Goal: Task Accomplishment & Management: Manage account settings

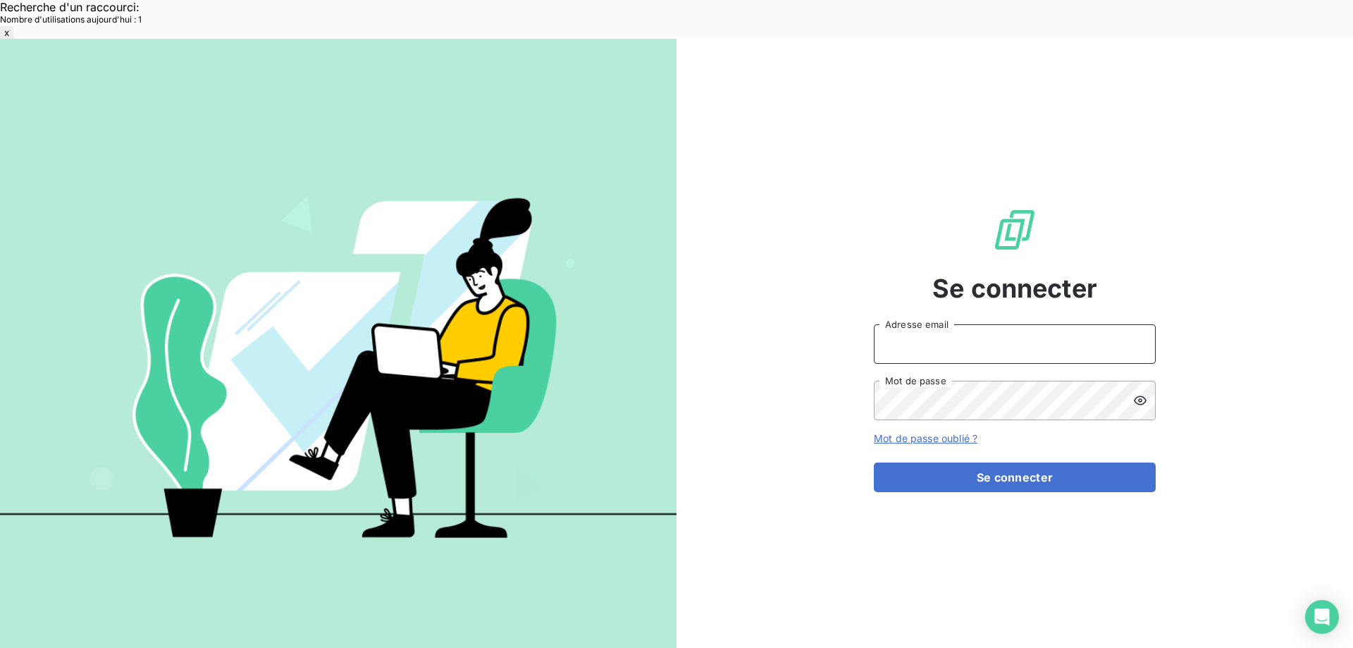
type input "[EMAIL_ADDRESS][DOMAIN_NAME]"
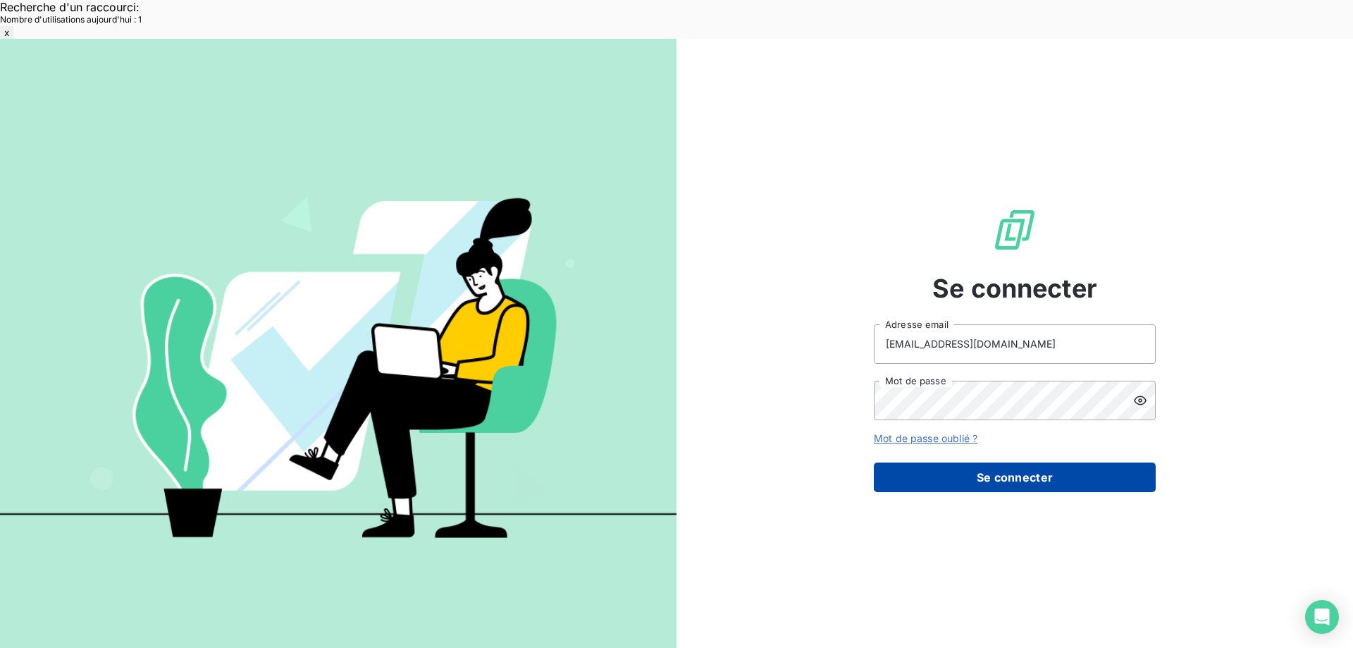
click at [993, 462] on button "Se connecter" at bounding box center [1015, 477] width 282 height 30
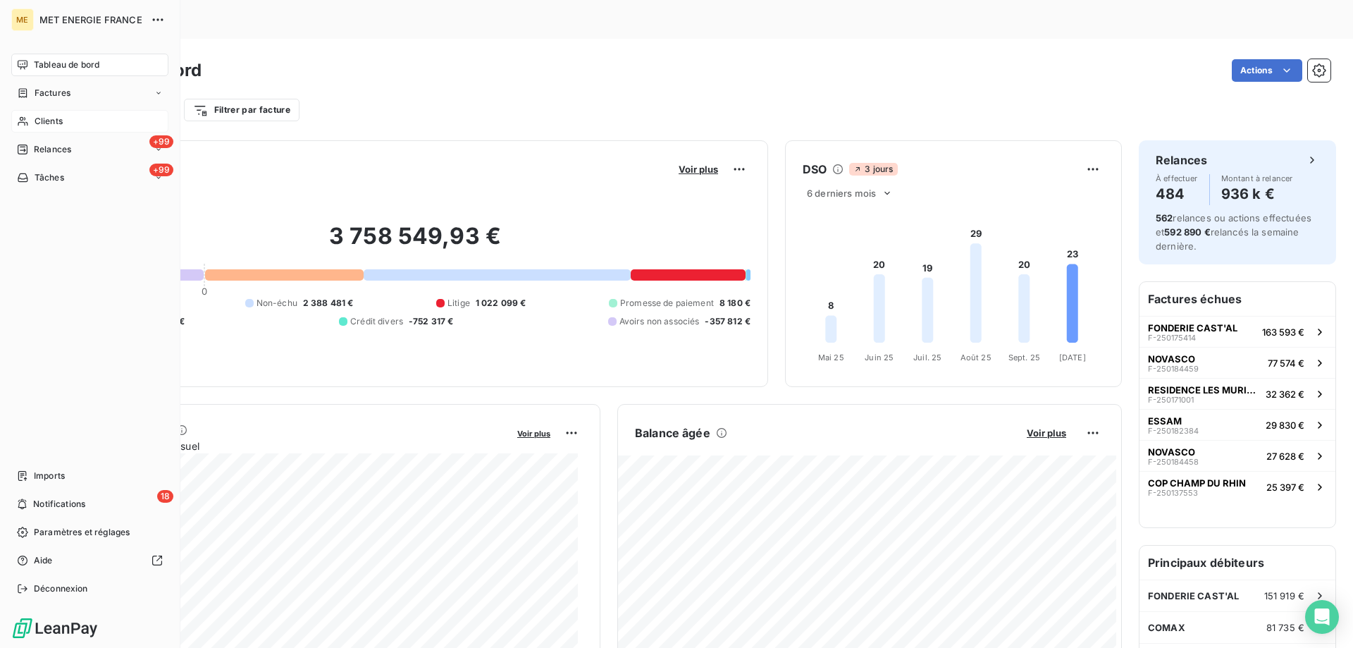
click at [80, 117] on div "Clients" at bounding box center [89, 121] width 157 height 23
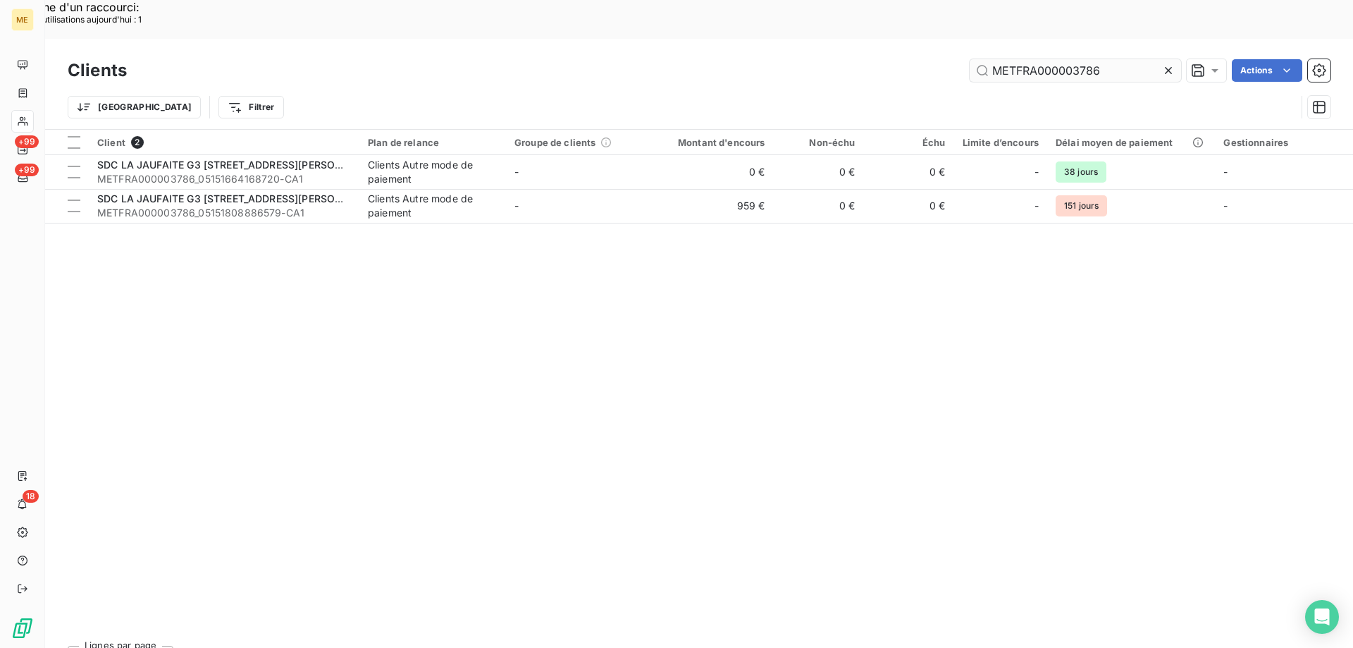
click at [1154, 59] on input "METFRA000003786" at bounding box center [1075, 70] width 211 height 23
drag, startPoint x: 1109, startPoint y: 32, endPoint x: 920, endPoint y: 52, distance: 189.9
click at [920, 56] on div "Clients METFRA000003786 Actions Trier Filtrer" at bounding box center [699, 92] width 1263 height 73
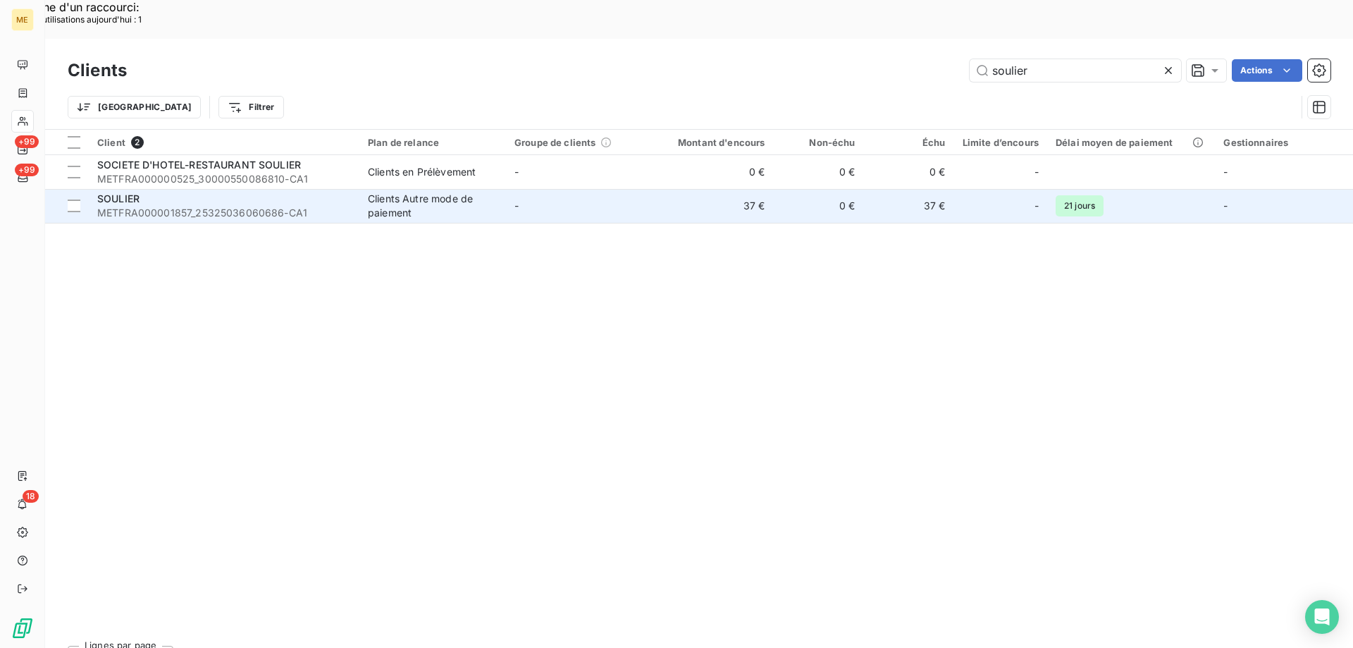
type input "soulier"
click at [193, 192] on div "SOULIER" at bounding box center [224, 199] width 254 height 14
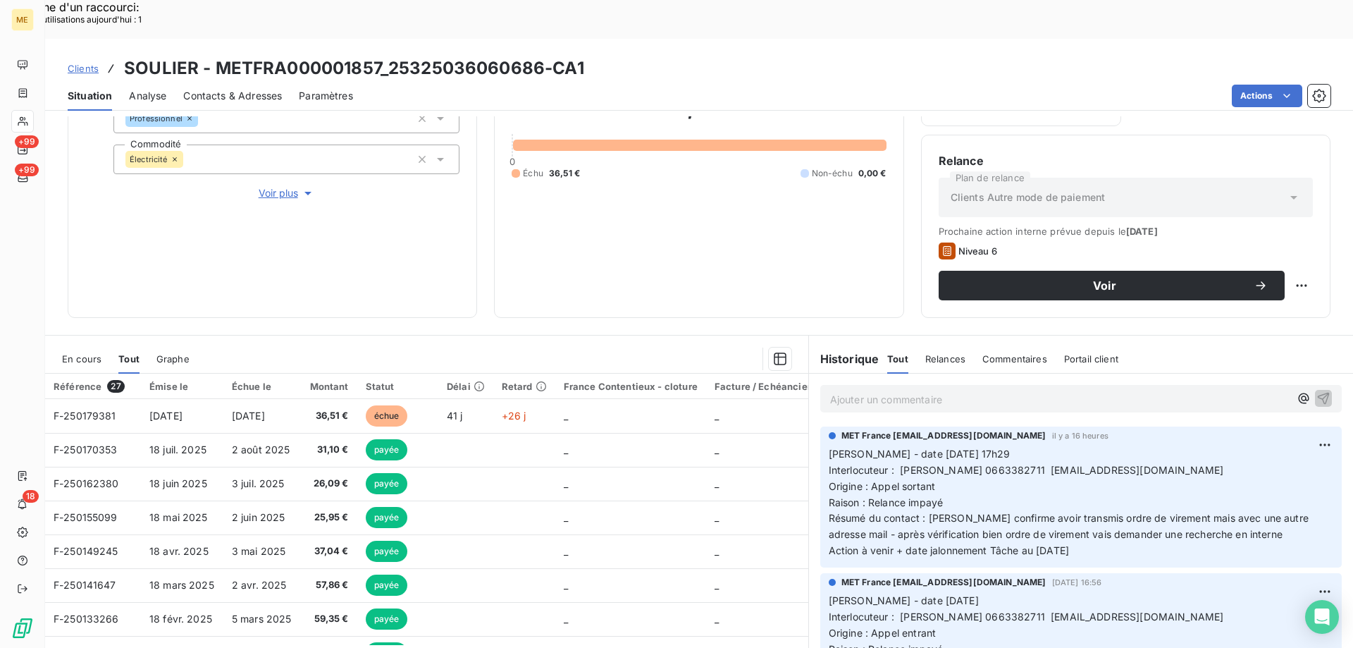
scroll to position [188, 0]
drag, startPoint x: 1092, startPoint y: 511, endPoint x: 820, endPoint y: 412, distance: 290.0
click at [820, 426] on div "MET France [EMAIL_ADDRESS][DOMAIN_NAME] il y a 16 heures [PERSON_NAME] - date […" at bounding box center [1080, 496] width 521 height 141
copy p "[PERSON_NAME] - date [DATE] 17h29 Interlocuteur : [PERSON_NAME] 0663382711 [EMA…"
click at [848, 390] on p "Ajouter un commentaire ﻿" at bounding box center [1059, 399] width 459 height 18
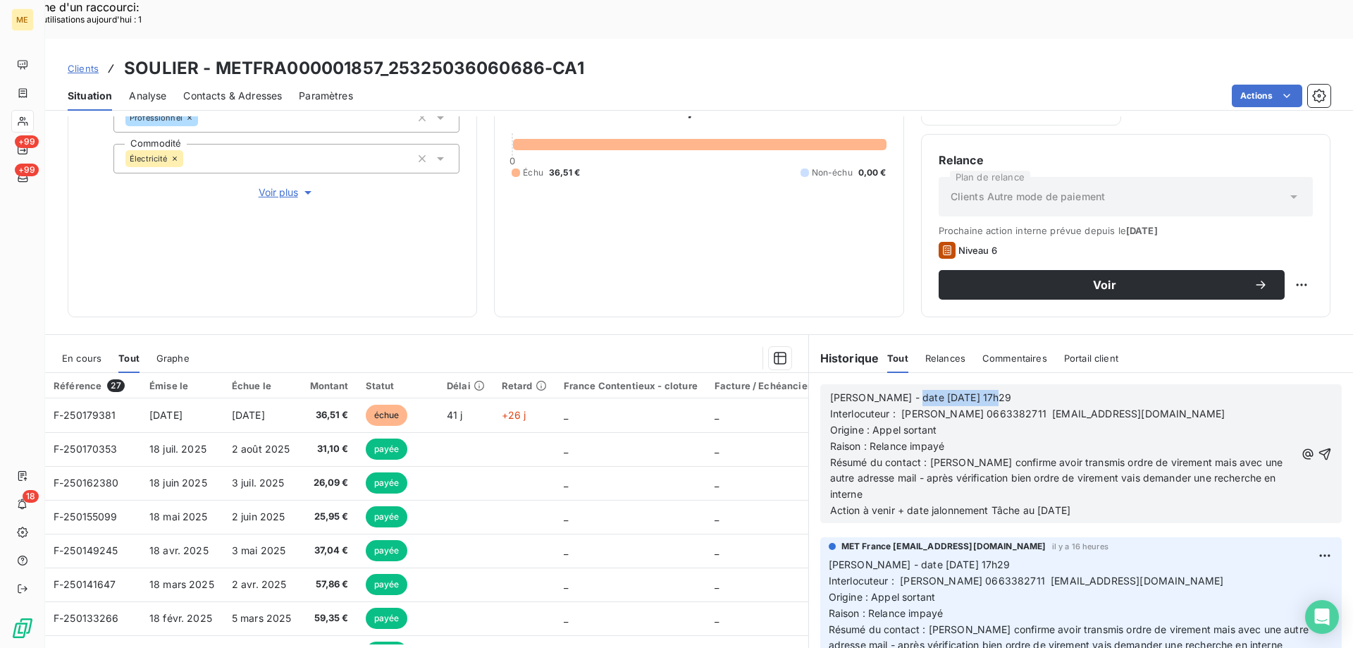
drag, startPoint x: 895, startPoint y: 359, endPoint x: 960, endPoint y: 427, distance: 93.7
click at [1000, 390] on p "[PERSON_NAME] - date [DATE] 17h29" at bounding box center [1062, 398] width 465 height 16
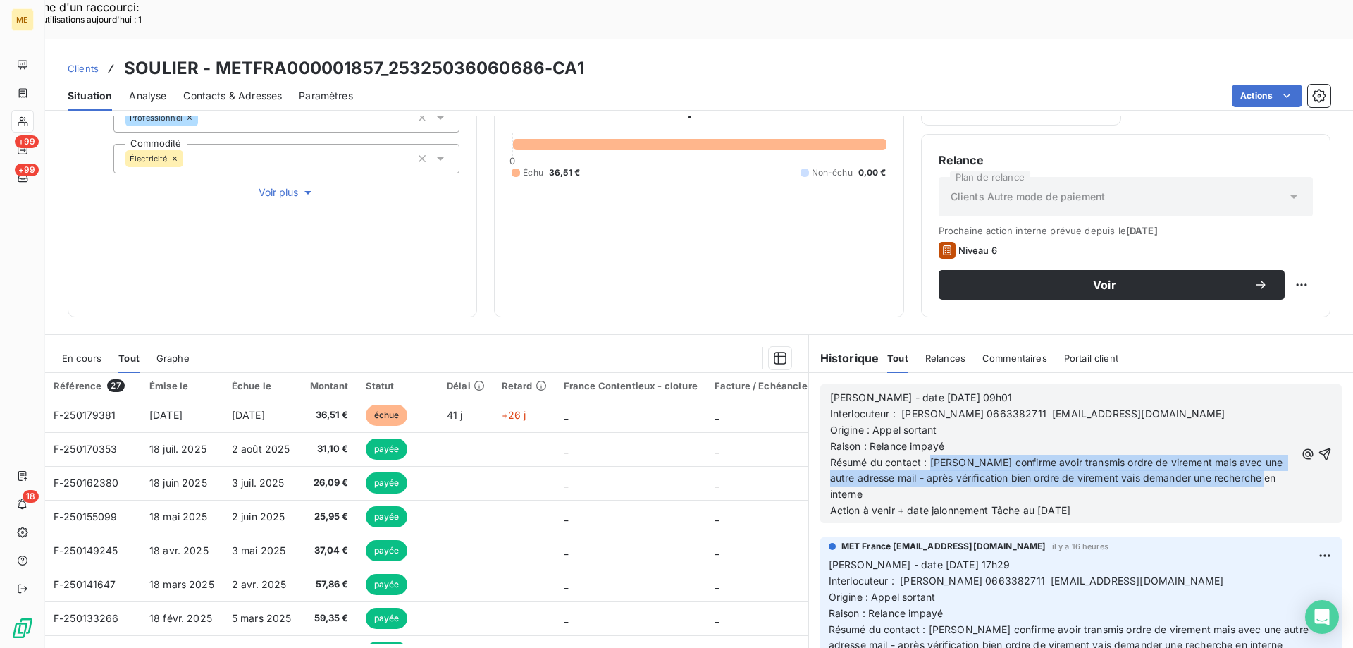
drag, startPoint x: 927, startPoint y: 425, endPoint x: 1037, endPoint y: 454, distance: 113.7
click at [1037, 455] on p "Résumé du contact : [PERSON_NAME] confirme avoir transmis ordre de virement mai…" at bounding box center [1062, 479] width 465 height 49
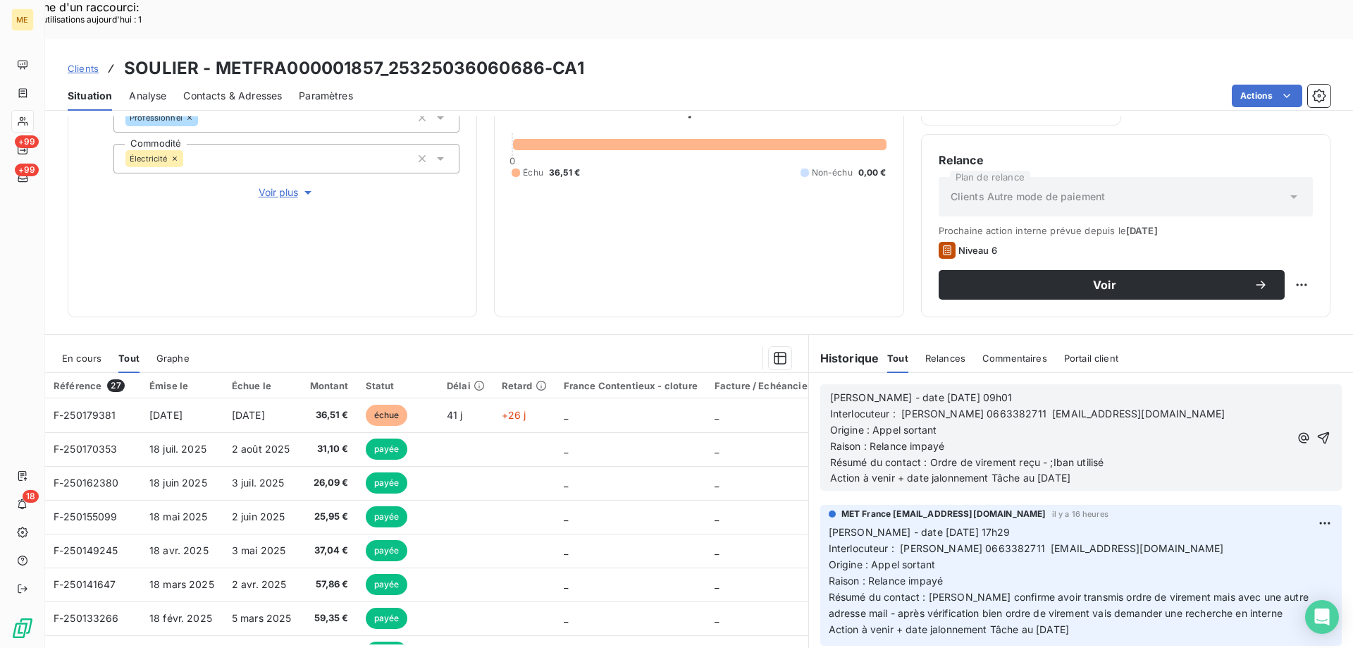
click at [1052, 456] on span "Résumé du contact : Ordre de virement reçu - ;Iban utilisé" at bounding box center [967, 462] width 274 height 12
click at [1156, 455] on p "Résumé du contact : Ordre de virement reçu - Iban utilisé" at bounding box center [1059, 463] width 459 height 16
click at [1195, 455] on p "Résumé du contact : Ordre de virement reçu - Iban utilisé se terminant par" at bounding box center [1059, 463] width 459 height 16
click at [1191, 470] on p "Action à venir + date jalonnement Tâche au [DATE]" at bounding box center [1059, 478] width 459 height 16
click at [1182, 455] on p "Résumé du contact : Ordre de virement reçu - Iban utilisé se terminant par" at bounding box center [1059, 463] width 459 height 16
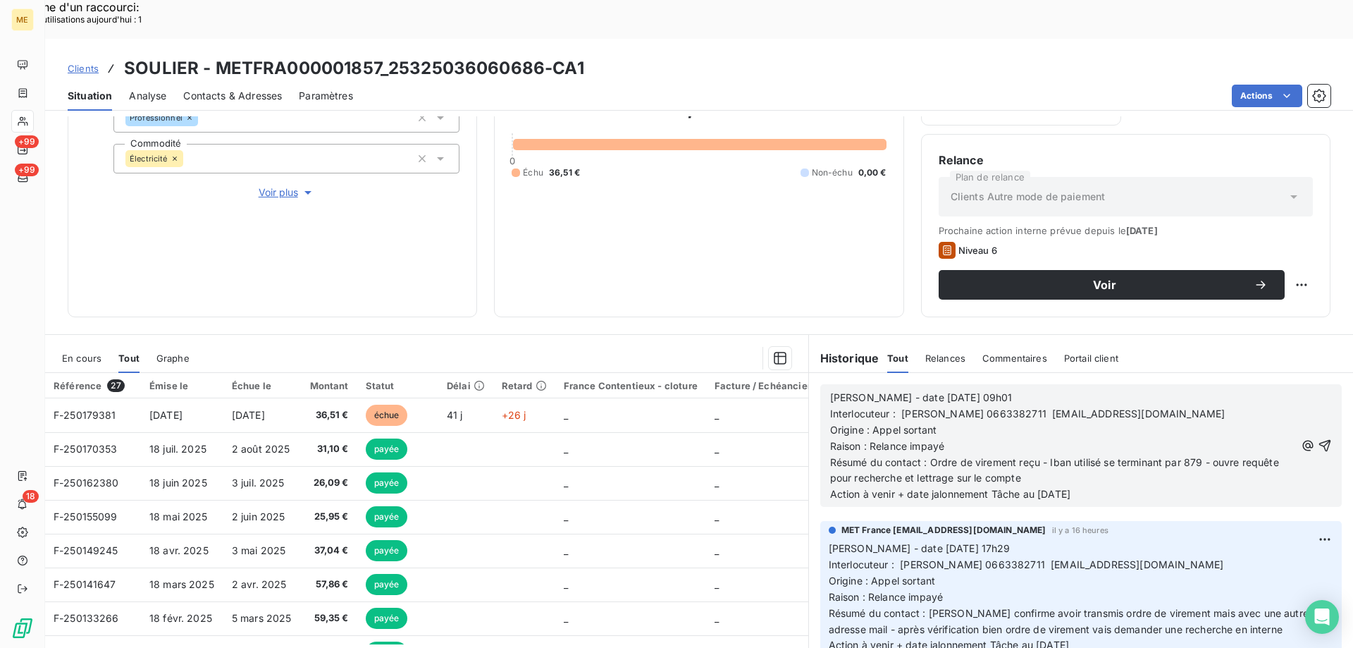
click at [976, 438] on p "Raison : Relance impayé" at bounding box center [1062, 446] width 465 height 16
click at [1068, 455] on p "Résumé du contact : Ordre de virement reçu - Iban utilisé se terminant par 879 …" at bounding box center [1062, 471] width 465 height 32
drag, startPoint x: 899, startPoint y: 392, endPoint x: 938, endPoint y: 394, distance: 38.8
click at [938, 422] on p "Origine : Appel sortant" at bounding box center [1062, 430] width 465 height 16
drag, startPoint x: 1033, startPoint y: 457, endPoint x: 1041, endPoint y: 458, distance: 8.5
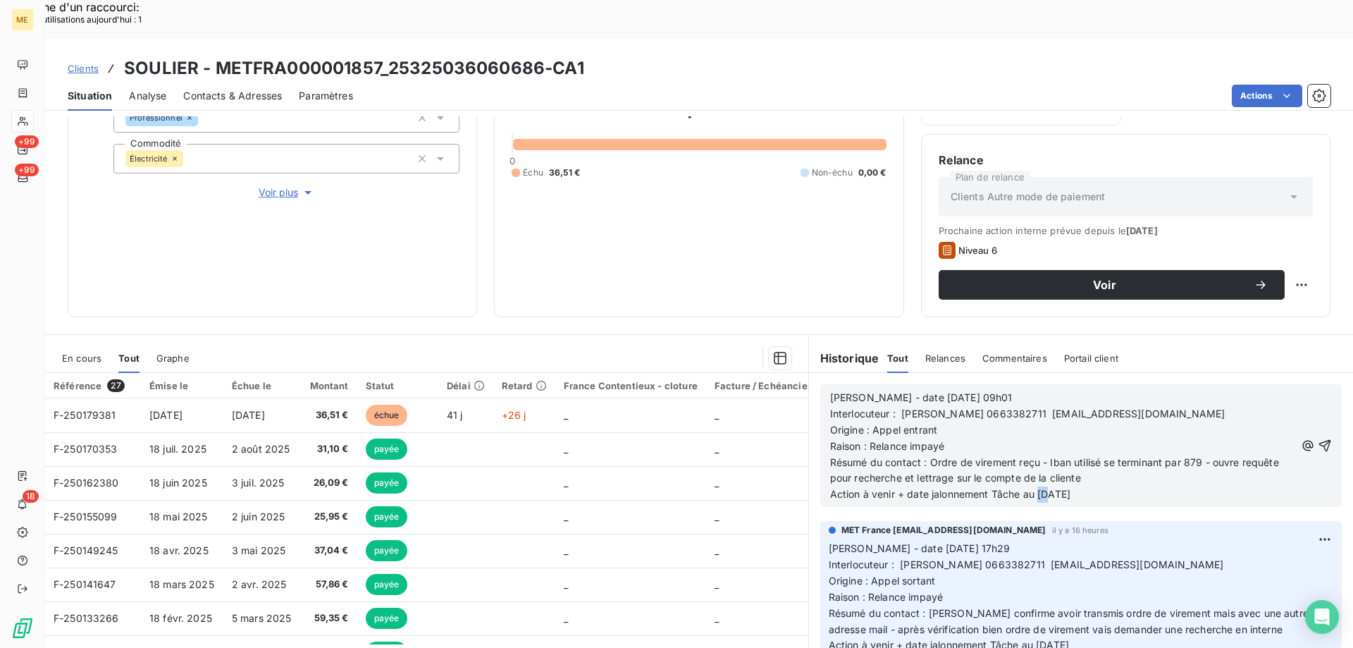
click at [1041, 488] on span "Action à venir + date jalonnement Tâche au [DATE]" at bounding box center [950, 494] width 240 height 12
click at [942, 422] on p "Origine : Appel entrant" at bounding box center [1062, 430] width 465 height 16
click at [1319, 440] on icon "button" at bounding box center [1325, 446] width 12 height 12
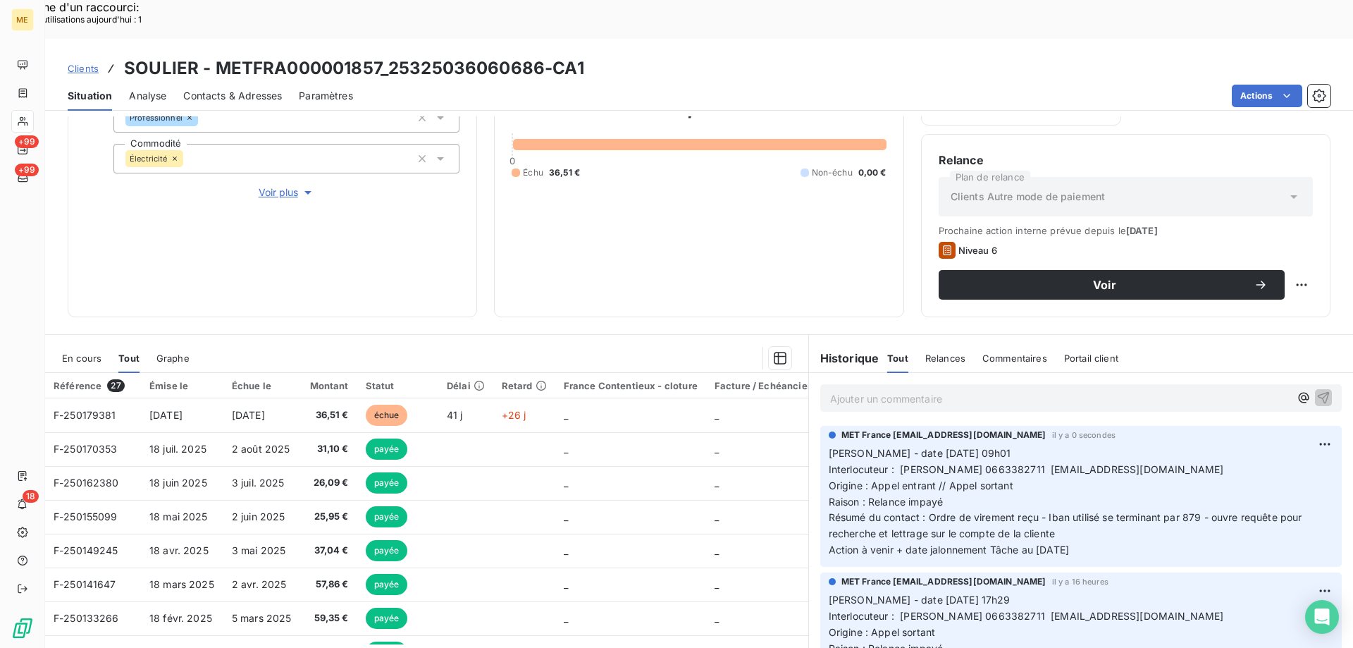
click at [81, 352] on span "En cours" at bounding box center [81, 357] width 39 height 11
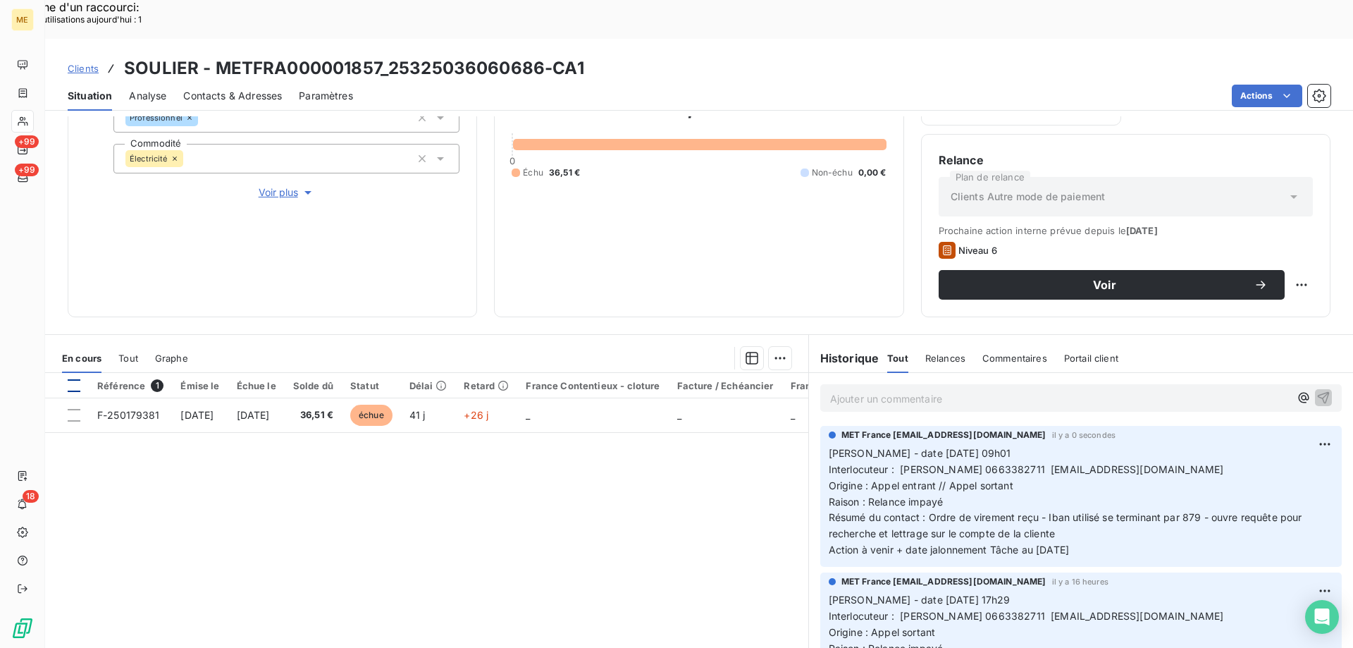
click at [73, 379] on div at bounding box center [74, 385] width 13 height 13
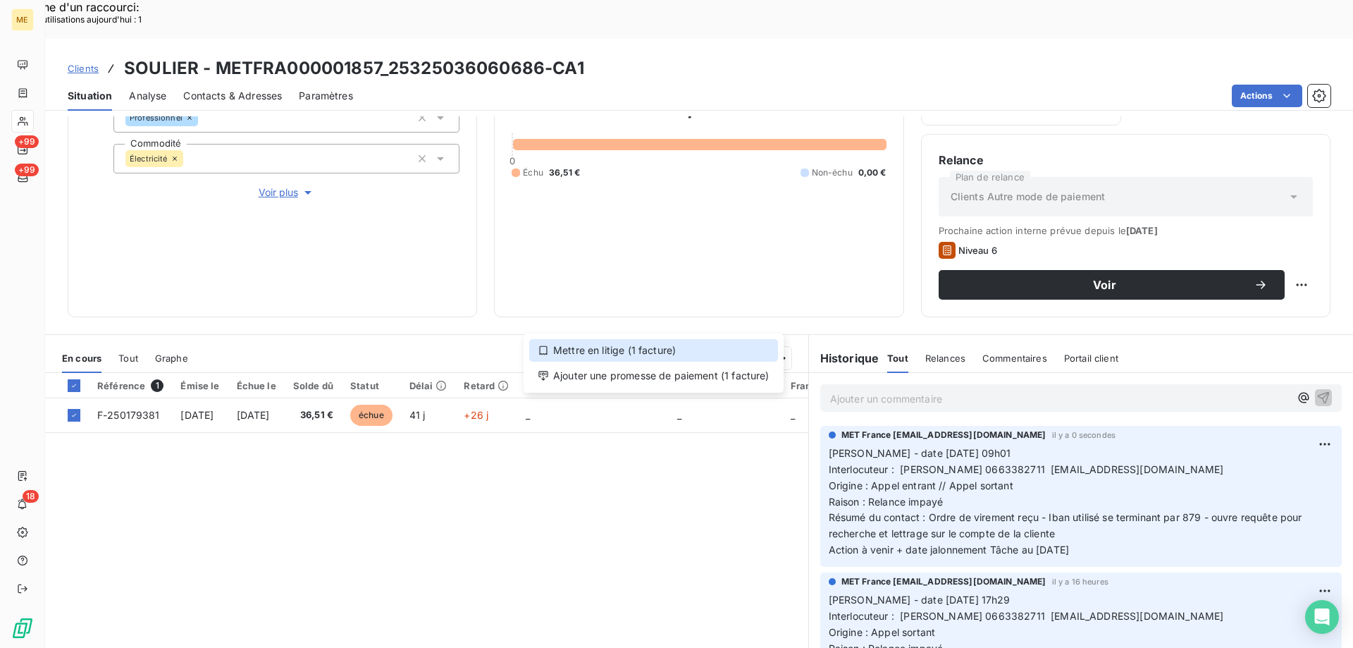
click at [633, 351] on div "Mettre en litige (1 facture)" at bounding box center [653, 350] width 249 height 23
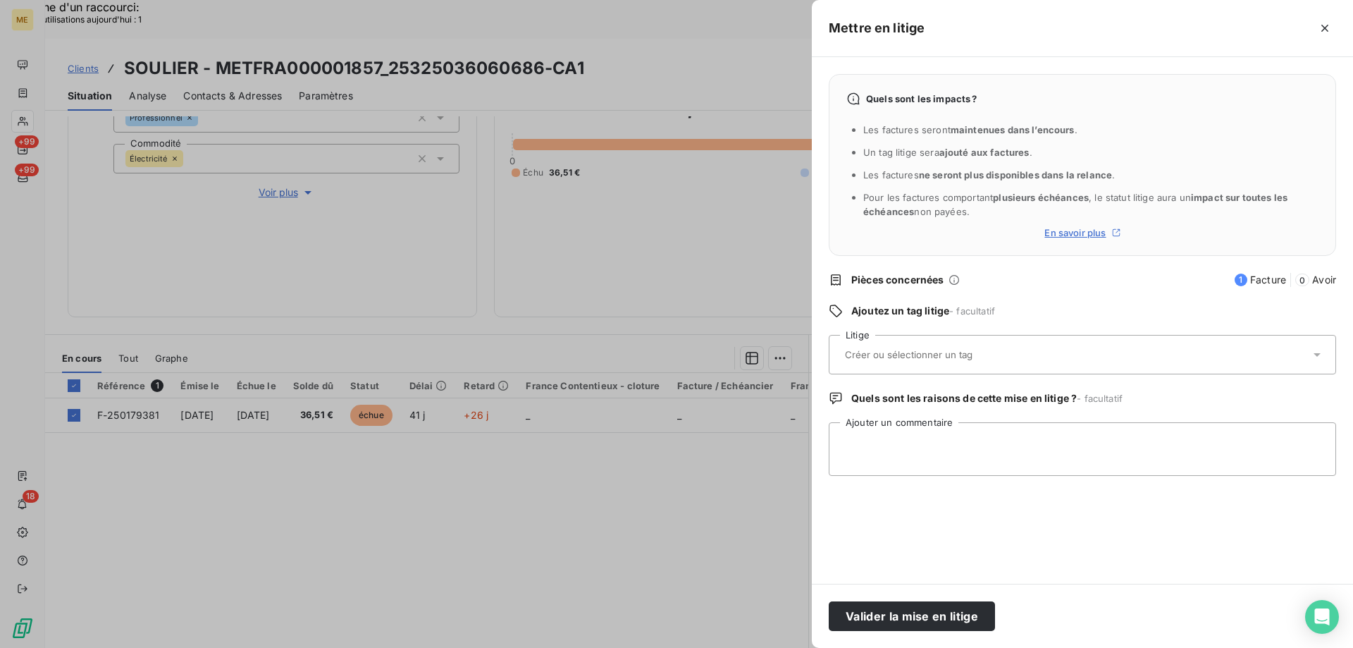
click at [925, 352] on input "text" at bounding box center [945, 354] width 205 height 13
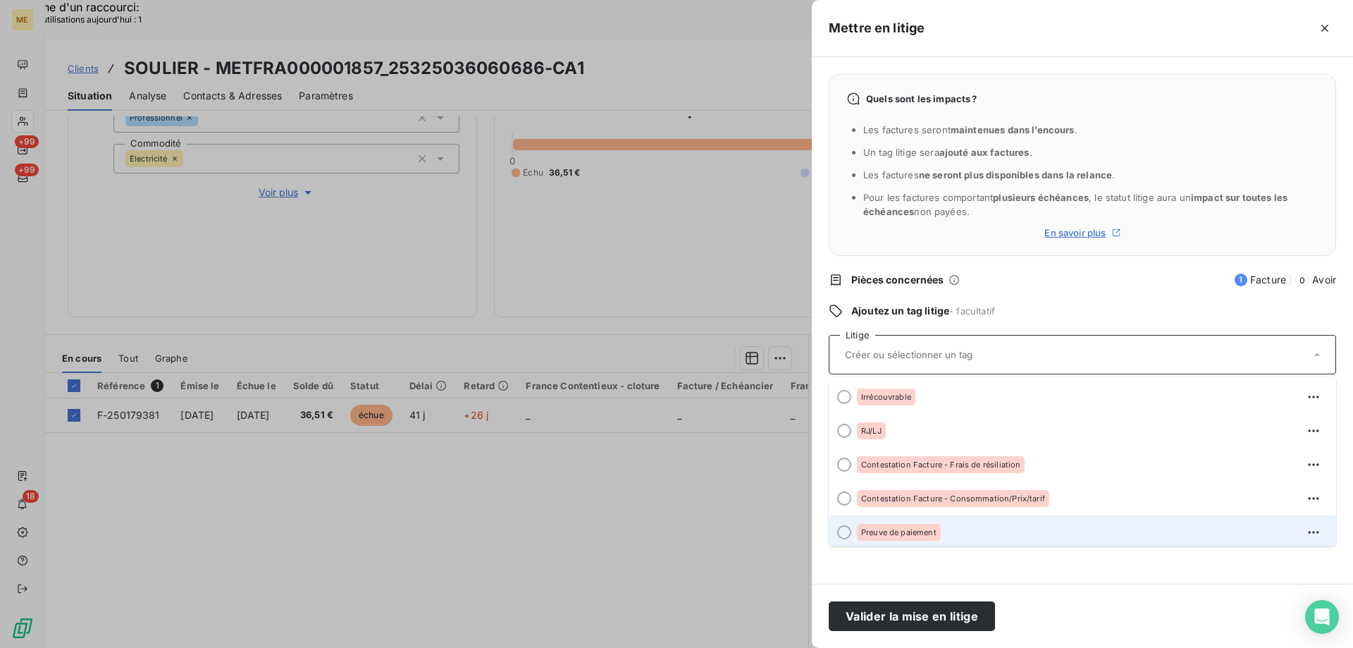
click at [847, 531] on div at bounding box center [844, 532] width 14 height 14
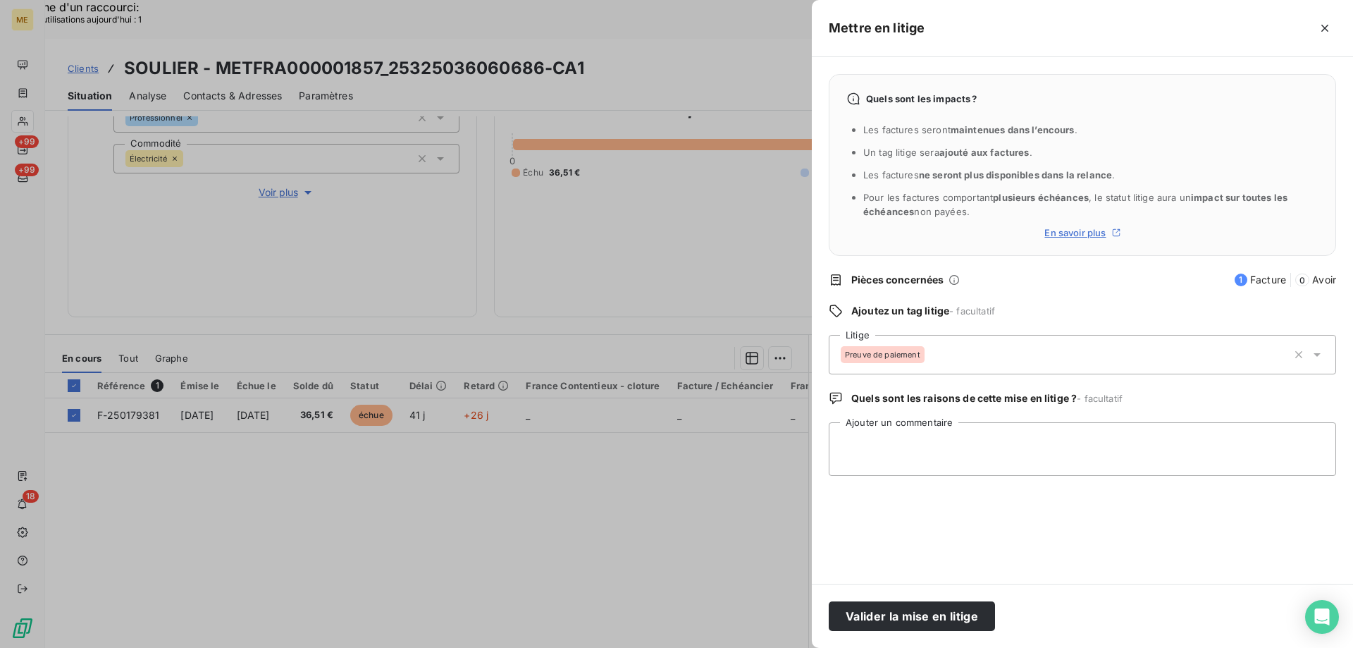
scroll to position [0, 0]
click at [913, 443] on textarea "Ajouter un commentaire" at bounding box center [1082, 449] width 507 height 54
click at [989, 444] on textarea "Virement effectué sur mauvais iBAN demande une recherche + lettrage sur la comp…" at bounding box center [1082, 449] width 507 height 54
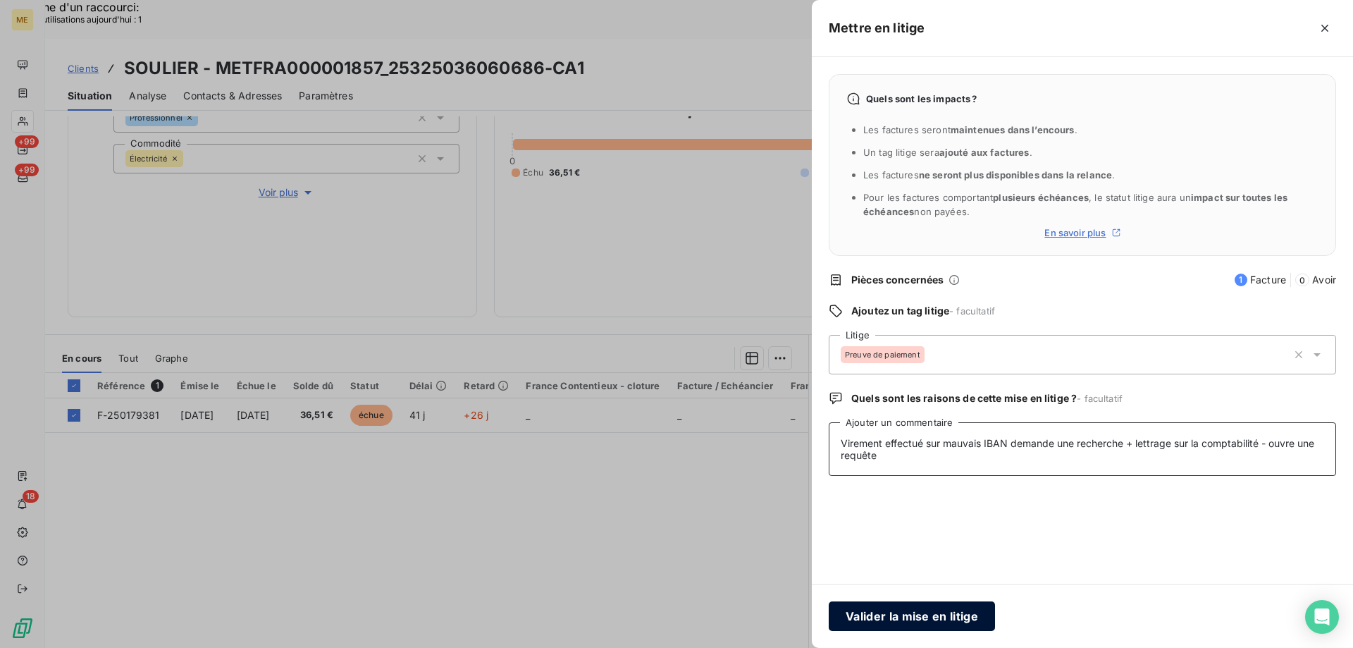
type textarea "Virement effectué sur mauvais IBAN demande une recherche + lettrage sur la comp…"
click at [917, 617] on button "Valider la mise en litige" at bounding box center [912, 616] width 166 height 30
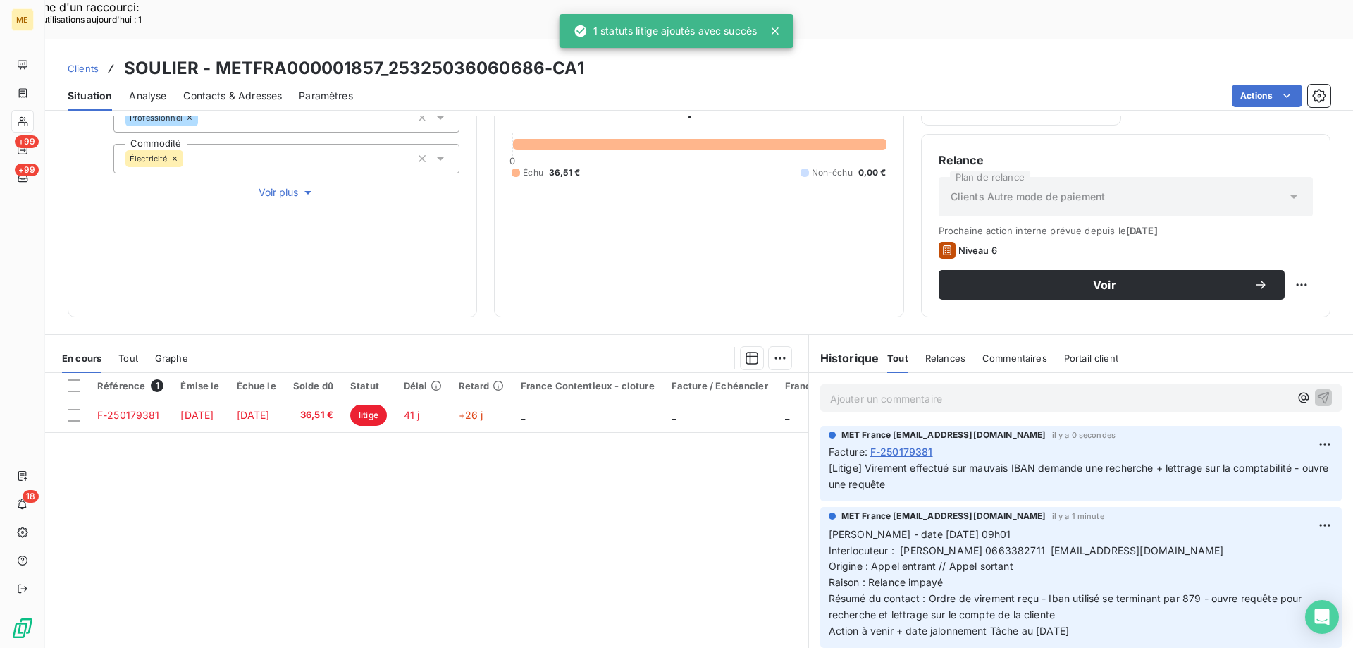
click at [214, 56] on h3 "SOULIER - METFRA000001857_25325036060686-CA1" at bounding box center [354, 68] width 460 height 25
click at [282, 56] on h3 "SOULIER - METFRA000001857_25325036060686-CA1" at bounding box center [354, 68] width 460 height 25
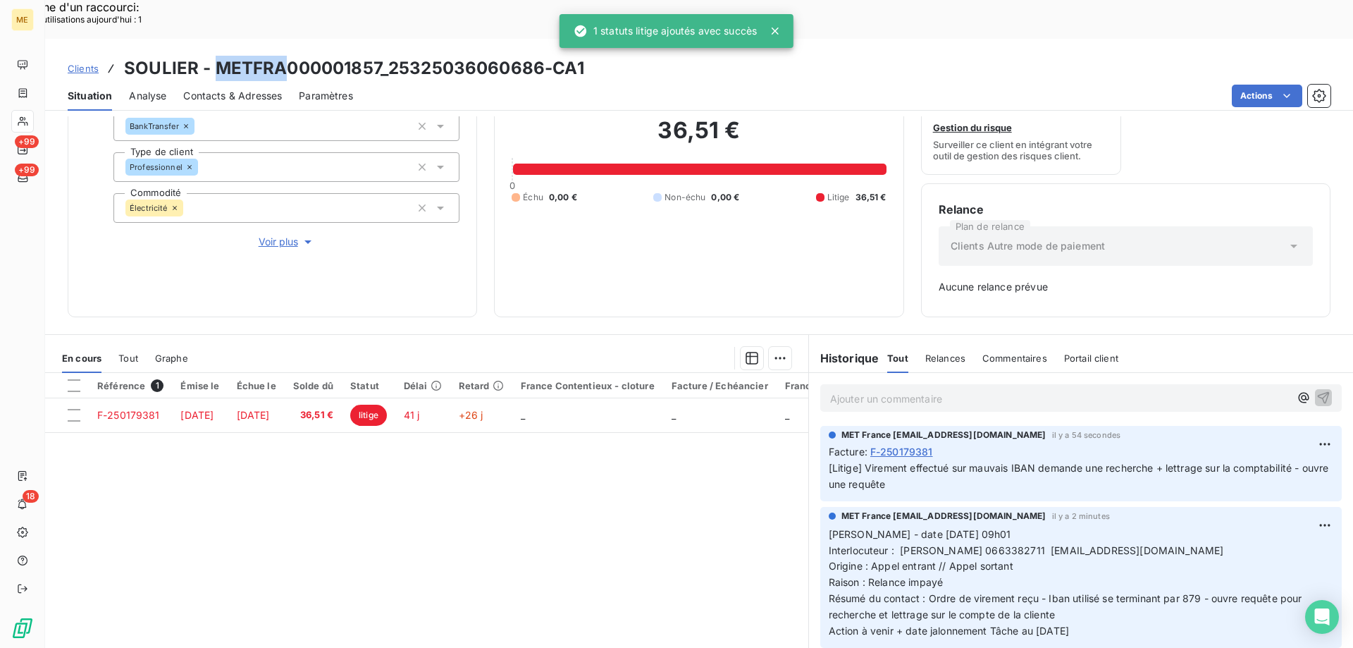
click at [256, 56] on h3 "SOULIER - METFRA000001857_25325036060686-CA1" at bounding box center [354, 68] width 460 height 25
click at [216, 56] on h3 "SOULIER - METFRA000001857_25325036060686-CA1" at bounding box center [354, 68] width 460 height 25
click at [288, 56] on h3 "SOULIER - METFRA000001857_25325036060686-CA1" at bounding box center [354, 68] width 460 height 25
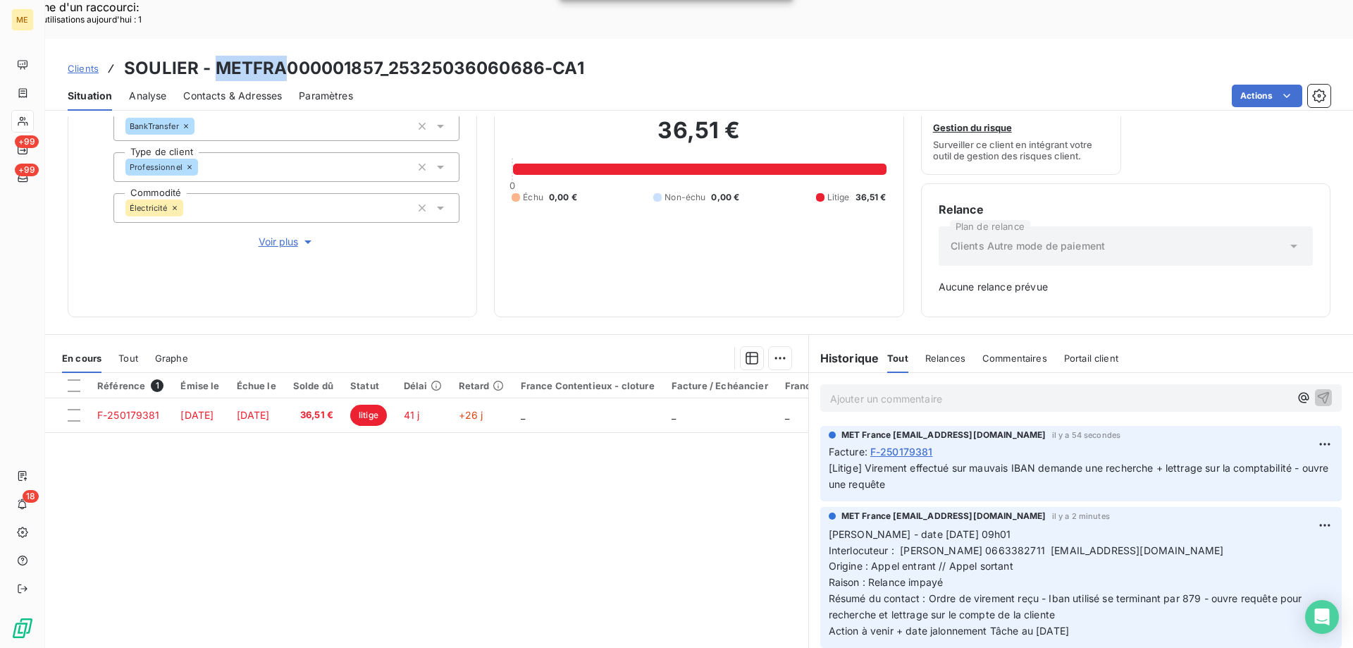
scroll to position [139, 0]
click at [645, 56] on div "Clients SOULIER - METFRA000001857_25325036060686-CA1" at bounding box center [699, 68] width 1308 height 25
drag, startPoint x: 215, startPoint y: 26, endPoint x: 378, endPoint y: 35, distance: 163.0
click at [378, 56] on h3 "SOULIER - METFRA000001857_25325036060686-CA1" at bounding box center [354, 68] width 460 height 25
copy h3 "METFRA000001857"
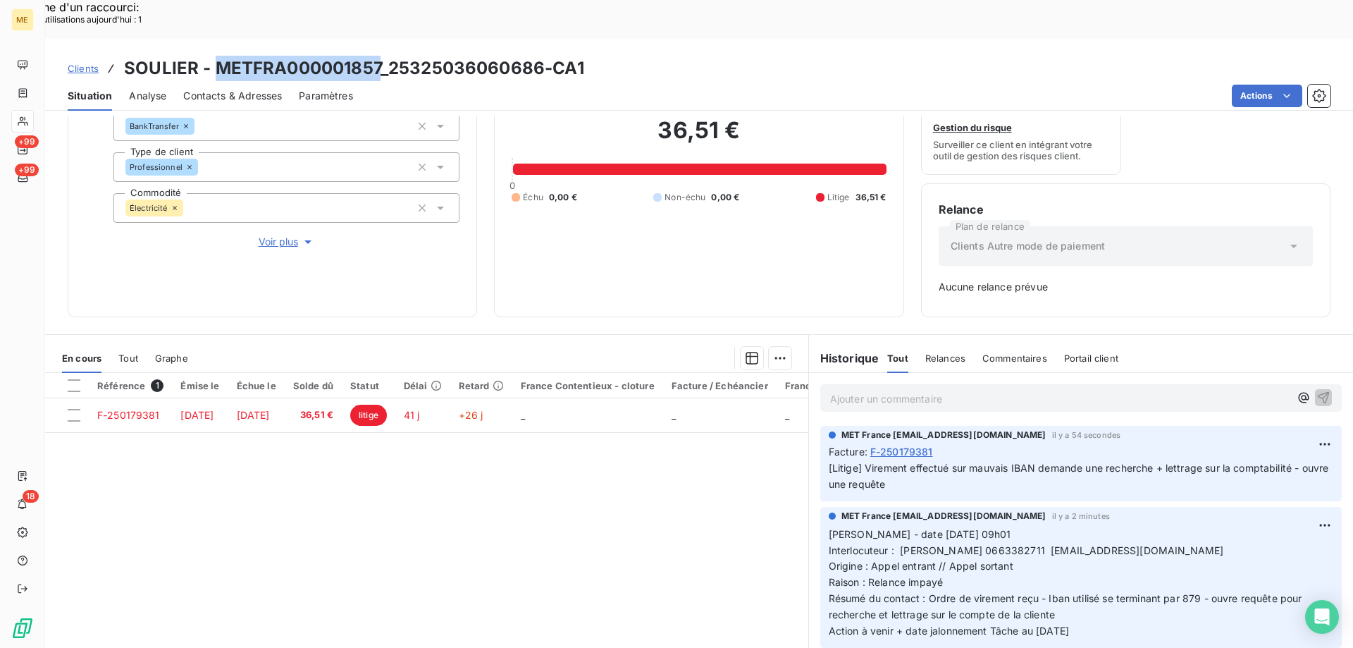
click at [933, 576] on p "[PERSON_NAME] - date [DATE] 09h01 Interlocuteur : [PERSON_NAME] 0663382711 [EMA…" at bounding box center [1081, 582] width 505 height 113
click at [1106, 593] on p "[PERSON_NAME] - date [DATE] 09h01 Interlocuteur : [PERSON_NAME] 0663382711 [EMA…" at bounding box center [1081, 582] width 505 height 113
click at [1099, 590] on p "[PERSON_NAME] - date [DATE] 09h01 Interlocuteur : [PERSON_NAME] 0663382711 [EMA…" at bounding box center [1081, 582] width 505 height 113
click at [1028, 528] on p "[PERSON_NAME] - date [DATE] 09h01 Interlocuteur : [PERSON_NAME] 0663382711 [EMA…" at bounding box center [1081, 582] width 505 height 113
click at [1108, 586] on p "[PERSON_NAME] - date [DATE] 09h01 Interlocuteur : [PERSON_NAME] 0663382711 [EMA…" at bounding box center [1081, 582] width 505 height 113
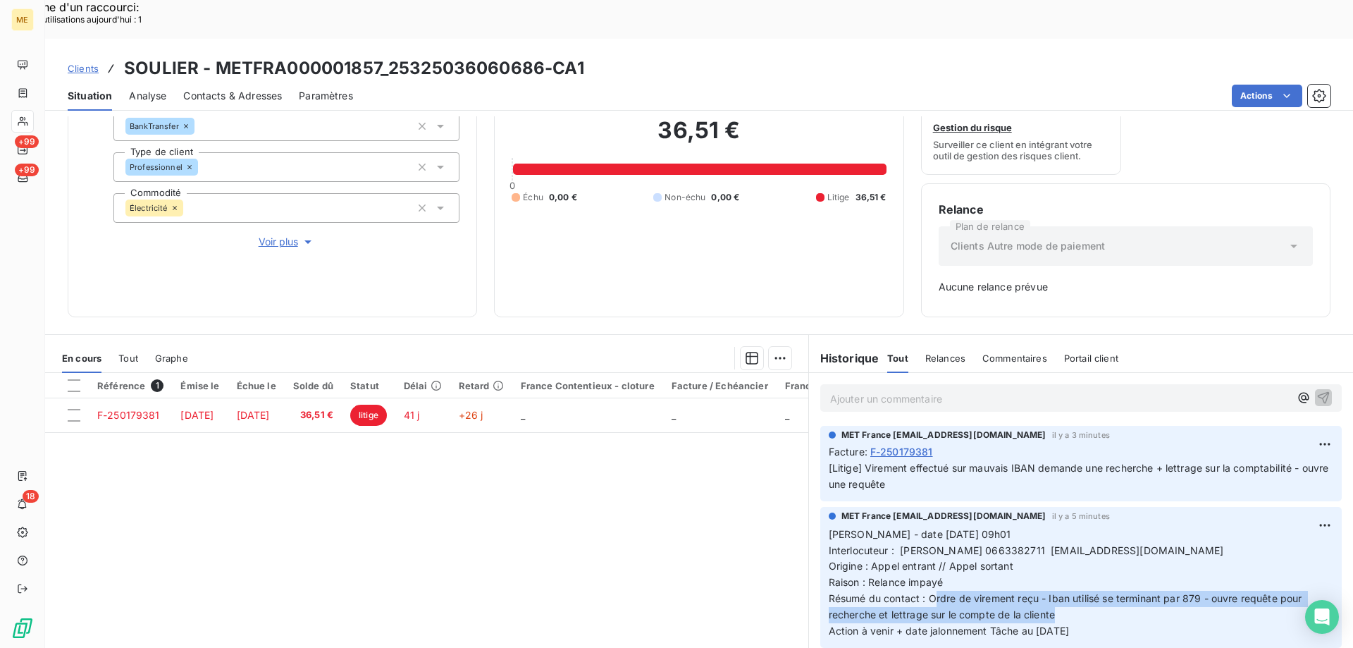
drag, startPoint x: 1085, startPoint y: 588, endPoint x: 1043, endPoint y: 563, distance: 48.9
click at [937, 555] on p "[PERSON_NAME] - date [DATE] 09h01 Interlocuteur : [PERSON_NAME] 0663382711 [EMA…" at bounding box center [1081, 582] width 505 height 113
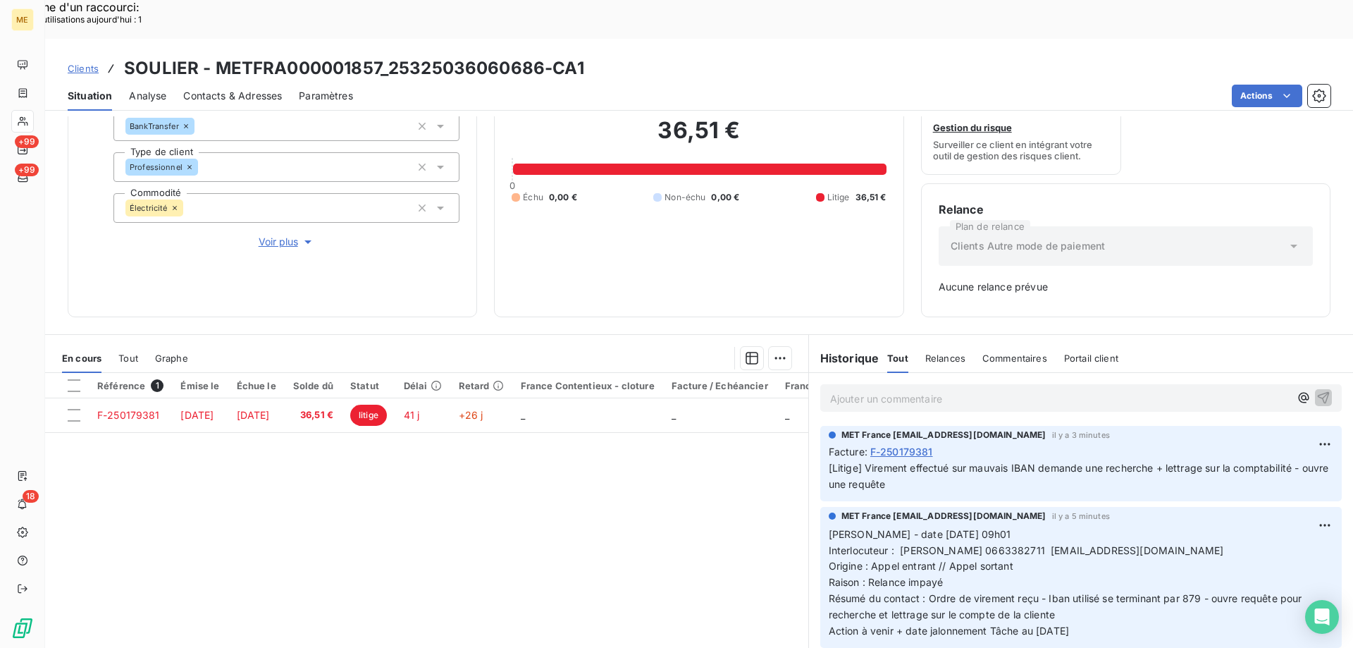
click at [1112, 586] on p "[PERSON_NAME] - date [DATE] 09h01 Interlocuteur : [PERSON_NAME] 0663382711 [EMA…" at bounding box center [1081, 582] width 505 height 113
drag, startPoint x: 1093, startPoint y: 591, endPoint x: 823, endPoint y: 495, distance: 286.2
click at [829, 526] on p "[PERSON_NAME] - date [DATE] 09h01 Interlocuteur : [PERSON_NAME] 0663382711 [EMA…" at bounding box center [1081, 582] width 505 height 113
copy p "[PERSON_NAME] - date [DATE] 09h01 Interlocuteur : [PERSON_NAME] 0663382711 [EMA…"
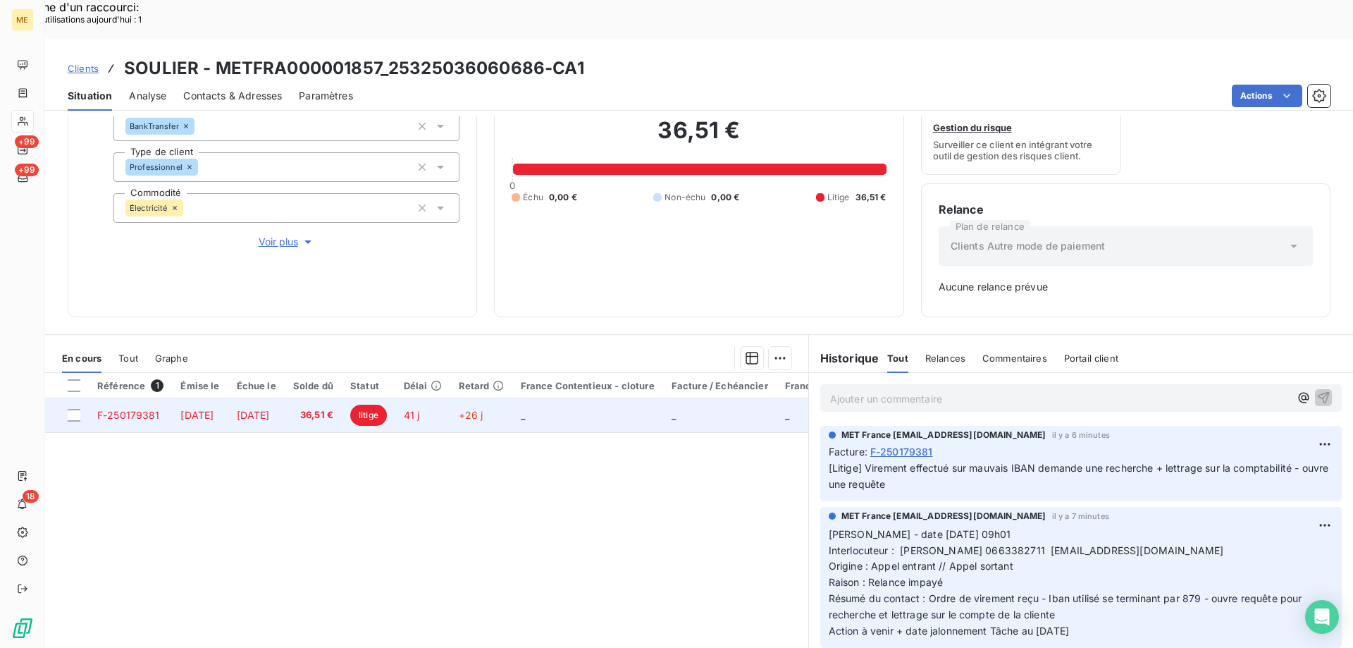
click at [144, 409] on span "F-250179381" at bounding box center [128, 415] width 63 height 12
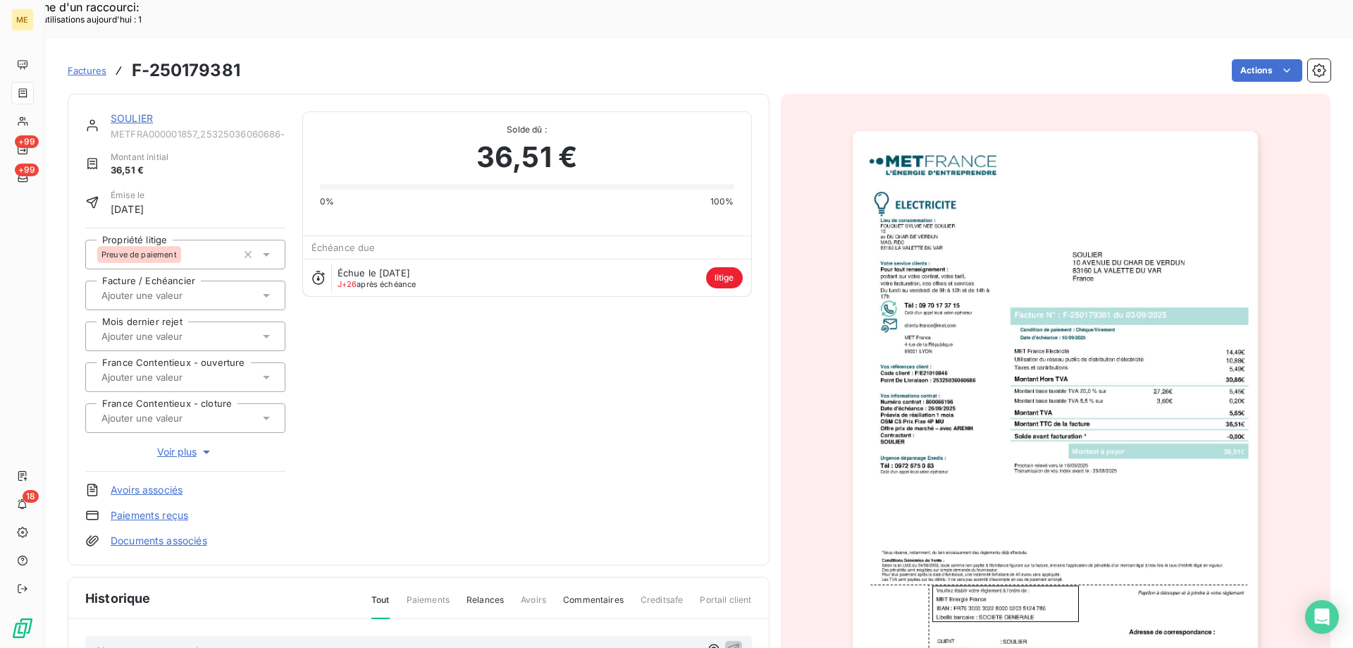
click at [1041, 458] on img "button" at bounding box center [1055, 418] width 405 height 574
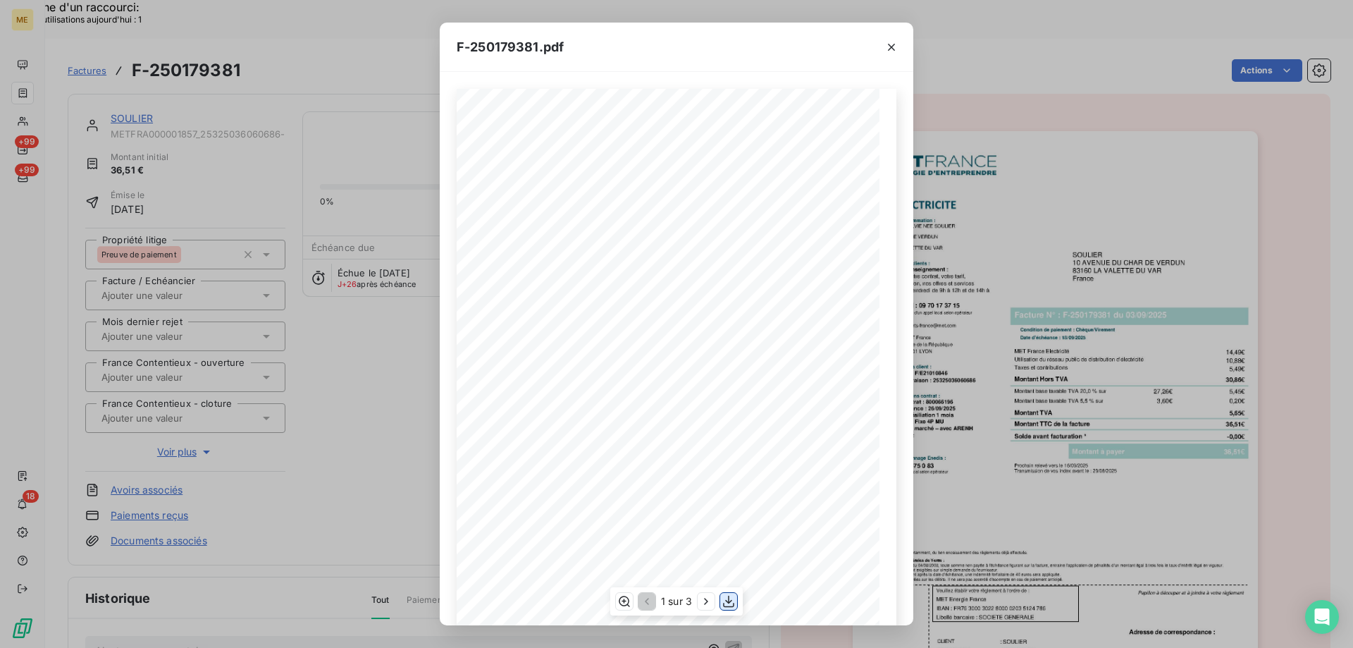
click at [731, 599] on icon "button" at bounding box center [729, 601] width 14 height 14
click at [894, 51] on icon "button" at bounding box center [891, 47] width 14 height 14
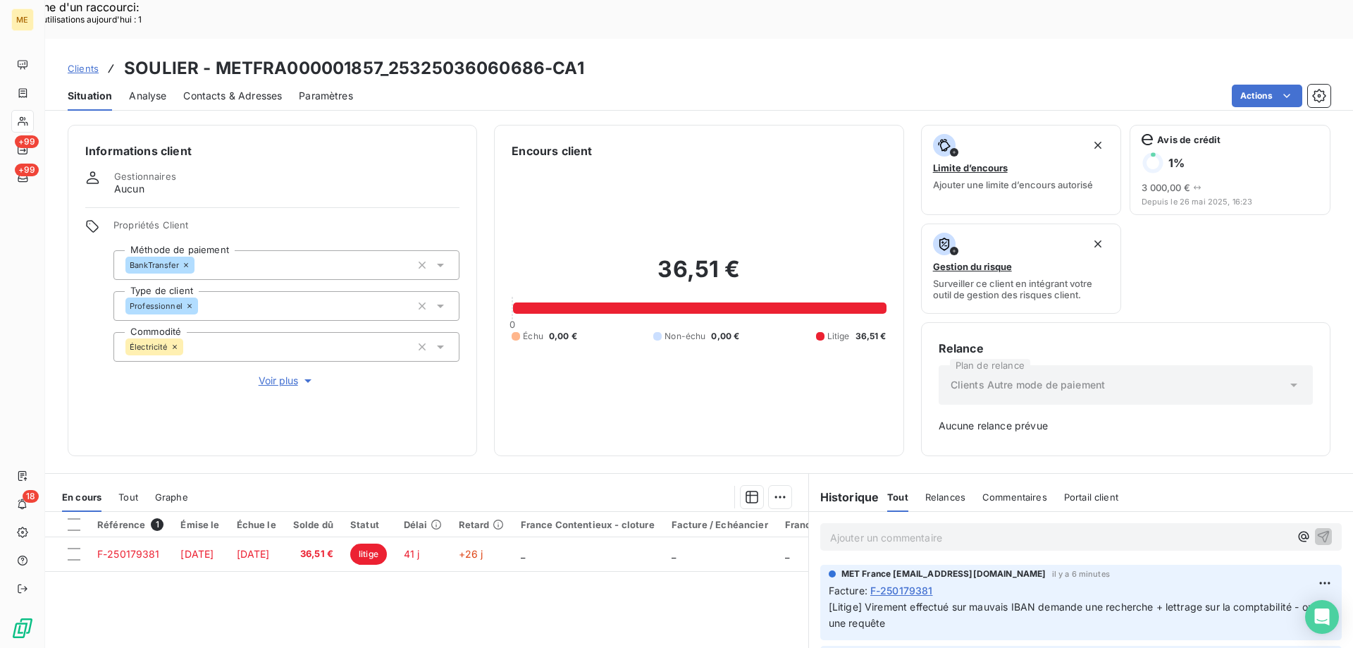
click at [215, 56] on h3 "SOULIER - METFRA000001857_25325036060686-CA1" at bounding box center [354, 68] width 460 height 25
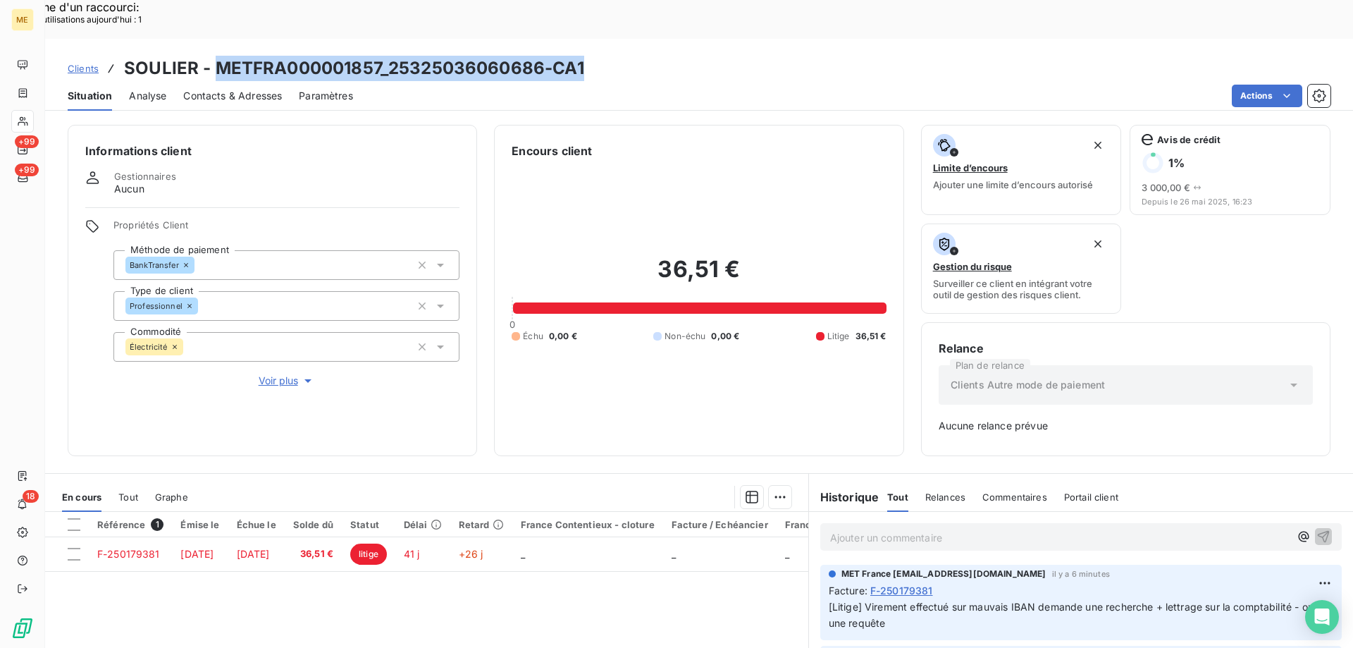
drag, startPoint x: 215, startPoint y: 29, endPoint x: 581, endPoint y: 37, distance: 365.8
click at [581, 56] on div "Clients SOULIER - METFRA000001857_25325036060686-CA1" at bounding box center [699, 68] width 1308 height 25
copy h3 "METFRA000001857_25325036060686-CA1"
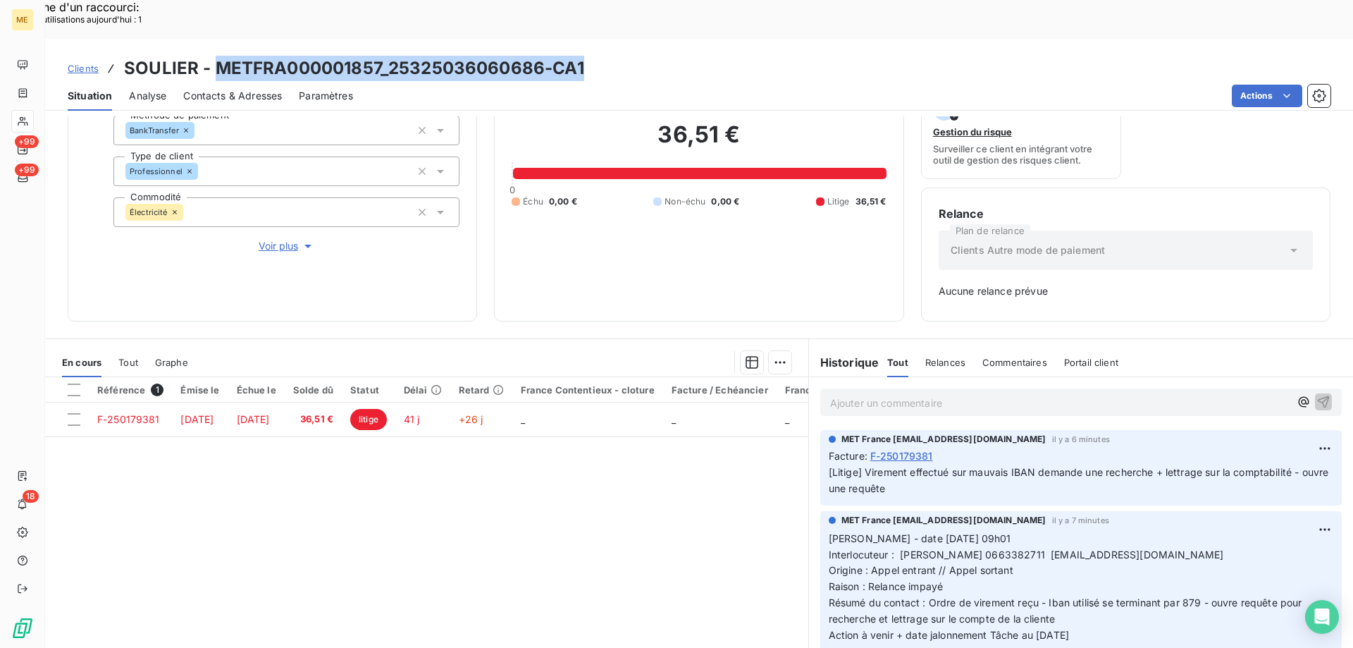
scroll to position [139, 0]
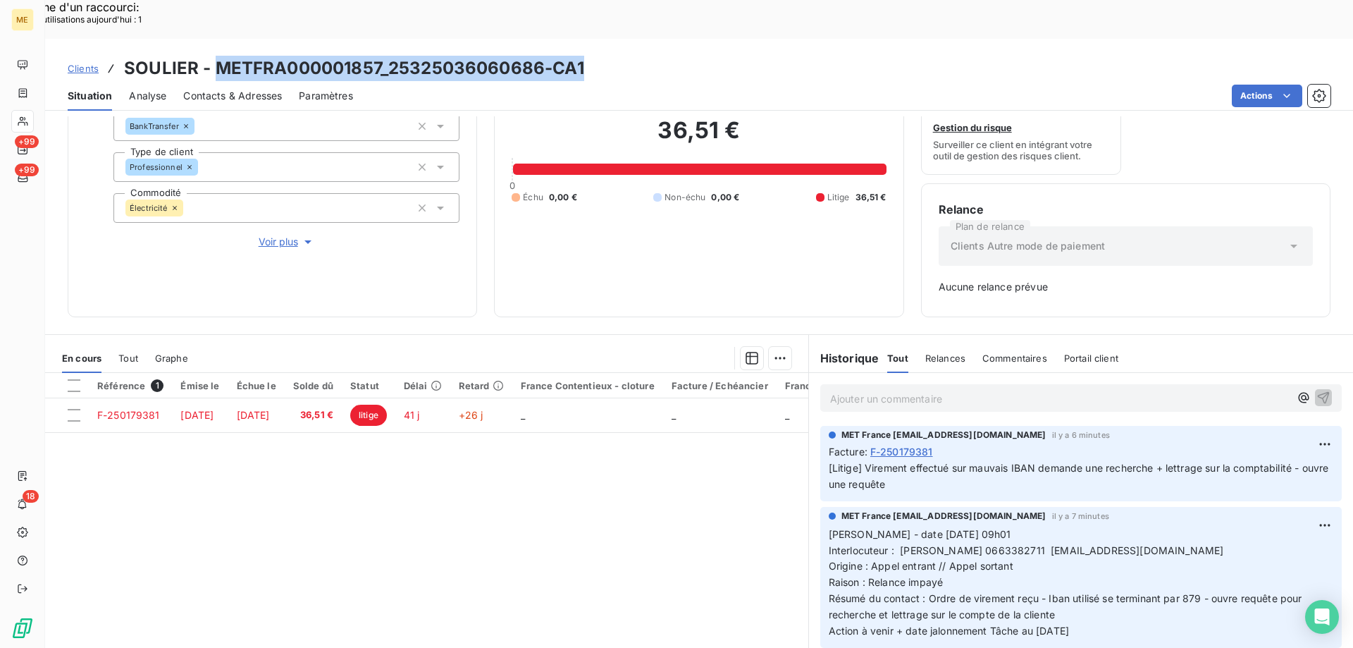
click at [1007, 544] on span "Interlocuteur : [PERSON_NAME] 0663382711 [EMAIL_ADDRESS][DOMAIN_NAME]" at bounding box center [1026, 550] width 395 height 12
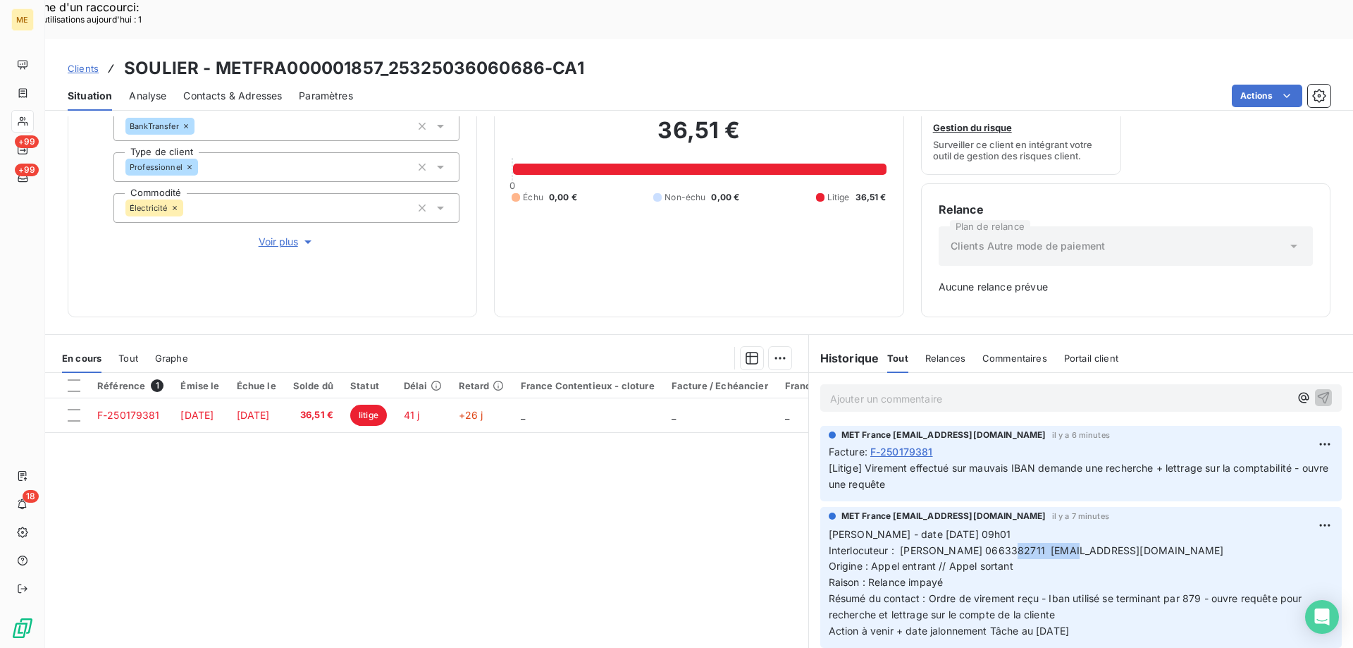
click at [1007, 544] on span "Interlocuteur : [PERSON_NAME] 0663382711 [EMAIL_ADDRESS][DOMAIN_NAME]" at bounding box center [1026, 550] width 395 height 12
copy span "0663382711"
click at [1238, 526] on p "[PERSON_NAME] - date [DATE] 09h01 Interlocuteur : [PERSON_NAME] 0663382711 [EMA…" at bounding box center [1081, 582] width 505 height 113
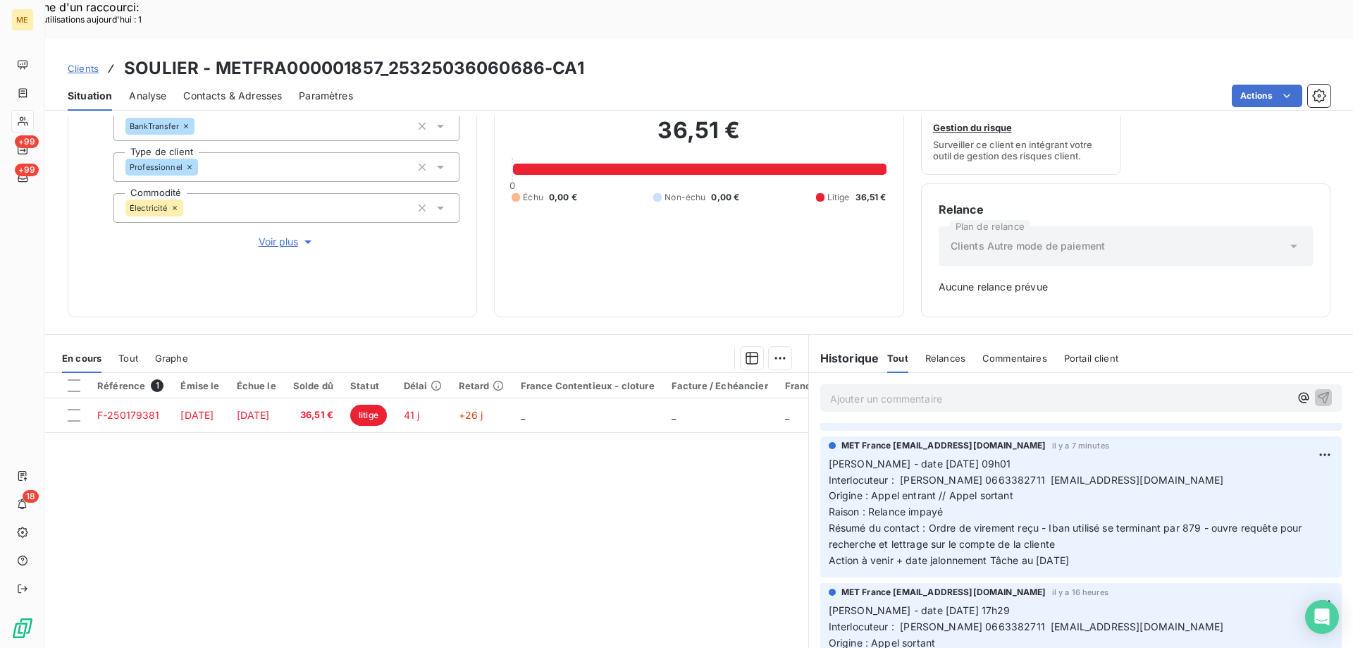
click at [547, 503] on div "Référence 1 Émise le Échue le Solde dû Statut Délai Retard France Contentieux -…" at bounding box center [426, 508] width 763 height 271
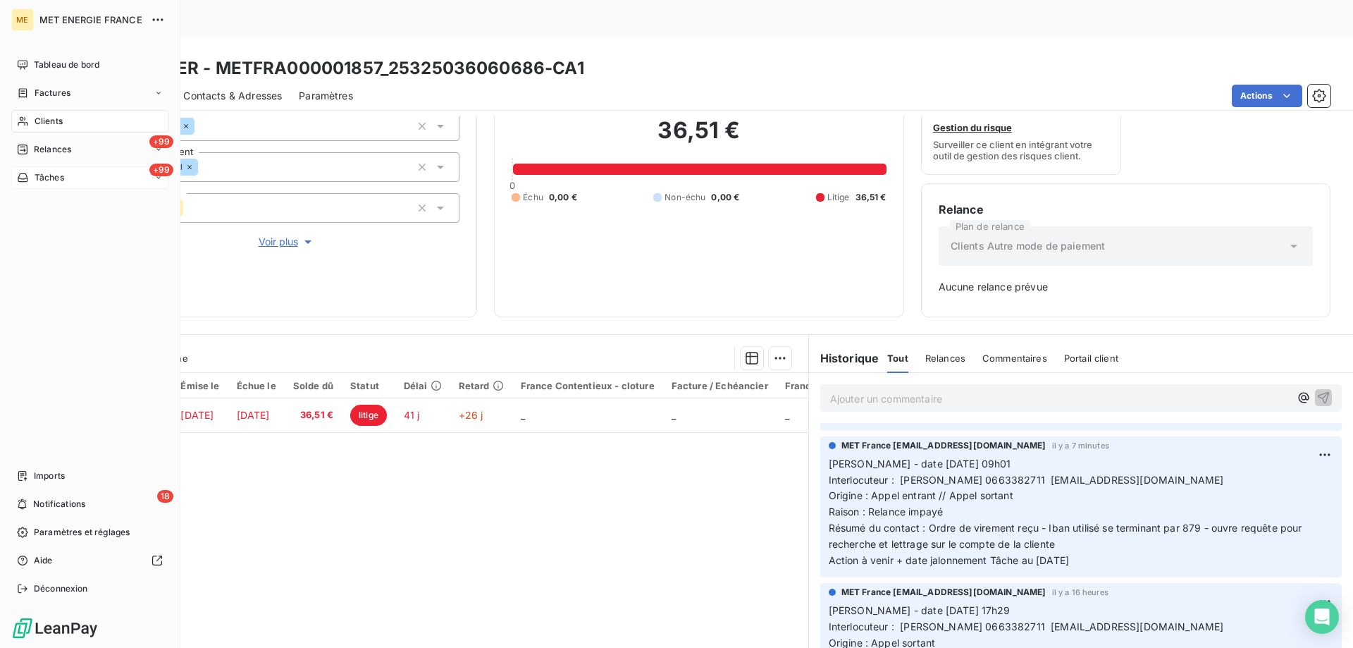
click at [95, 175] on div "+99 Tâches" at bounding box center [89, 177] width 157 height 23
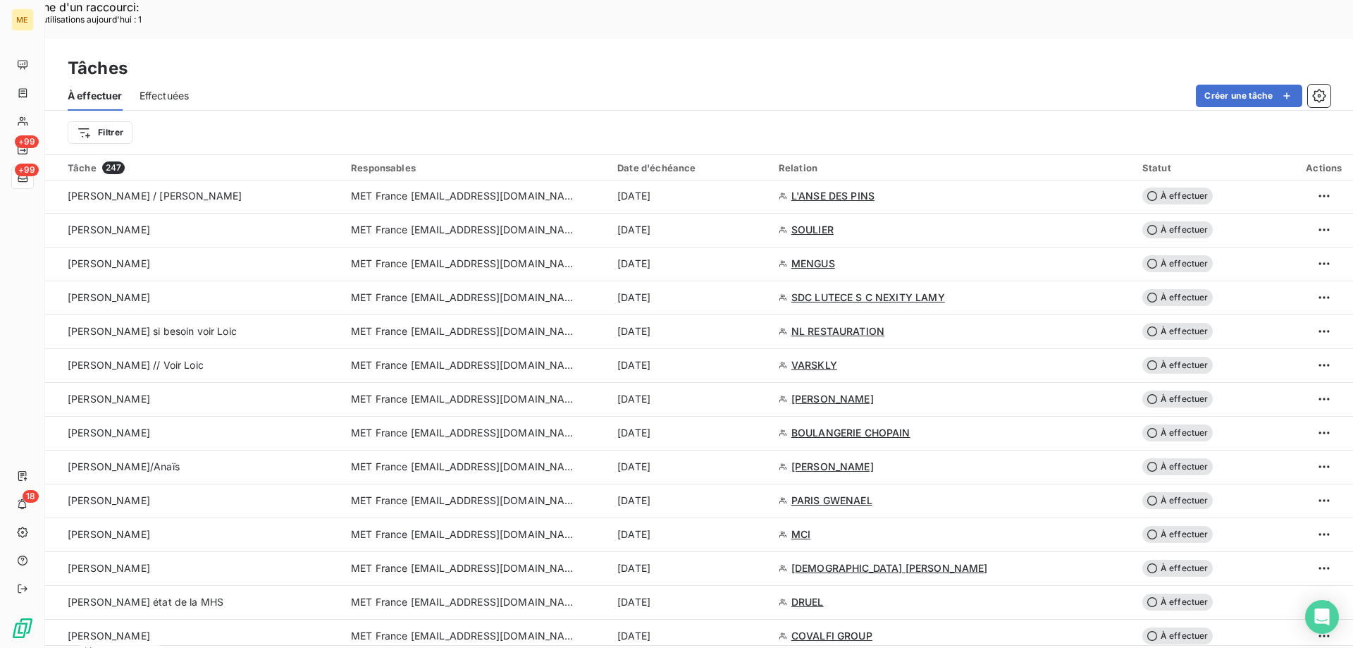
scroll to position [916, 0]
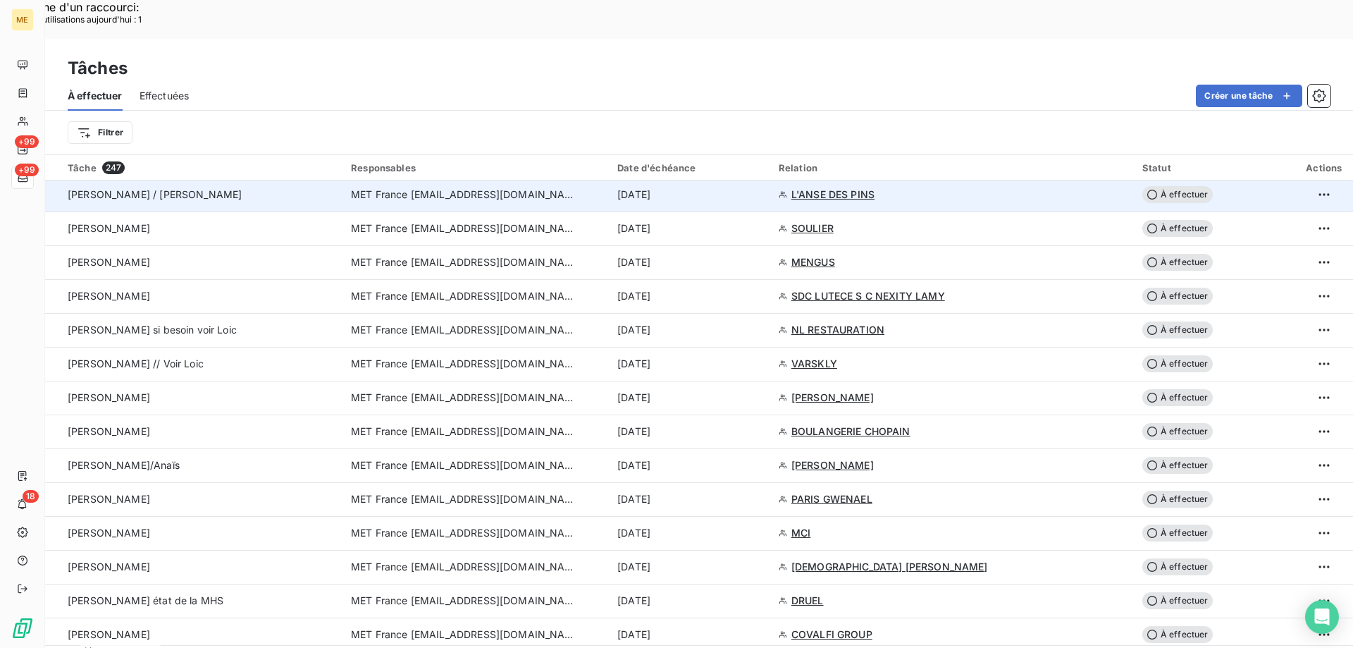
click at [820, 187] on span "L'ANSE DES PINS" at bounding box center [832, 194] width 83 height 14
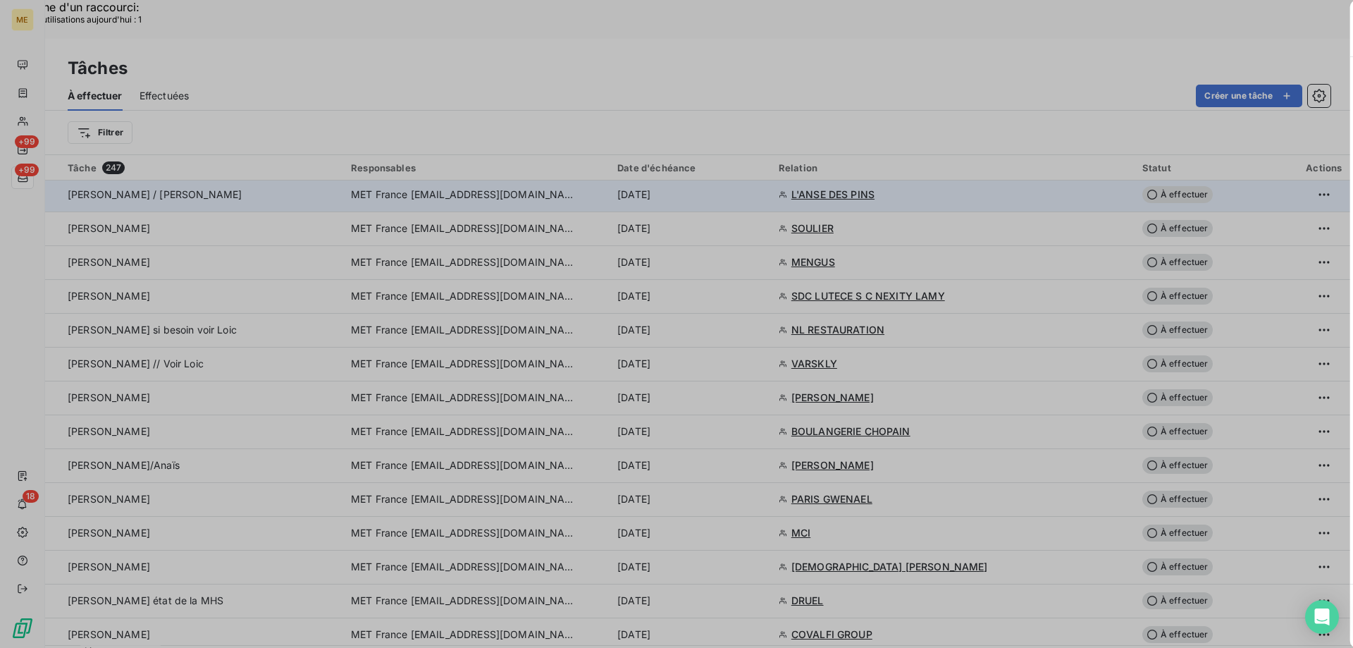
type input "[DATE]"
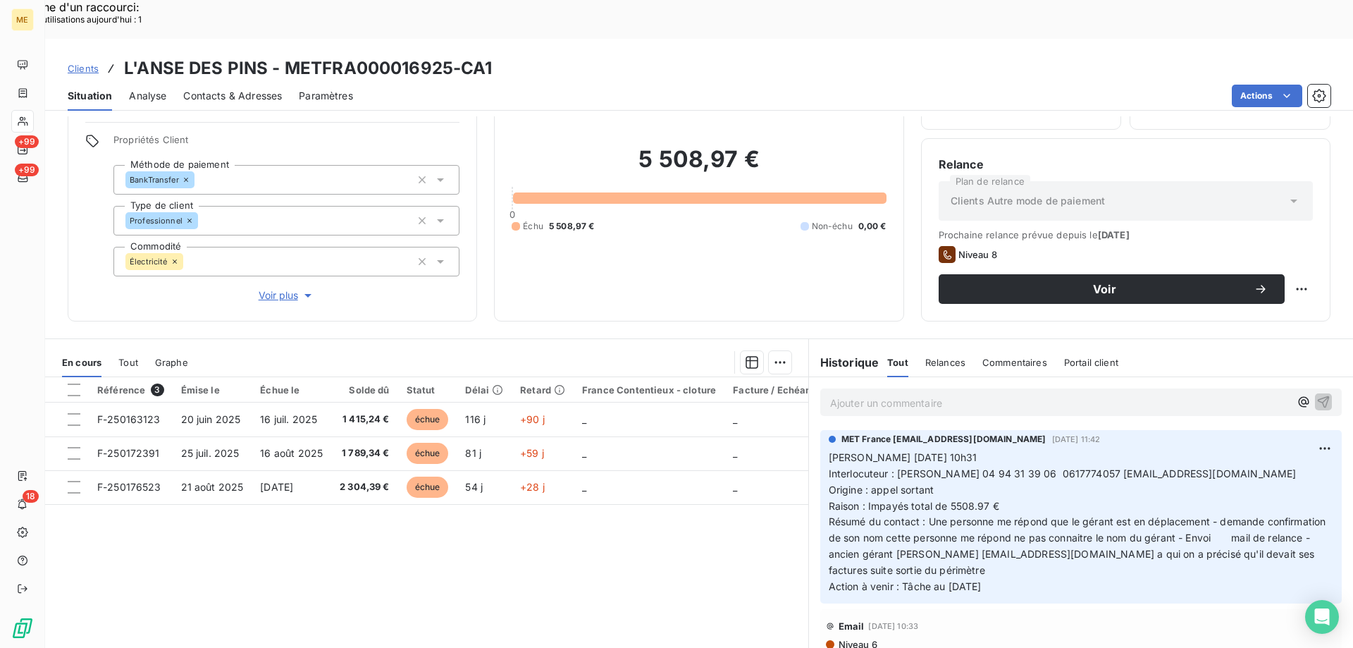
scroll to position [89, 0]
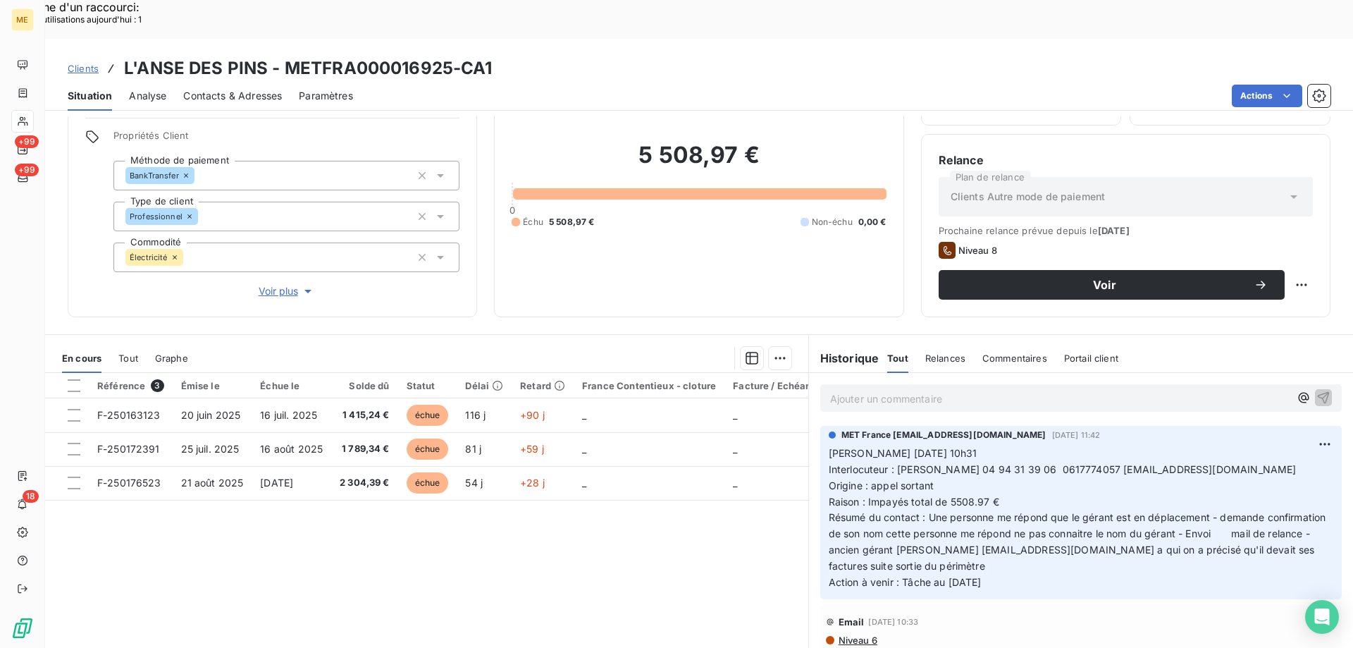
click at [272, 284] on span "Voir plus" at bounding box center [287, 291] width 56 height 14
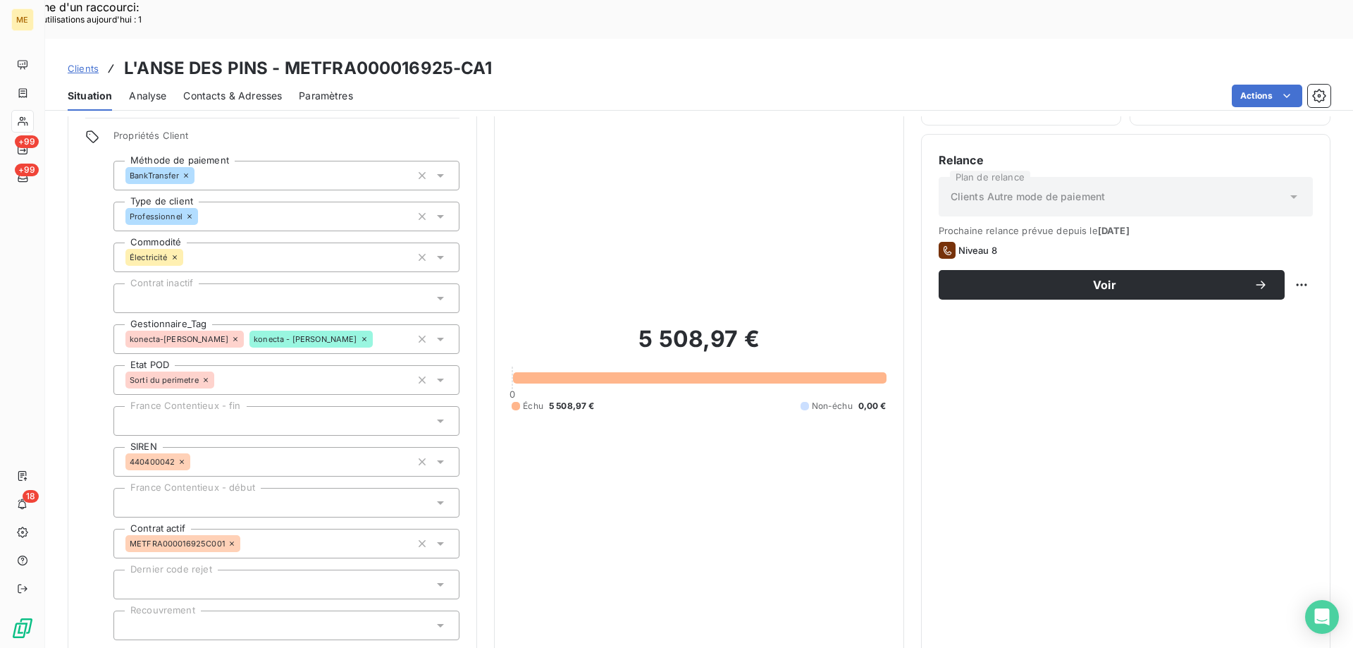
click at [272, 647] on span "Réduire" at bounding box center [287, 659] width 52 height 14
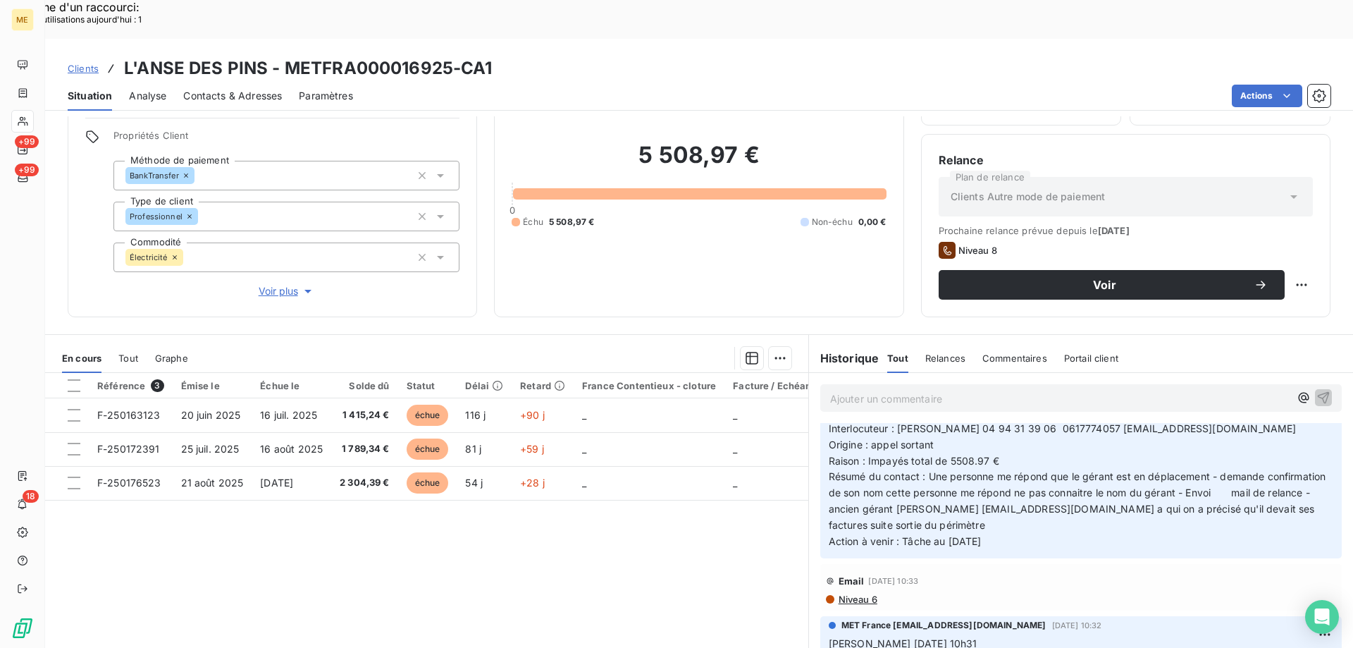
scroll to position [0, 0]
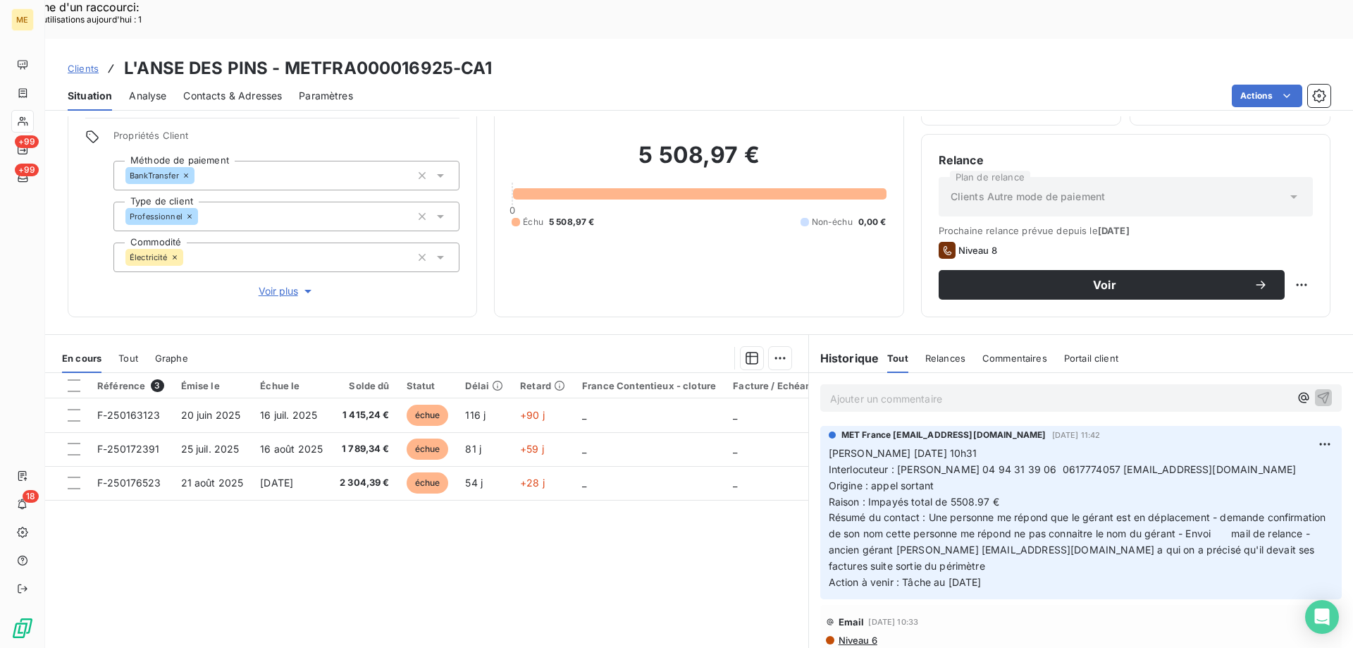
click at [276, 284] on span "Voir plus" at bounding box center [287, 291] width 56 height 14
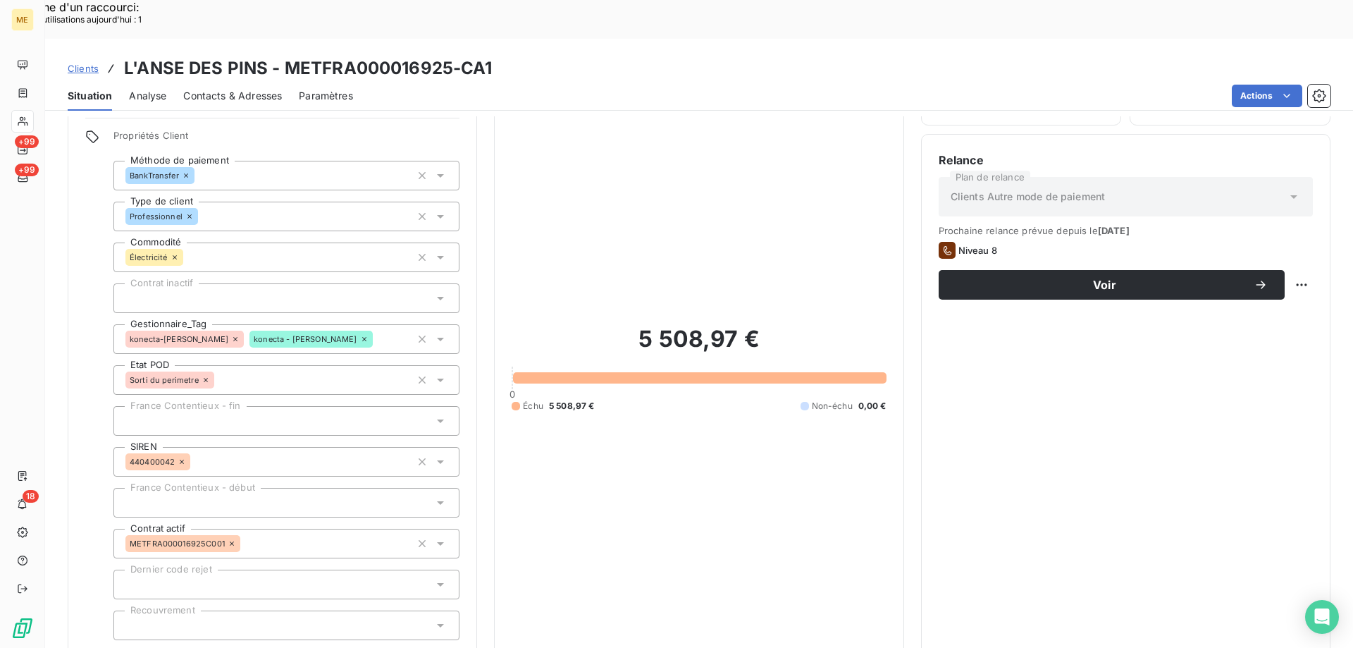
click at [273, 647] on span "Réduire" at bounding box center [287, 659] width 52 height 14
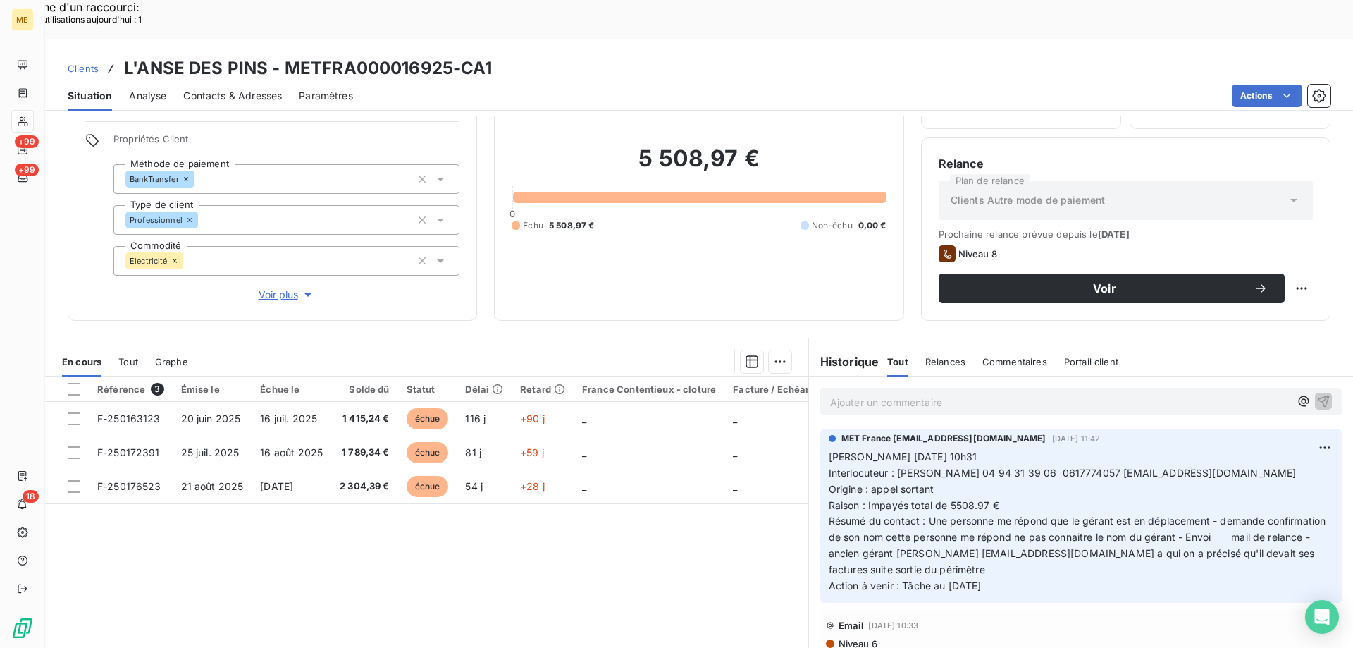
scroll to position [89, 0]
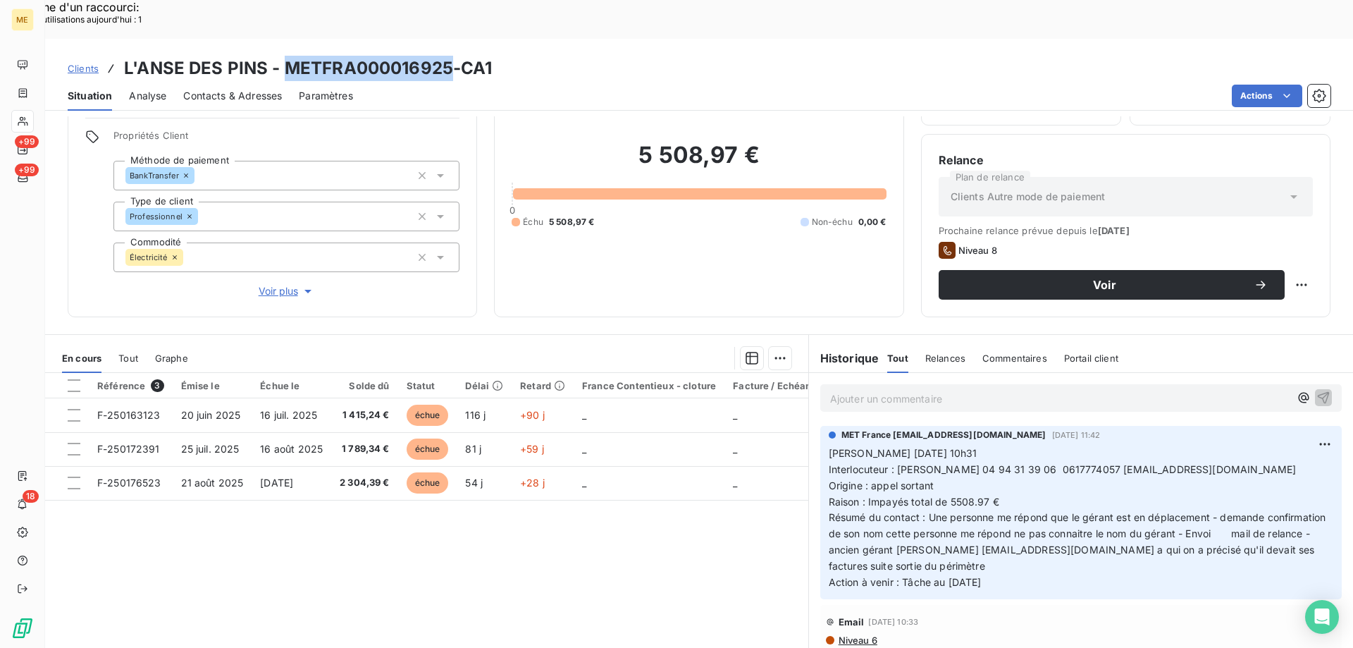
drag, startPoint x: 281, startPoint y: 24, endPoint x: 450, endPoint y: 28, distance: 169.2
click at [450, 56] on h3 "L'ANSE DES PINS - METFRA000016925-CA1" at bounding box center [308, 68] width 369 height 25
copy h3 "METFRA000016925"
drag, startPoint x: 1076, startPoint y: 424, endPoint x: 1130, endPoint y: 431, distance: 54.0
click at [1130, 463] on span "Interlocuteur : [PERSON_NAME] 04 94 31 39 06 0617774057 [EMAIL_ADDRESS][DOMAIN_…" at bounding box center [1063, 469] width 468 height 12
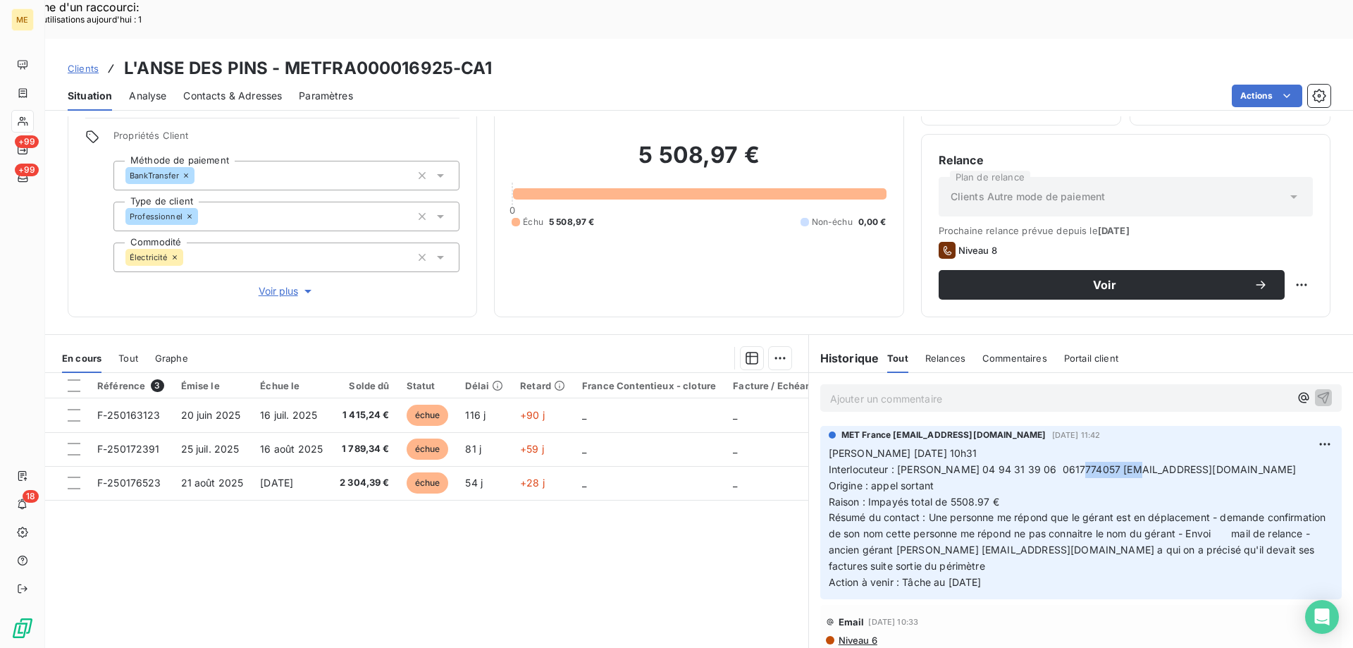
drag, startPoint x: 1123, startPoint y: 433, endPoint x: 1113, endPoint y: 436, distance: 9.8
copy span "0617774057"
click at [289, 56] on h3 "L'ANSE DES PINS - METFRA000016925-CA1" at bounding box center [308, 68] width 369 height 25
drag, startPoint x: 280, startPoint y: 30, endPoint x: 446, endPoint y: 35, distance: 165.7
click at [446, 56] on h3 "L'ANSE DES PINS - METFRA000016925-CA1" at bounding box center [308, 68] width 369 height 25
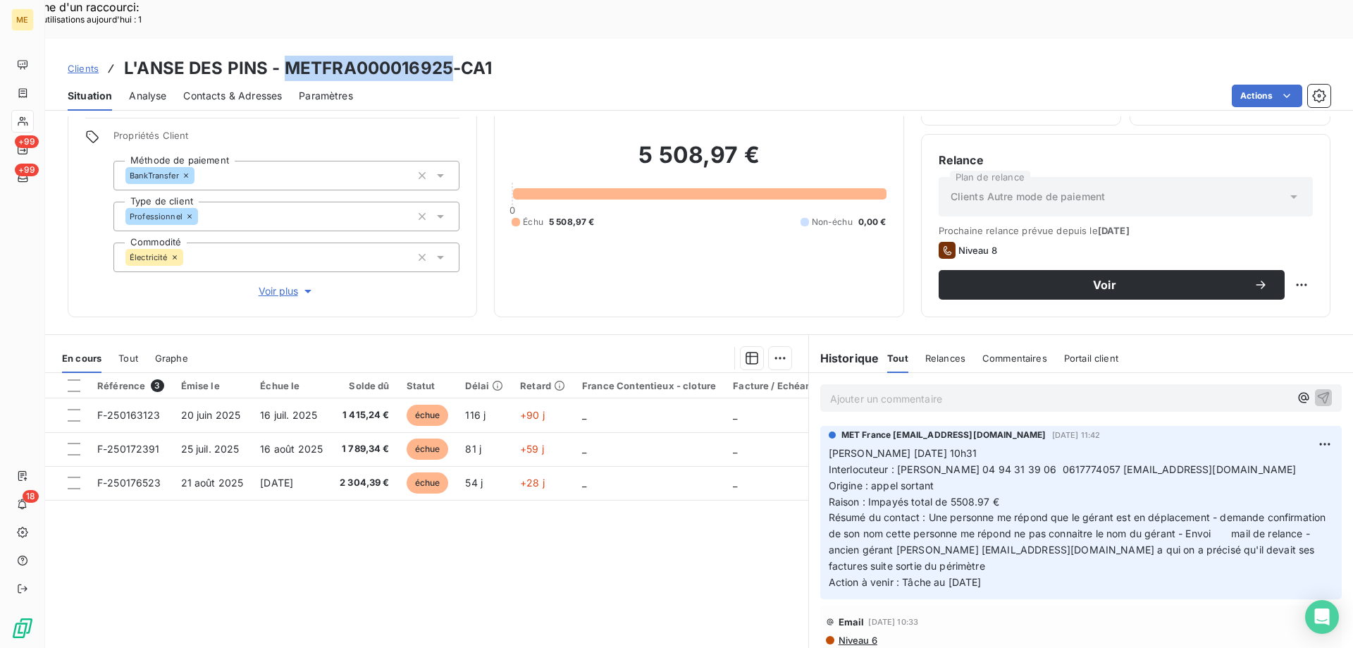
copy h3 "METFRA000016925"
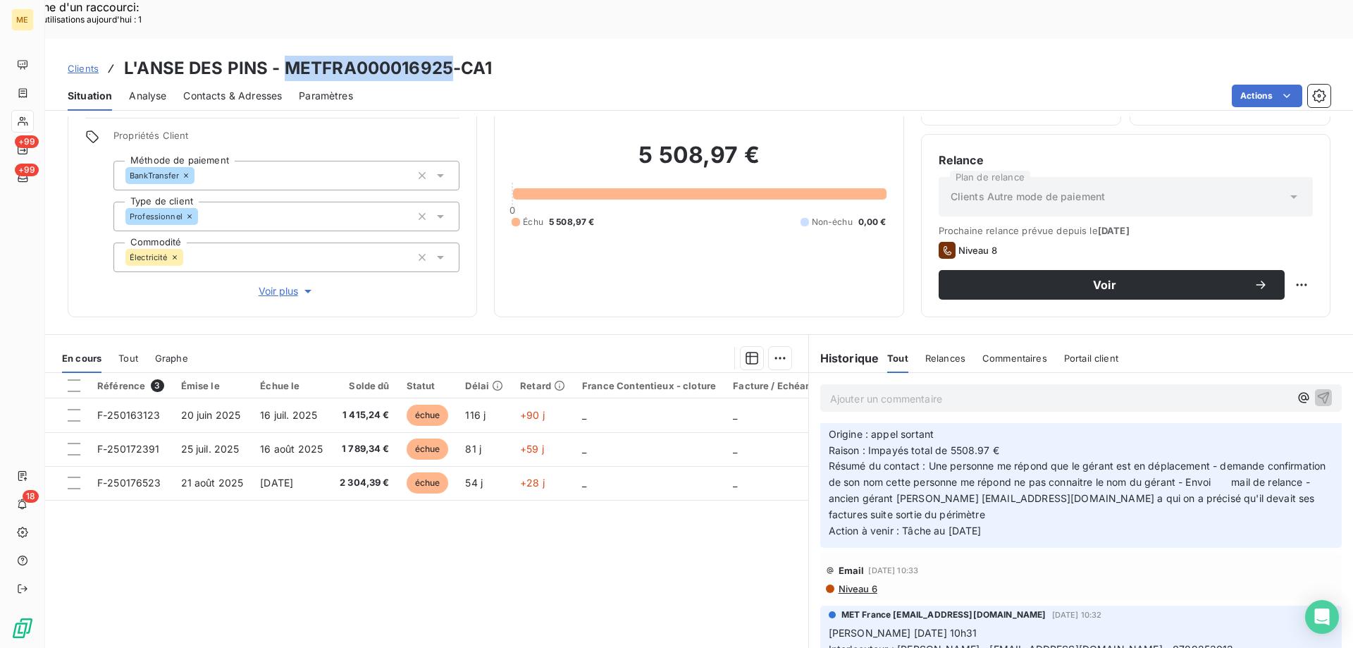
scroll to position [0, 0]
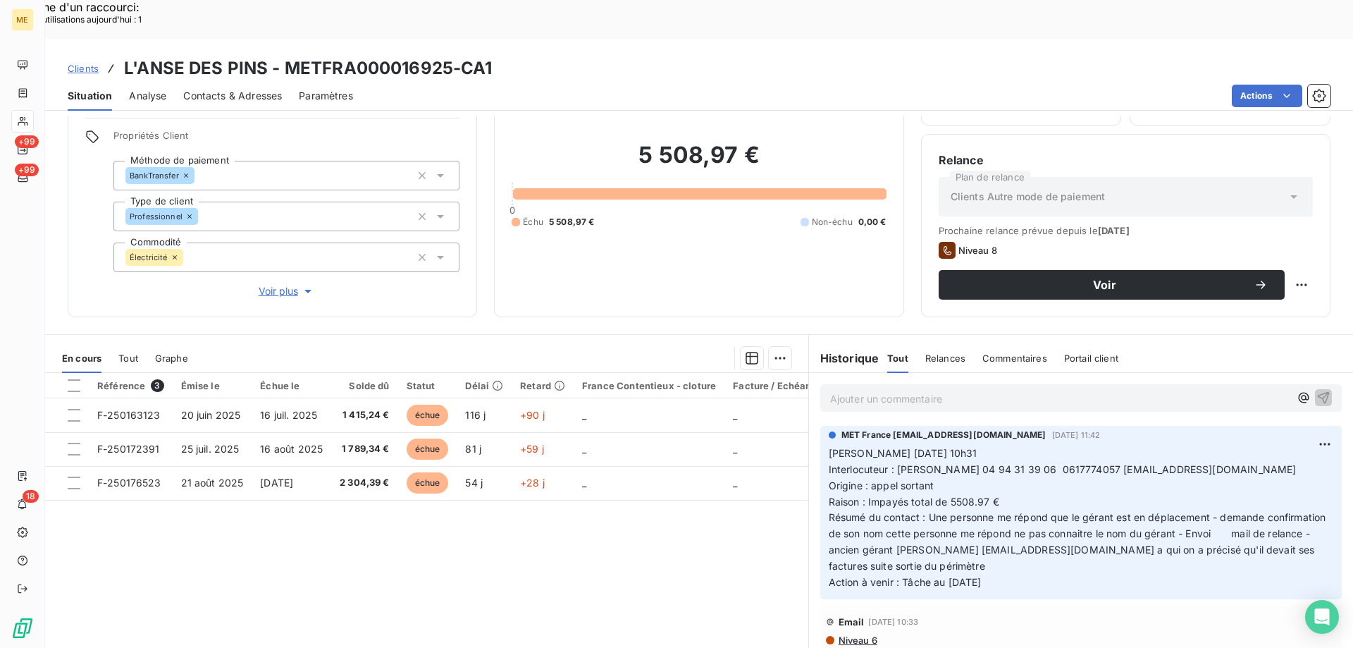
click at [1092, 463] on span "Interlocuteur : [PERSON_NAME] 04 94 31 39 06 0617774057 [EMAIL_ADDRESS][DOMAIN_…" at bounding box center [1063, 469] width 468 height 12
click at [1085, 463] on span "Interlocuteur : [PERSON_NAME] 04 94 31 39 06 0617774057 [EMAIL_ADDRESS][DOMAIN_…" at bounding box center [1063, 469] width 468 height 12
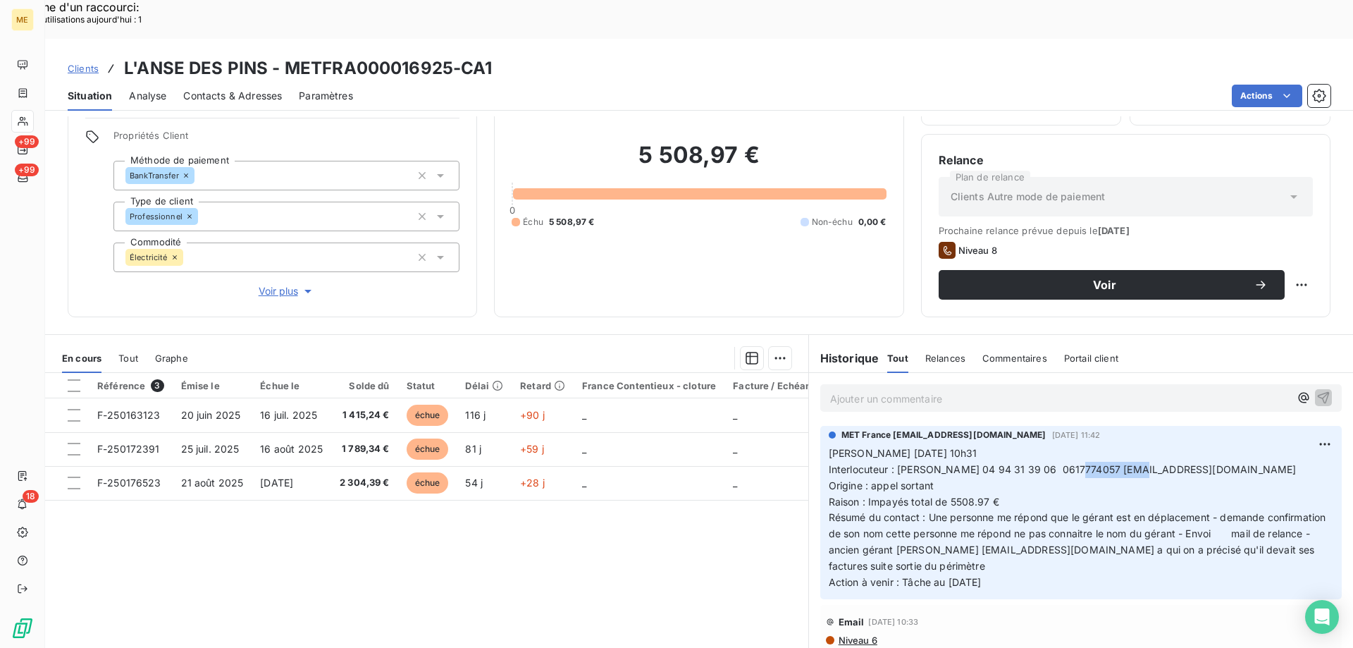
copy span "0617774057"
drag, startPoint x: 996, startPoint y: 434, endPoint x: 1067, endPoint y: 435, distance: 70.5
click at [1067, 463] on span "Interlocuteur : [PERSON_NAME] 04 94 31 39 06 0617774057 [EMAIL_ADDRESS][DOMAIN_…" at bounding box center [1063, 469] width 468 height 12
copy span "04 94 31 39 06"
click at [1039, 549] on p "[PERSON_NAME] [DATE] 10h31 Interlocuteur : [PERSON_NAME] 04 94 31 39 06 0617774…" at bounding box center [1081, 517] width 505 height 145
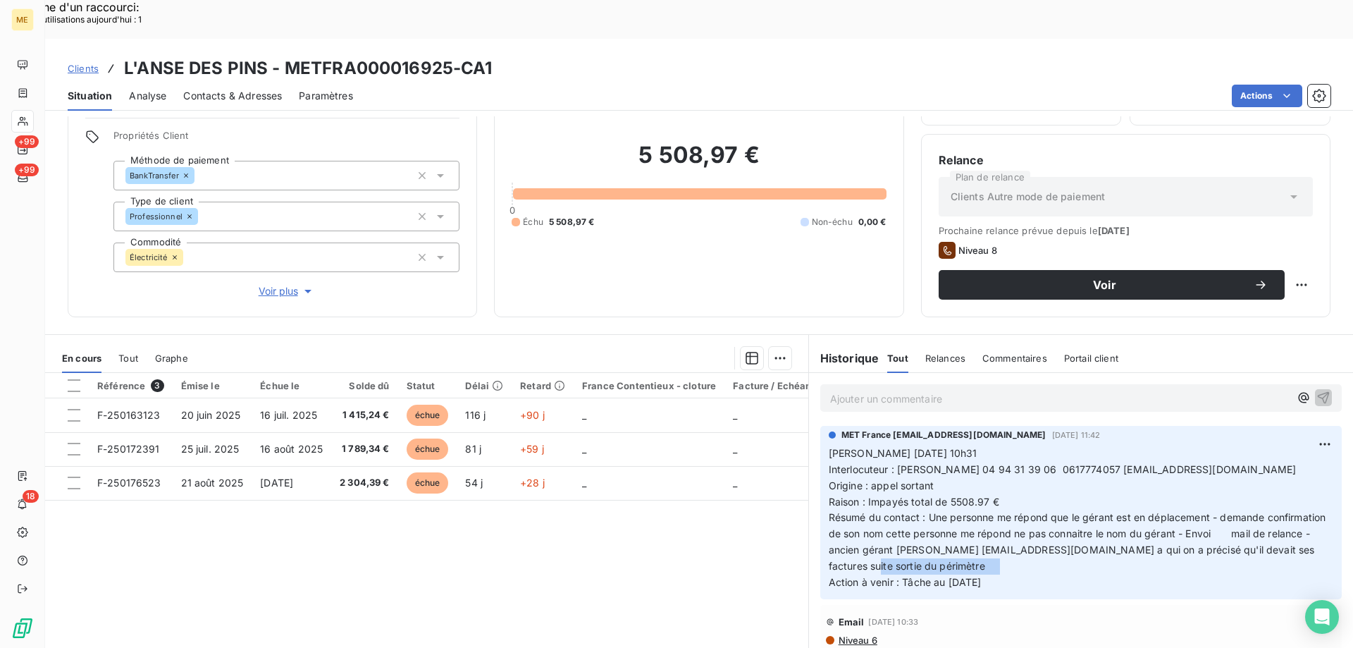
drag, startPoint x: 1024, startPoint y: 536, endPoint x: 922, endPoint y: 522, distance: 102.4
click at [922, 522] on p "[PERSON_NAME] [DATE] 10h31 Interlocuteur : [PERSON_NAME] 04 94 31 39 06 0617774…" at bounding box center [1081, 517] width 505 height 145
click at [639, 521] on div "Référence 3 Émise le Échue le Solde dû Statut Délai Retard France Contentieux -…" at bounding box center [426, 508] width 763 height 271
click at [852, 489] on p "[PERSON_NAME] [DATE] 10h31 Interlocuteur : [PERSON_NAME] 04 94 31 39 06 0617774…" at bounding box center [1081, 517] width 505 height 145
click at [665, 526] on div "Référence 3 Émise le Échue le Solde dû Statut Délai Retard France Contentieux -…" at bounding box center [426, 508] width 763 height 271
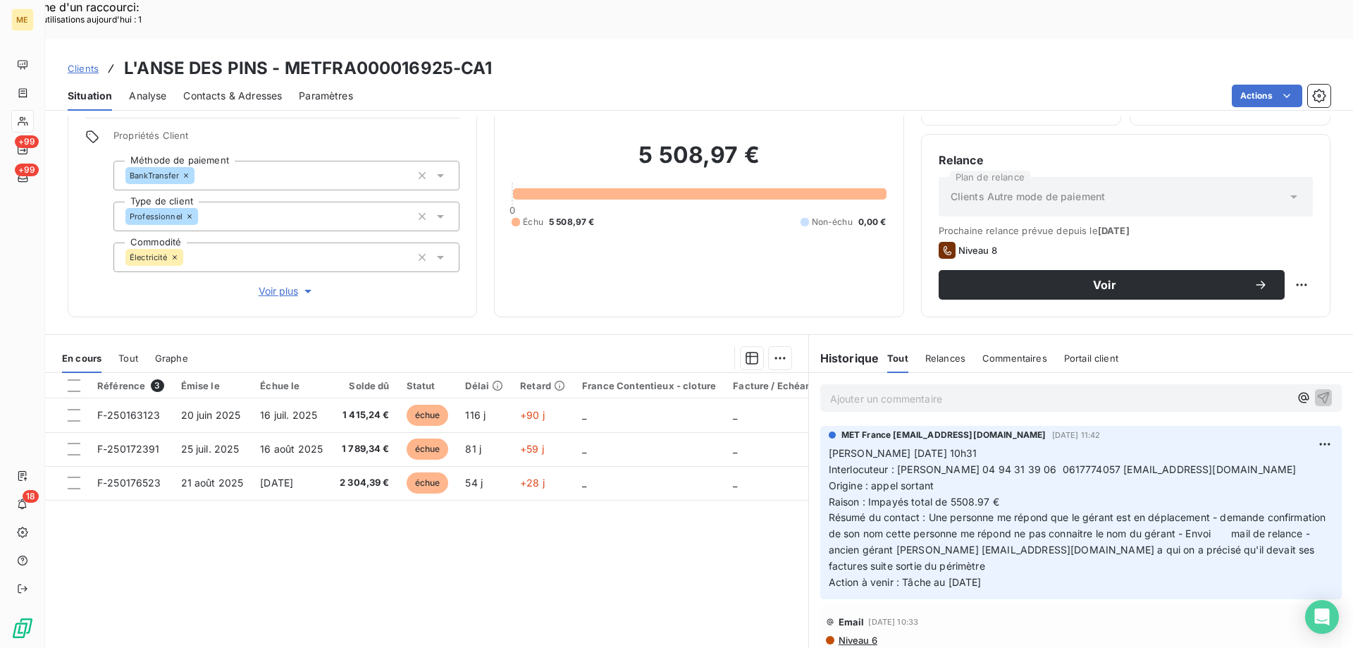
click at [901, 516] on p "[PERSON_NAME] [DATE] 10h31 Interlocuteur : [PERSON_NAME] 04 94 31 39 06 0617774…" at bounding box center [1081, 517] width 505 height 145
click at [720, 488] on div "Référence 3 Émise le Échue le Solde dû Statut Délai Retard France Contentieux -…" at bounding box center [426, 508] width 763 height 271
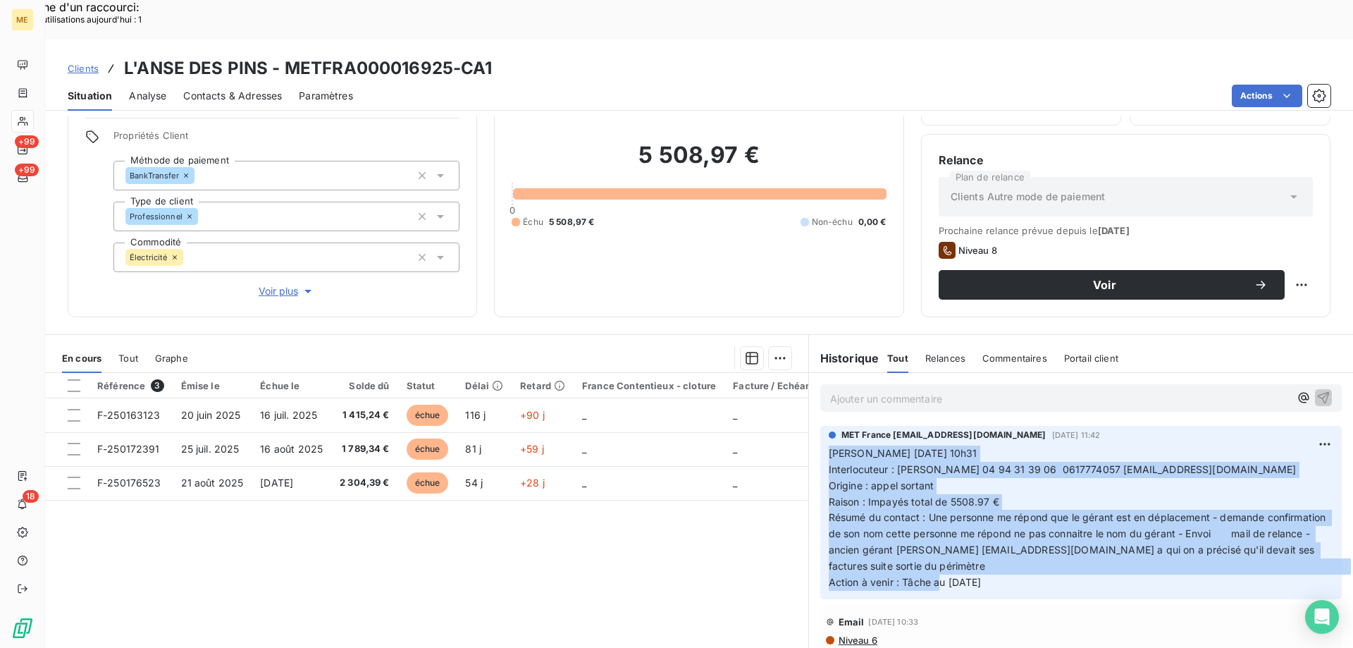
drag, startPoint x: 996, startPoint y: 543, endPoint x: 824, endPoint y: 416, distance: 213.7
click at [829, 445] on p "[PERSON_NAME] [DATE] 10h31 Interlocuteur : [PERSON_NAME] 04 94 31 39 06 0617774…" at bounding box center [1081, 517] width 505 height 145
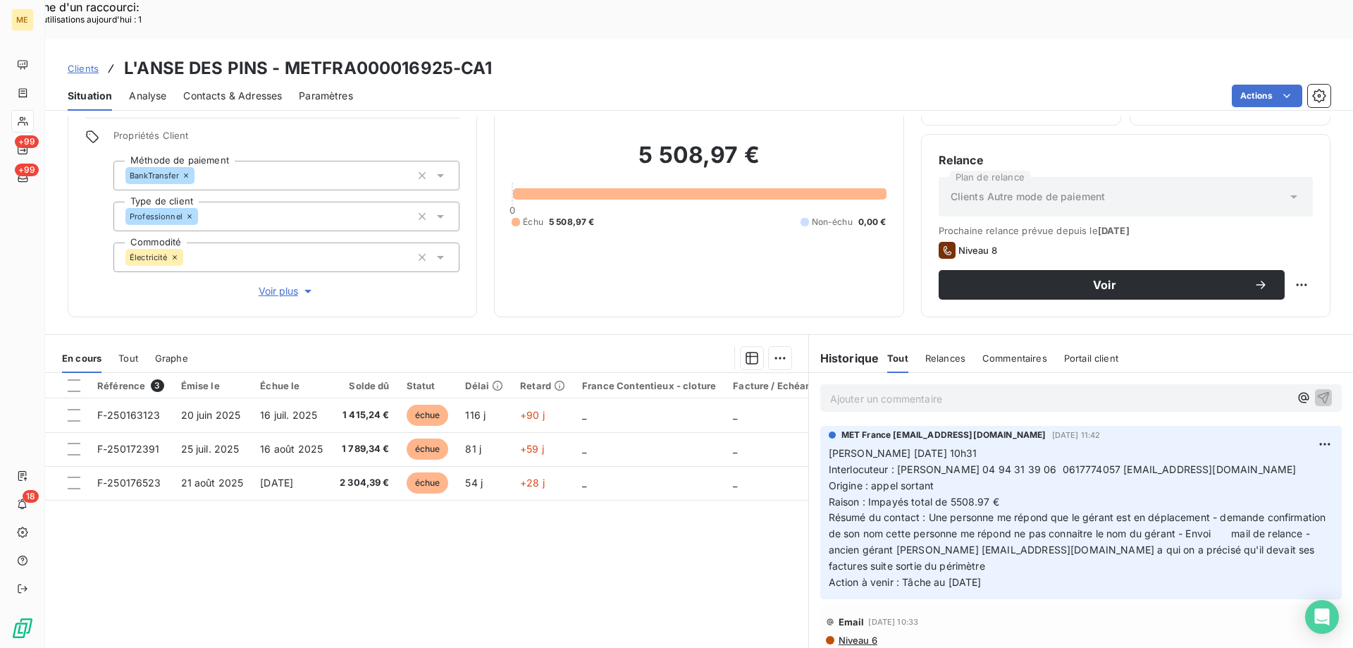
click at [877, 390] on p "Ajouter un commentaire ﻿" at bounding box center [1059, 399] width 459 height 18
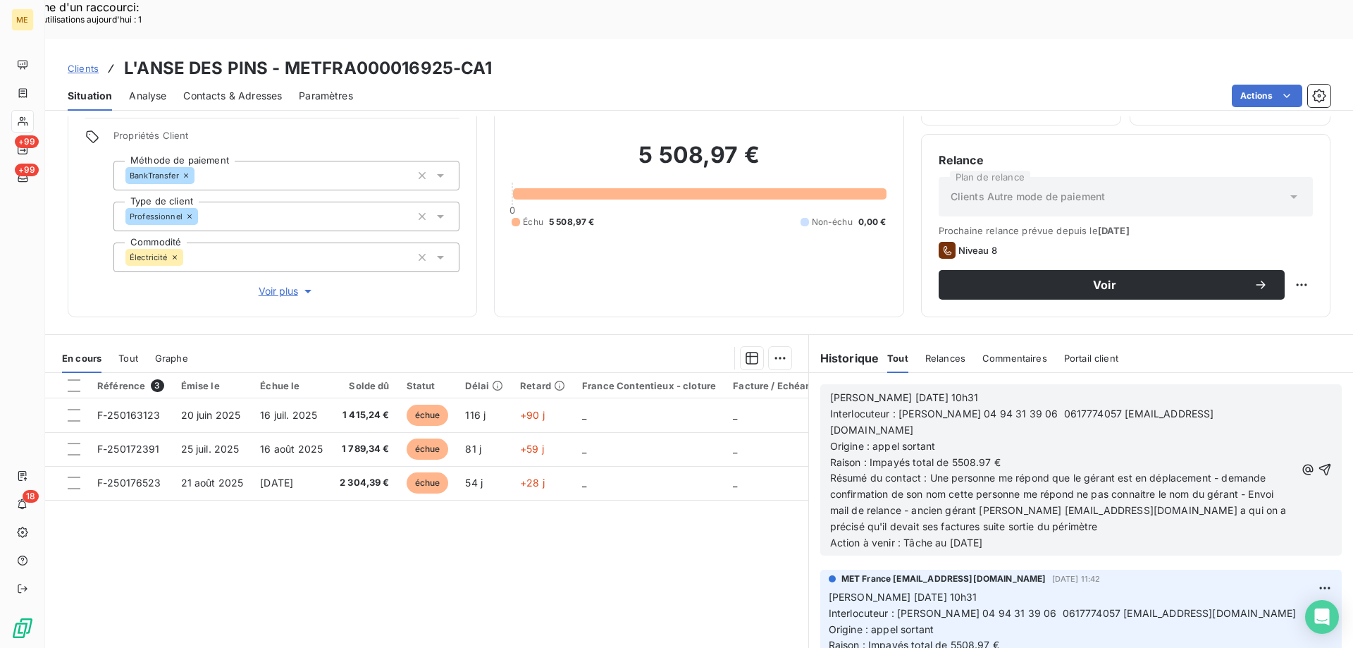
click at [275, 284] on span "Voir plus" at bounding box center [287, 291] width 56 height 14
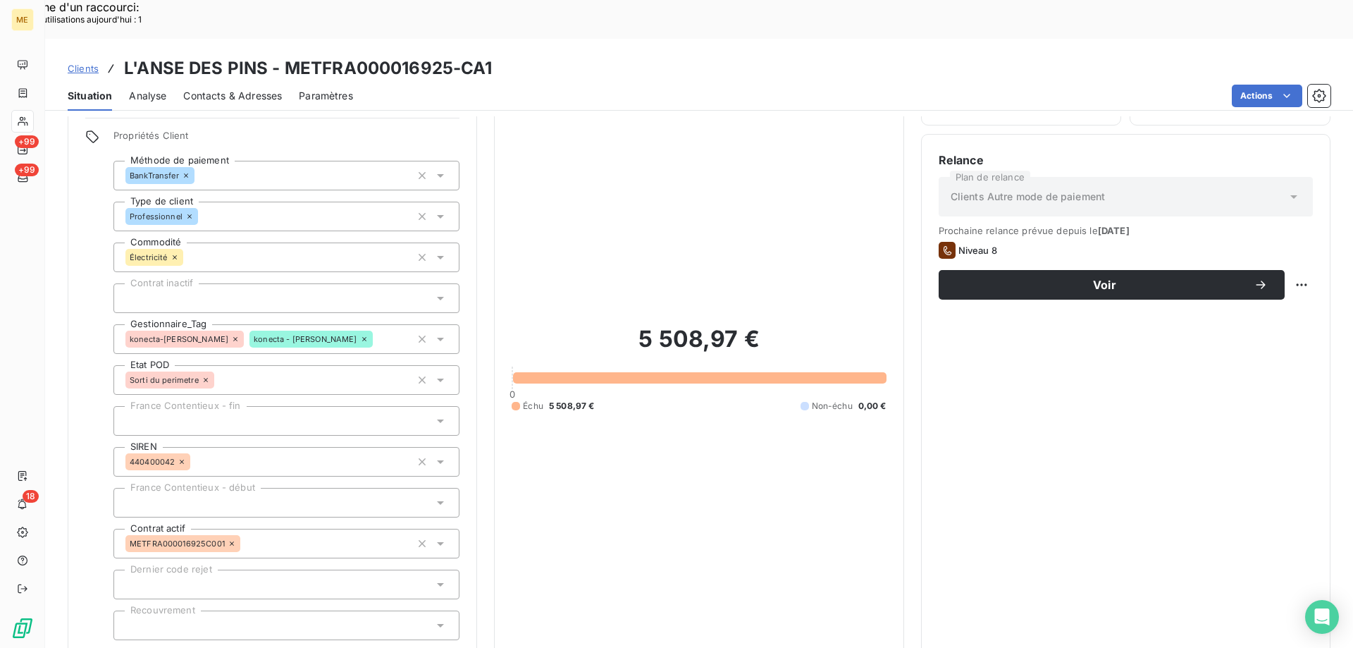
click at [668, 471] on div "5 508,97 € 0 Échu 5 508,97 € Non-échu 0,00 €" at bounding box center [699, 368] width 374 height 597
click at [754, 469] on div "5 508,97 € 0 Échu 5 508,97 € Non-échu 0,00 €" at bounding box center [699, 368] width 374 height 597
click at [689, 450] on div "5 508,97 € 0 Échu 5 508,97 € Non-échu 0,00 €" at bounding box center [699, 368] width 374 height 597
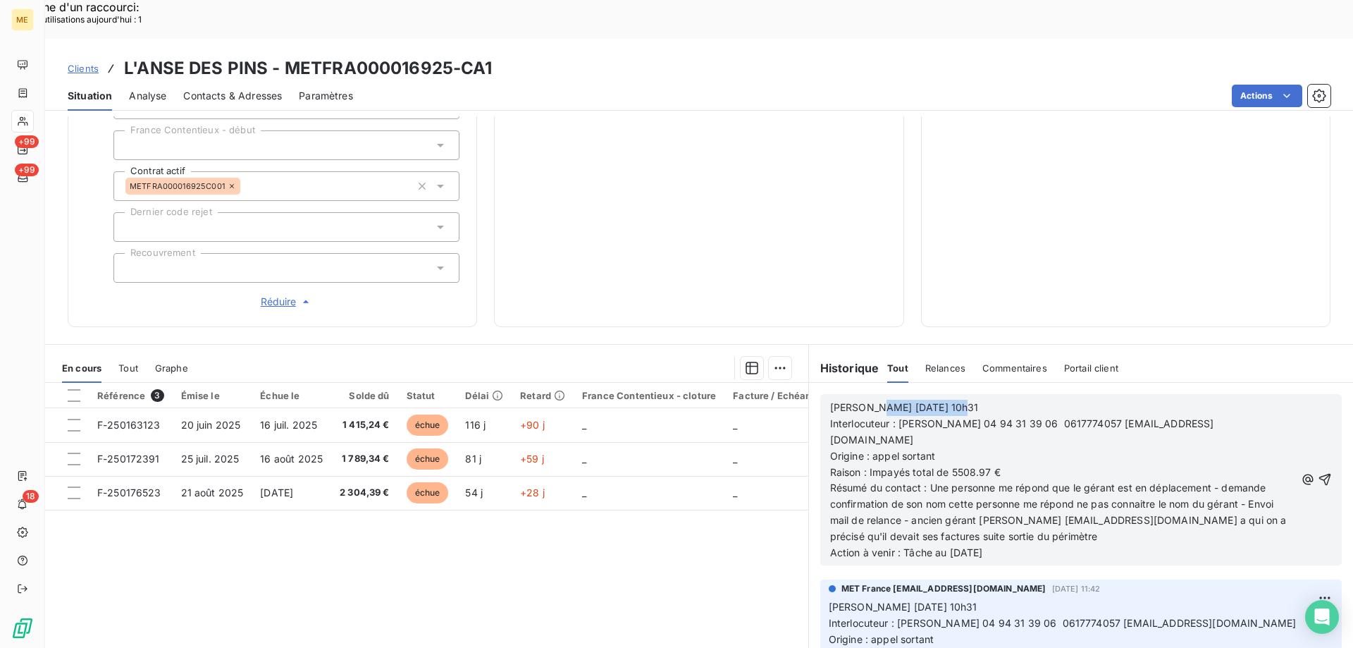
drag, startPoint x: 863, startPoint y: 357, endPoint x: 981, endPoint y: 354, distance: 118.4
click at [971, 400] on p "[PERSON_NAME] [DATE] 10h31" at bounding box center [1062, 408] width 465 height 16
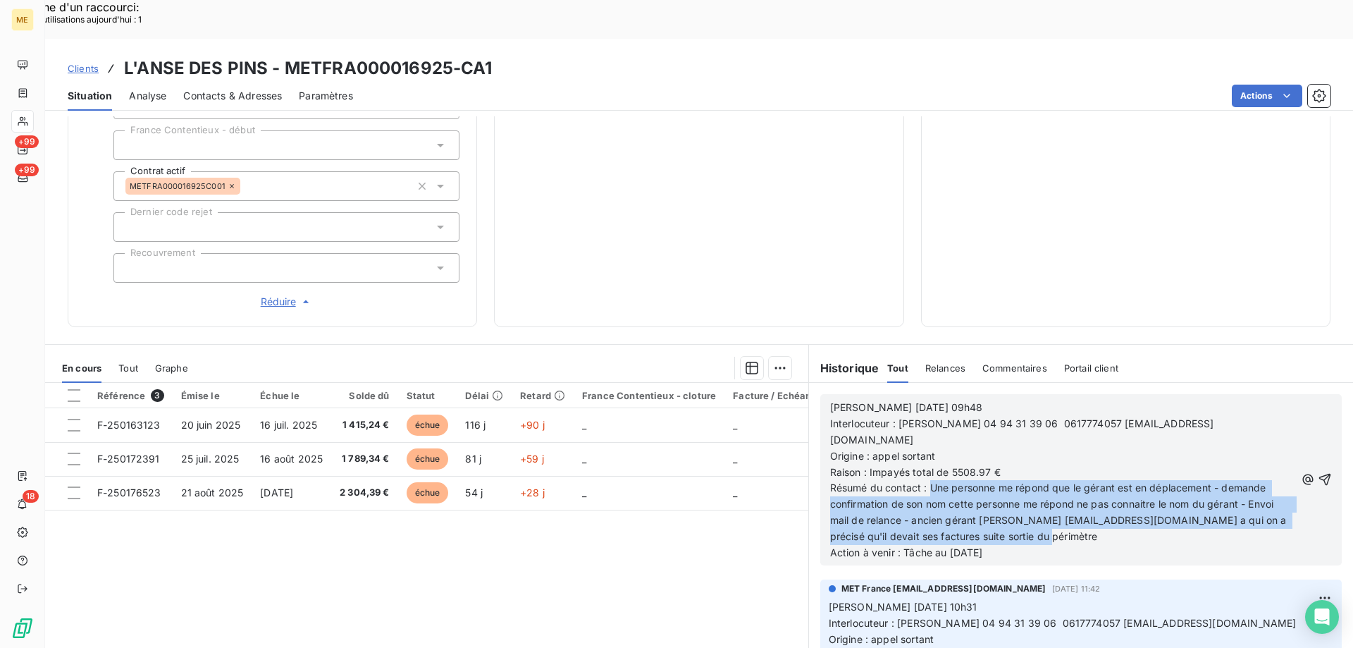
drag, startPoint x: 925, startPoint y: 424, endPoint x: 1043, endPoint y: 469, distance: 126.0
click at [1043, 481] on span "Résumé du contact : Une personne me répond que le gérant est en déplacement - d…" at bounding box center [1145, 519] width 630 height 77
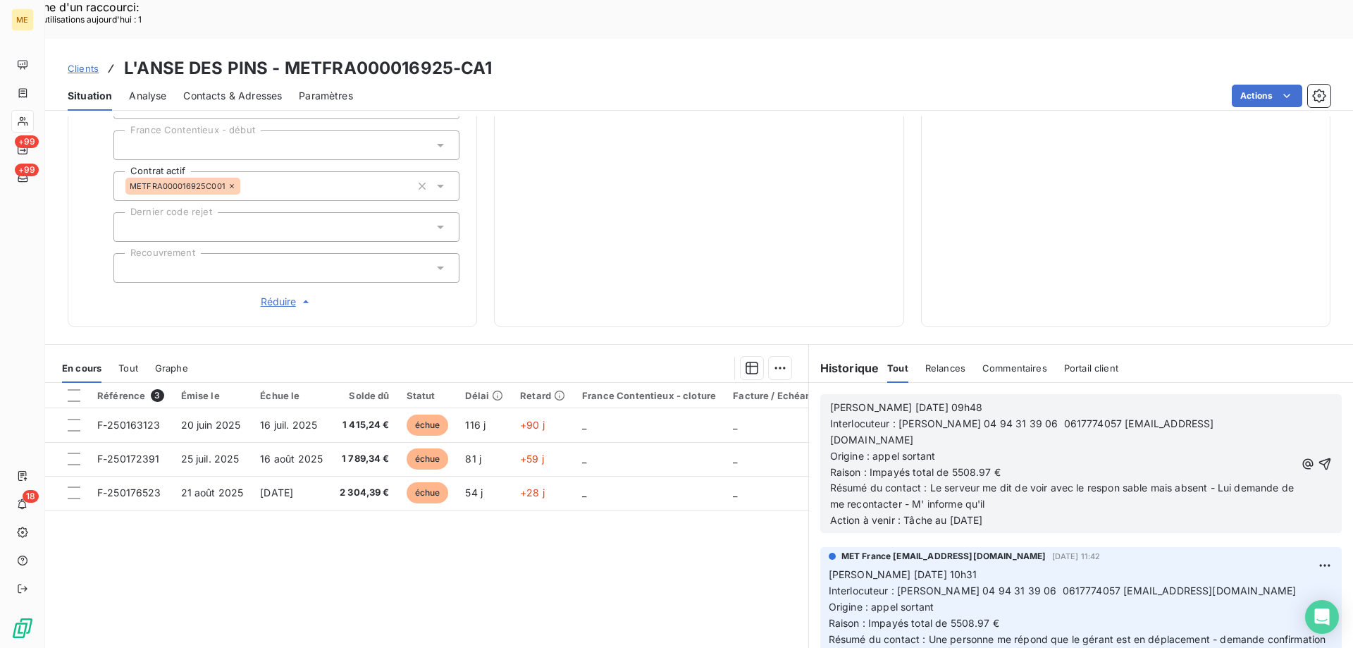
click at [1121, 481] on span "Résumé du contact : Le serveur me dit de voir avec le respon sable mais absent …" at bounding box center [1086, 503] width 512 height 44
click at [1118, 481] on span "Résumé du contact : Le serveur me dit de voir avec le respon sable mais absent …" at bounding box center [1086, 503] width 512 height 44
click at [1003, 481] on span "Résumé du contact : Le serveur me dit de voir avec le responsable mais absent -…" at bounding box center [1086, 503] width 512 height 44
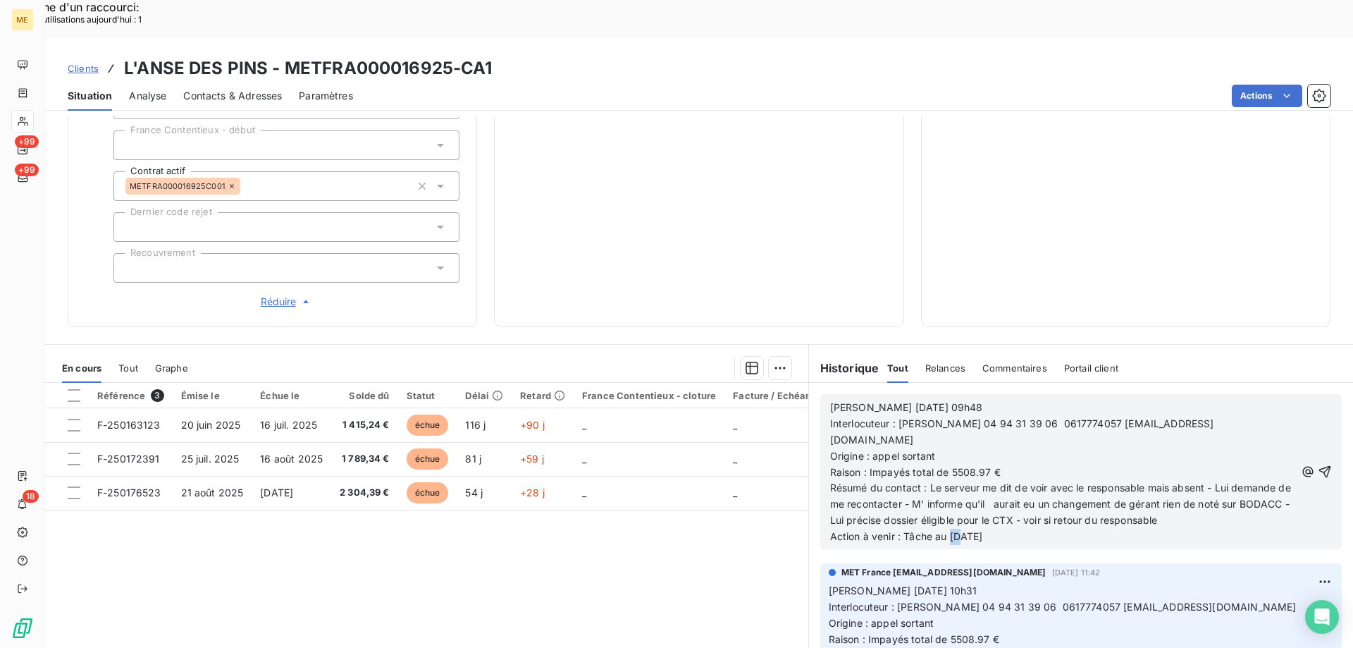
click at [953, 481] on span "Résumé du contact : Le serveur me dit de voir avec le responsable mais absent -…" at bounding box center [1168, 511] width 676 height 61
click at [1318, 464] on icon "button" at bounding box center [1325, 471] width 14 height 14
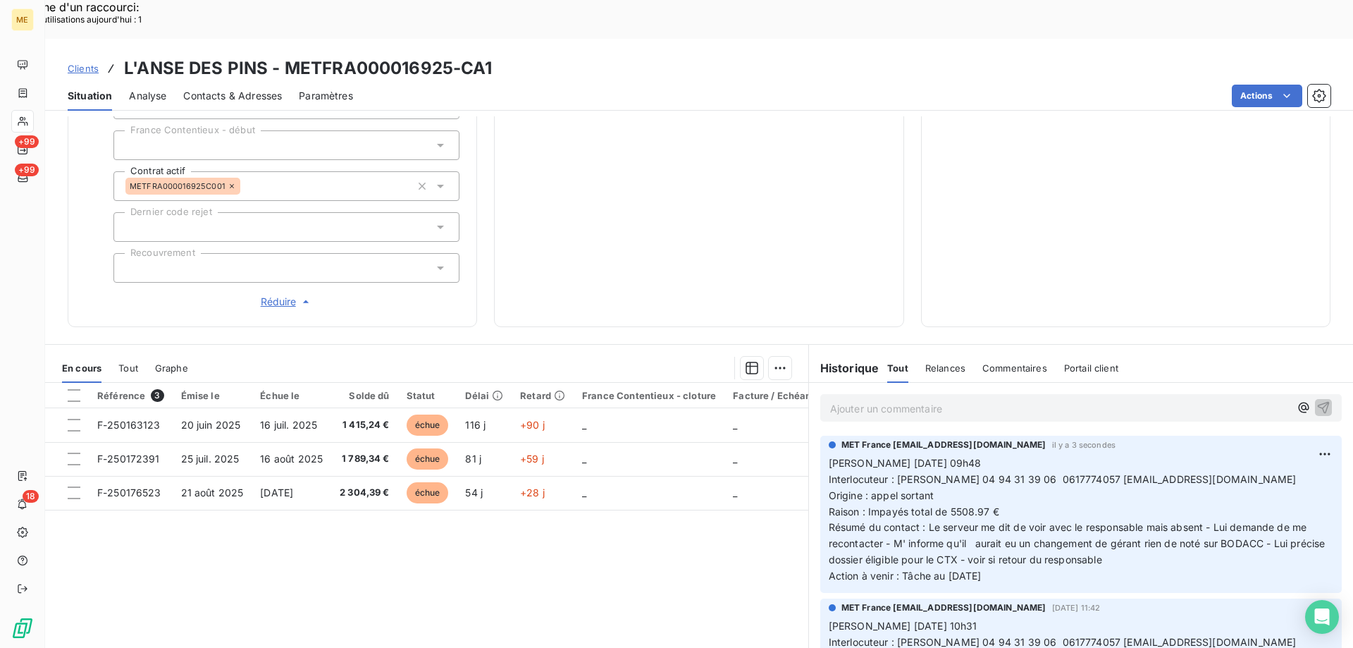
drag, startPoint x: 1003, startPoint y: 529, endPoint x: 822, endPoint y: 415, distance: 213.5
click at [829, 455] on p "[PERSON_NAME] [DATE] 09h48 Interlocuteur : [PERSON_NAME] 04 94 31 39 06 0617774…" at bounding box center [1081, 519] width 505 height 129
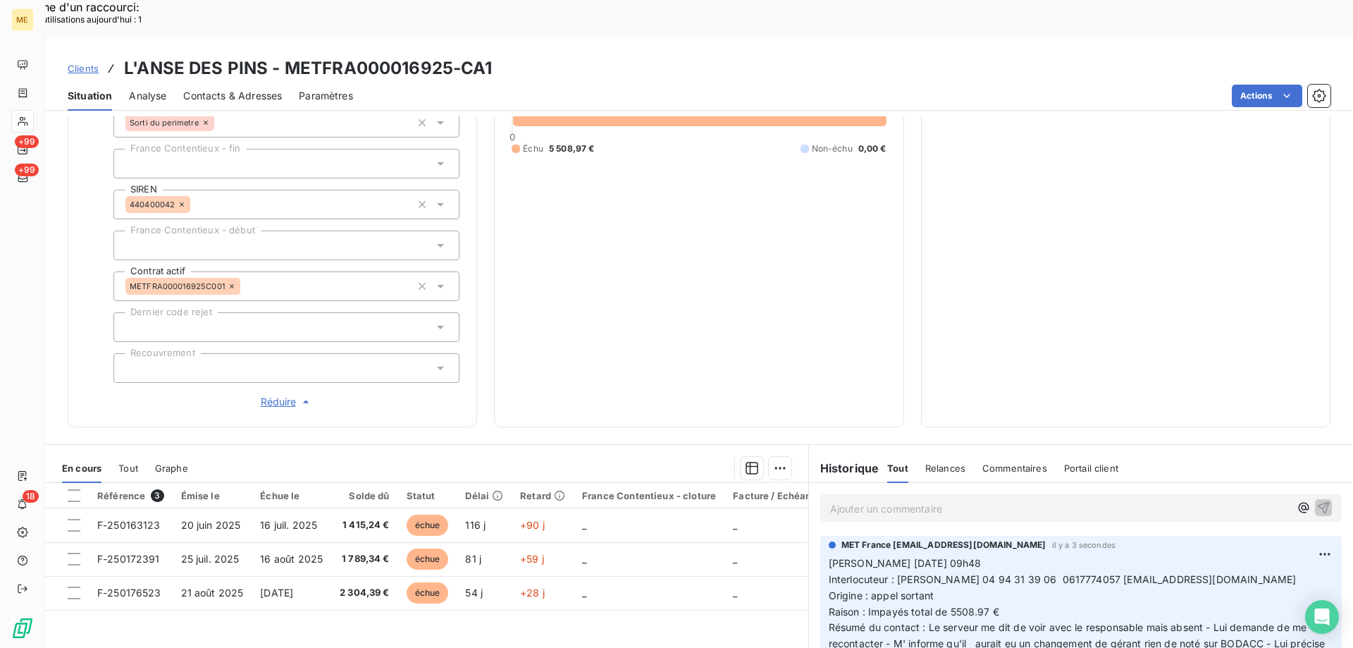
scroll to position [165, 0]
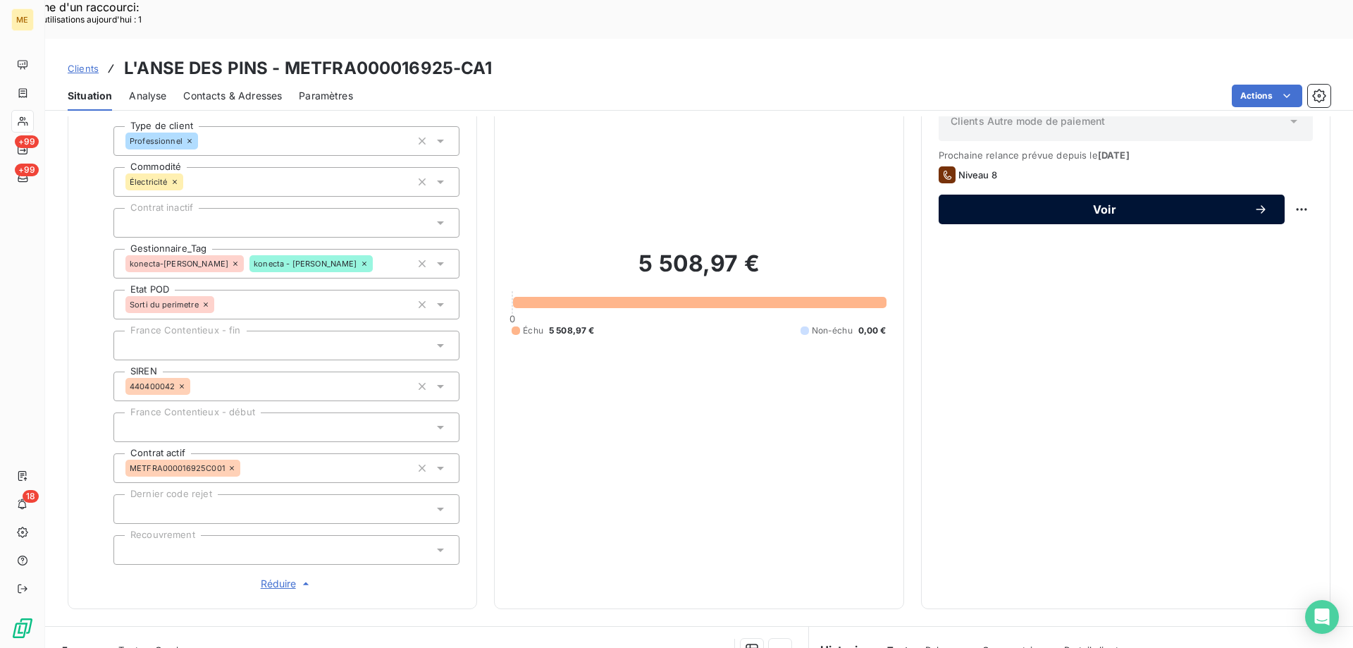
click at [1146, 204] on span "Voir" at bounding box center [1105, 209] width 298 height 11
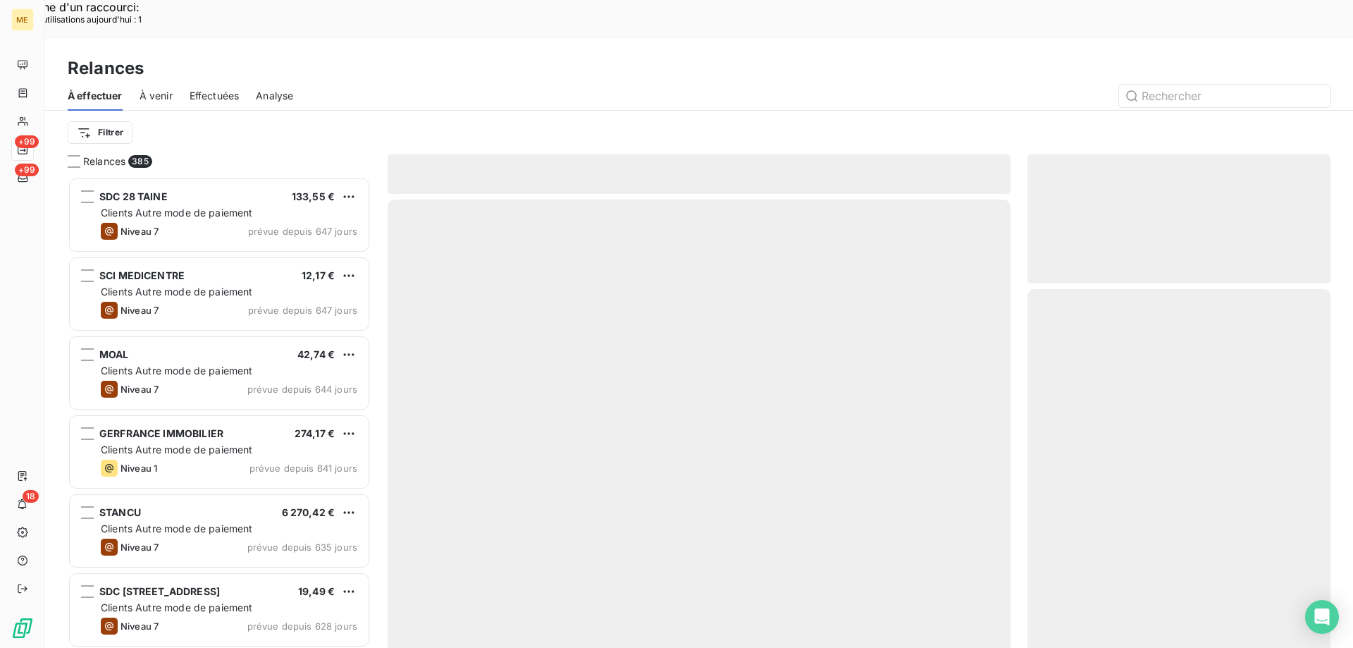
scroll to position [499, 292]
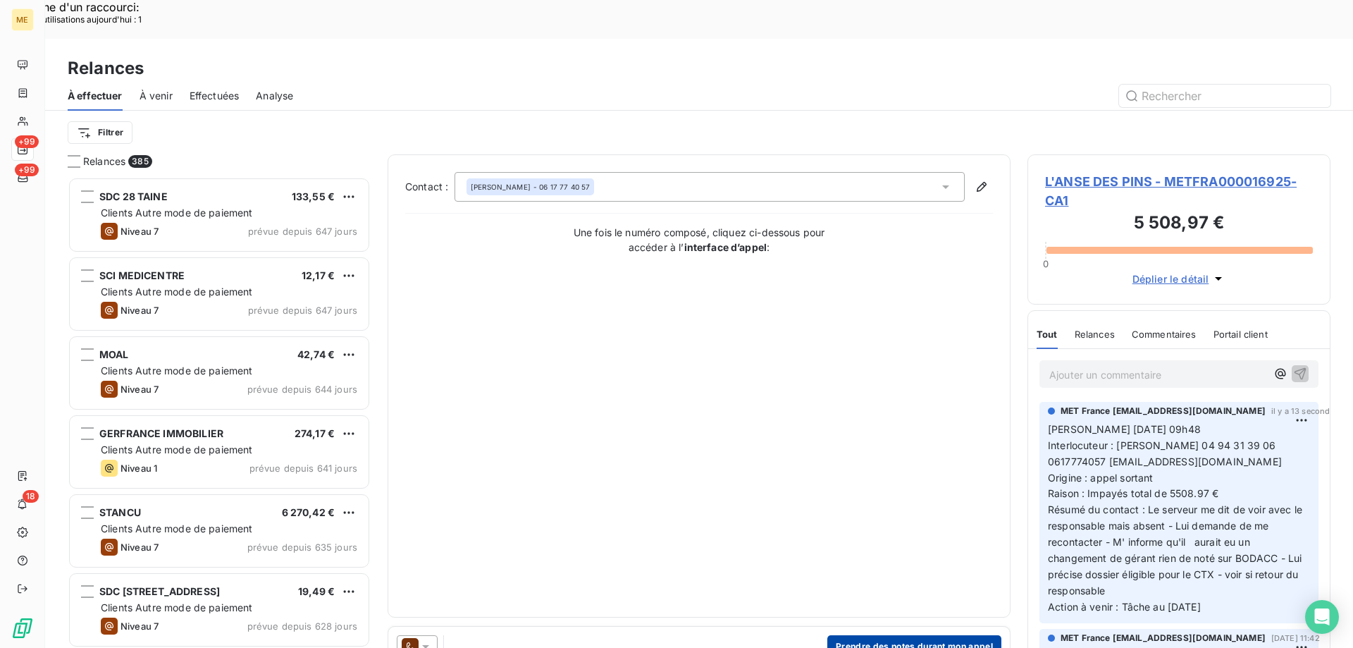
click at [890, 635] on button "Prendre des notes durant mon appel" at bounding box center [914, 646] width 174 height 23
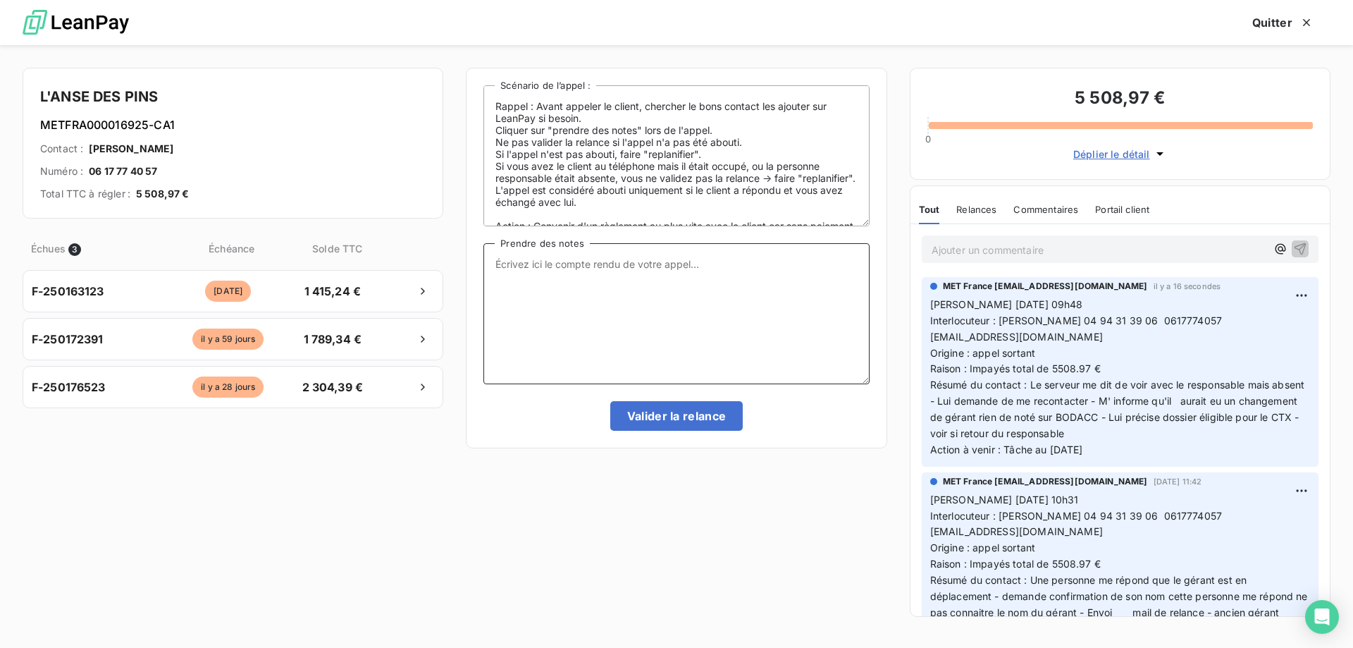
click at [741, 307] on textarea "Prendre des notes" at bounding box center [675, 313] width 385 height 141
paste textarea "[PERSON_NAME] [DATE] 09h48 Interlocuteur : [PERSON_NAME] 04 94 31 39 06 0617774…"
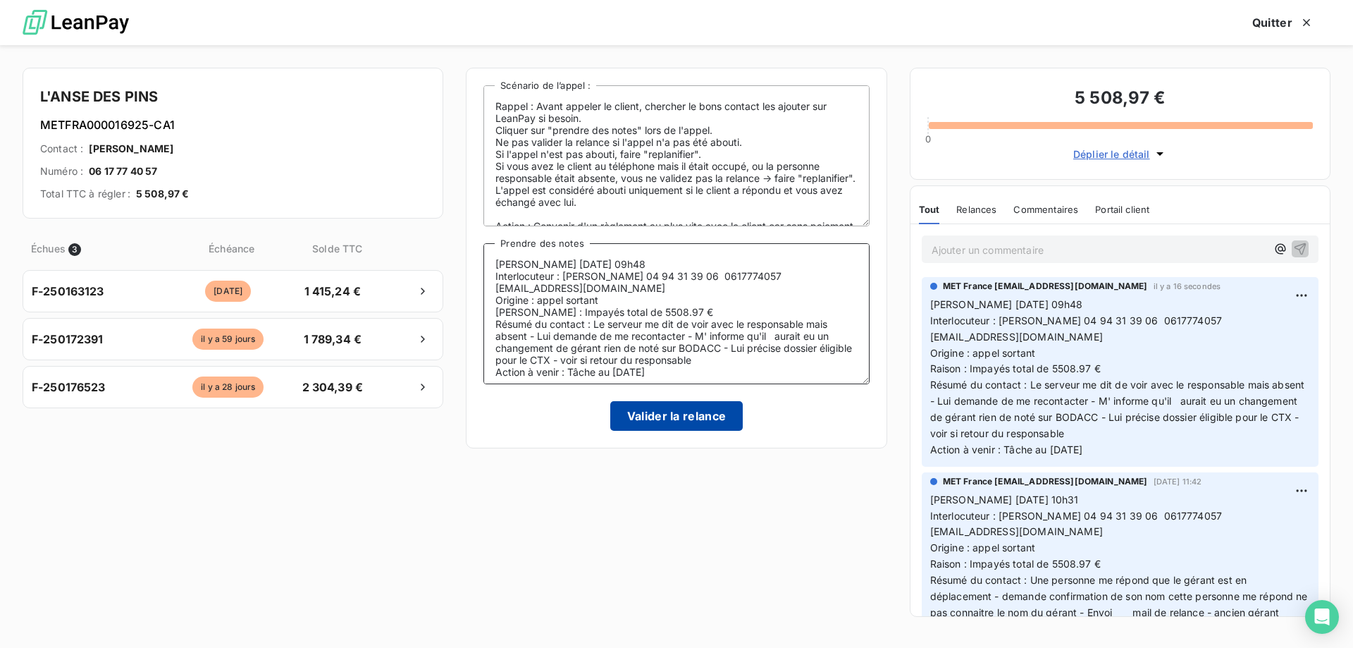
type textarea "[PERSON_NAME] [DATE] 09h48 Interlocuteur : [PERSON_NAME] 04 94 31 39 06 0617774…"
click at [707, 415] on button "Valider la relance" at bounding box center [676, 416] width 133 height 30
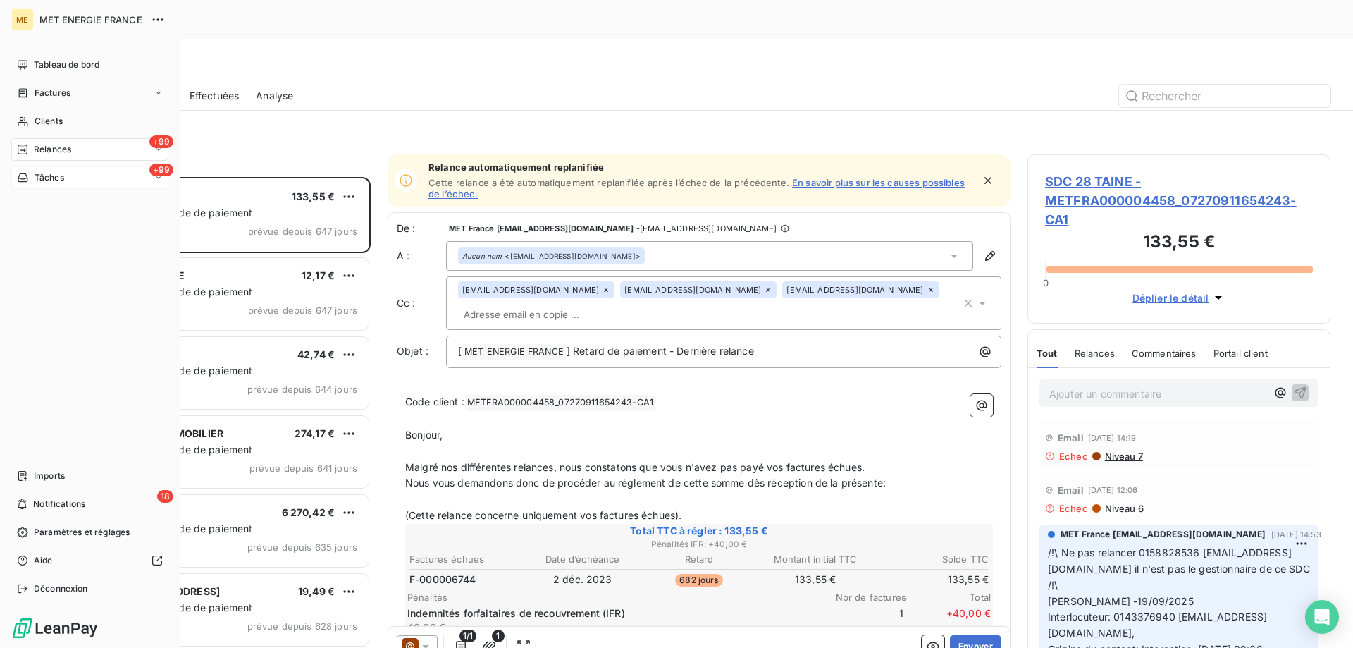
click at [94, 180] on div "+99 Tâches" at bounding box center [89, 177] width 157 height 23
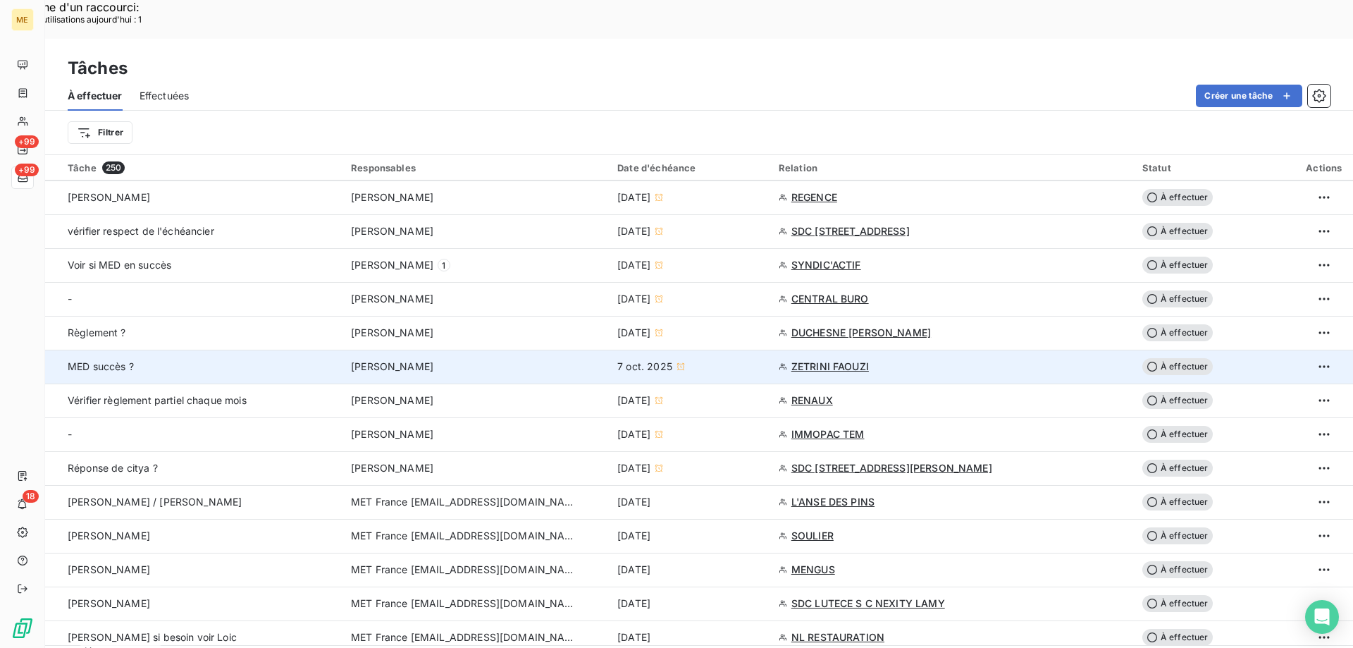
scroll to position [634, 0]
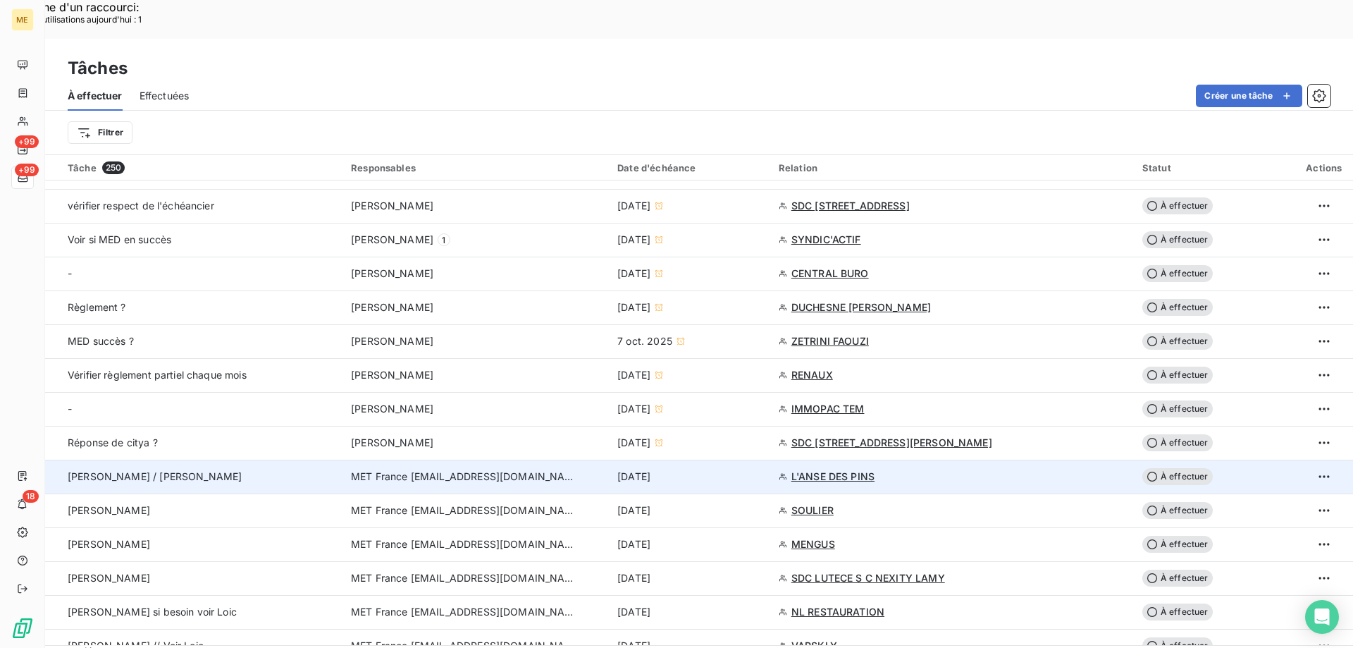
click at [1187, 468] on span "À effectuer" at bounding box center [1177, 476] width 70 height 17
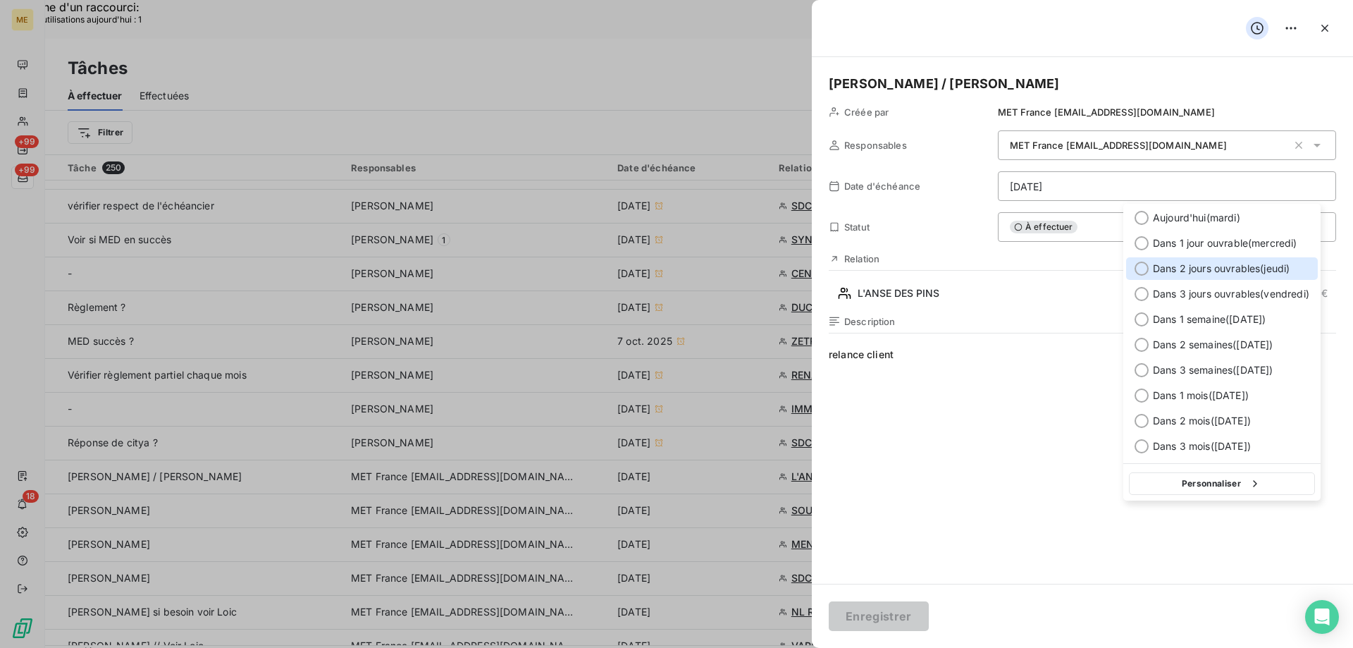
click at [1141, 272] on div at bounding box center [1142, 268] width 14 height 14
type input "[DATE]"
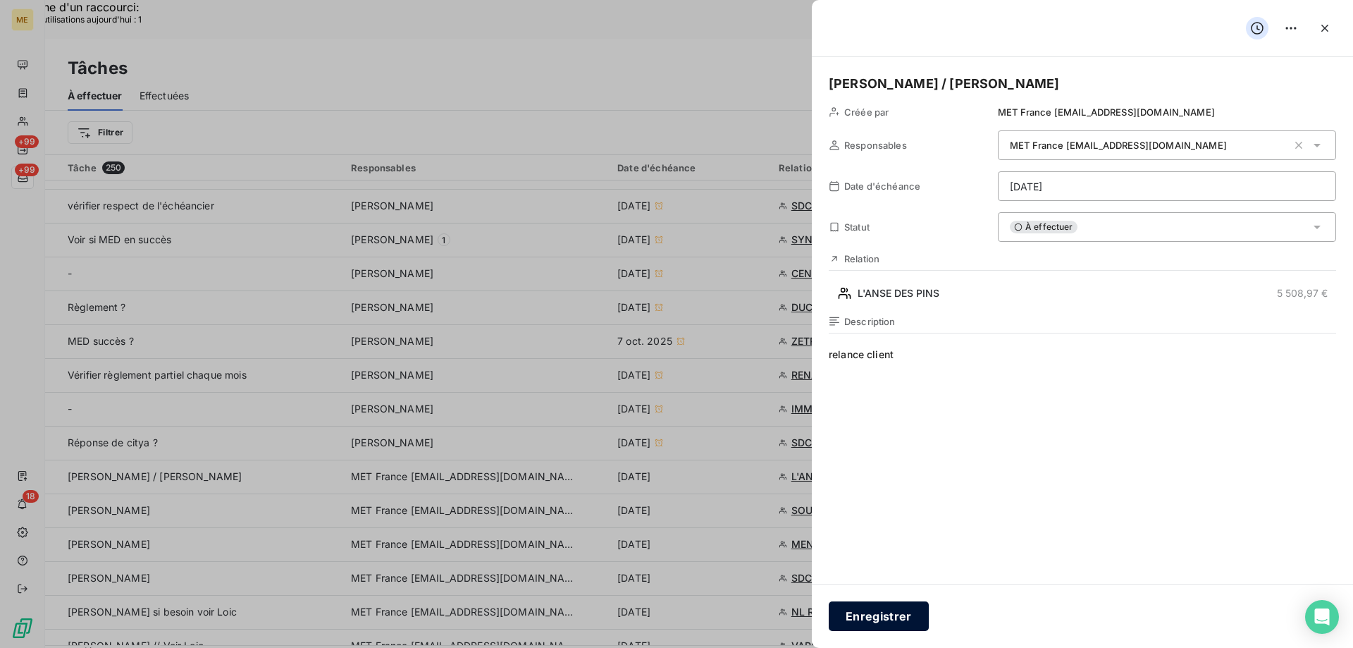
click at [883, 614] on button "Enregistrer" at bounding box center [879, 616] width 100 height 30
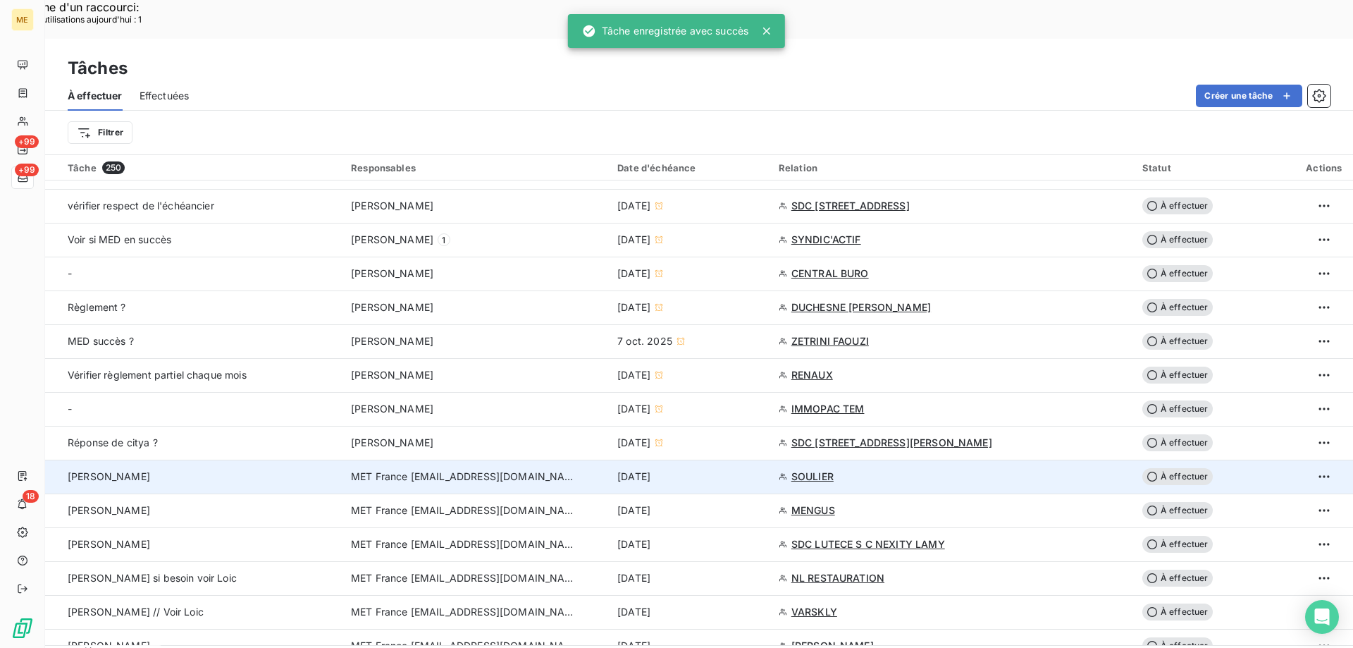
click at [1170, 468] on span "À effectuer" at bounding box center [1177, 476] width 70 height 17
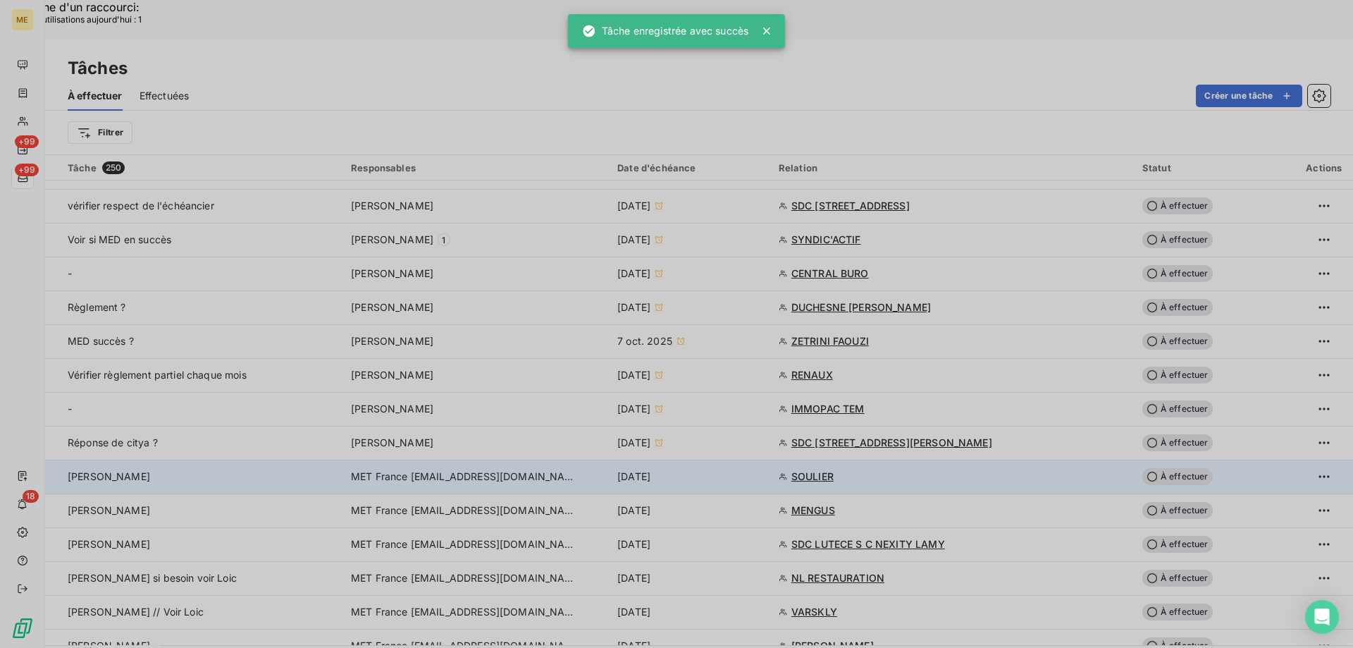
type input "[DATE]"
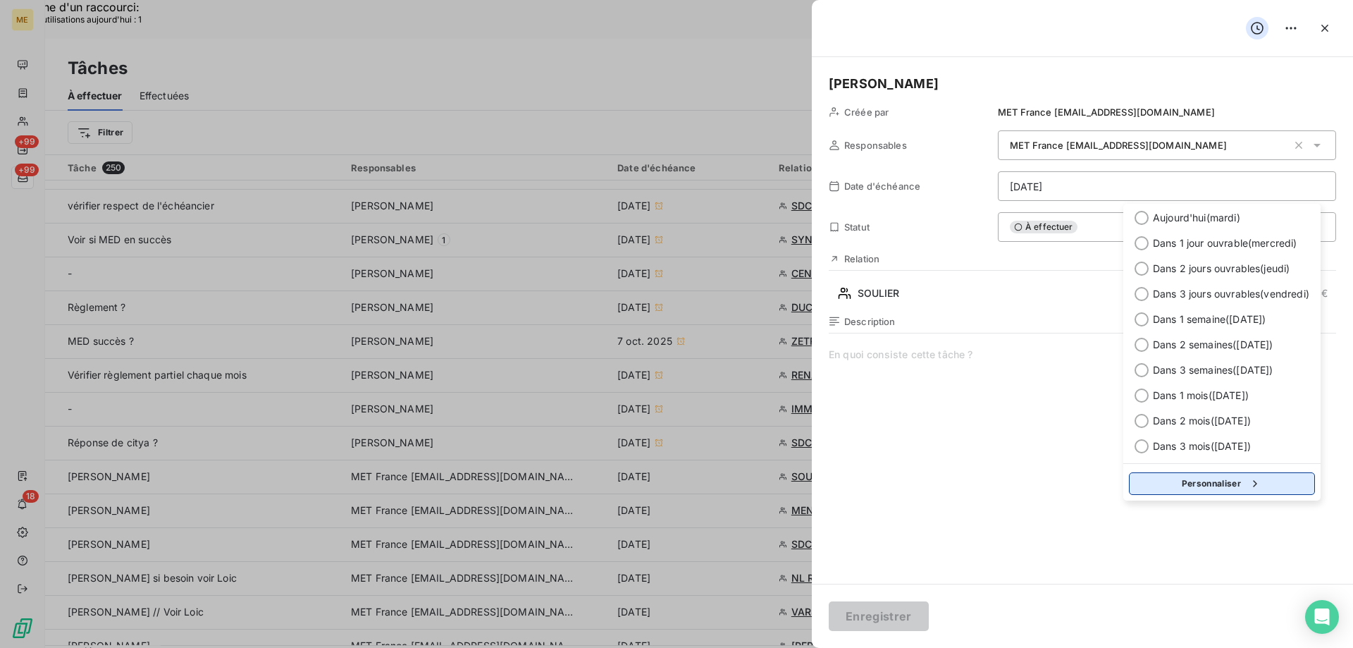
click at [1180, 483] on button "Personnaliser" at bounding box center [1222, 483] width 186 height 23
select select "9"
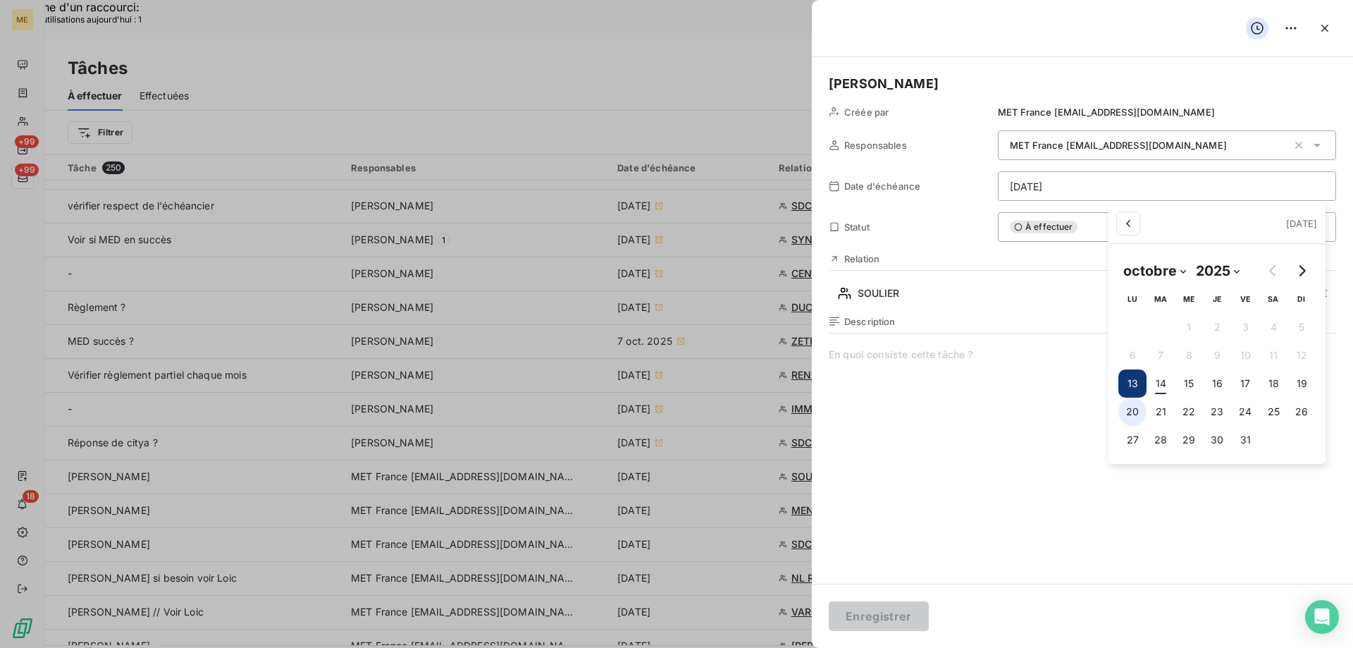
click at [1129, 415] on button "20" at bounding box center [1132, 411] width 28 height 28
type input "[DATE]"
drag, startPoint x: 885, startPoint y: 617, endPoint x: 884, endPoint y: 591, distance: 25.4
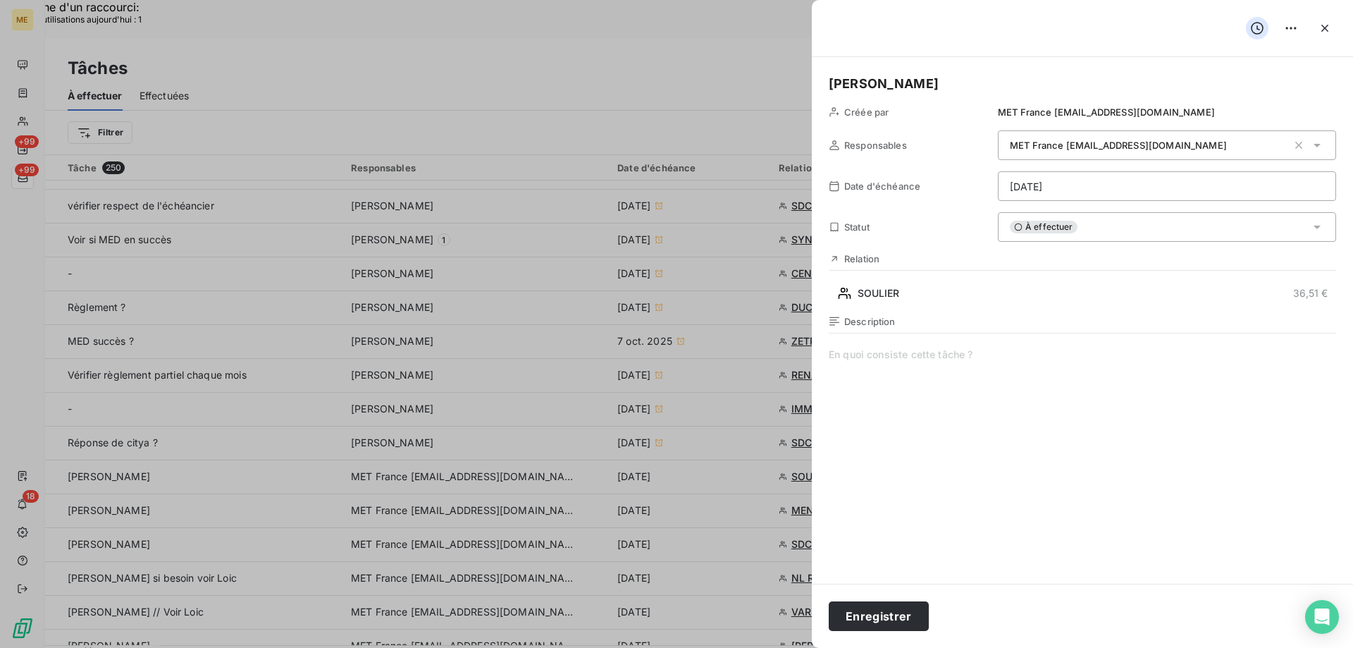
click at [887, 348] on span at bounding box center [1082, 482] width 507 height 271
drag, startPoint x: 983, startPoint y: 381, endPoint x: 983, endPoint y: 370, distance: 11.3
click at [983, 381] on span "voir si retour requête" at bounding box center [1082, 482] width 507 height 271
click at [894, 614] on button "Enregistrer" at bounding box center [879, 616] width 100 height 30
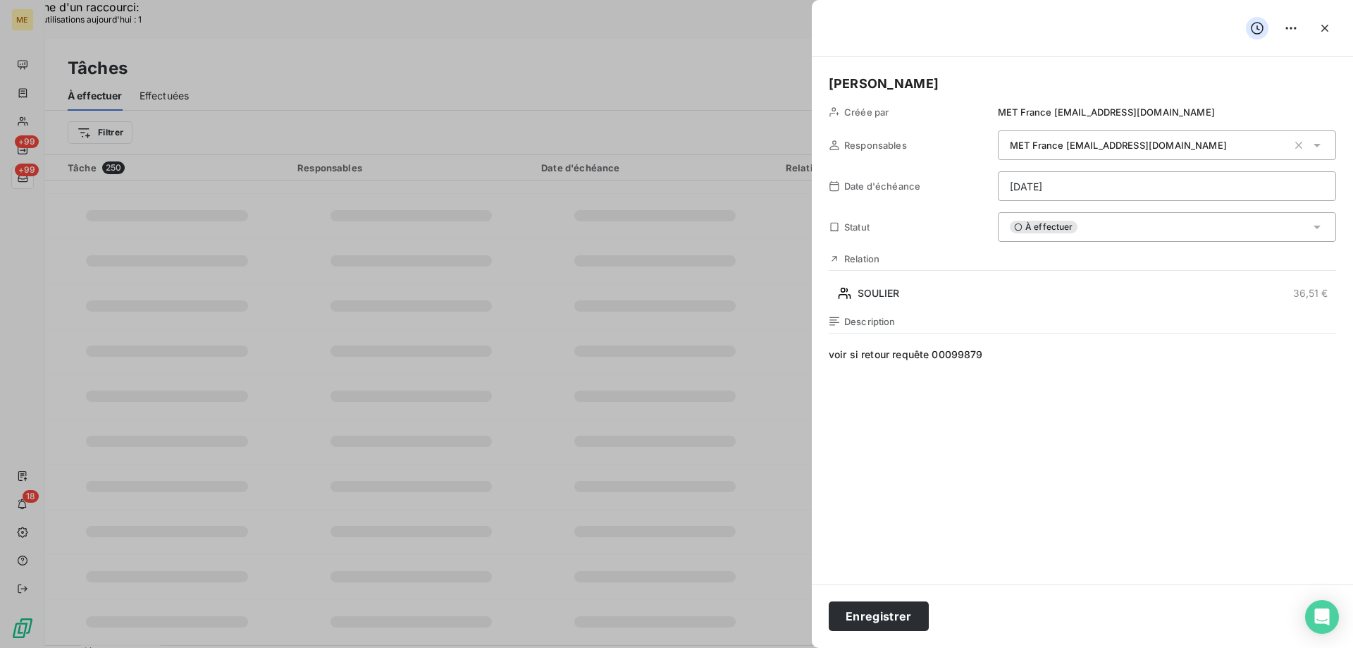
scroll to position [213, 0]
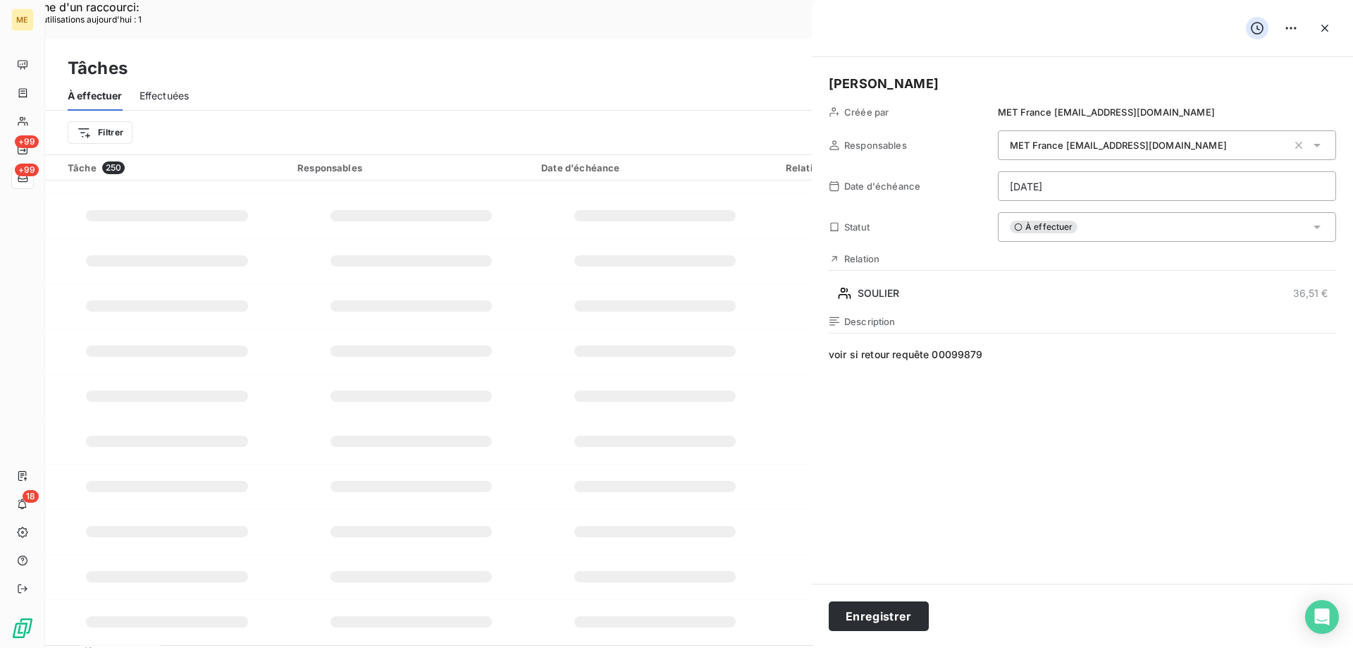
type input "[DATE]"
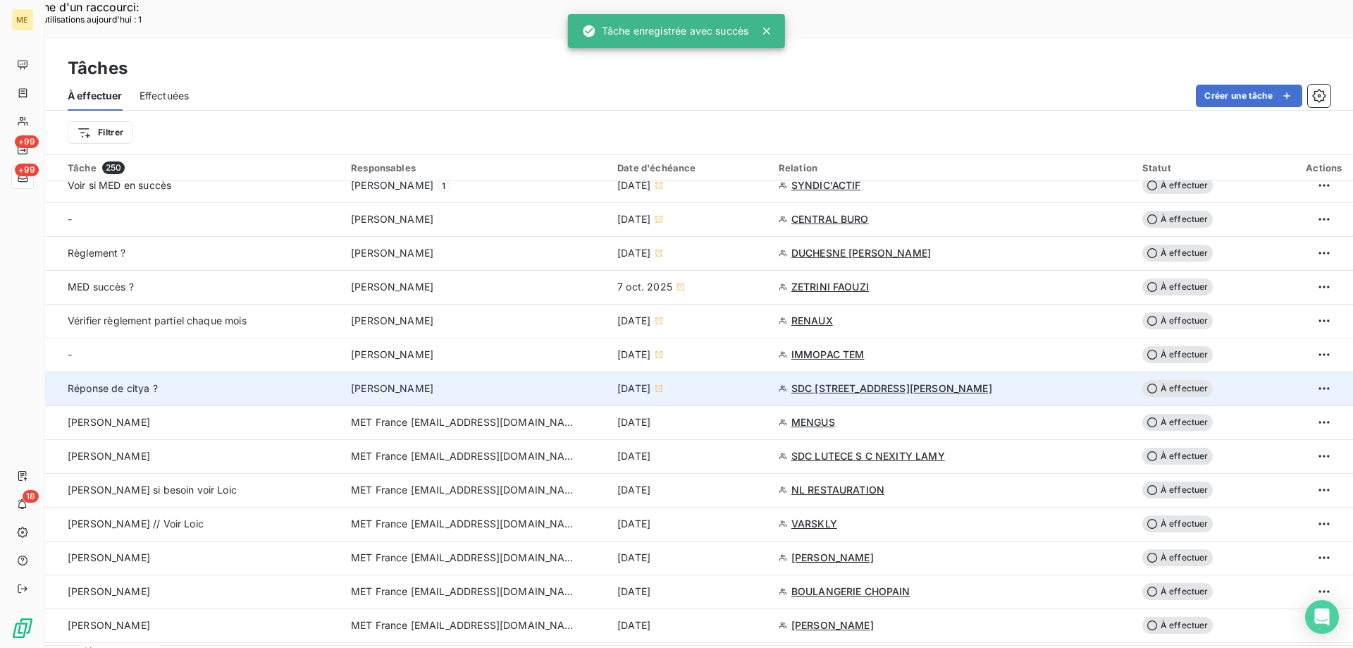
scroll to position [705, 0]
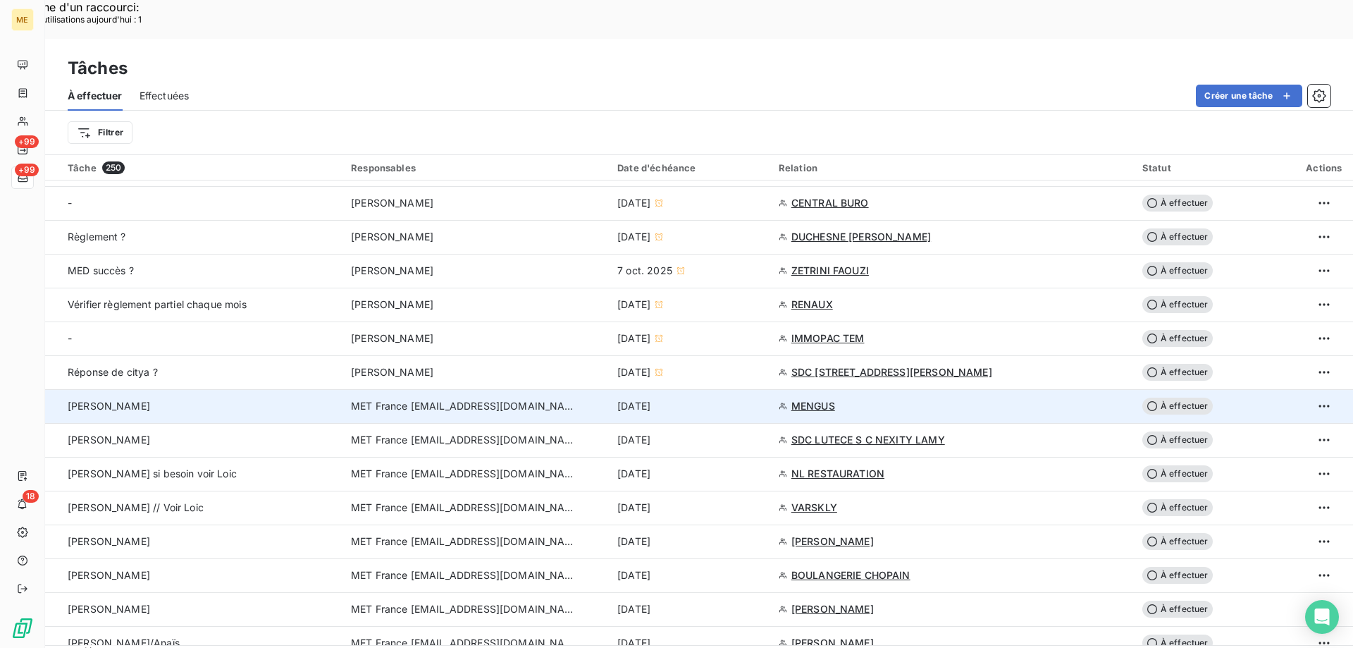
click at [816, 399] on span "MENGUS" at bounding box center [813, 406] width 44 height 14
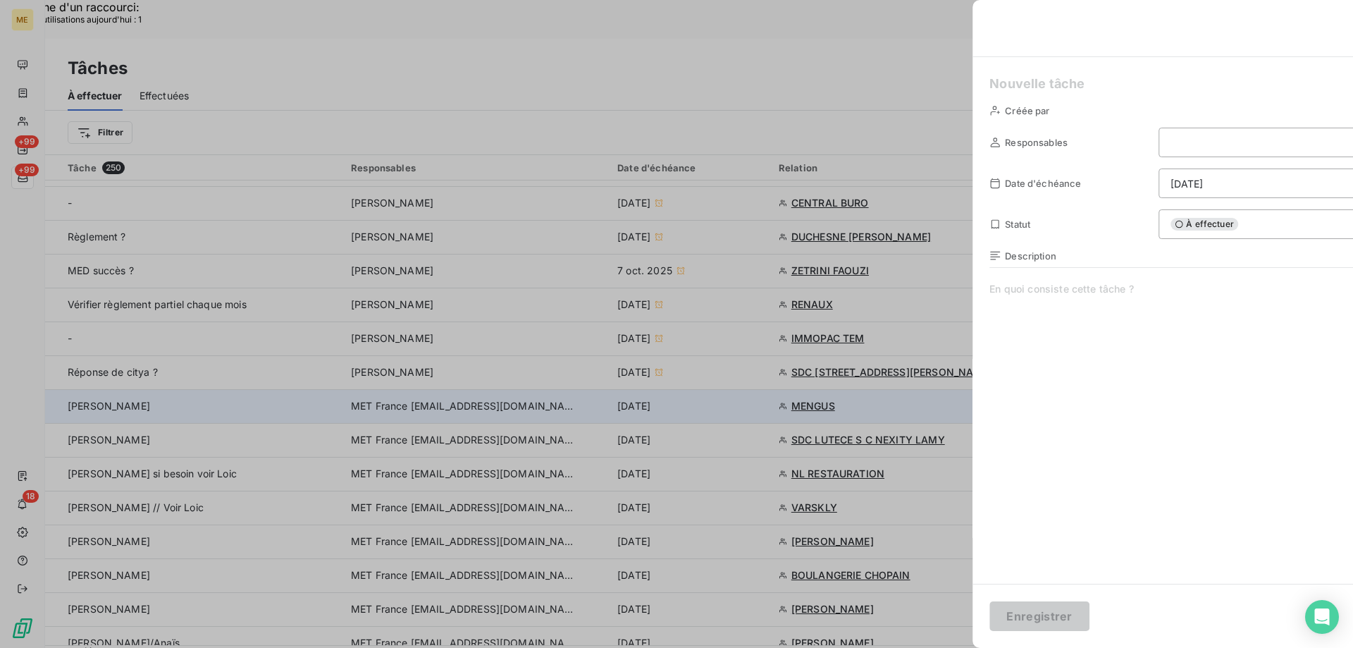
type input "[DATE]"
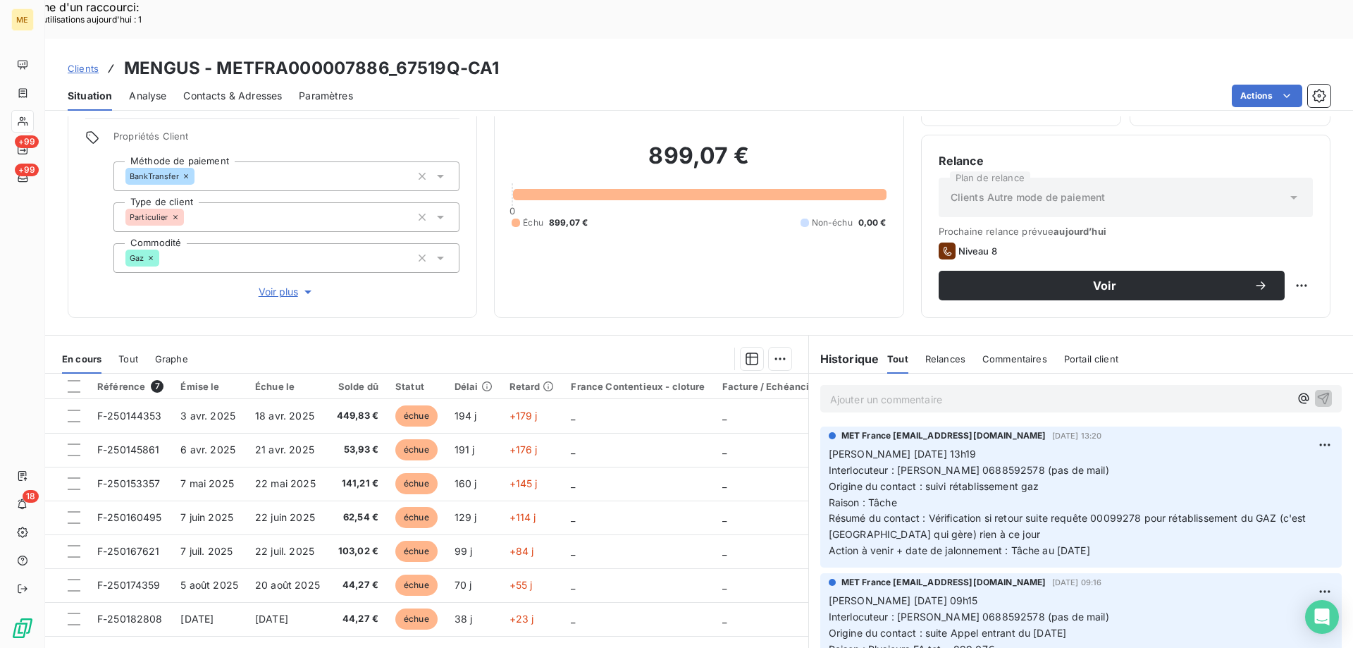
scroll to position [89, 0]
drag, startPoint x: 215, startPoint y: 27, endPoint x: 383, endPoint y: 23, distance: 168.5
click at [383, 56] on h3 "MENGUS - METFRA000007886_67519Q-CA1" at bounding box center [311, 68] width 375 height 25
drag, startPoint x: 375, startPoint y: 30, endPoint x: 366, endPoint y: 35, distance: 9.8
drag, startPoint x: 1140, startPoint y: 517, endPoint x: 822, endPoint y: 417, distance: 333.0
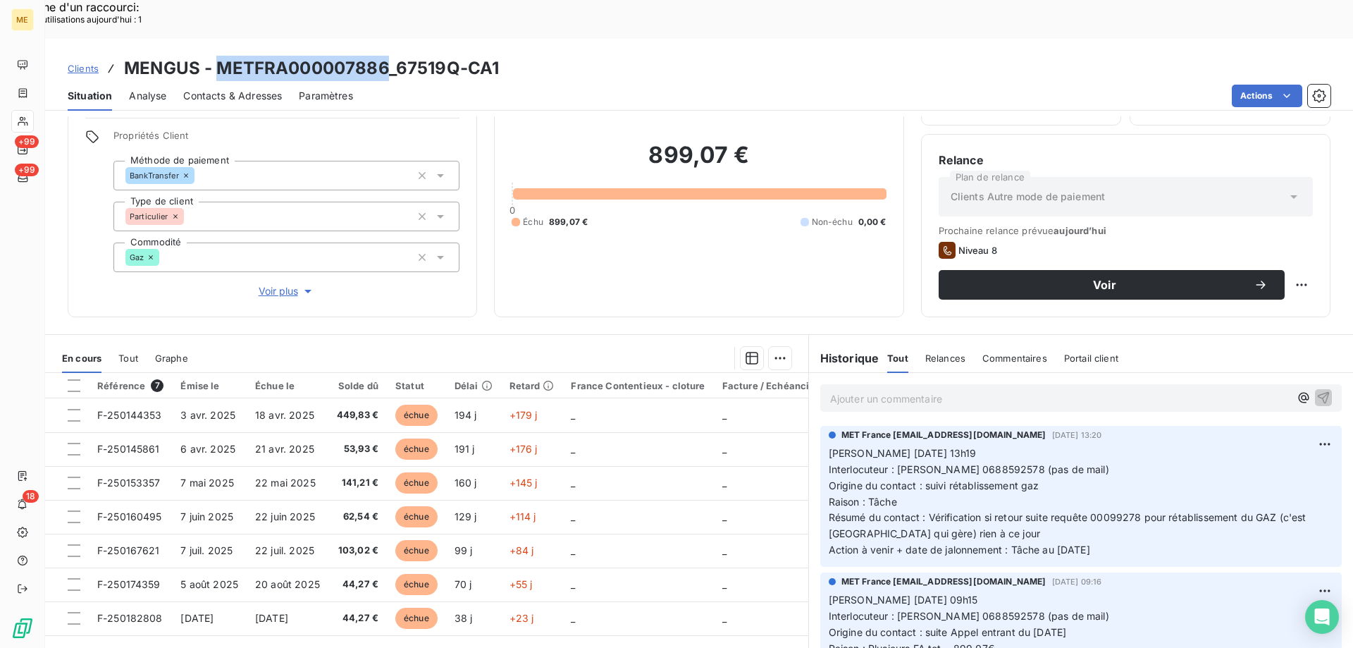
click at [829, 445] on p "[PERSON_NAME] [DATE] 13h19 Interlocuteur : [PERSON_NAME] 0688592578 (pas de mai…" at bounding box center [1081, 501] width 505 height 113
click at [850, 390] on p "Ajouter un commentaire ﻿" at bounding box center [1059, 399] width 459 height 18
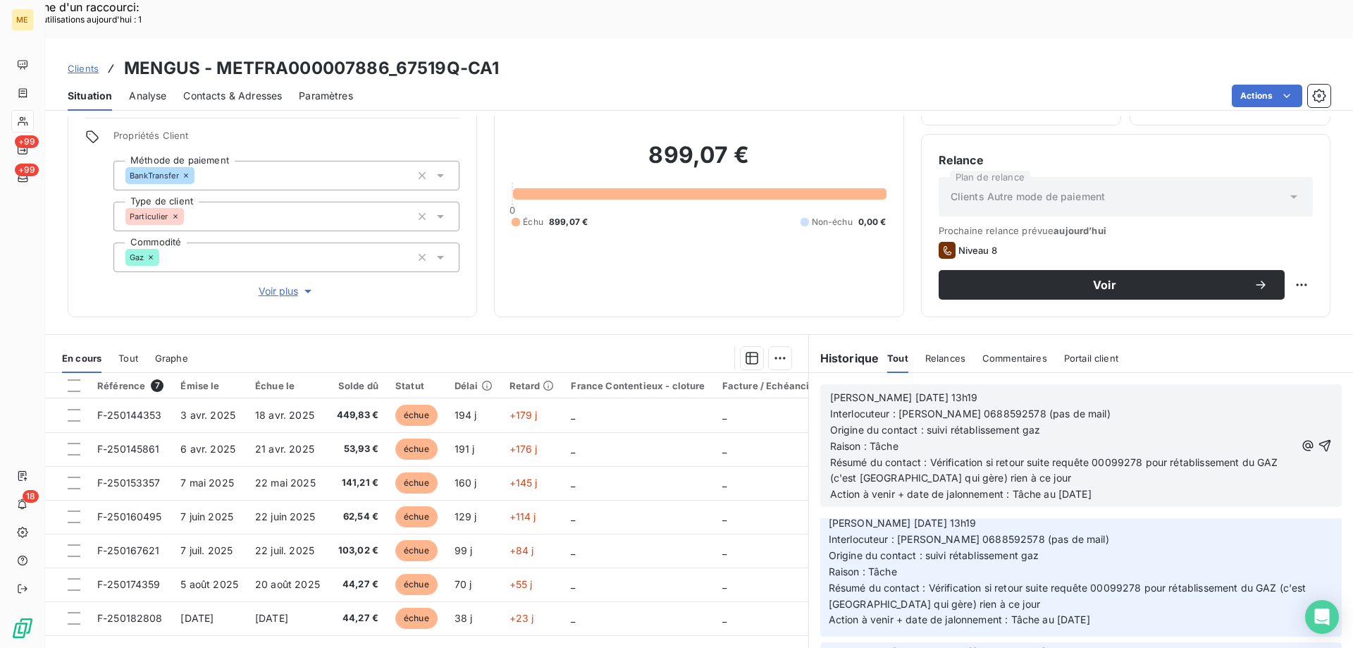
scroll to position [0, 0]
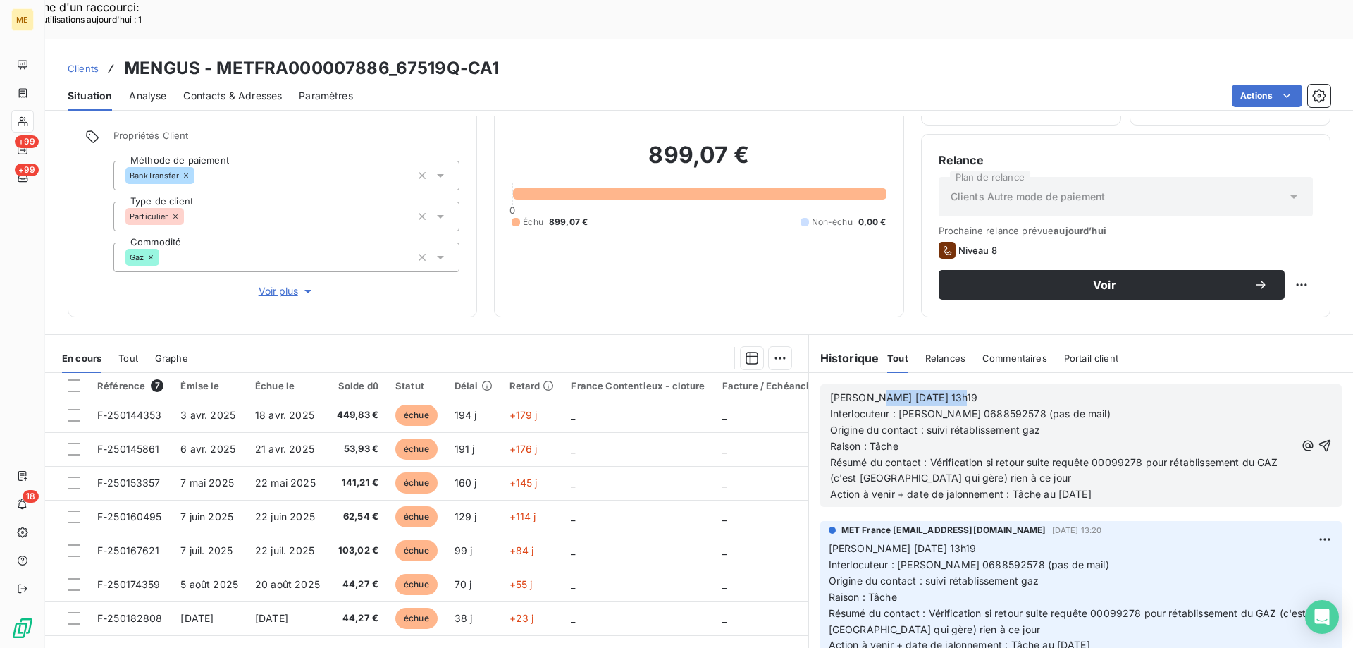
drag, startPoint x: 863, startPoint y: 360, endPoint x: 964, endPoint y: 400, distance: 108.9
click at [984, 390] on p "[PERSON_NAME] [DATE] 13h19" at bounding box center [1062, 398] width 465 height 16
drag, startPoint x: 925, startPoint y: 423, endPoint x: 1046, endPoint y: 422, distance: 120.5
click at [1046, 456] on span "Résumé du contact : Vérification si retour suite requête 00099278 pour rétablis…" at bounding box center [1055, 470] width 451 height 28
click at [1003, 455] on p "Résumé du contact : Relance requête 00099278 pour rétablissement du GAZ (c'est …" at bounding box center [1062, 471] width 465 height 32
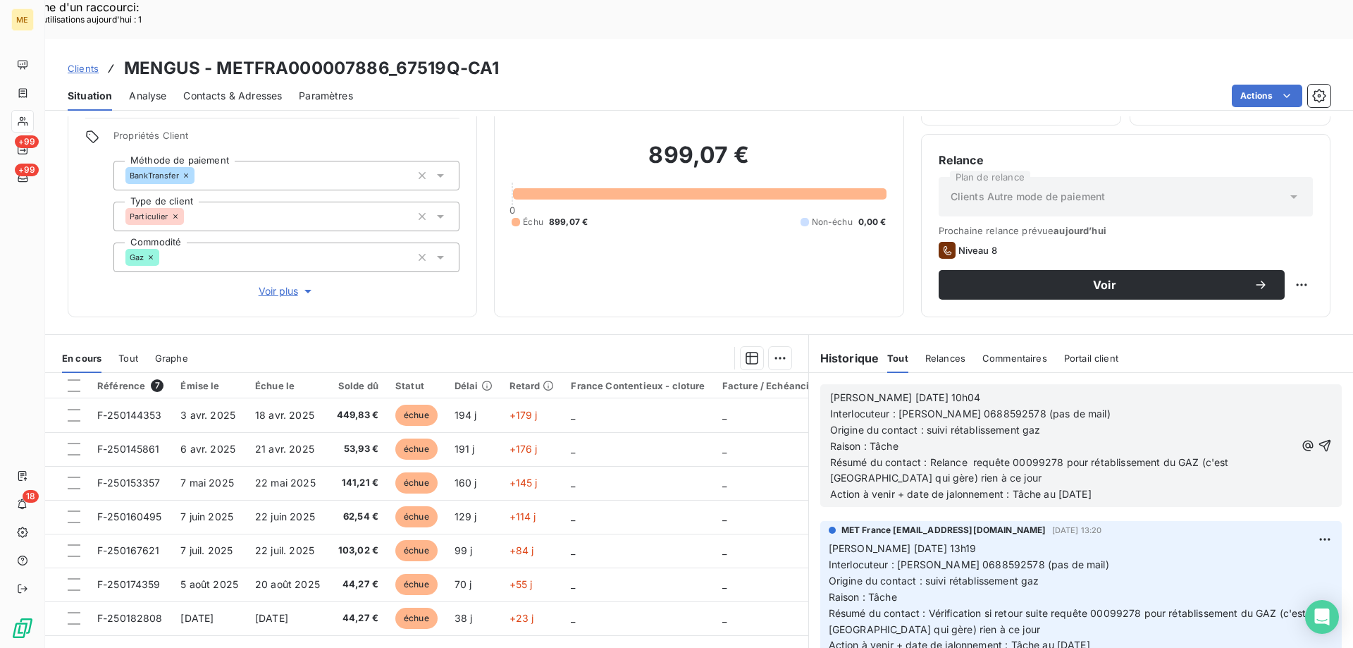
click at [925, 456] on span "Résumé du contact : Relance requête 00099278 pour rétablissement du GAZ (c'est …" at bounding box center [1031, 470] width 402 height 28
drag, startPoint x: 1056, startPoint y: 452, endPoint x: 1063, endPoint y: 450, distance: 8.0
click at [1063, 488] on span "Action à venir + date de jalonnement : Tâche au [DATE]" at bounding box center [960, 494] width 261 height 12
click at [1318, 438] on icon "button" at bounding box center [1325, 445] width 14 height 14
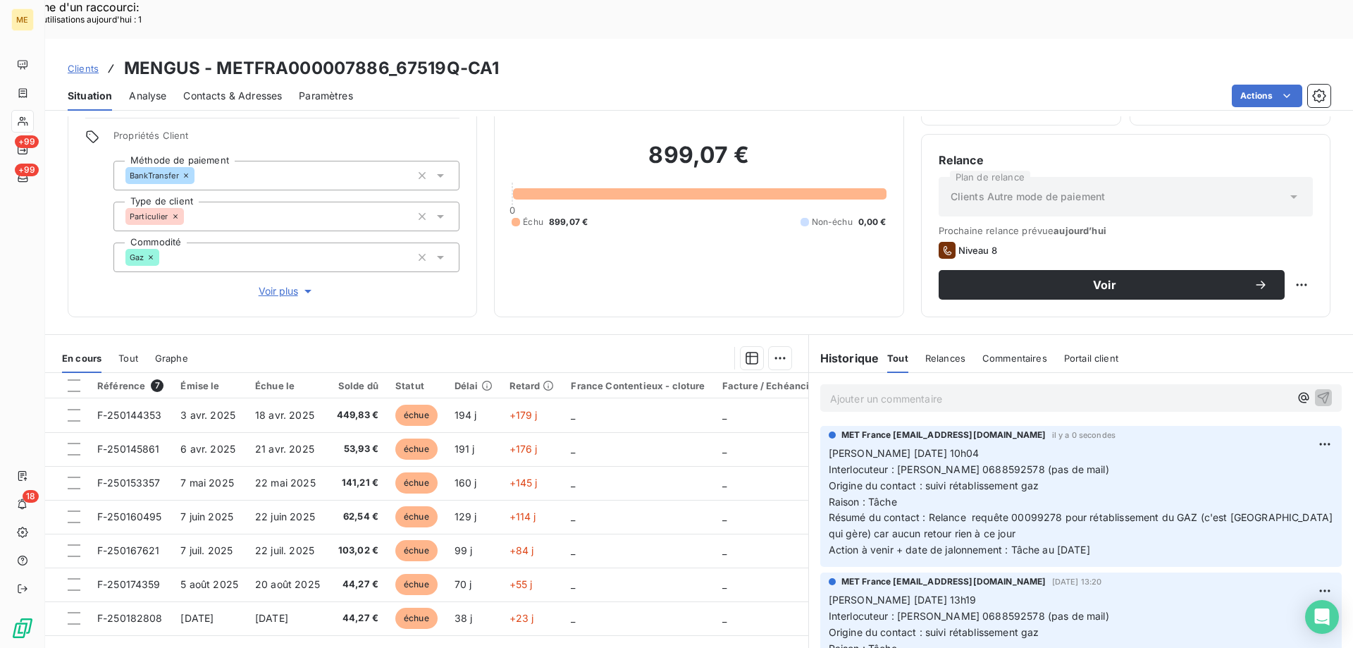
drag, startPoint x: 1108, startPoint y: 509, endPoint x: 824, endPoint y: 407, distance: 302.5
click at [829, 445] on p "[PERSON_NAME] [DATE] 10h04 Interlocuteur : [PERSON_NAME] 0688592578 (pas de mai…" at bounding box center [1081, 501] width 505 height 113
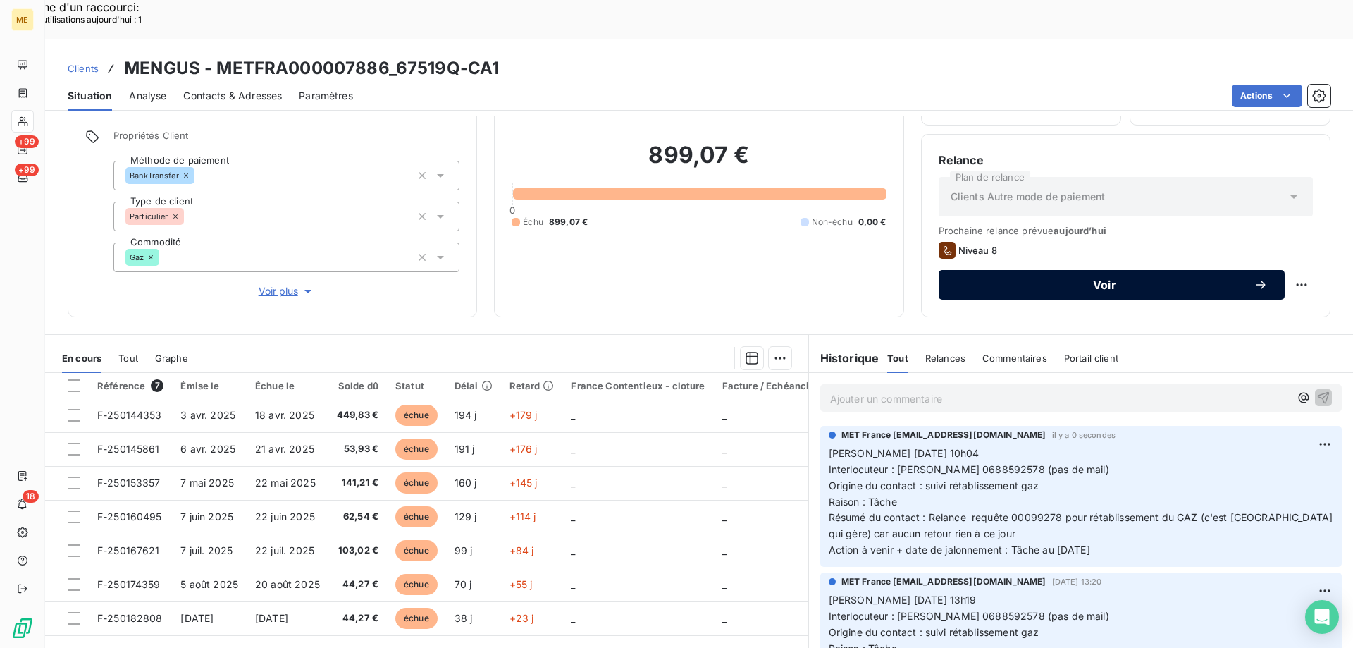
click at [1022, 279] on span "Voir" at bounding box center [1105, 284] width 298 height 11
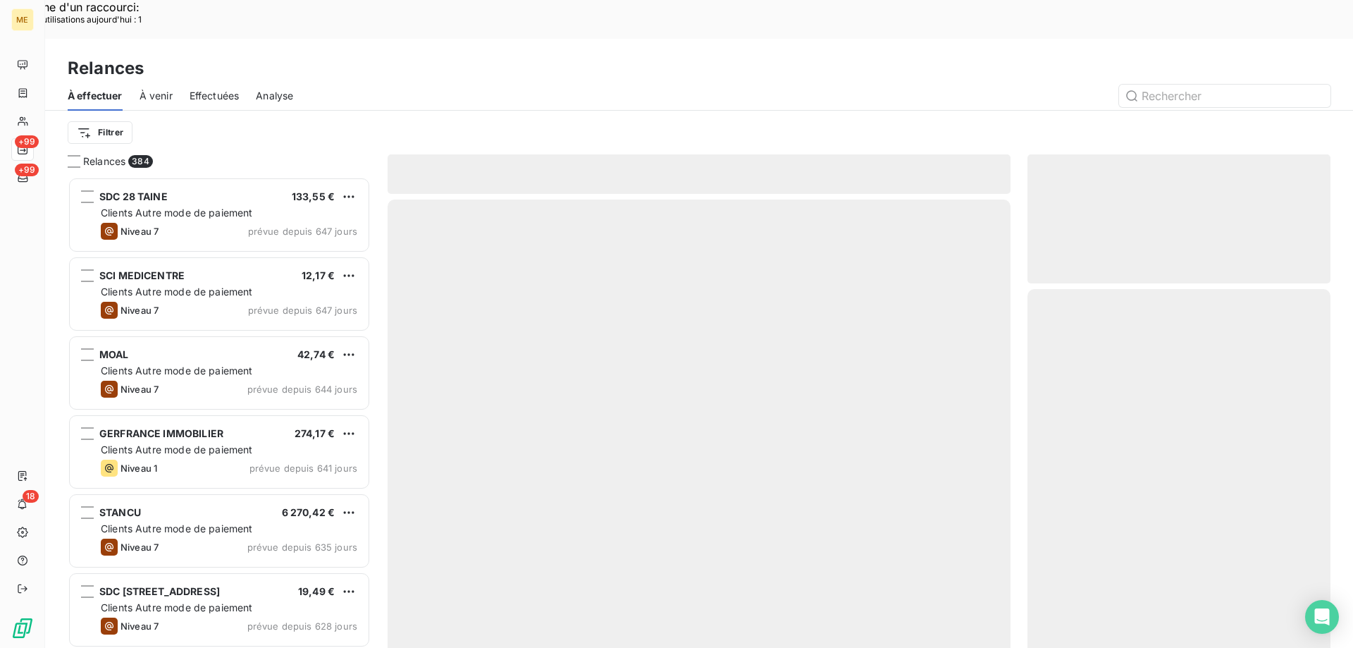
scroll to position [499, 292]
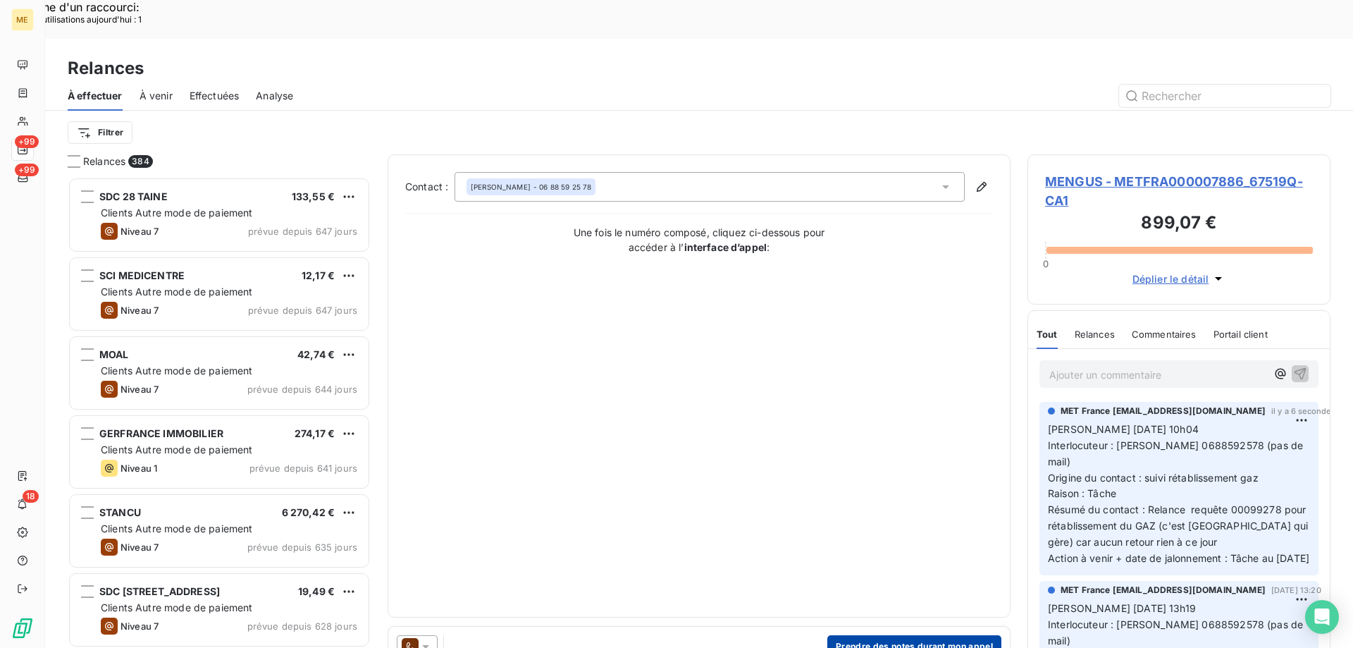
click at [883, 635] on button "Prendre des notes durant mon appel" at bounding box center [914, 646] width 174 height 23
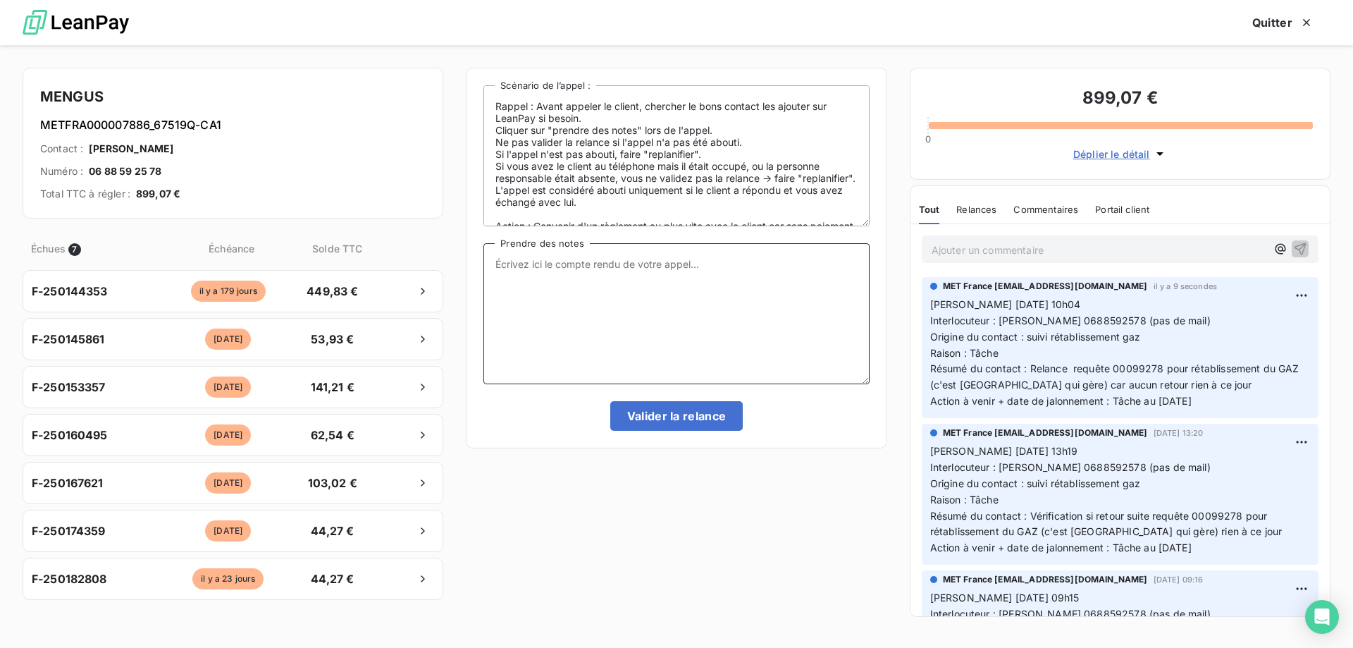
paste textarea "[PERSON_NAME] [DATE] 10h04 Interlocuteur : [PERSON_NAME] 0688592578 (pas de mai…"
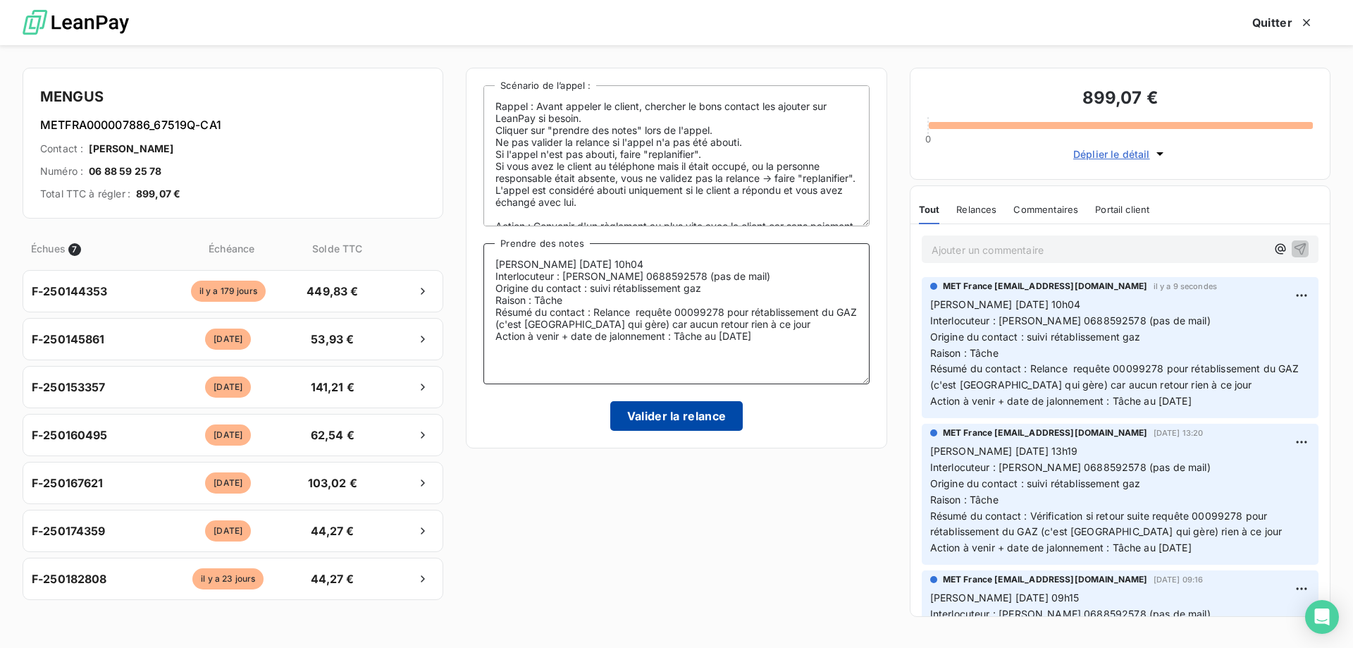
type textarea "[PERSON_NAME] [DATE] 10h04 Interlocuteur : [PERSON_NAME] 0688592578 (pas de mai…"
click at [684, 418] on button "Valider la relance" at bounding box center [676, 416] width 133 height 30
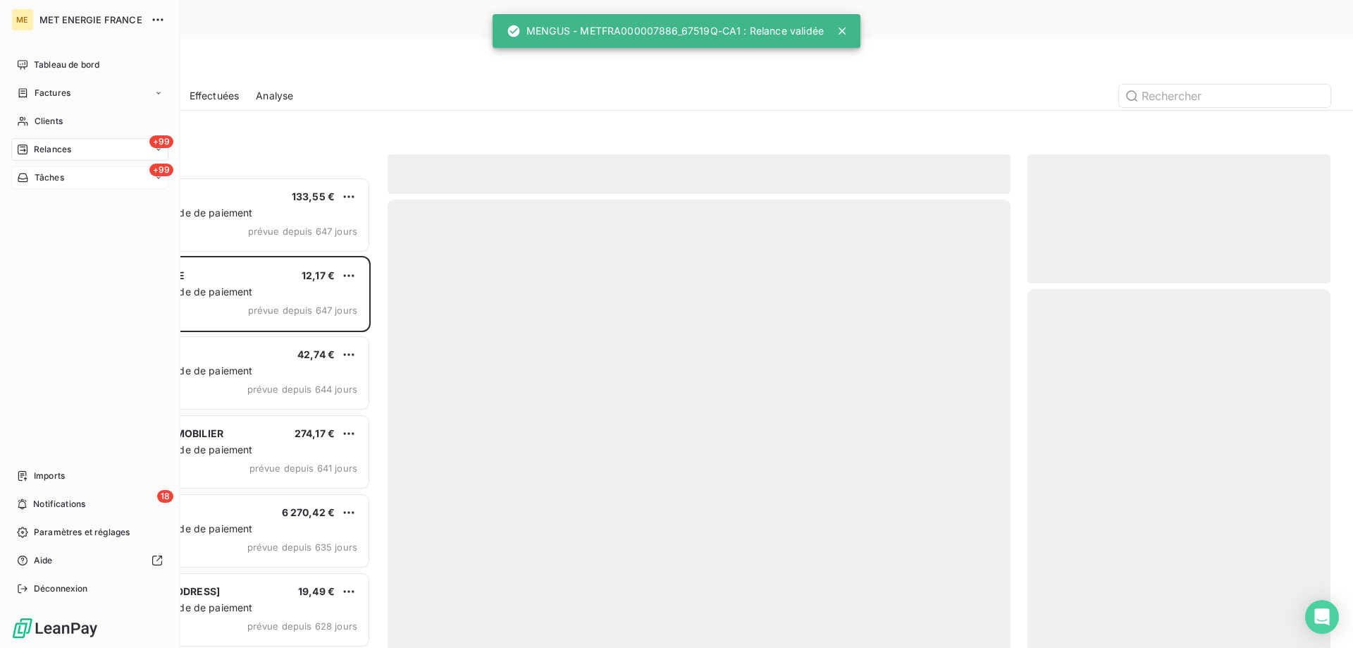
click at [96, 181] on div "+99 Tâches" at bounding box center [89, 177] width 157 height 23
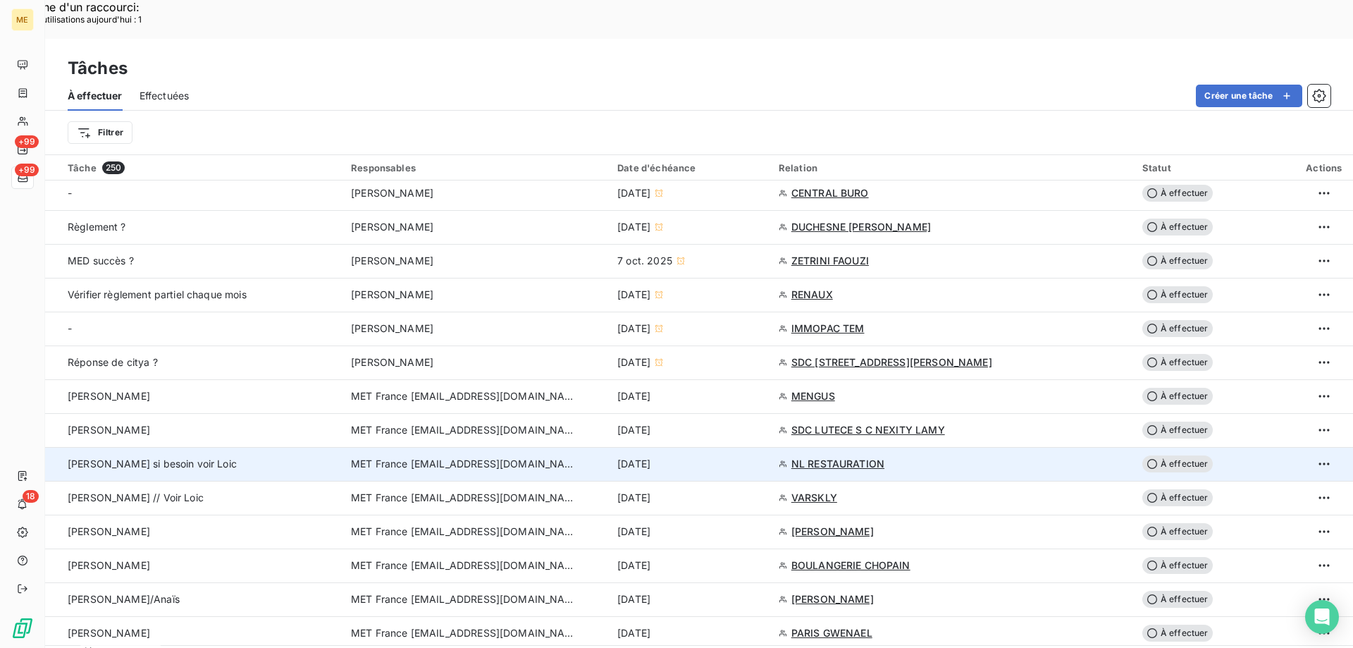
scroll to position [775, 0]
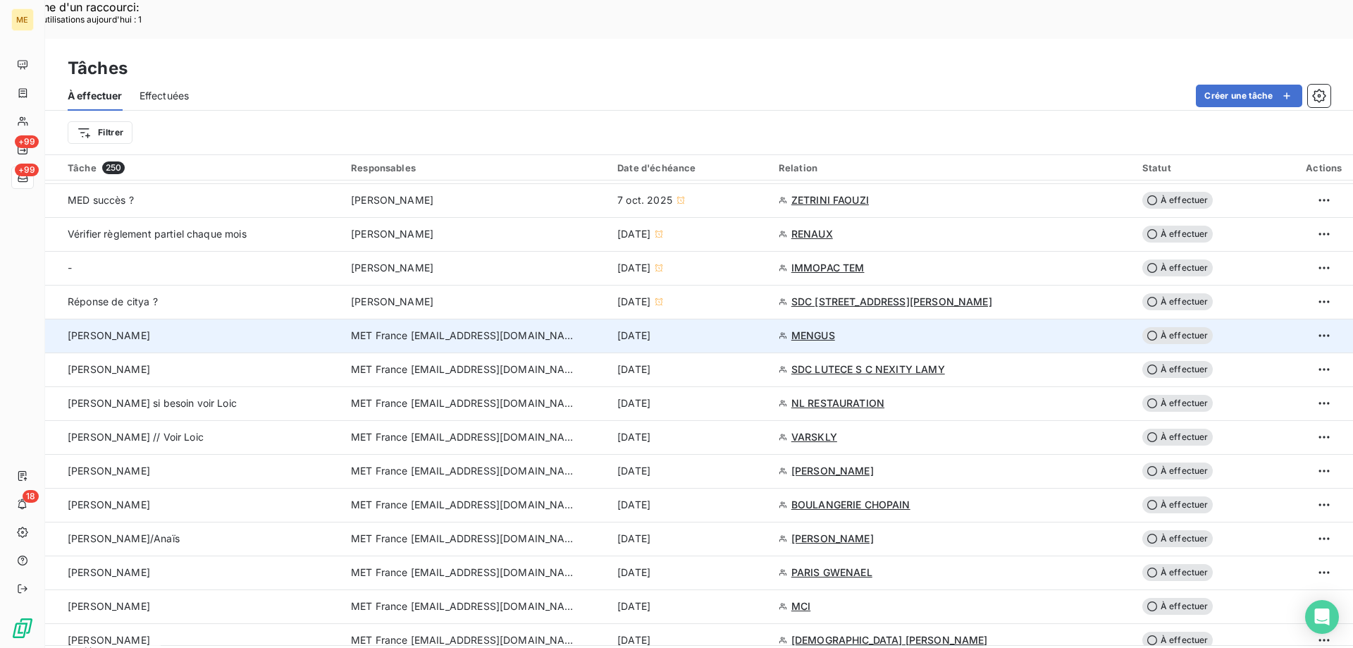
click at [813, 328] on span "MENGUS" at bounding box center [813, 335] width 44 height 14
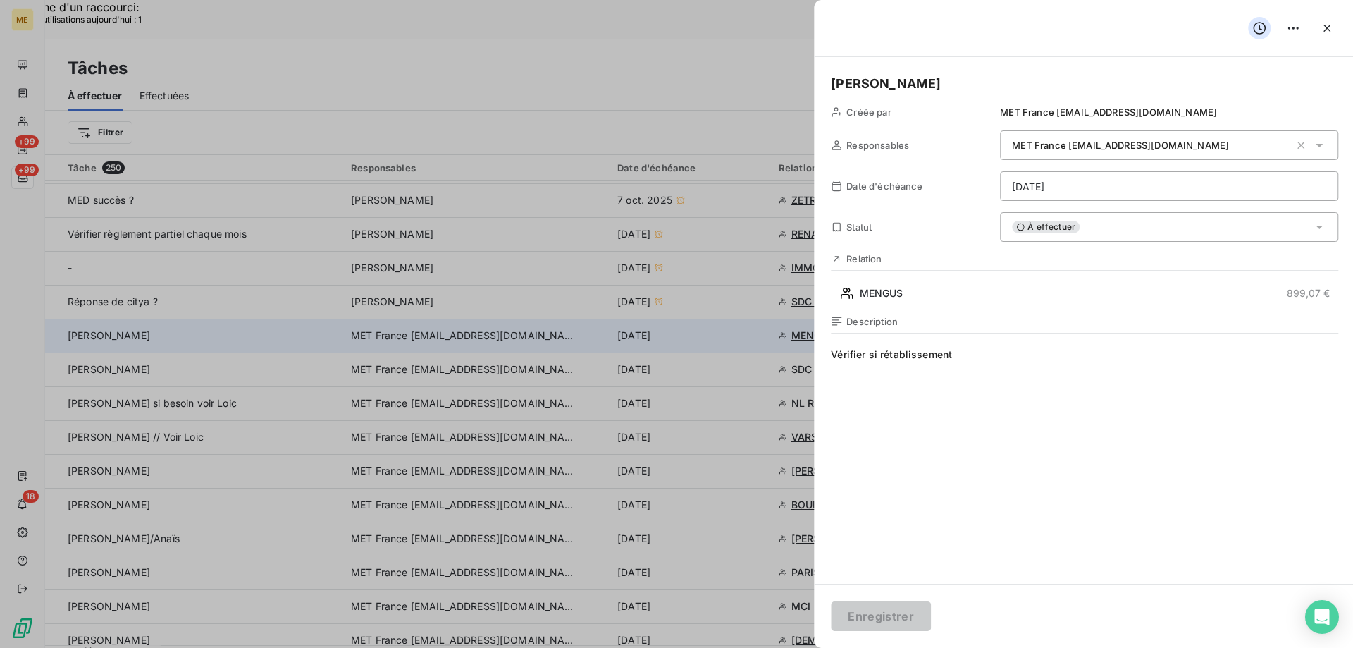
type input "[DATE]"
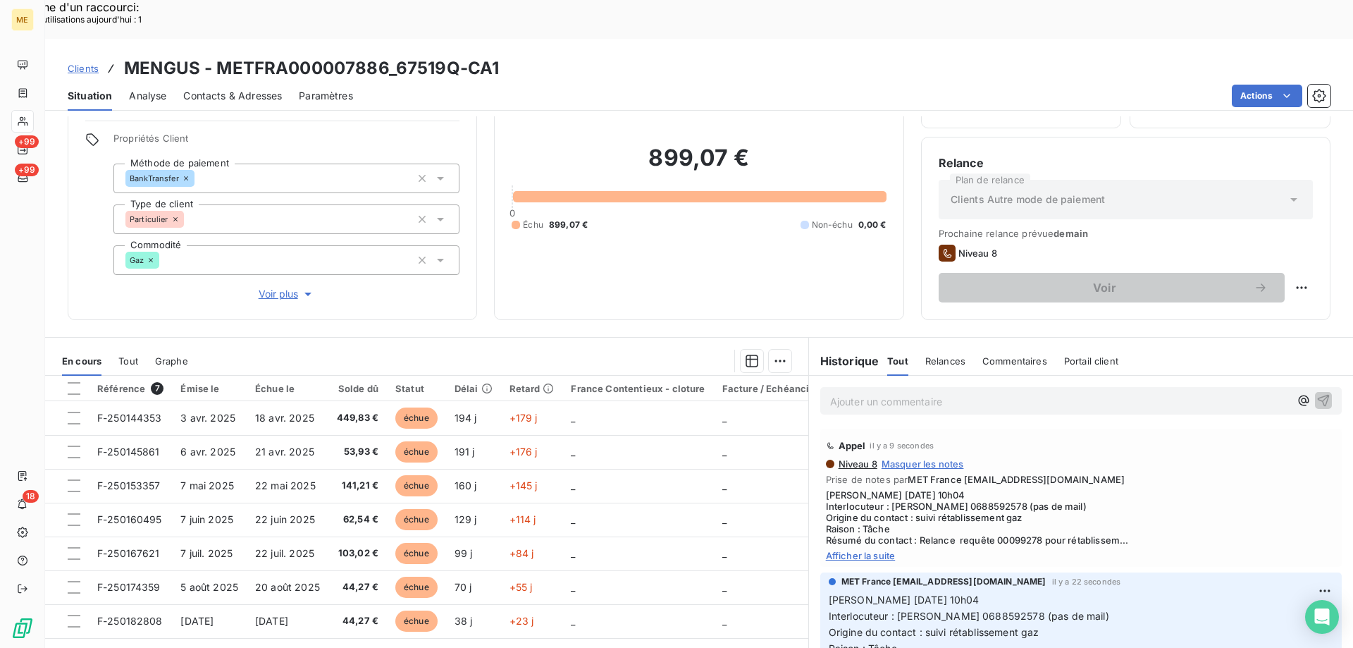
scroll to position [89, 0]
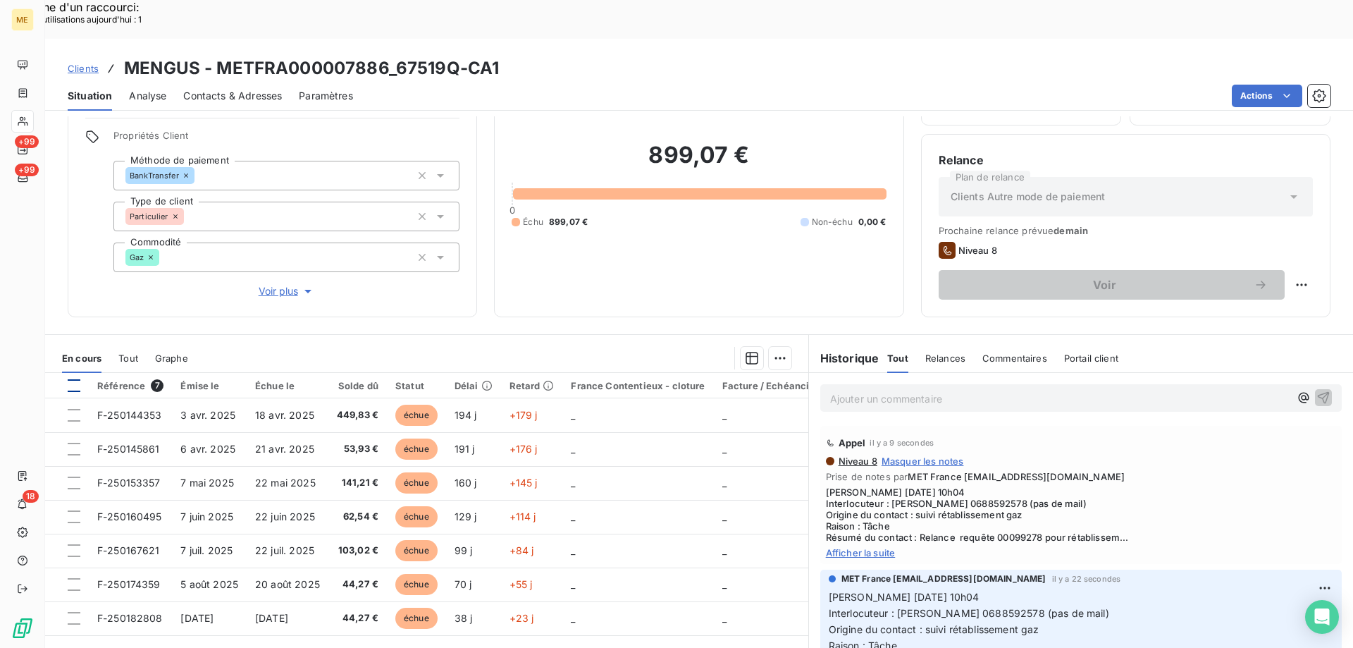
click at [73, 379] on div at bounding box center [74, 385] width 13 height 13
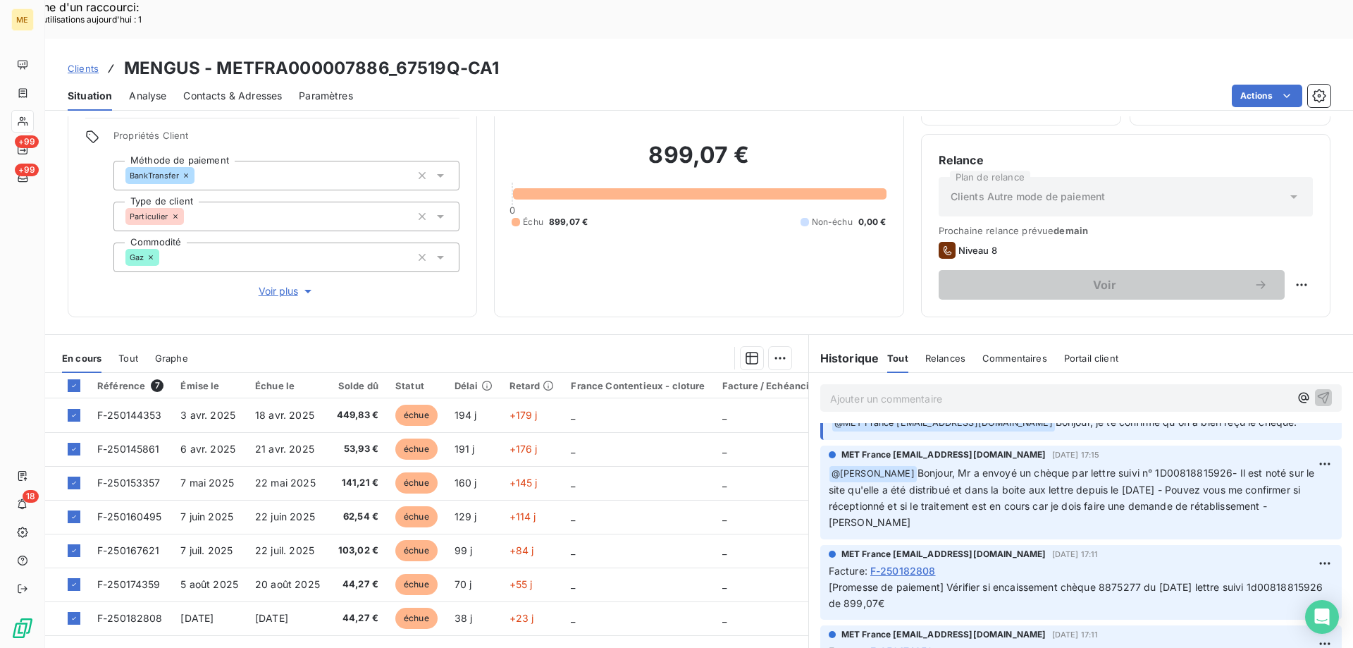
scroll to position [634, 0]
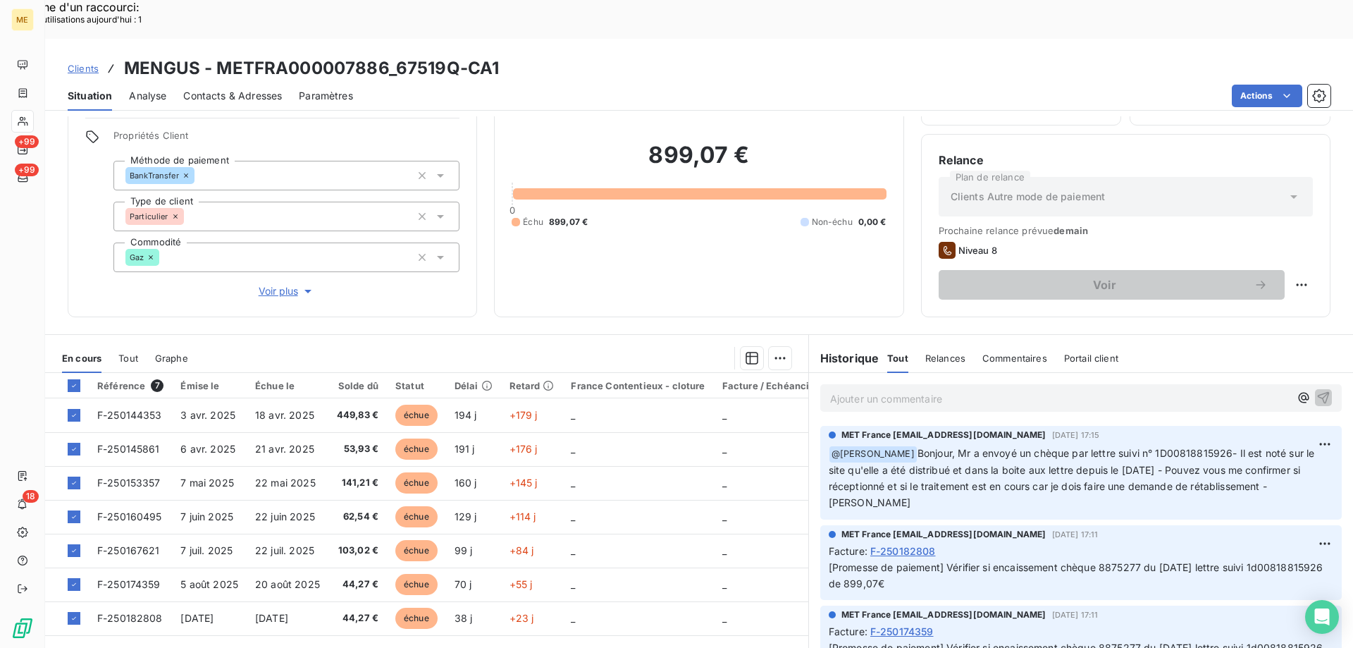
drag, startPoint x: 944, startPoint y: 525, endPoint x: 972, endPoint y: 548, distance: 36.1
click at [970, 560] on p "[Promesse de paiement] Vérifier si encaissement chèque 8875277 du [DATE] lettre…" at bounding box center [1081, 576] width 505 height 32
click at [686, 373] on div "Ajouter une promesse de paiement (7 factures)" at bounding box center [649, 375] width 255 height 23
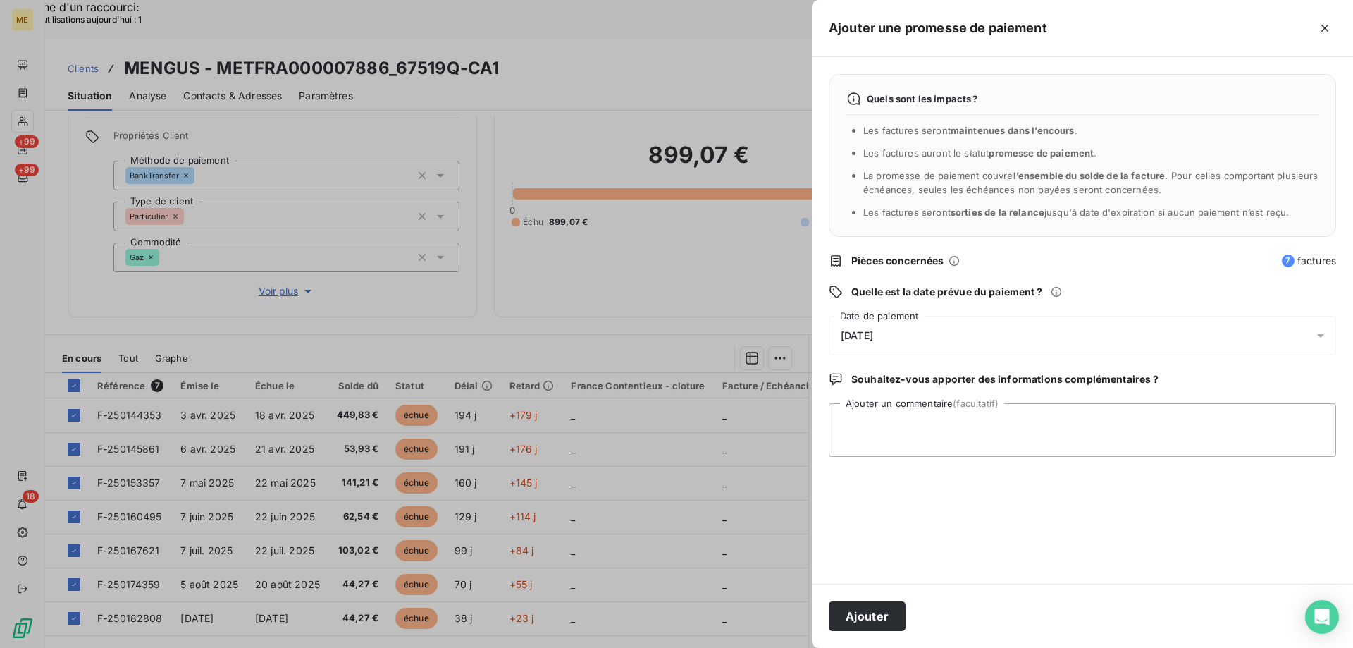
click at [910, 330] on div "[DATE]" at bounding box center [1082, 335] width 507 height 39
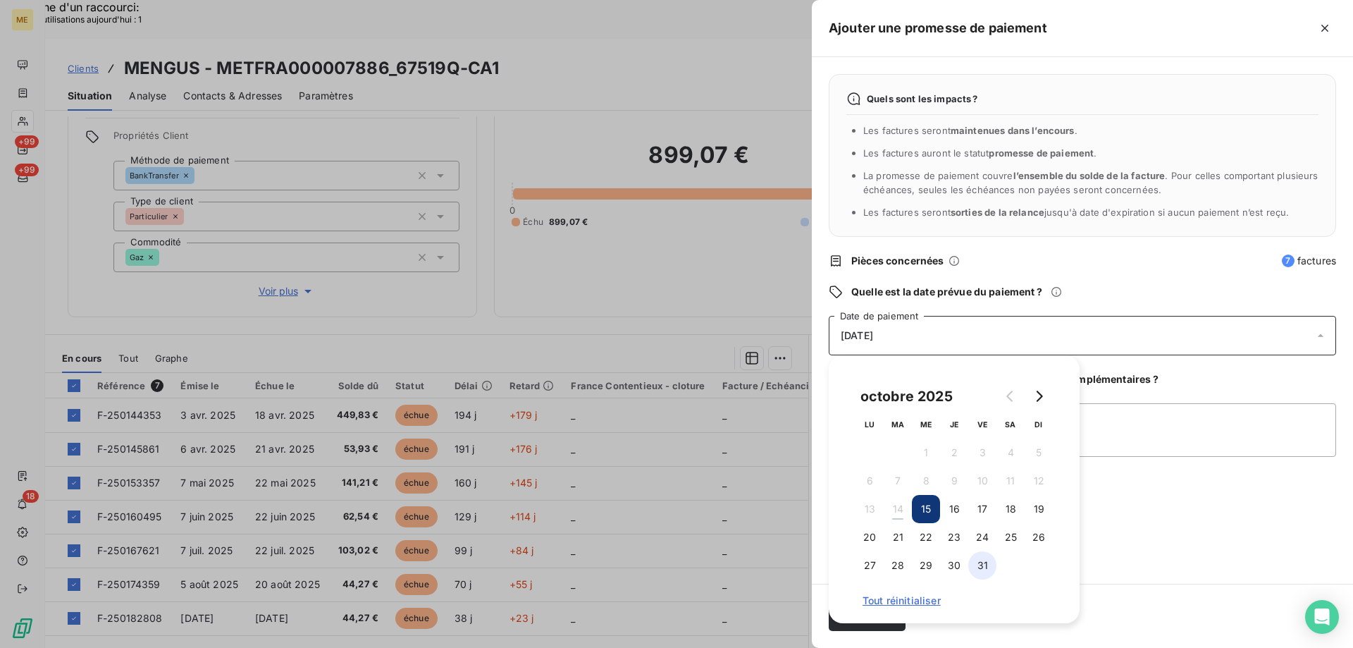
click at [984, 567] on button "31" at bounding box center [982, 565] width 28 height 28
click at [1126, 418] on textarea "Ajouter un commentaire (facultatif)" at bounding box center [1082, 430] width 507 height 54
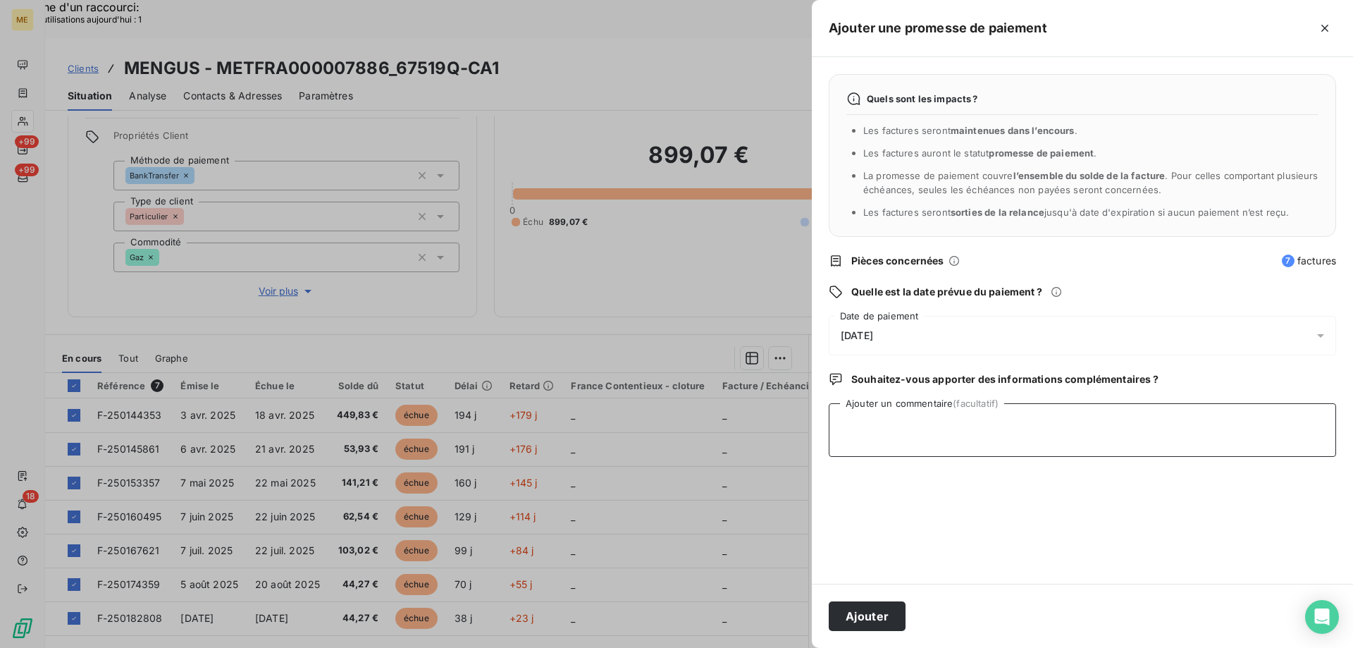
paste textarea "Vérifier si encaissement chèque 8875277 du [DATE] lettre suivi 1d00818815926 de…"
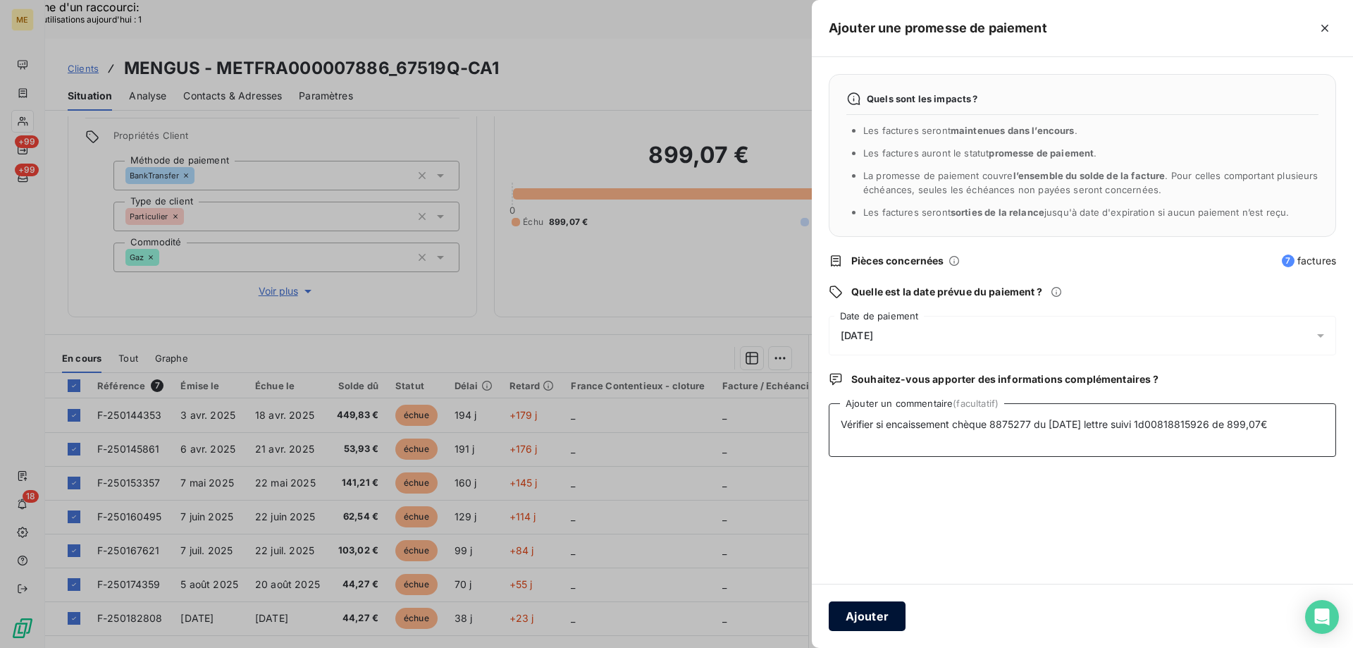
type textarea "Vérifier si encaissement chèque 8875277 du [DATE] lettre suivi 1d00818815926 de…"
click at [876, 614] on button "Ajouter" at bounding box center [867, 616] width 77 height 30
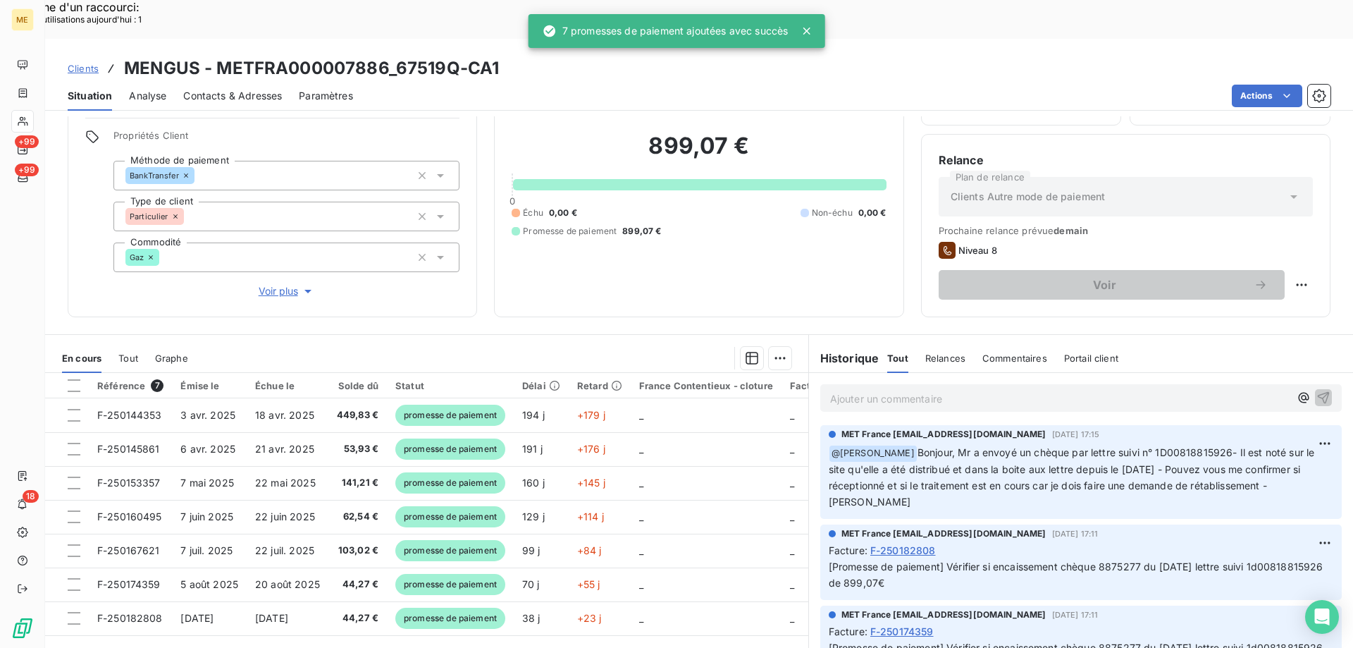
scroll to position [79, 0]
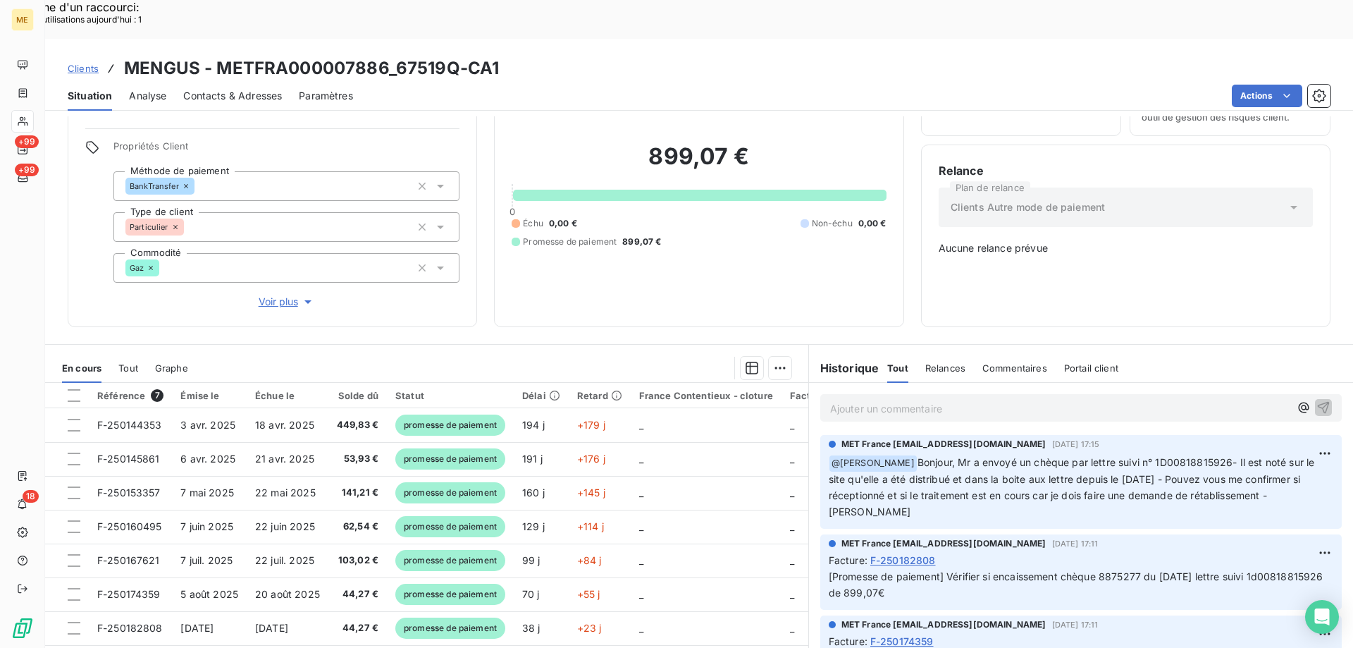
click at [25, 169] on span "+99" at bounding box center [27, 169] width 24 height 13
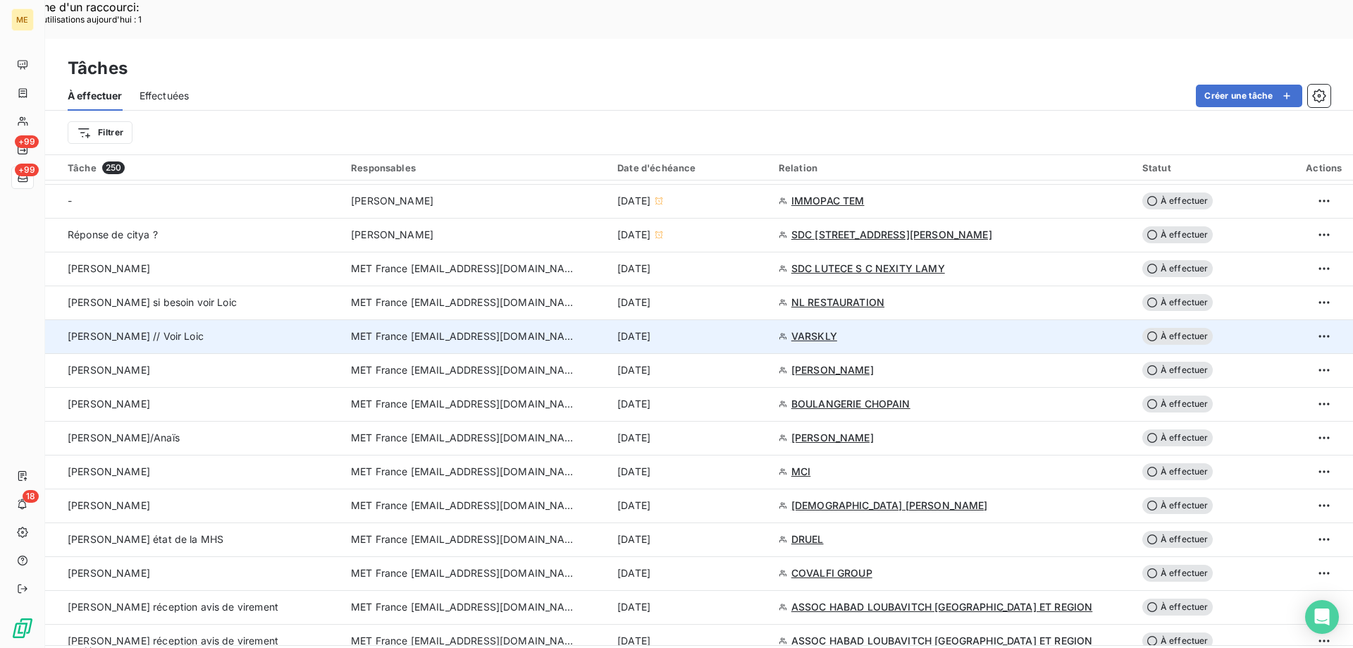
scroll to position [846, 0]
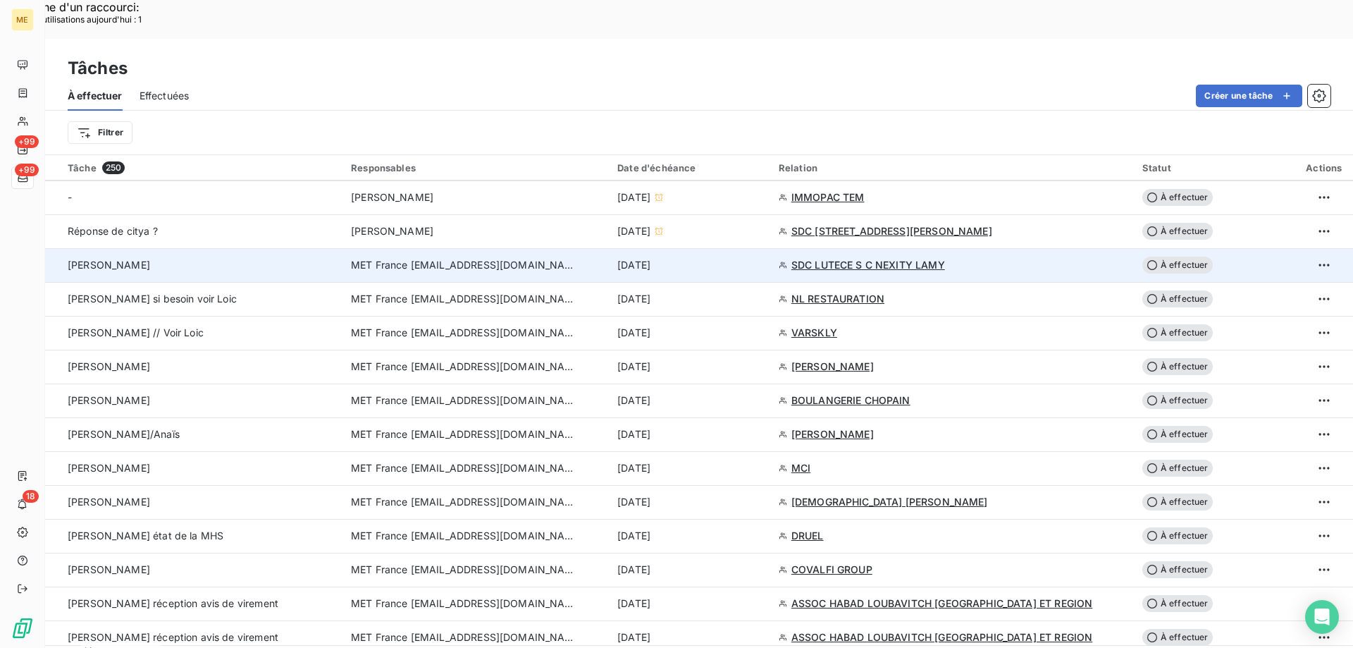
click at [880, 258] on span "SDC LUTECE S C NEXITY LAMY" at bounding box center [868, 265] width 154 height 14
type input "[DATE]"
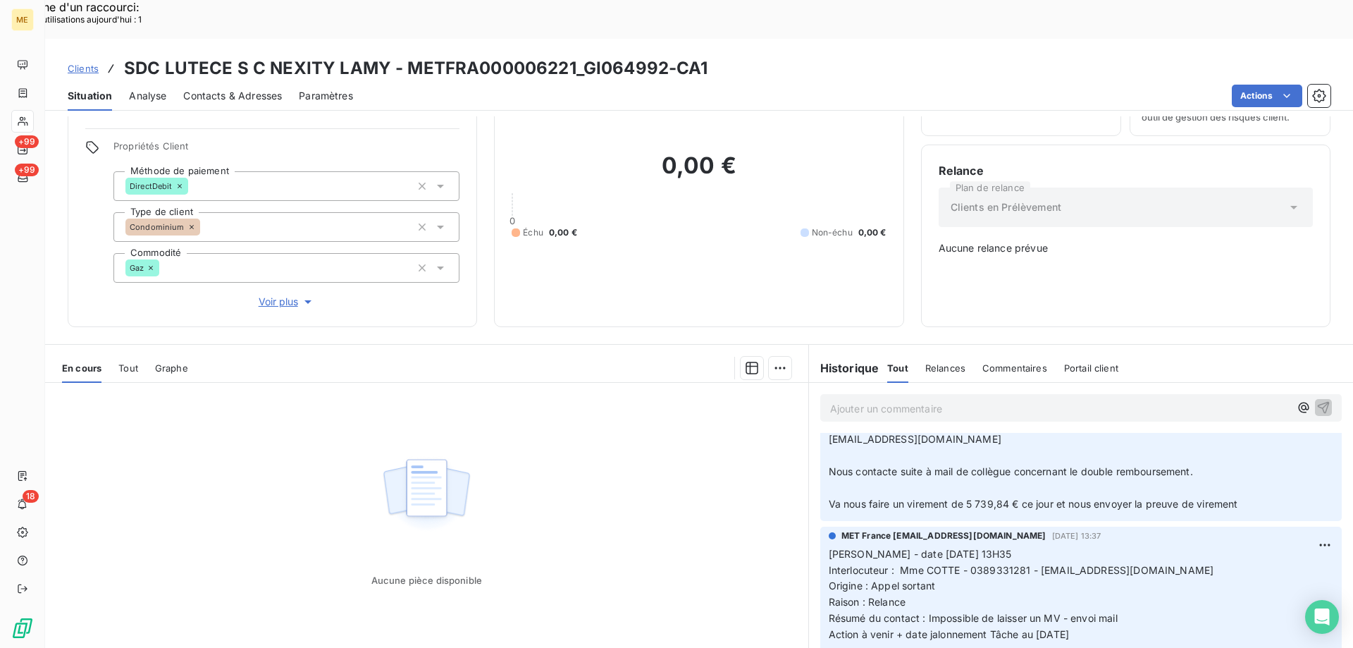
scroll to position [211, 0]
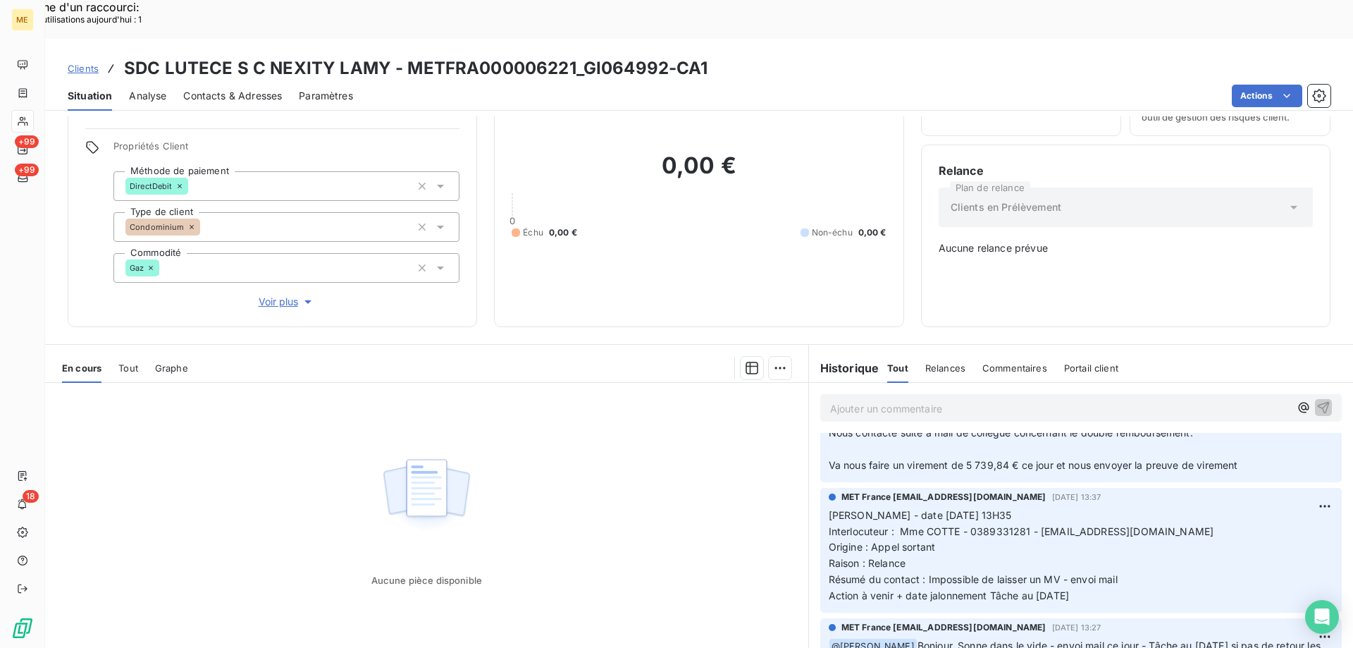
drag, startPoint x: 1107, startPoint y: 543, endPoint x: 818, endPoint y: 466, distance: 298.8
click at [820, 488] on div "MET France [EMAIL_ADDRESS][DOMAIN_NAME] [DATE] 13:37 [PERSON_NAME] - date [DATE…" at bounding box center [1080, 550] width 521 height 125
click at [856, 400] on p "Ajouter un commentaire ﻿" at bounding box center [1059, 409] width 459 height 18
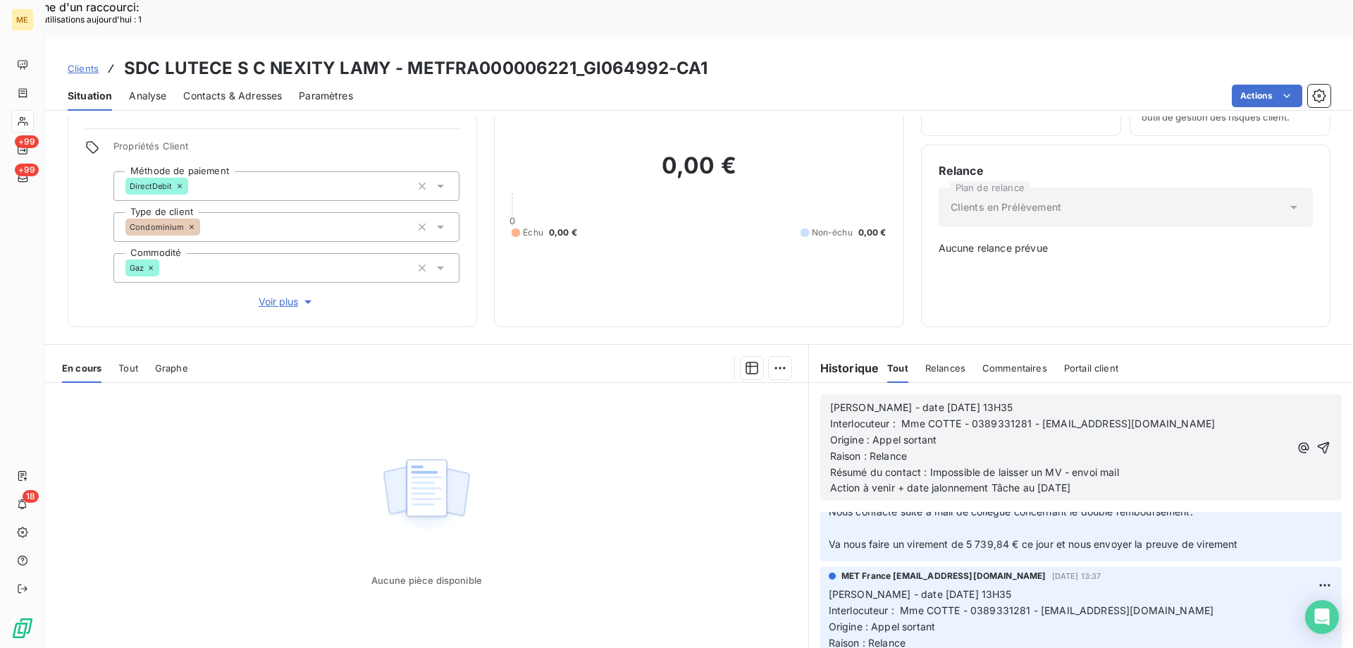
scroll to position [291, 0]
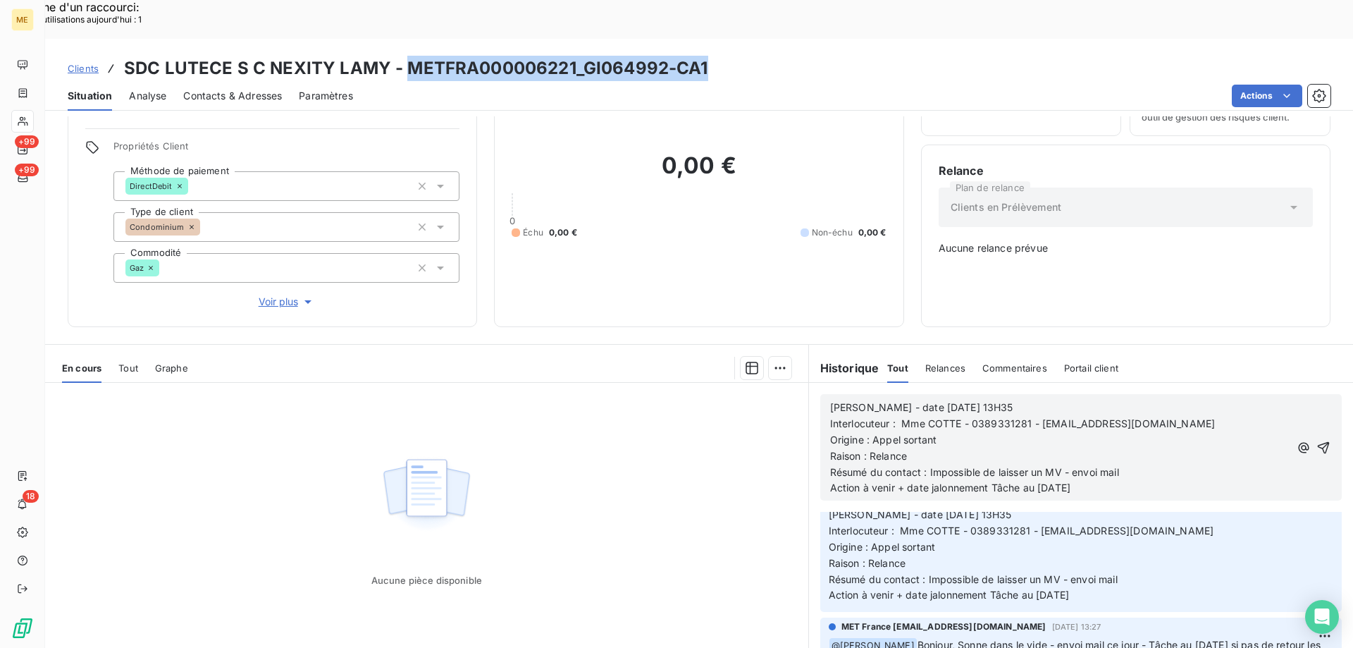
drag, startPoint x: 404, startPoint y: 27, endPoint x: 705, endPoint y: 31, distance: 301.6
click at [705, 56] on div "Clients SDC LUTECE S C NEXITY LAMY - METFRA000006221_GI064992-CA1" at bounding box center [699, 68] width 1308 height 25
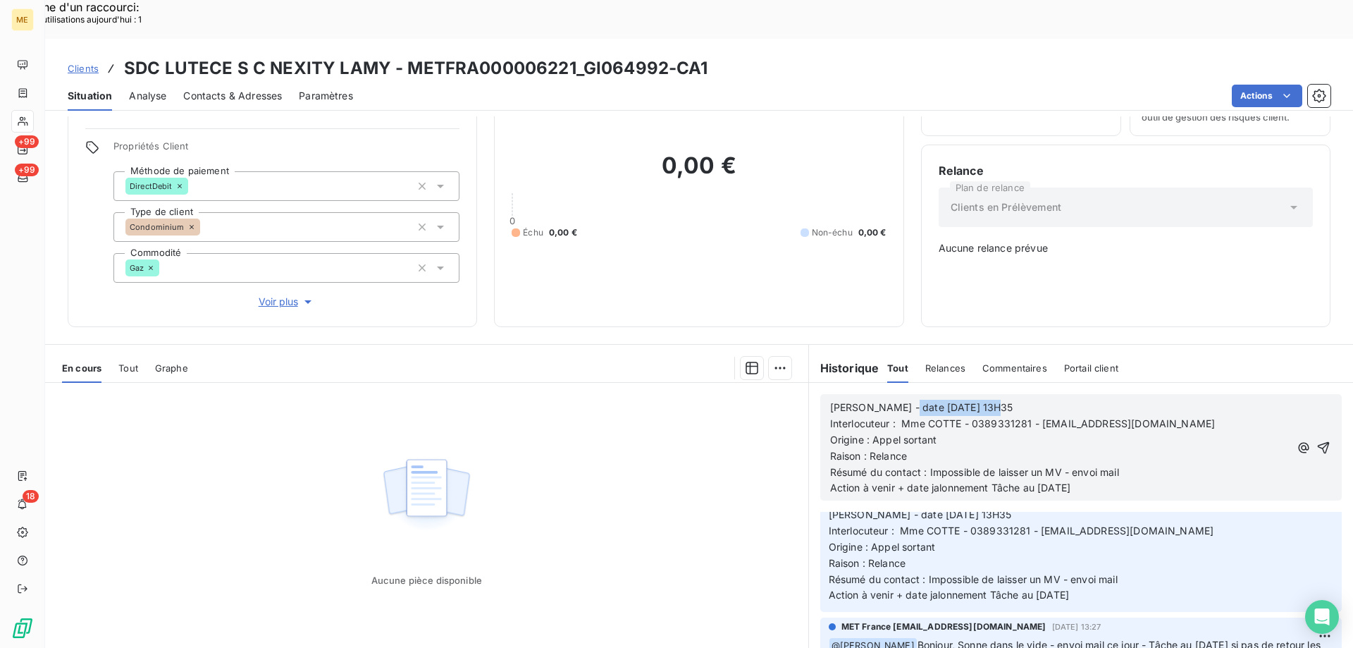
drag, startPoint x: 894, startPoint y: 358, endPoint x: 1005, endPoint y: 357, distance: 111.3
click at [1005, 400] on p "[PERSON_NAME] - date [DATE] 13H35" at bounding box center [1059, 408] width 459 height 16
drag, startPoint x: 866, startPoint y: 404, endPoint x: 926, endPoint y: 406, distance: 59.9
click at [929, 448] on p "Raison : Relance" at bounding box center [1059, 456] width 459 height 16
drag, startPoint x: 927, startPoint y: 424, endPoint x: 1154, endPoint y: 415, distance: 226.4
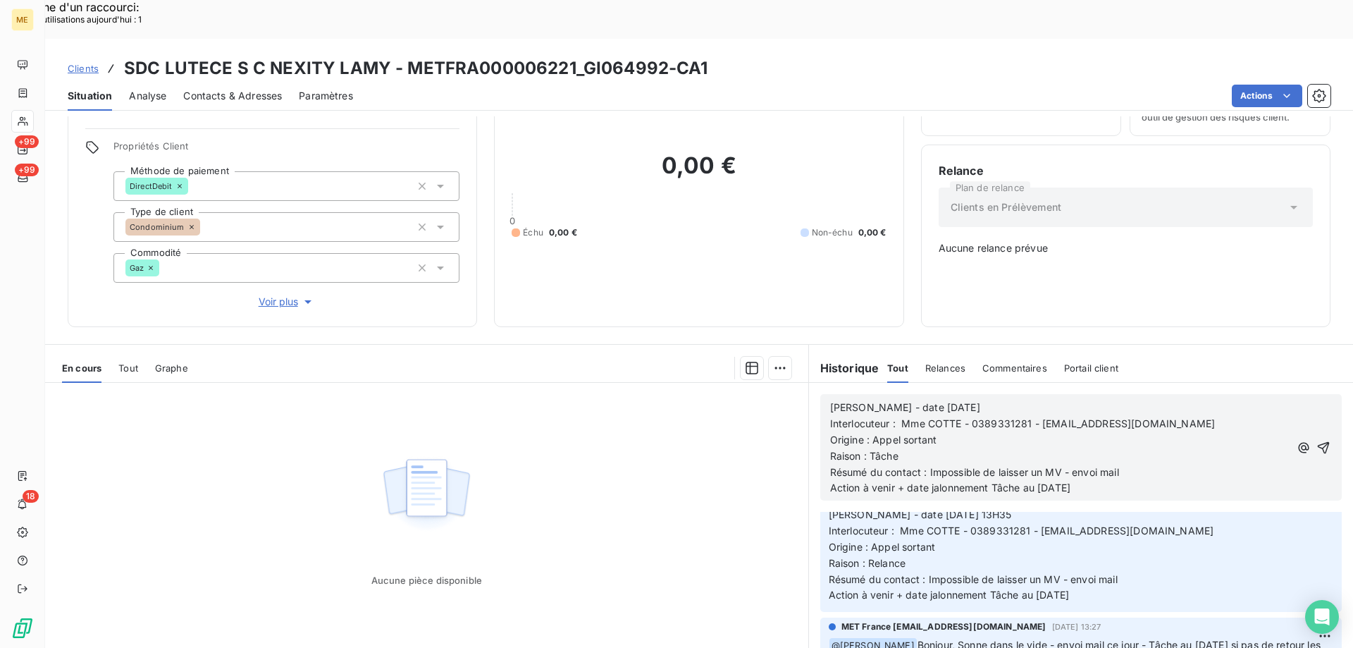
click at [1154, 464] on p "Résumé du contact : Impossible de laisser un MV - envoi mail" at bounding box center [1059, 472] width 459 height 16
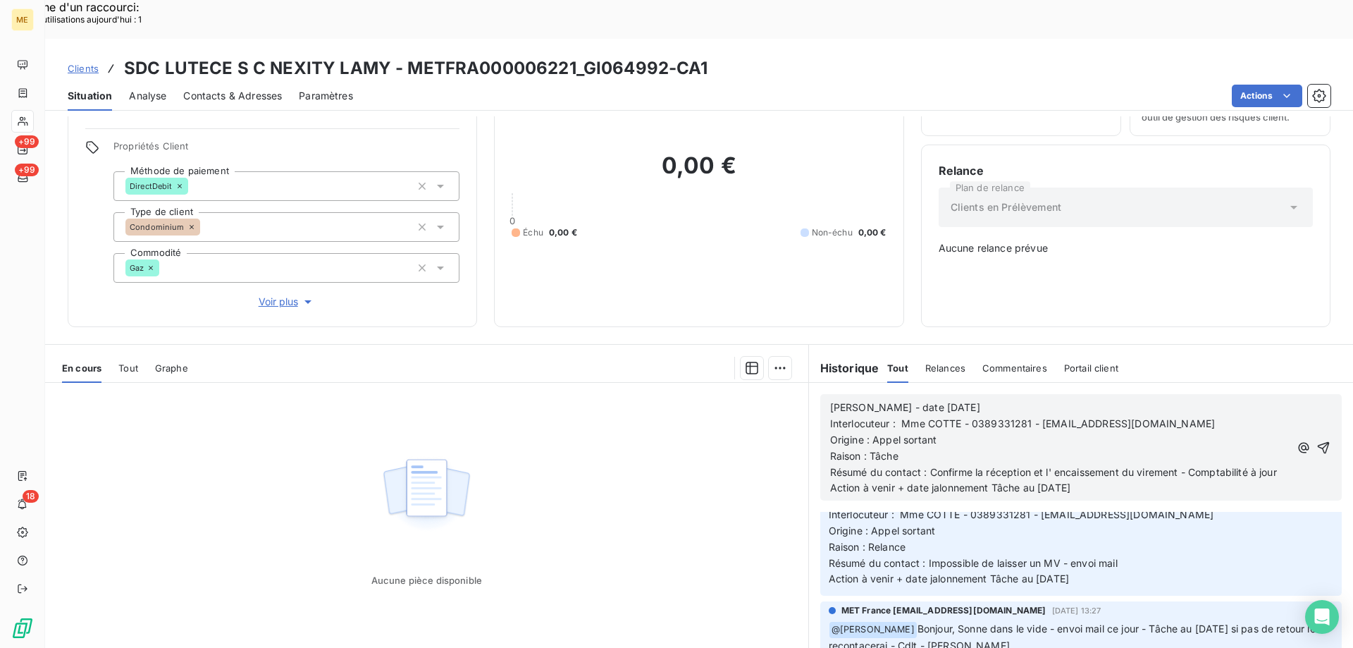
drag, startPoint x: 989, startPoint y: 455, endPoint x: 1013, endPoint y: 478, distance: 32.9
click at [1089, 480] on p "Action à venir + date jalonnement Tâche au [DATE]" at bounding box center [1059, 488] width 459 height 16
click at [1316, 440] on icon "button" at bounding box center [1323, 447] width 14 height 14
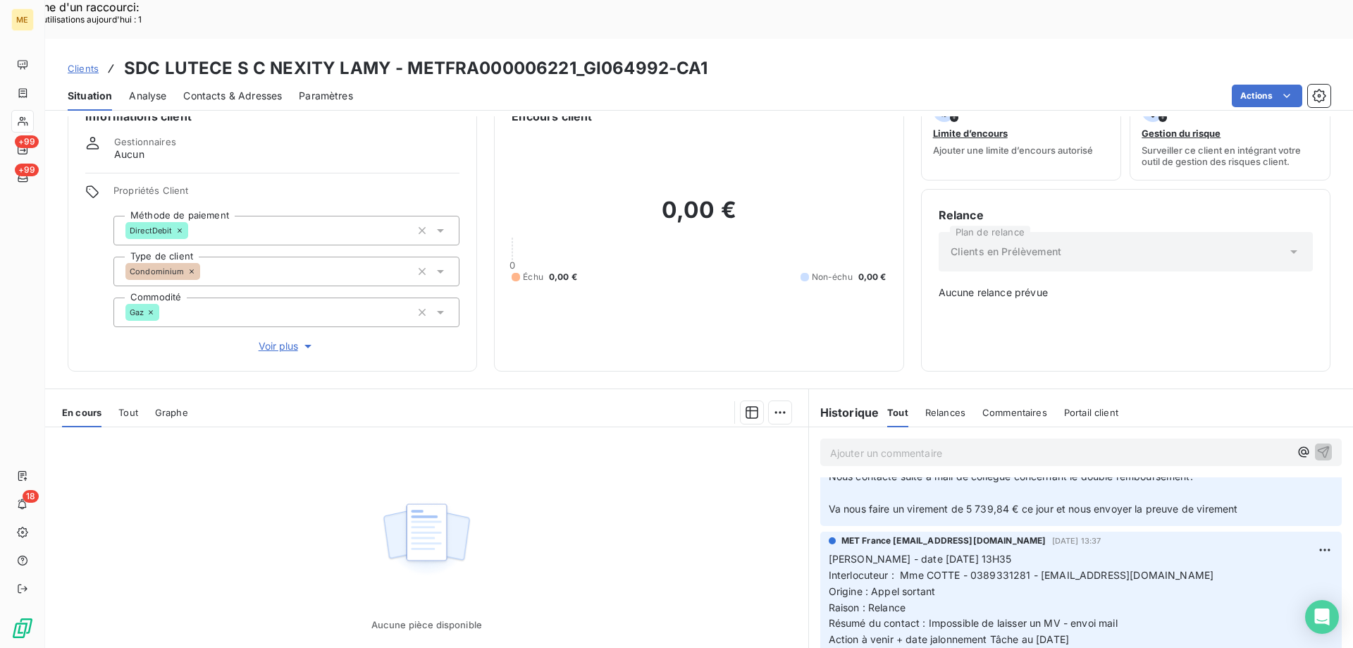
scroll to position [0, 0]
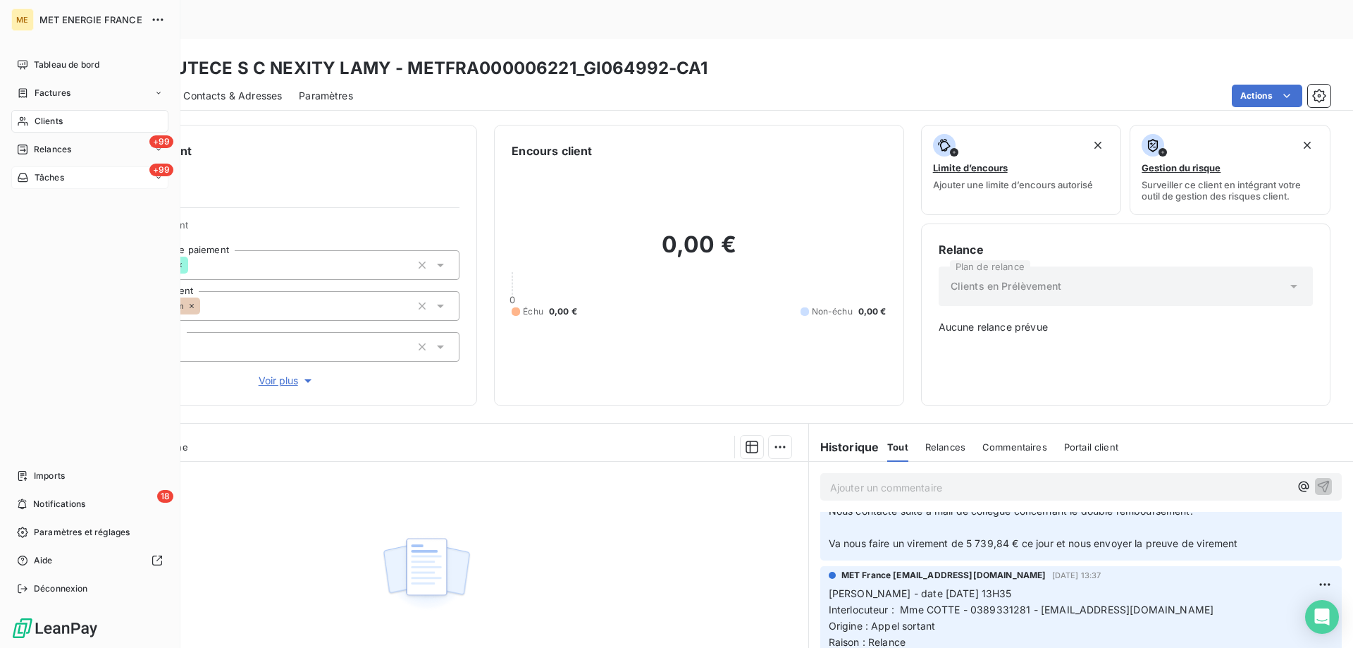
click at [80, 173] on div "+99 Tâches" at bounding box center [89, 177] width 157 height 23
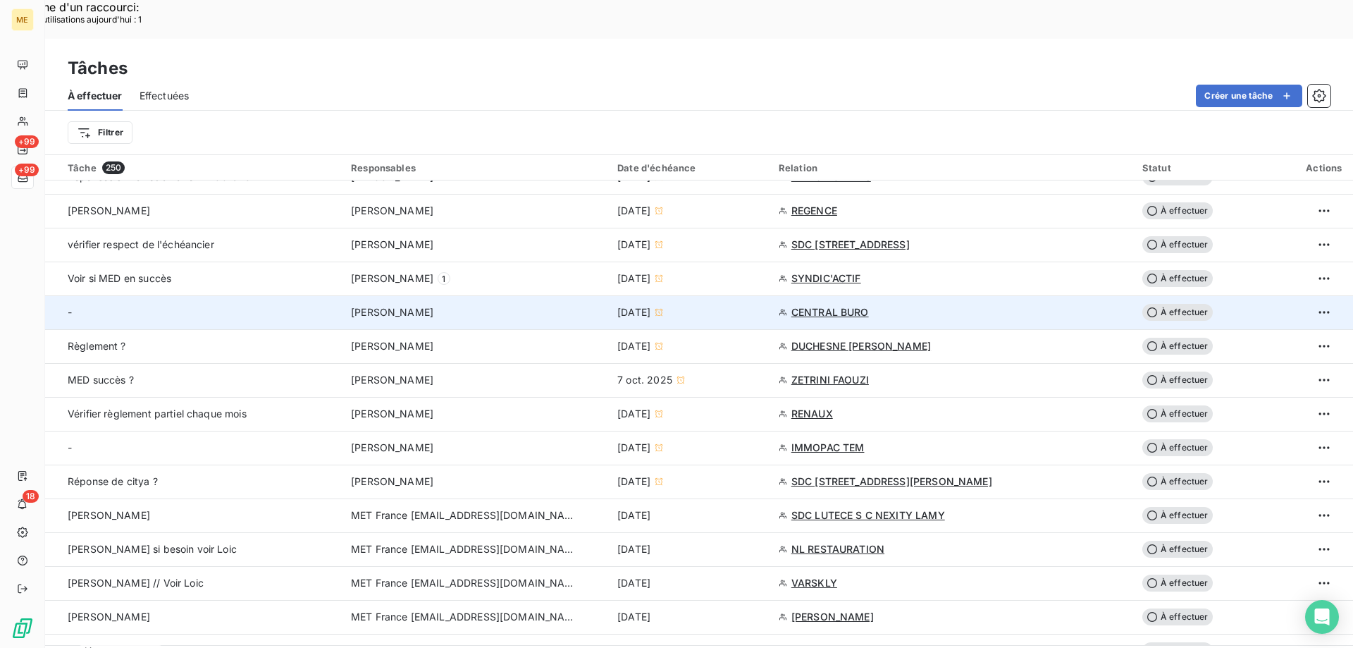
scroll to position [634, 0]
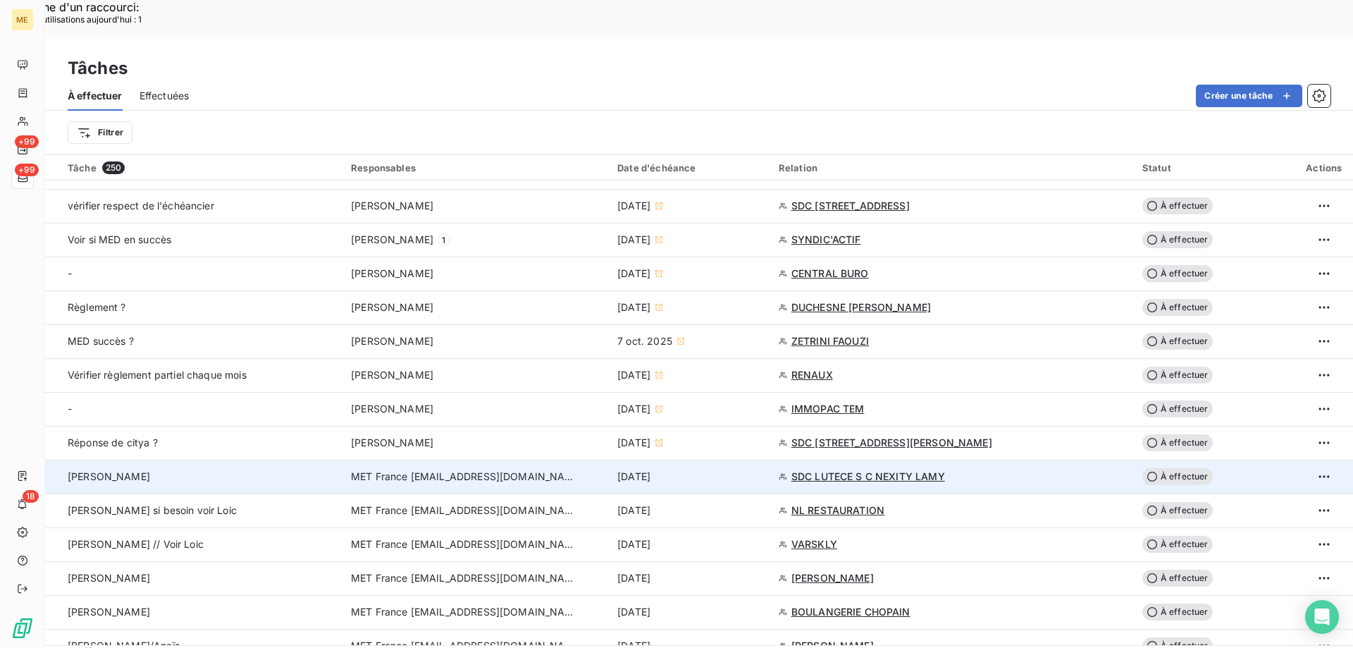
click at [1177, 468] on span "À effectuer" at bounding box center [1177, 476] width 70 height 17
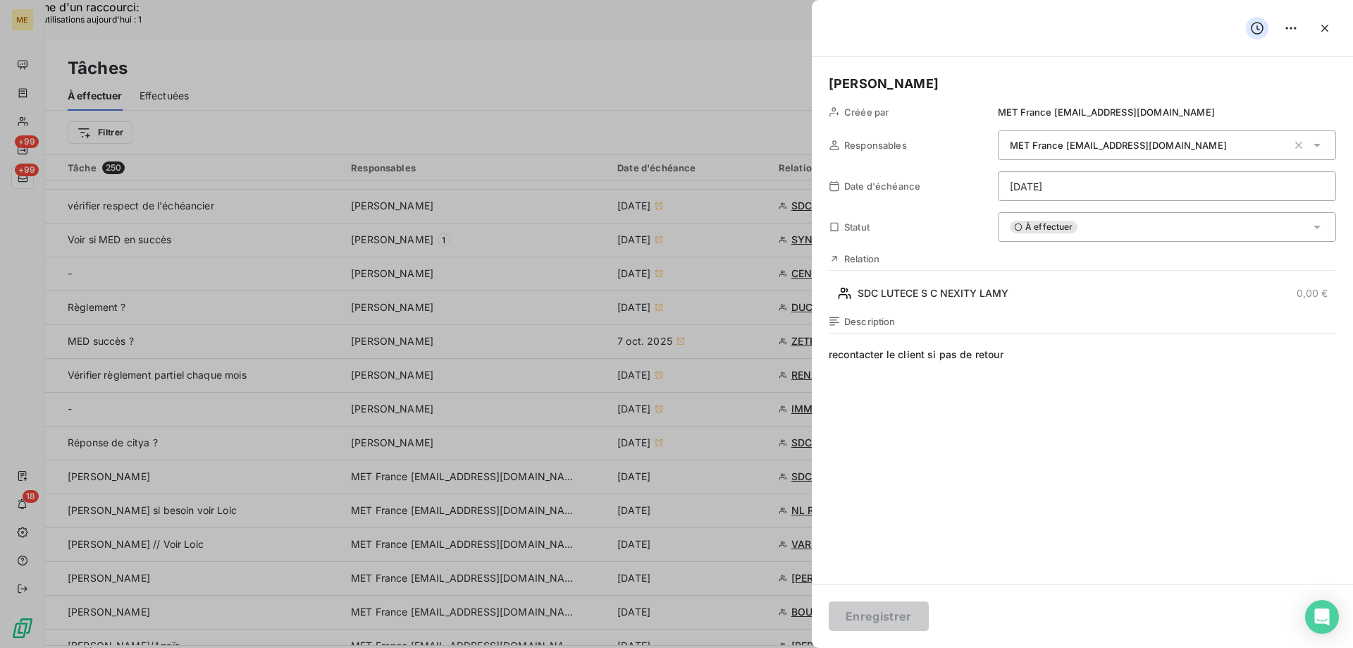
click at [1106, 223] on div "À effectuer" at bounding box center [1167, 227] width 338 height 30
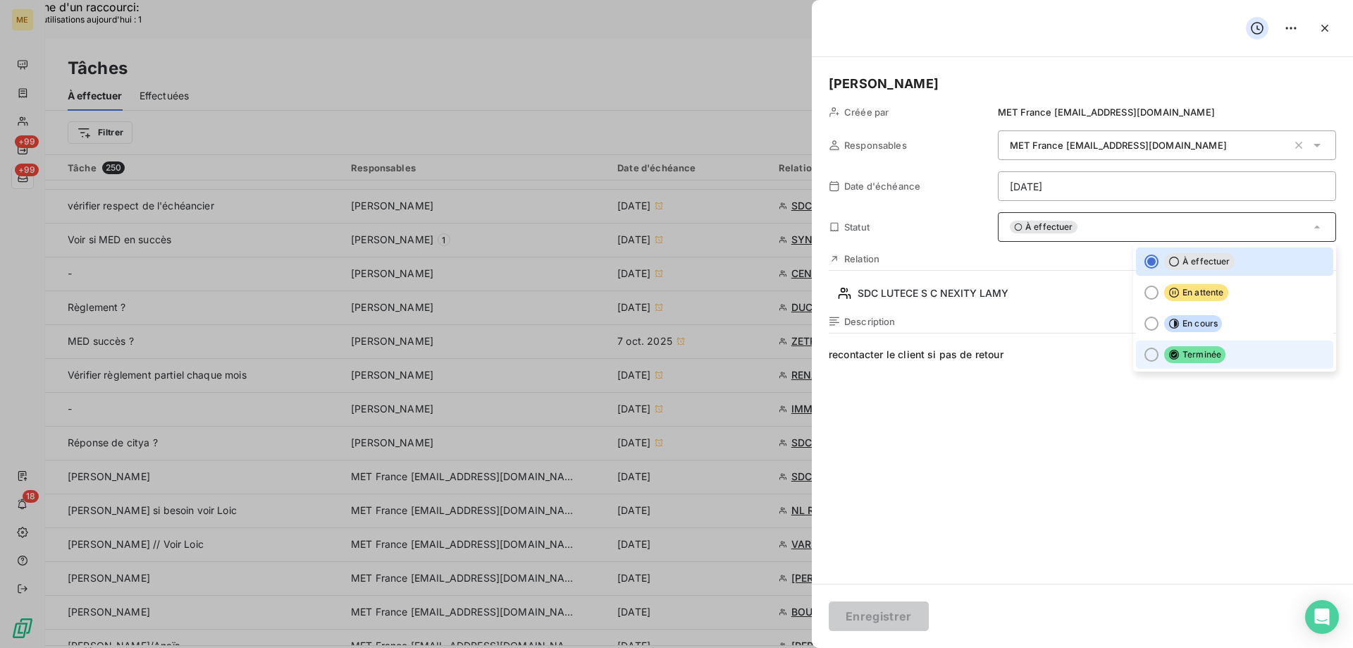
click at [1144, 350] on div at bounding box center [1151, 354] width 14 height 14
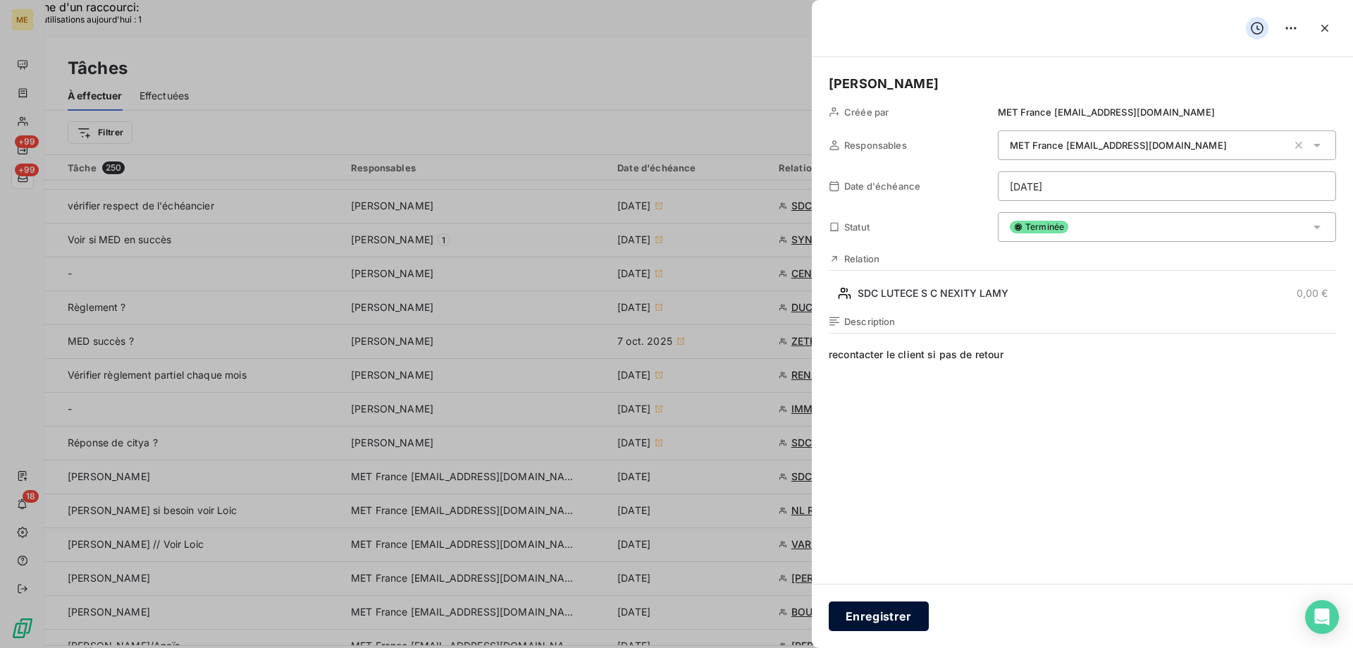
click at [873, 615] on button "Enregistrer" at bounding box center [879, 616] width 100 height 30
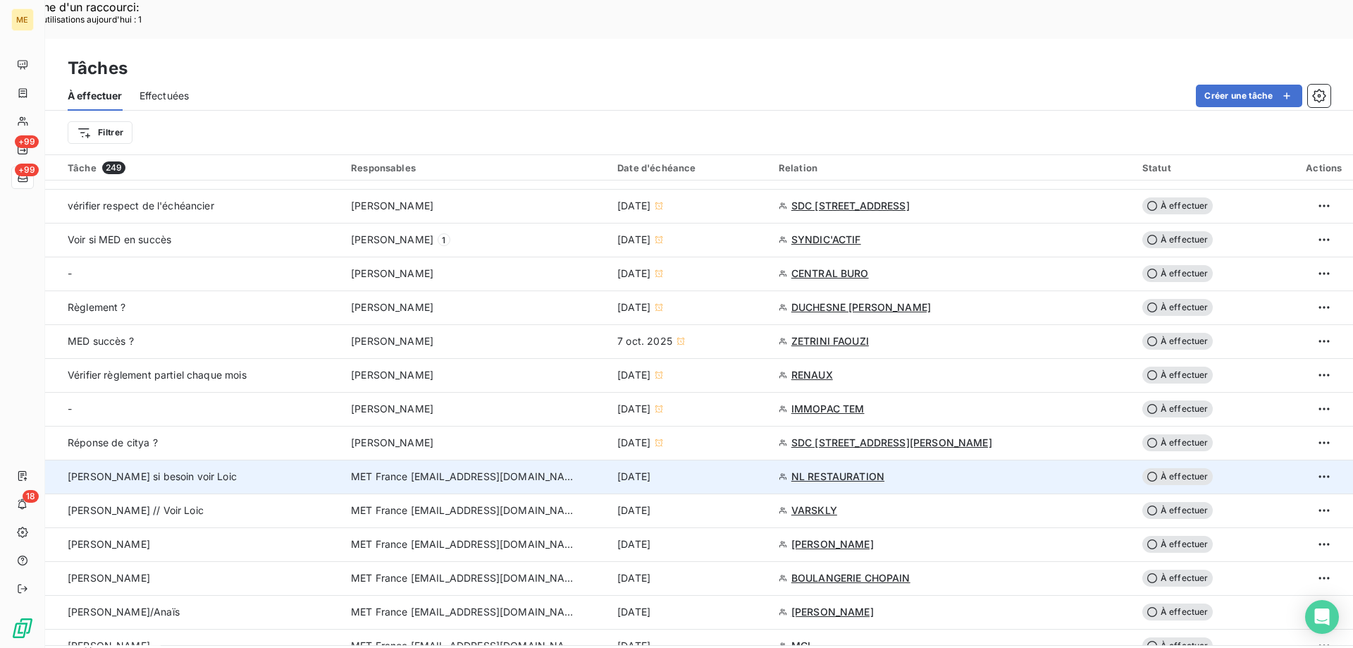
click at [839, 469] on span "NL RESTAURATION" at bounding box center [837, 476] width 93 height 14
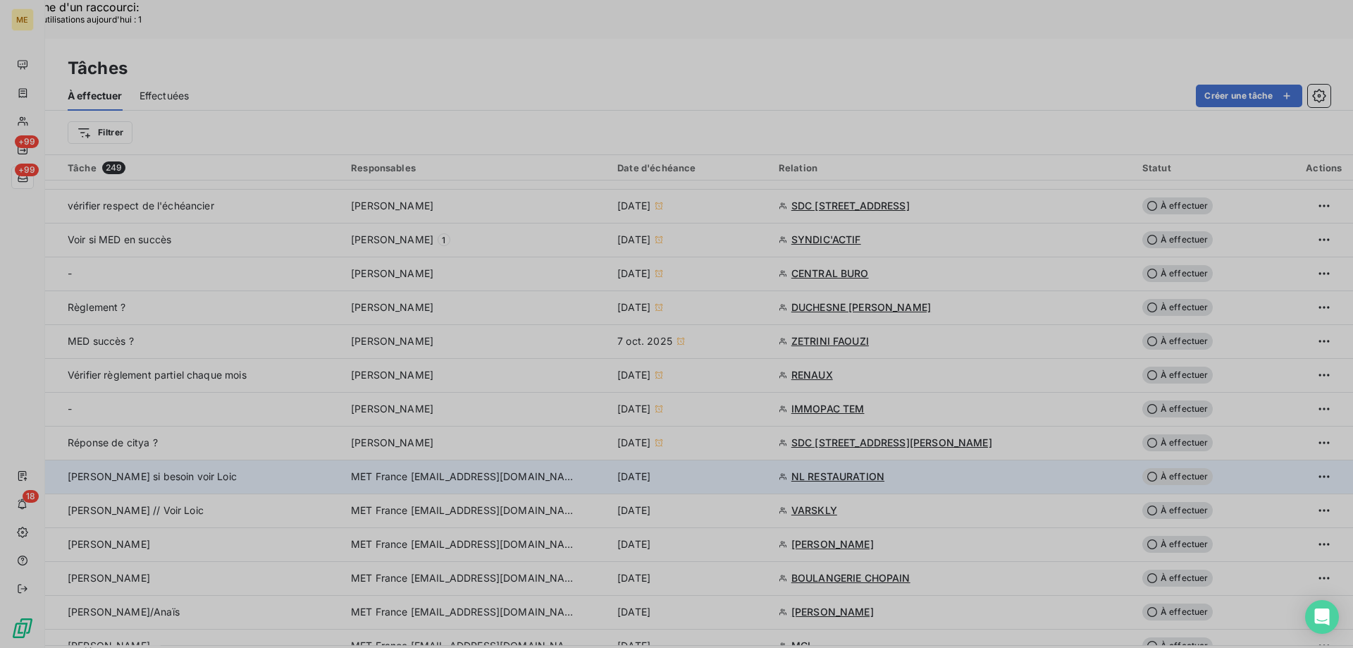
type input "[DATE]"
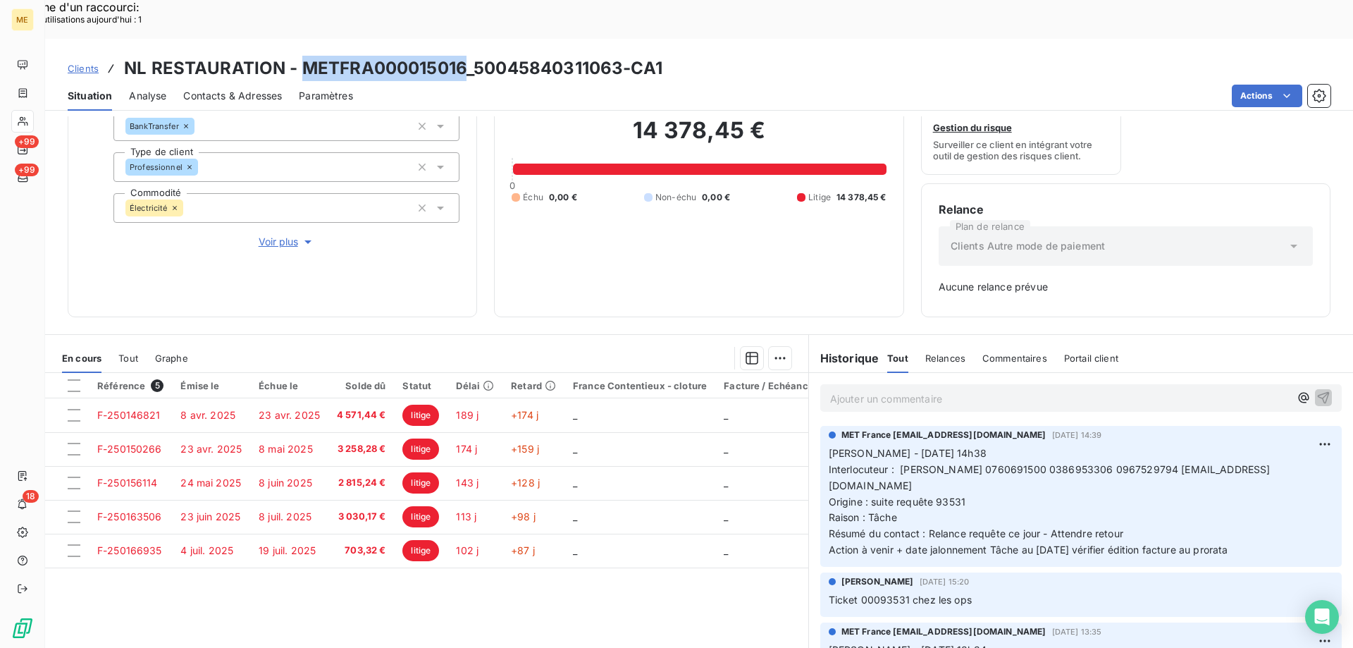
drag, startPoint x: 299, startPoint y: 23, endPoint x: 459, endPoint y: 21, distance: 160.0
click at [459, 56] on h3 "NL RESTAURATION - METFRA000015016_50045840311063-CA1" at bounding box center [393, 68] width 538 height 25
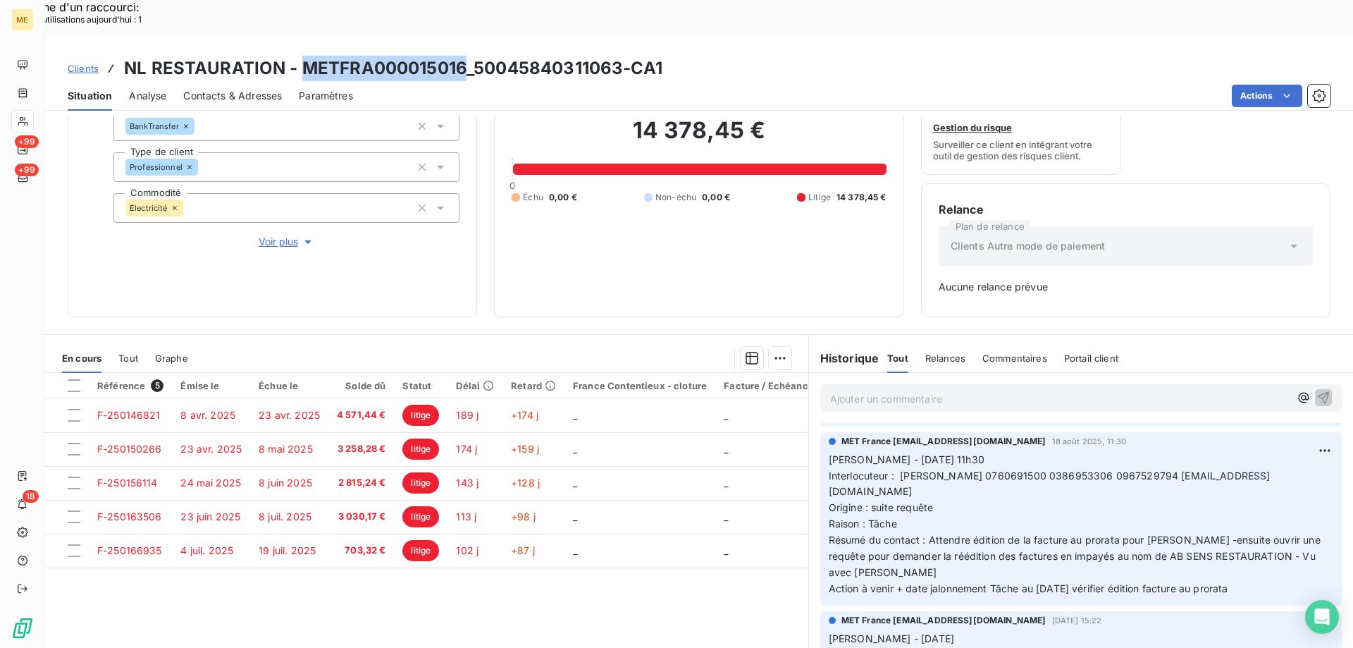
scroll to position [564, 0]
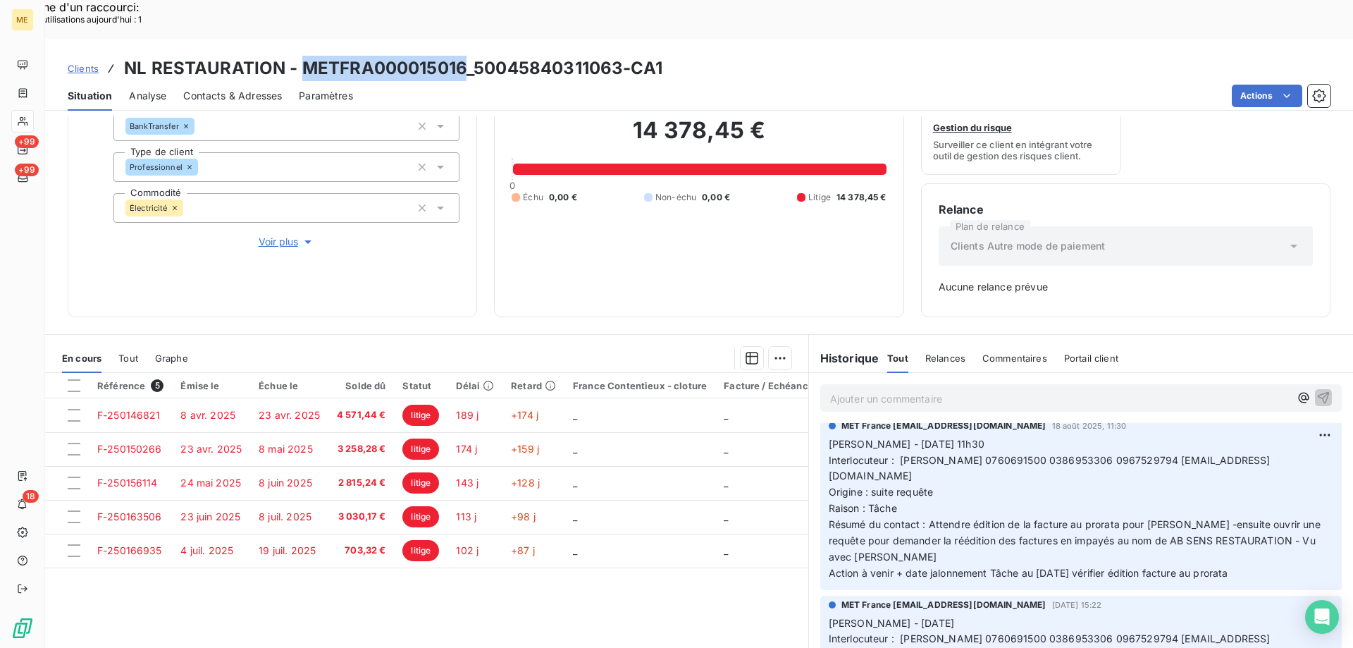
click at [126, 352] on span "Tout" at bounding box center [128, 357] width 20 height 11
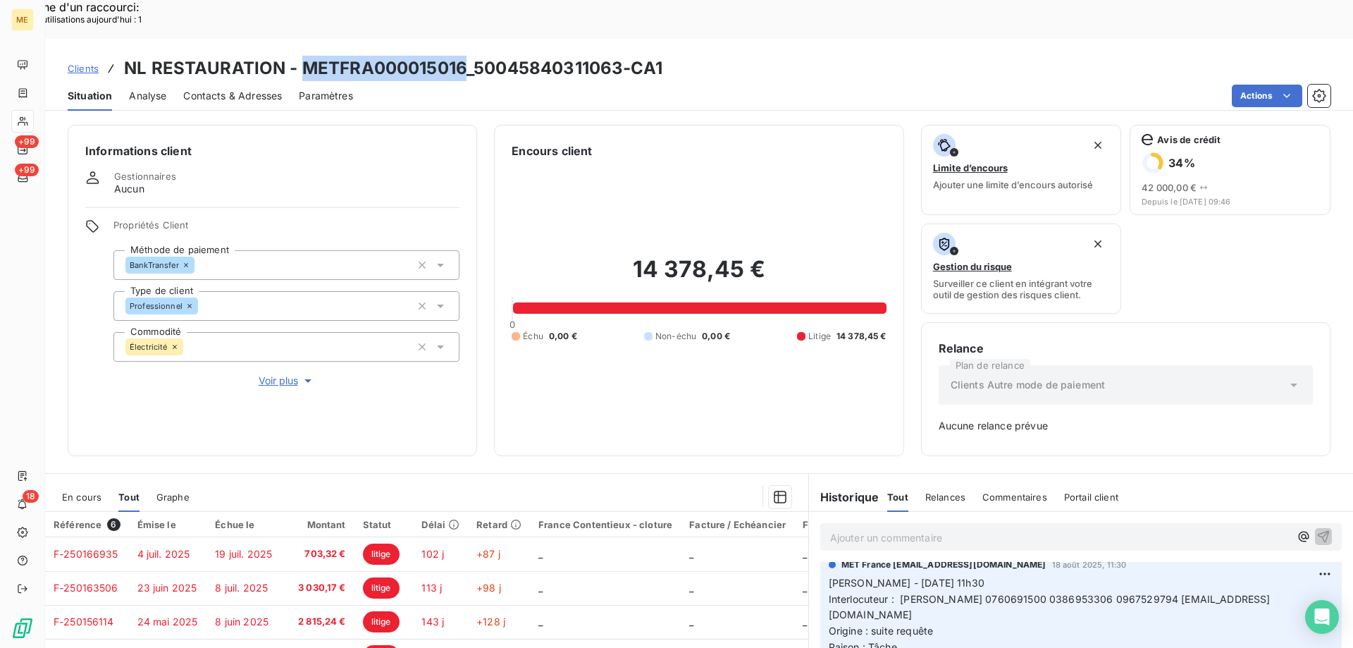
scroll to position [1, 0]
click at [378, 361] on div "Informations client Gestionnaires Aucun Propriétés Client Méthode de paiement B…" at bounding box center [272, 289] width 409 height 331
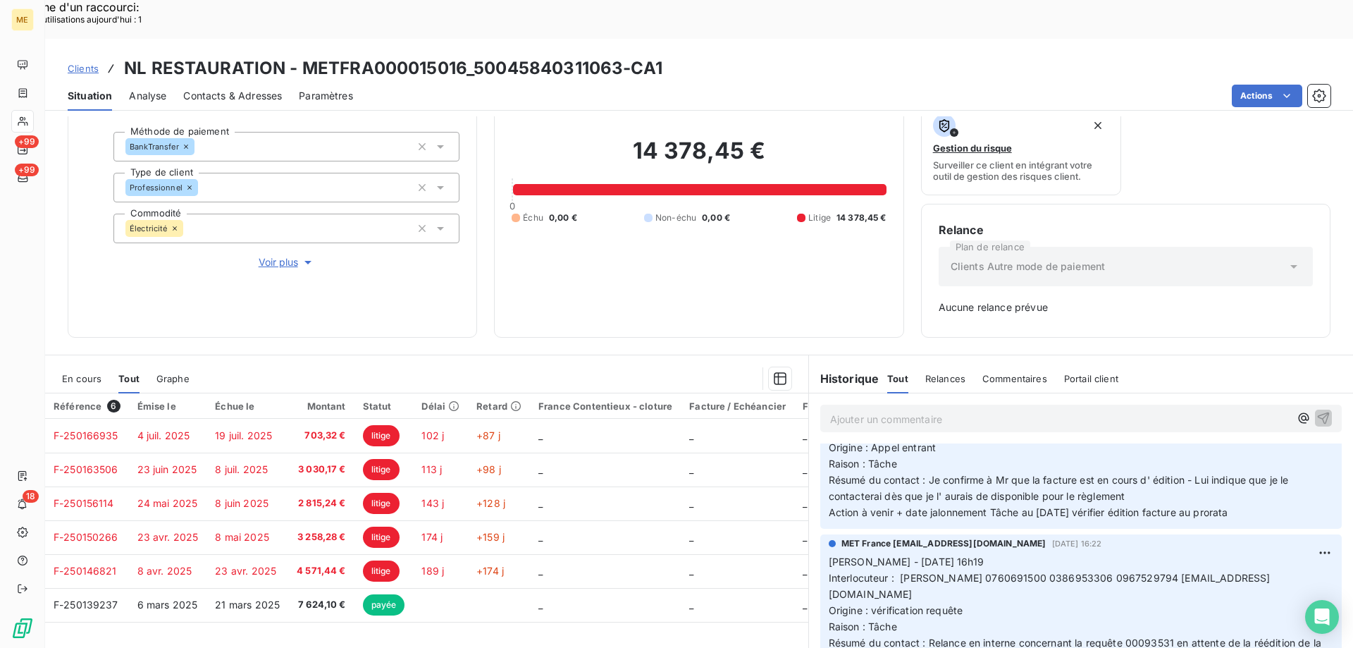
scroll to position [139, 0]
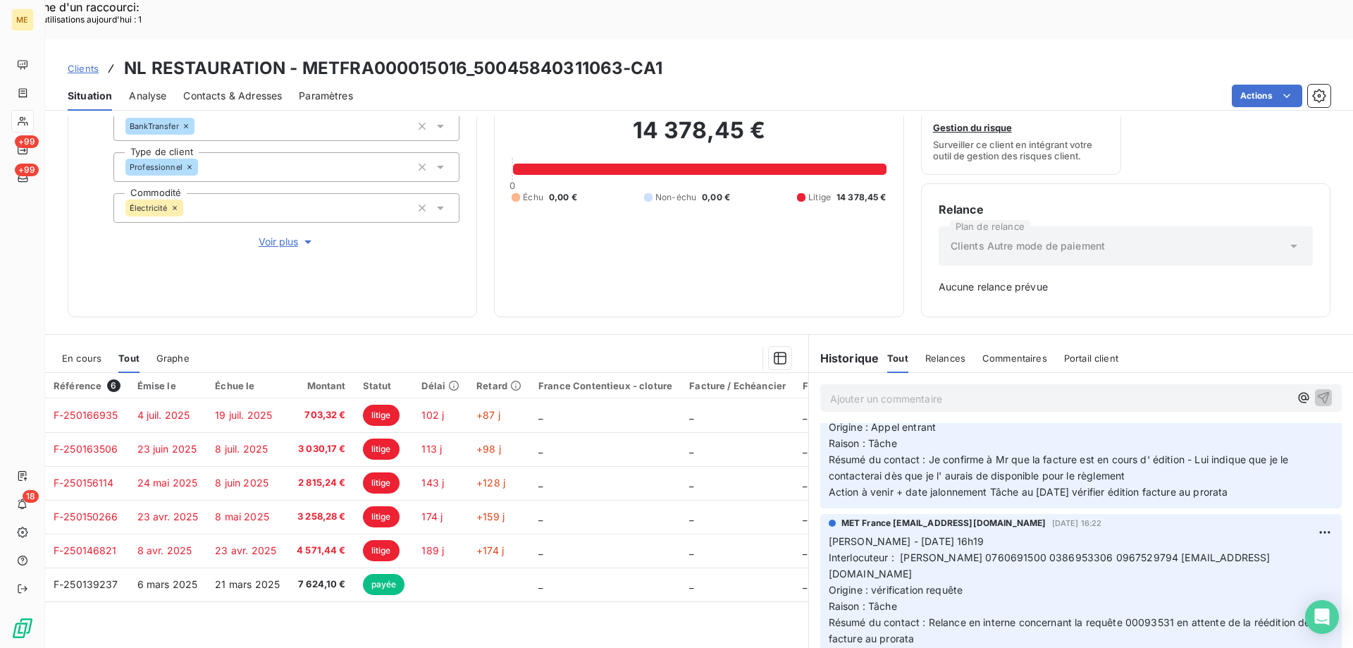
drag, startPoint x: 1251, startPoint y: 500, endPoint x: 822, endPoint y: 407, distance: 439.1
click at [821, 514] on div "MET [GEOGRAPHIC_DATA] [EMAIL_ADDRESS][DOMAIN_NAME] [DATE] 16:22 [PERSON_NAME] -…" at bounding box center [1080, 592] width 521 height 157
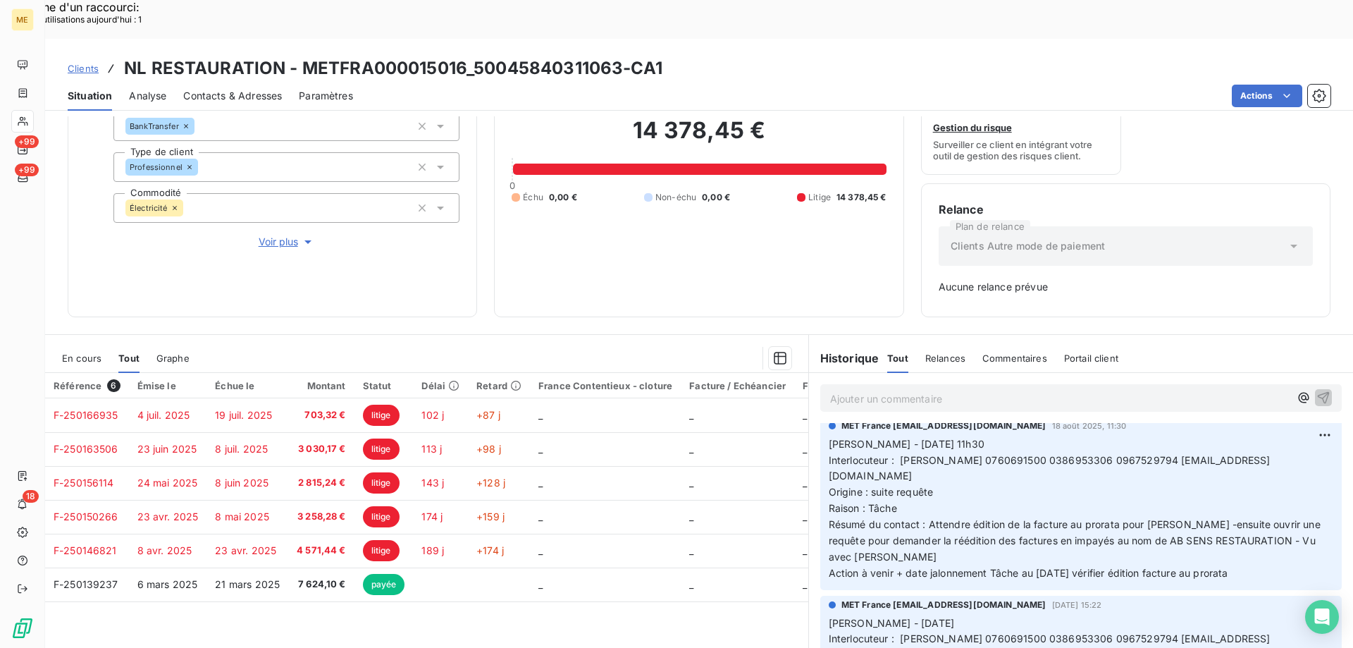
scroll to position [493, 0]
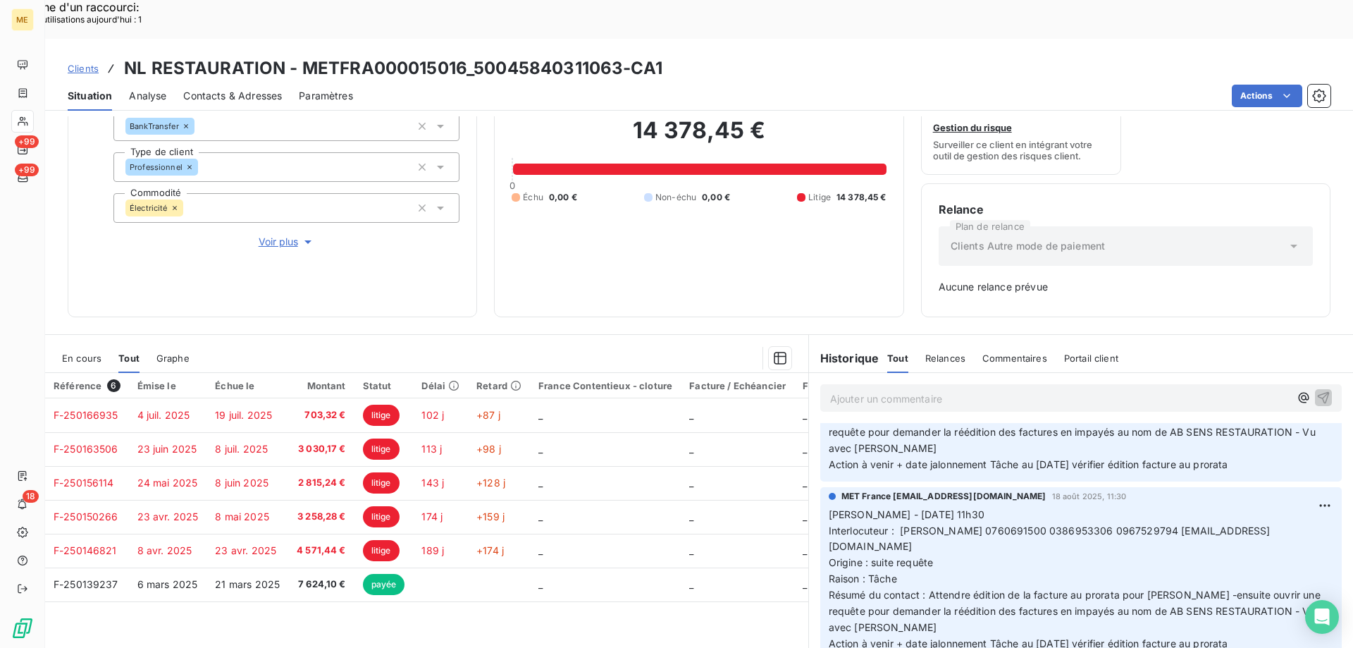
click at [937, 390] on p "Ajouter un commentaire ﻿" at bounding box center [1059, 399] width 459 height 18
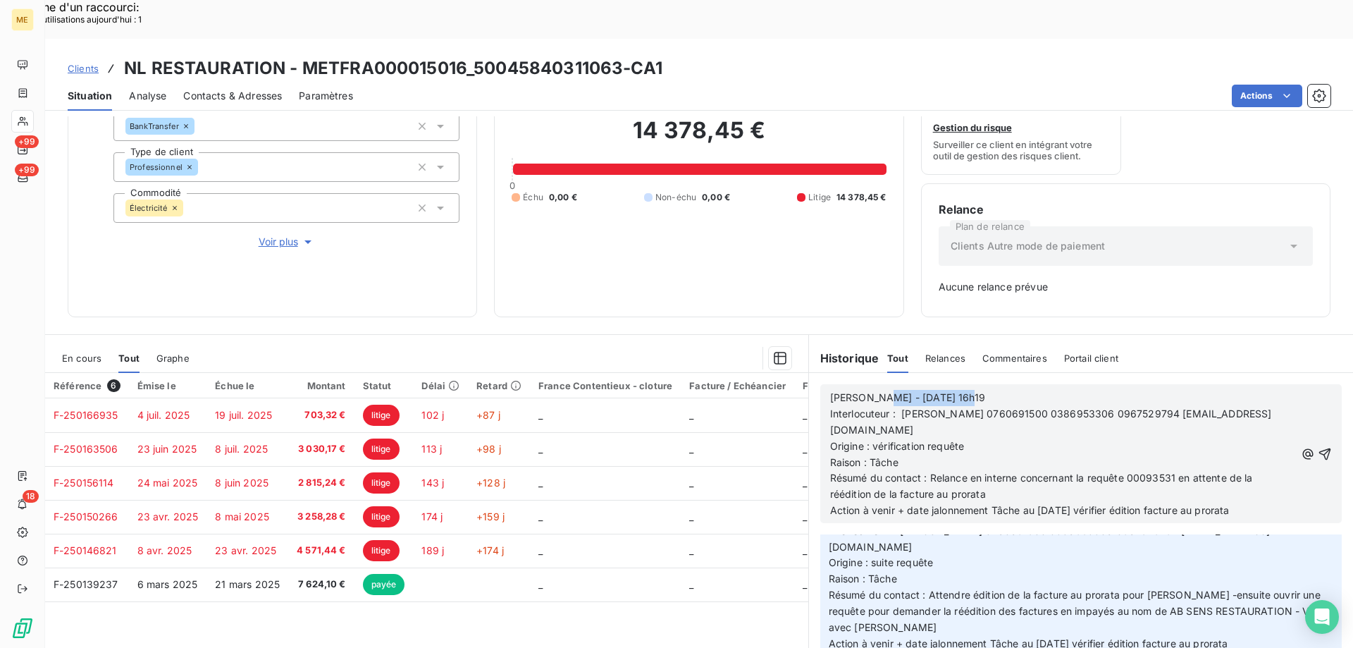
drag, startPoint x: 867, startPoint y: 357, endPoint x: 960, endPoint y: 359, distance: 93.1
click at [960, 390] on p "[PERSON_NAME] - [DATE] 16h19" at bounding box center [1062, 398] width 465 height 16
drag, startPoint x: 1033, startPoint y: 470, endPoint x: 1261, endPoint y: 471, distance: 228.3
click at [1261, 502] on p "Action à venir + date jalonnement Tâche au [DATE] vérifier édition facture au p…" at bounding box center [1062, 510] width 465 height 16
click at [1062, 504] on span "Action à venir + date jalonnement Tâche au 21/101/2025" at bounding box center [963, 510] width 266 height 12
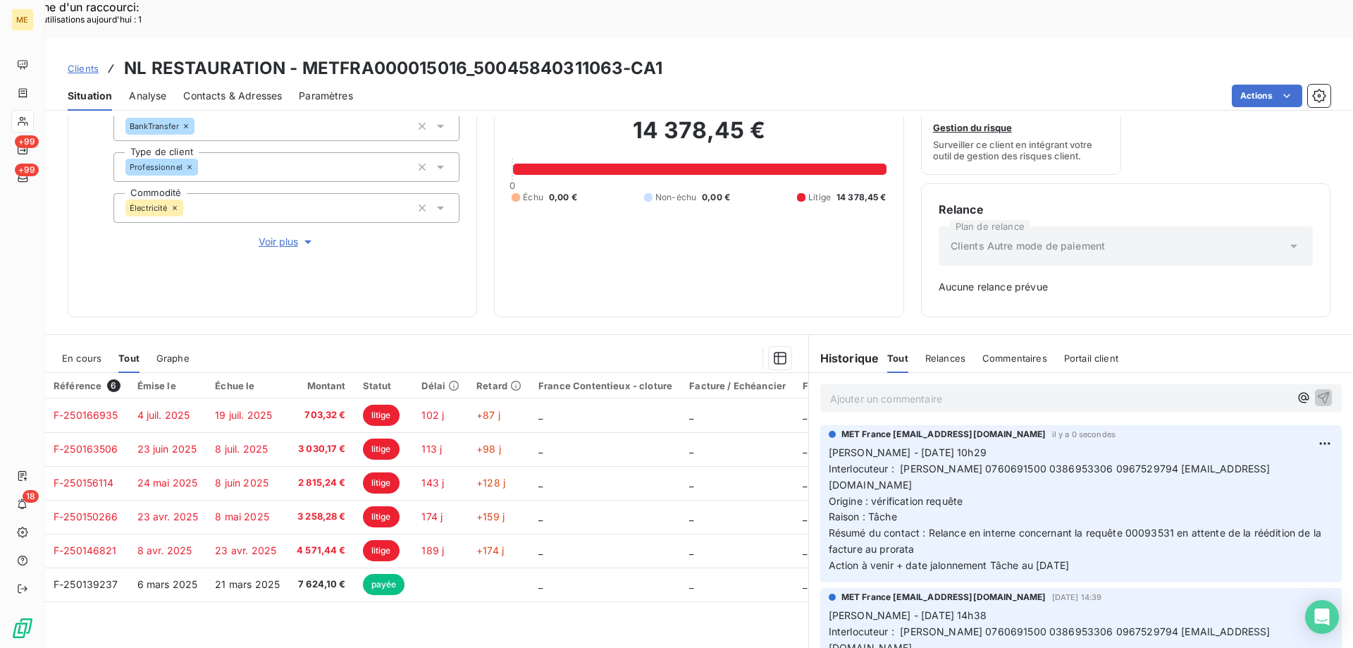
scroll to position [0, 0]
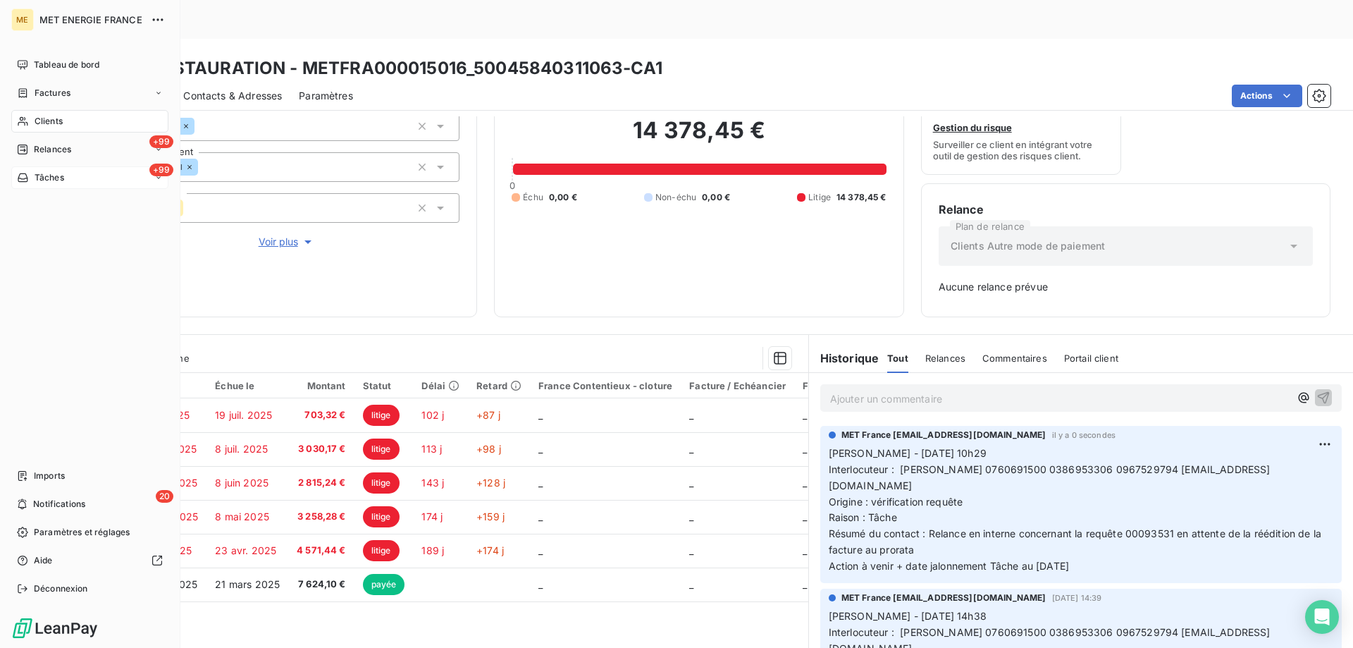
click at [66, 179] on div "+99 Tâches" at bounding box center [89, 177] width 157 height 23
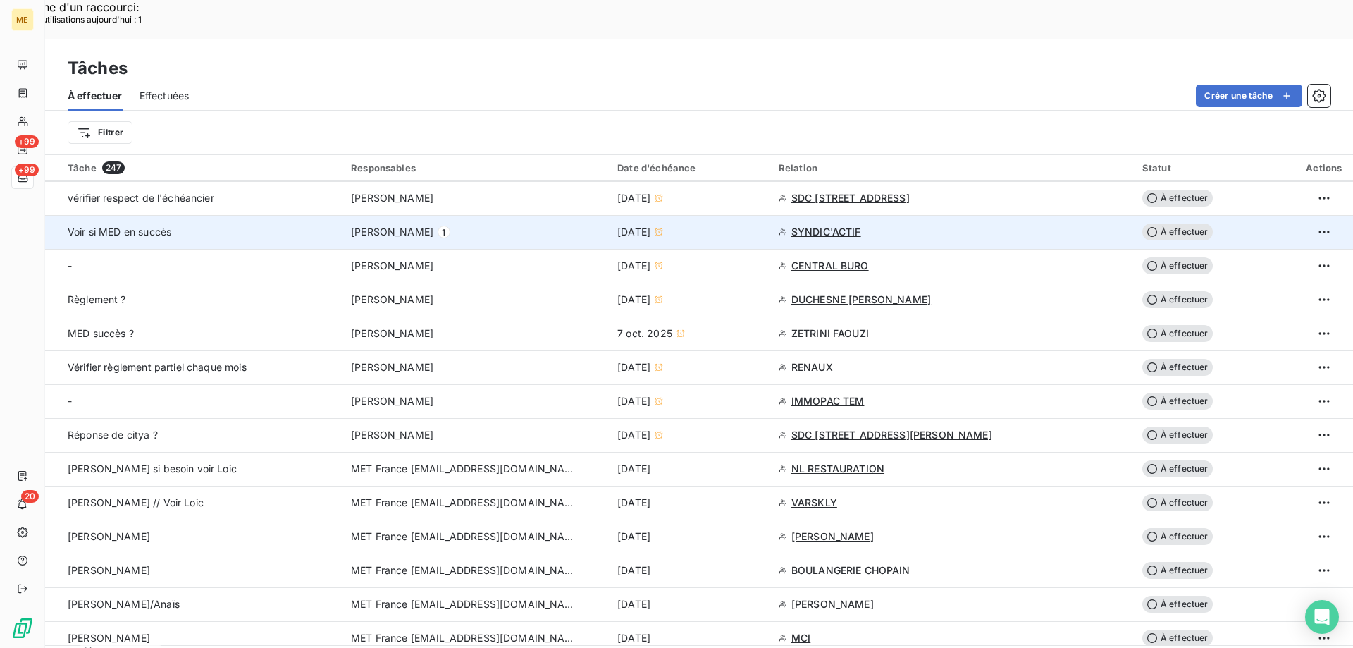
scroll to position [916, 0]
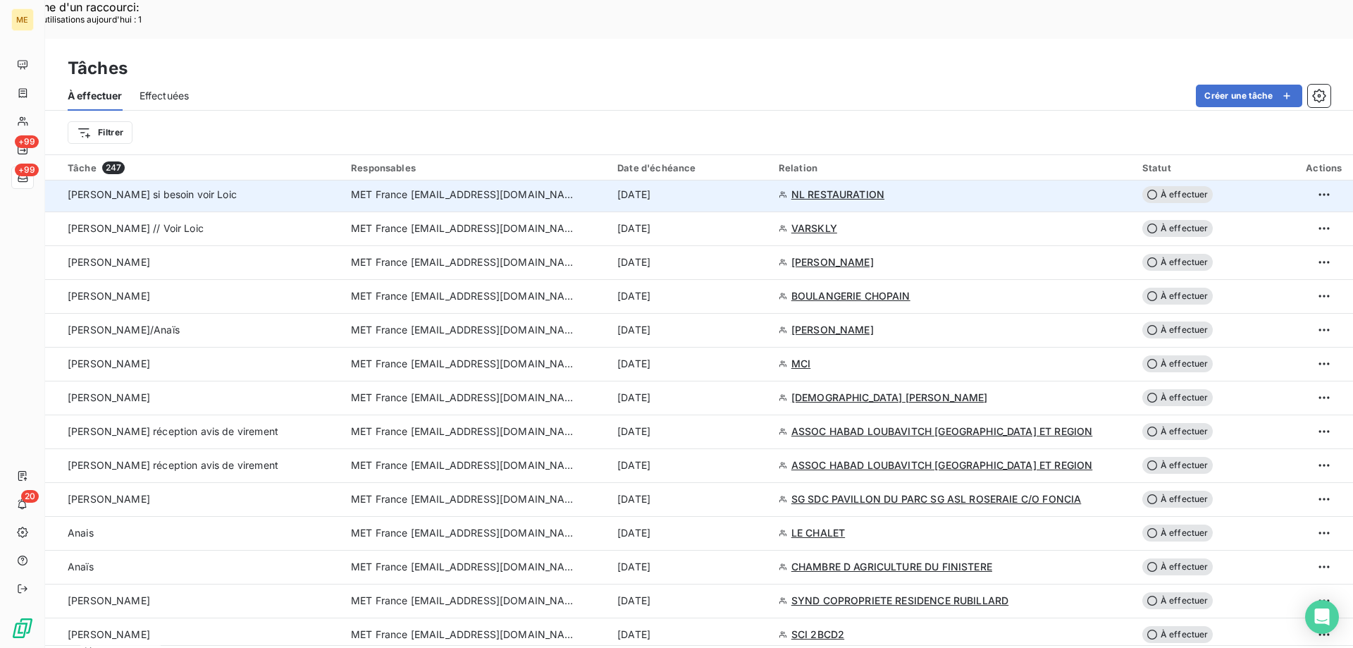
click at [1178, 186] on span "À effectuer" at bounding box center [1177, 194] width 70 height 17
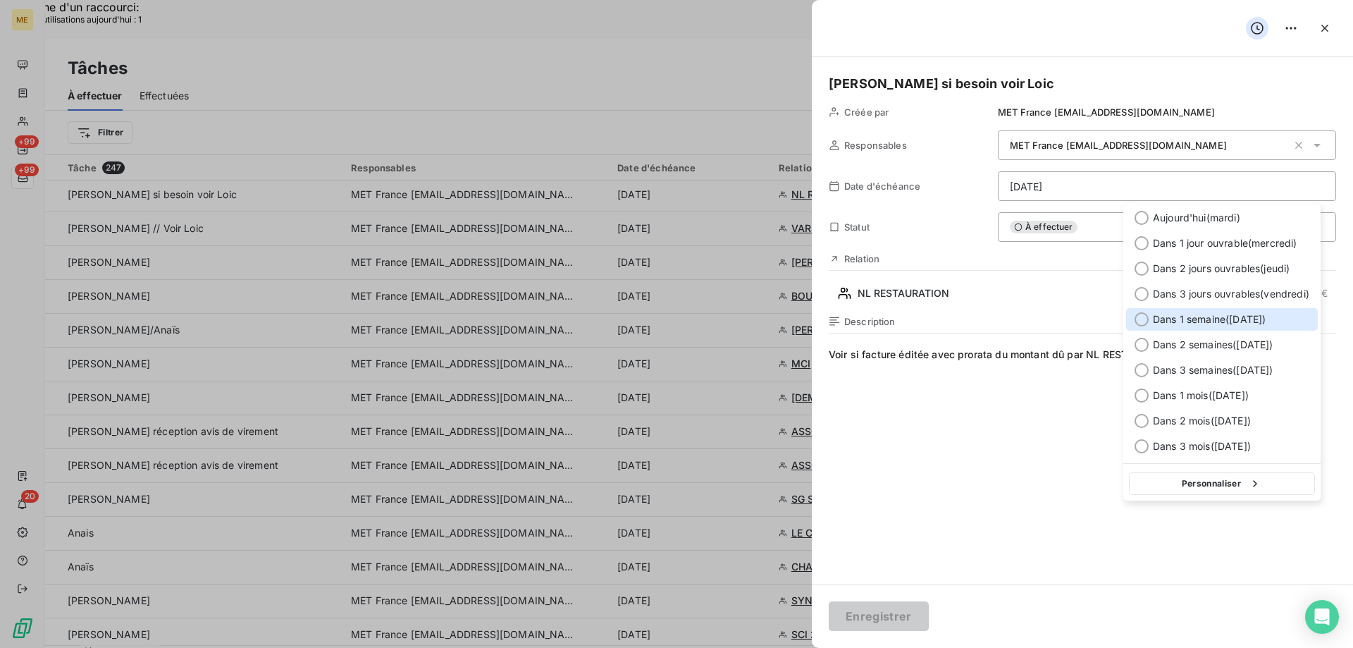
click at [1139, 318] on div at bounding box center [1142, 319] width 14 height 14
type input "[DATE]"
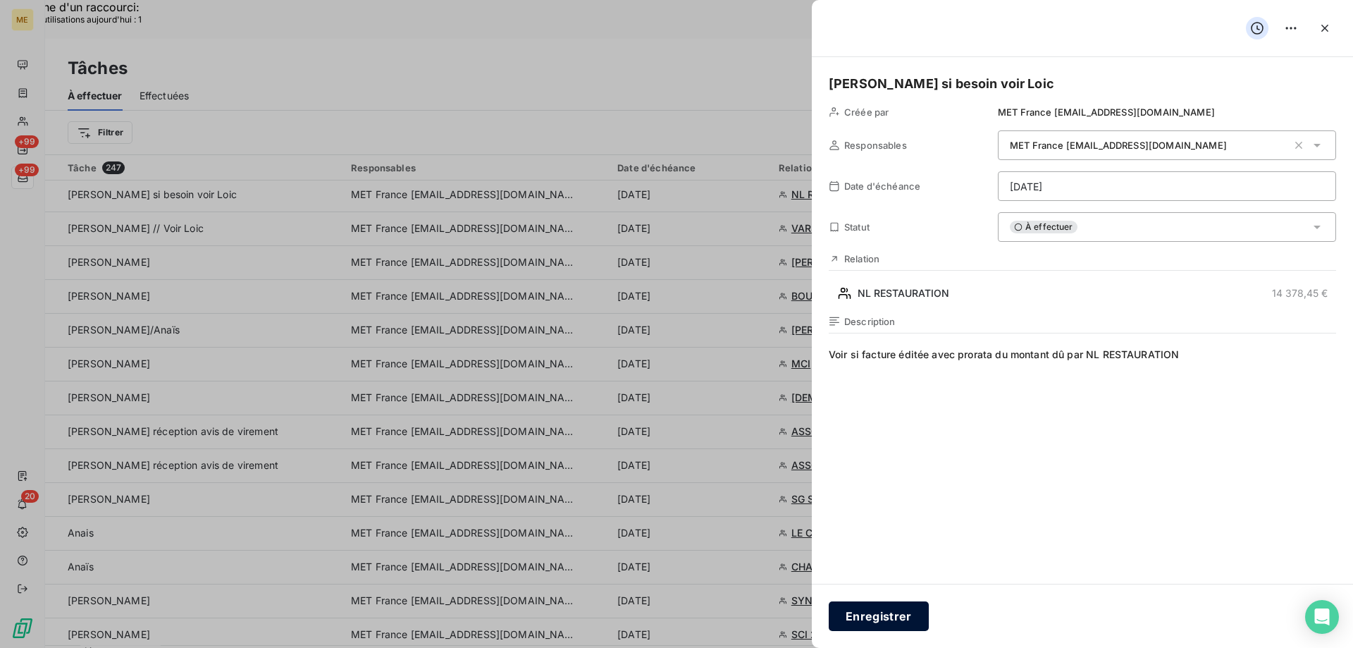
click at [879, 614] on button "Enregistrer" at bounding box center [879, 616] width 100 height 30
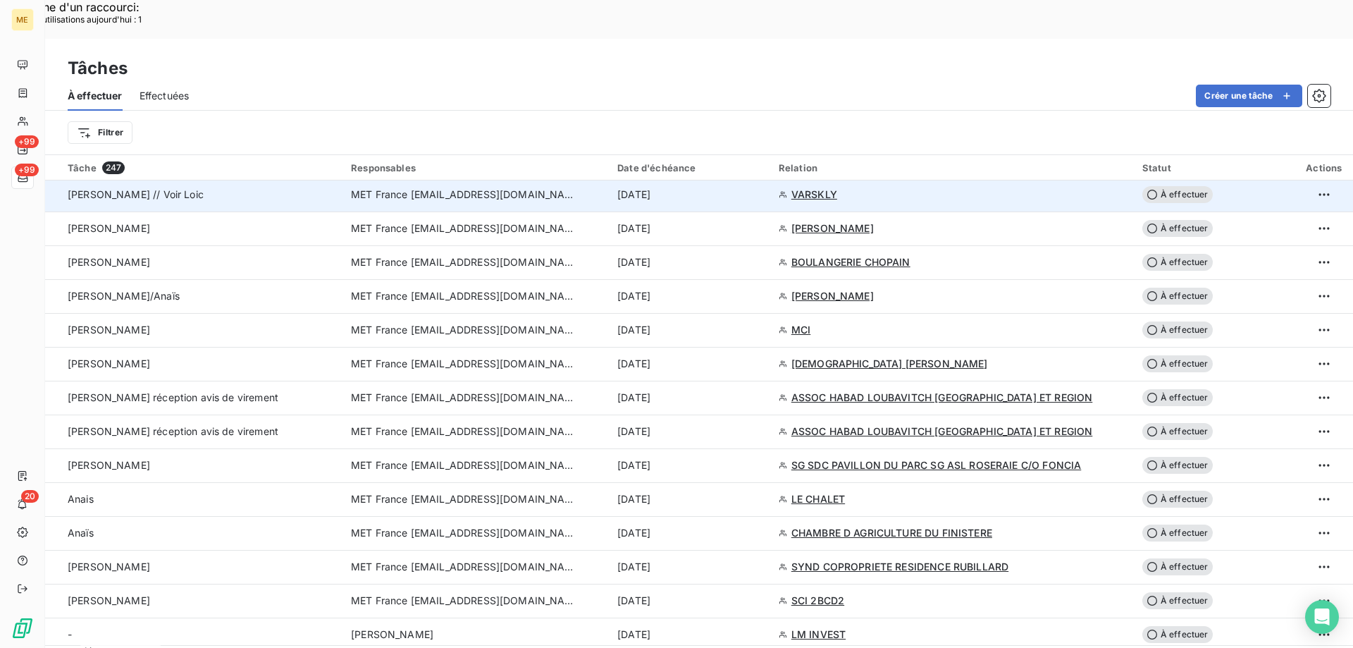
click at [808, 187] on span "VARSKLY" at bounding box center [814, 194] width 46 height 14
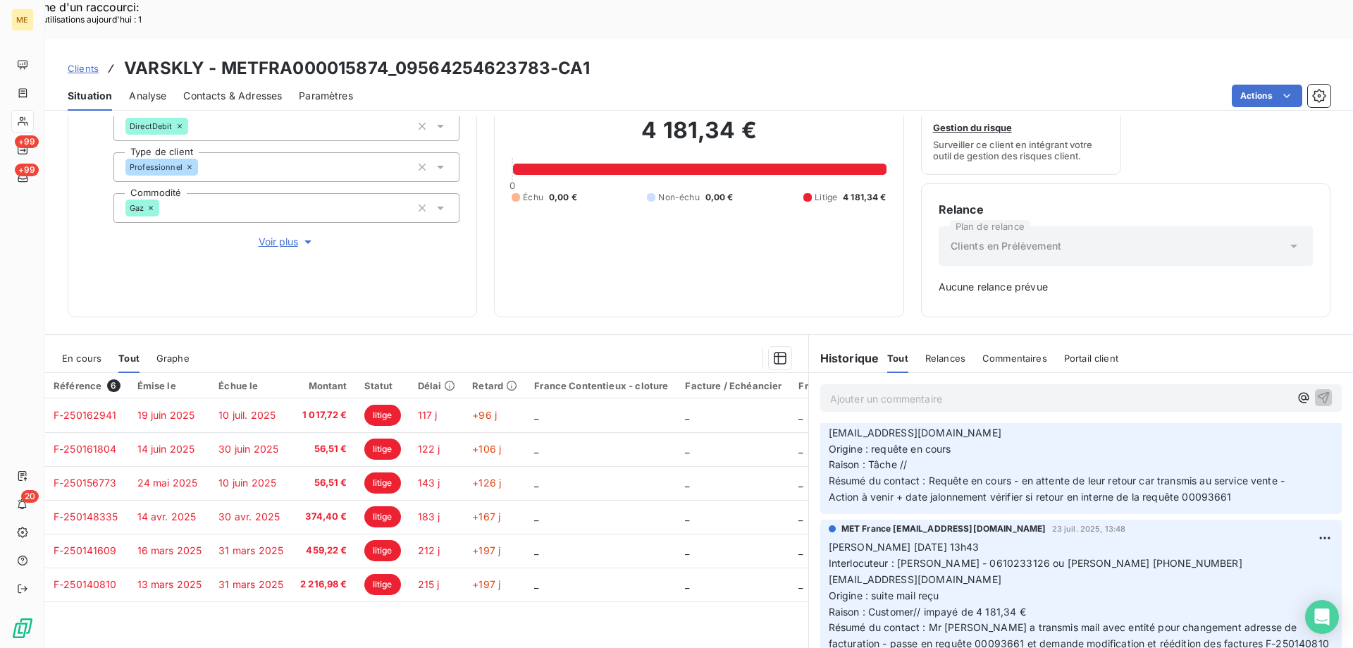
scroll to position [1550, 0]
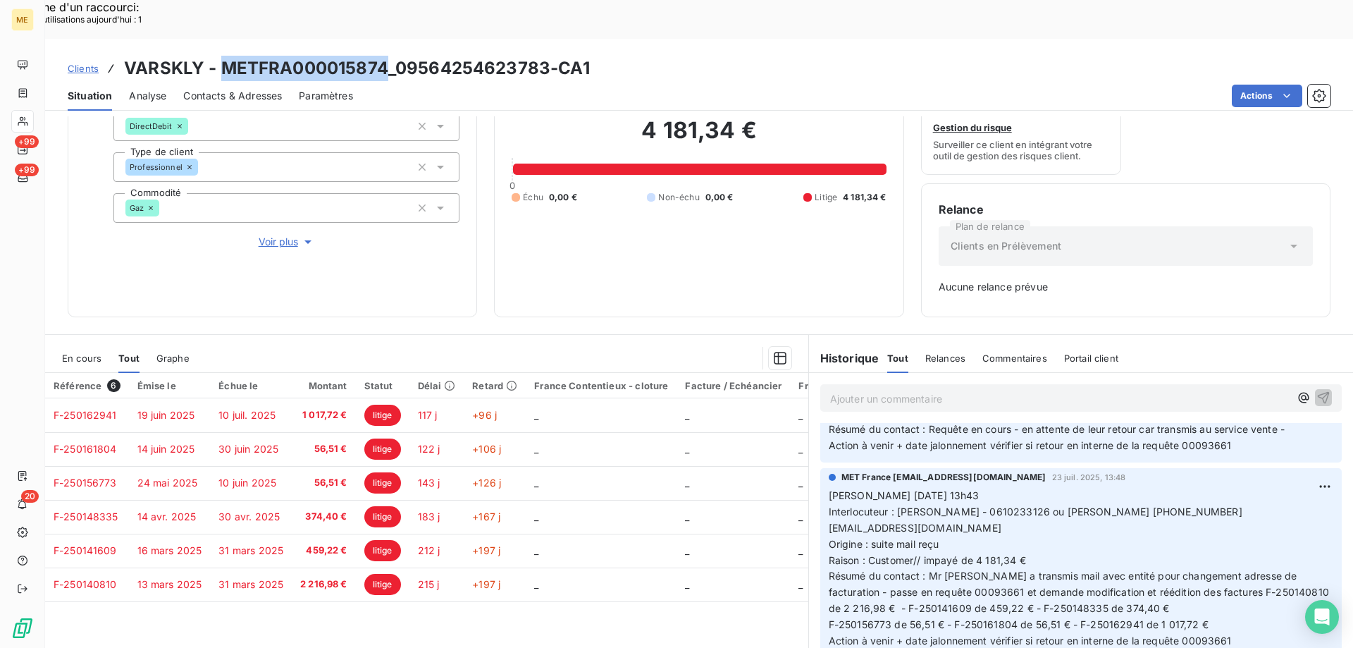
drag, startPoint x: 221, startPoint y: 28, endPoint x: 384, endPoint y: 27, distance: 163.5
click at [384, 56] on h3 "VARSKLY - METFRA000015874_09564254623783-CA1" at bounding box center [357, 68] width 466 height 25
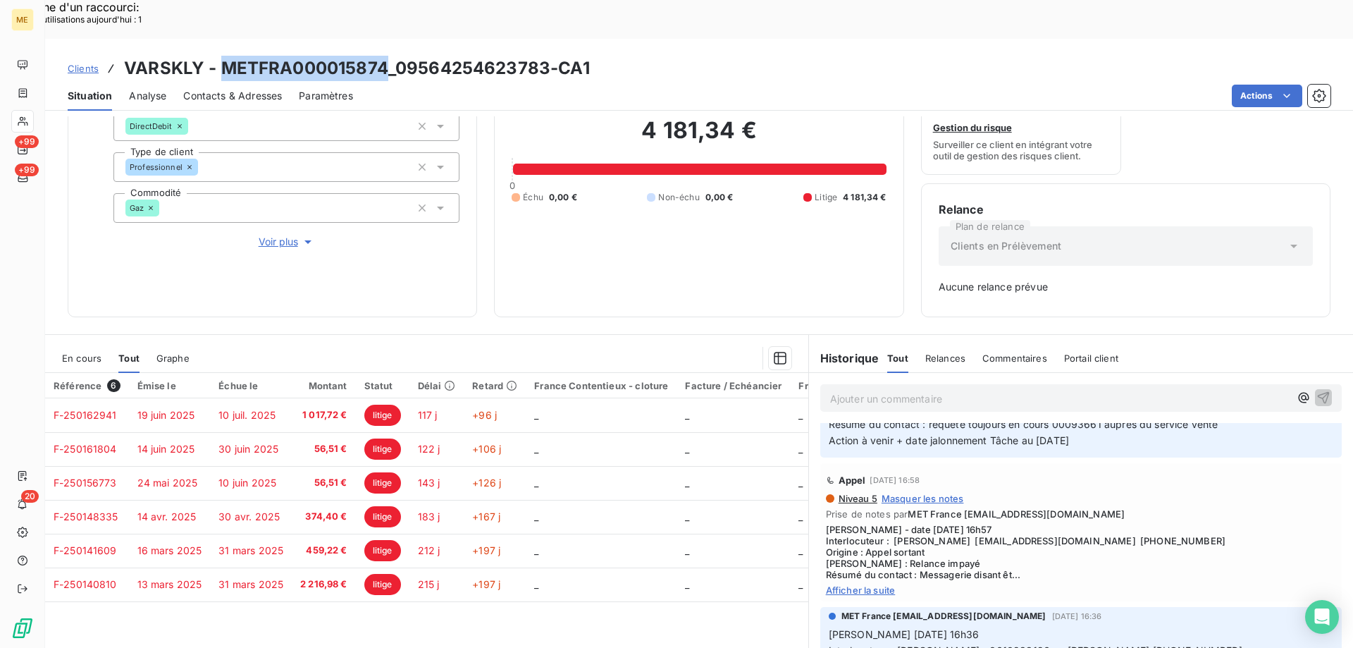
scroll to position [987, 0]
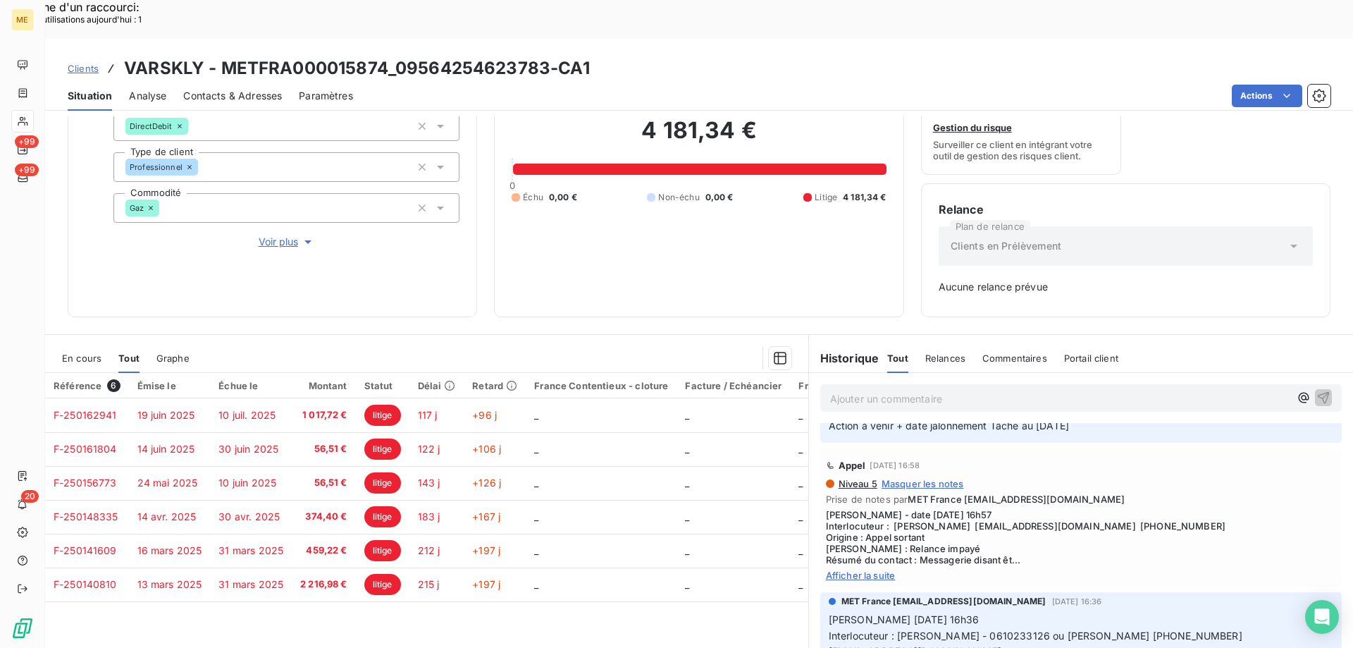
click at [865, 569] on span "Afficher la suite" at bounding box center [1081, 574] width 510 height 11
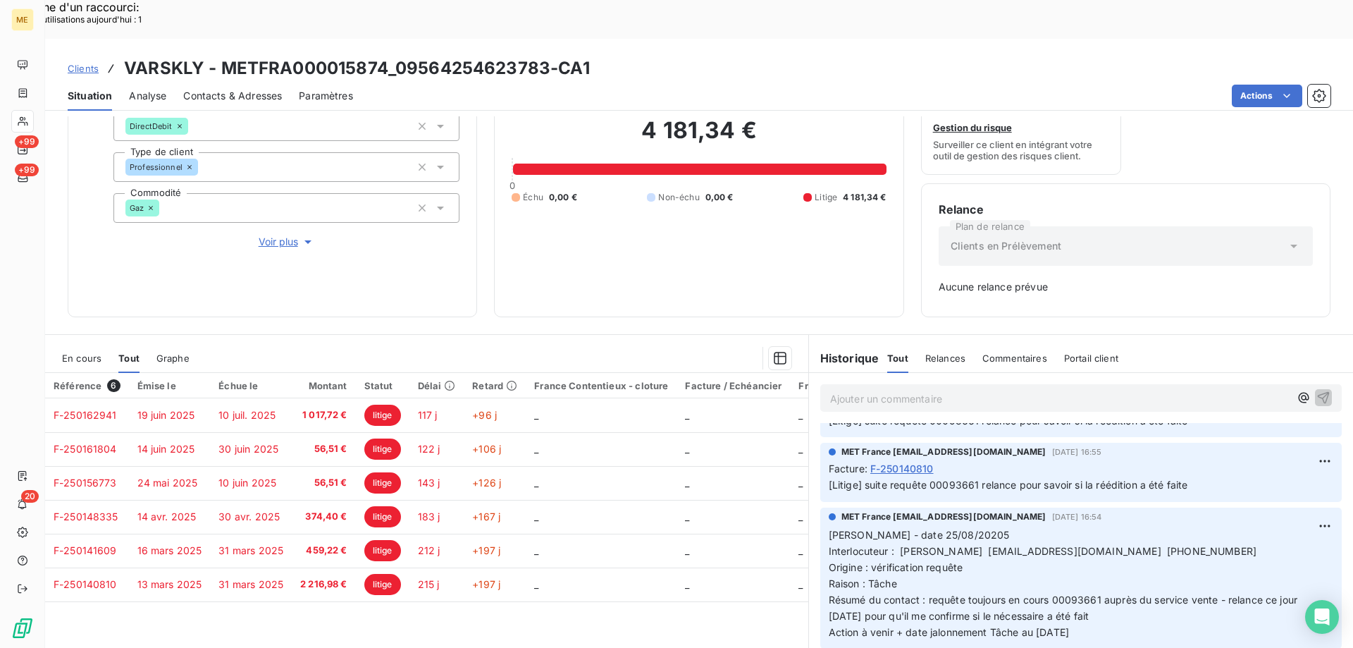
scroll to position [493, 0]
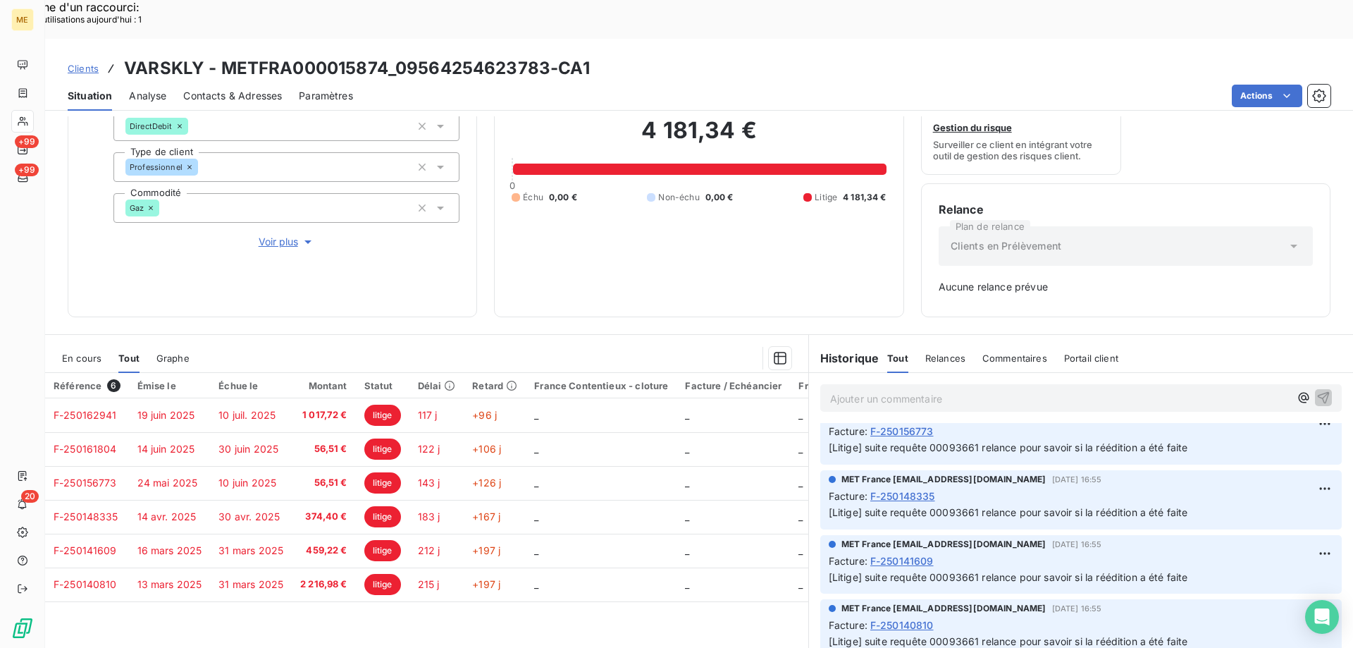
click at [275, 235] on span "Voir plus" at bounding box center [287, 242] width 56 height 14
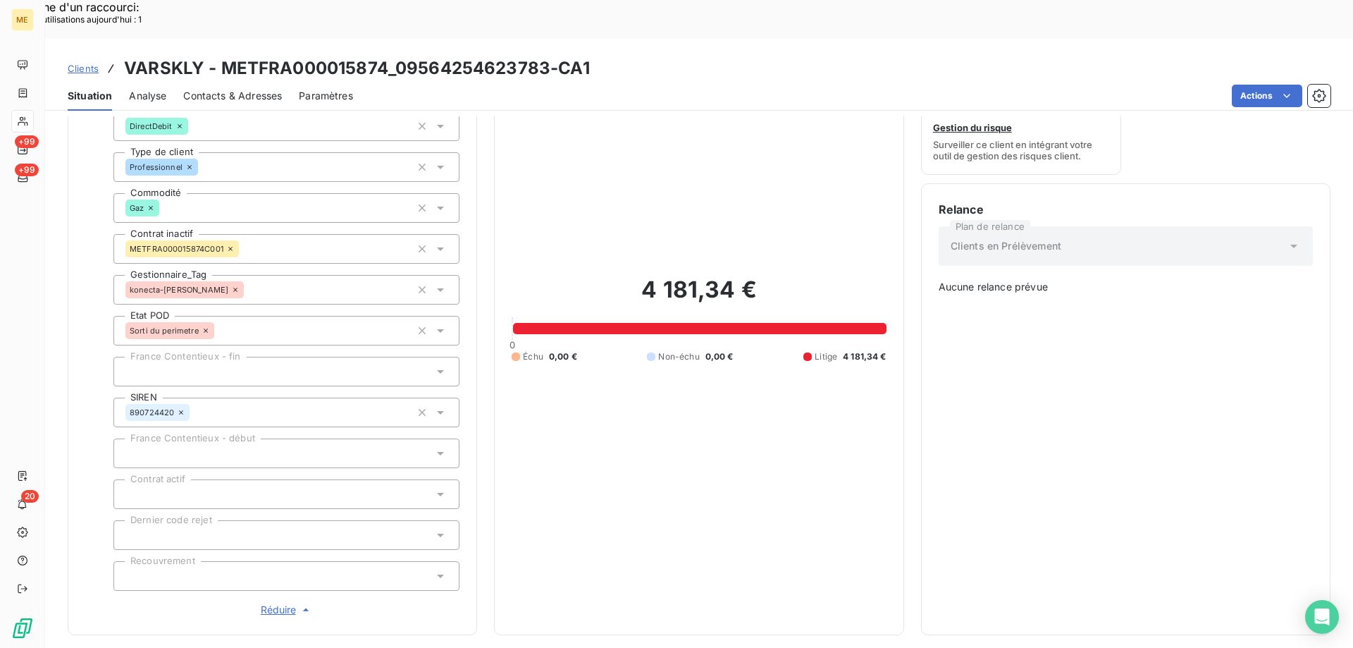
click at [267, 602] on span "Réduire" at bounding box center [287, 609] width 52 height 14
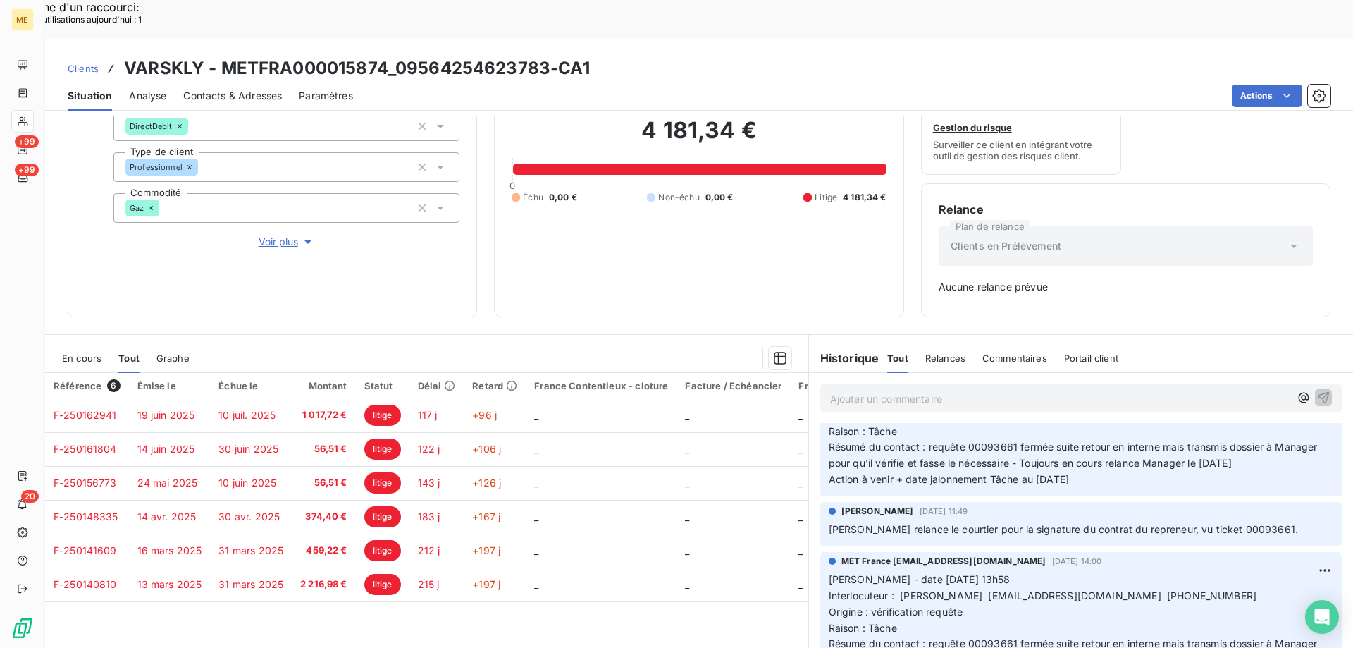
scroll to position [0, 0]
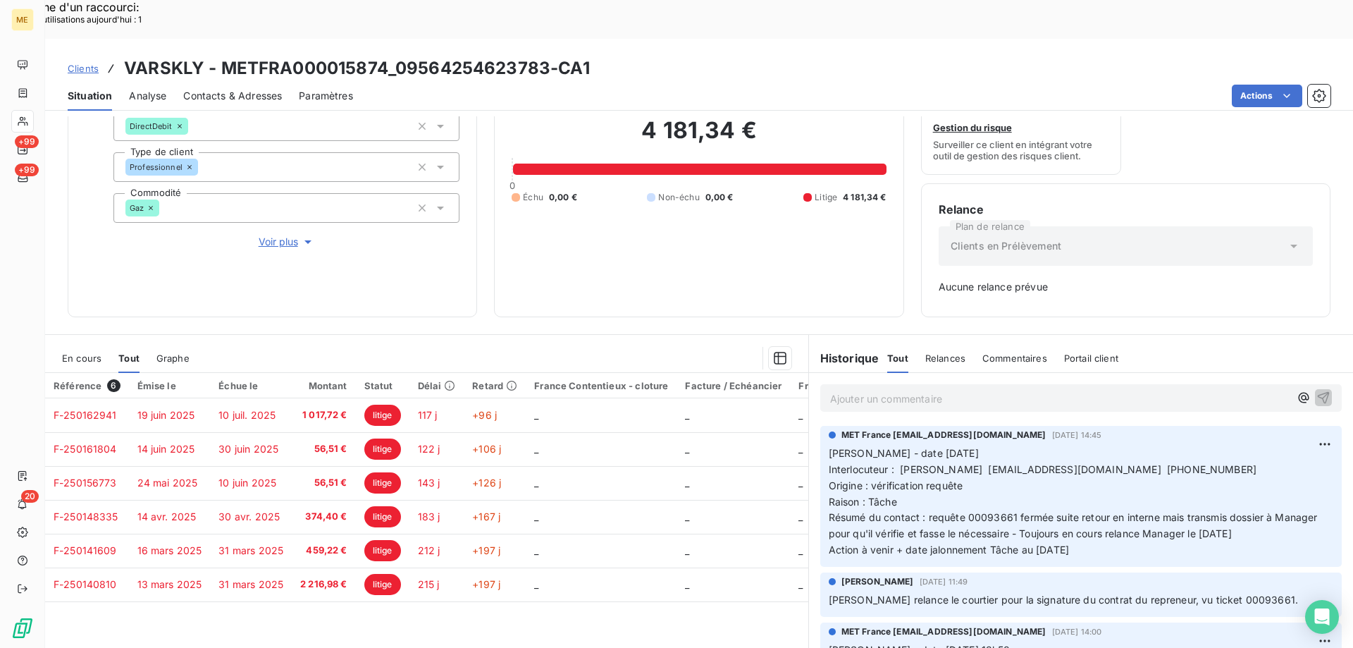
click at [900, 390] on p "Ajouter un commentaire ﻿" at bounding box center [1059, 399] width 459 height 18
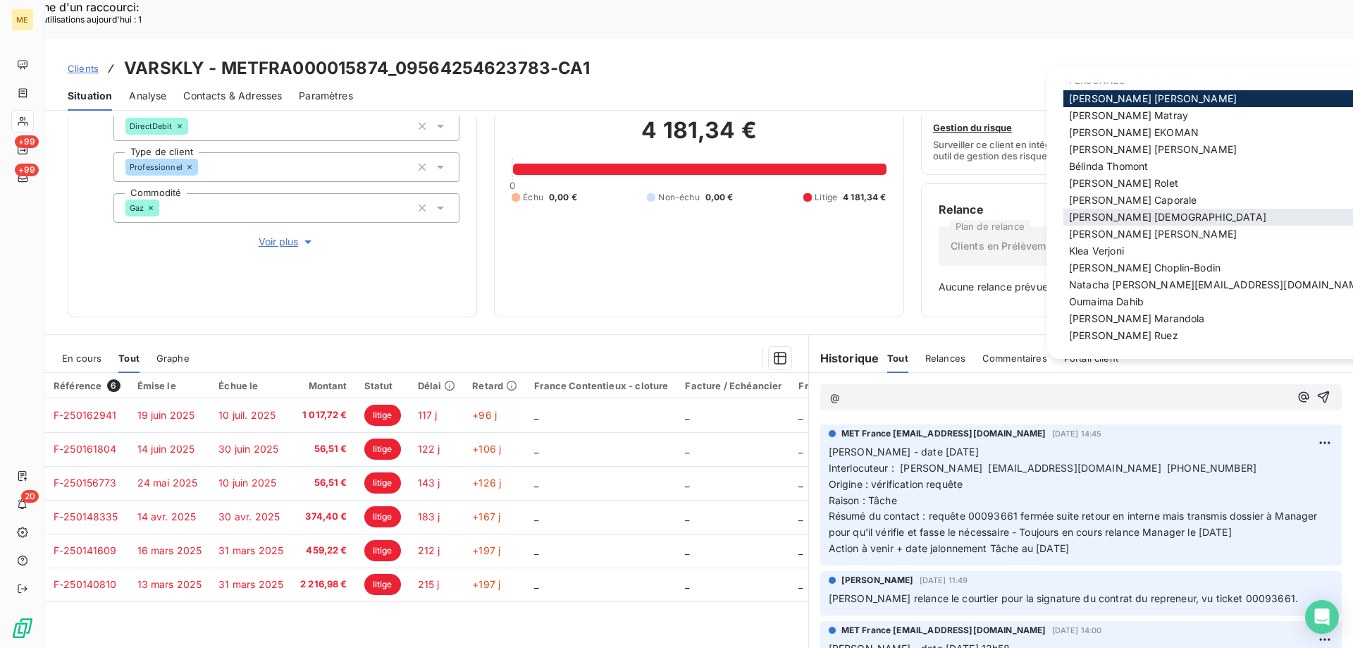
scroll to position [20, 0]
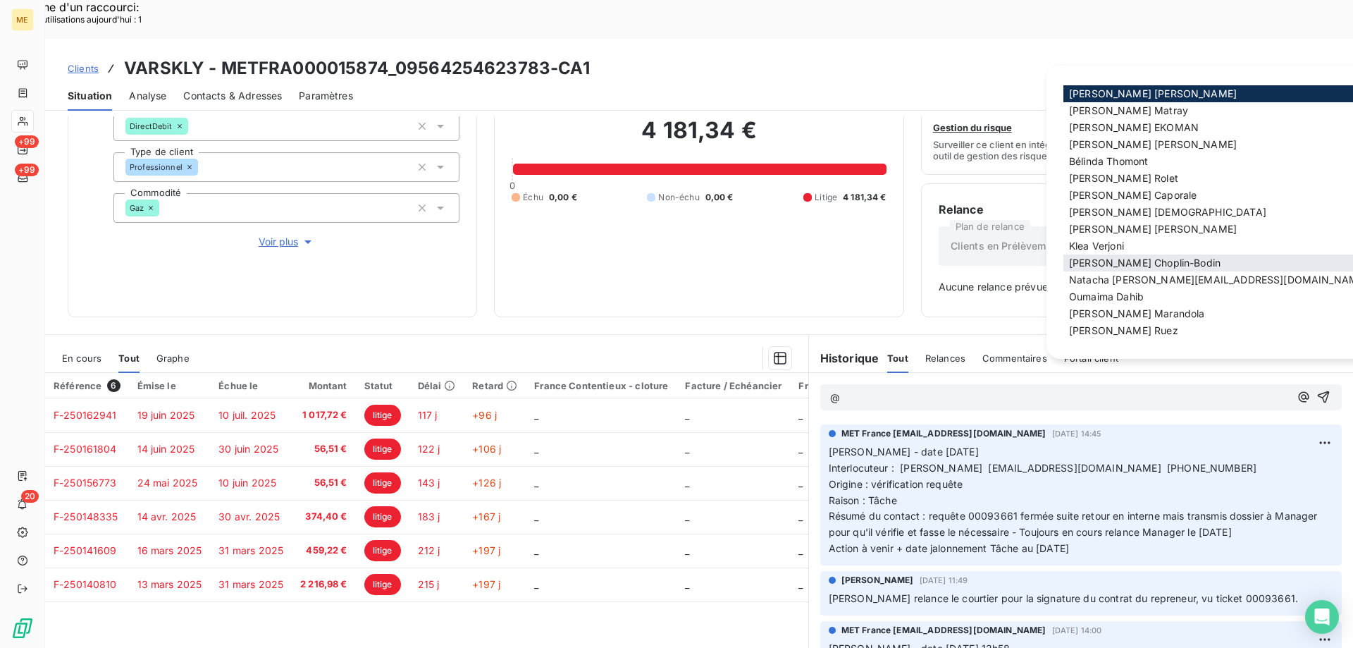
click at [1104, 265] on span "[PERSON_NAME]" at bounding box center [1145, 262] width 152 height 12
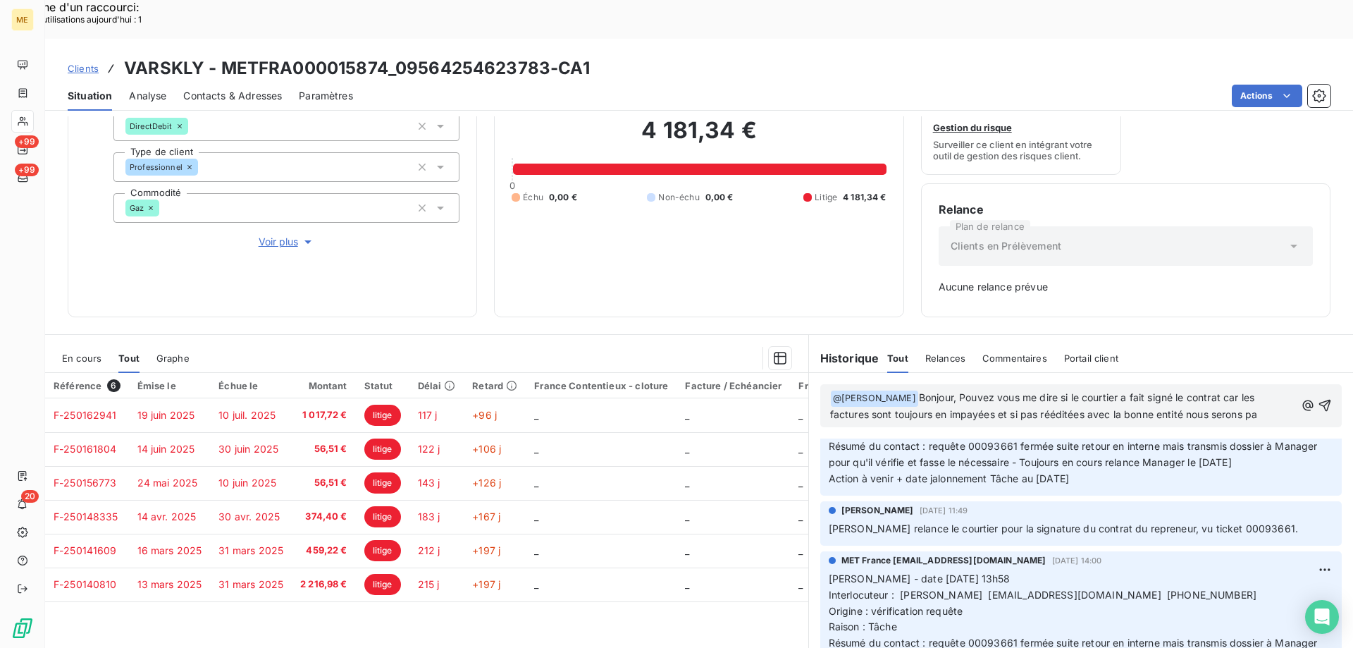
scroll to position [103, 0]
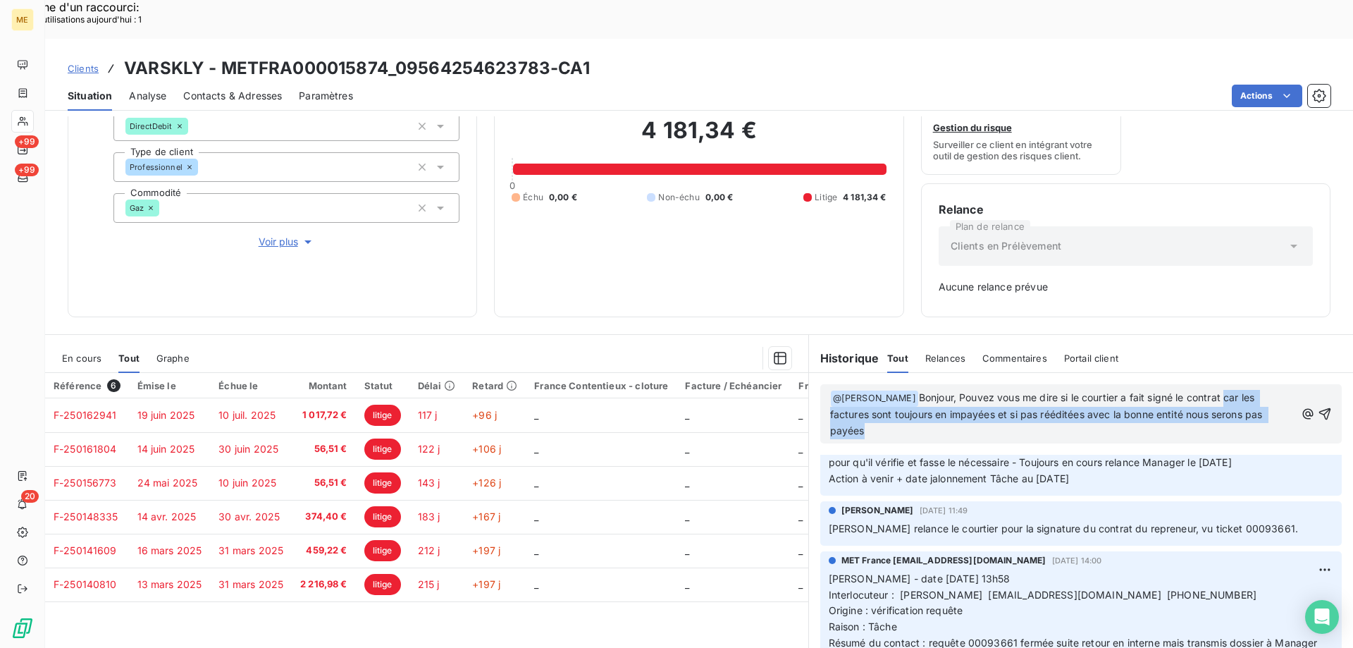
drag, startPoint x: 1249, startPoint y: 364, endPoint x: 1248, endPoint y: 399, distance: 34.6
click at [1248, 399] on p "﻿ @ [PERSON_NAME] ﻿ Bonjour, Pouvez vous me dire si le courtier a fait signé le…" at bounding box center [1062, 414] width 465 height 49
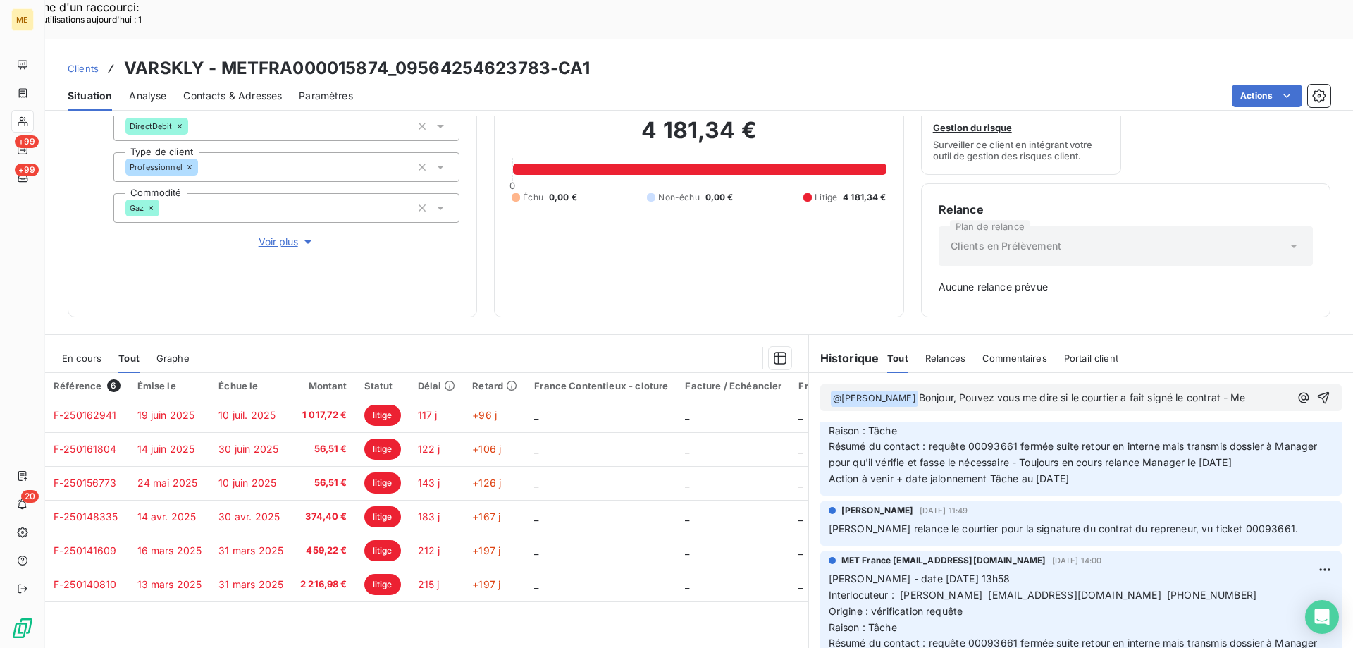
scroll to position [87, 0]
click at [1317, 398] on icon "button" at bounding box center [1324, 405] width 14 height 14
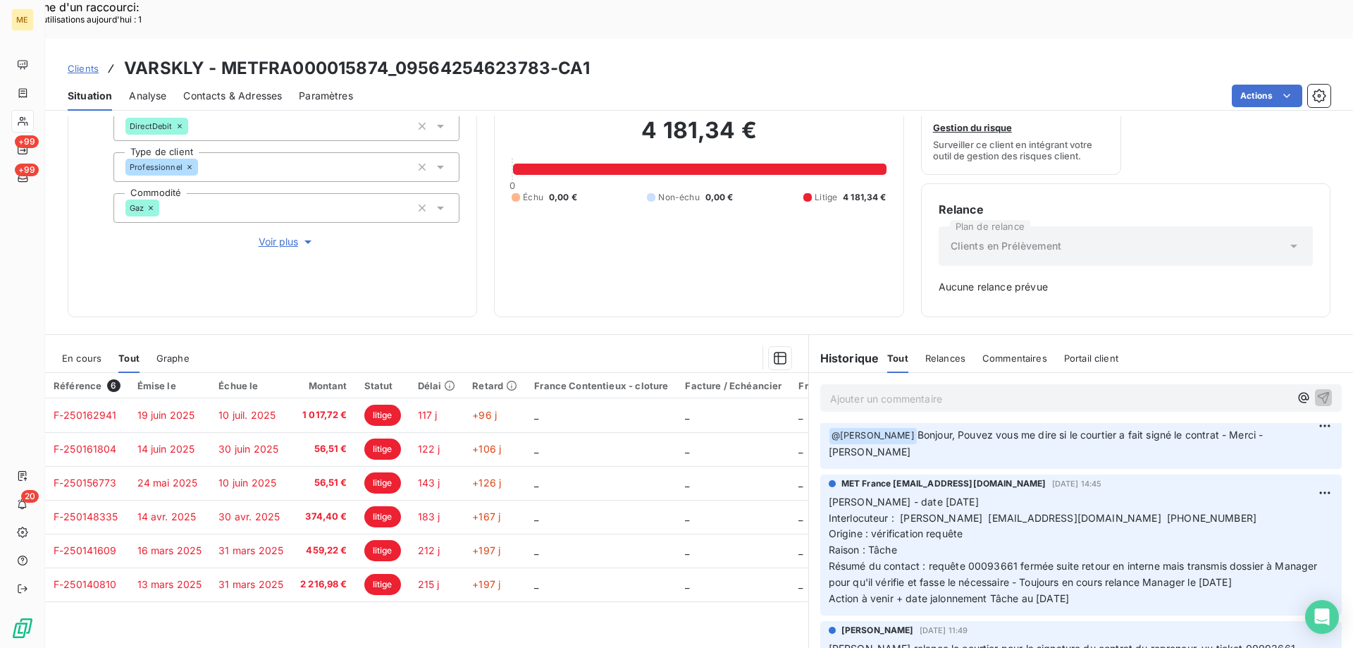
scroll to position [0, 0]
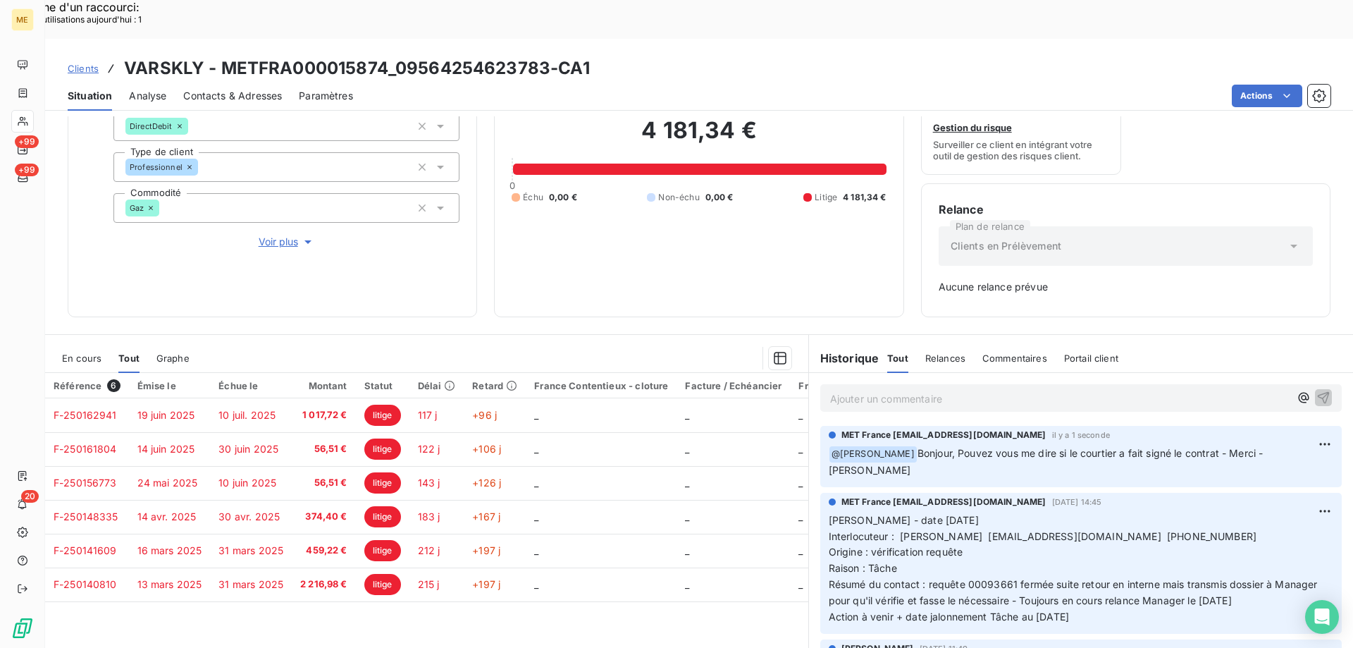
drag, startPoint x: 1092, startPoint y: 583, endPoint x: 820, endPoint y: 480, distance: 290.4
click at [820, 493] on div "MET [GEOGRAPHIC_DATA] [EMAIL_ADDRESS][DOMAIN_NAME] [DATE] 14:45 [PERSON_NAME] -…" at bounding box center [1080, 563] width 521 height 141
click at [860, 390] on p "Ajouter un commentaire ﻿" at bounding box center [1059, 399] width 459 height 18
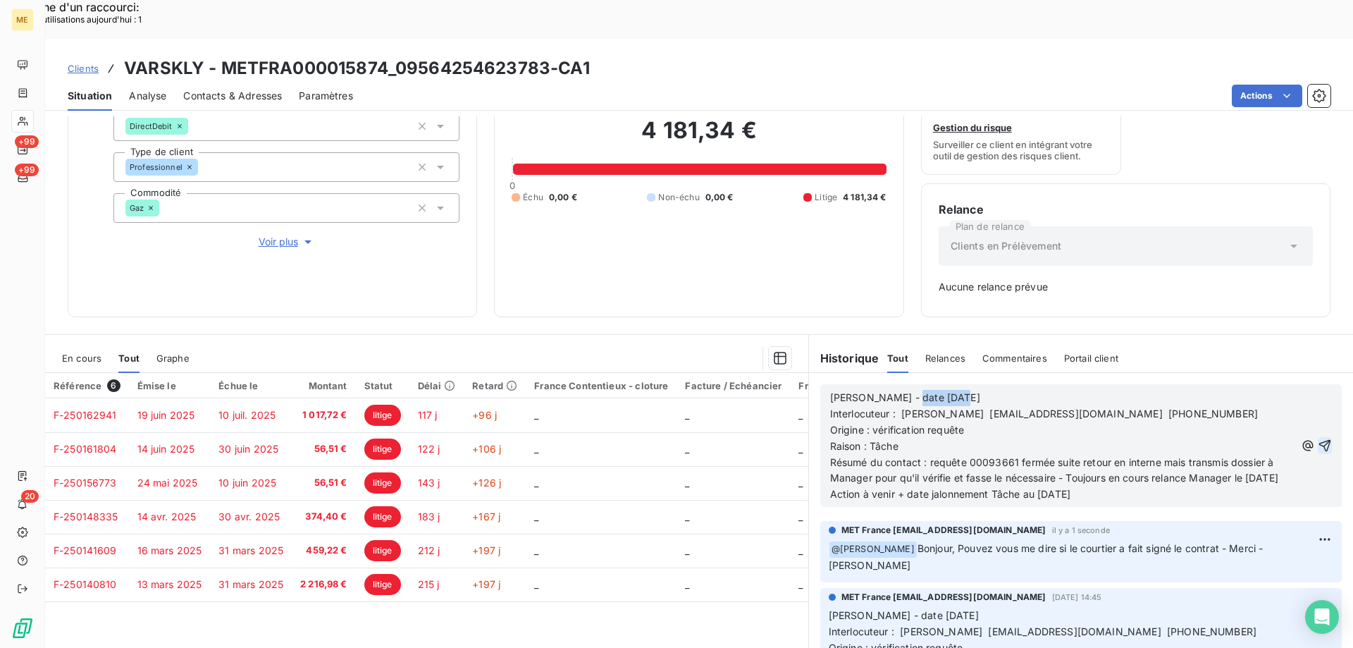
drag, startPoint x: 897, startPoint y: 364, endPoint x: 974, endPoint y: 359, distance: 77.0
click at [974, 390] on p "[PERSON_NAME] - date [DATE]" at bounding box center [1062, 398] width 465 height 16
drag, startPoint x: 869, startPoint y: 395, endPoint x: 965, endPoint y: 392, distance: 96.6
click at [965, 422] on p "Origine : vérification requête" at bounding box center [1062, 430] width 465 height 16
drag, startPoint x: 925, startPoint y: 425, endPoint x: 956, endPoint y: 452, distance: 41.5
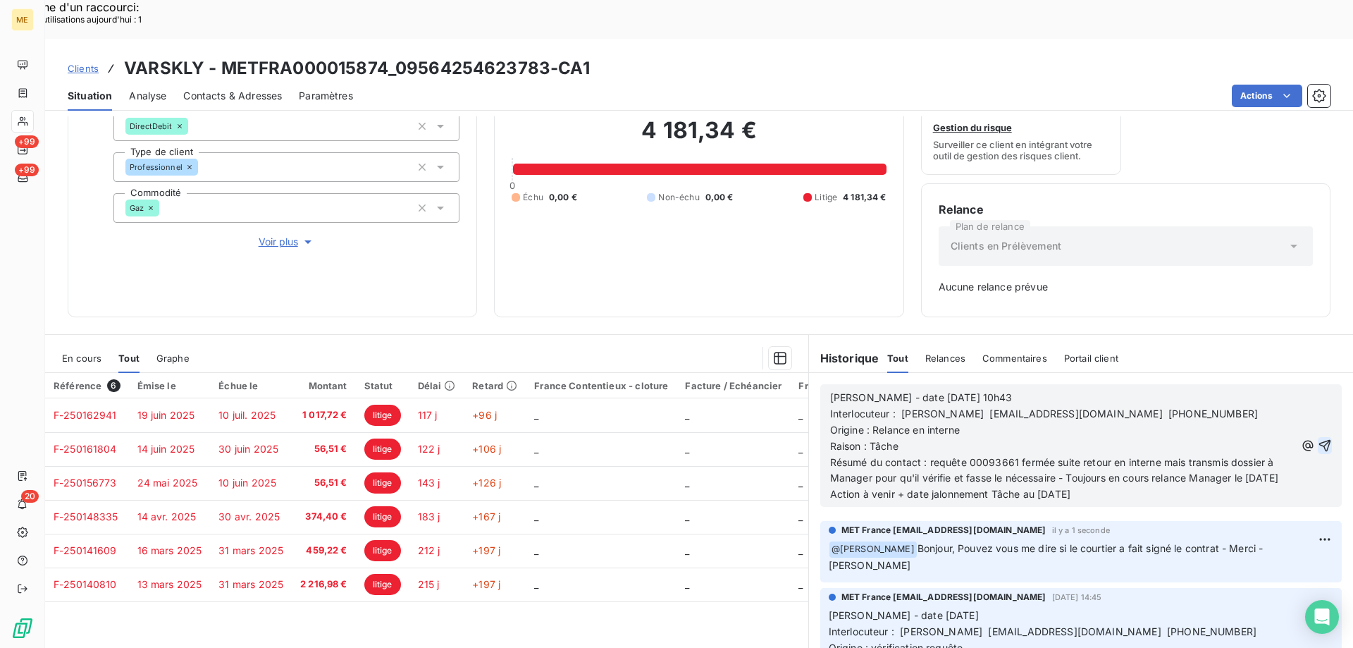
click at [956, 455] on p "Résumé du contact : requête 00093661 fermée suite retour en interne mais transm…" at bounding box center [1062, 471] width 465 height 32
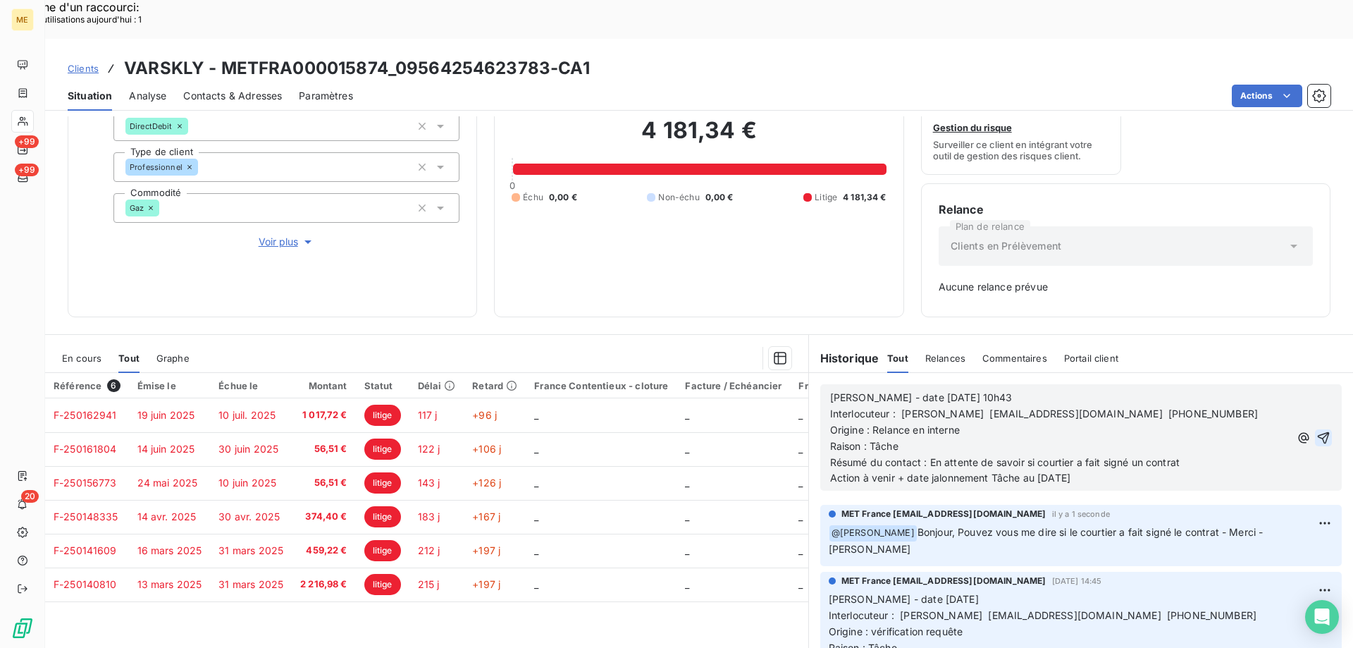
drag, startPoint x: 1035, startPoint y: 440, endPoint x: 1089, endPoint y: 446, distance: 54.6
click at [1089, 470] on p "Action à venir + date jalonnement Tâche au [DATE]" at bounding box center [1059, 478] width 459 height 16
click at [1318, 431] on icon "button" at bounding box center [1324, 437] width 12 height 12
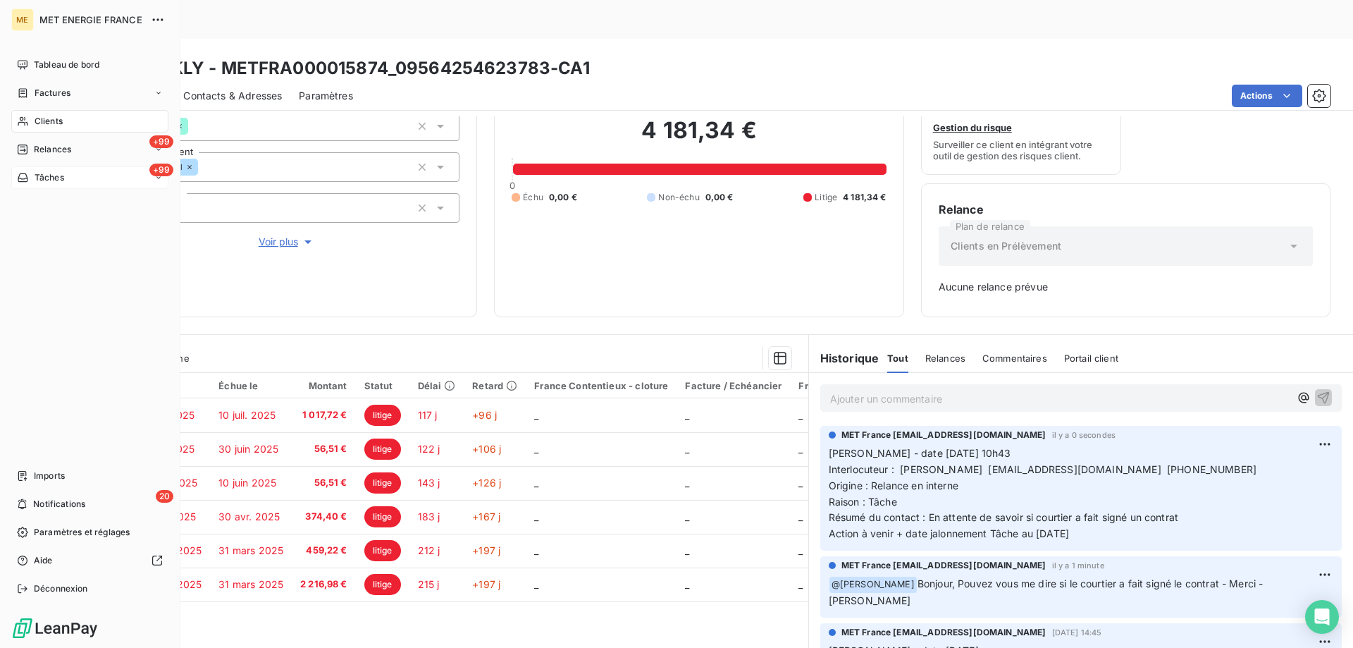
click at [89, 185] on div "+99 Tâches" at bounding box center [89, 177] width 157 height 23
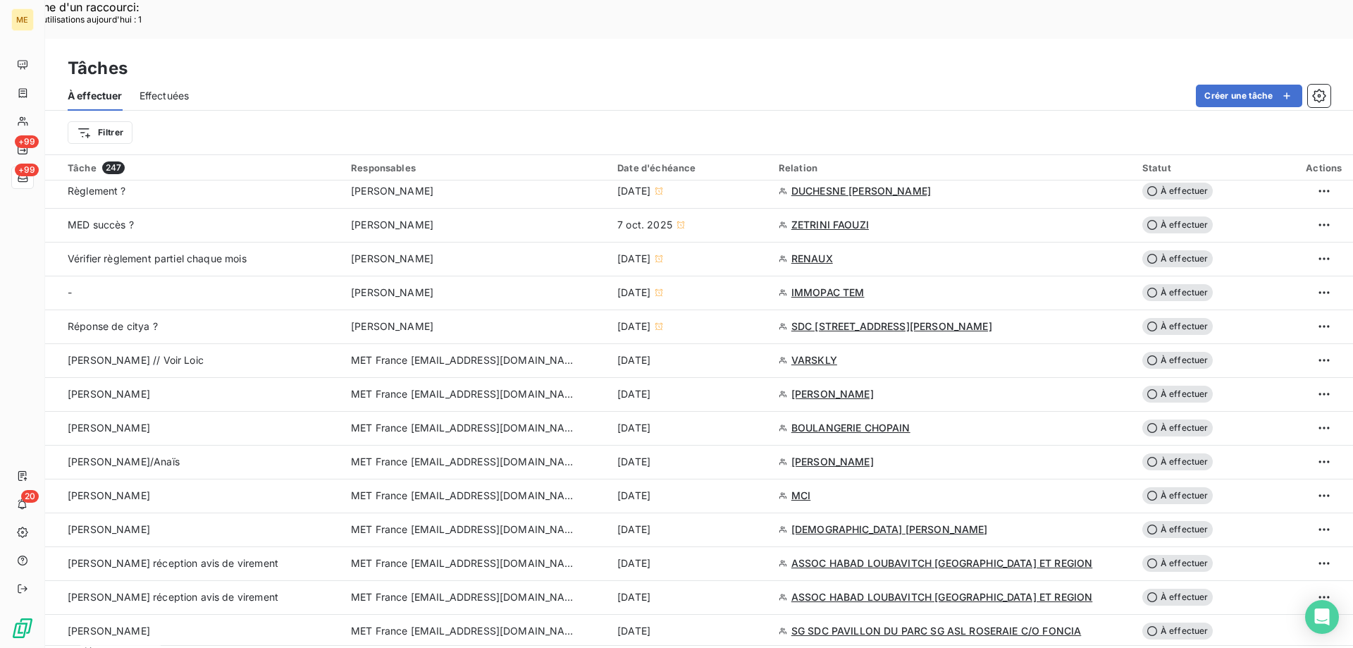
scroll to position [775, 0]
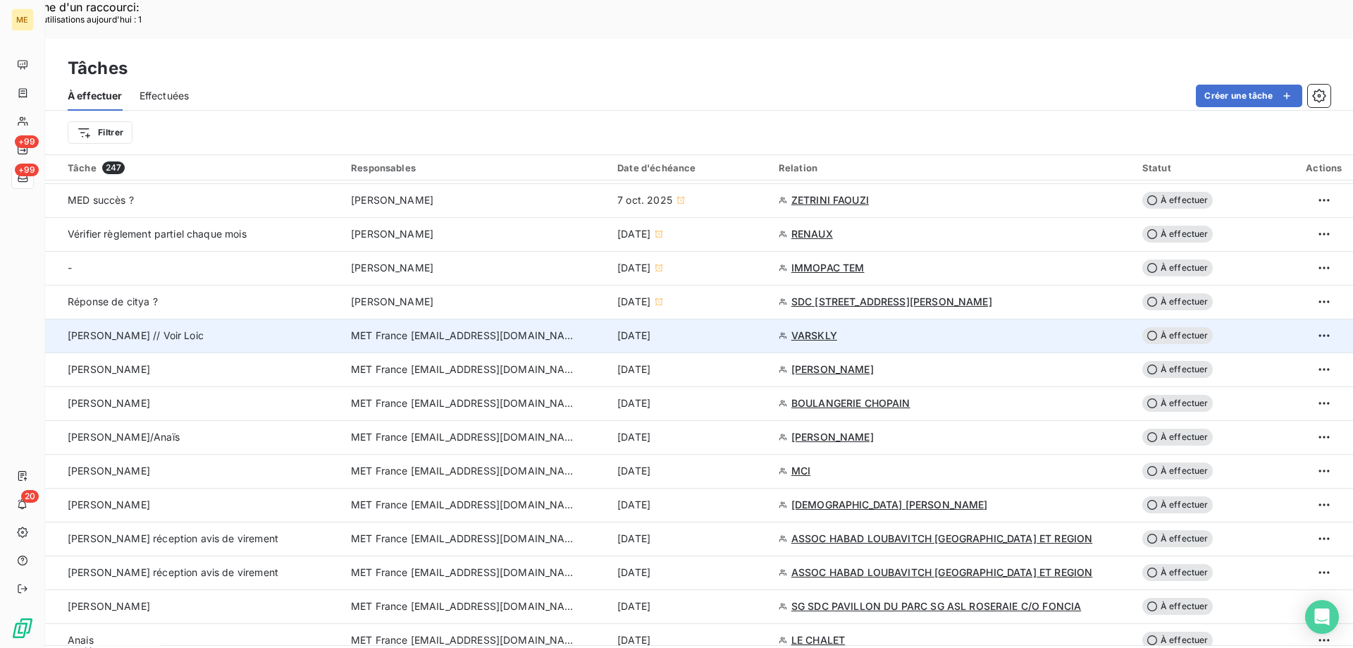
click at [1180, 327] on span "À effectuer" at bounding box center [1177, 335] width 70 height 17
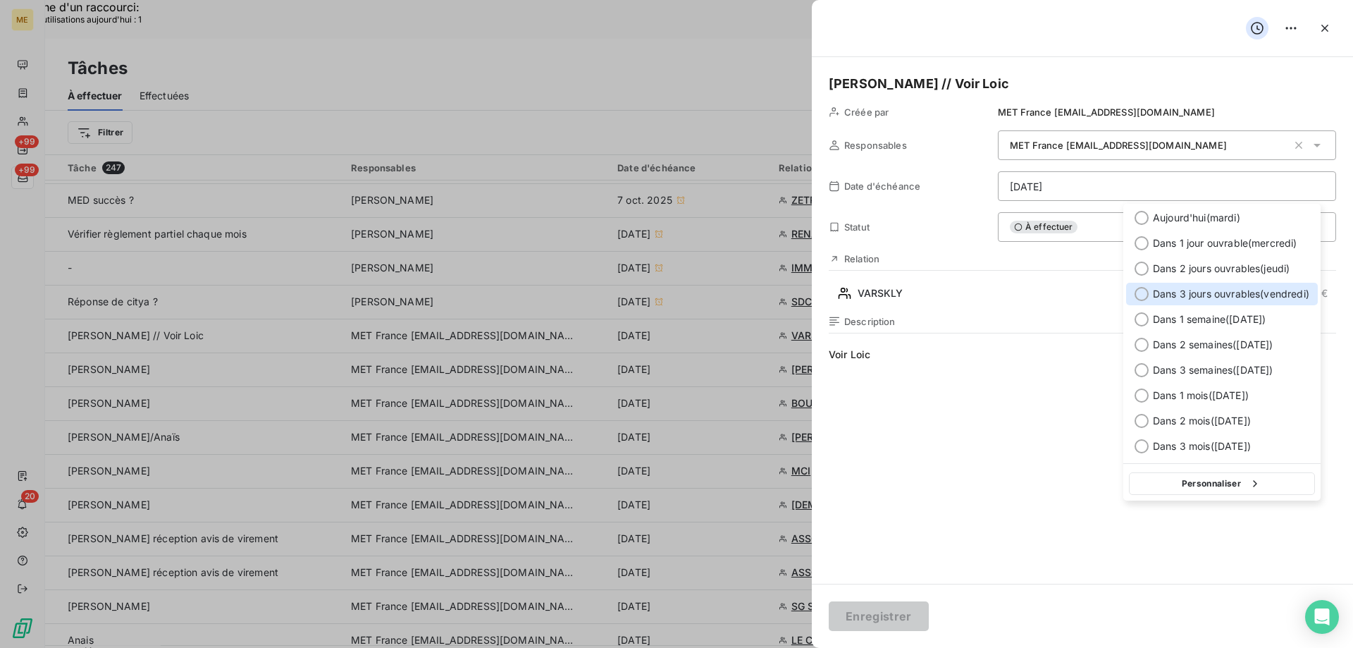
click at [1138, 290] on div at bounding box center [1142, 294] width 14 height 14
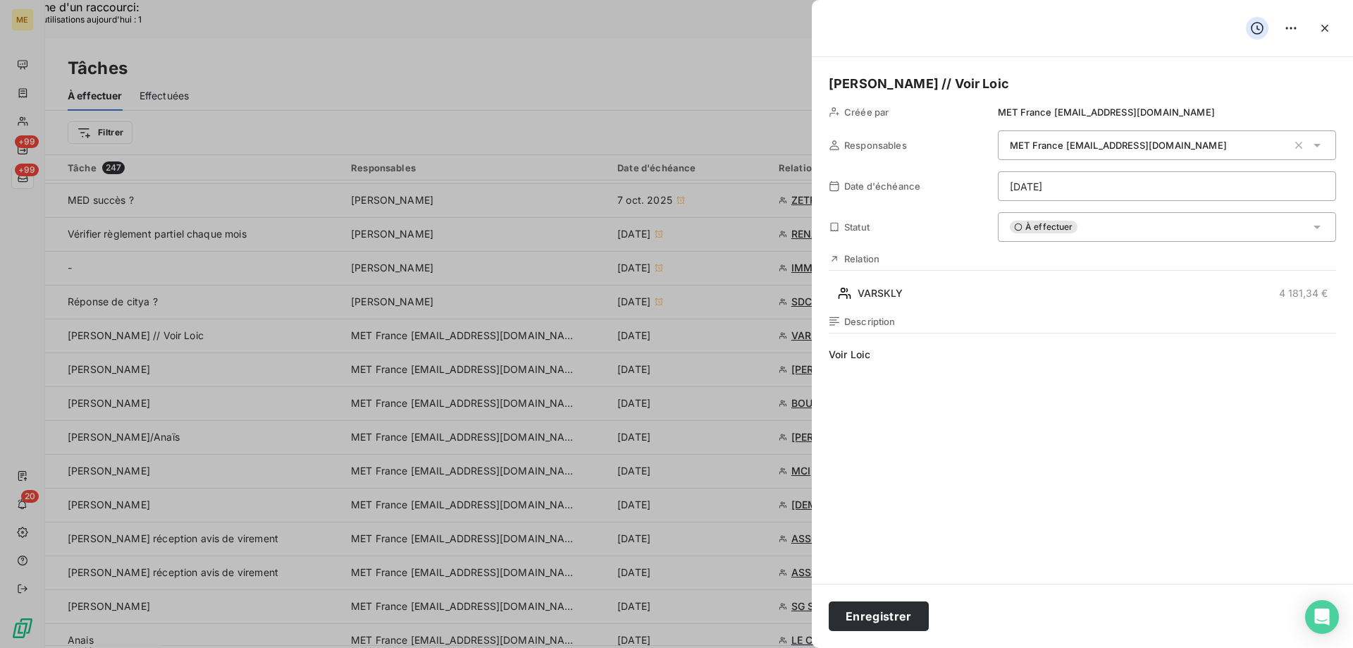
drag, startPoint x: 885, startPoint y: 614, endPoint x: 898, endPoint y: 600, distance: 19.4
click at [886, 613] on button "Enregistrer" at bounding box center [879, 616] width 100 height 30
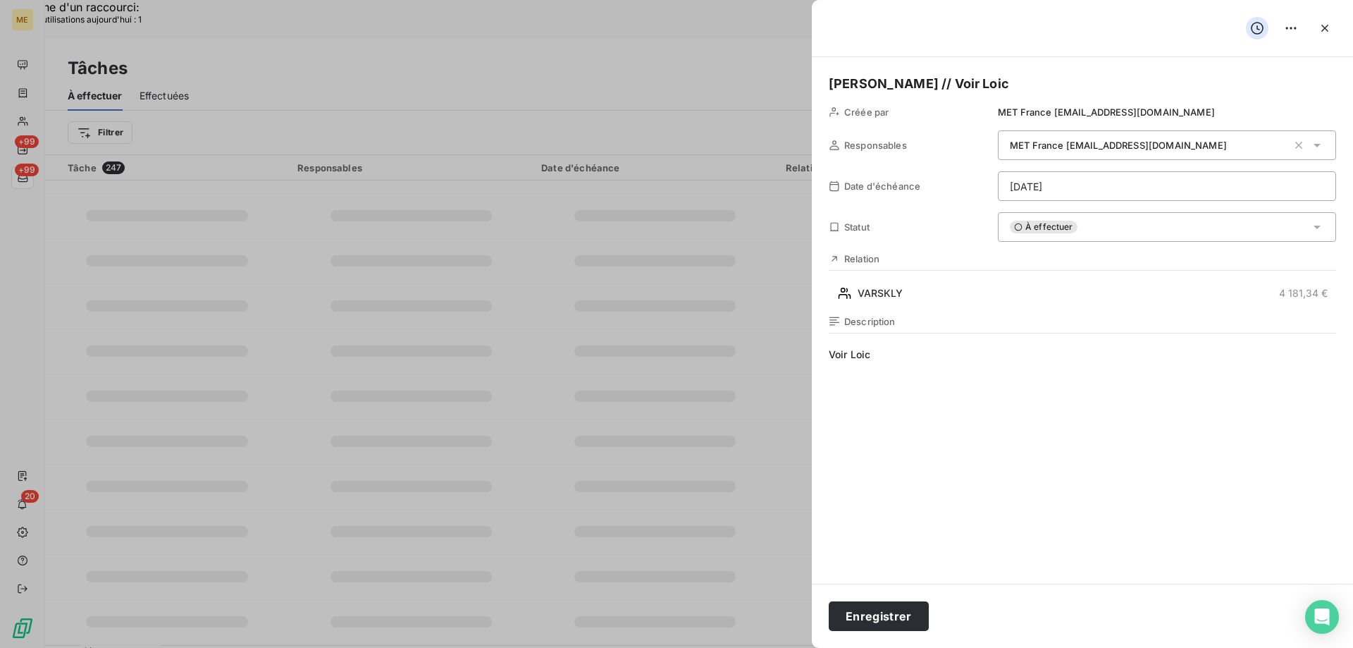
type input "[DATE]"
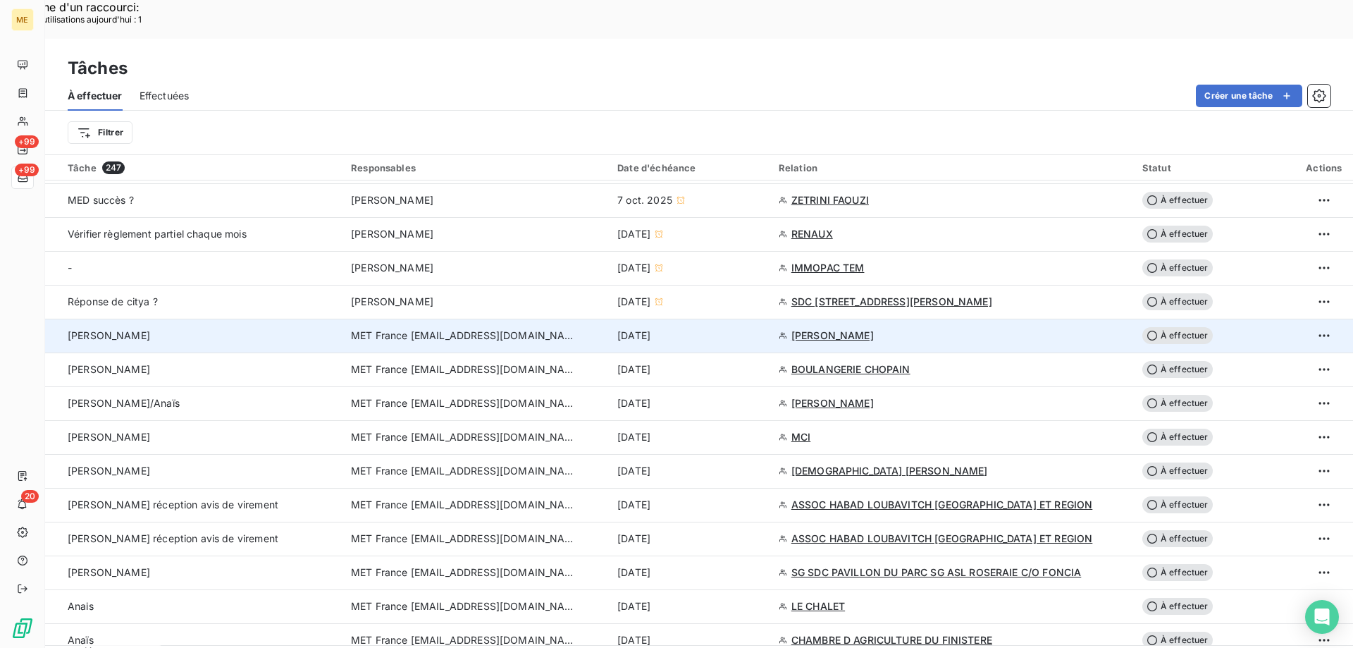
click at [816, 328] on span "[PERSON_NAME]" at bounding box center [832, 335] width 82 height 14
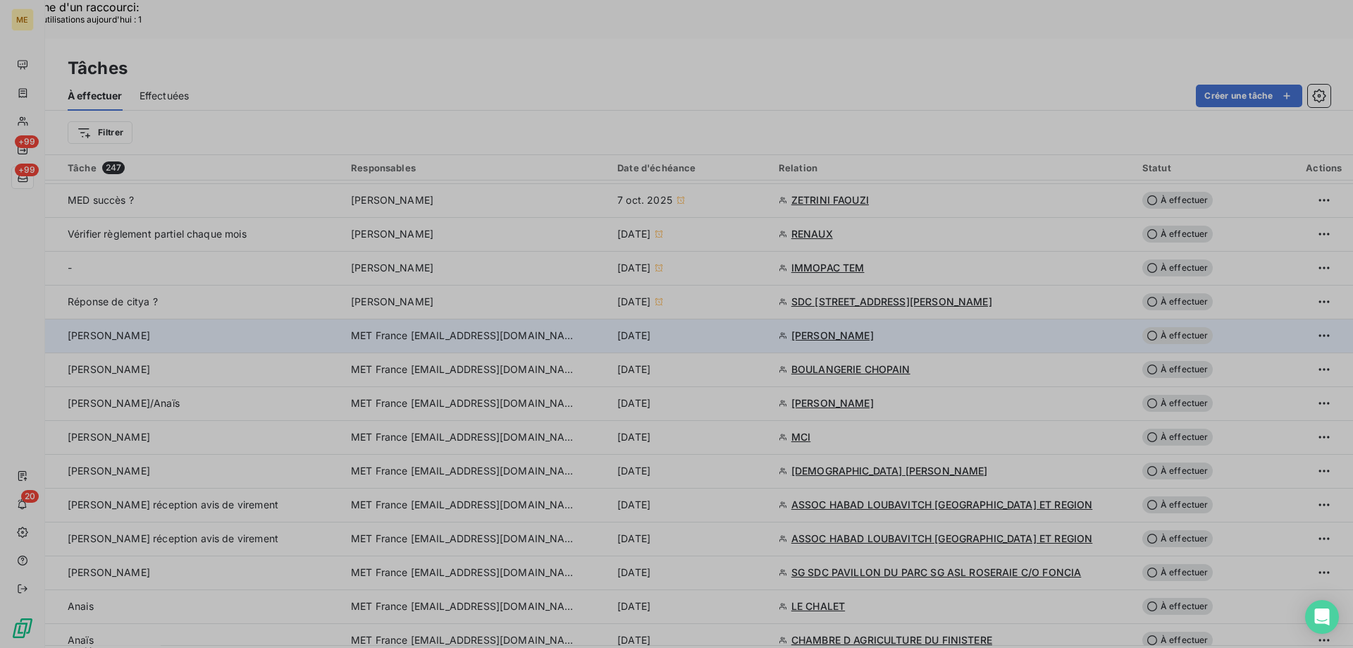
type input "[DATE]"
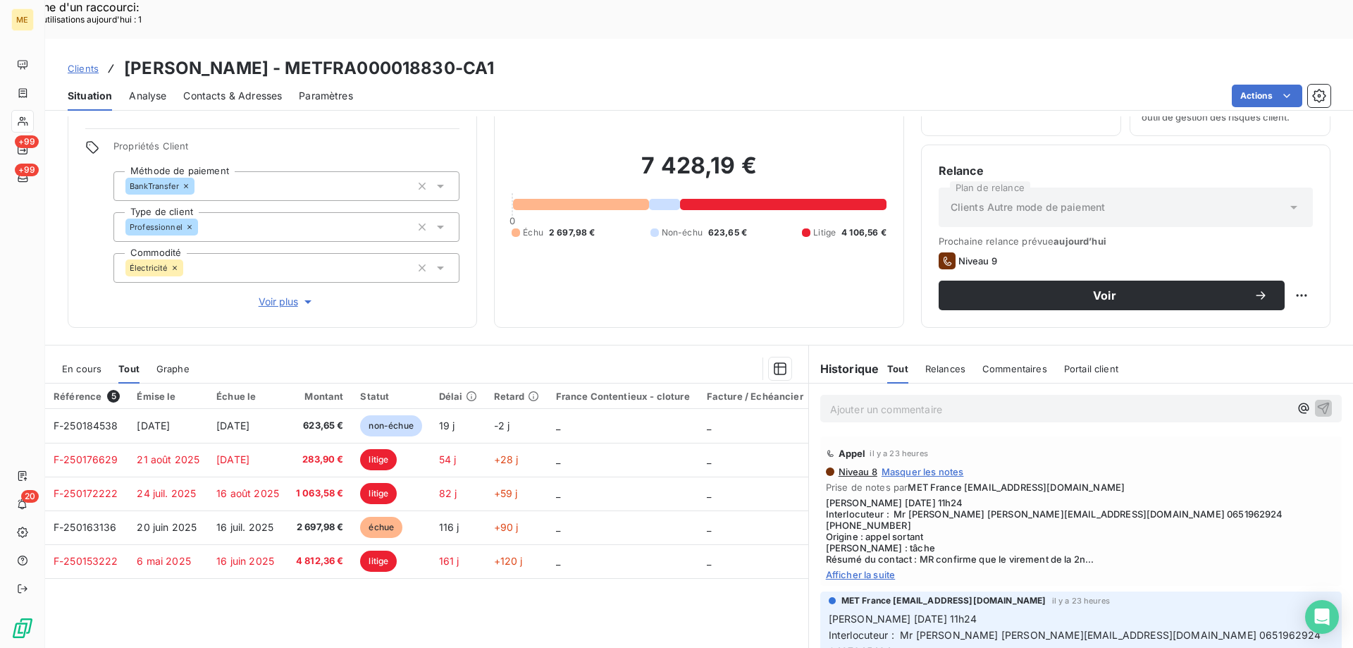
scroll to position [89, 0]
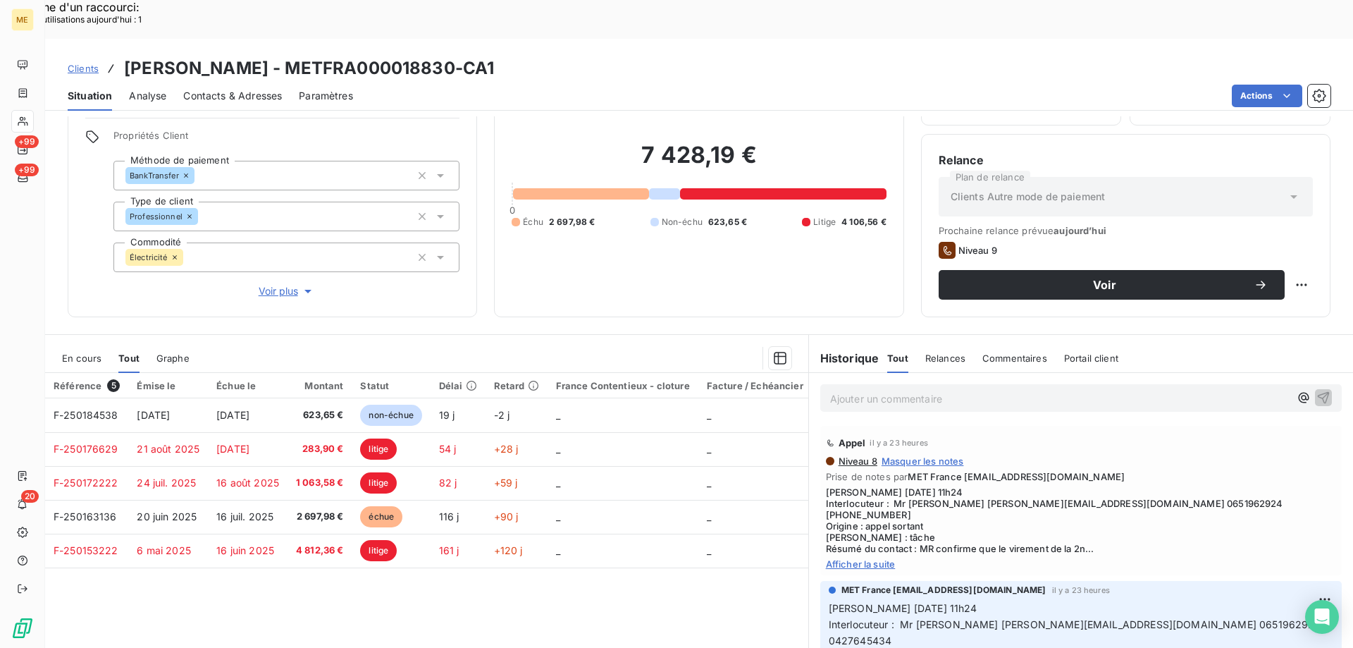
click at [854, 519] on div "Appel il y a 23 heures Niveau 8 Masquer les notes Prise de notes par MET France…" at bounding box center [1080, 500] width 521 height 149
click at [853, 558] on span "Afficher la suite" at bounding box center [1081, 563] width 510 height 11
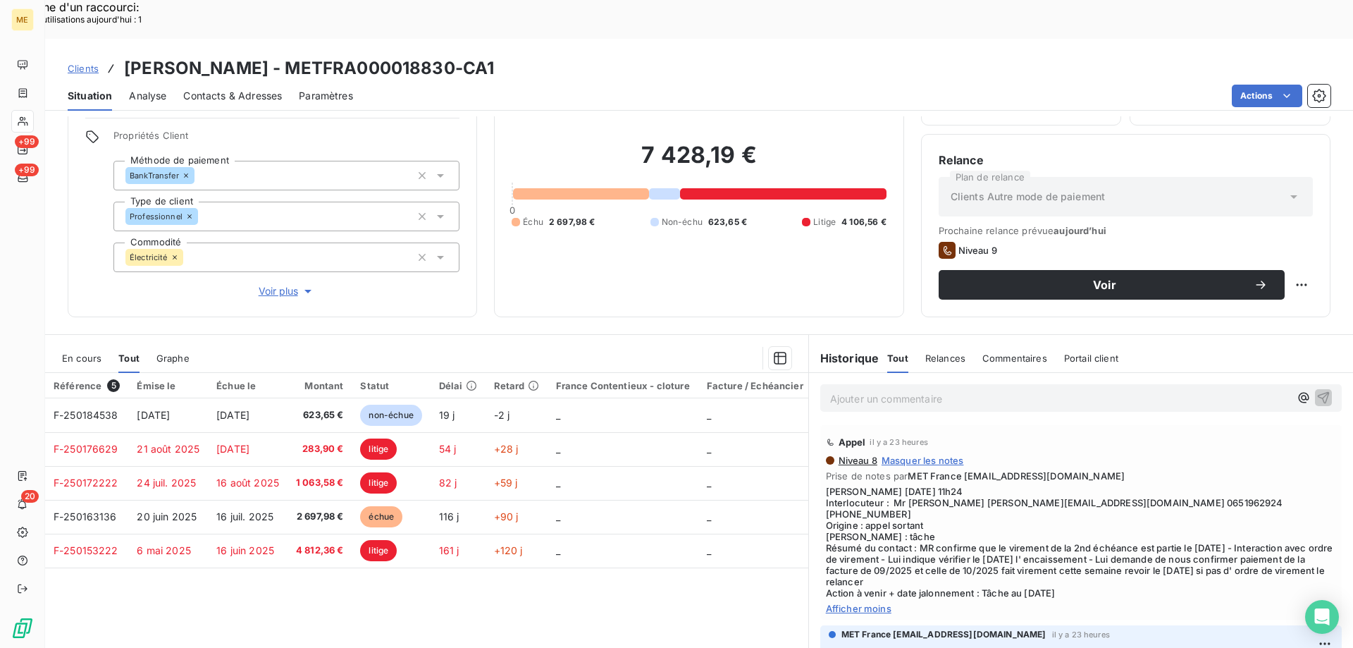
scroll to position [0, 0]
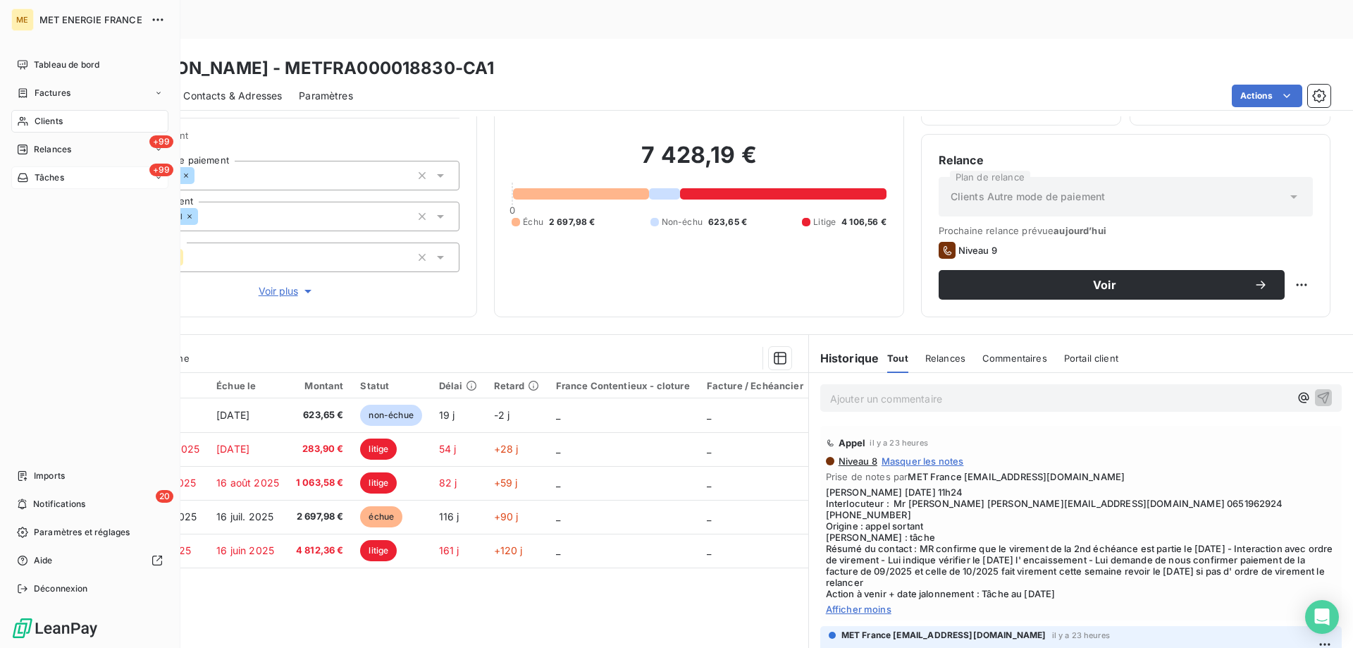
click at [85, 178] on div "+99 Tâches" at bounding box center [89, 177] width 157 height 23
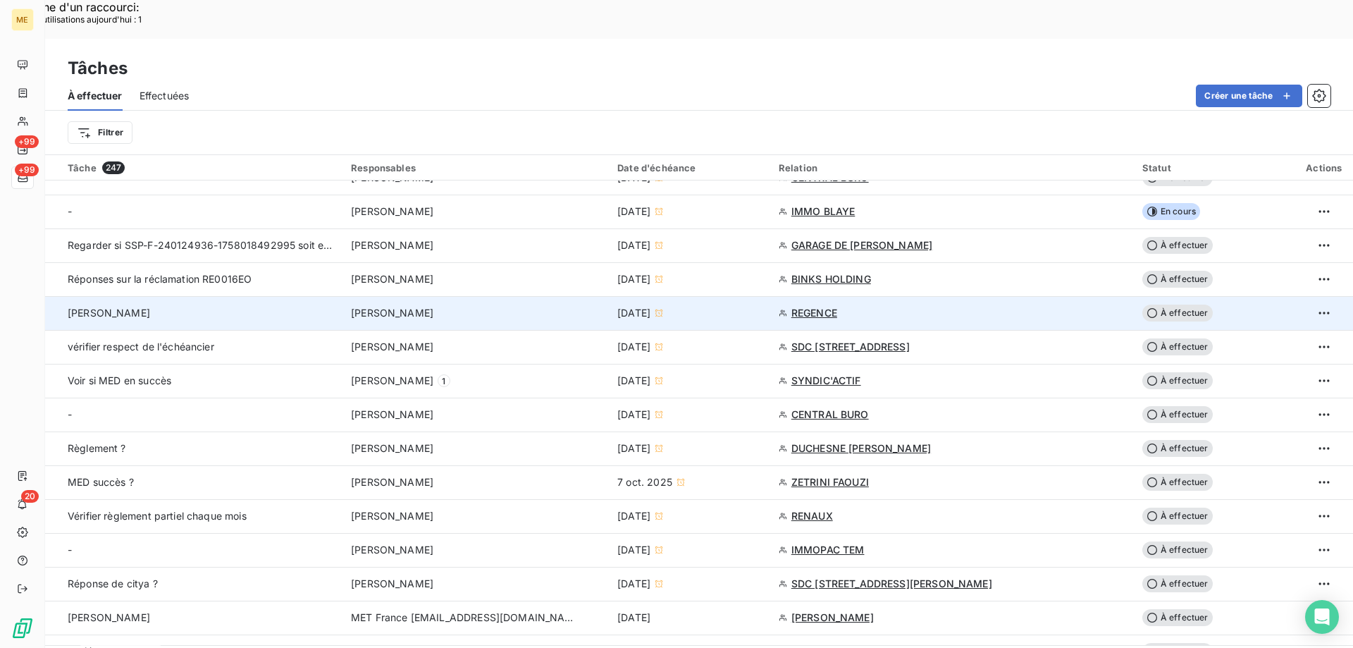
scroll to position [705, 0]
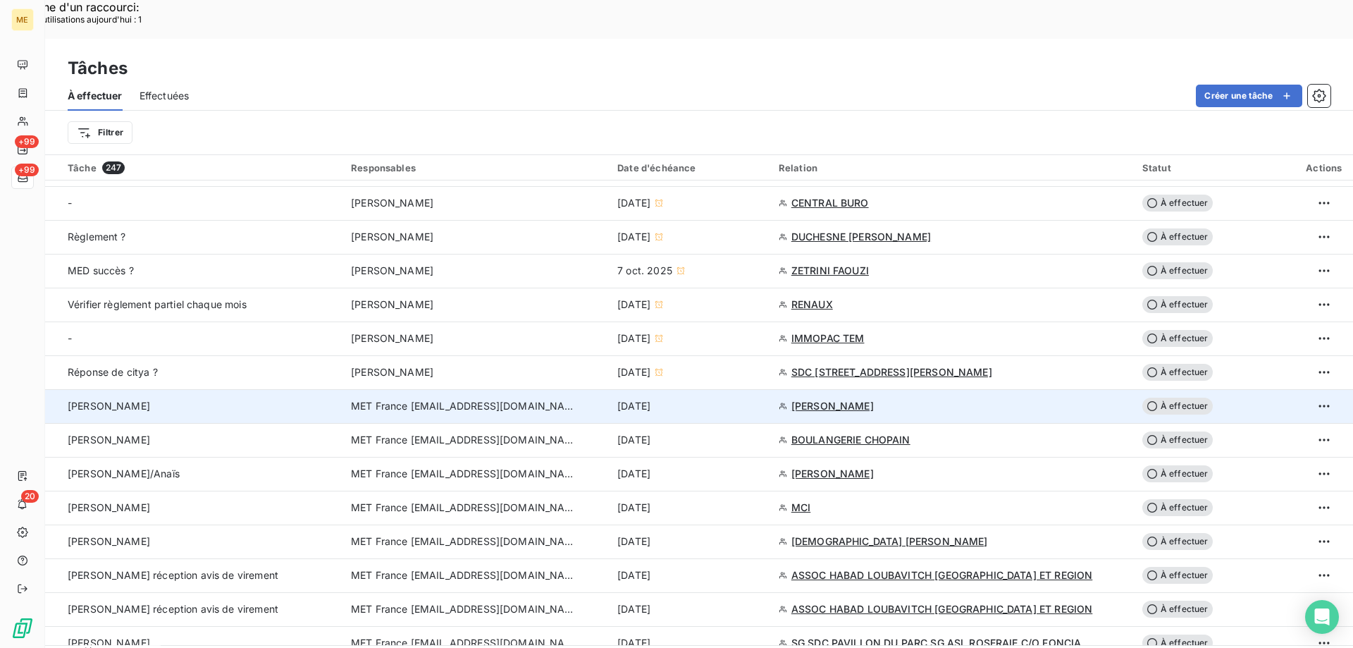
click at [1179, 397] on span "À effectuer" at bounding box center [1177, 405] width 70 height 17
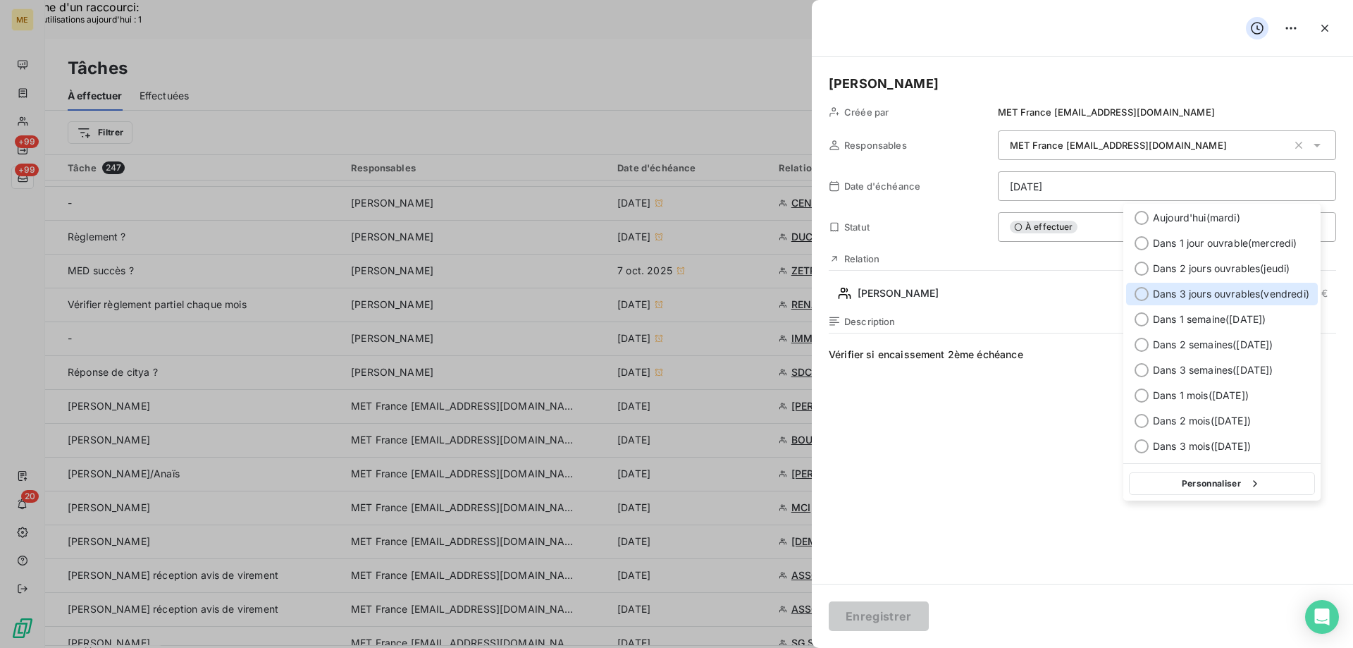
click at [1138, 295] on div at bounding box center [1142, 294] width 14 height 14
type input "[DATE]"
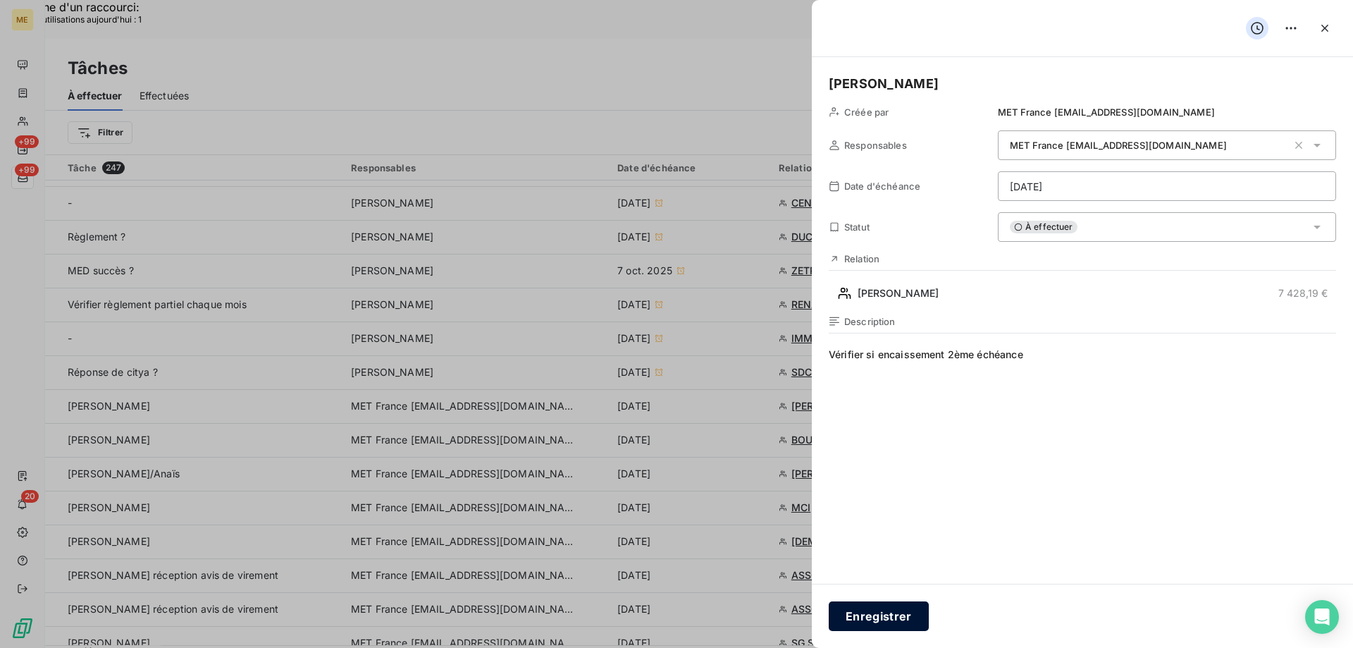
click at [882, 614] on button "Enregistrer" at bounding box center [879, 616] width 100 height 30
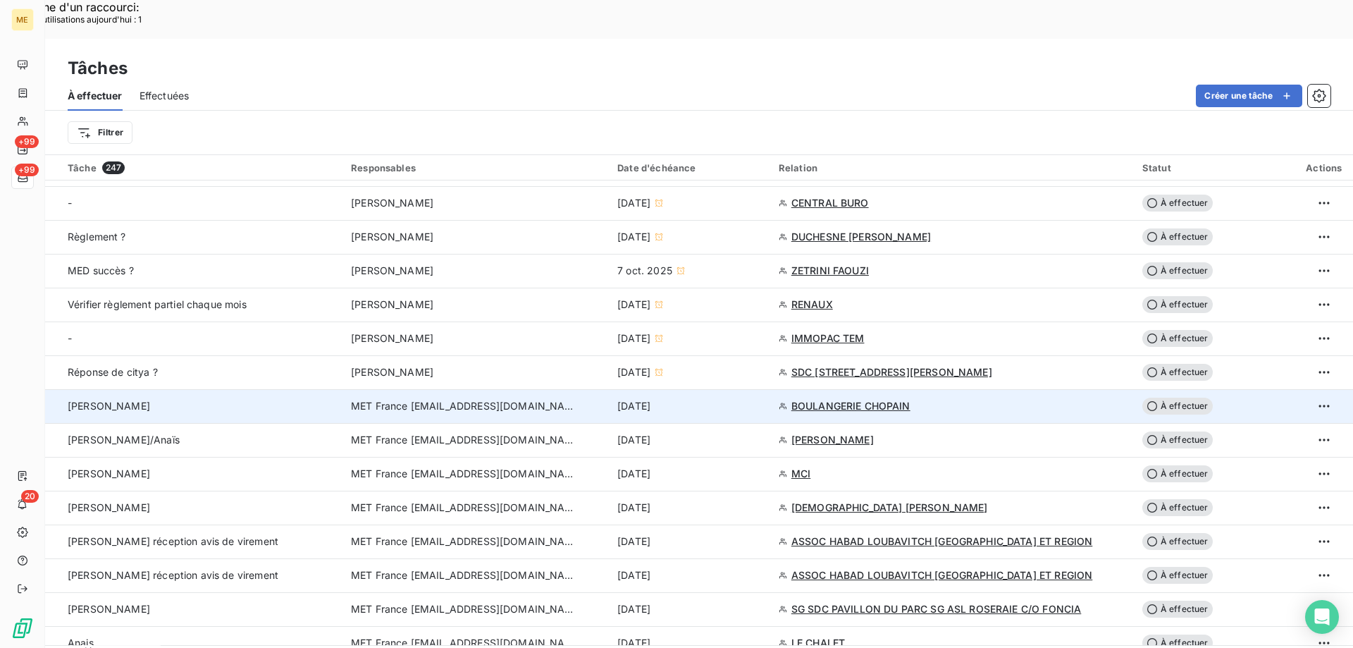
click at [851, 399] on span "BOULANGERIE CHOPAIN" at bounding box center [850, 406] width 119 height 14
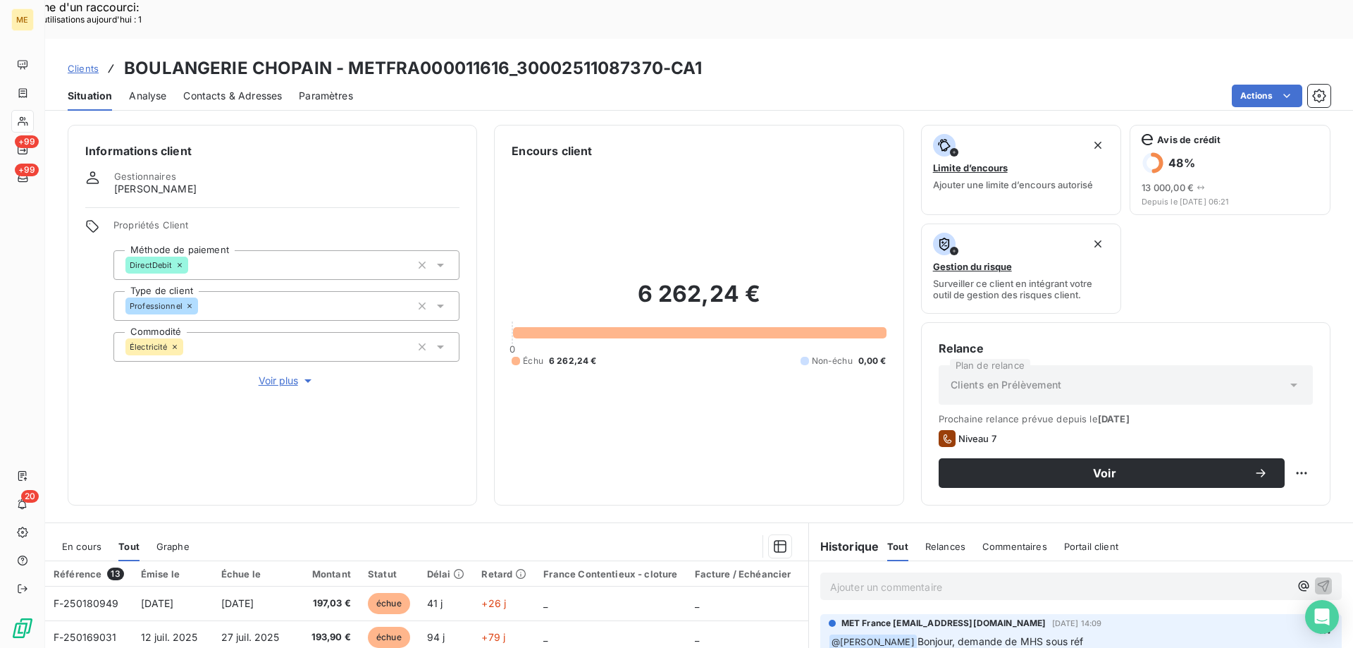
click at [275, 373] on span "Voir plus" at bounding box center [287, 380] width 56 height 14
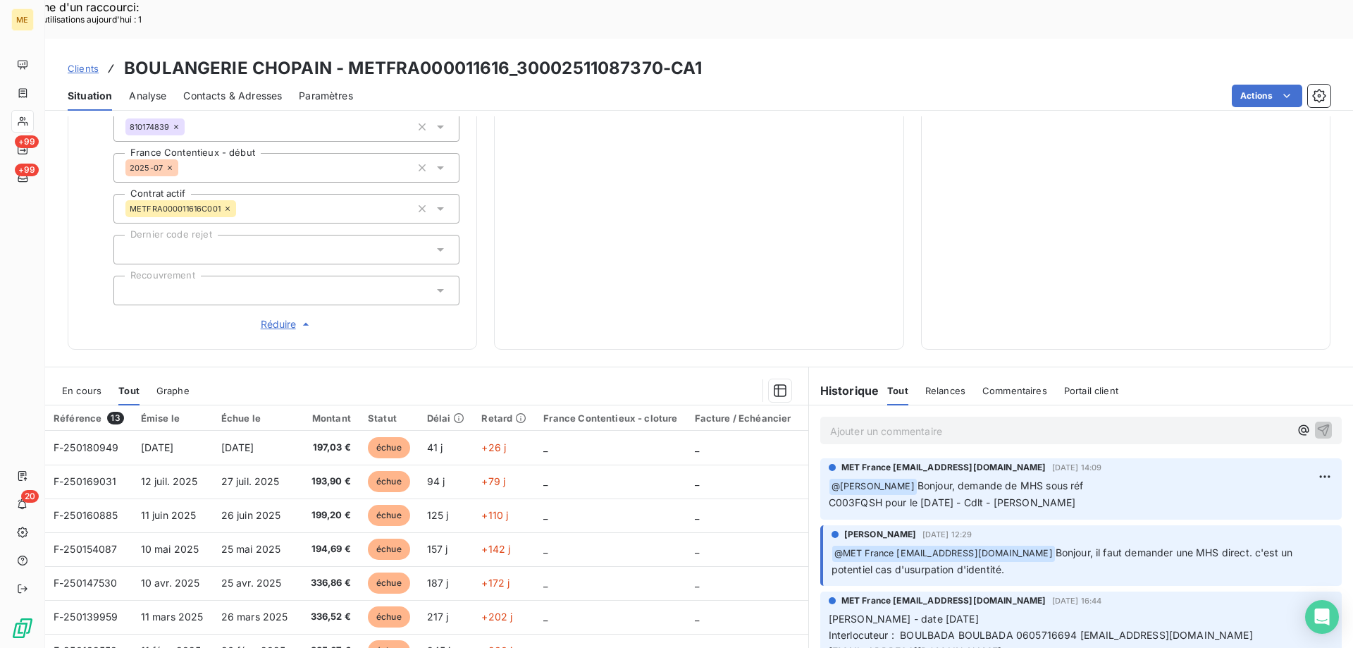
scroll to position [447, 0]
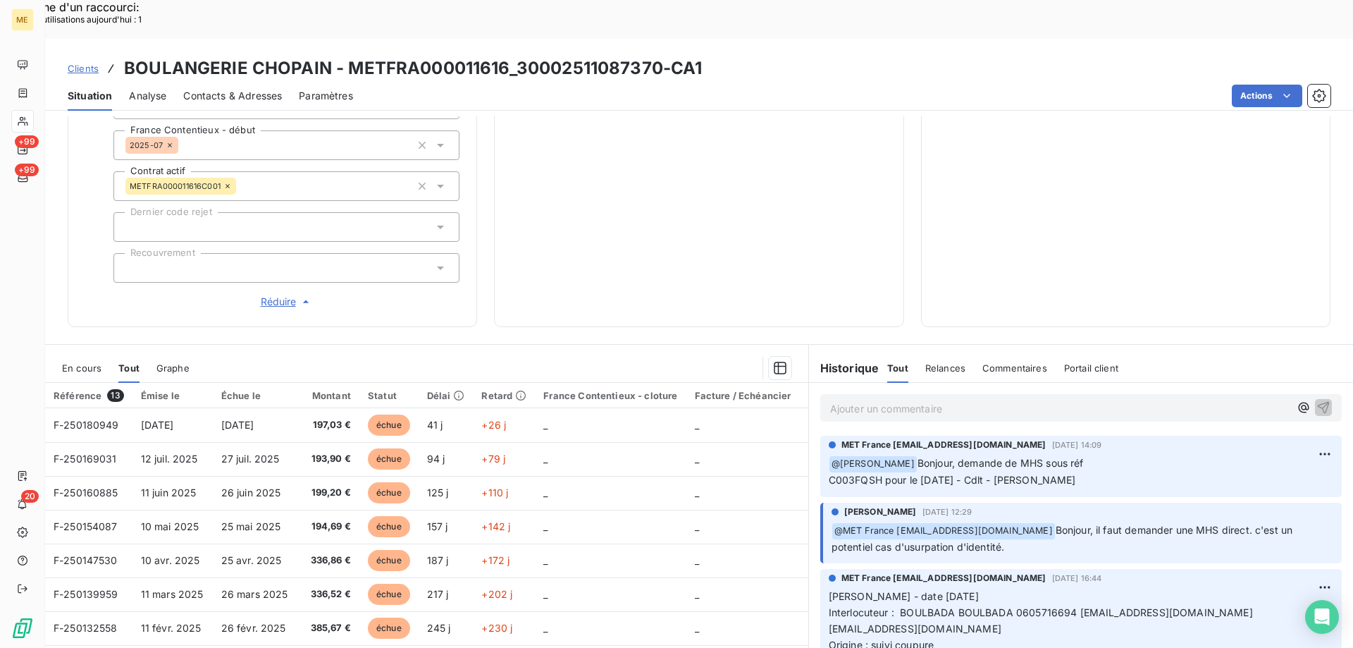
click at [273, 295] on span "Réduire" at bounding box center [287, 302] width 52 height 14
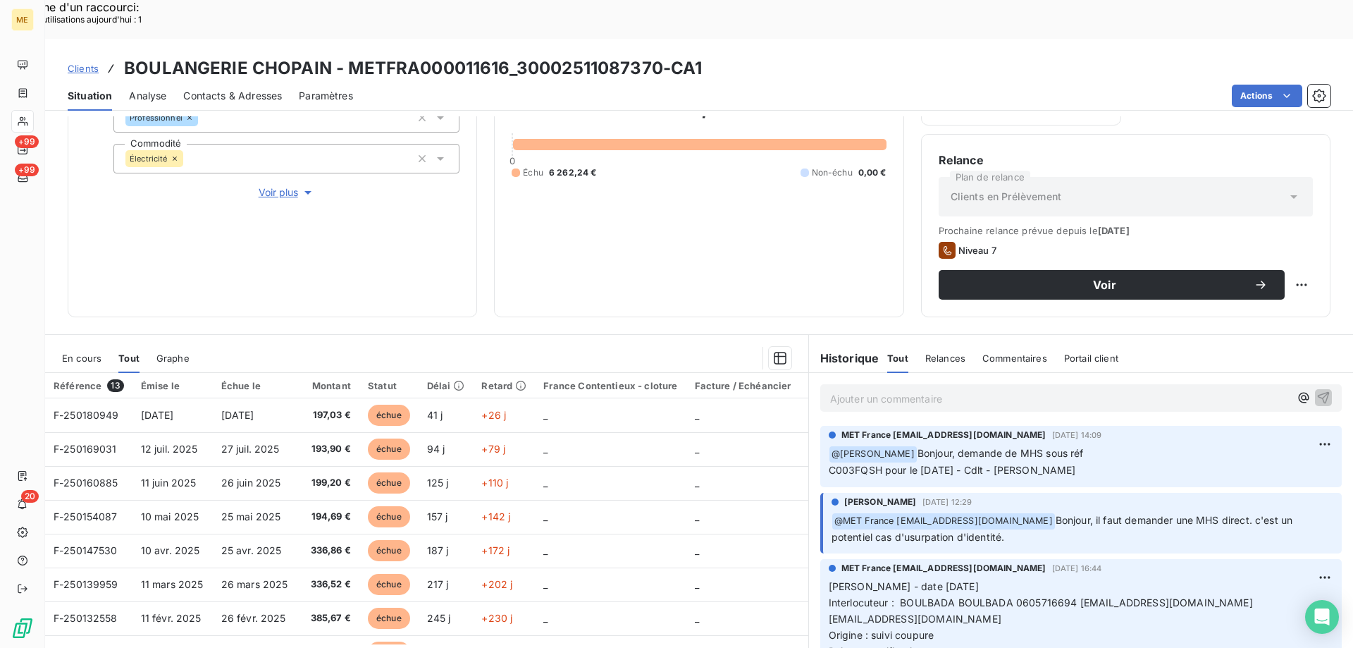
scroll to position [79, 0]
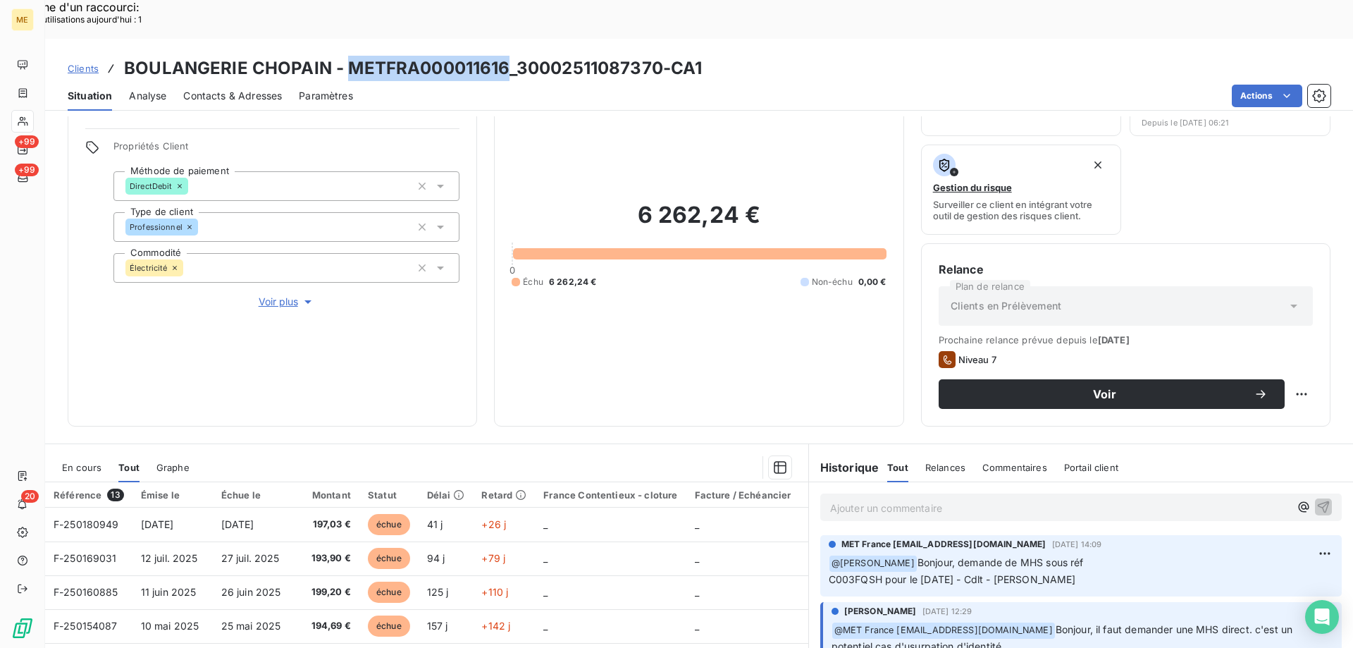
drag, startPoint x: 345, startPoint y: 25, endPoint x: 503, endPoint y: 26, distance: 158.6
click at [503, 56] on h3 "BOULANGERIE CHOPAIN - METFRA000011616_30002511087370-CA1" at bounding box center [413, 68] width 578 height 25
drag, startPoint x: 513, startPoint y: 26, endPoint x: 659, endPoint y: 26, distance: 145.9
click at [659, 56] on h3 "BOULANGERIE CHOPAIN - METFRA000011616_30002511087370-CA1" at bounding box center [413, 68] width 578 height 25
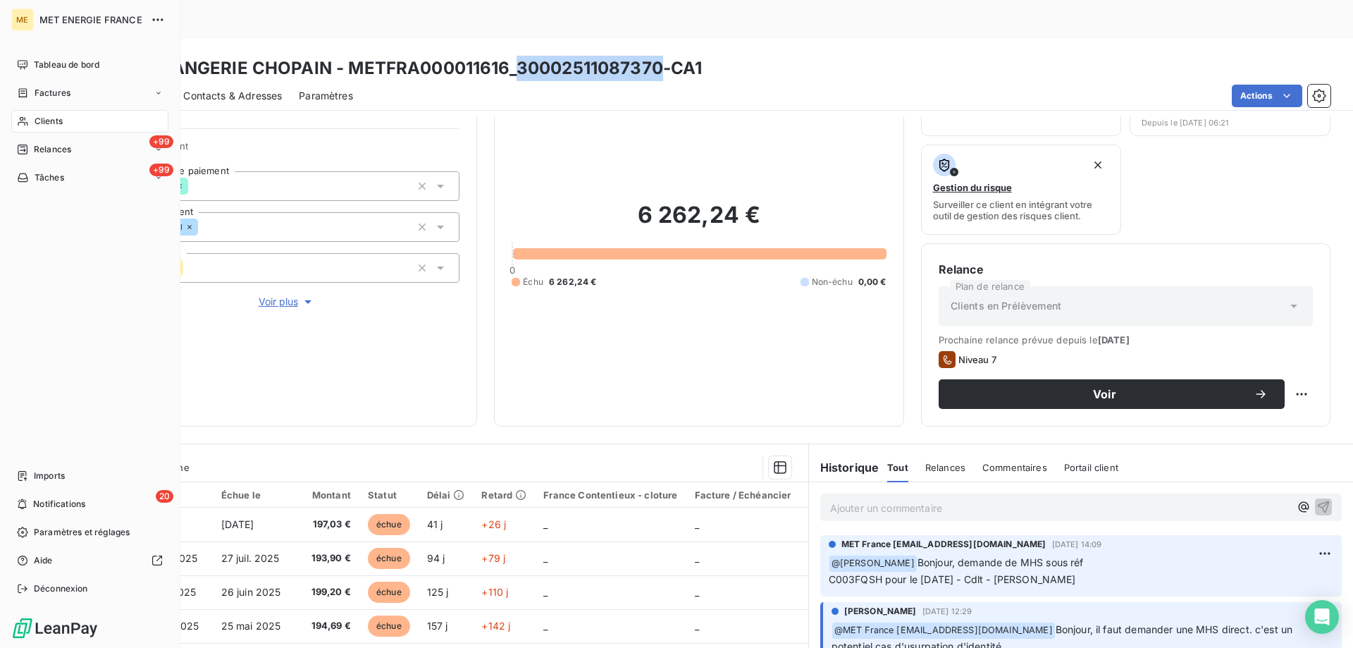
click at [75, 120] on div "Clients" at bounding box center [89, 121] width 157 height 23
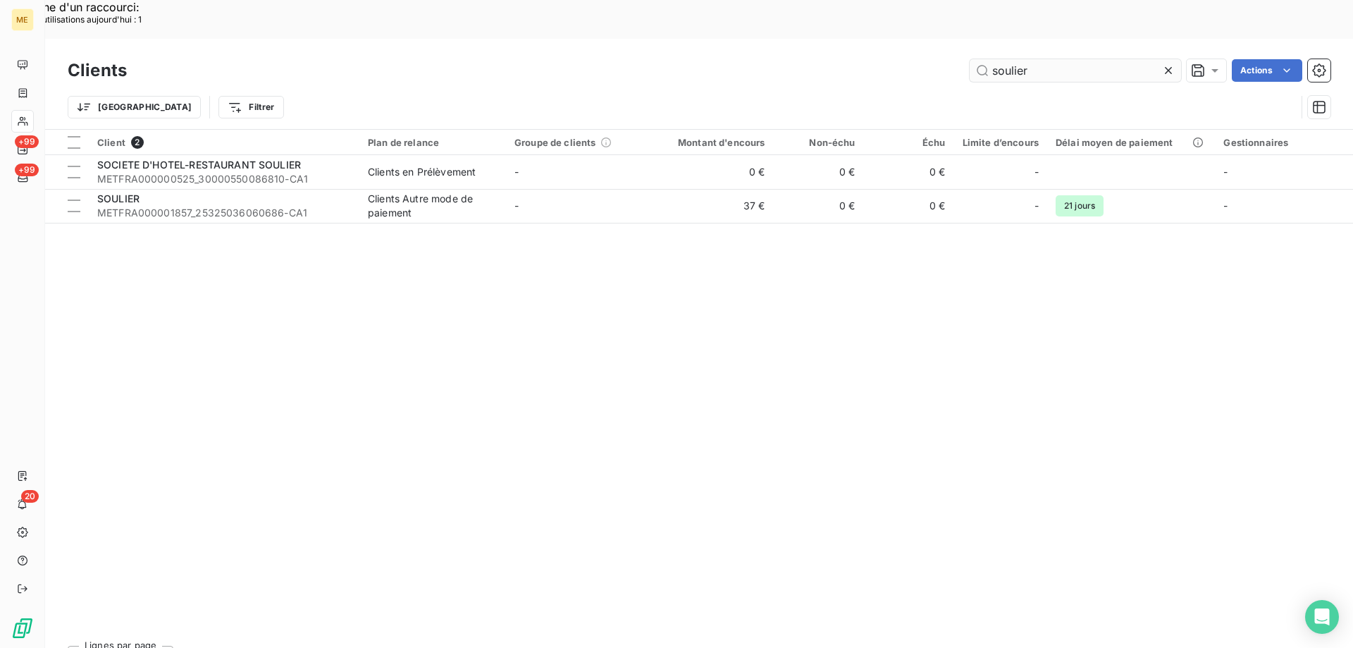
drag, startPoint x: 1166, startPoint y: 32, endPoint x: 1146, endPoint y: 37, distance: 19.7
click at [1159, 59] on div "soulier" at bounding box center [1075, 70] width 211 height 23
click at [1069, 59] on input "soulier" at bounding box center [1075, 70] width 211 height 23
drag, startPoint x: 1060, startPoint y: 33, endPoint x: 920, endPoint y: 24, distance: 140.5
click at [920, 59] on div "soulier Actions" at bounding box center [737, 70] width 1187 height 23
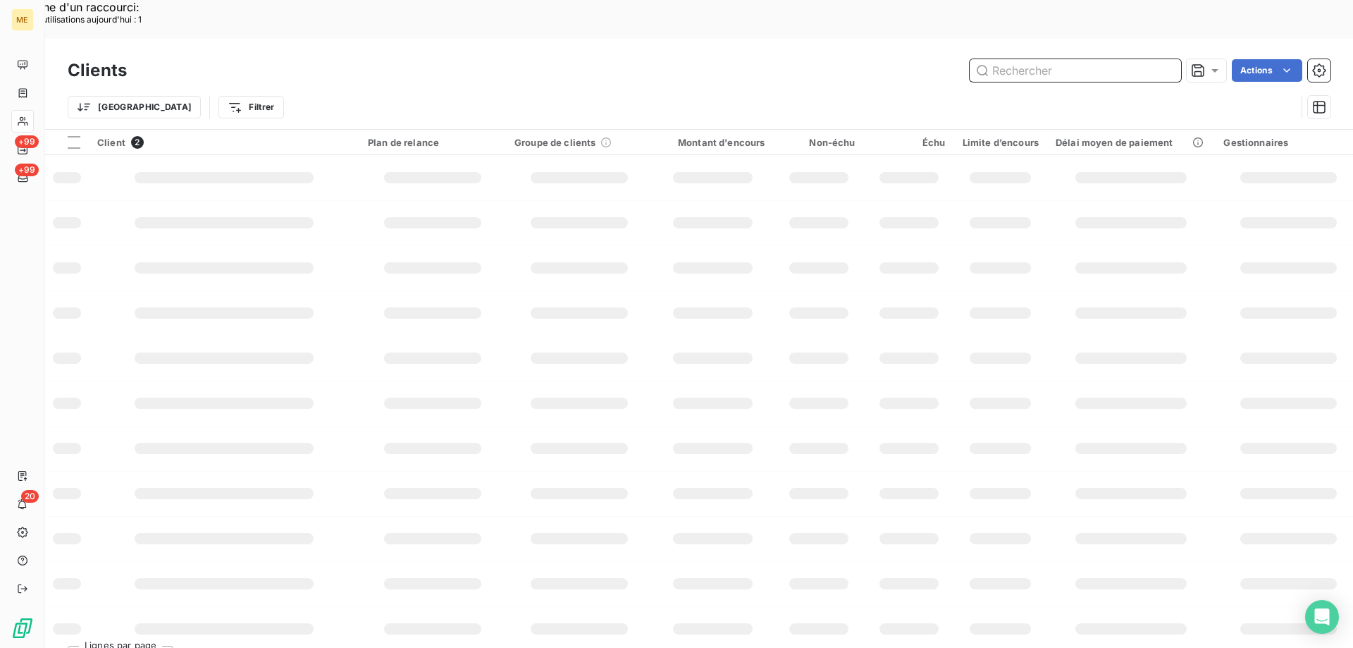
paste input "METFRA000004902"
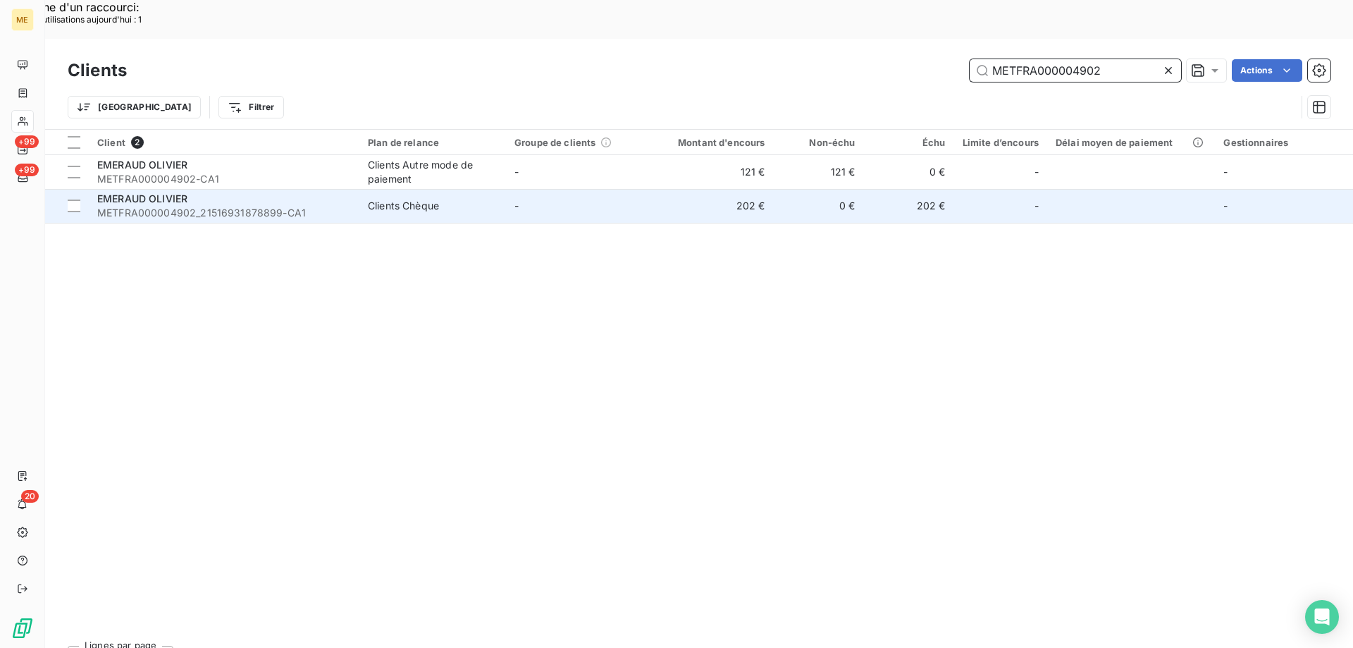
type input "METFRA000004902"
click at [144, 192] on span "EMERAUD OLIVIER" at bounding box center [142, 198] width 90 height 12
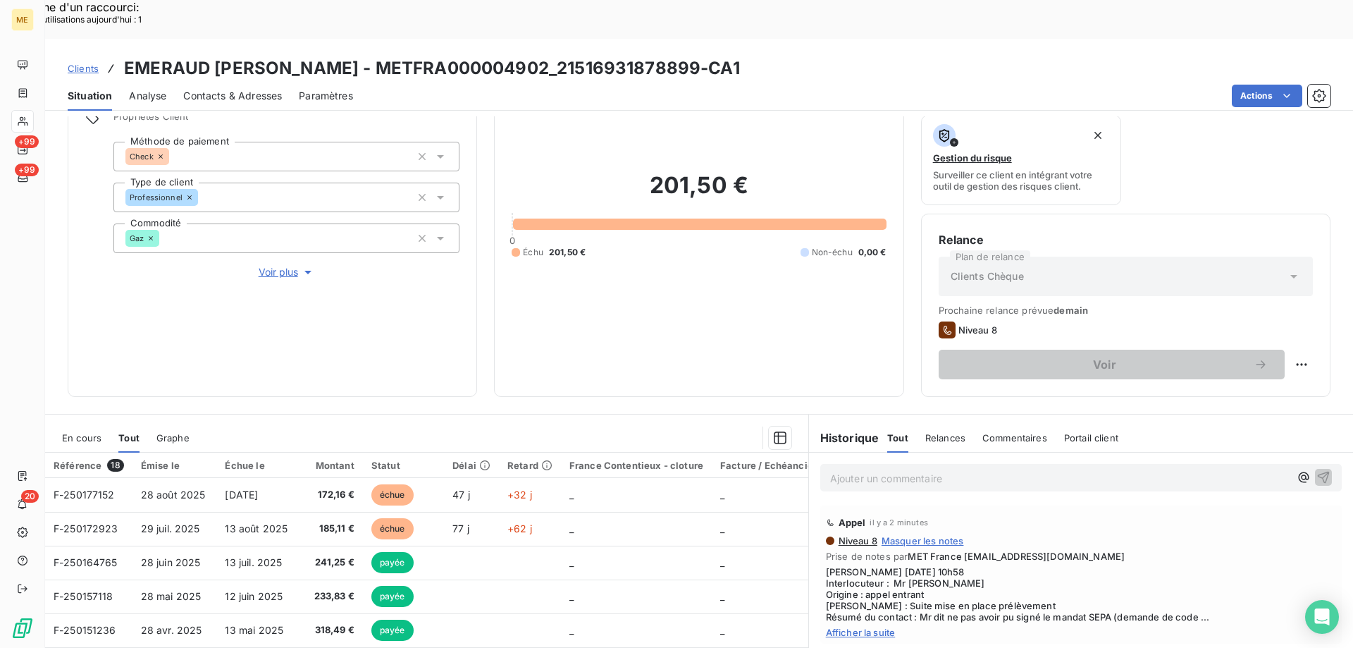
scroll to position [188, 0]
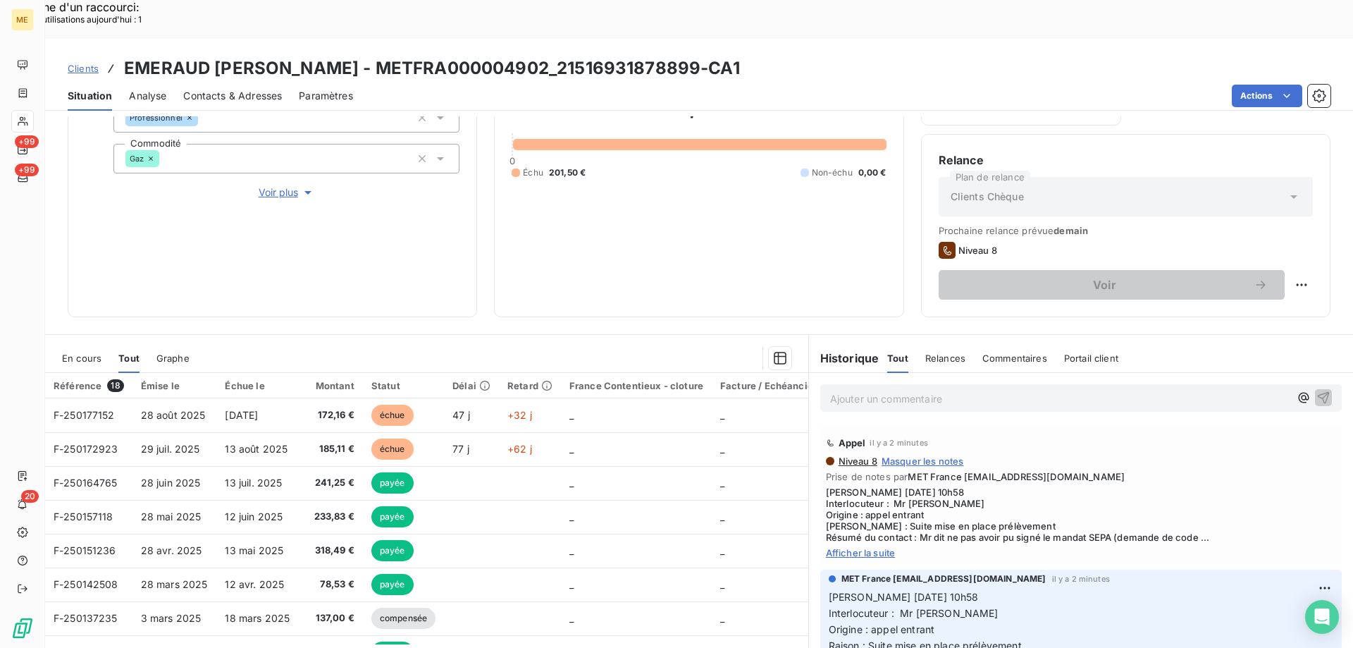
click at [855, 547] on span "Afficher la suite" at bounding box center [1081, 552] width 510 height 11
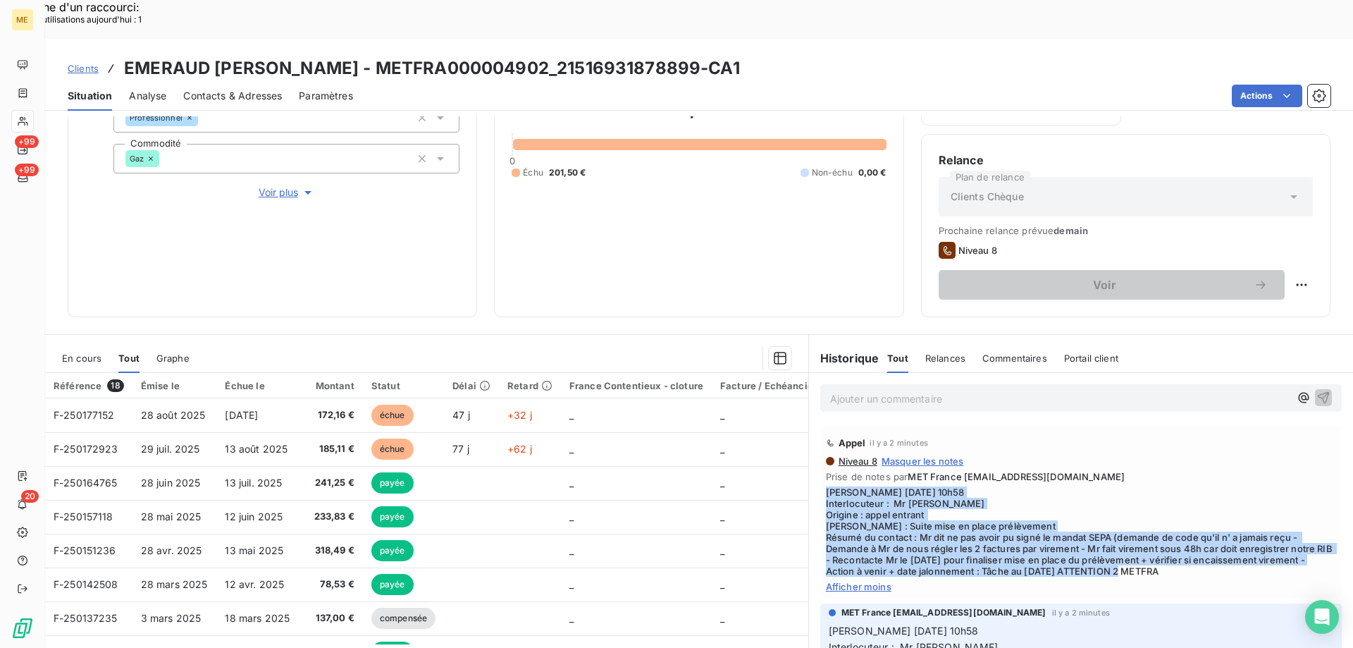
drag, startPoint x: 1189, startPoint y: 539, endPoint x: 815, endPoint y: 450, distance: 384.0
click at [820, 450] on div "Appel il y a 2 minutes Niveau 8 Masquer les notes Prise de notes par MET France…" at bounding box center [1080, 512] width 521 height 172
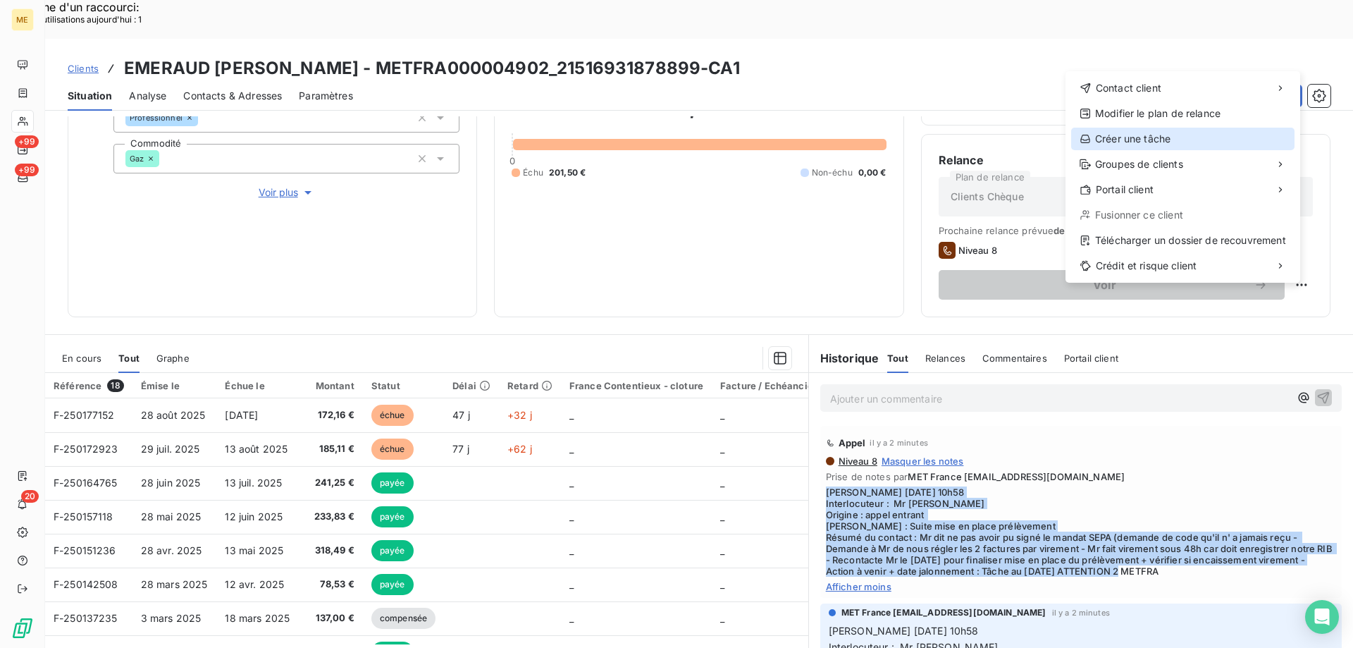
click at [1122, 137] on div "Créer une tâche" at bounding box center [1182, 139] width 223 height 23
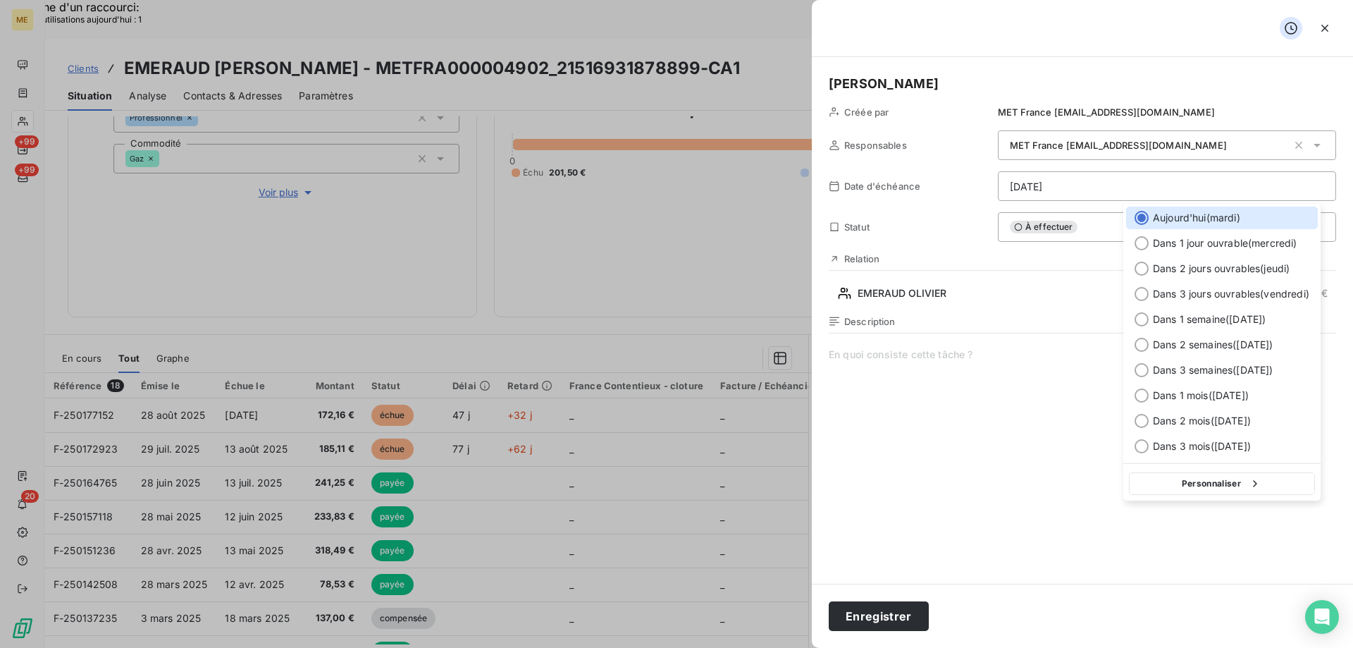
drag, startPoint x: 1180, startPoint y: 476, endPoint x: 1094, endPoint y: 456, distance: 87.5
click at [1180, 475] on button "Personnaliser" at bounding box center [1222, 483] width 186 height 23
select select "9"
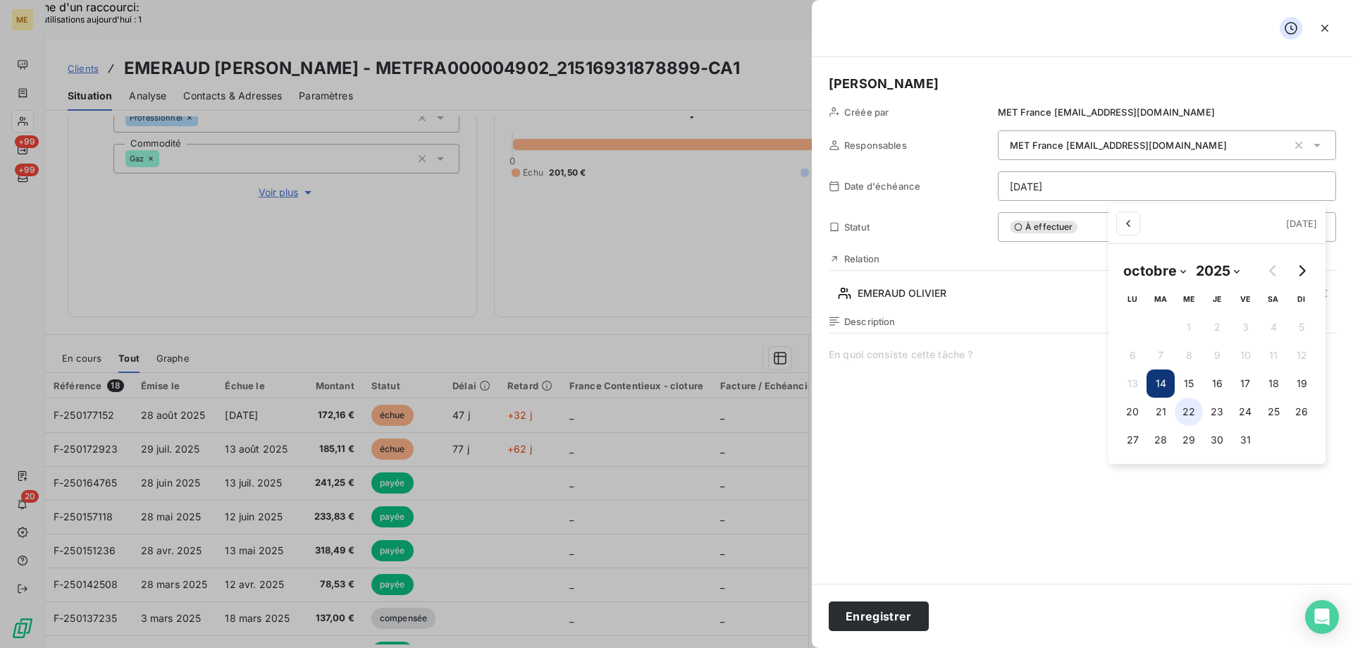
click at [1185, 409] on button "22" at bounding box center [1189, 411] width 28 height 28
type input "[DATE]"
click at [895, 354] on span at bounding box center [1082, 482] width 507 height 271
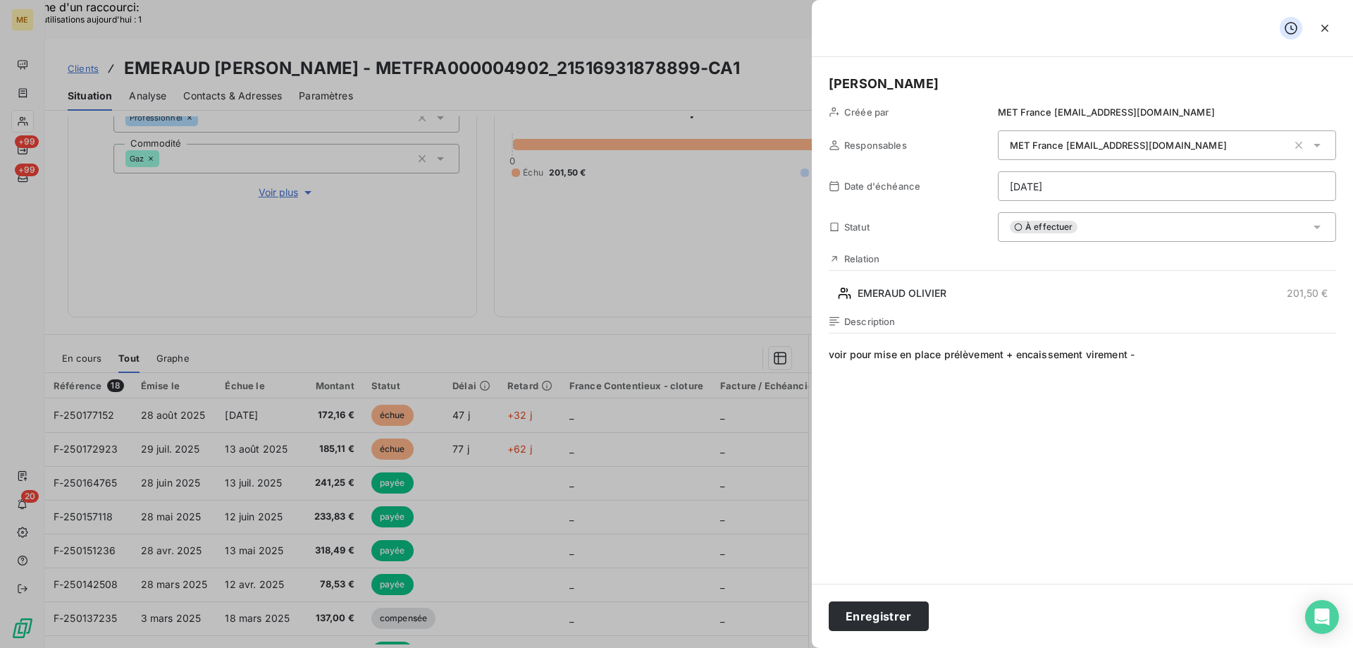
click at [951, 86] on h5 "[PERSON_NAME]" at bounding box center [1082, 84] width 507 height 20
click at [884, 612] on button "Enregistrer" at bounding box center [879, 616] width 100 height 30
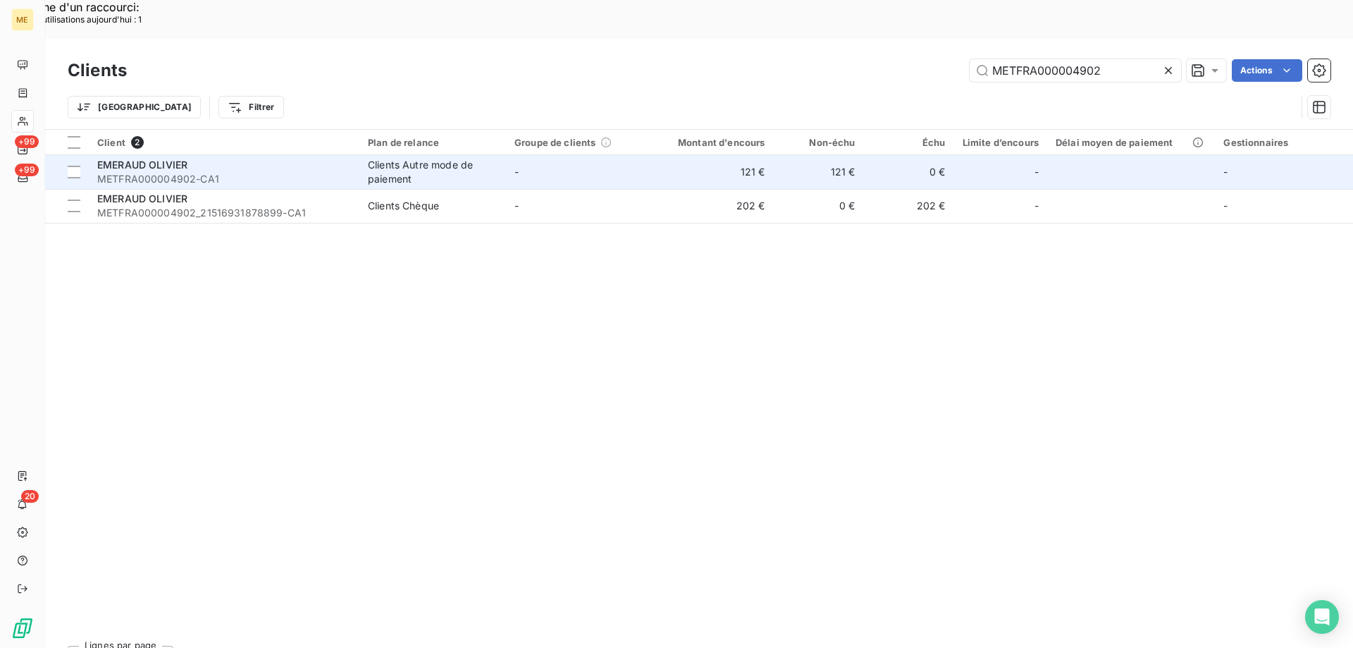
click at [237, 158] on div "EMERAUD OLIVIER" at bounding box center [224, 165] width 254 height 14
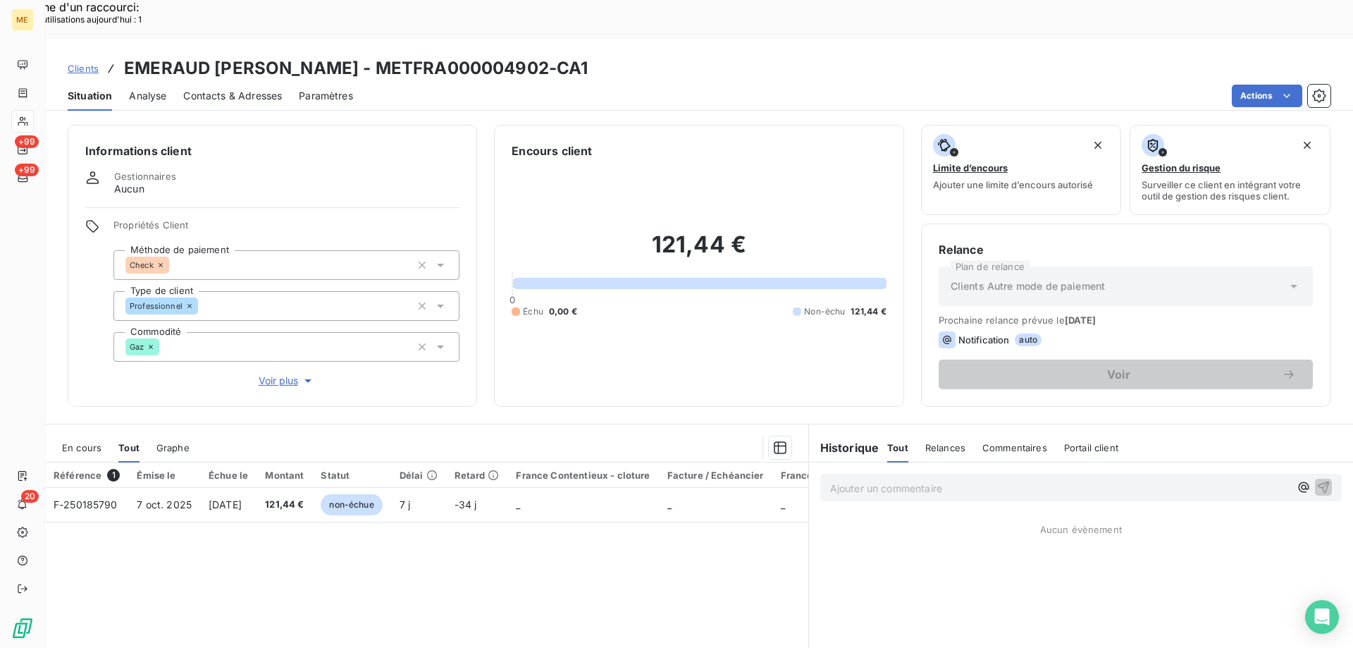
click at [958, 479] on p "Ajouter un commentaire ﻿" at bounding box center [1059, 488] width 459 height 18
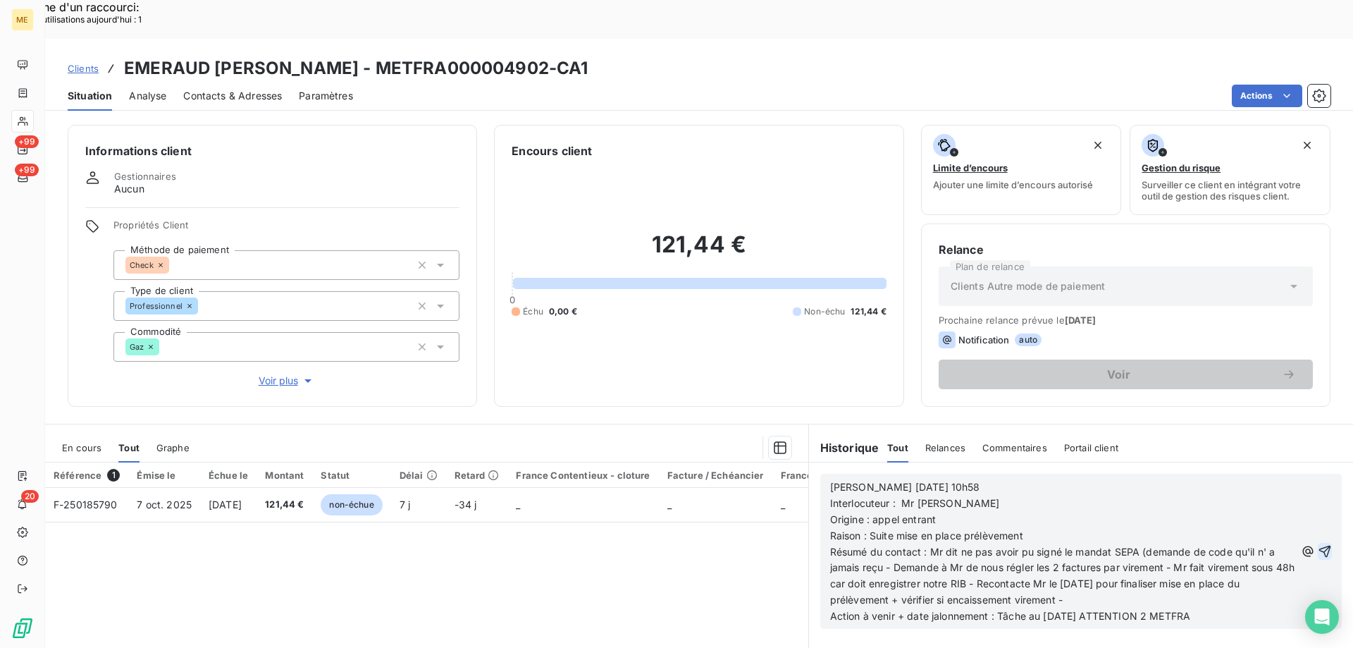
click at [1318, 544] on icon "button" at bounding box center [1325, 551] width 14 height 14
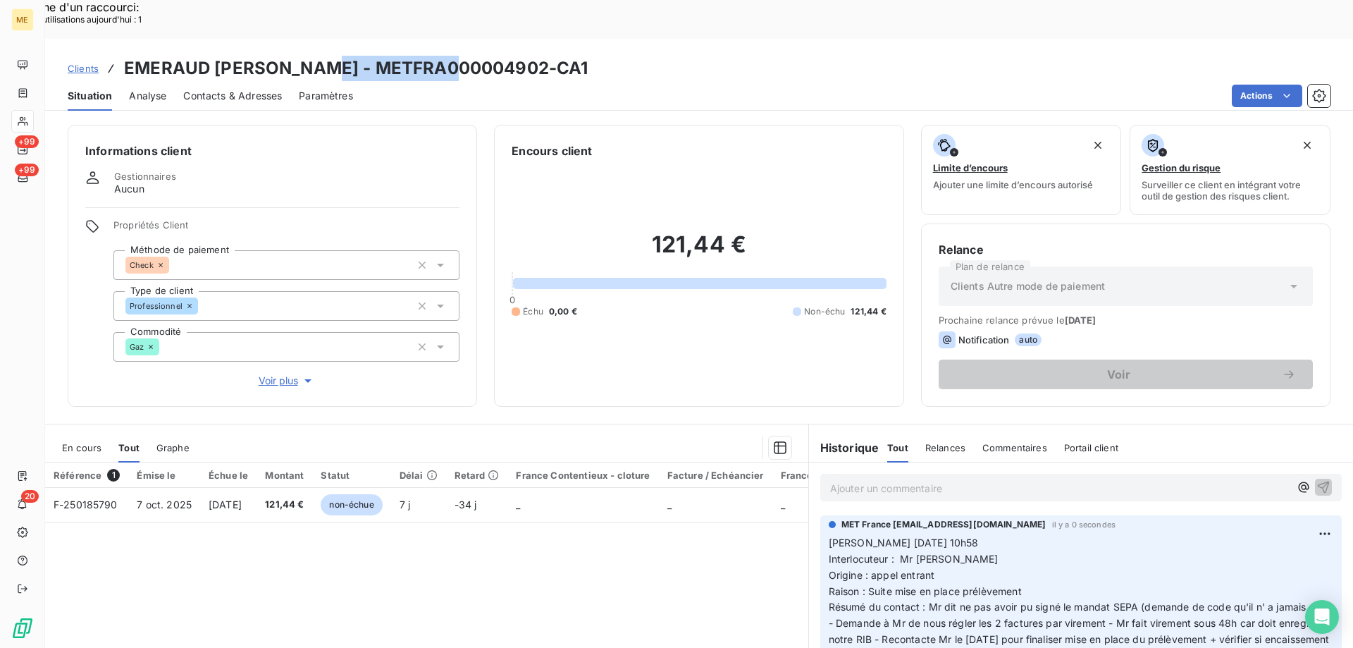
drag, startPoint x: 304, startPoint y: 24, endPoint x: 521, endPoint y: 25, distance: 217.0
click at [472, 56] on h3 "EMERAUD [PERSON_NAME] - METFRA000004902-CA1" at bounding box center [356, 68] width 464 height 25
click at [585, 56] on div "Clients EMERAUD OLIVIER - METFRA000004902-CA1" at bounding box center [699, 68] width 1308 height 25
drag, startPoint x: 530, startPoint y: 30, endPoint x: 544, endPoint y: 26, distance: 14.7
click at [481, 56] on div "Clients EMERAUD OLIVIER - METFRA000004902-CA1" at bounding box center [699, 68] width 1308 height 25
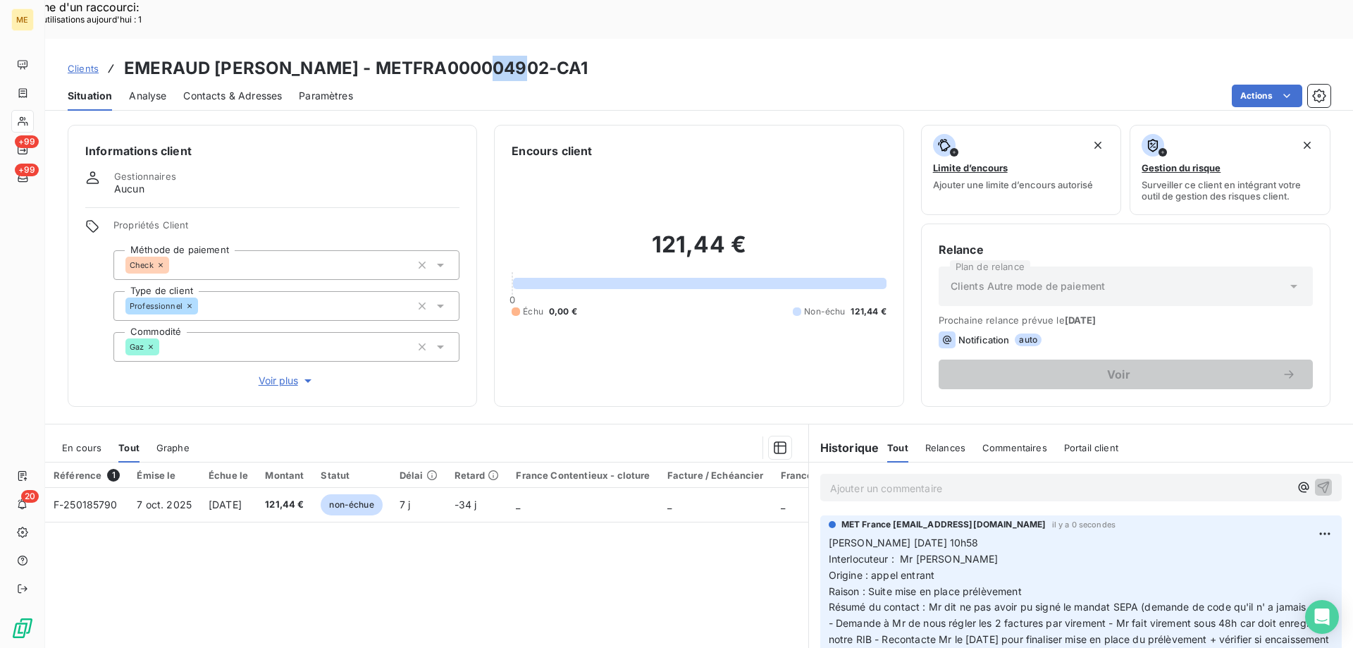
click at [548, 56] on div "Clients EMERAUD OLIVIER - METFRA000004902-CA1" at bounding box center [699, 68] width 1308 height 25
click at [567, 56] on div "Clients EMERAUD OLIVIER - METFRA000004902-CA1" at bounding box center [699, 68] width 1308 height 25
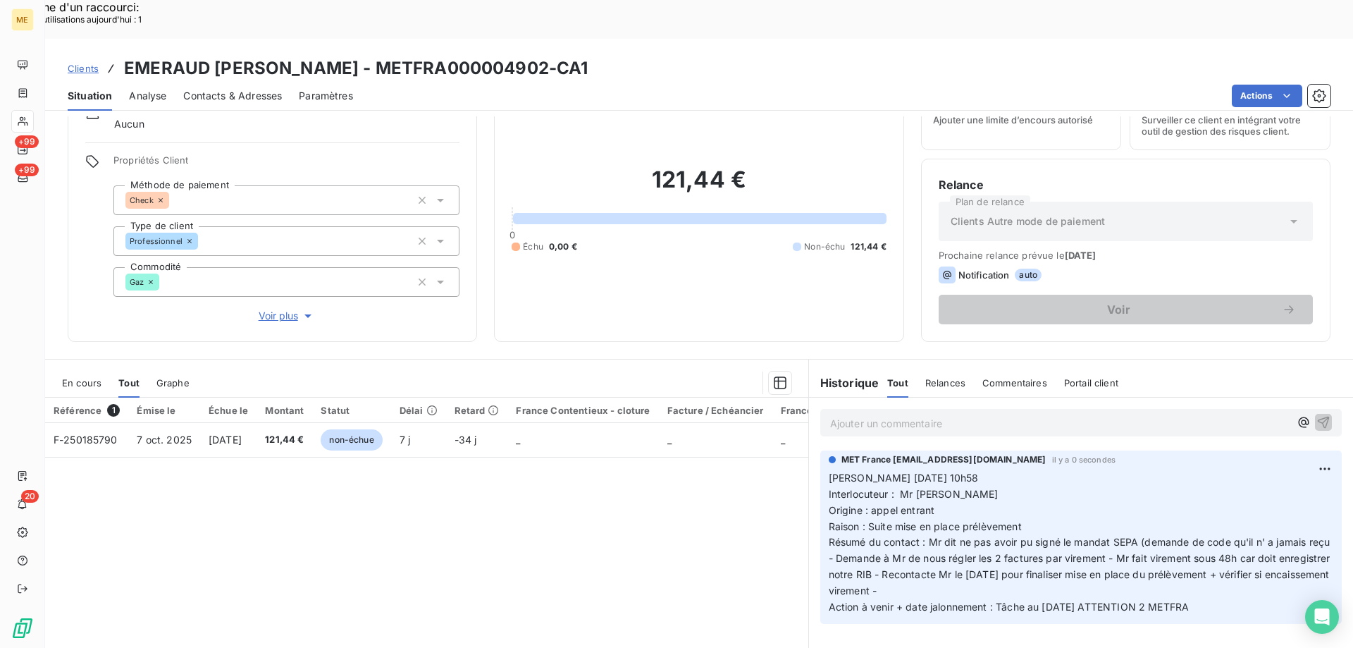
scroll to position [89, 0]
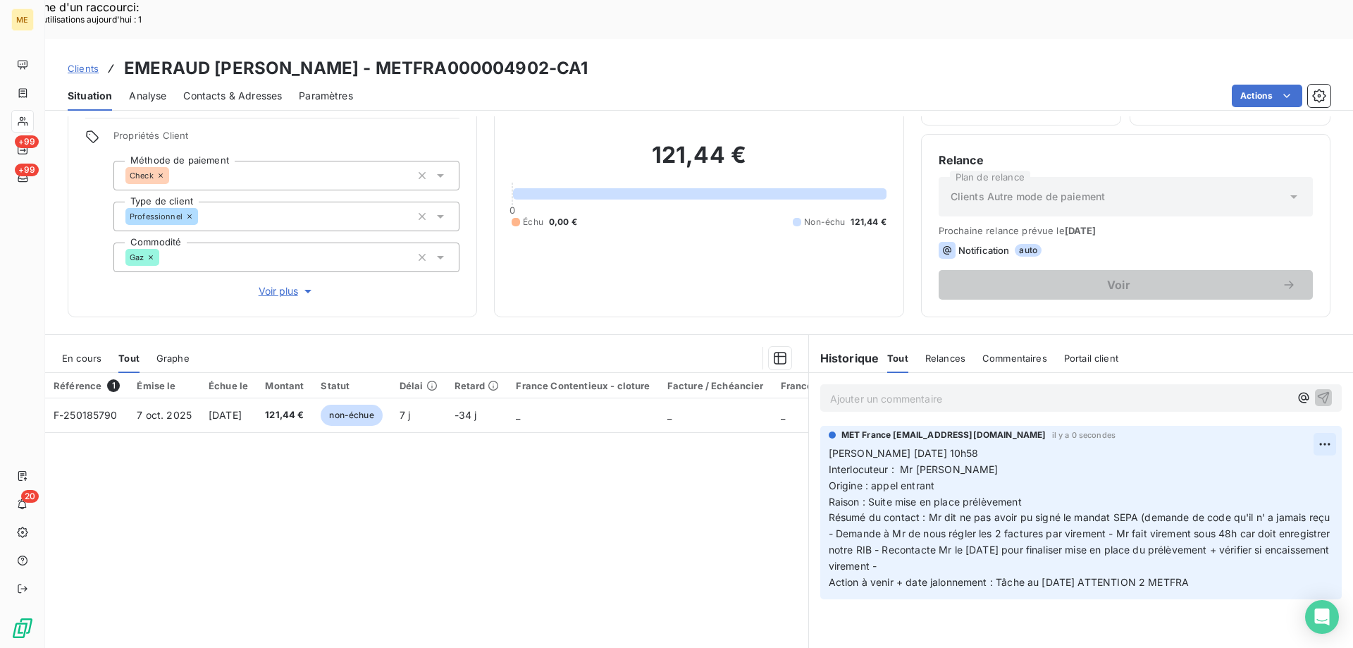
click at [1158, 445] on p "[PERSON_NAME] [DATE] 10h58 Interlocuteur : Mr [PERSON_NAME] Origine : appel ent…" at bounding box center [1081, 517] width 505 height 145
drag, startPoint x: 1215, startPoint y: 543, endPoint x: 823, endPoint y: 414, distance: 412.3
click at [829, 445] on p "[PERSON_NAME] [DATE] 10h58 Interlocuteur : Mr [PERSON_NAME] Origine : appel ent…" at bounding box center [1081, 517] width 505 height 145
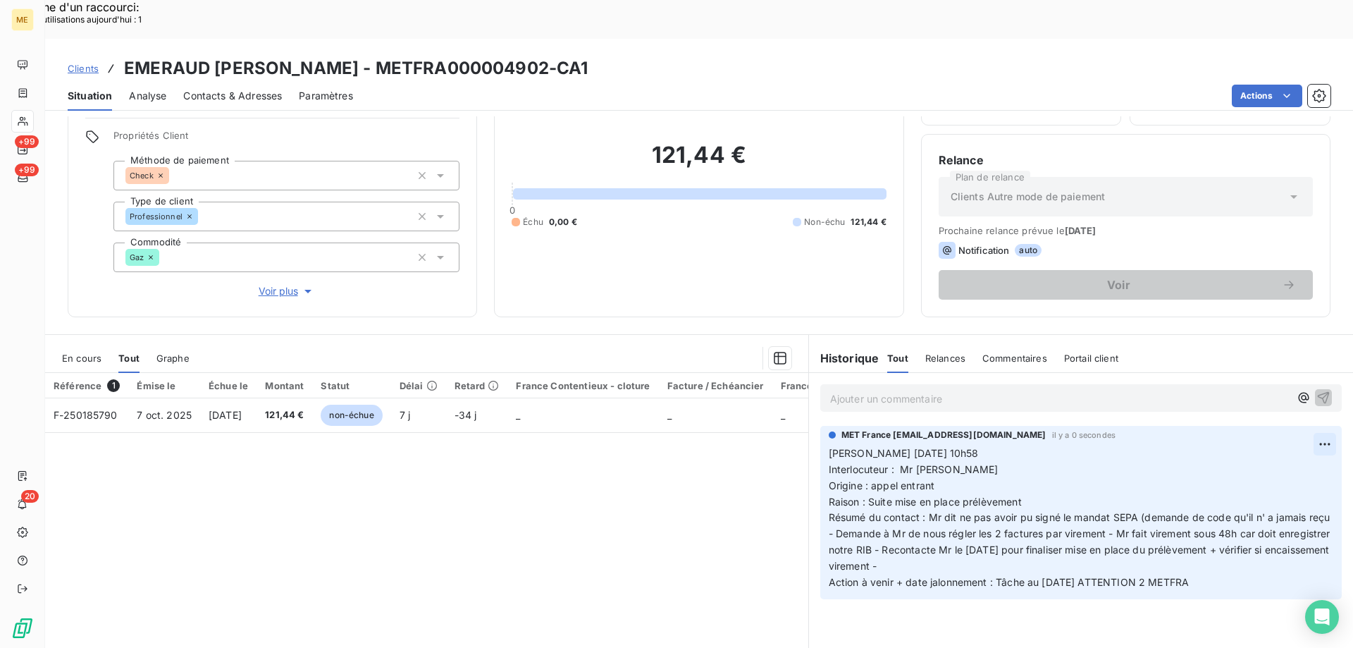
click at [1270, 455] on div "Supprimer" at bounding box center [1280, 461] width 79 height 23
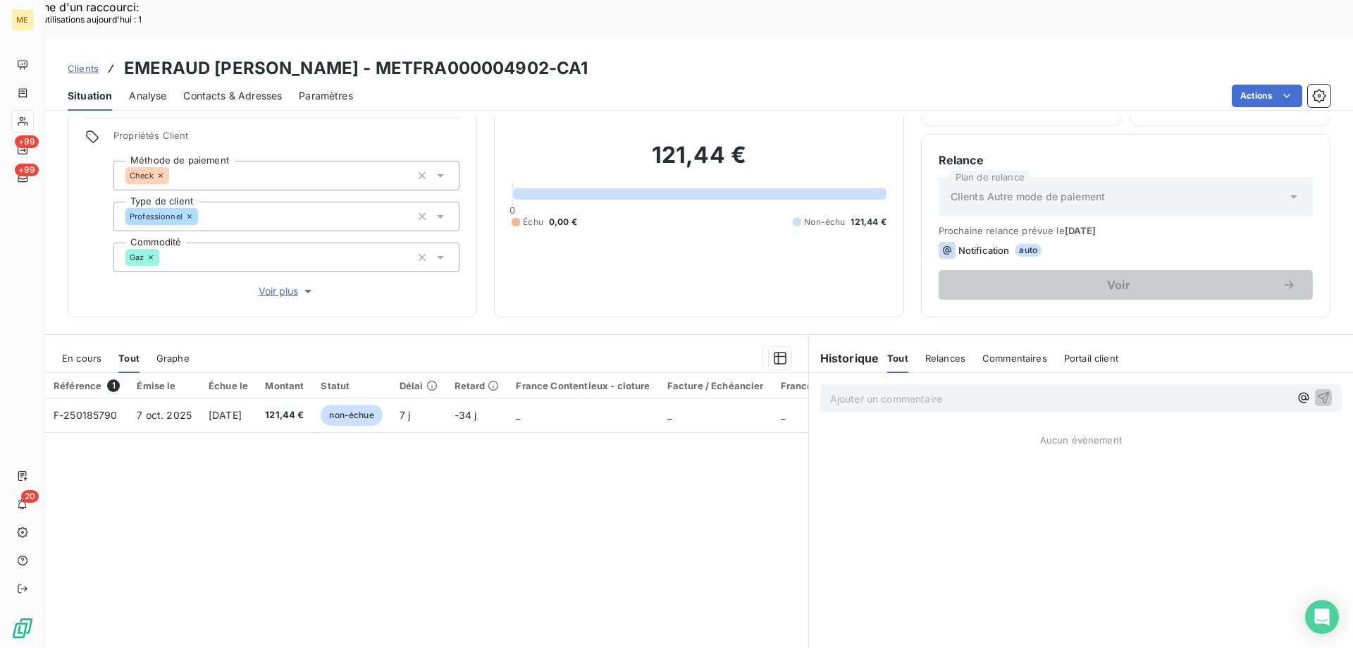
click at [958, 390] on p "Ajouter un commentaire ﻿" at bounding box center [1059, 399] width 459 height 18
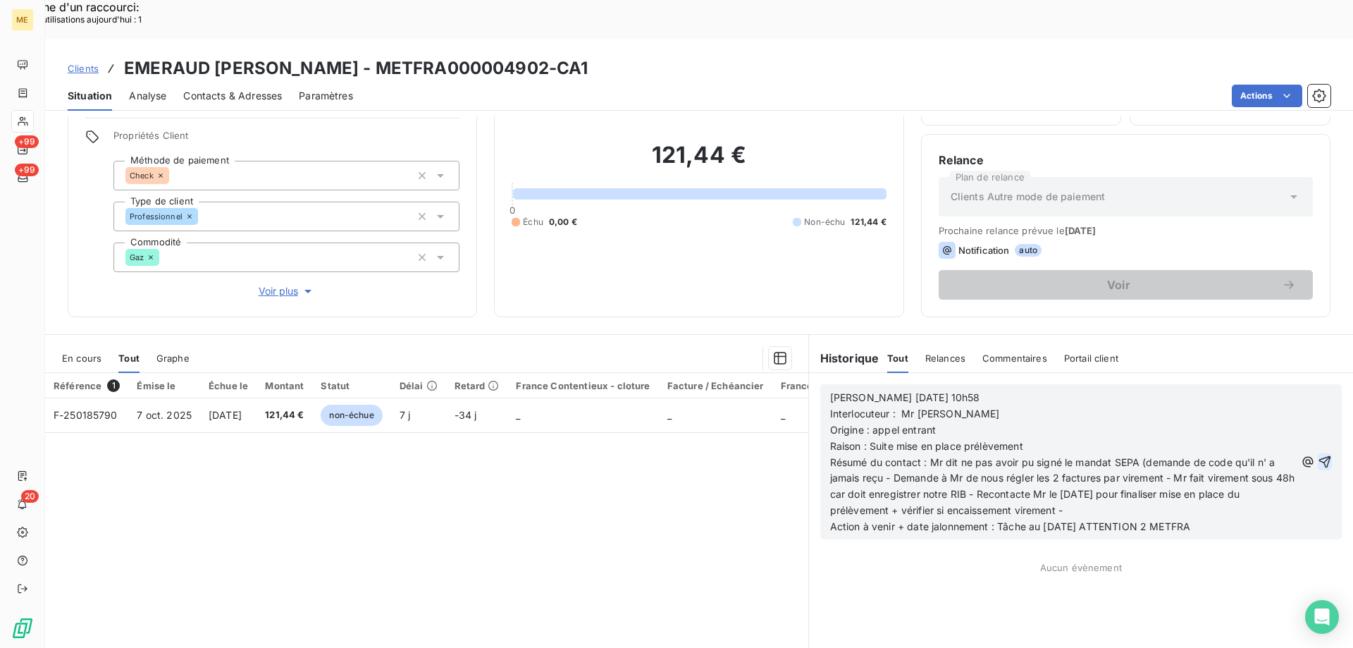
click at [978, 406] on p "Interlocuteur : Mr [PERSON_NAME]" at bounding box center [1062, 414] width 465 height 16
click at [1006, 406] on p "Interlocuteur : Mr [PERSON_NAME]" at bounding box center [1062, 414] width 465 height 16
click at [1052, 406] on p "Interlocuteur : Mr [PERSON_NAME] 0609872034" at bounding box center [1062, 414] width 465 height 16
click at [1318, 455] on icon "button" at bounding box center [1325, 462] width 14 height 14
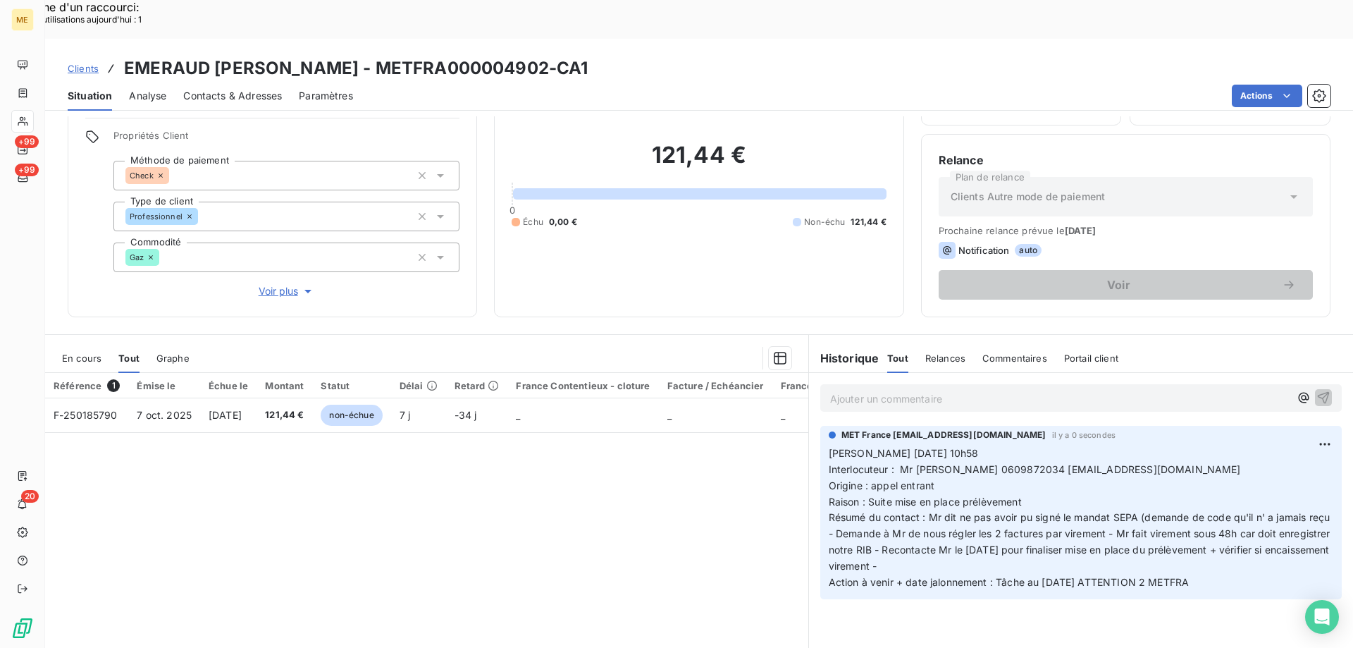
drag, startPoint x: 952, startPoint y: 455, endPoint x: 824, endPoint y: 412, distance: 135.0
click at [829, 445] on p "[PERSON_NAME] [DATE] 10h58 Interlocuteur : Mr [PERSON_NAME] 0609872034 [EMAIL_A…" at bounding box center [1081, 517] width 505 height 145
click at [1204, 445] on p "[PERSON_NAME] [DATE] 10h58 Interlocuteur : Mr [PERSON_NAME] 0609872034 [EMAIL_A…" at bounding box center [1081, 517] width 505 height 145
click at [964, 517] on p "[PERSON_NAME] [DATE] 10h58 Interlocuteur : Mr [PERSON_NAME] 0609872034 [EMAIL_A…" at bounding box center [1081, 517] width 505 height 145
click at [568, 531] on div "Référence 1 Émise le Échue le Montant Statut Délai Retard France Contentieux - …" at bounding box center [426, 508] width 763 height 271
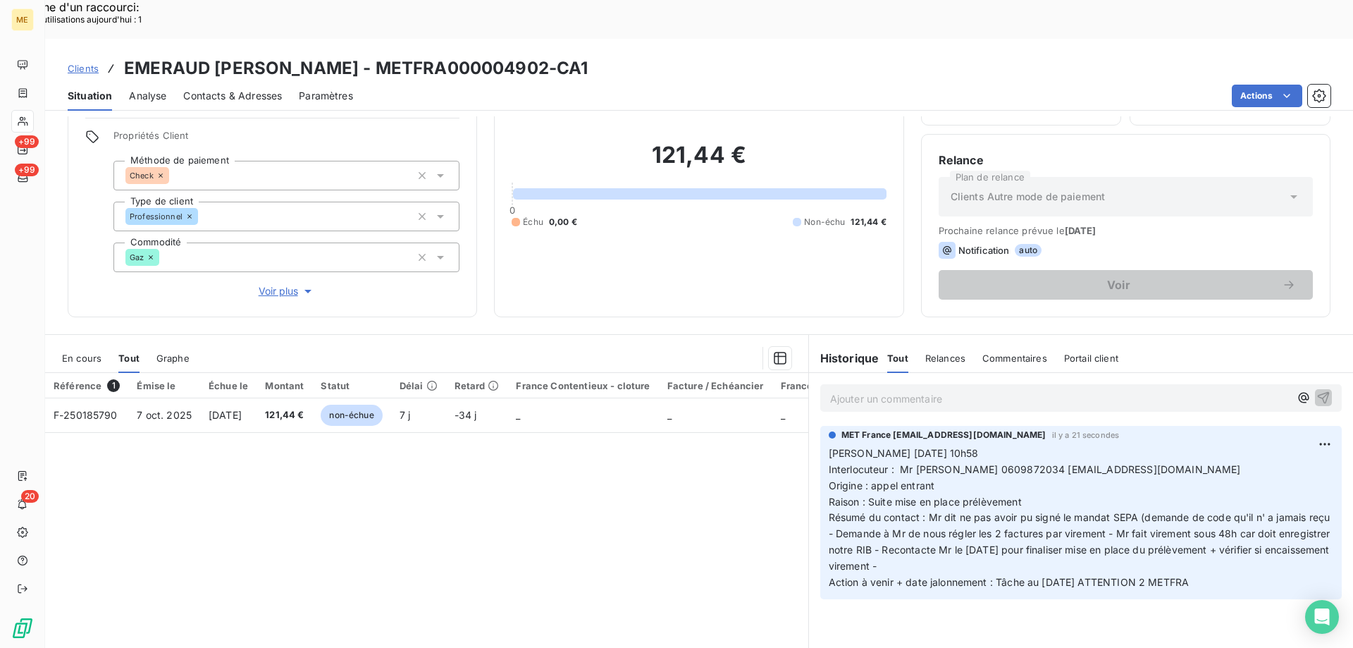
click at [1223, 540] on p "[PERSON_NAME] [DATE] 10h58 Interlocuteur : Mr [PERSON_NAME] 0609872034 [EMAIL_A…" at bounding box center [1081, 517] width 505 height 145
click at [1213, 545] on p "[PERSON_NAME] [DATE] 10h58 Interlocuteur : Mr [PERSON_NAME] 0609872034 [EMAIL_A…" at bounding box center [1081, 517] width 505 height 145
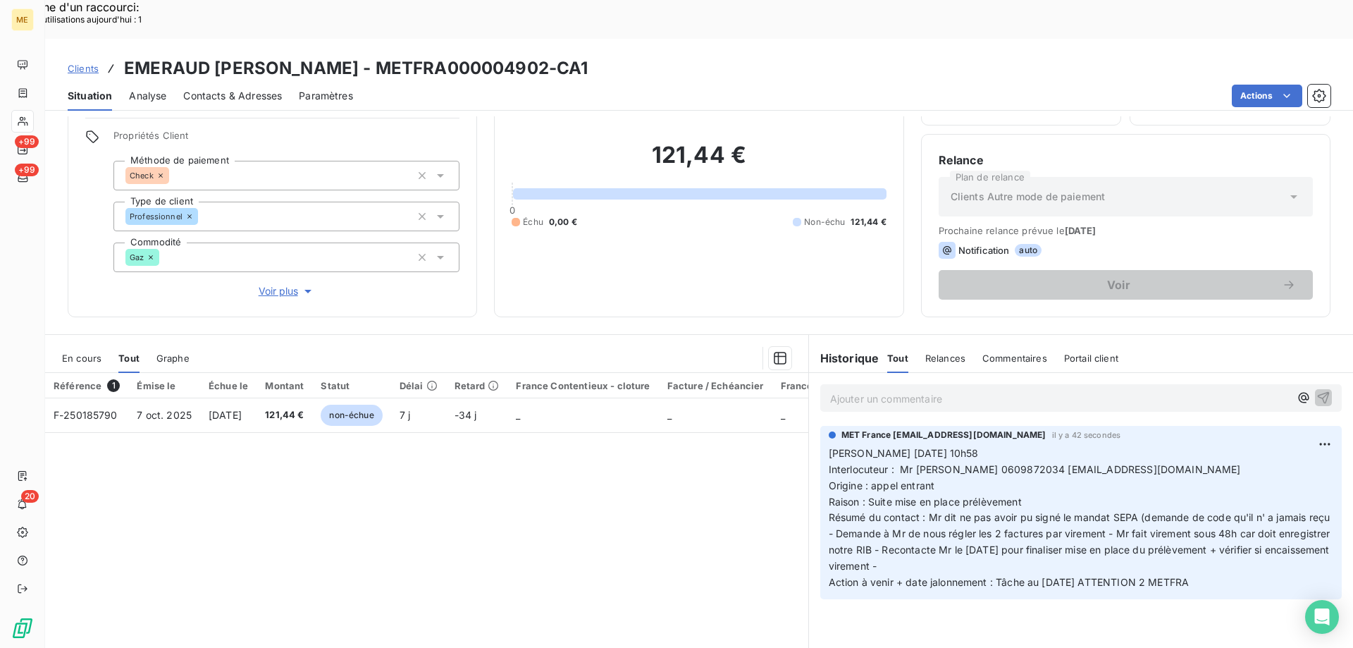
click at [569, 502] on div "Référence 1 Émise le Échue le Montant Statut Délai Retard France Contentieux - …" at bounding box center [426, 508] width 763 height 271
drag, startPoint x: 1218, startPoint y: 548, endPoint x: 823, endPoint y: 419, distance: 415.8
click at [829, 445] on p "[PERSON_NAME] [DATE] 10h58 Interlocuteur : Mr [PERSON_NAME] 0609872034 [EMAIL_A…" at bounding box center [1081, 517] width 505 height 145
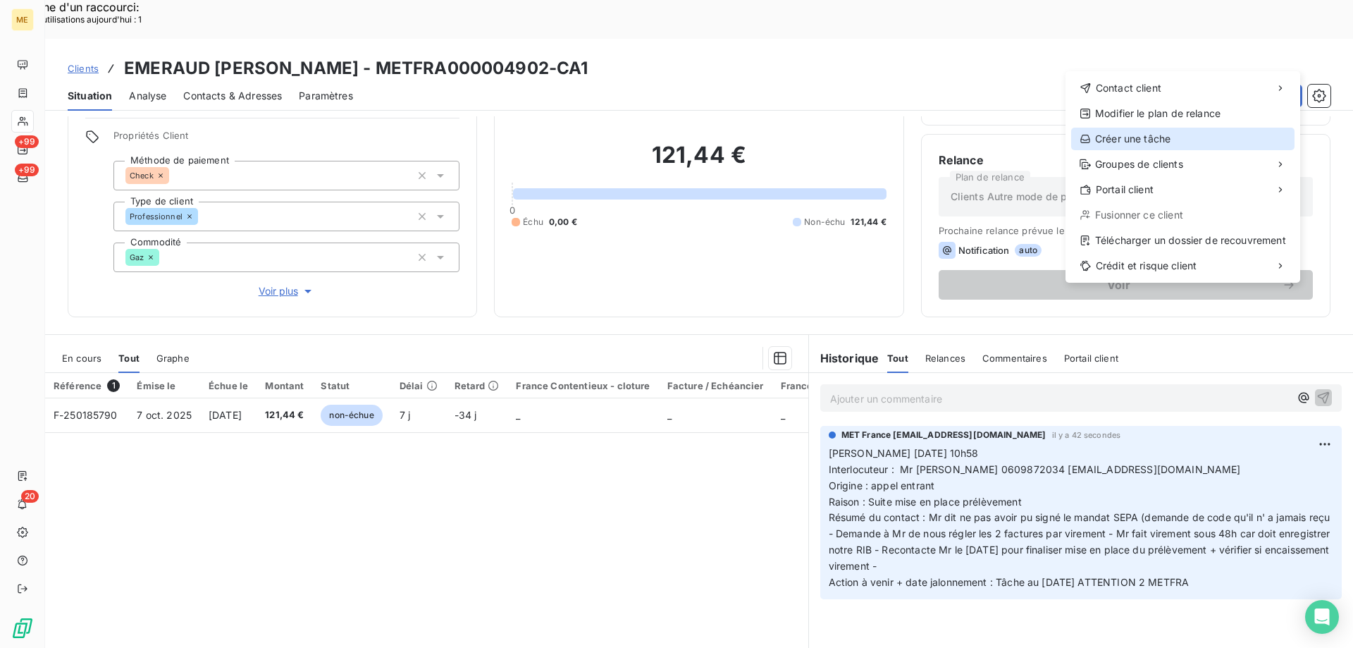
click at [1154, 132] on div "Créer une tâche" at bounding box center [1182, 139] width 223 height 23
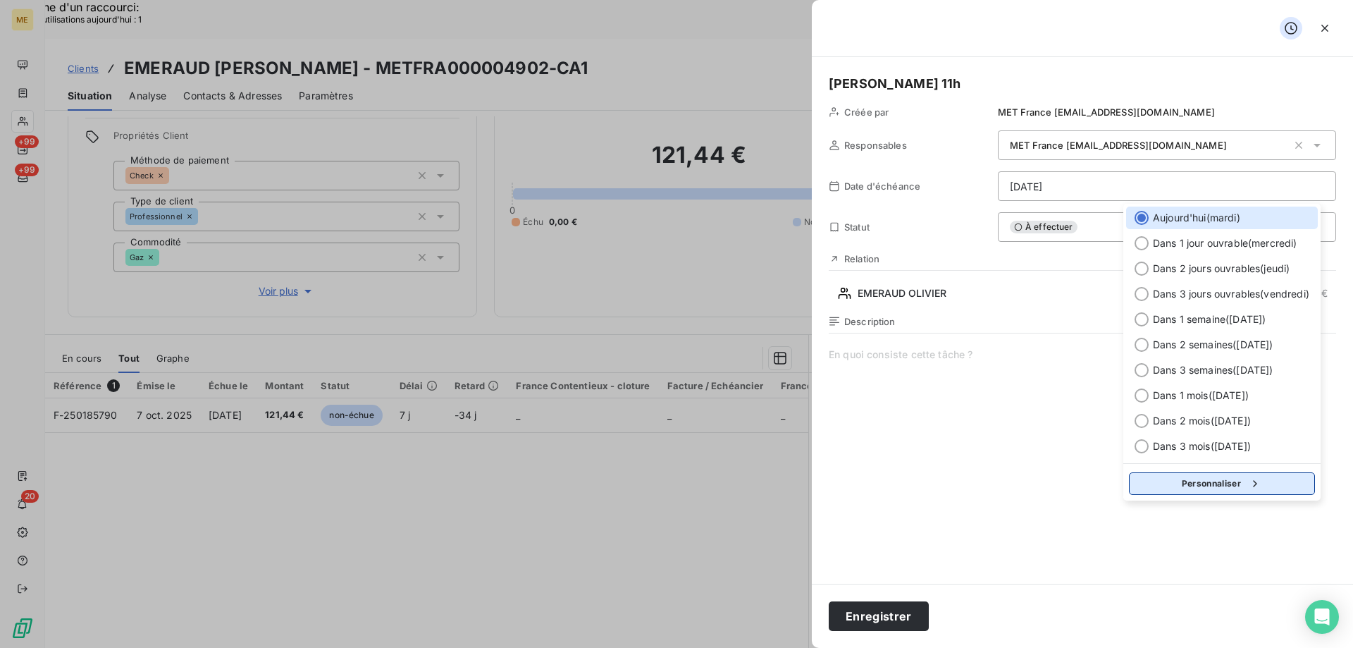
click at [1189, 478] on button "Personnaliser" at bounding box center [1222, 483] width 186 height 23
select select "9"
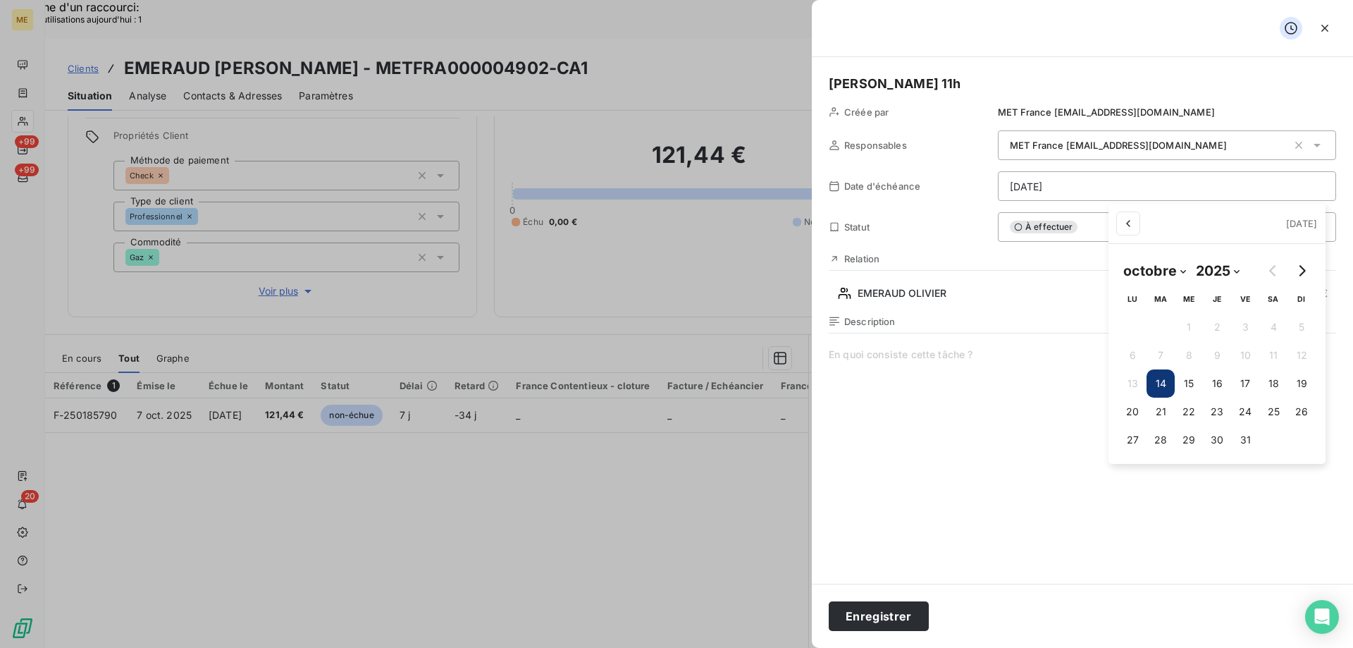
drag, startPoint x: 1193, startPoint y: 409, endPoint x: 1044, endPoint y: 513, distance: 181.2
click at [1189, 409] on button "22" at bounding box center [1189, 411] width 28 height 28
type input "[DATE]"
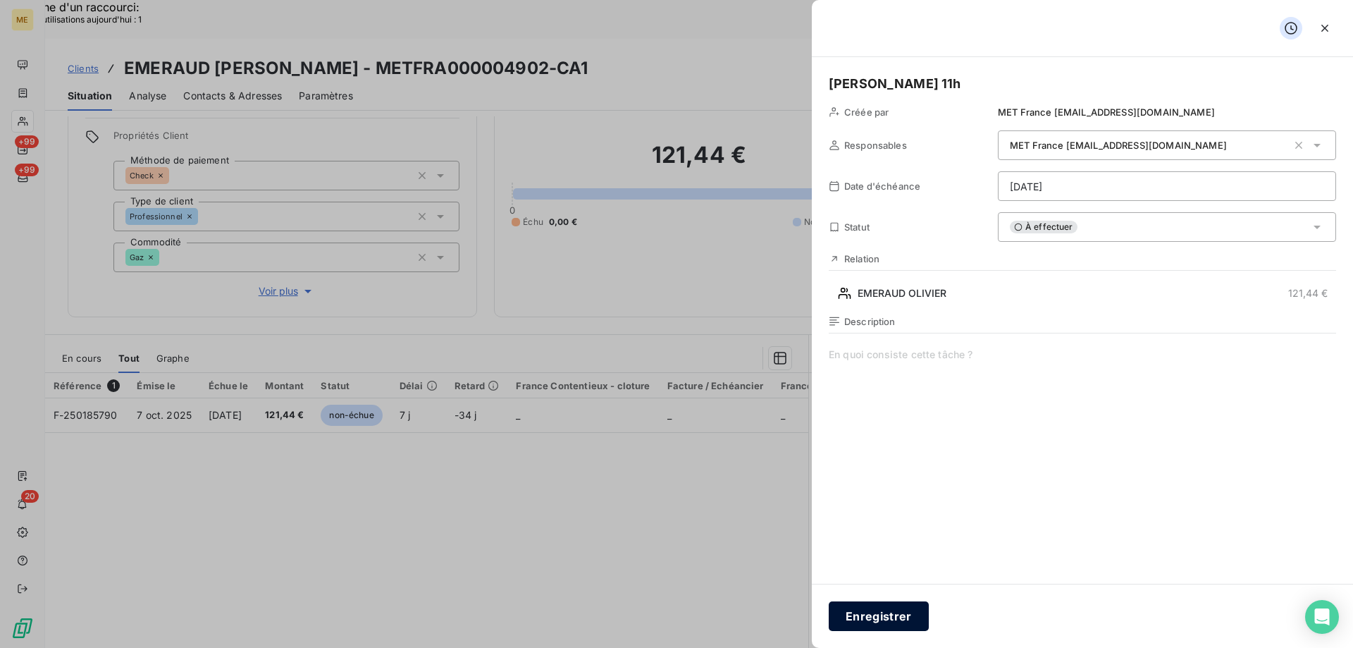
click at [885, 610] on button "Enregistrer" at bounding box center [879, 616] width 100 height 30
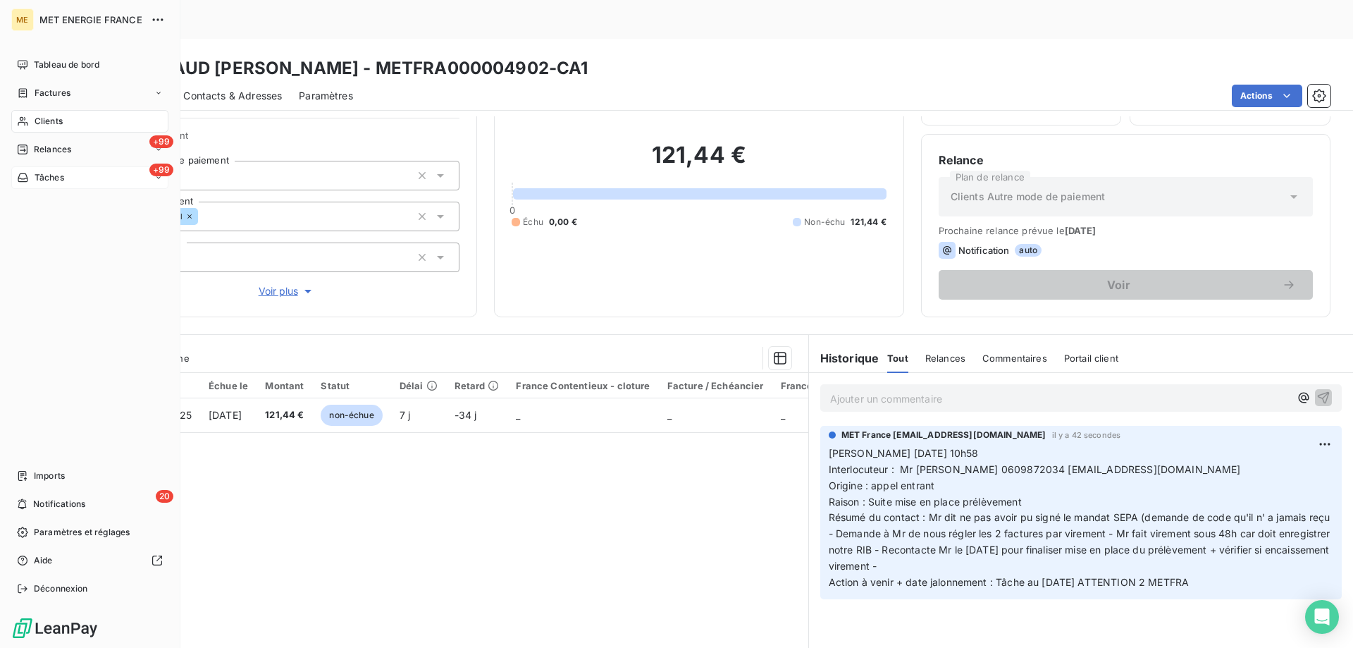
click at [104, 183] on div "+99 Tâches" at bounding box center [89, 177] width 157 height 23
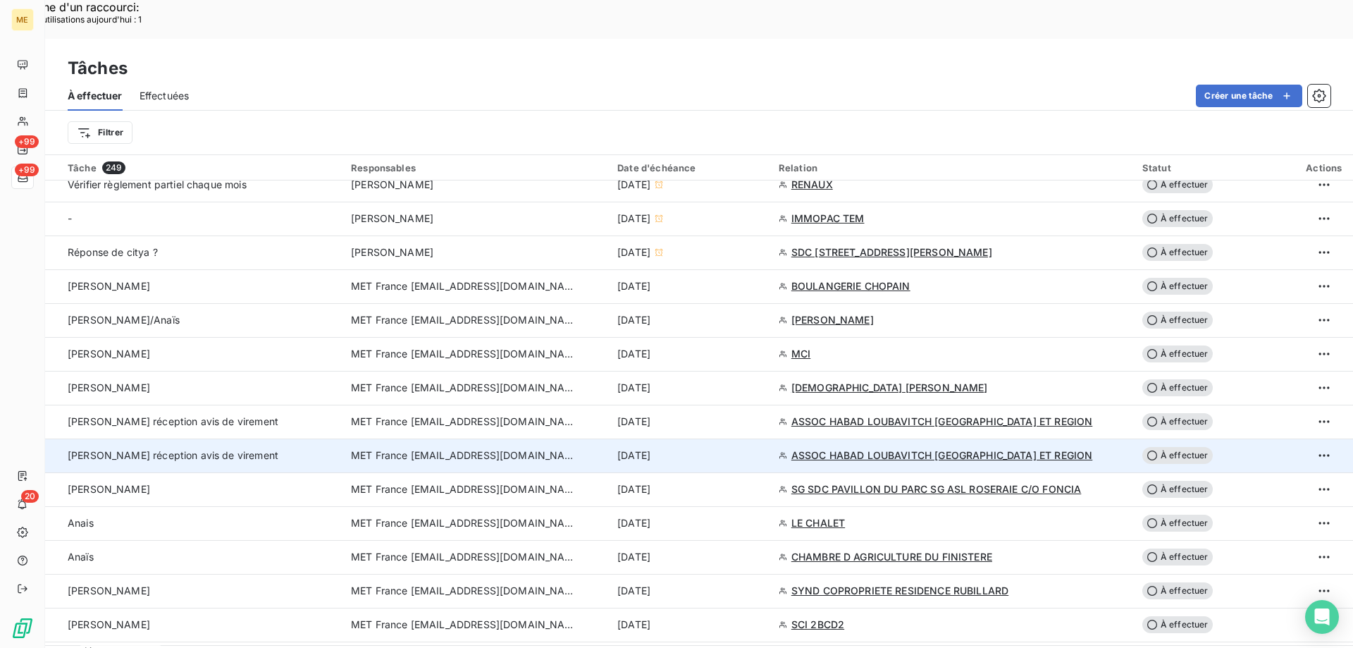
scroll to position [916, 0]
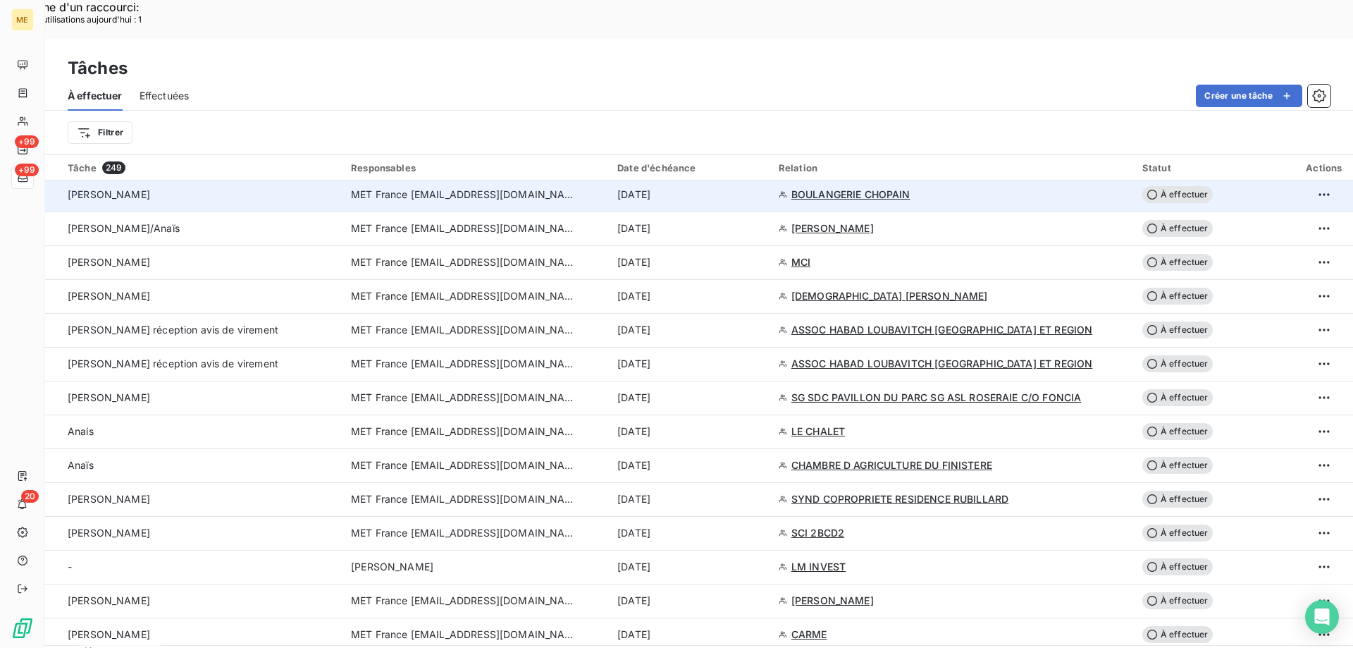
click at [1179, 186] on span "À effectuer" at bounding box center [1177, 194] width 70 height 17
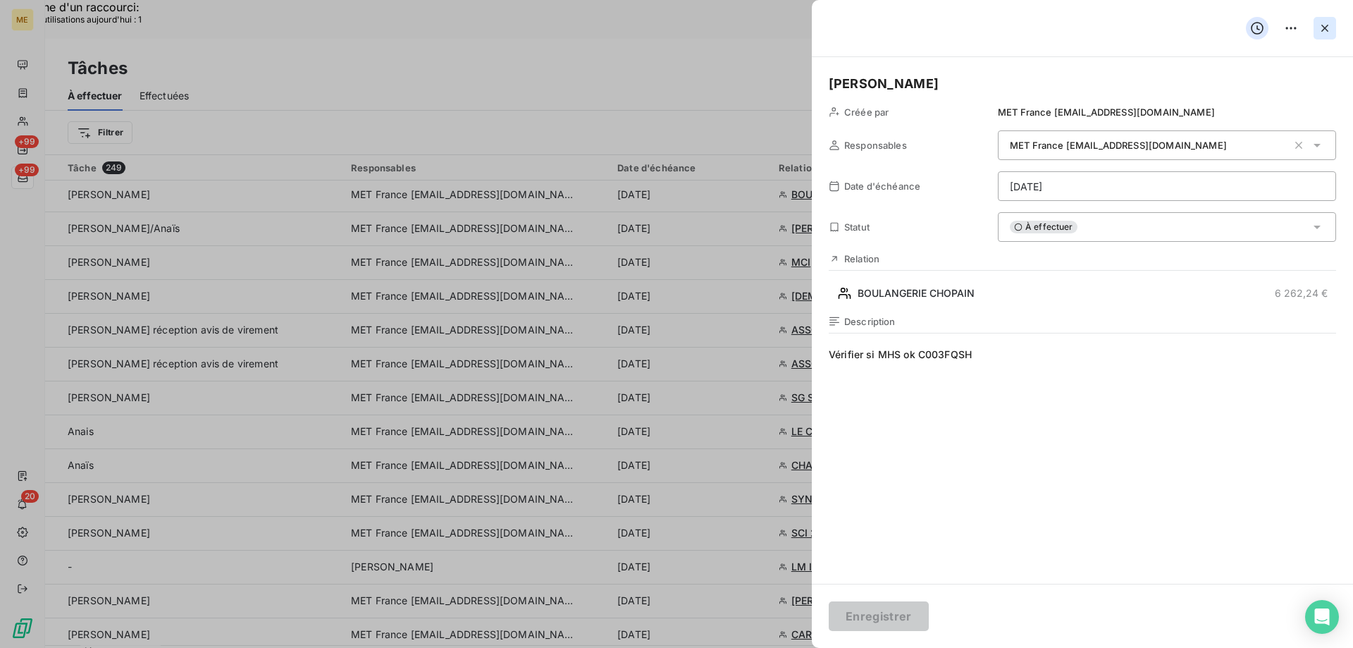
click at [1328, 35] on icon "button" at bounding box center [1325, 28] width 14 height 14
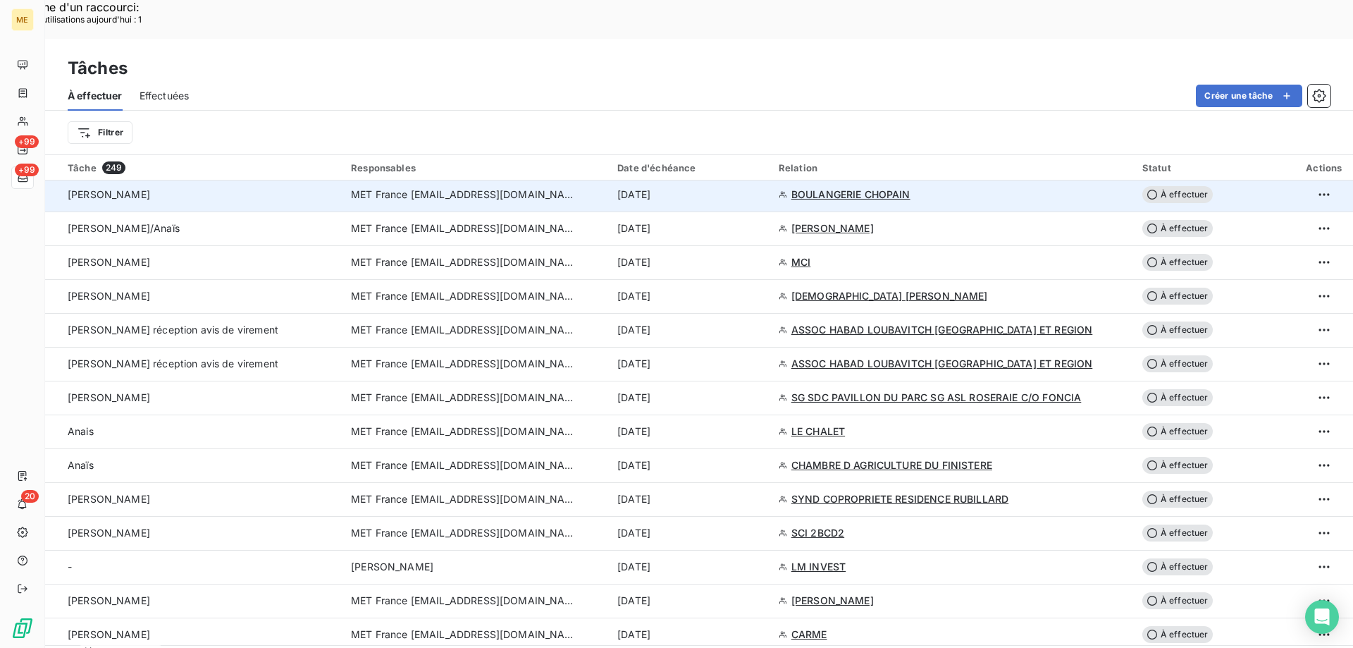
click at [836, 187] on span "BOULANGERIE CHOPAIN" at bounding box center [850, 194] width 119 height 14
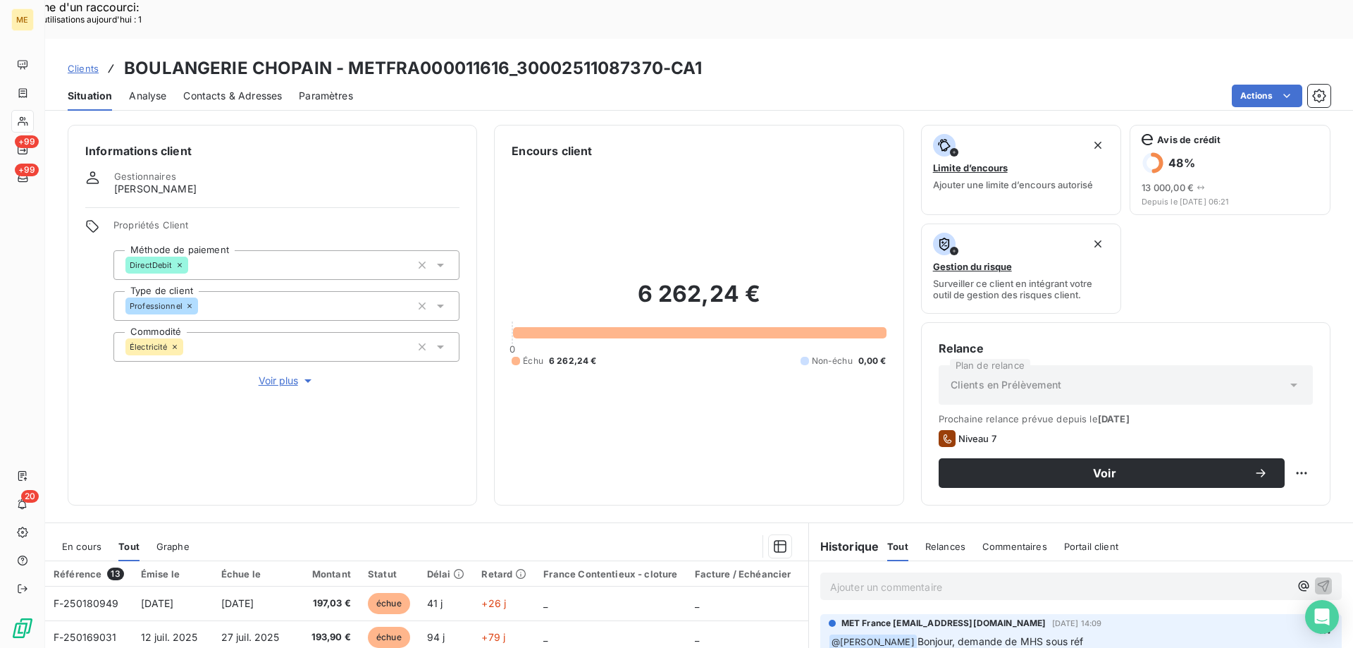
scroll to position [188, 0]
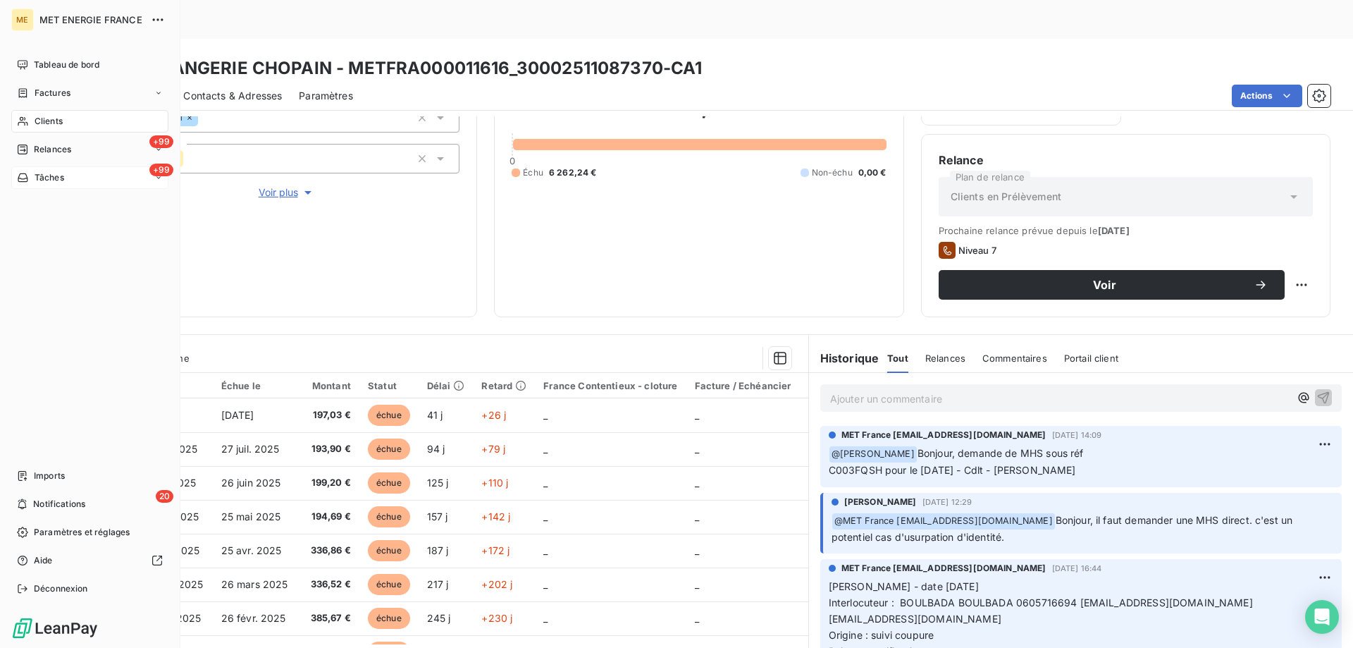
click at [80, 178] on div "+99 Tâches" at bounding box center [89, 177] width 157 height 23
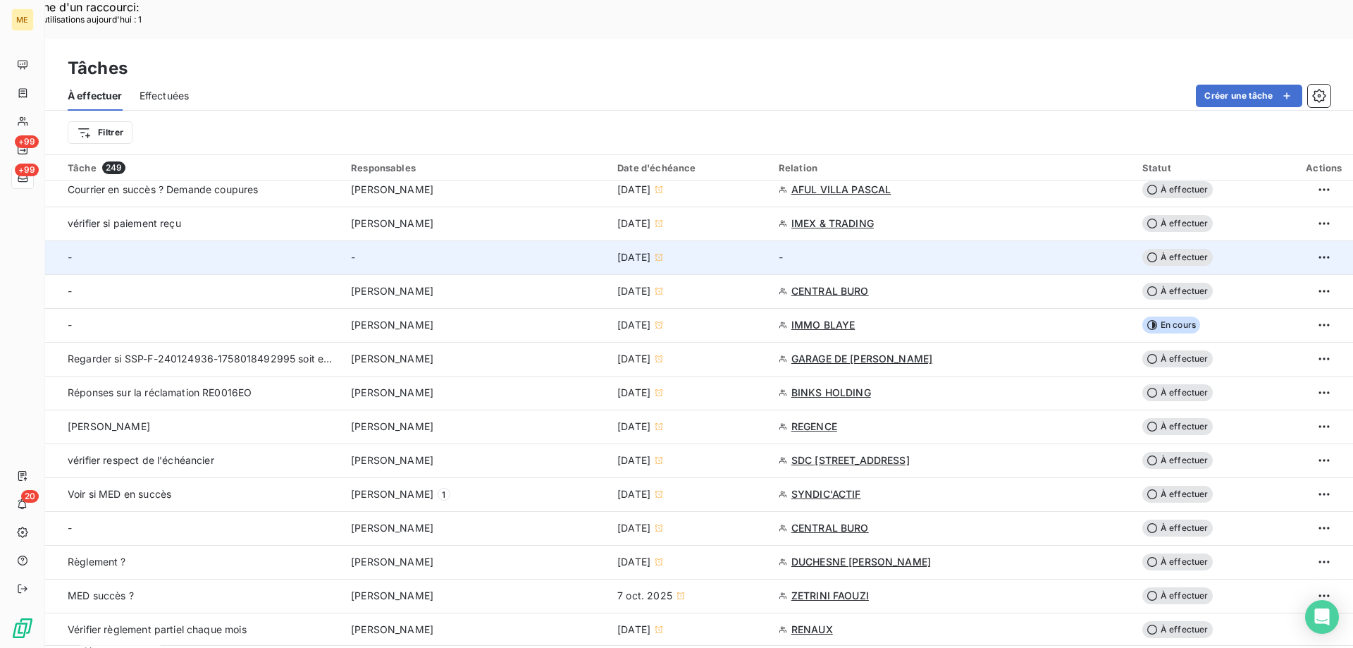
scroll to position [634, 0]
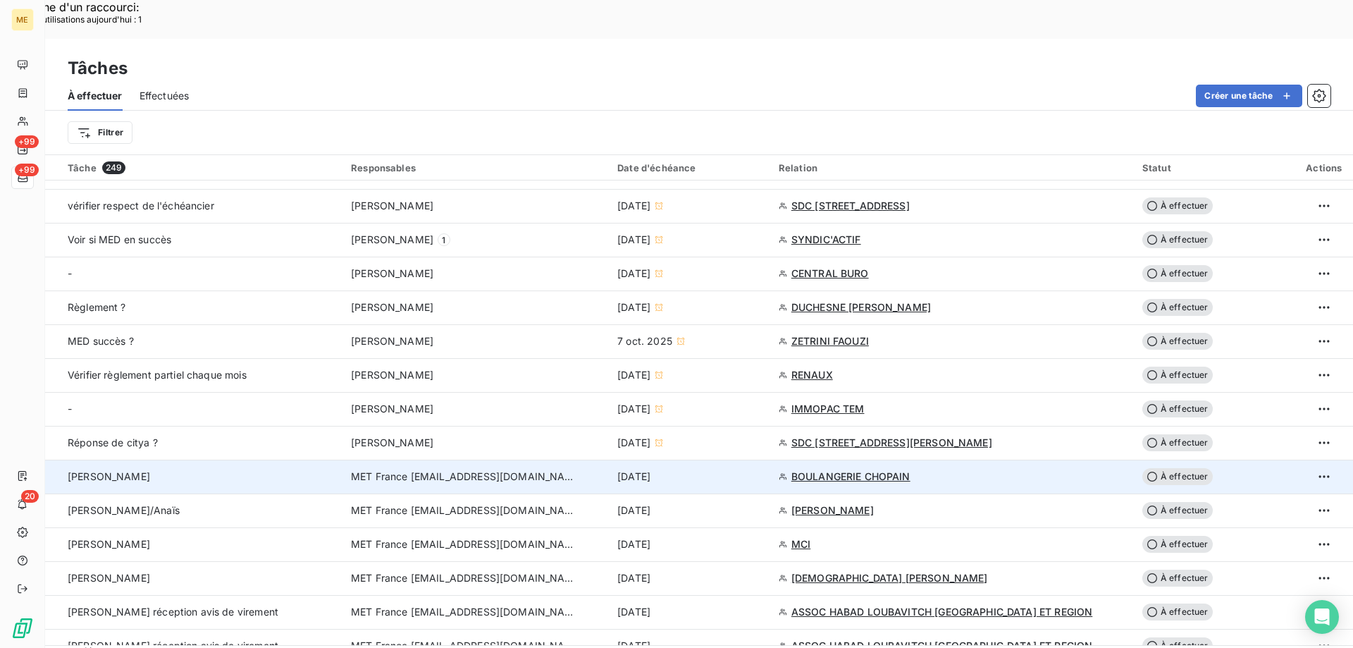
click at [1177, 468] on span "À effectuer" at bounding box center [1177, 476] width 70 height 17
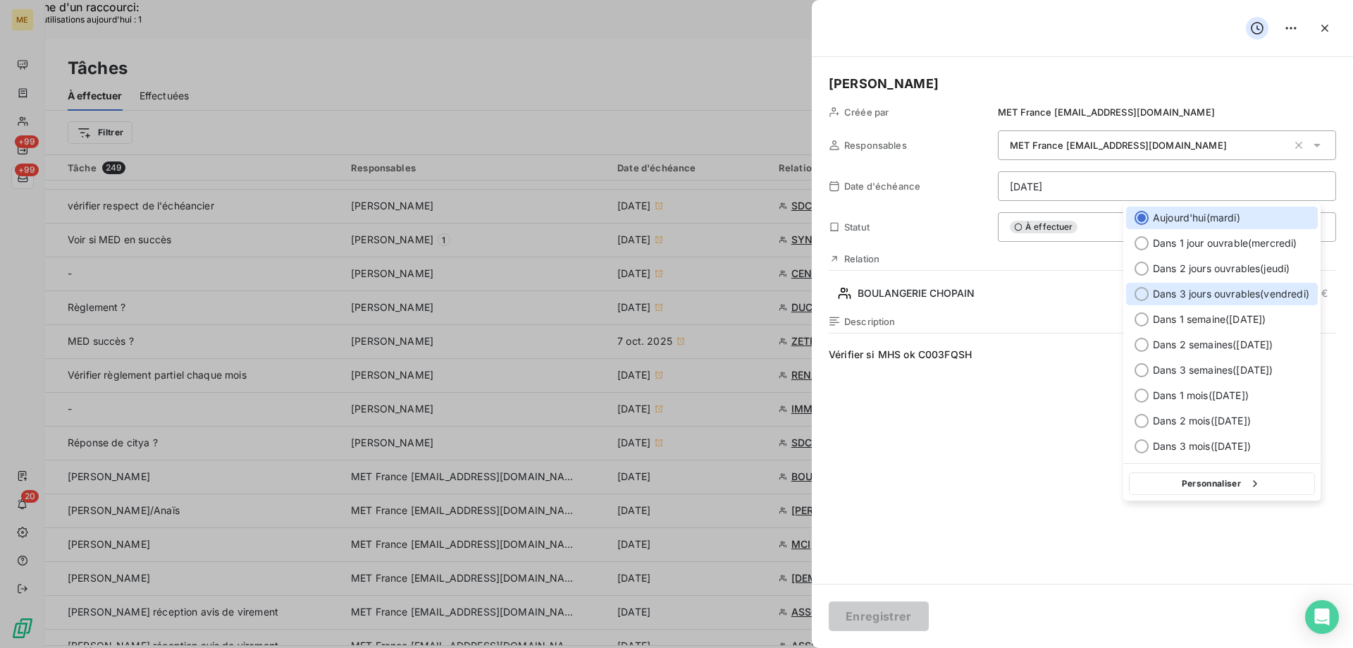
click at [1142, 291] on div at bounding box center [1142, 294] width 14 height 14
type input "[DATE]"
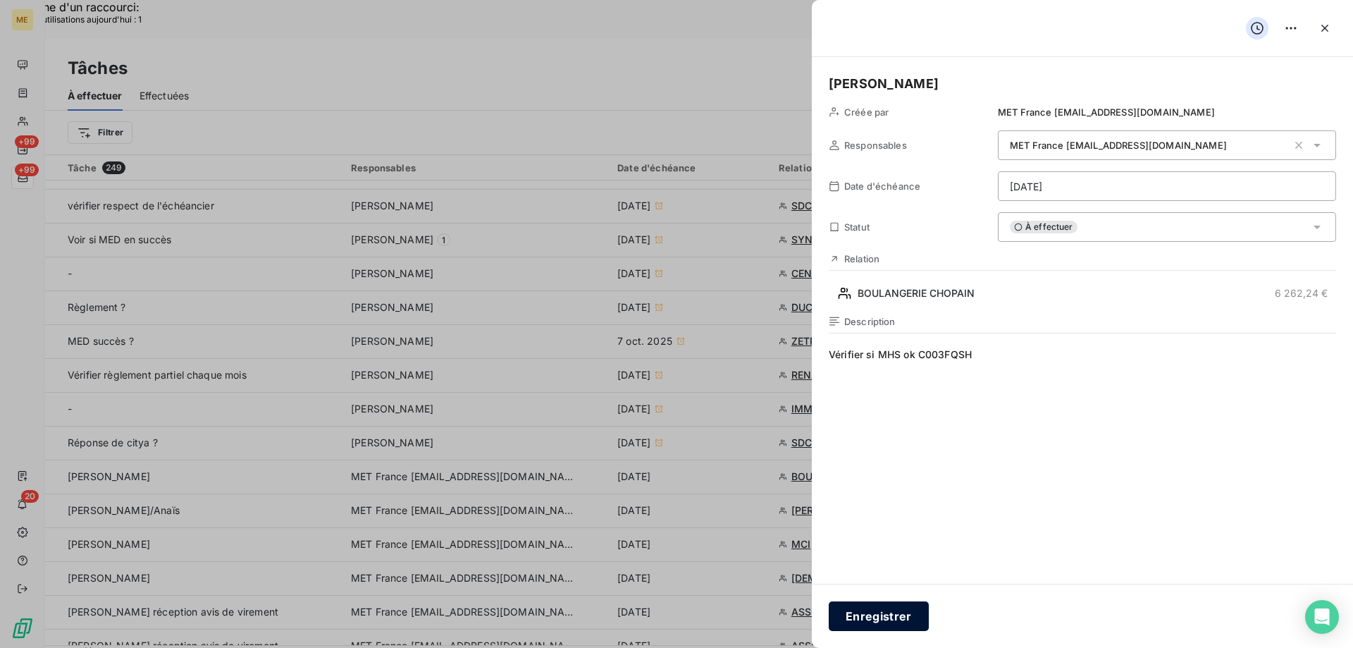
click at [877, 617] on button "Enregistrer" at bounding box center [879, 616] width 100 height 30
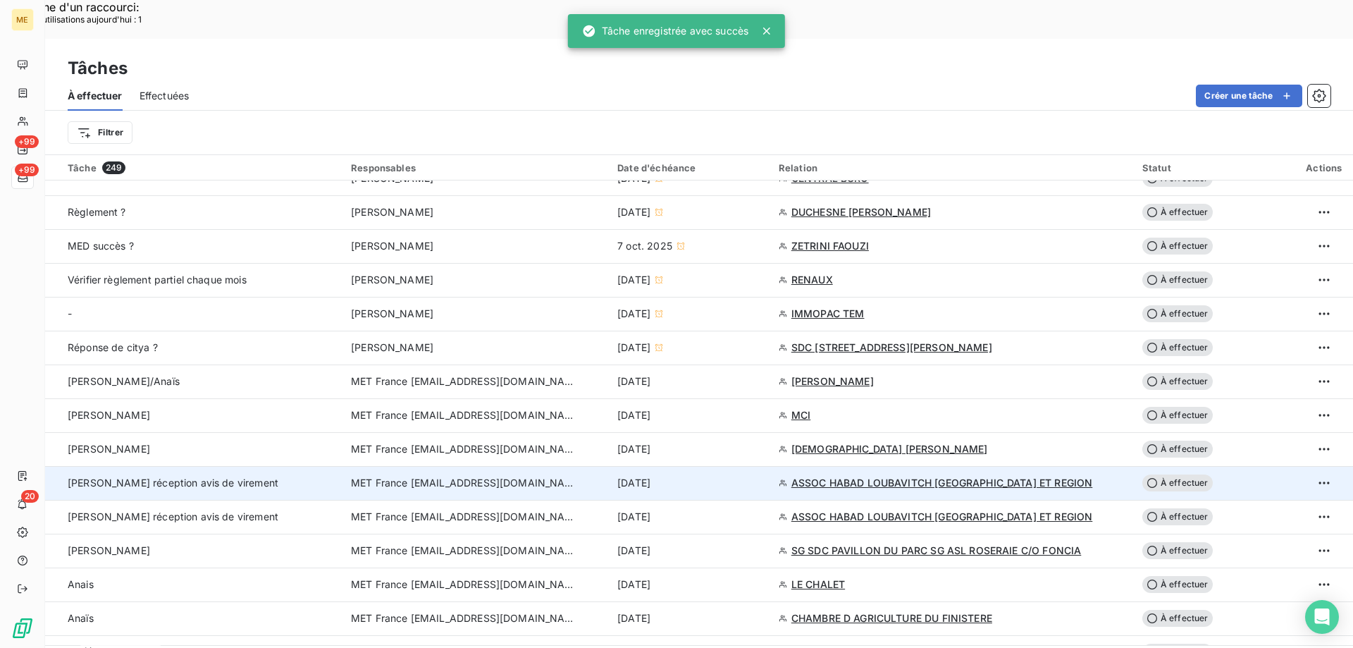
scroll to position [846, 0]
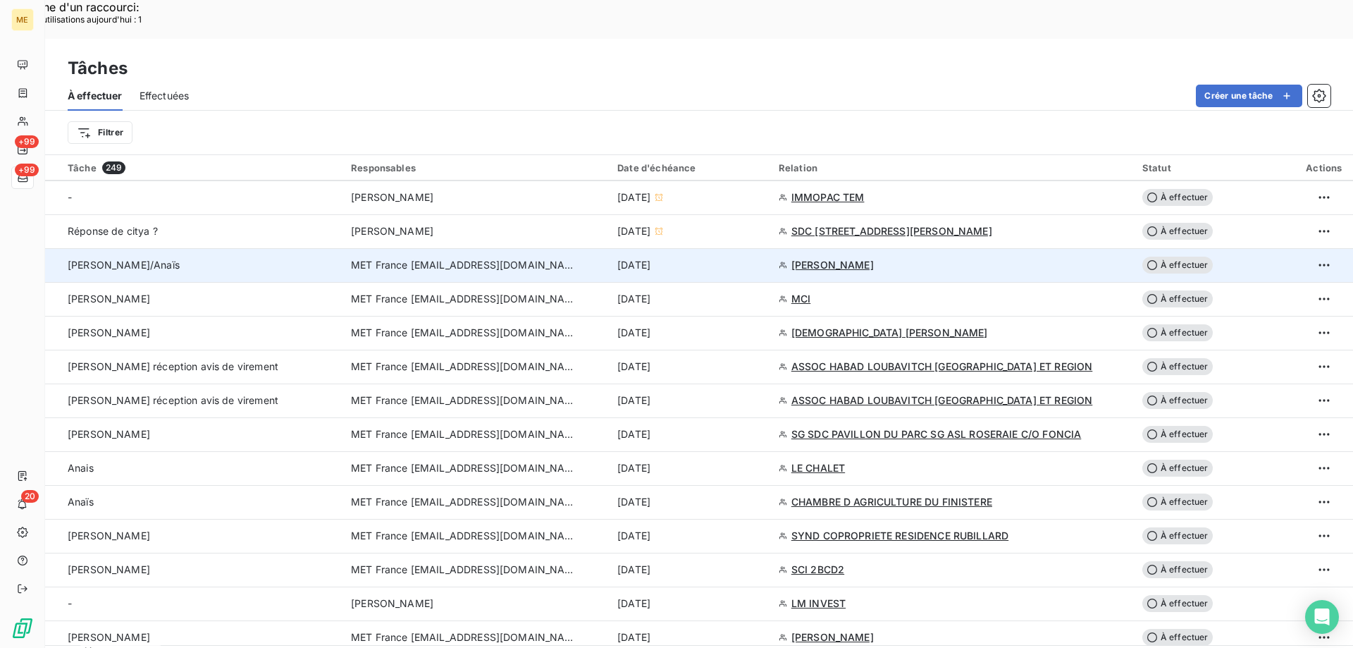
click at [834, 258] on span "[PERSON_NAME]" at bounding box center [832, 265] width 82 height 14
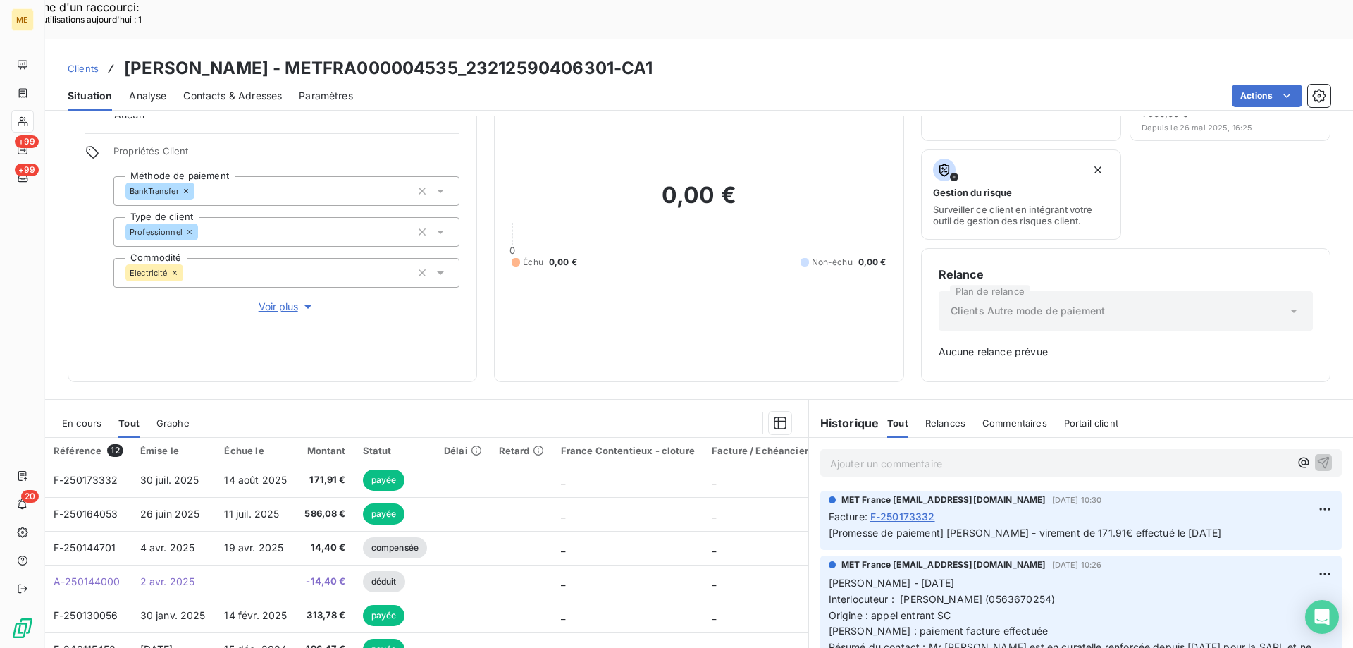
scroll to position [139, 0]
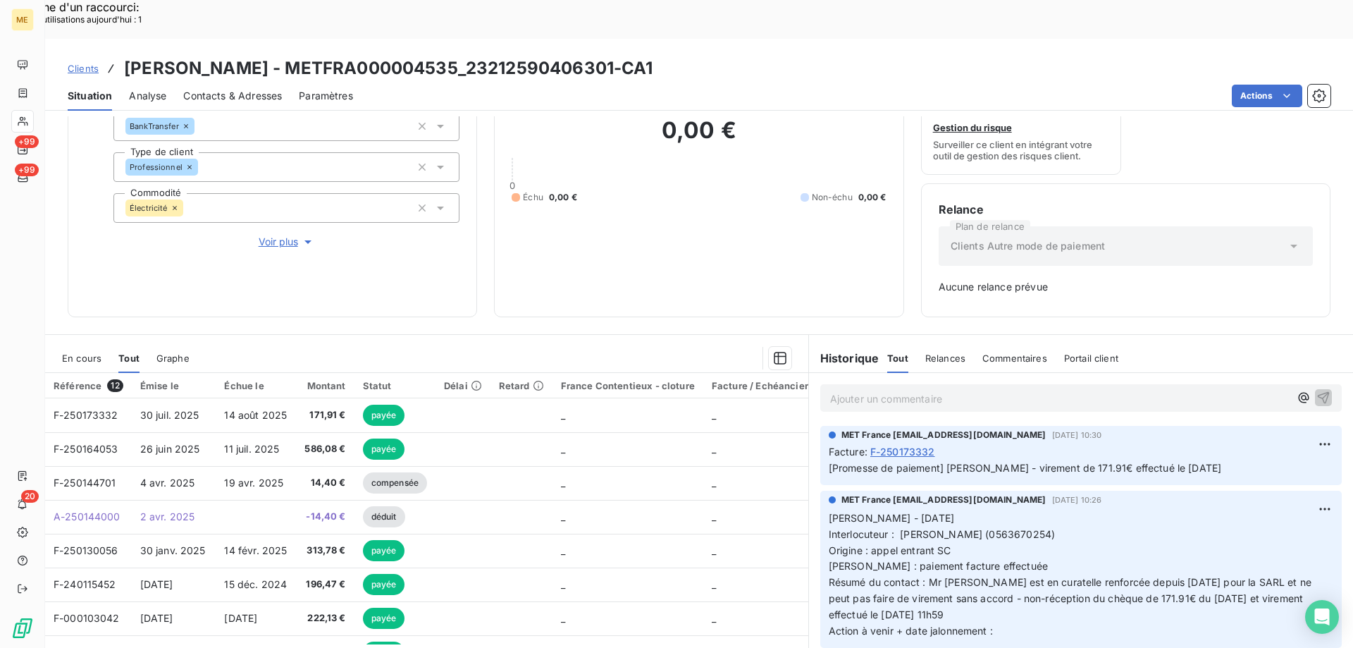
click at [274, 235] on span "Voir plus" at bounding box center [287, 242] width 56 height 14
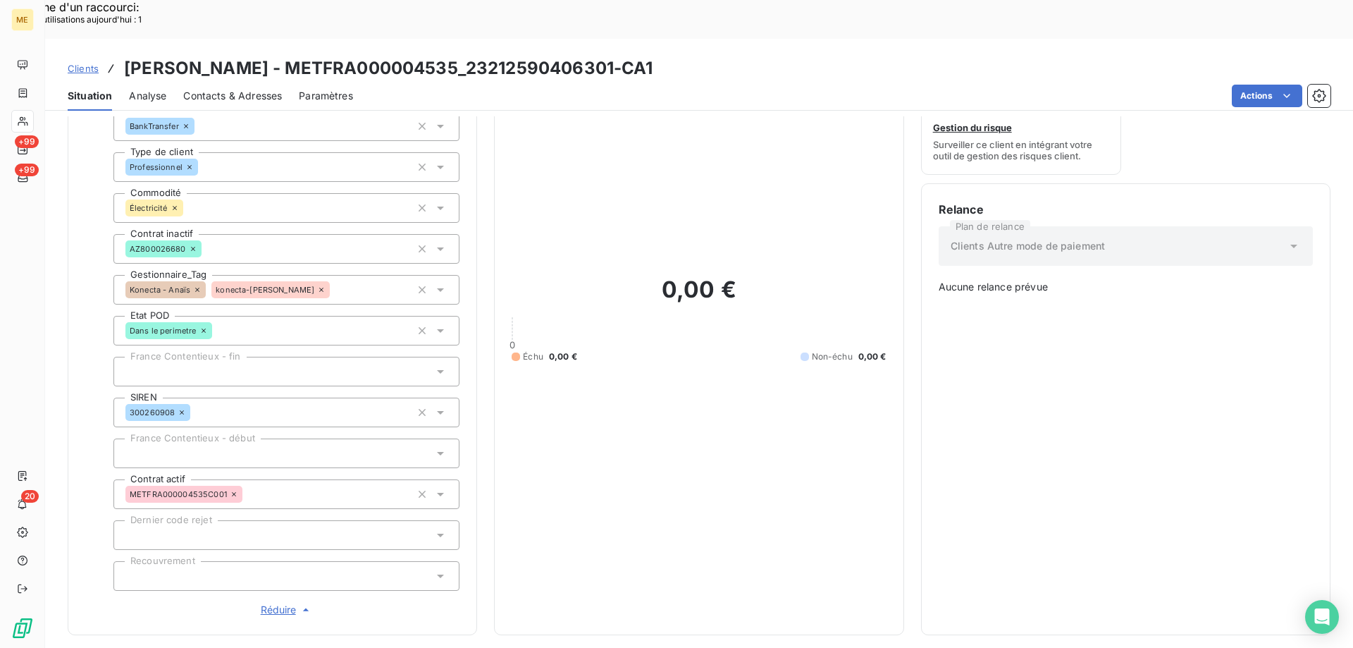
click at [269, 602] on span "Réduire" at bounding box center [287, 609] width 52 height 14
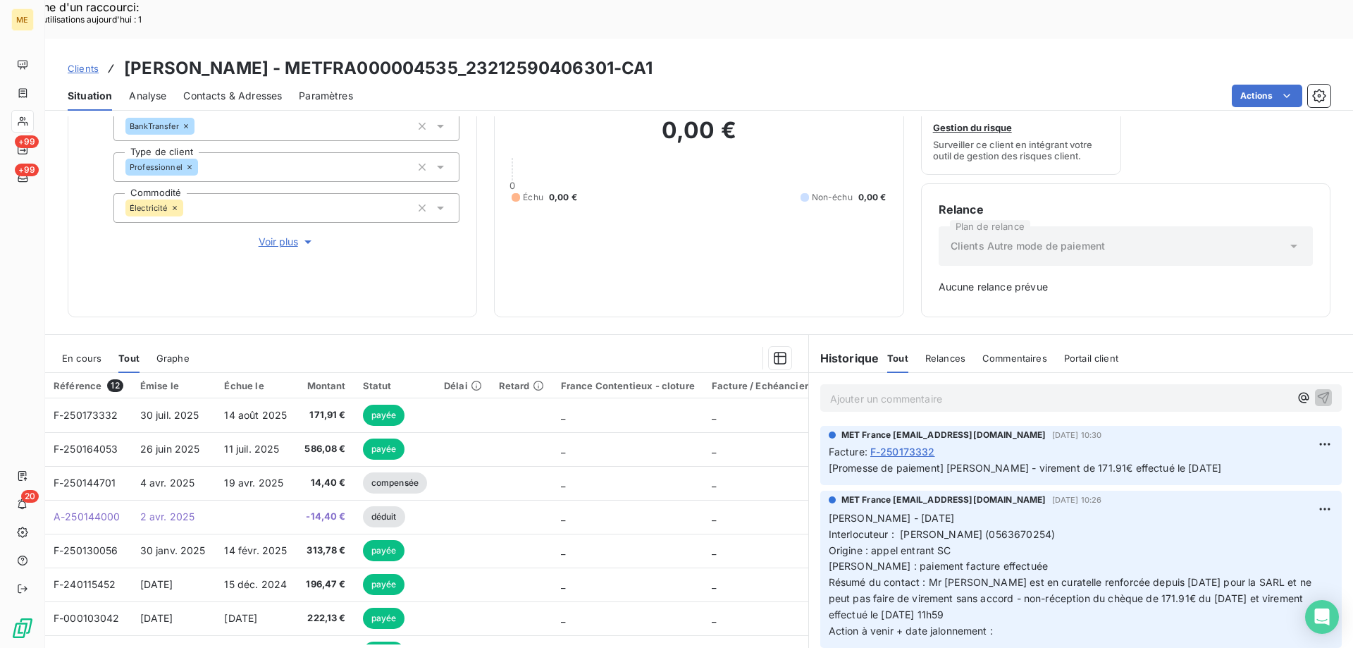
click at [983, 528] on span "Interlocuteur : [PERSON_NAME] (0563670254)" at bounding box center [942, 534] width 226 height 12
click at [996, 580] on p "[PERSON_NAME] - [DATE] Interlocuteur : [PERSON_NAME] ([PHONE_NUMBER]) Origine :…" at bounding box center [1081, 574] width 505 height 129
click at [1008, 585] on p "[PERSON_NAME] - [DATE] Interlocuteur : [PERSON_NAME] ([PHONE_NUMBER]) Origine :…" at bounding box center [1081, 574] width 505 height 129
click at [829, 512] on span "[PERSON_NAME] - [DATE]" at bounding box center [891, 518] width 125 height 12
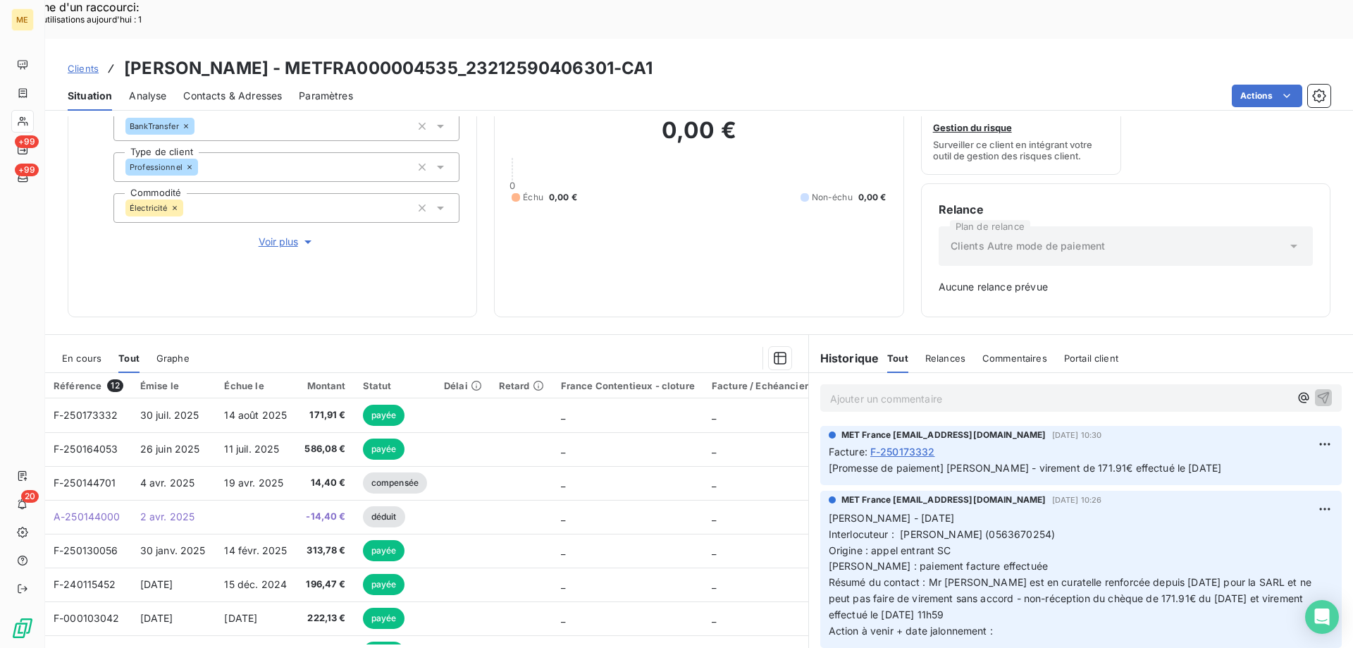
drag, startPoint x: 823, startPoint y: 476, endPoint x: 1103, endPoint y: 511, distance: 281.9
click at [1105, 510] on p "[PERSON_NAME] - [DATE] Interlocuteur : [PERSON_NAME] ([PHONE_NUMBER]) Origine :…" at bounding box center [1081, 574] width 505 height 129
drag, startPoint x: 998, startPoint y: 593, endPoint x: 820, endPoint y: 478, distance: 212.1
click at [820, 490] on div "MET France [EMAIL_ADDRESS][DOMAIN_NAME] [DATE] 10:26 [PERSON_NAME] - [DATE] Int…" at bounding box center [1080, 568] width 521 height 157
click at [853, 390] on p "Ajouter un commentaire ﻿" at bounding box center [1059, 399] width 459 height 18
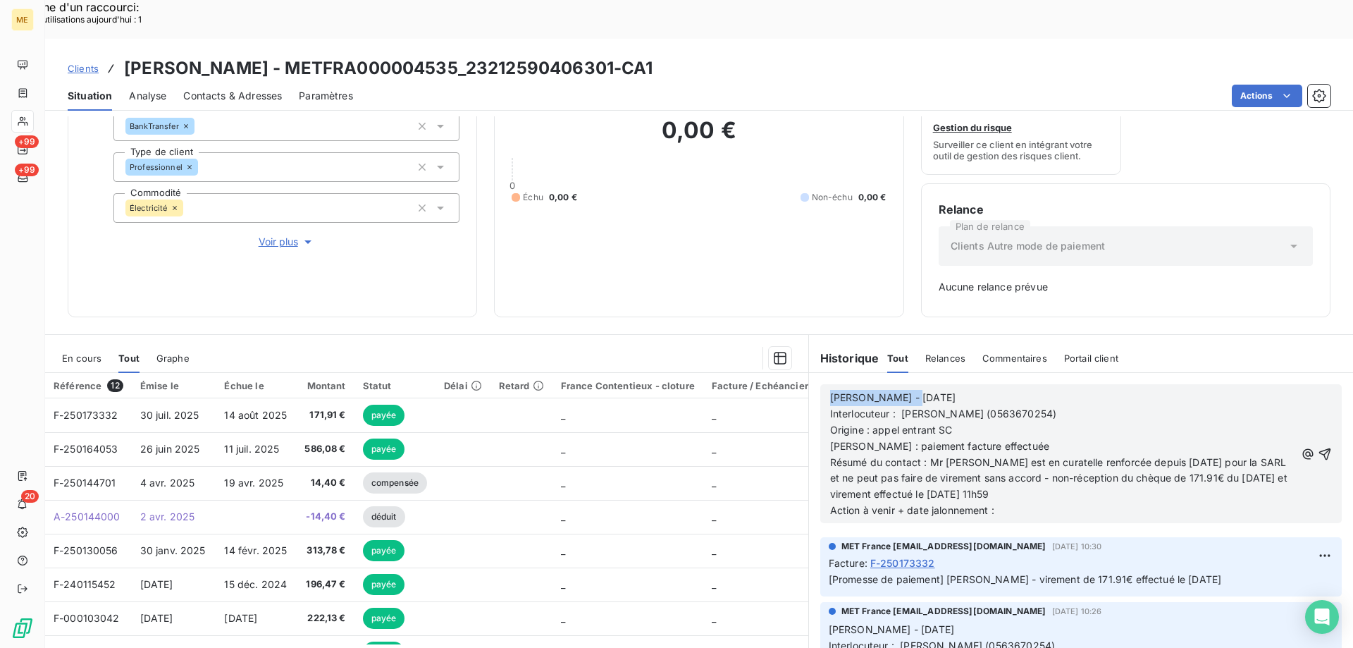
drag, startPoint x: 890, startPoint y: 356, endPoint x: 820, endPoint y: 352, distance: 70.6
click at [820, 384] on div "[PERSON_NAME] - [DATE] Interlocuteur : [PERSON_NAME] ([PHONE_NUMBER]) Origine :…" at bounding box center [1080, 453] width 521 height 139
drag, startPoint x: 869, startPoint y: 392, endPoint x: 953, endPoint y: 395, distance: 84.6
click at [953, 422] on p "Origine : appel entrant SC" at bounding box center [1062, 430] width 465 height 16
drag, startPoint x: 865, startPoint y: 408, endPoint x: 1007, endPoint y: 410, distance: 141.7
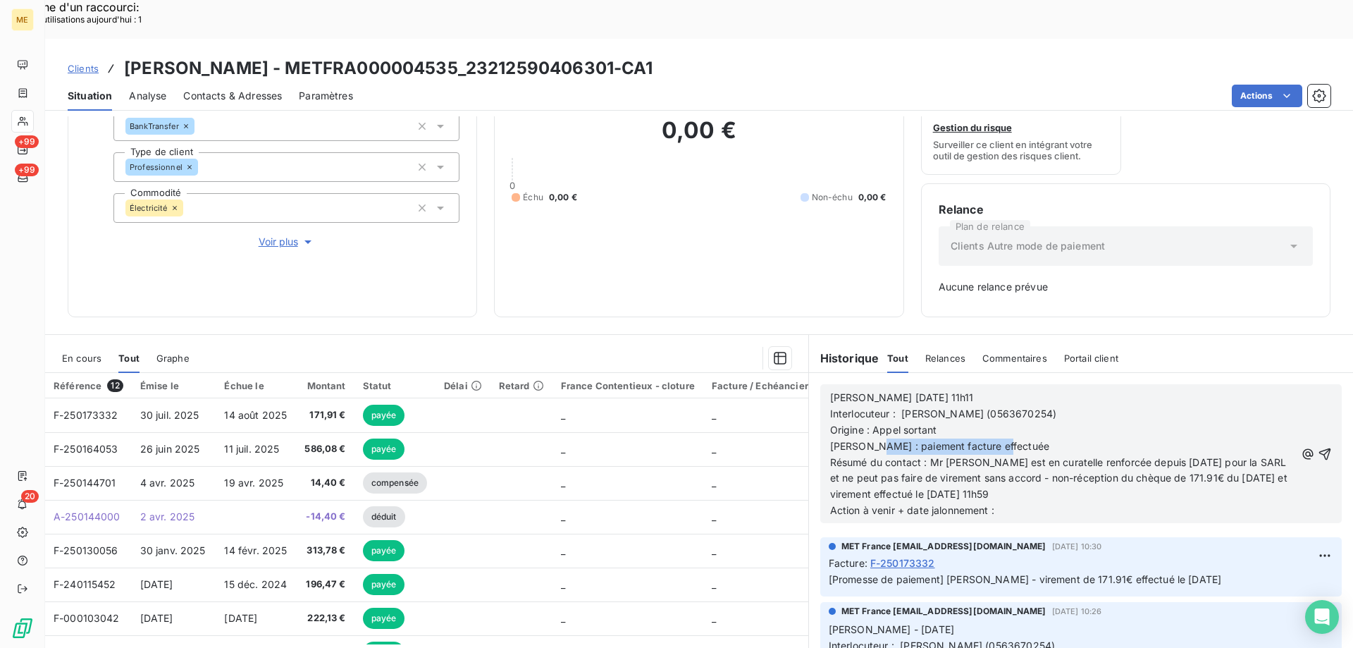
click at [1006, 438] on p "[PERSON_NAME] : paiement facture effectuée" at bounding box center [1062, 446] width 465 height 16
drag, startPoint x: 948, startPoint y: 429, endPoint x: 1020, endPoint y: 462, distance: 79.1
click at [1020, 462] on p "Résumé du contact : Mr [PERSON_NAME] est en curatelle renforcée depuis [DATE] p…" at bounding box center [1062, 479] width 465 height 49
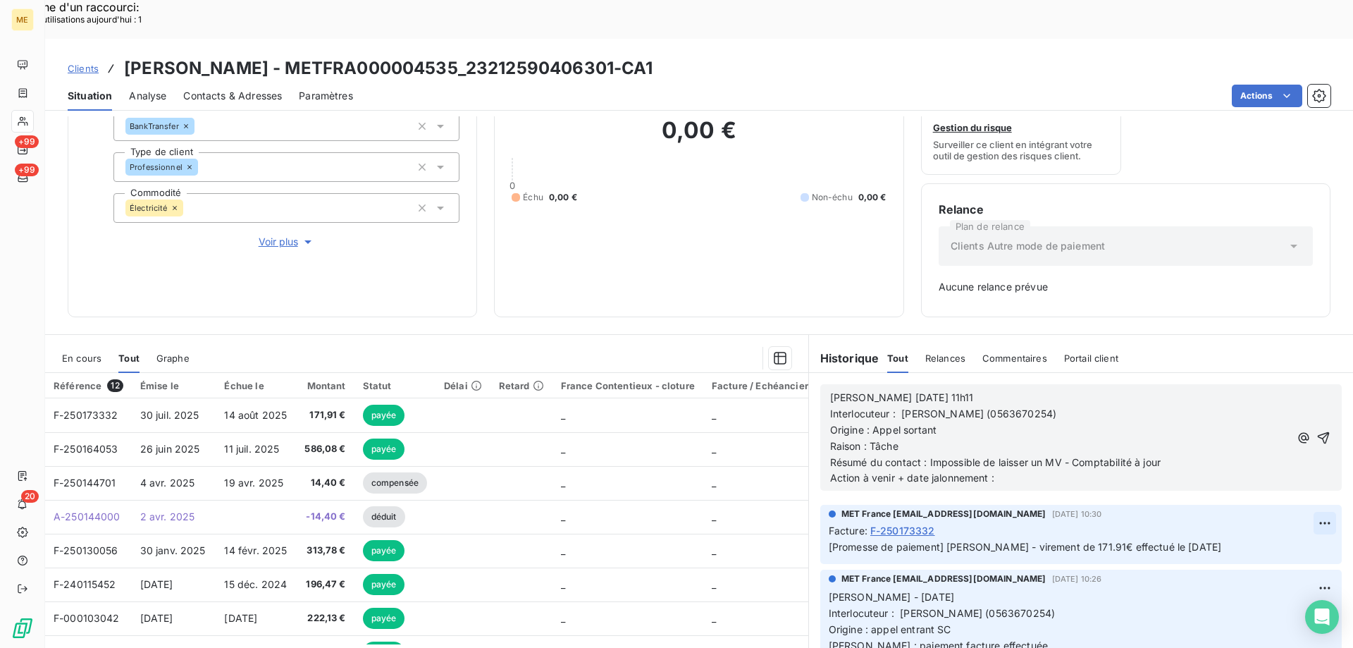
click at [1316, 431] on icon "button" at bounding box center [1323, 438] width 14 height 14
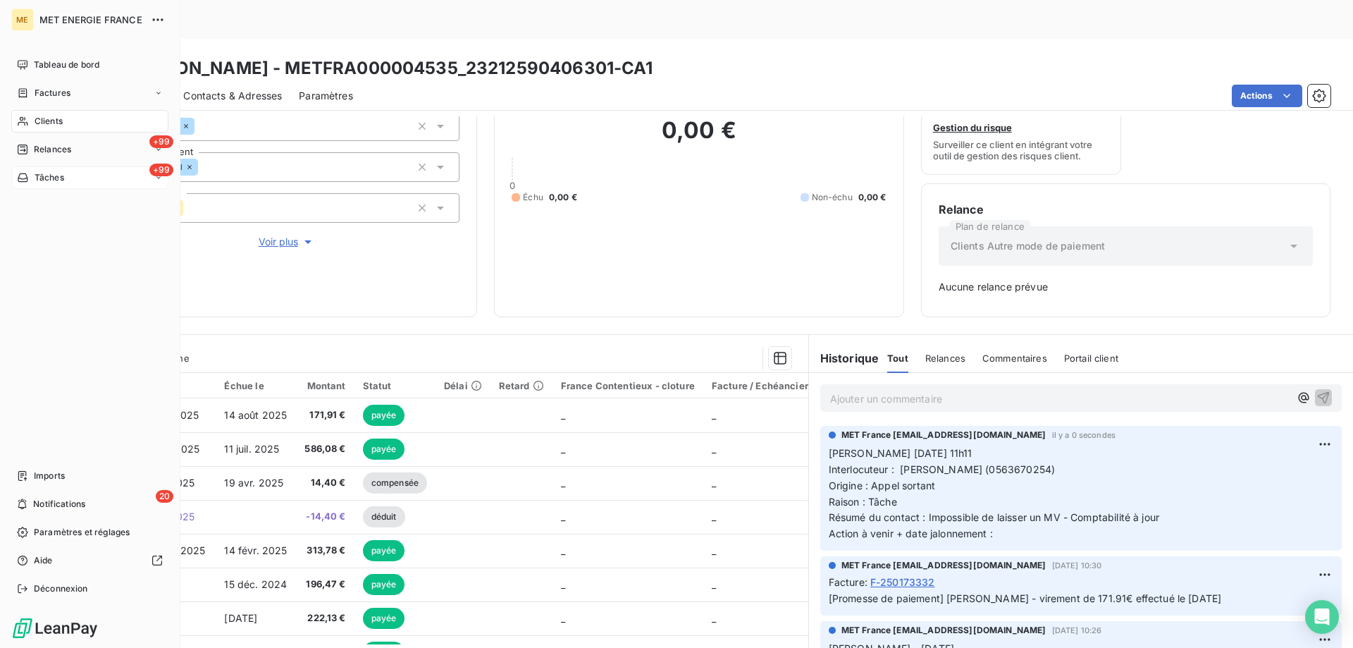
click at [85, 176] on div "+99 Tâches" at bounding box center [89, 177] width 157 height 23
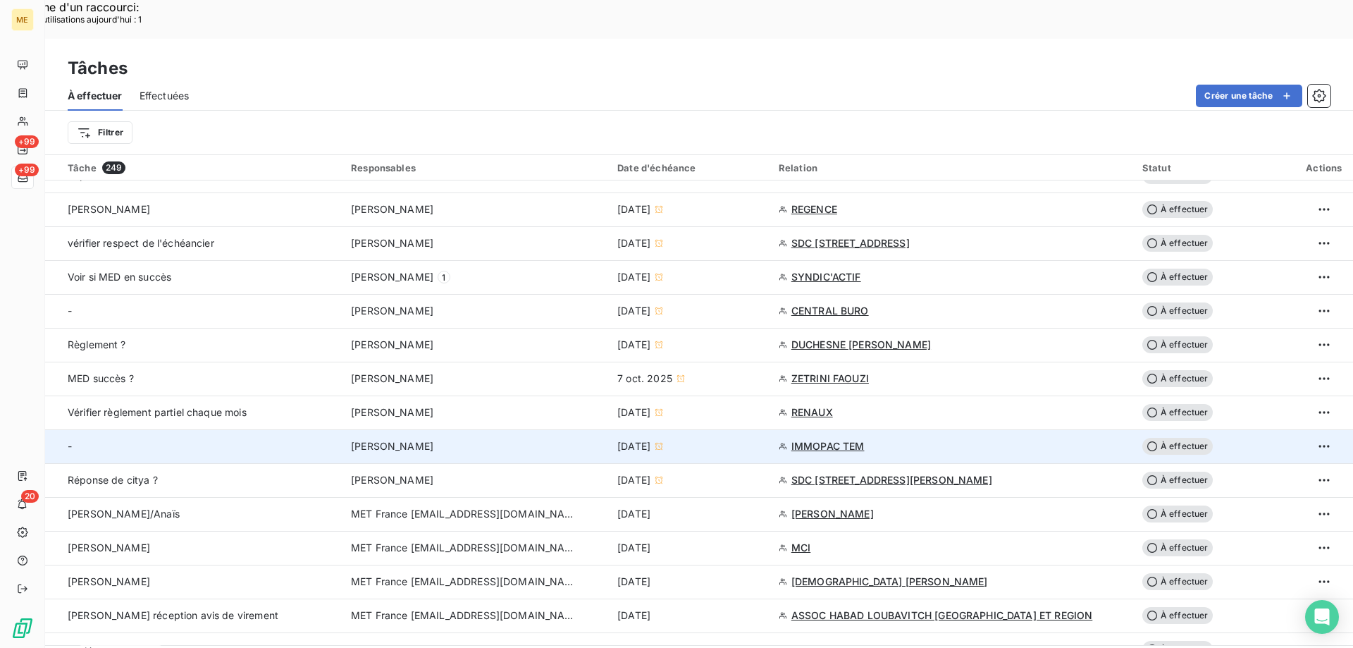
scroll to position [705, 0]
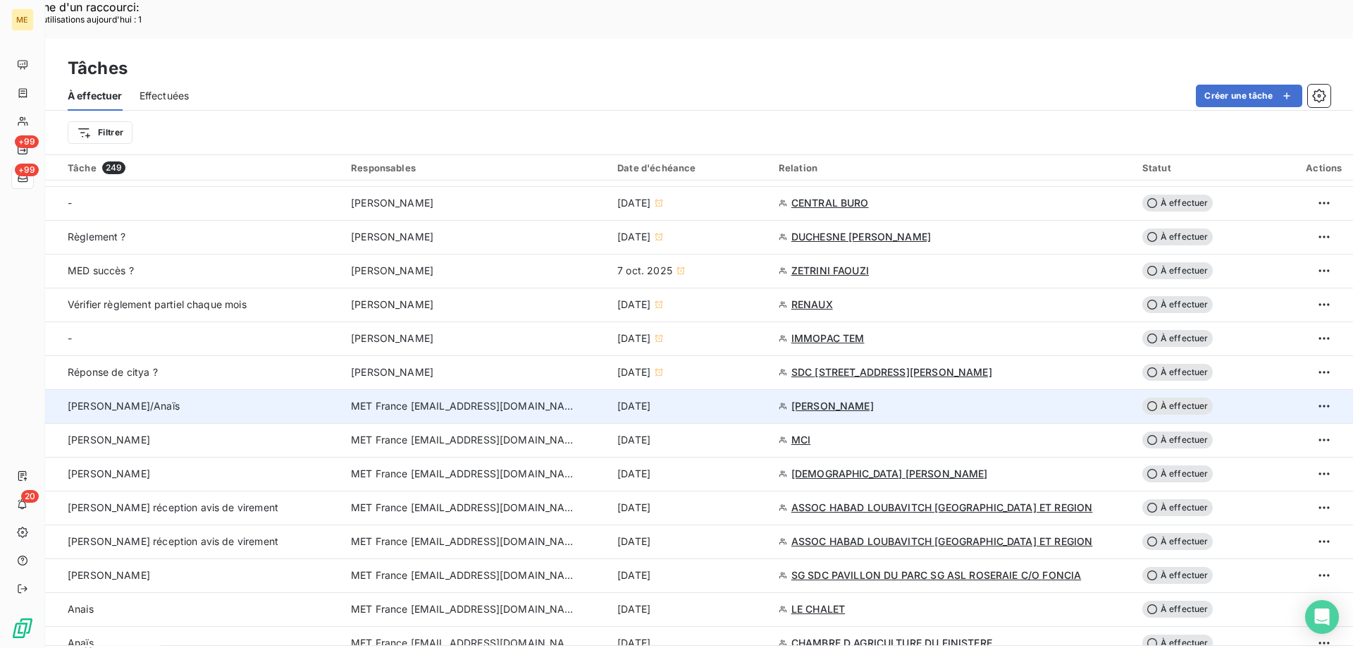
click at [1165, 397] on span "À effectuer" at bounding box center [1177, 405] width 70 height 17
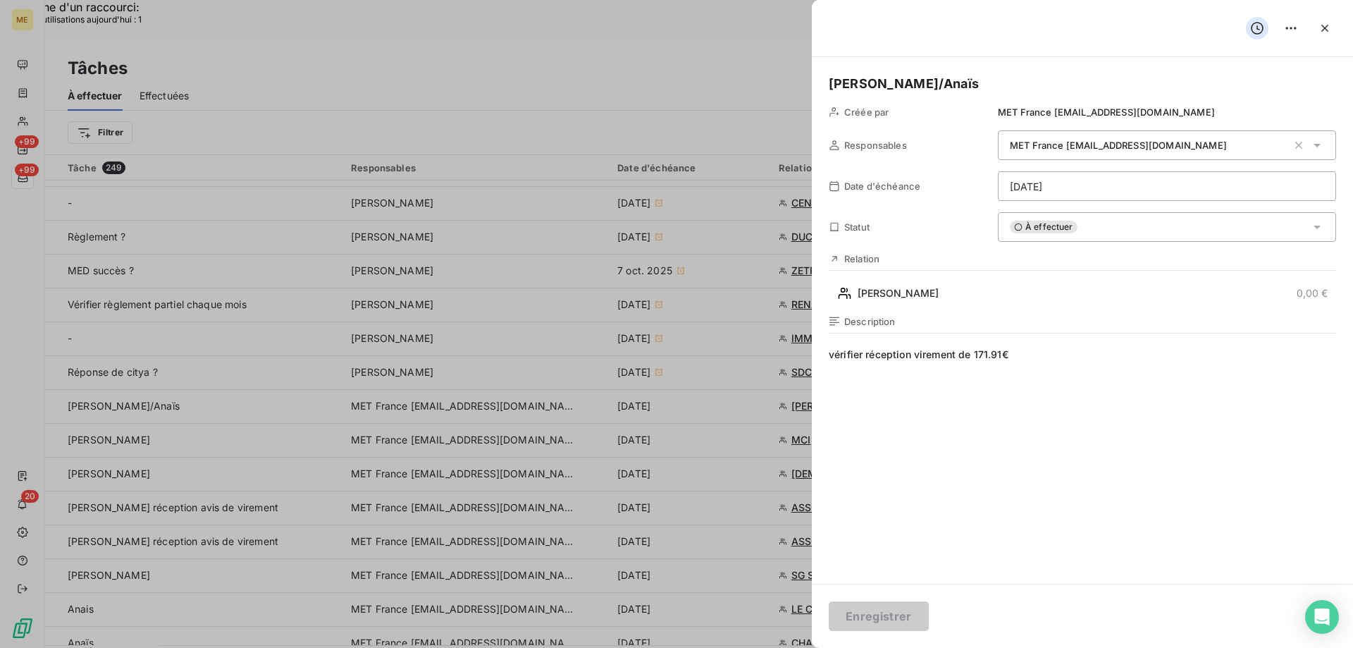
click at [1087, 224] on div "À effectuer" at bounding box center [1167, 227] width 338 height 30
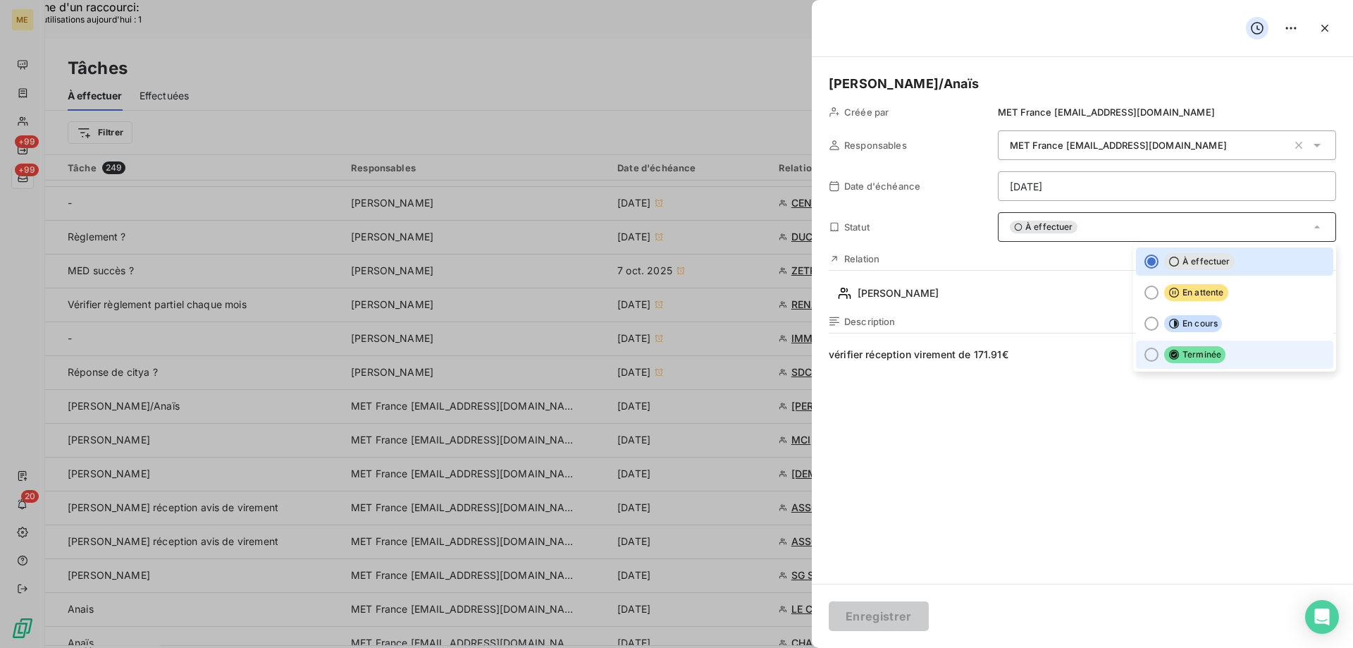
click at [1144, 354] on div at bounding box center [1151, 354] width 14 height 14
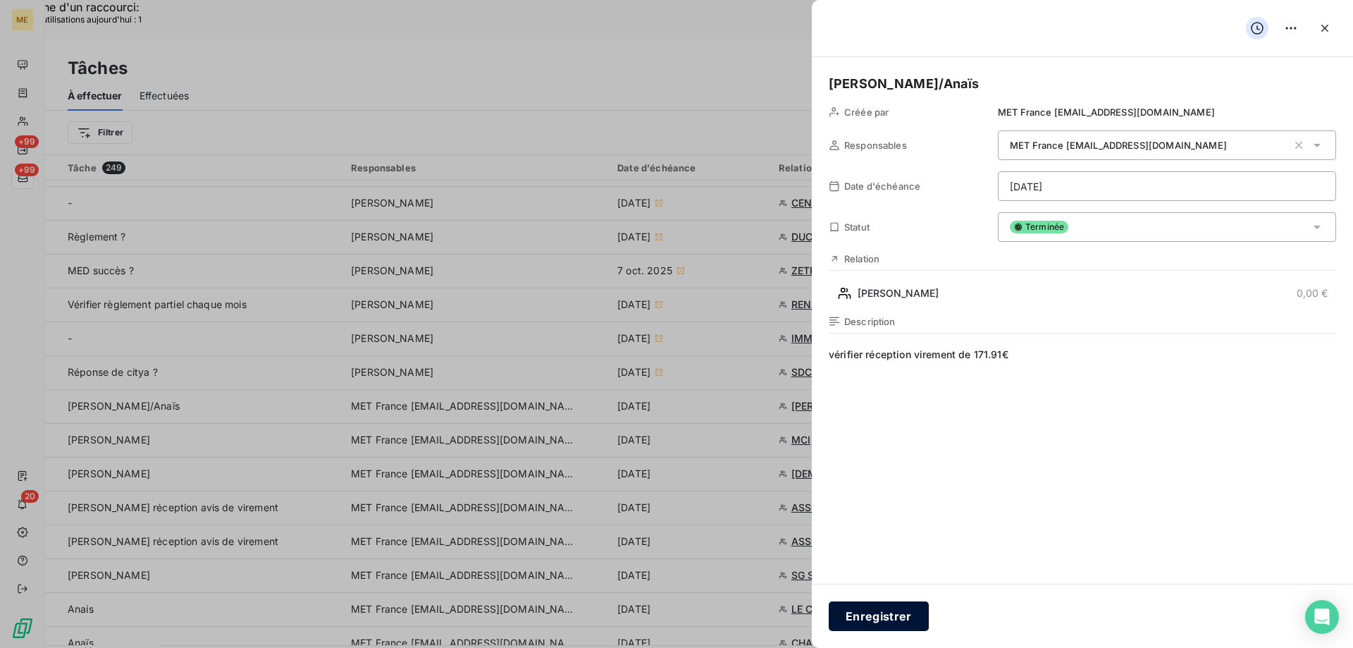
click at [877, 610] on button "Enregistrer" at bounding box center [879, 616] width 100 height 30
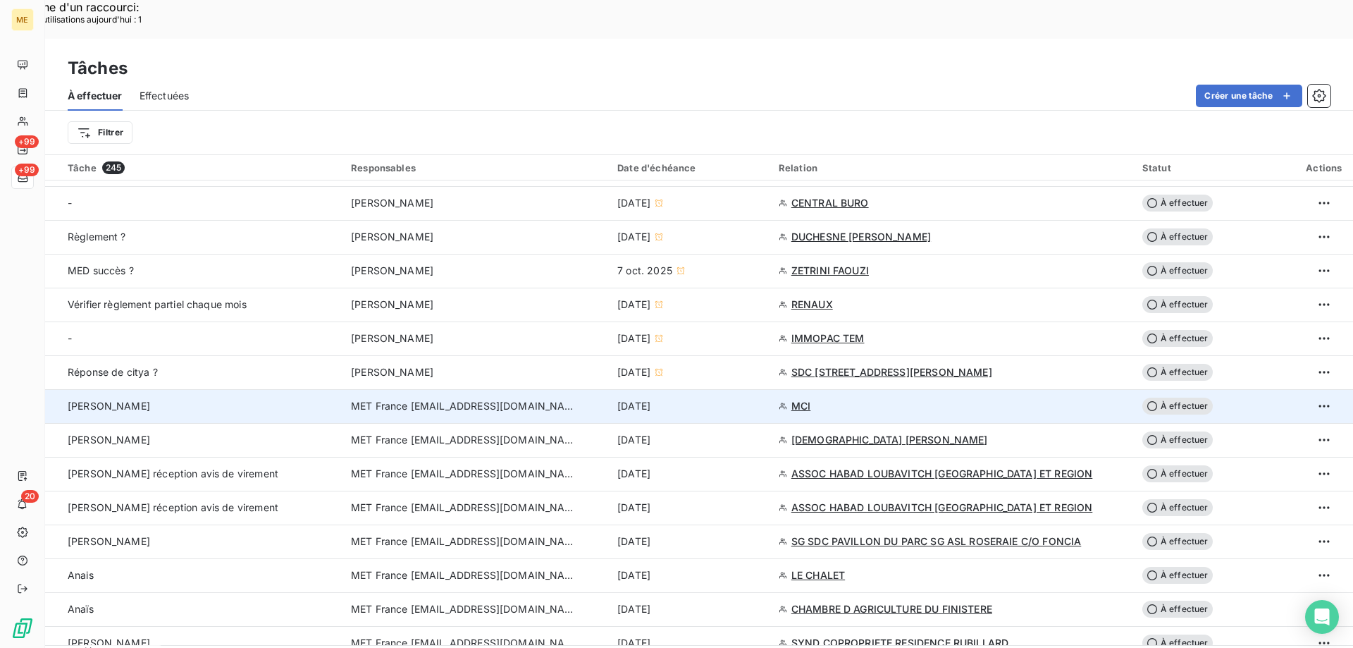
click at [806, 399] on span "MCI" at bounding box center [800, 406] width 19 height 14
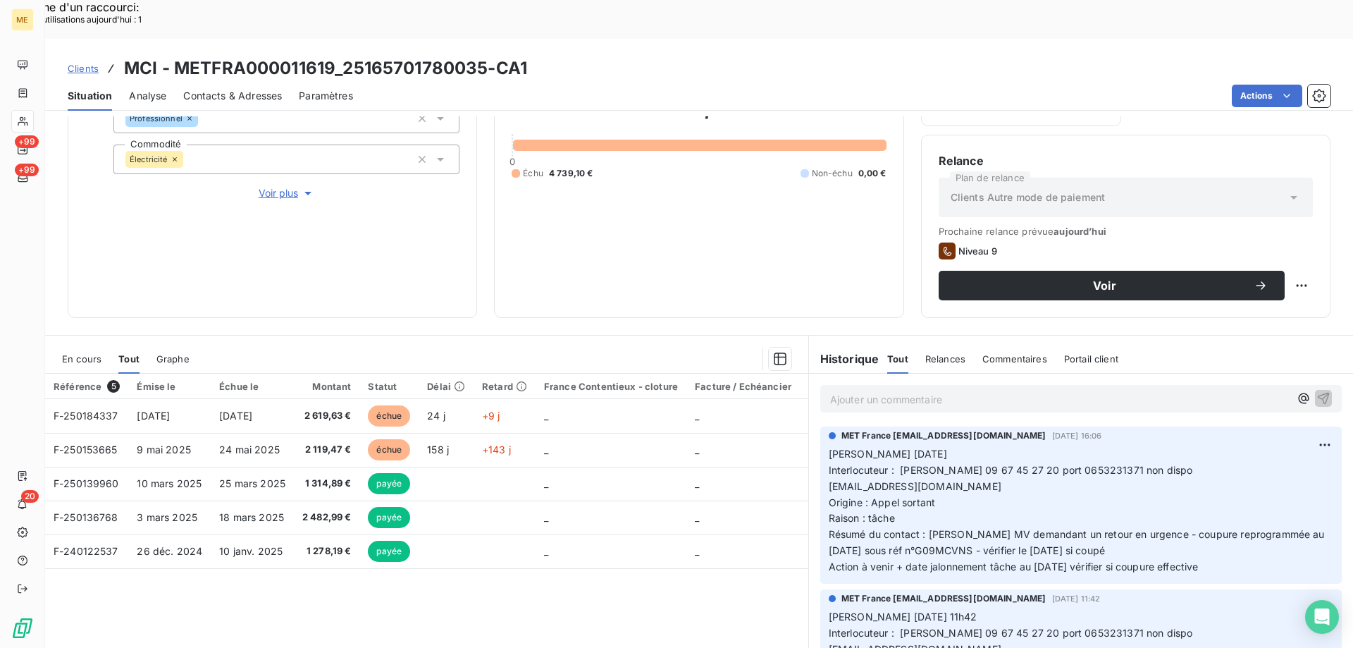
scroll to position [188, 0]
drag, startPoint x: 345, startPoint y: 28, endPoint x: 448, endPoint y: 35, distance: 103.1
click at [447, 56] on h3 "MCI - METFRA000011619_25165701780035-CA1" at bounding box center [325, 68] width 403 height 25
click at [588, 56] on div "Clients MCI - METFRA000011619_25165701780035-CA1" at bounding box center [699, 68] width 1308 height 25
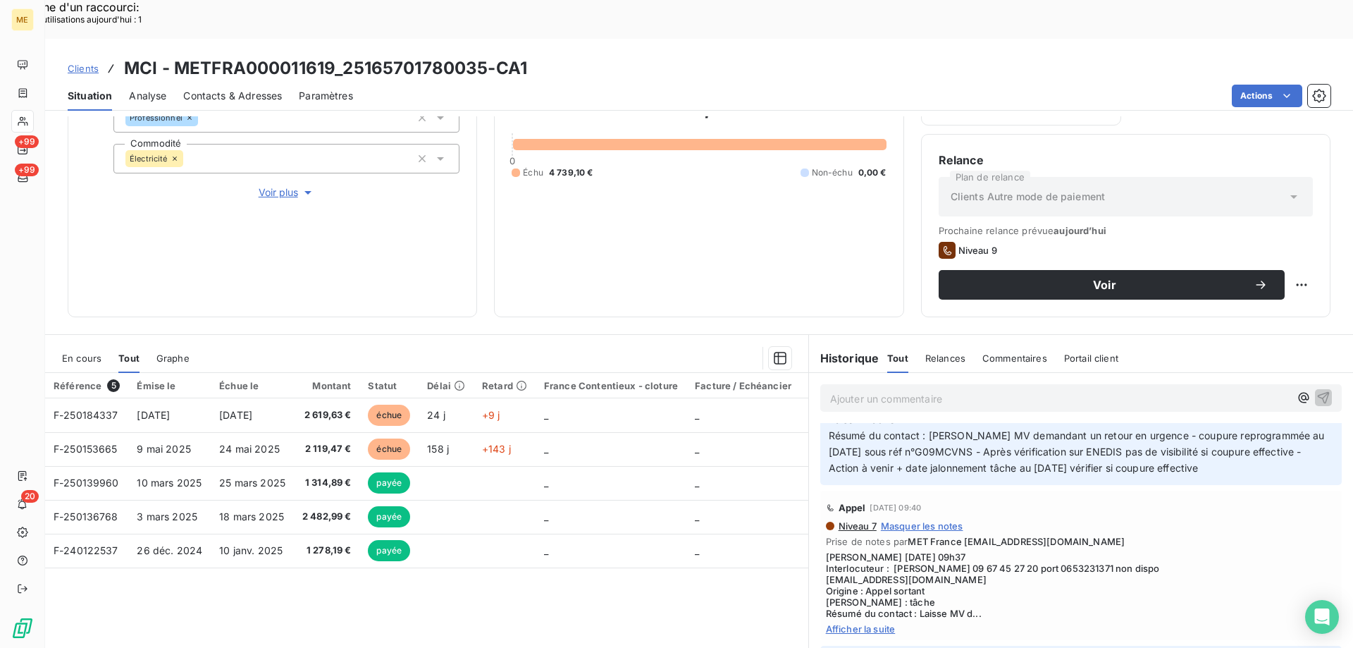
scroll to position [493, 0]
click at [272, 185] on span "Voir plus" at bounding box center [287, 192] width 56 height 14
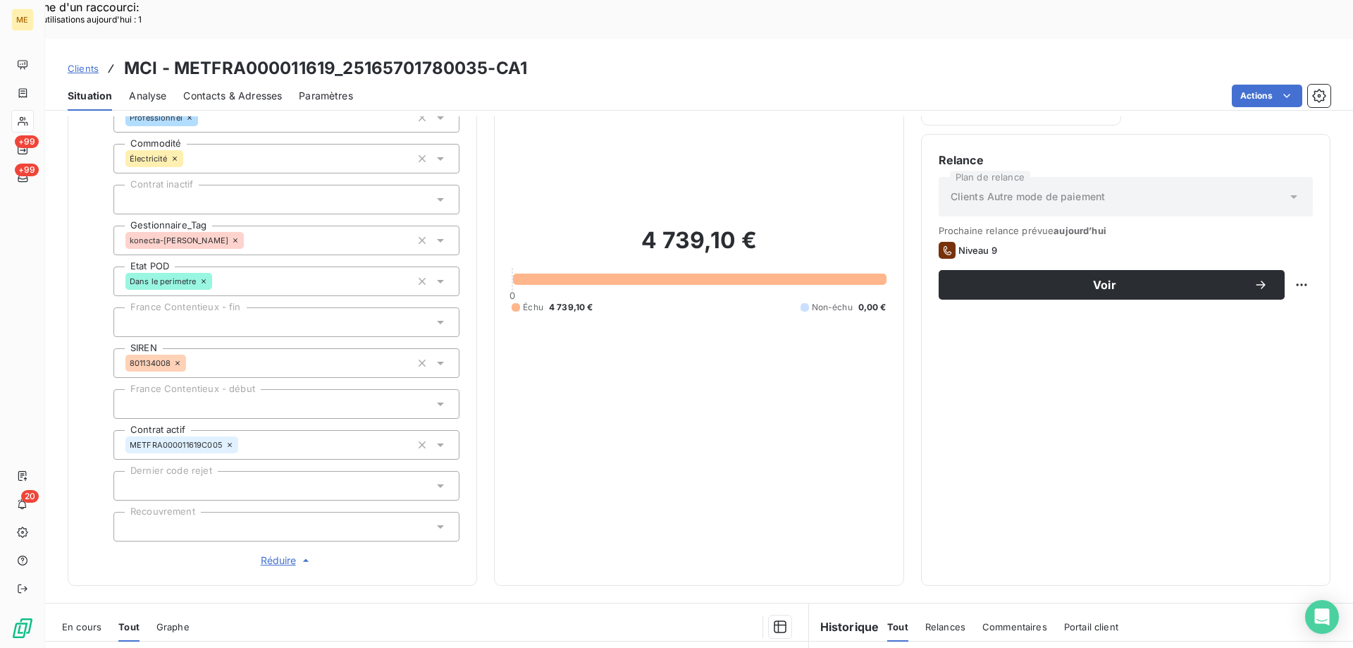
click at [275, 553] on span "Réduire" at bounding box center [287, 560] width 52 height 14
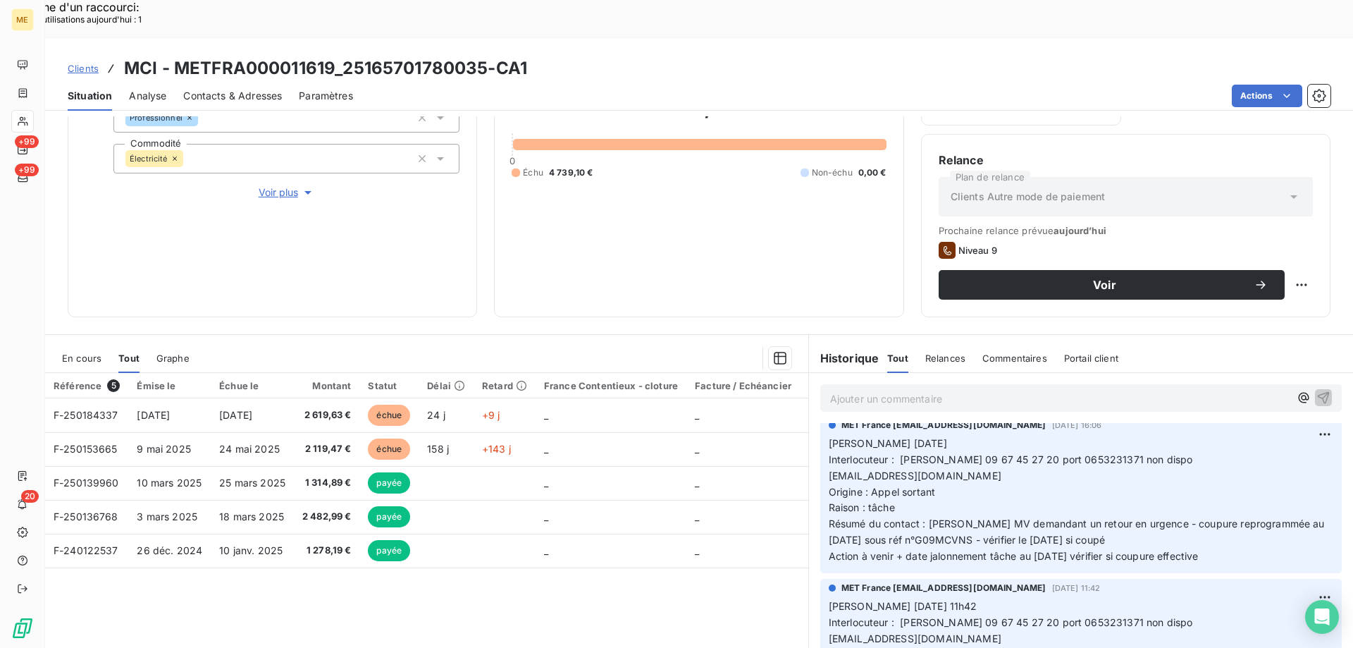
scroll to position [0, 0]
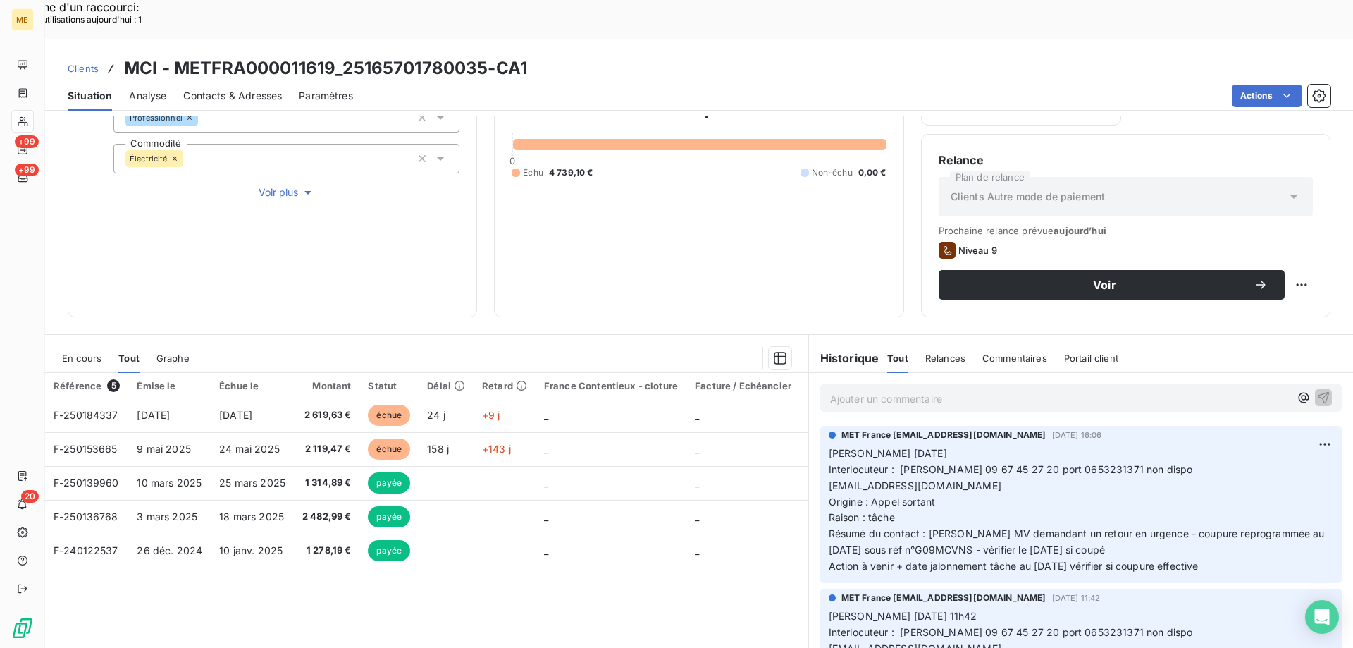
click at [279, 185] on span "Voir plus" at bounding box center [287, 192] width 56 height 14
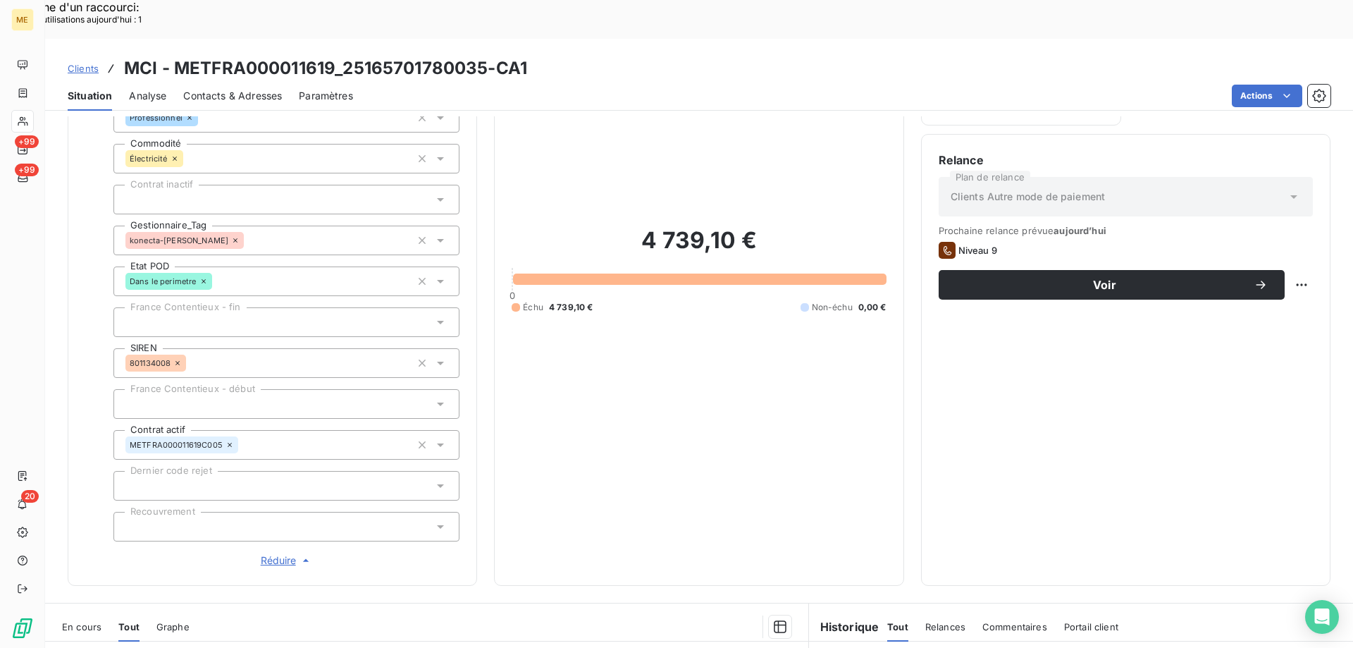
click at [273, 553] on span "Réduire" at bounding box center [287, 560] width 52 height 14
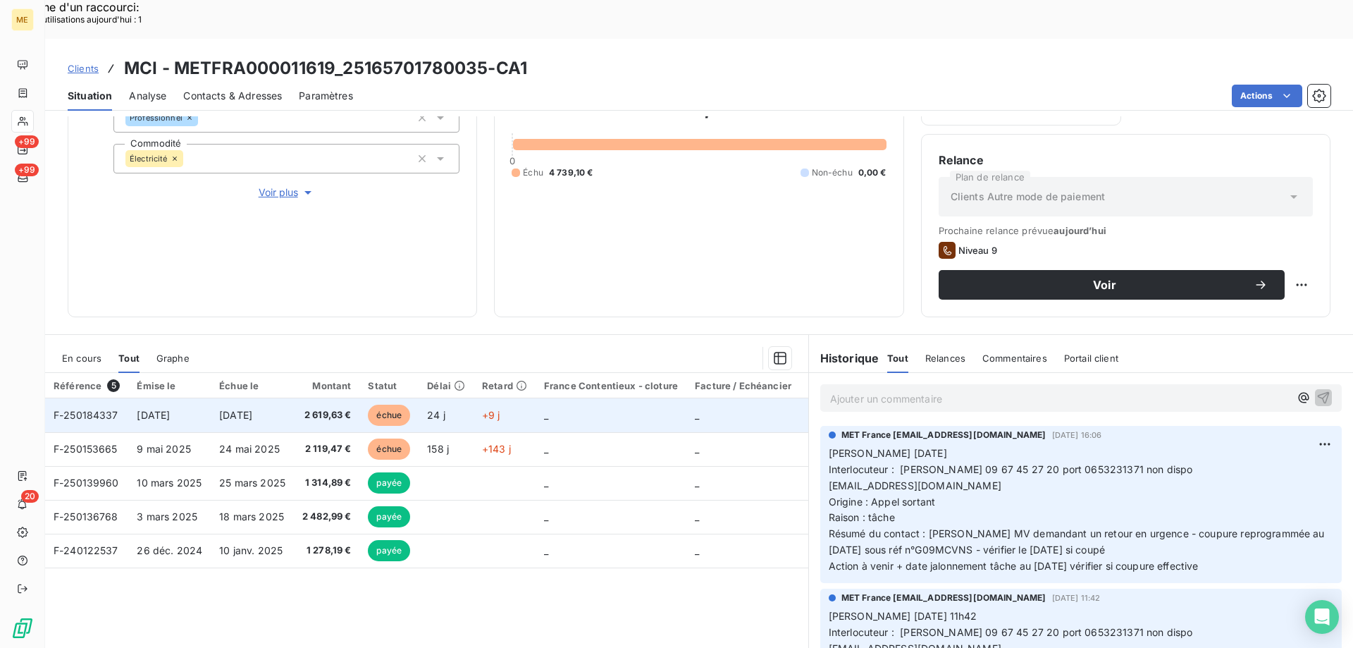
click at [85, 409] on span "F-250184337" at bounding box center [86, 415] width 65 height 12
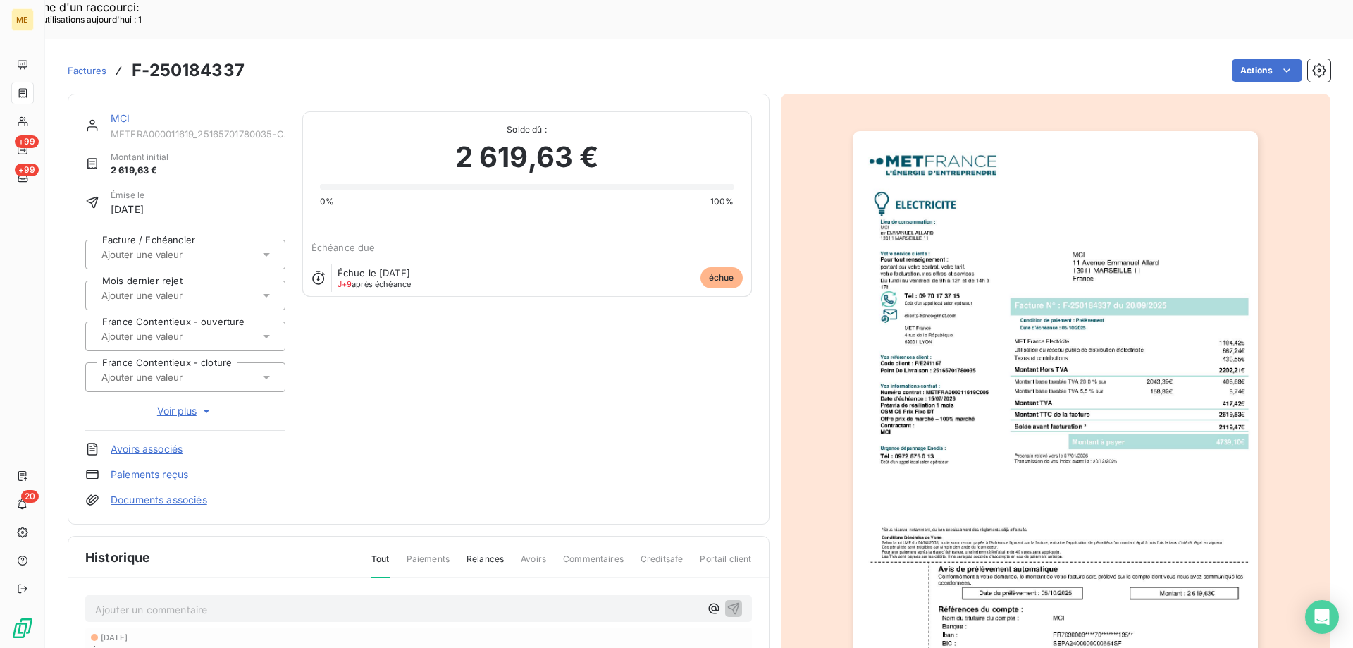
click at [1006, 204] on img "button" at bounding box center [1055, 418] width 405 height 574
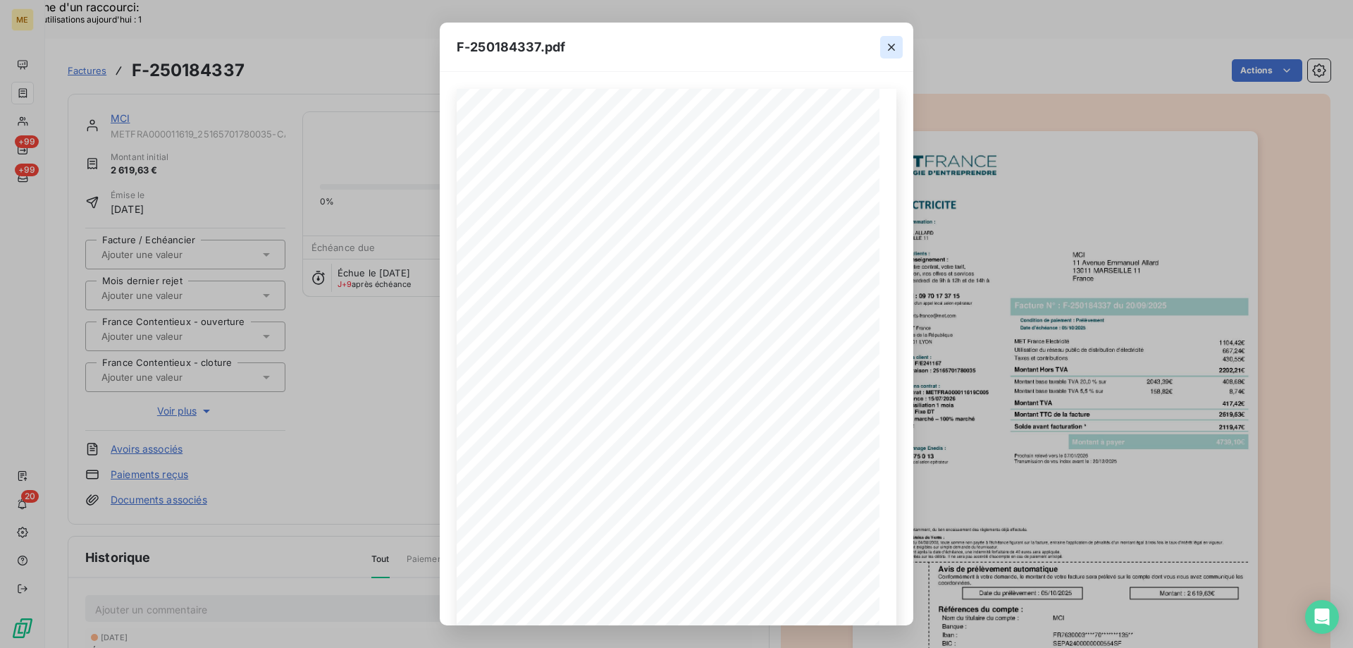
click at [895, 48] on icon "button" at bounding box center [891, 47] width 14 height 14
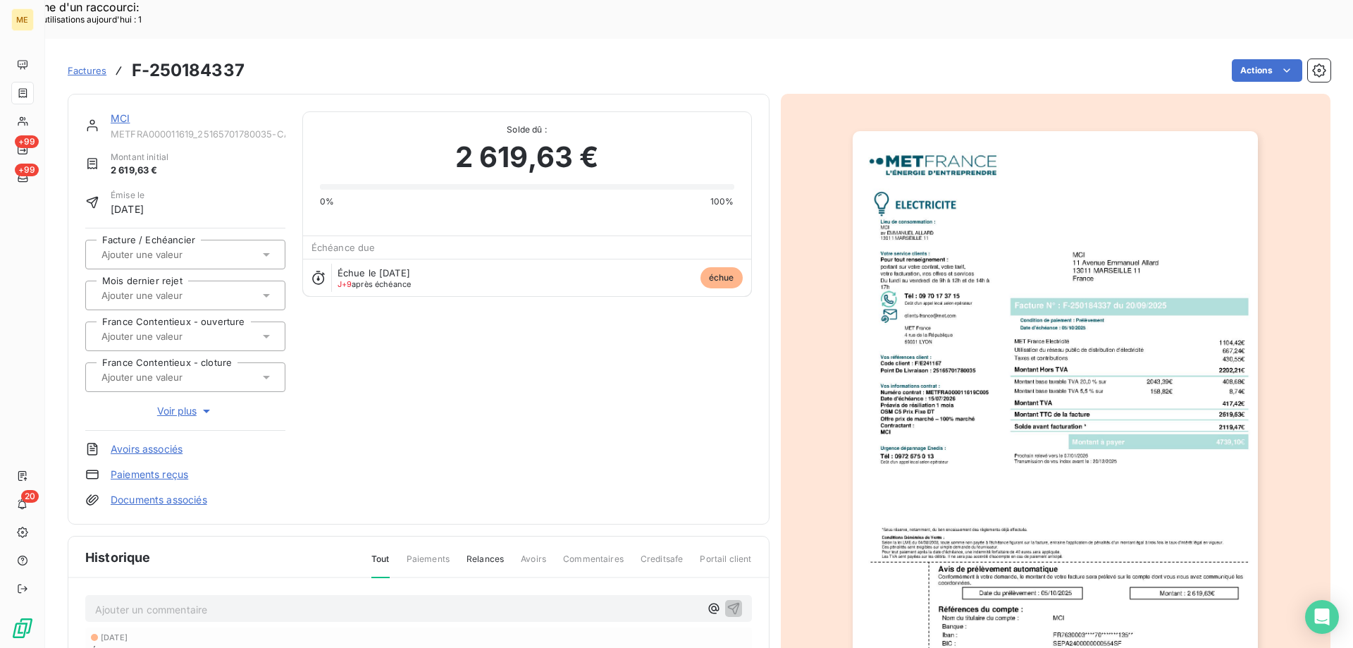
click at [1056, 209] on img "button" at bounding box center [1055, 418] width 405 height 574
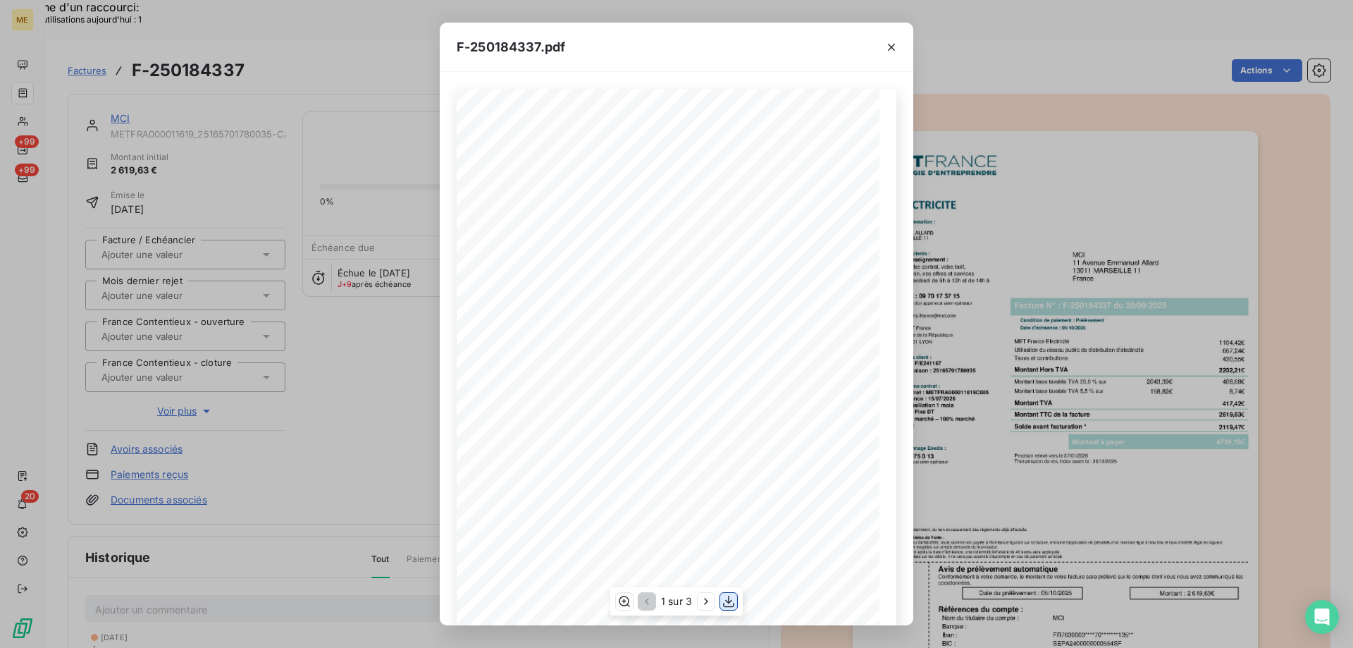
click at [729, 595] on icon "button" at bounding box center [729, 601] width 14 height 14
click at [887, 46] on icon "button" at bounding box center [891, 47] width 14 height 14
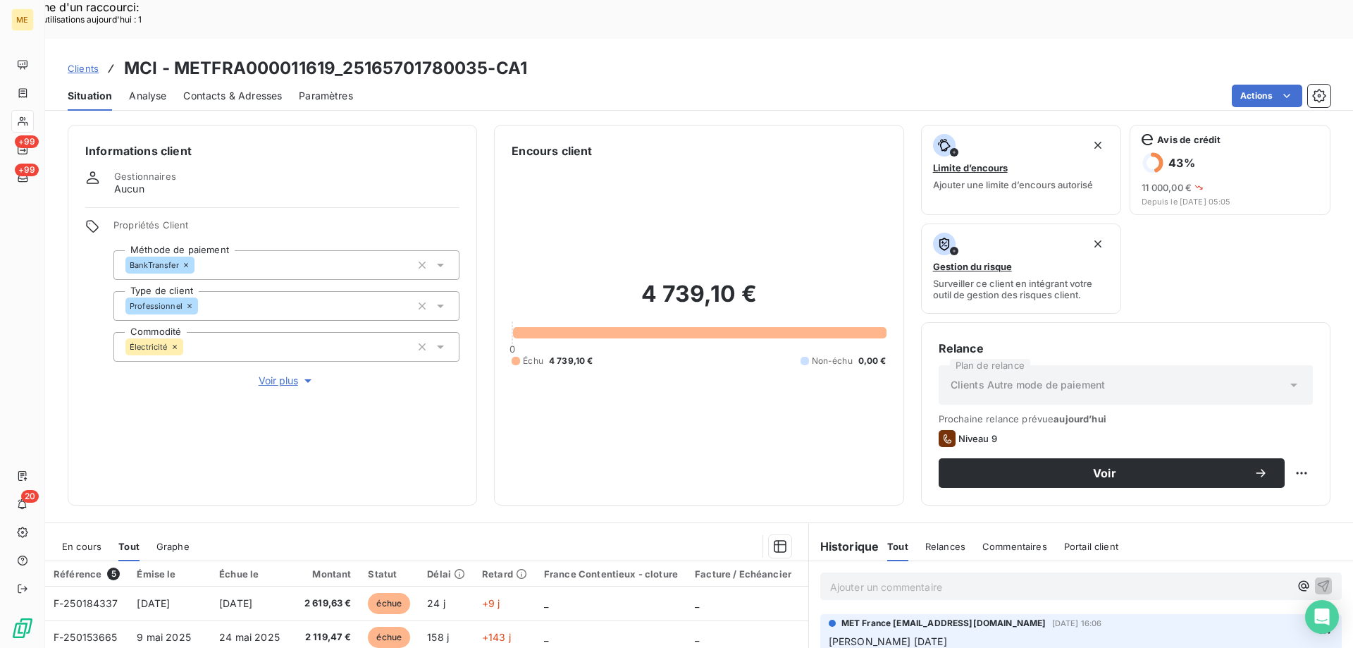
click at [780, 400] on div "4 739,10 € 0 Échu 4 739,10 € Non-échu 0,00 €" at bounding box center [699, 323] width 374 height 328
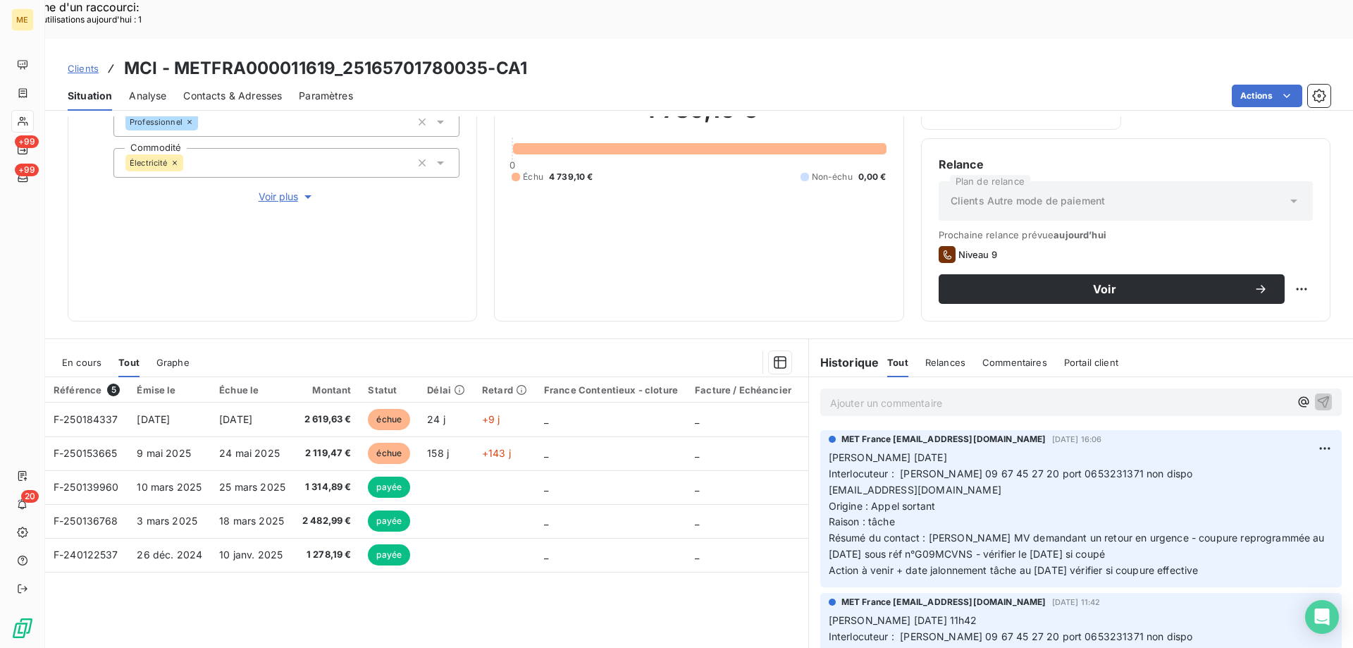
scroll to position [188, 0]
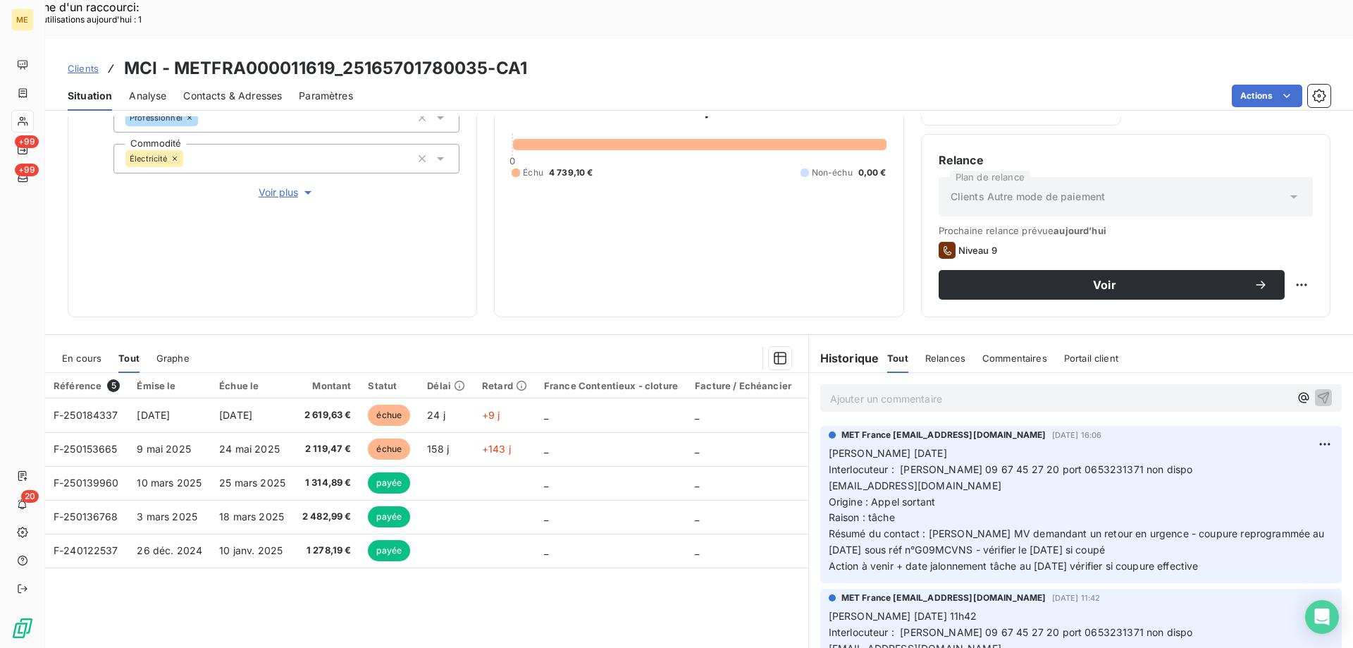
click at [347, 56] on h3 "MCI - METFRA000011619_25165701780035-CA1" at bounding box center [325, 68] width 403 height 25
click at [342, 56] on h3 "MCI - METFRA000011619_25165701780035-CA1" at bounding box center [325, 68] width 403 height 25
drag, startPoint x: 342, startPoint y: 22, endPoint x: 486, endPoint y: 30, distance: 144.0
click at [486, 56] on h3 "MCI - METFRA000011619_25165701780035-CA1" at bounding box center [325, 68] width 403 height 25
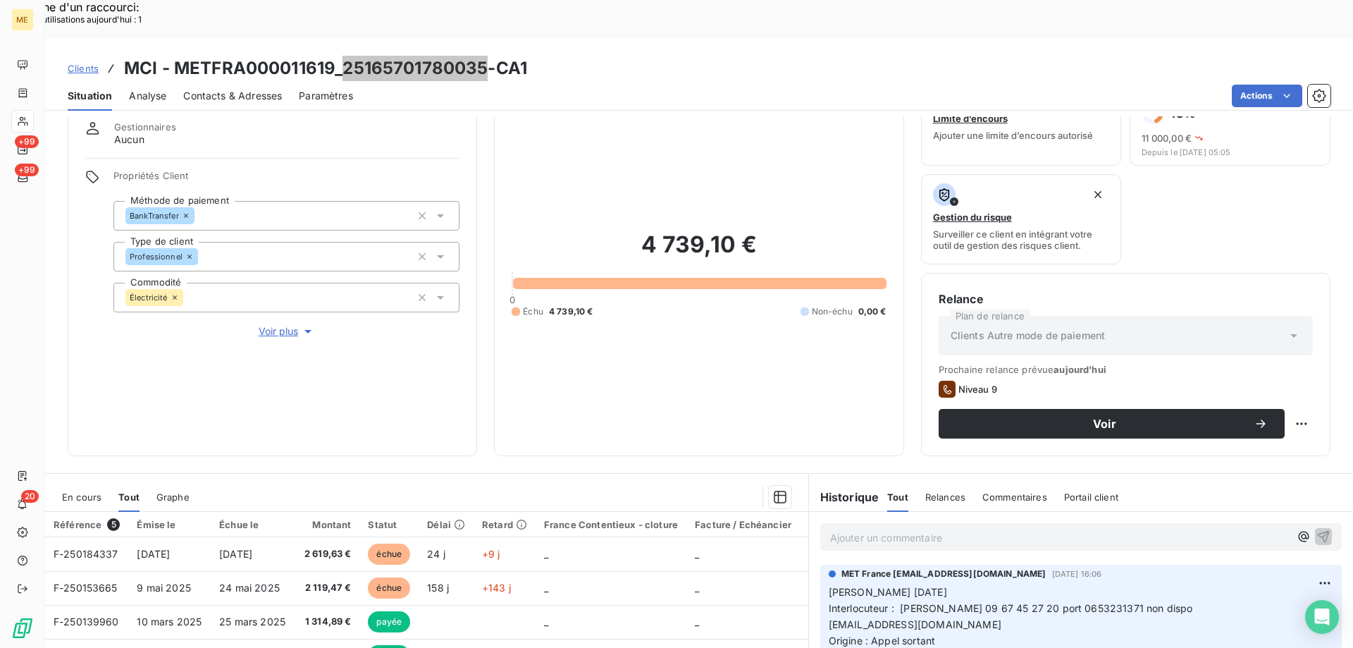
scroll to position [47, 0]
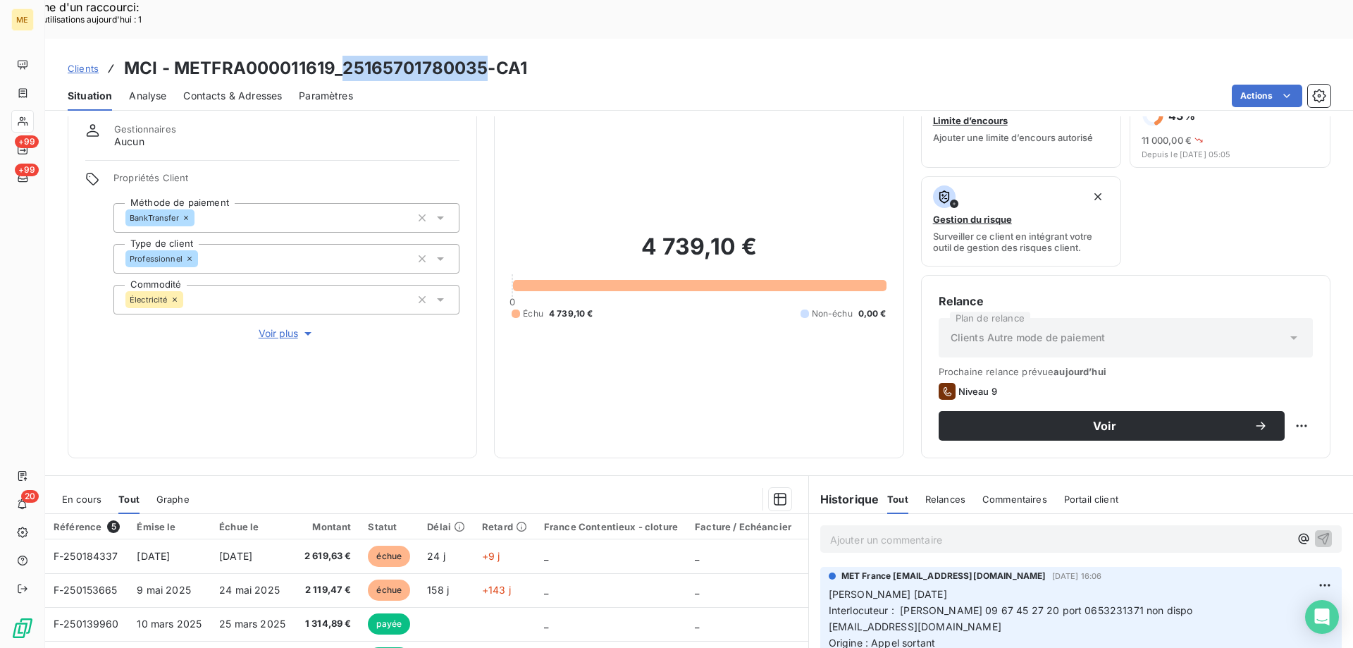
click at [564, 39] on div "Clients MCI - METFRA000011619_25165701780035-CA1 Situation Analyse Contacts & A…" at bounding box center [699, 75] width 1308 height 72
drag, startPoint x: 345, startPoint y: 30, endPoint x: 483, endPoint y: 17, distance: 138.1
click at [483, 56] on h3 "MCI - METFRA000011619_25165701780035-CA1" at bounding box center [325, 68] width 403 height 25
click at [746, 364] on div "4 739,10 € 0 Échu 4 739,10 € Non-échu 0,00 €" at bounding box center [699, 276] width 374 height 328
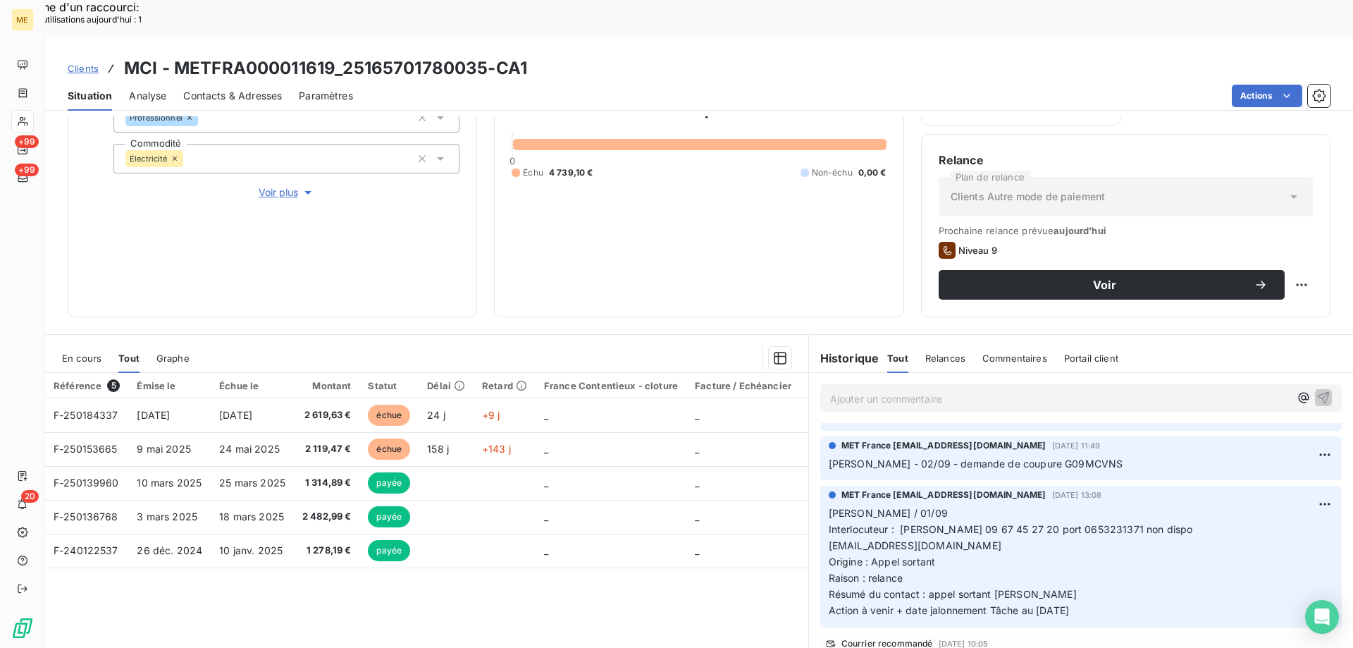
scroll to position [1480, 0]
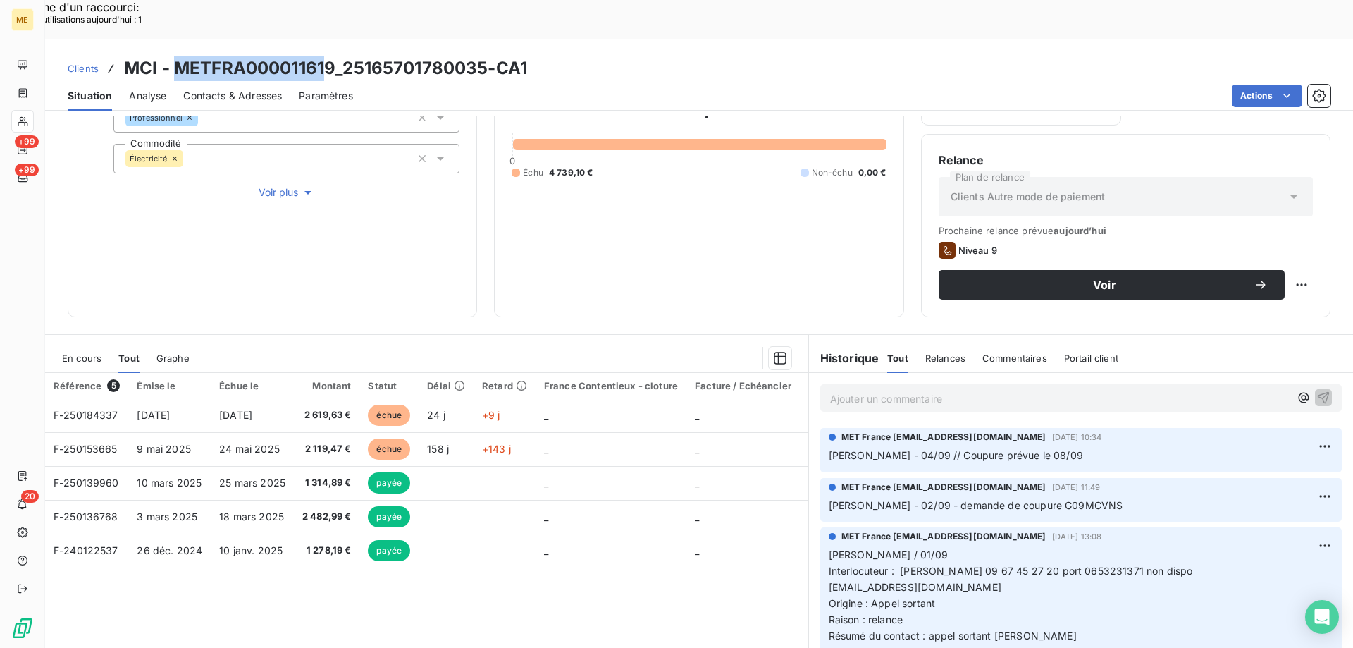
drag, startPoint x: 178, startPoint y: 26, endPoint x: 328, endPoint y: 27, distance: 150.1
click at [328, 56] on h3 "MCI - METFRA000011619_25165701780035-CA1" at bounding box center [325, 68] width 403 height 25
drag, startPoint x: 339, startPoint y: 29, endPoint x: 175, endPoint y: 13, distance: 164.2
click at [175, 39] on div "Clients MCI - METFRA000011619_25165701780035-CA1 Situation Analyse Contacts & A…" at bounding box center [699, 75] width 1308 height 72
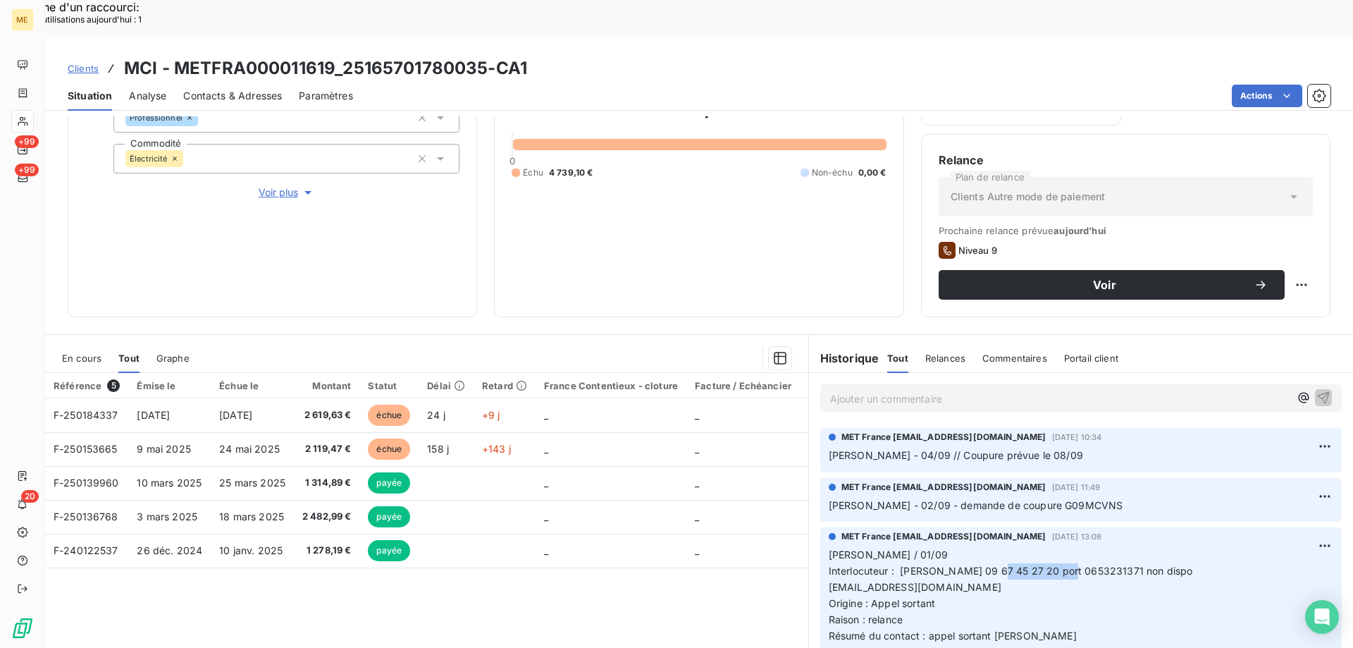
drag, startPoint x: 1006, startPoint y: 545, endPoint x: 1075, endPoint y: 542, distance: 68.4
click at [1075, 564] on span "Interlocuteur : [PERSON_NAME] 09 67 45 27 20 port 0653231371 non dispo" at bounding box center [1011, 570] width 364 height 12
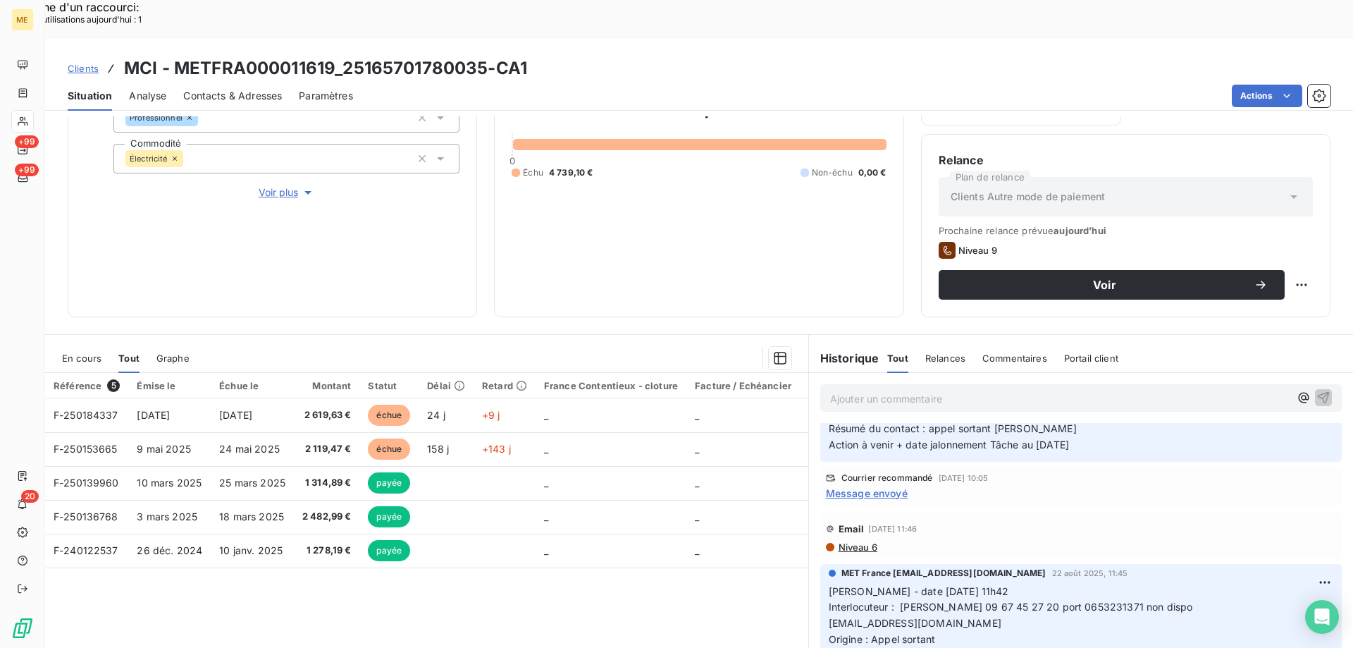
scroll to position [1754, 0]
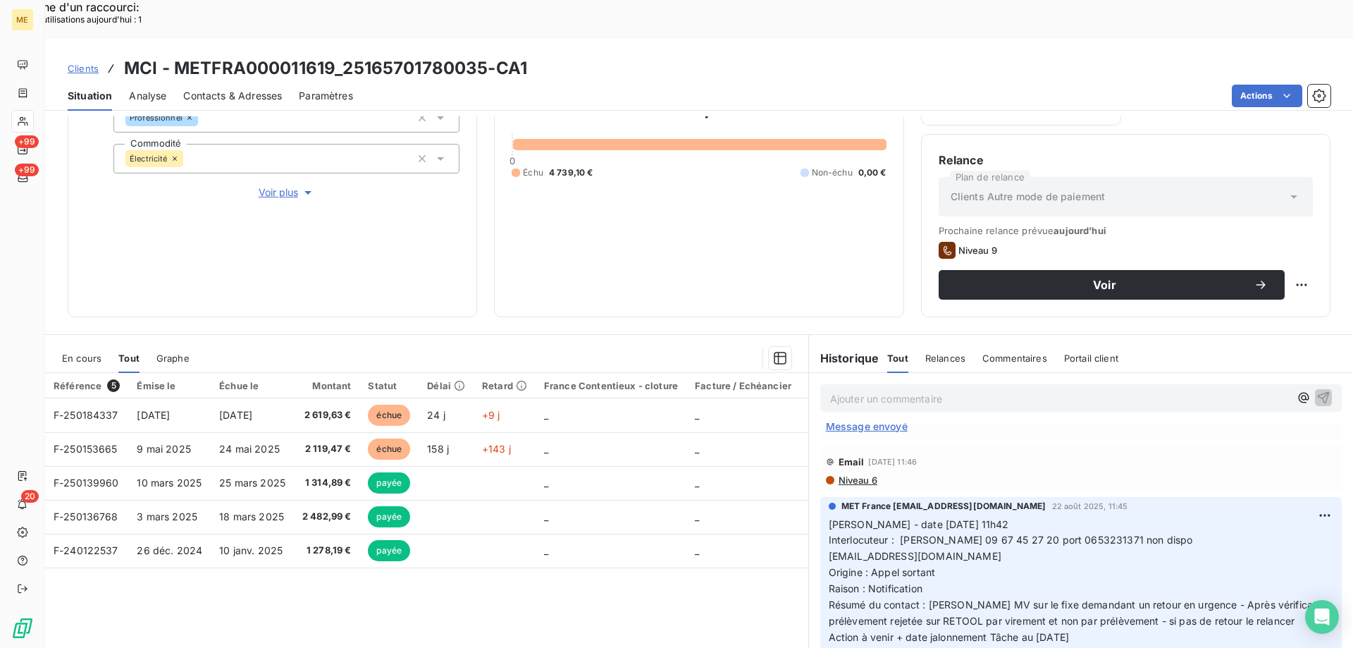
drag, startPoint x: 1092, startPoint y: 617, endPoint x: 822, endPoint y: 497, distance: 295.9
click at [829, 517] on p "[PERSON_NAME] - date [DATE] 11h42 Interlocuteur : [PERSON_NAME] 09 67 45 27 20 …" at bounding box center [1081, 589] width 505 height 145
click at [842, 390] on p "Ajouter un commentaire ﻿" at bounding box center [1059, 399] width 459 height 18
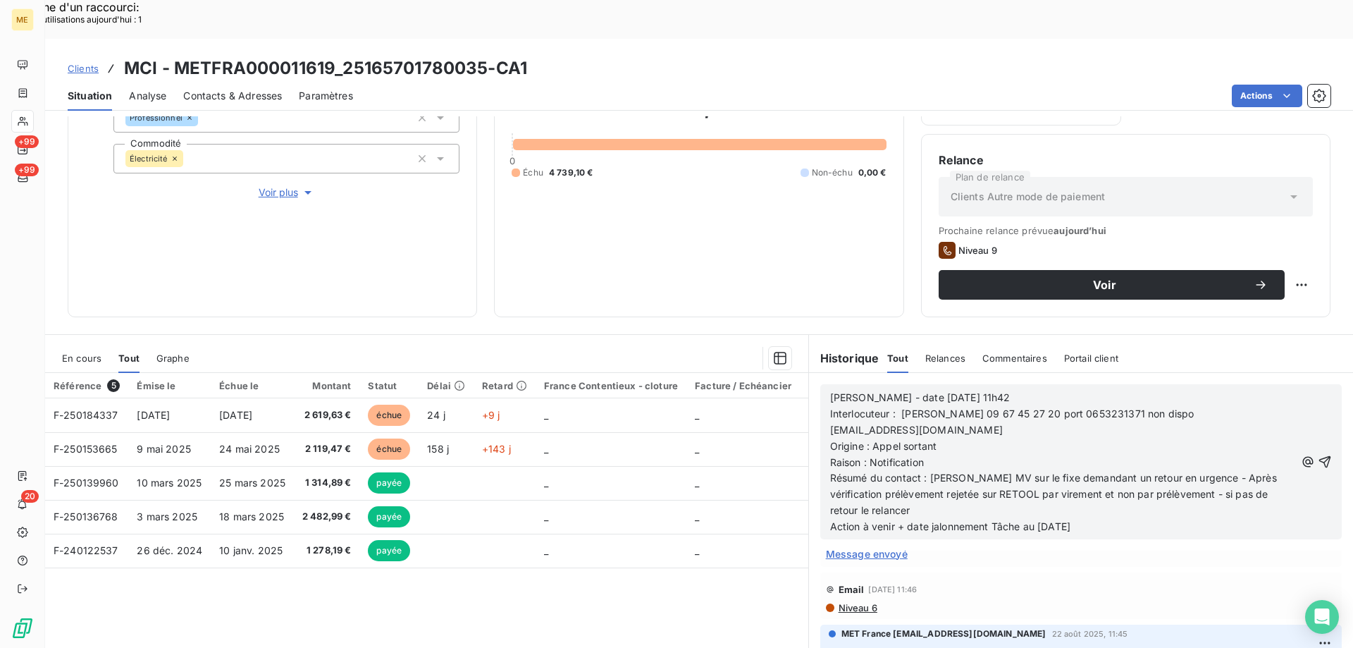
scroll to position [1881, 0]
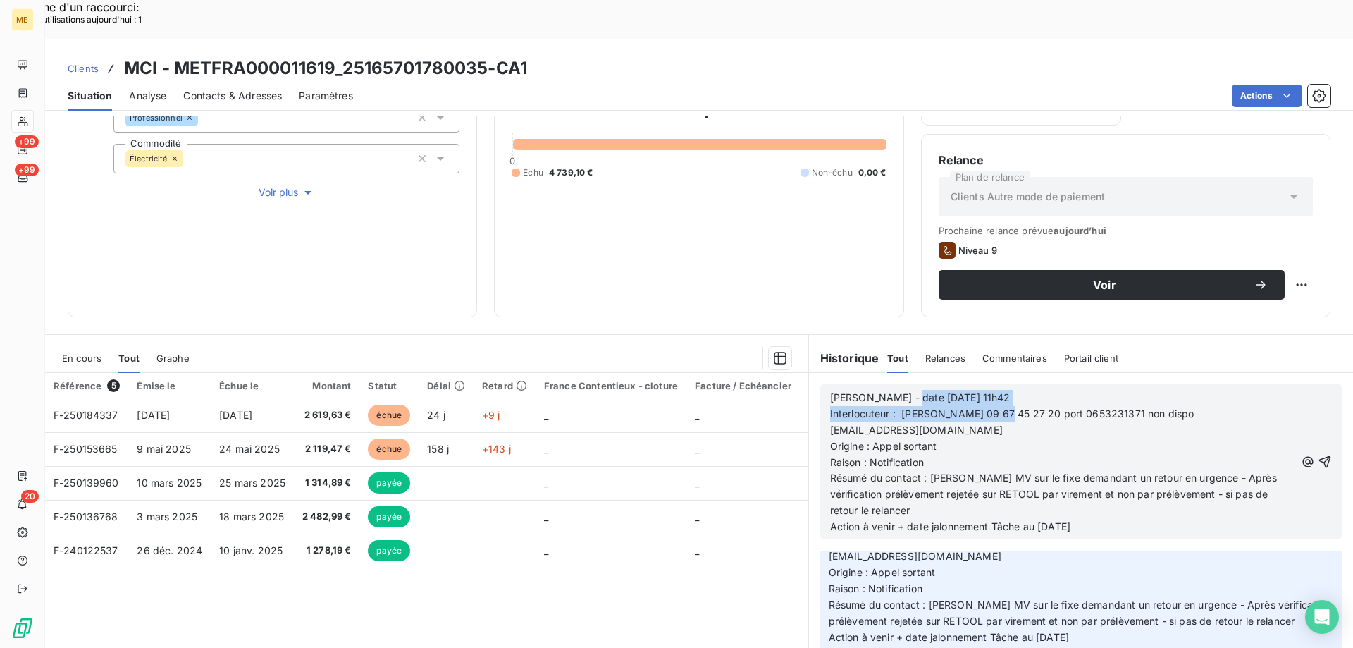
drag, startPoint x: 896, startPoint y: 361, endPoint x: 1010, endPoint y: 371, distance: 113.9
click at [1010, 390] on div "[PERSON_NAME] - date [DATE] 11h42 Interlocuteur : [PERSON_NAME] 09 67 45 27 20 …" at bounding box center [1062, 462] width 465 height 145
click at [1018, 438] on p "Origine : Appel sortant" at bounding box center [1062, 446] width 465 height 16
drag, startPoint x: 984, startPoint y: 354, endPoint x: 892, endPoint y: 352, distance: 92.3
click at [892, 390] on p "[PERSON_NAME] - date [DATE] 11h42" at bounding box center [1062, 398] width 465 height 16
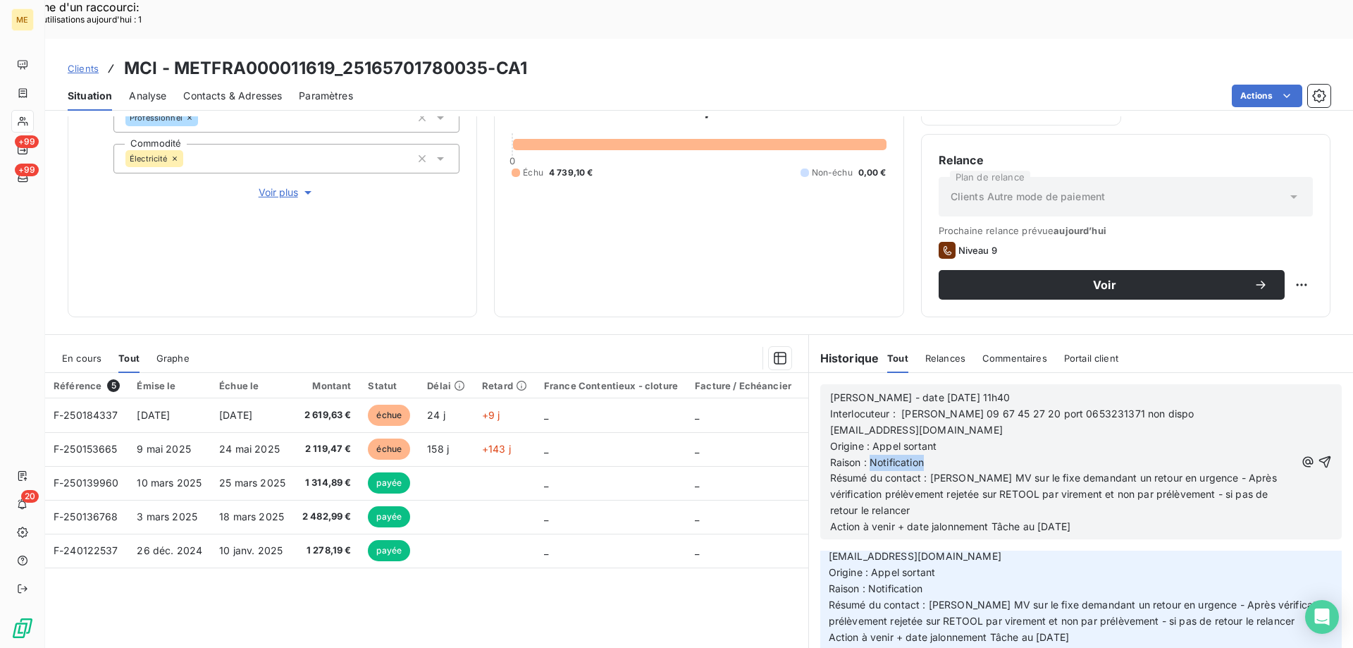
drag, startPoint x: 865, startPoint y: 425, endPoint x: 928, endPoint y: 419, distance: 63.0
click at [937, 455] on p "Raison : Notification" at bounding box center [1062, 463] width 465 height 16
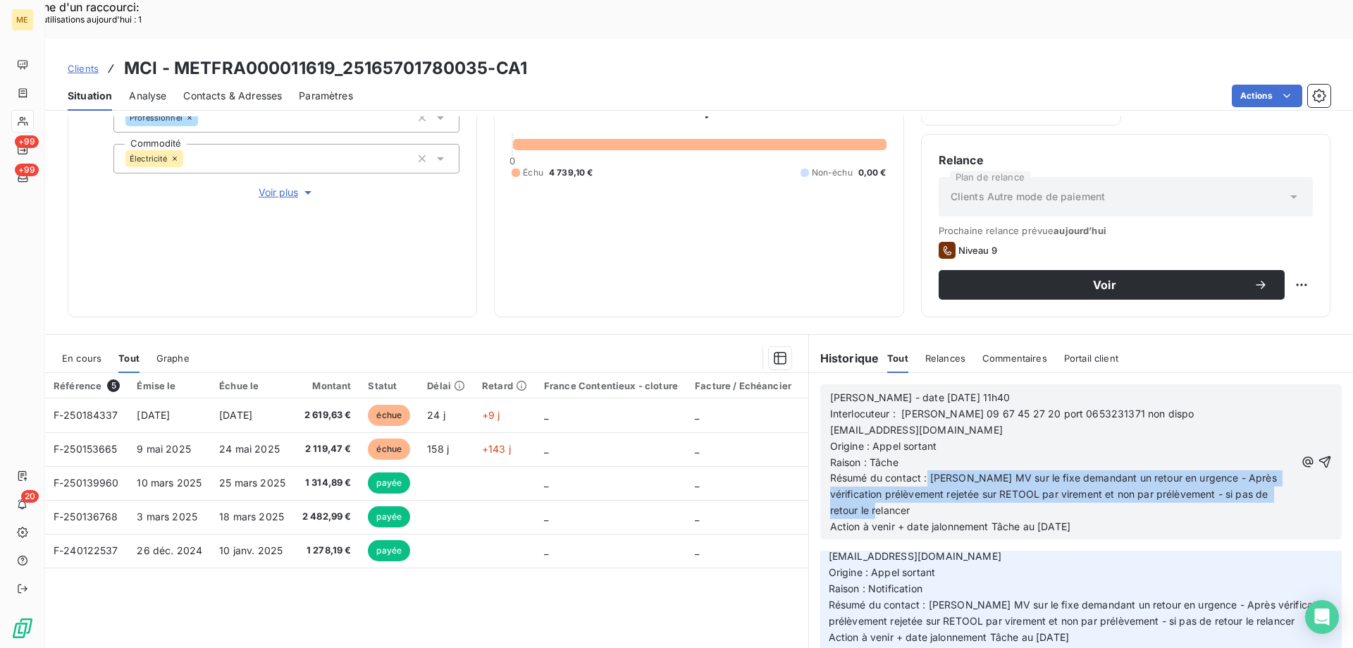
drag, startPoint x: 922, startPoint y: 440, endPoint x: 1042, endPoint y: 471, distance: 123.7
click at [1042, 471] on p "Résumé du contact : [PERSON_NAME] MV sur le fixe demandant un retour en urgence…" at bounding box center [1062, 494] width 465 height 49
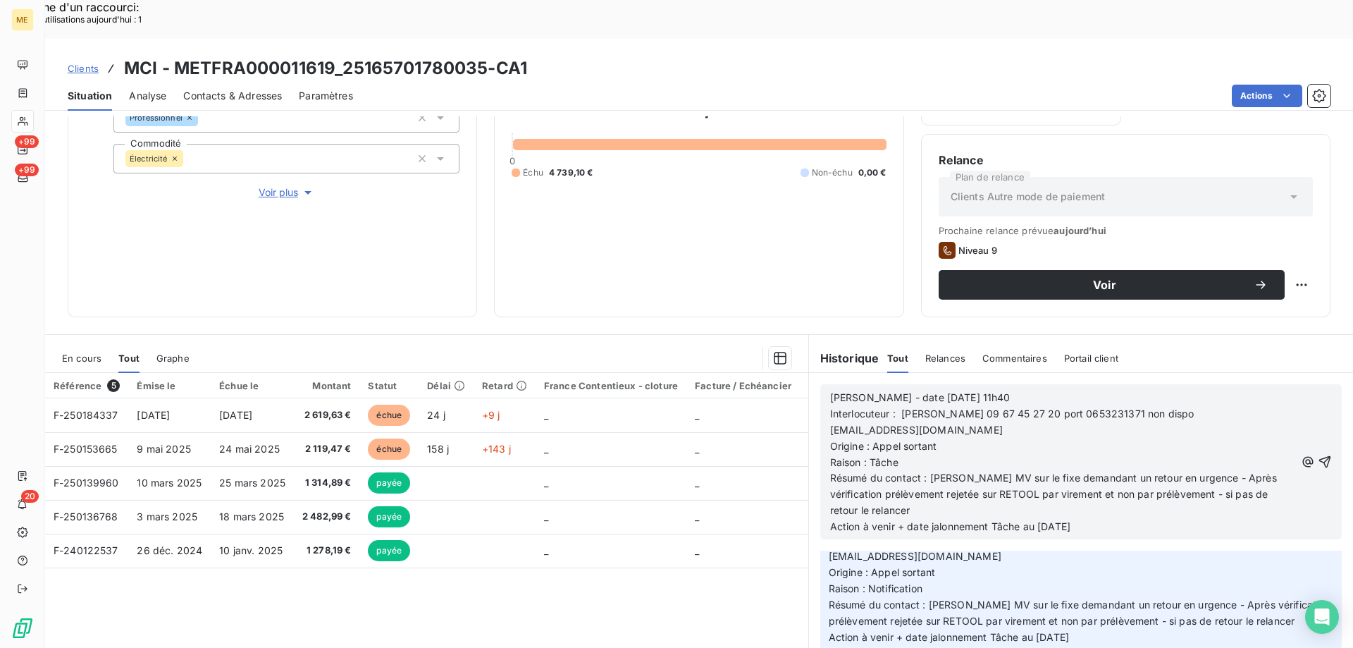
scroll to position [1849, 0]
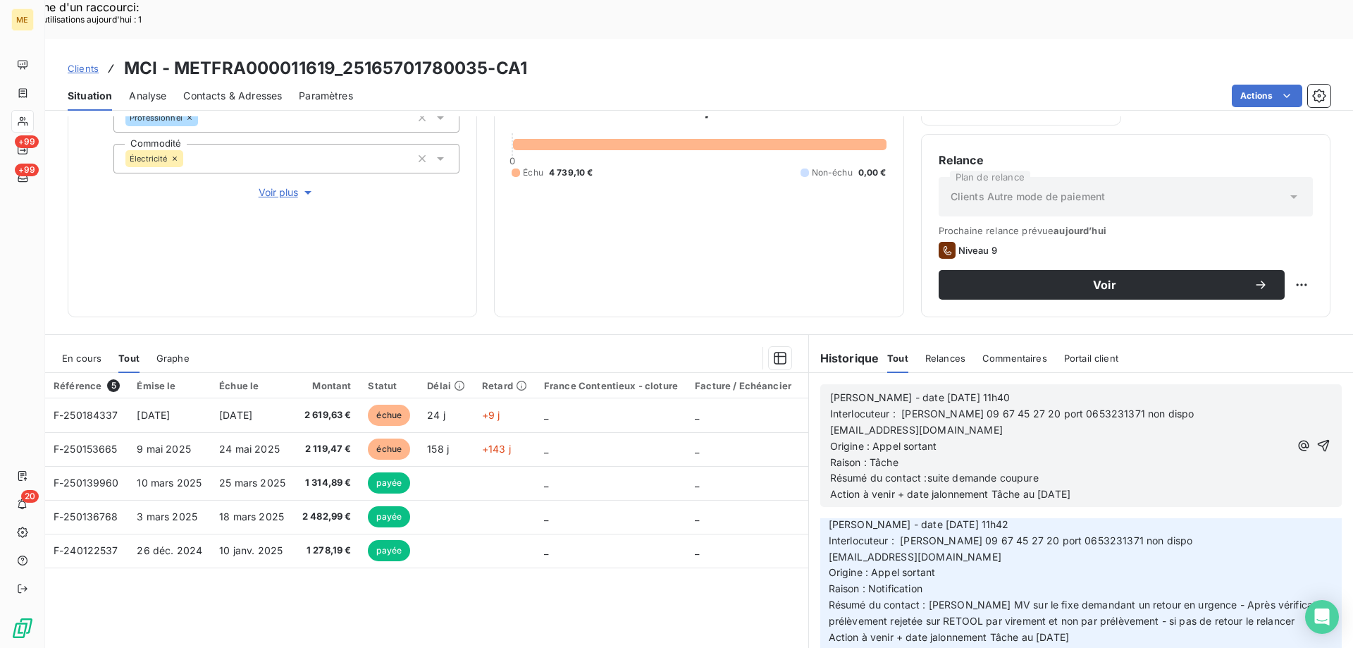
click at [1044, 470] on p "Résumé du contact :suite demande coupure" at bounding box center [1059, 478] width 459 height 16
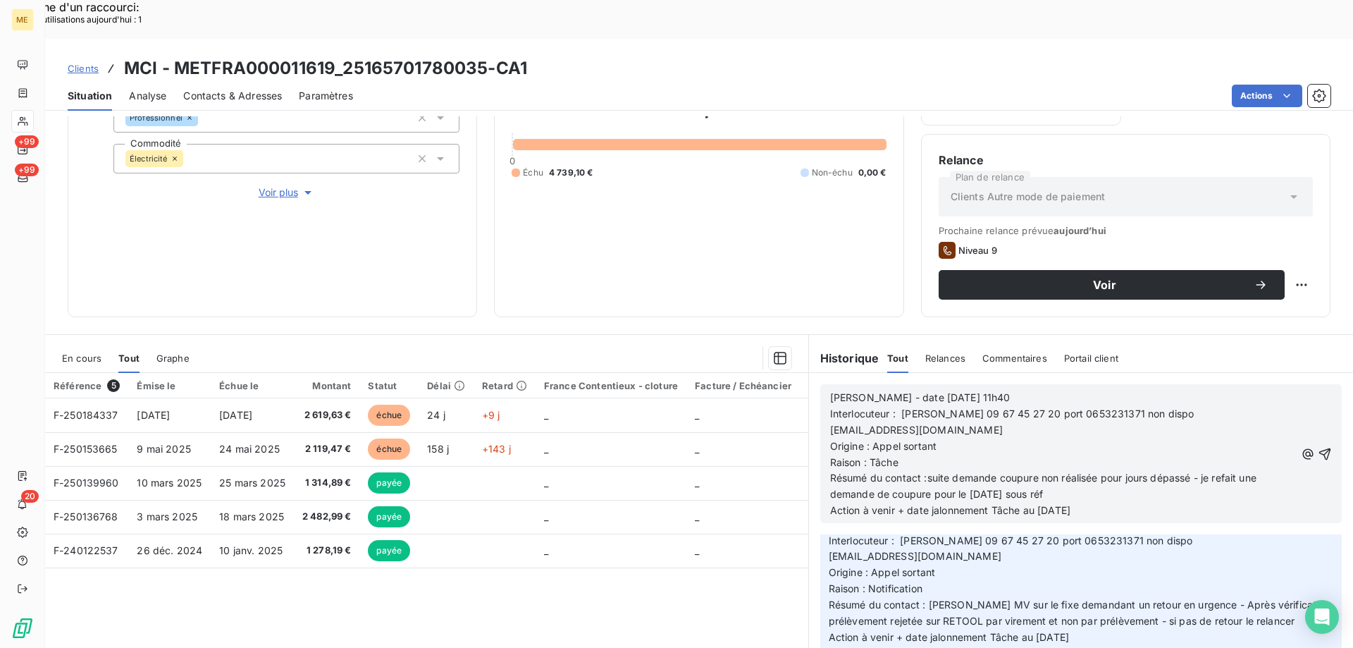
click at [1072, 470] on p "Résumé du contact :suite demande coupure non réalisée pour jours dépassé - je r…" at bounding box center [1062, 486] width 465 height 32
click at [1216, 470] on p "Résumé du contact :suite demande coupure non réalisée pour jours dépassé - je r…" at bounding box center [1062, 486] width 465 height 32
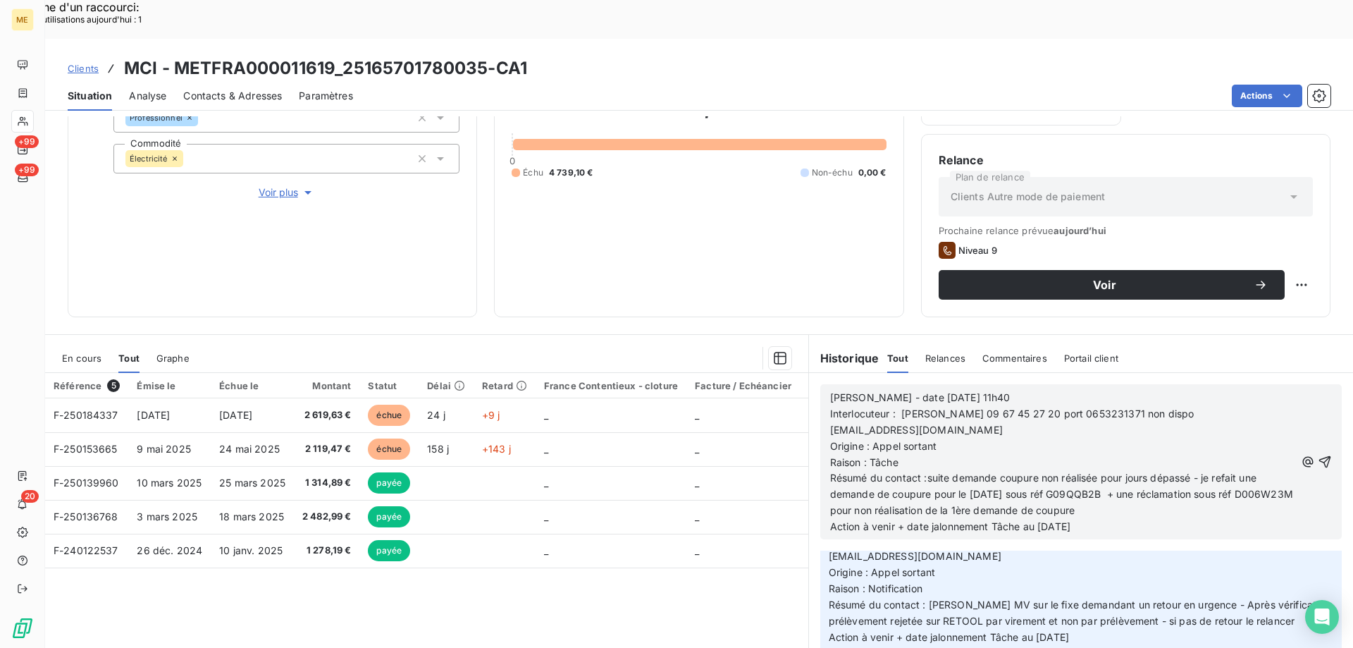
click at [921, 471] on span "Résumé du contact :suite demande coupure non réalisée pour jours dépassé - je r…" at bounding box center [1063, 493] width 466 height 44
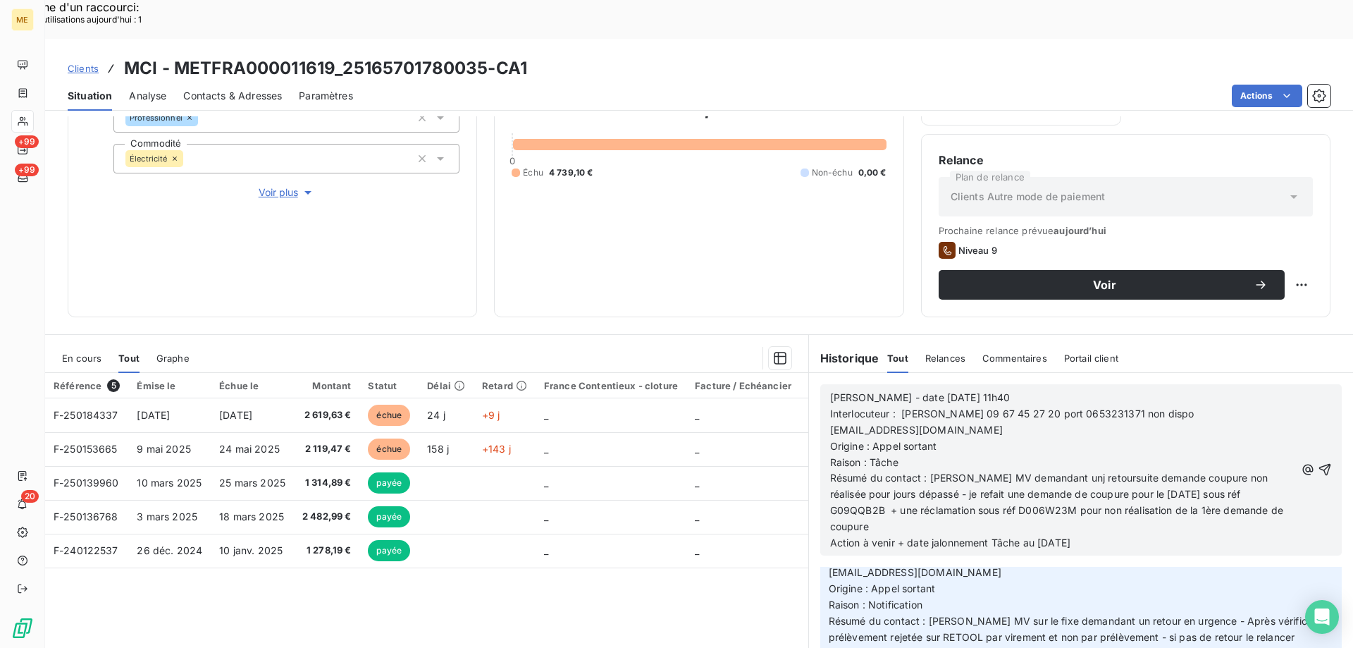
scroll to position [1898, 0]
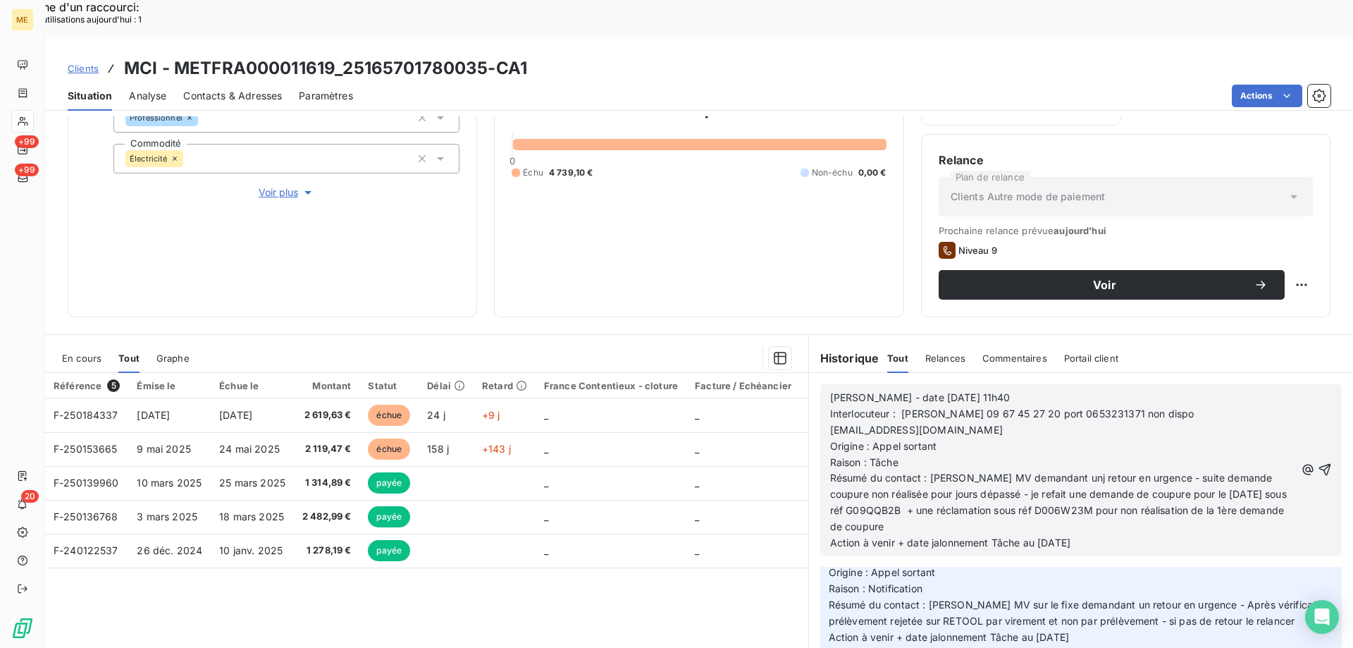
drag, startPoint x: 1033, startPoint y: 504, endPoint x: 1130, endPoint y: 507, distance: 97.3
click at [1130, 535] on p "Action à venir + date jalonnement Tâche au [DATE]" at bounding box center [1062, 543] width 465 height 16
click at [1319, 464] on icon "button" at bounding box center [1325, 470] width 12 height 12
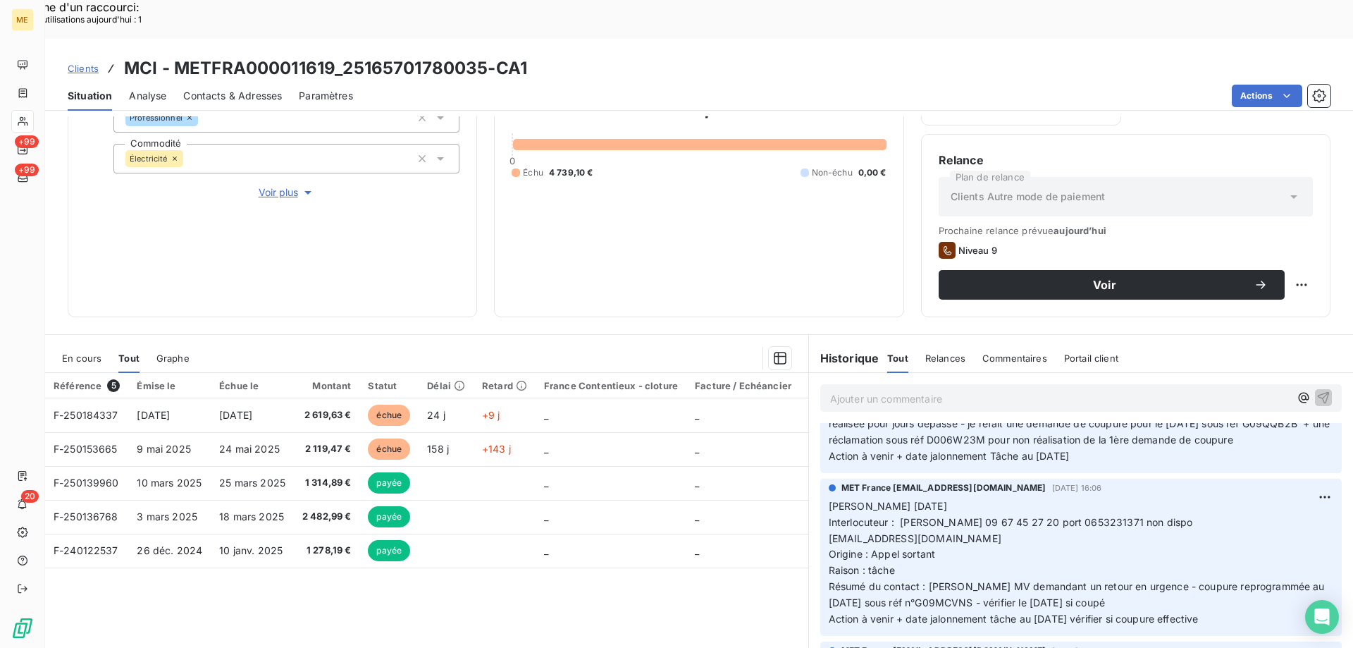
scroll to position [0, 0]
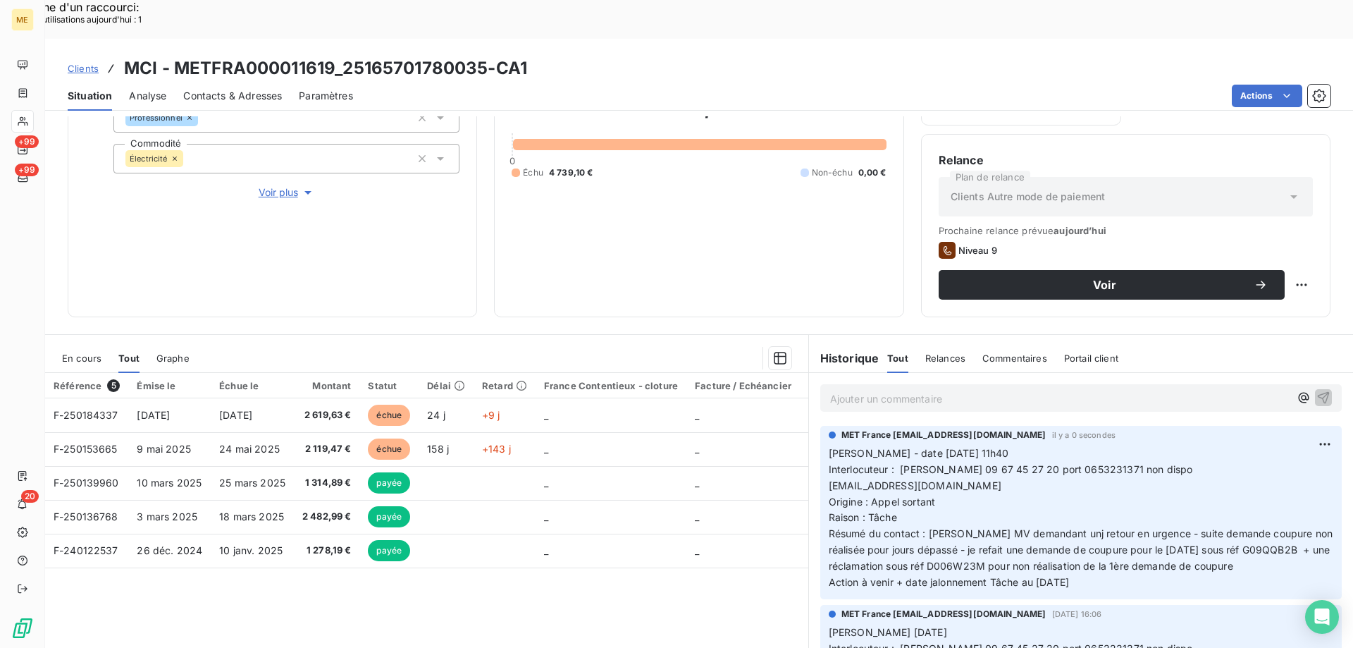
drag, startPoint x: 1082, startPoint y: 558, endPoint x: 819, endPoint y: 418, distance: 298.5
click at [820, 426] on div "MET France [EMAIL_ADDRESS][DOMAIN_NAME] il y a 0 secondes [PERSON_NAME] - date …" at bounding box center [1080, 512] width 521 height 173
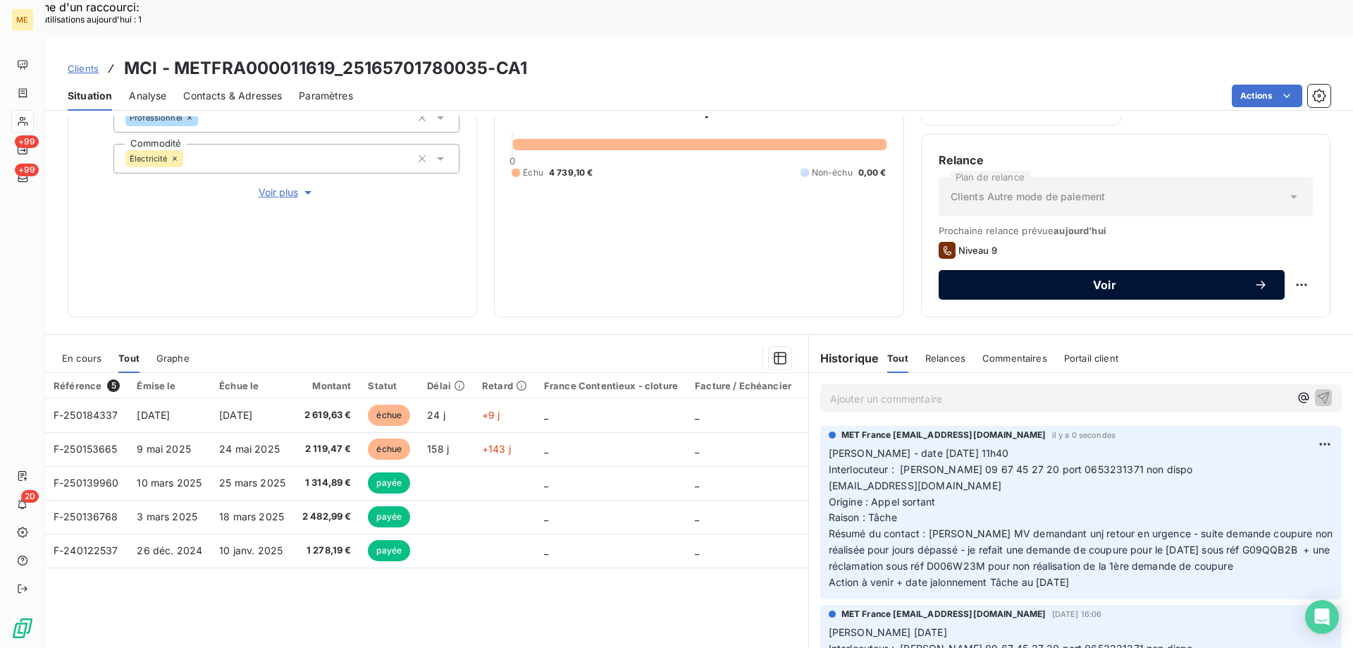
click at [1029, 279] on span "Voir" at bounding box center [1105, 284] width 298 height 11
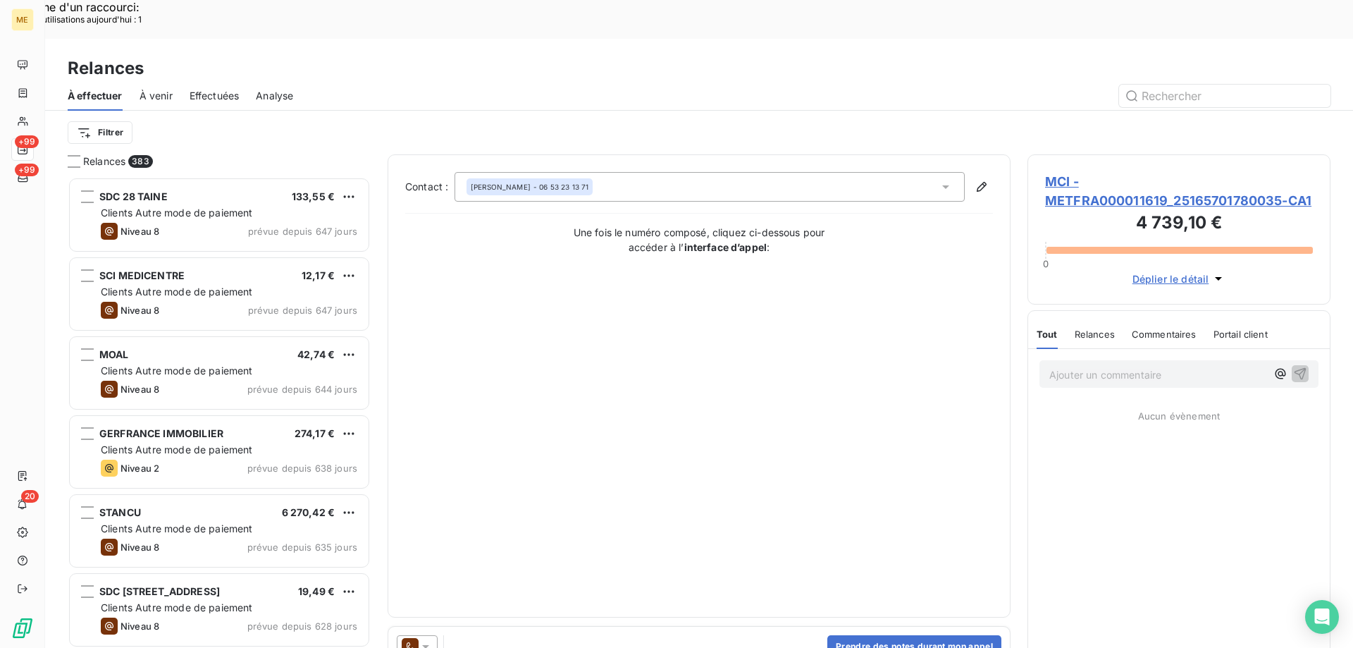
scroll to position [499, 292]
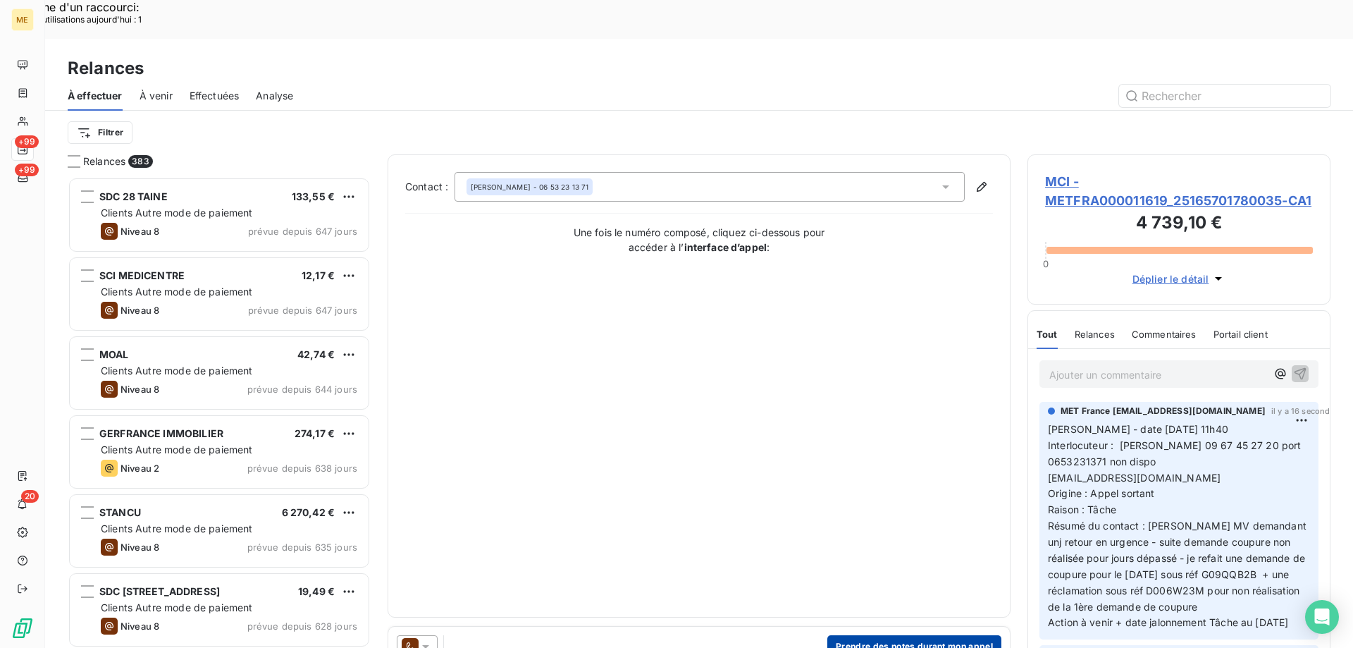
click at [867, 635] on button "Prendre des notes durant mon appel" at bounding box center [914, 646] width 174 height 23
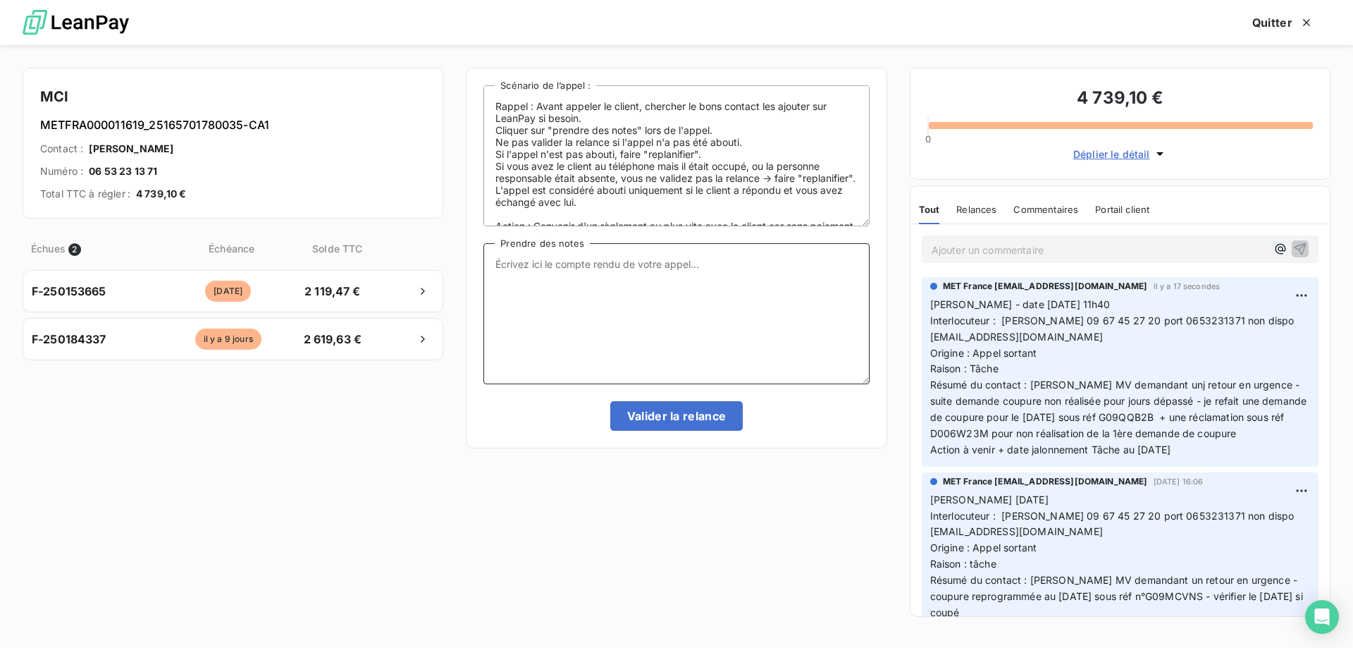
click at [727, 280] on textarea "Prendre des notes" at bounding box center [675, 313] width 385 height 141
paste textarea "[PERSON_NAME] - date [DATE] 11h40 Interlocuteur : [PERSON_NAME] 09 67 45 27 20 …"
type textarea "[PERSON_NAME] - date [DATE] 11h40 Interlocuteur : [PERSON_NAME] 09 67 45 27 20 …"
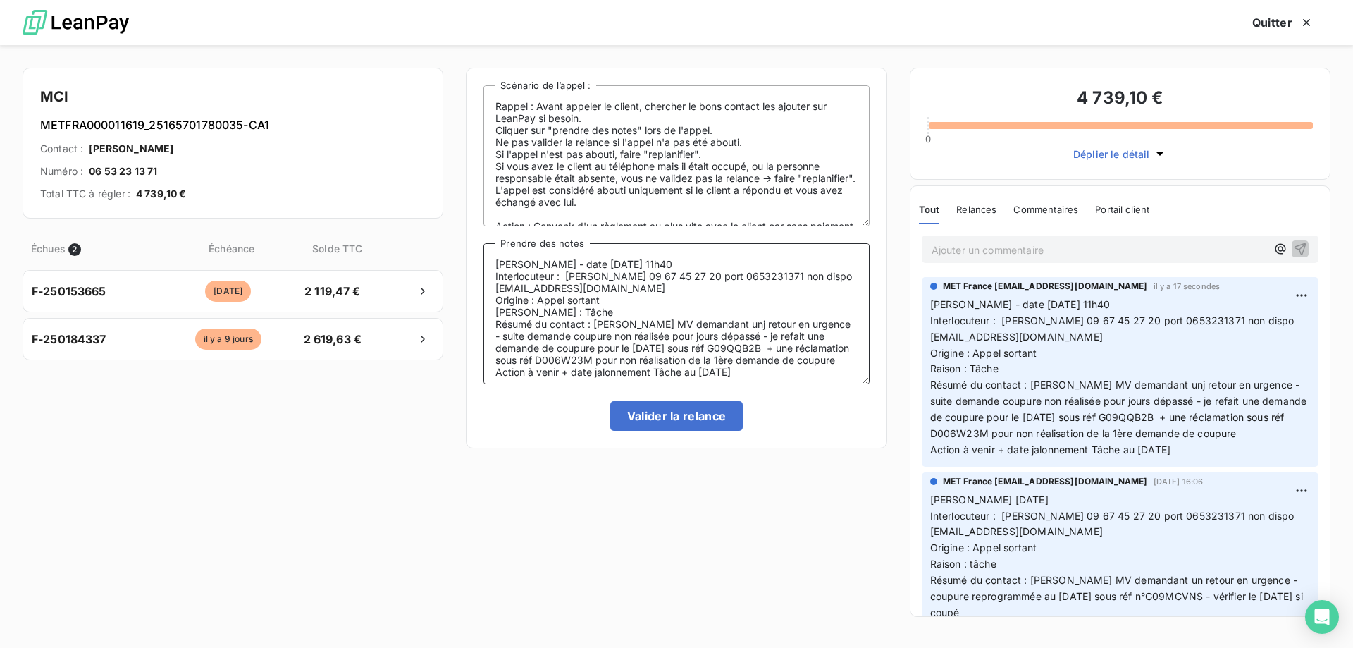
scroll to position [6, 0]
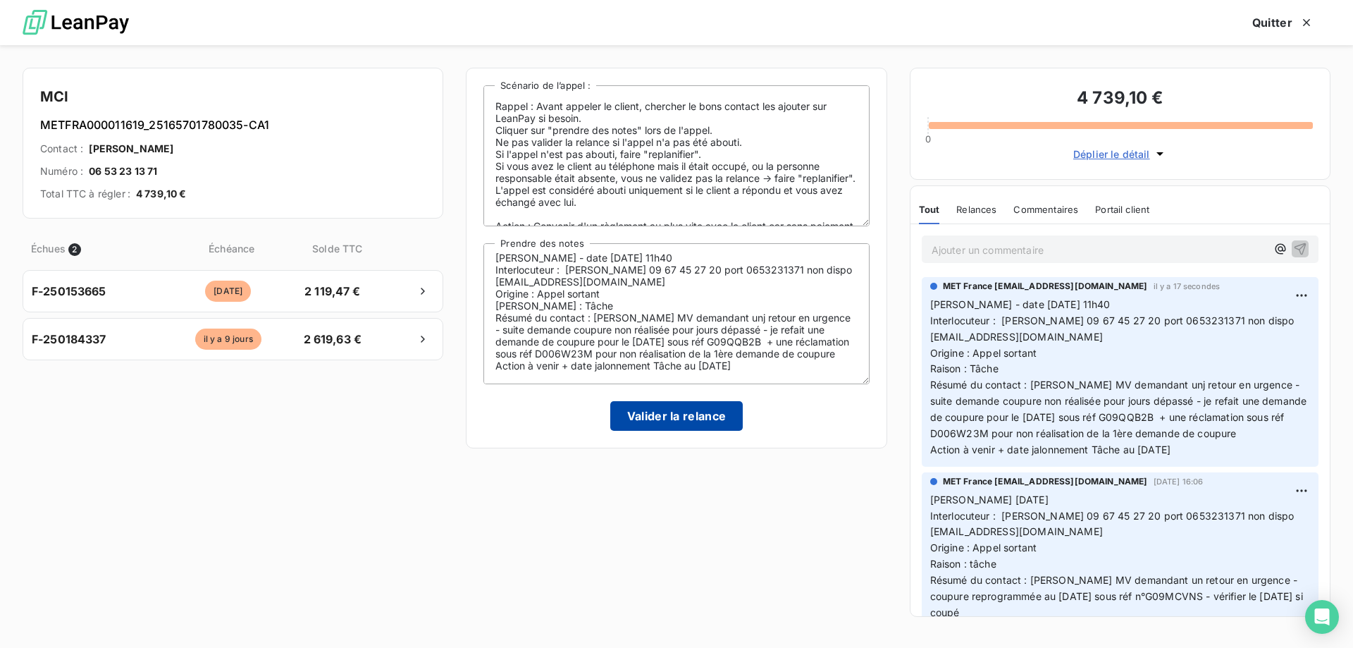
click at [692, 419] on button "Valider la relance" at bounding box center [676, 416] width 133 height 30
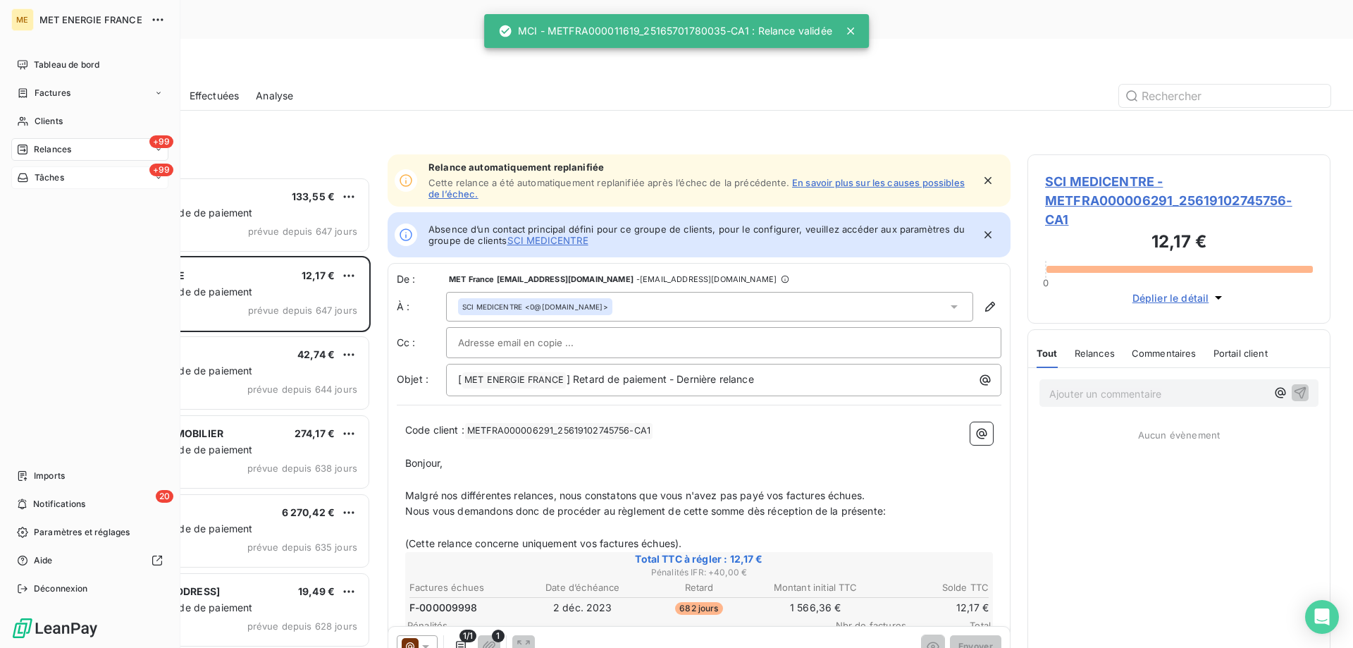
click at [97, 183] on div "+99 Tâches" at bounding box center [89, 177] width 157 height 23
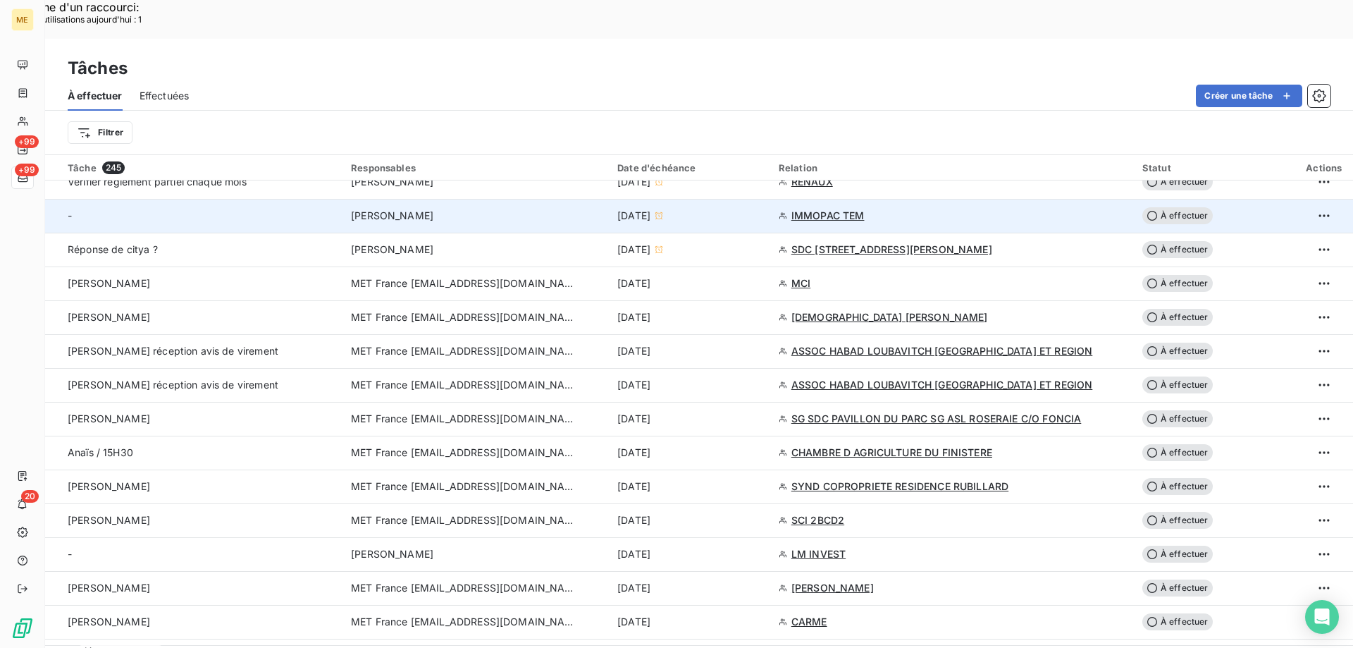
scroll to position [846, 0]
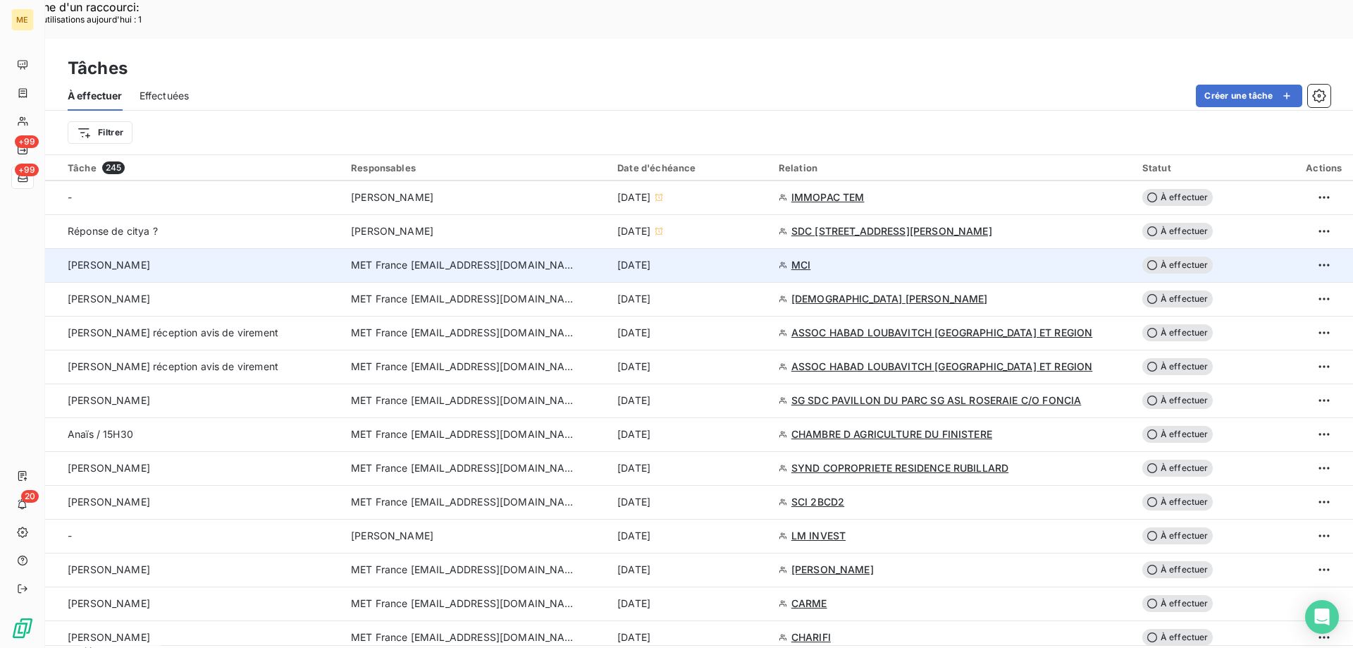
click at [806, 258] on span "MCI" at bounding box center [800, 265] width 19 height 14
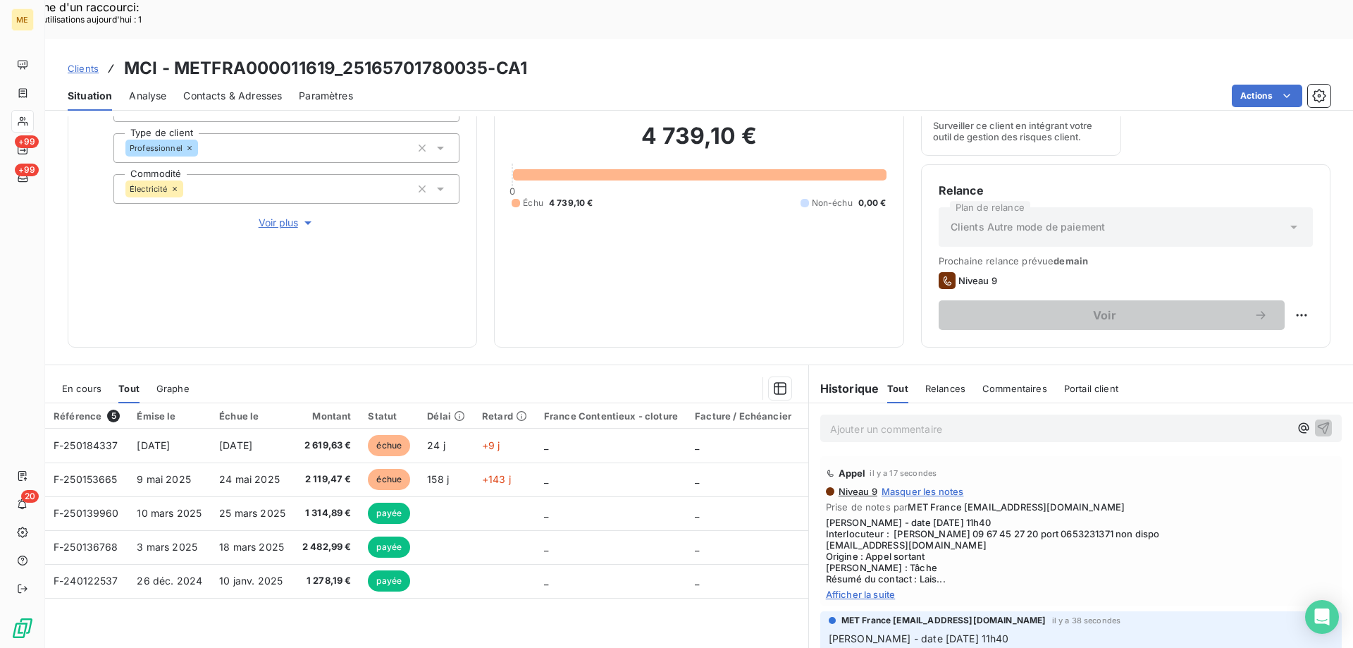
scroll to position [188, 0]
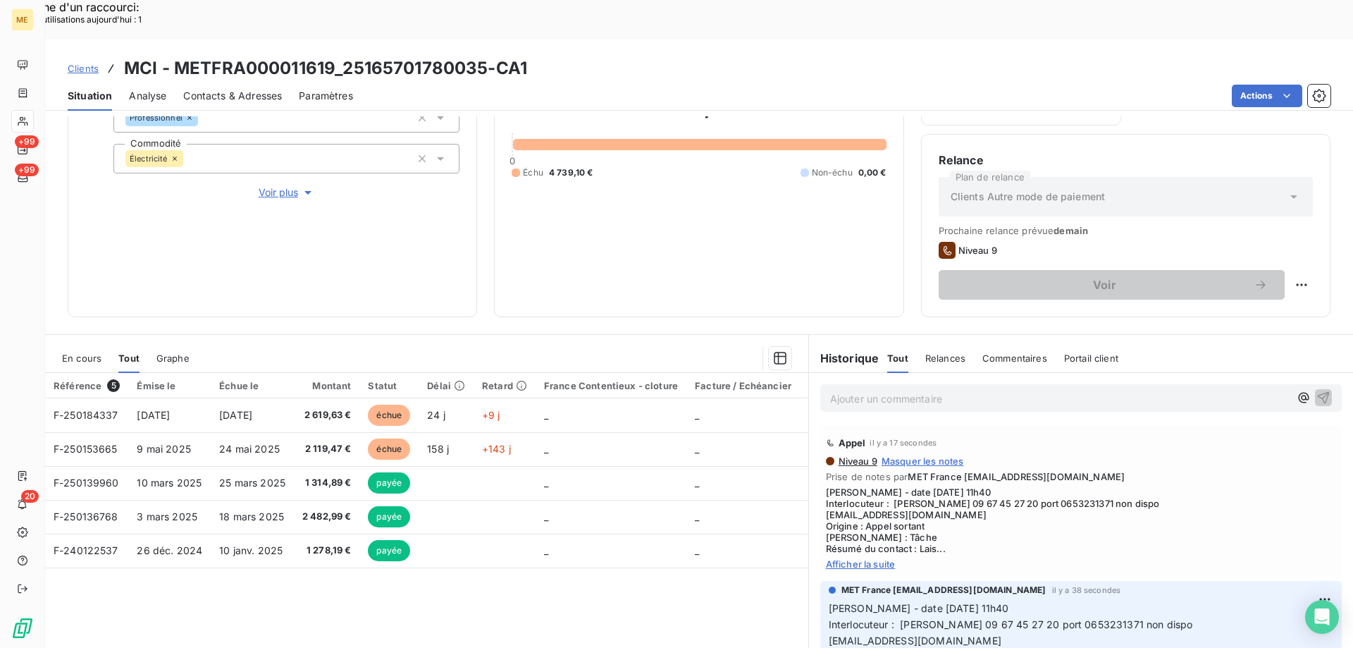
click at [845, 558] on span "Afficher la suite" at bounding box center [1081, 563] width 510 height 11
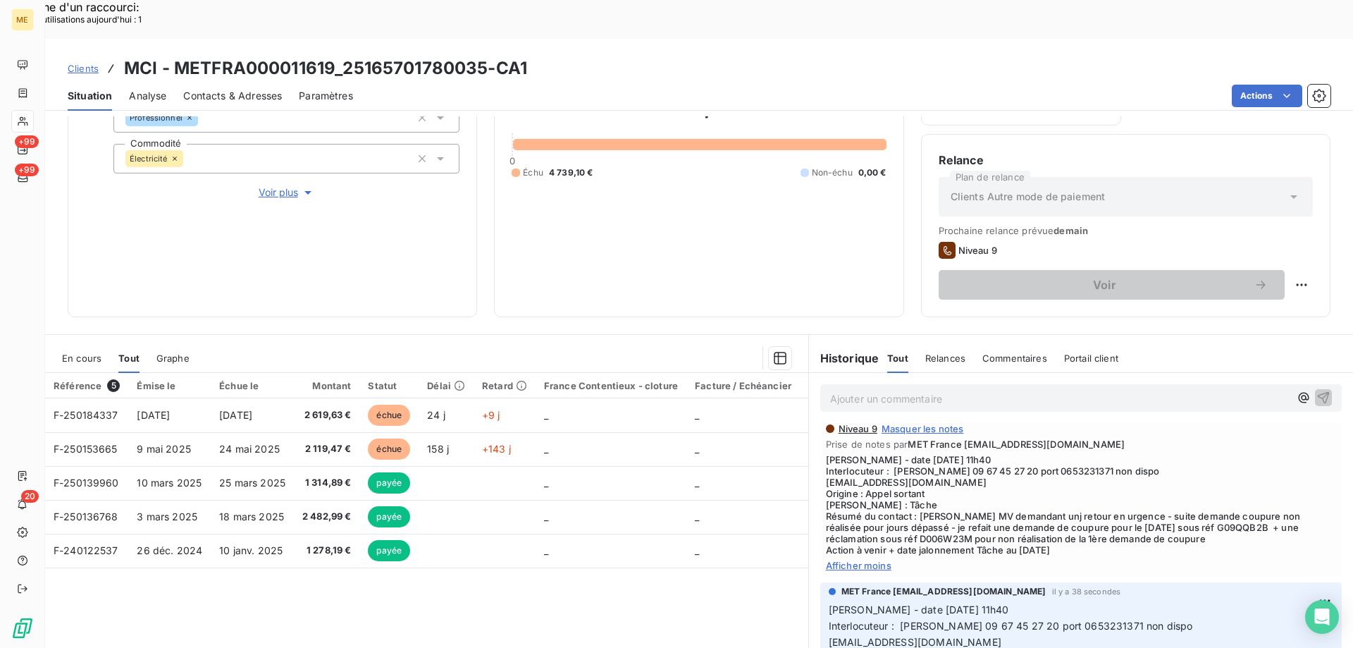
scroll to position [70, 0]
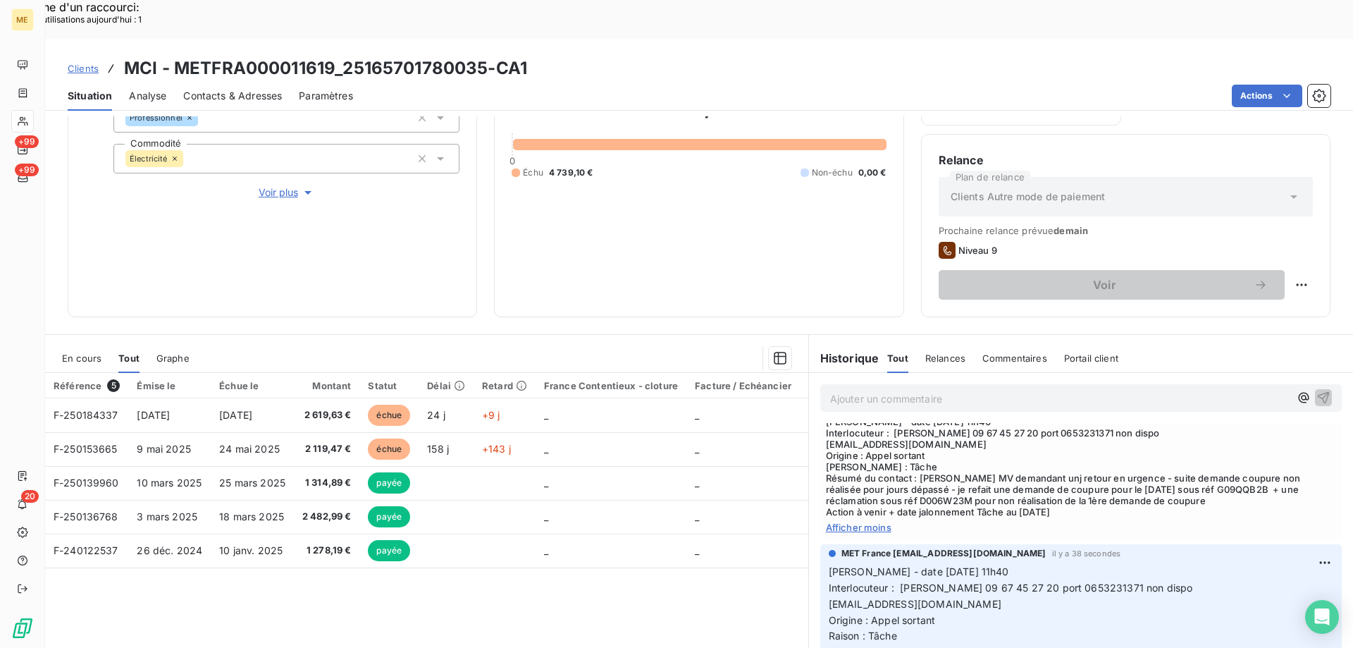
click at [1186, 449] on span "[PERSON_NAME] - date [DATE] 11h40 Interlocuteur : [PERSON_NAME] 09 67 45 27 20 …" at bounding box center [1081, 466] width 510 height 101
click at [872, 464] on span "[PERSON_NAME] - date [DATE] 11h40 Interlocuteur : [PERSON_NAME] 09 67 45 27 20 …" at bounding box center [1081, 466] width 510 height 101
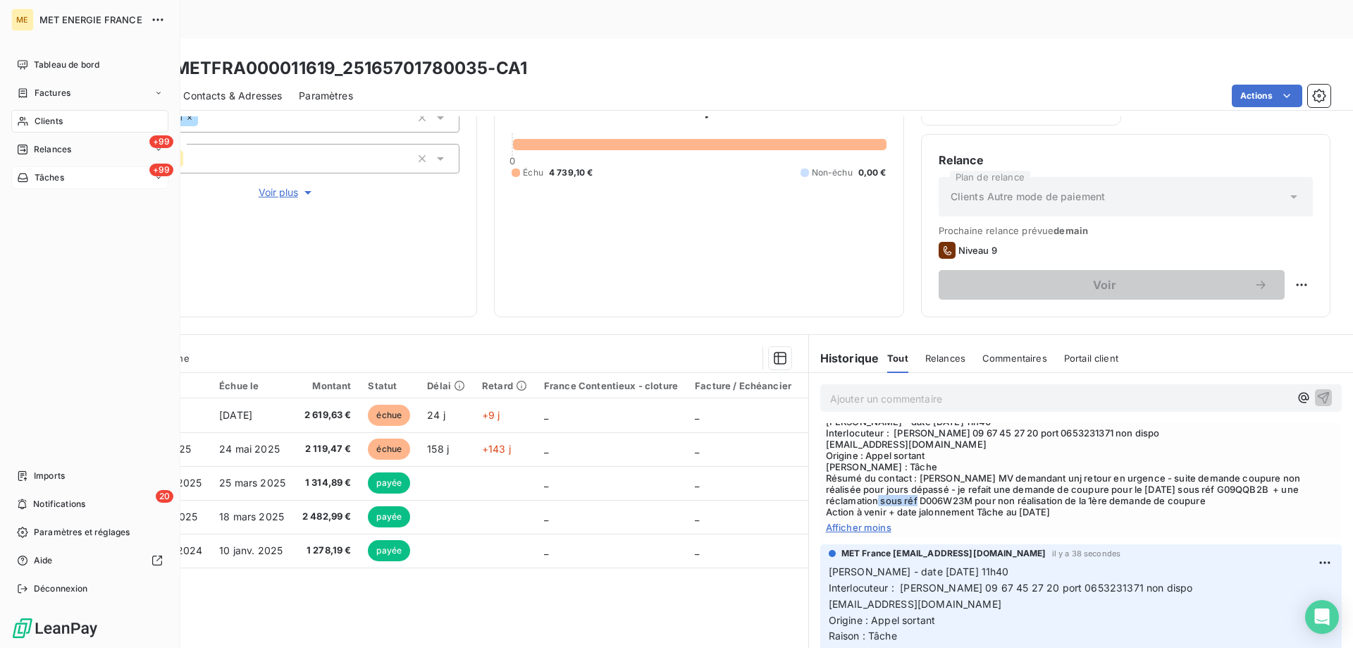
drag, startPoint x: 94, startPoint y: 181, endPoint x: 137, endPoint y: 178, distance: 42.4
click at [94, 180] on div "+99 Tâches" at bounding box center [89, 177] width 157 height 23
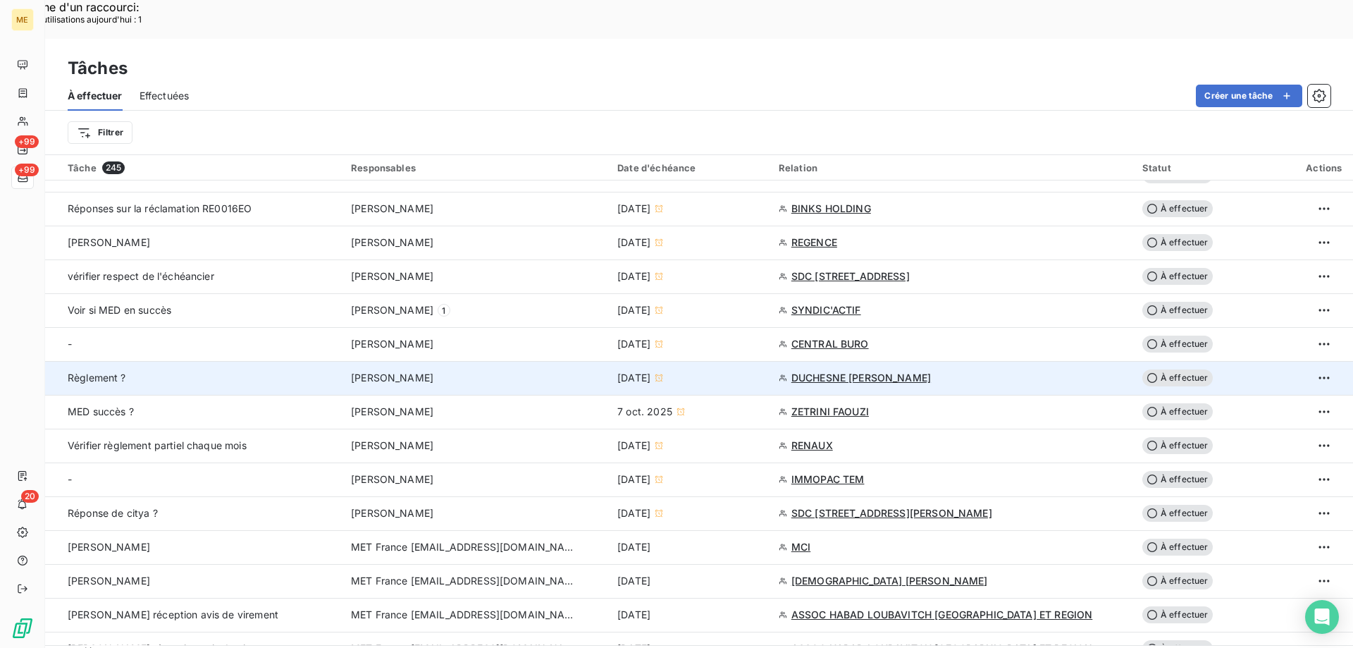
scroll to position [775, 0]
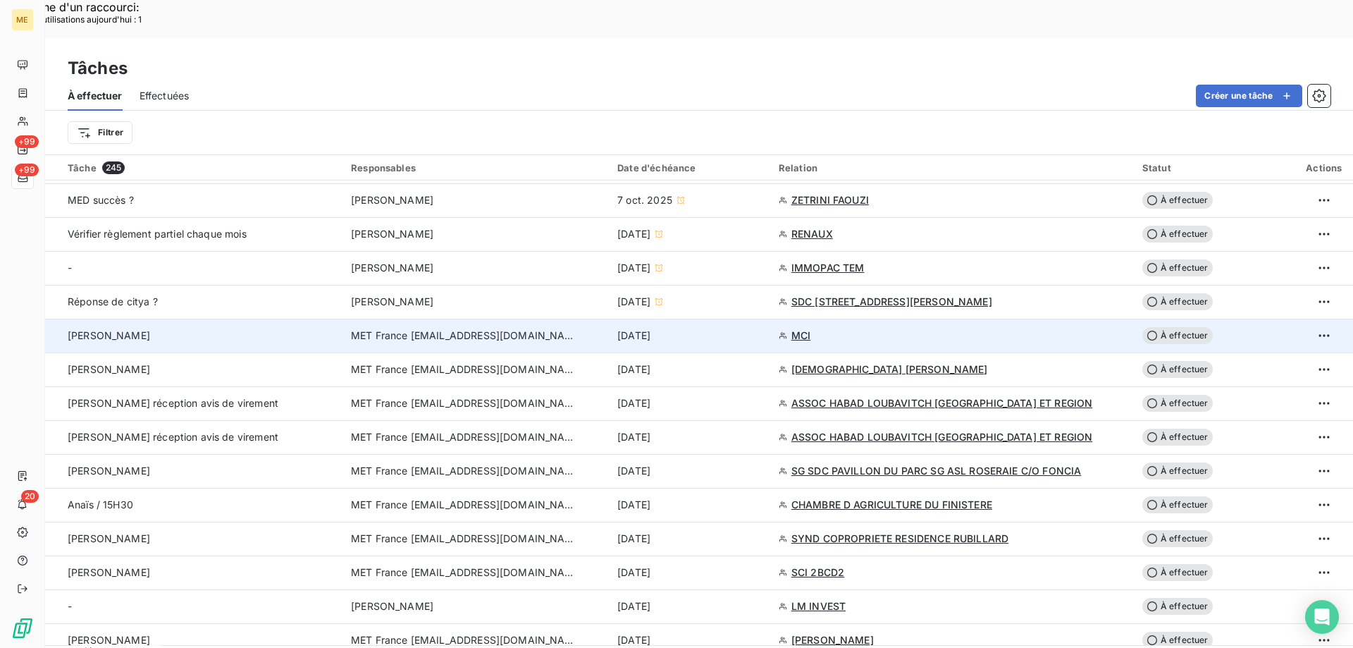
click at [1178, 327] on span "À effectuer" at bounding box center [1177, 335] width 70 height 17
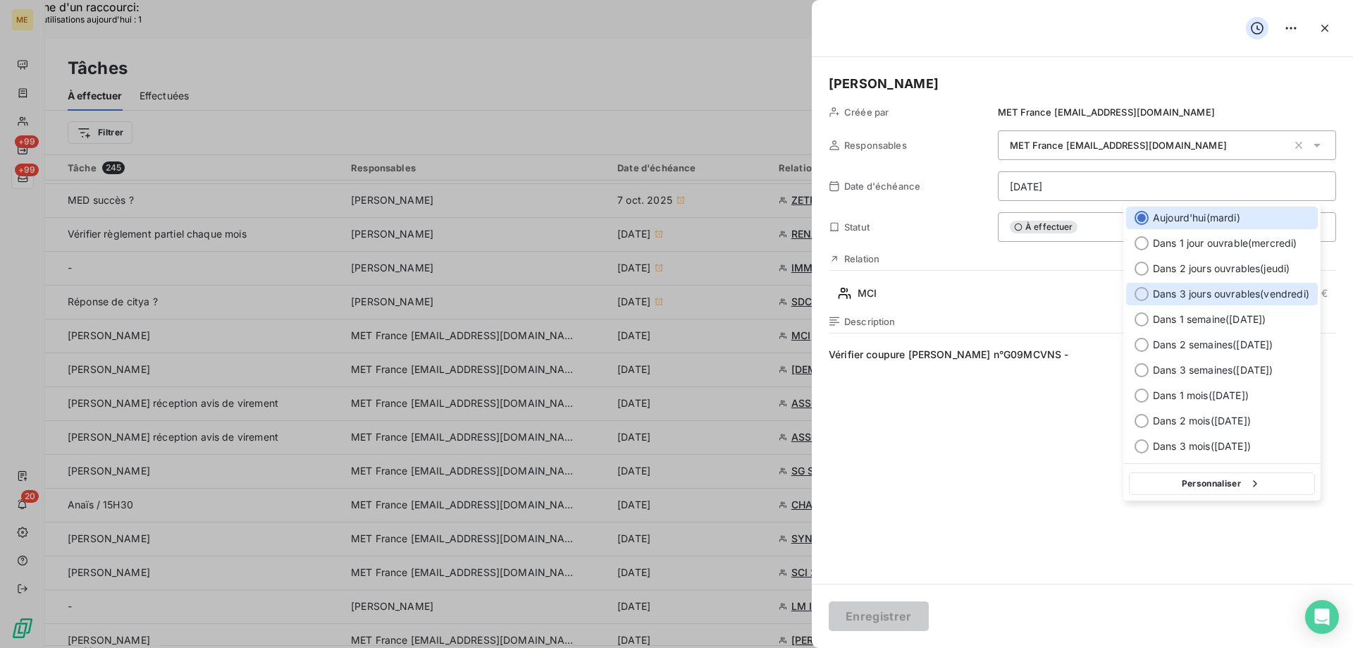
click at [1138, 295] on div at bounding box center [1142, 294] width 14 height 14
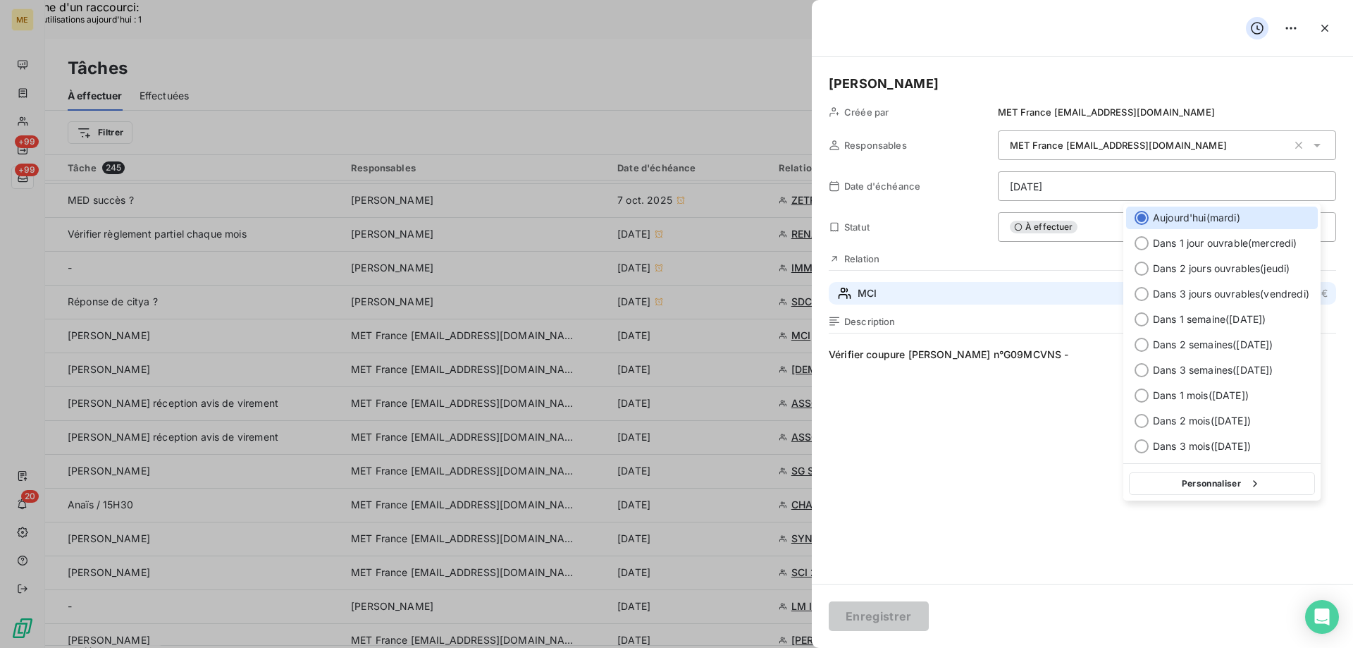
type input "[DATE]"
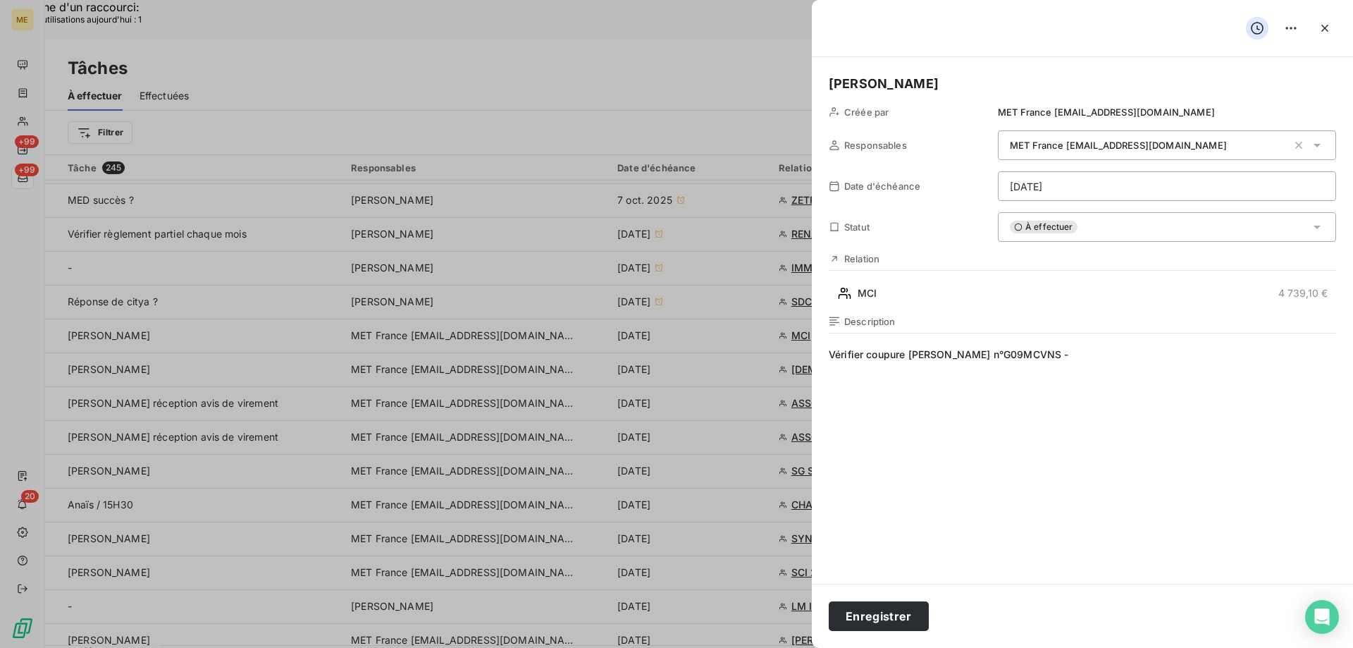
click at [1022, 399] on span "Vérifier coupure [PERSON_NAME] n°G09MCVNS -" at bounding box center [1082, 482] width 507 height 271
click at [970, 356] on span "Vérifier coupure [PERSON_NAME] n°G09MCVNS -" at bounding box center [1082, 482] width 507 height 271
paste span
drag, startPoint x: 910, startPoint y: 356, endPoint x: 941, endPoint y: 356, distance: 31.0
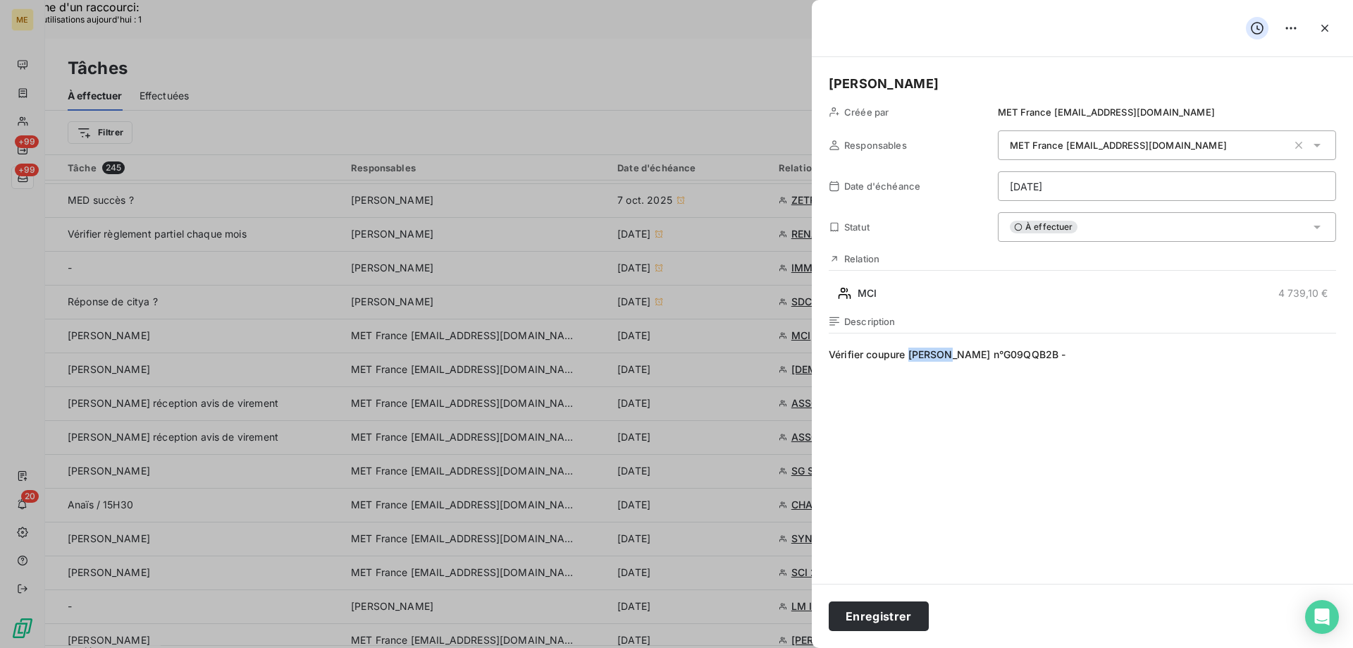
click at [941, 356] on span "Vérifier coupure [PERSON_NAME] n°G09QQB2B -" at bounding box center [1082, 482] width 507 height 271
click at [992, 354] on span "Vérifier coupure n°G09QQB2B -" at bounding box center [1082, 482] width 507 height 271
click at [1100, 357] on span "Vérifier coupure n°G09QQB2B + retour réclamation" at bounding box center [1082, 482] width 507 height 271
click at [886, 615] on button "Enregistrer" at bounding box center [879, 616] width 100 height 30
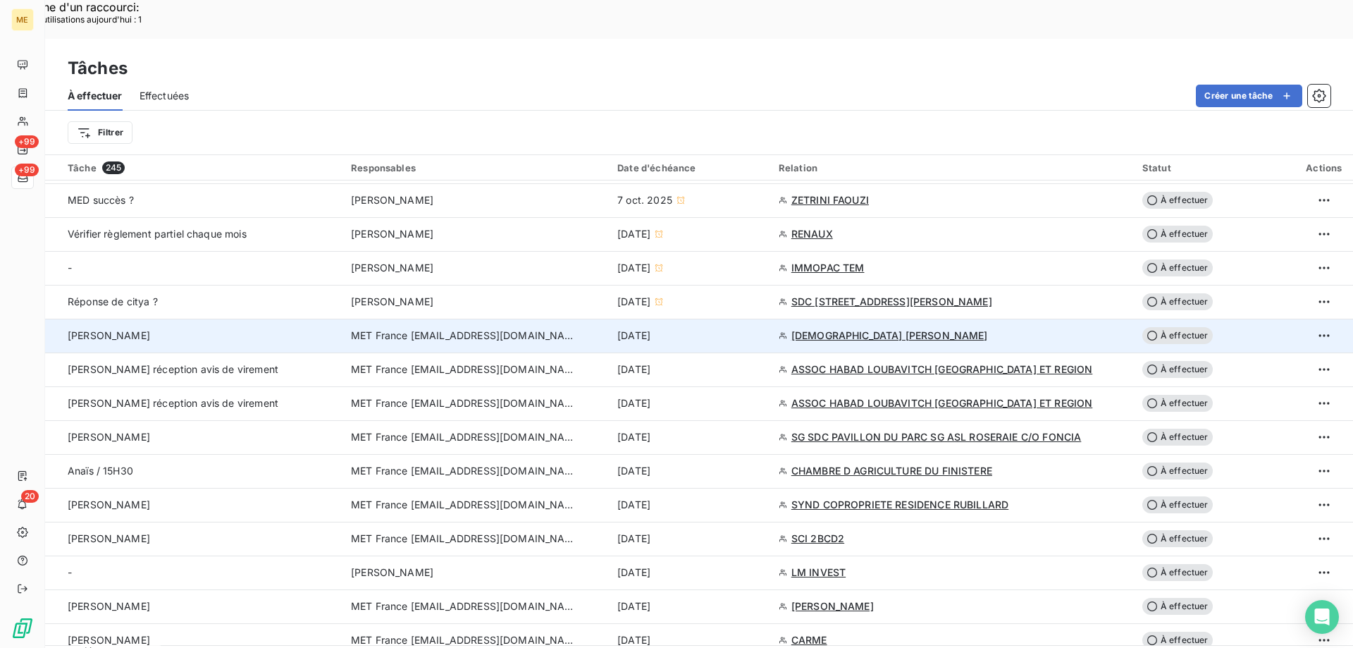
click at [872, 328] on span "[DEMOGRAPHIC_DATA] [PERSON_NAME]" at bounding box center [889, 335] width 197 height 14
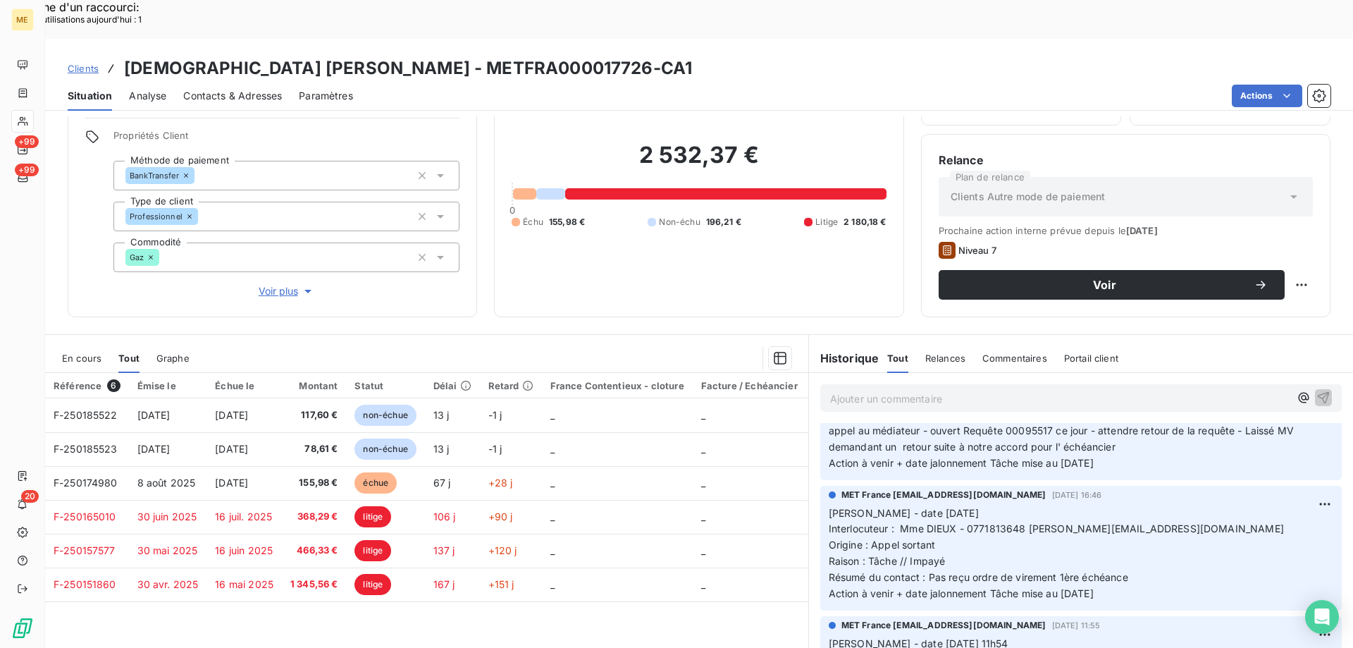
scroll to position [634, 0]
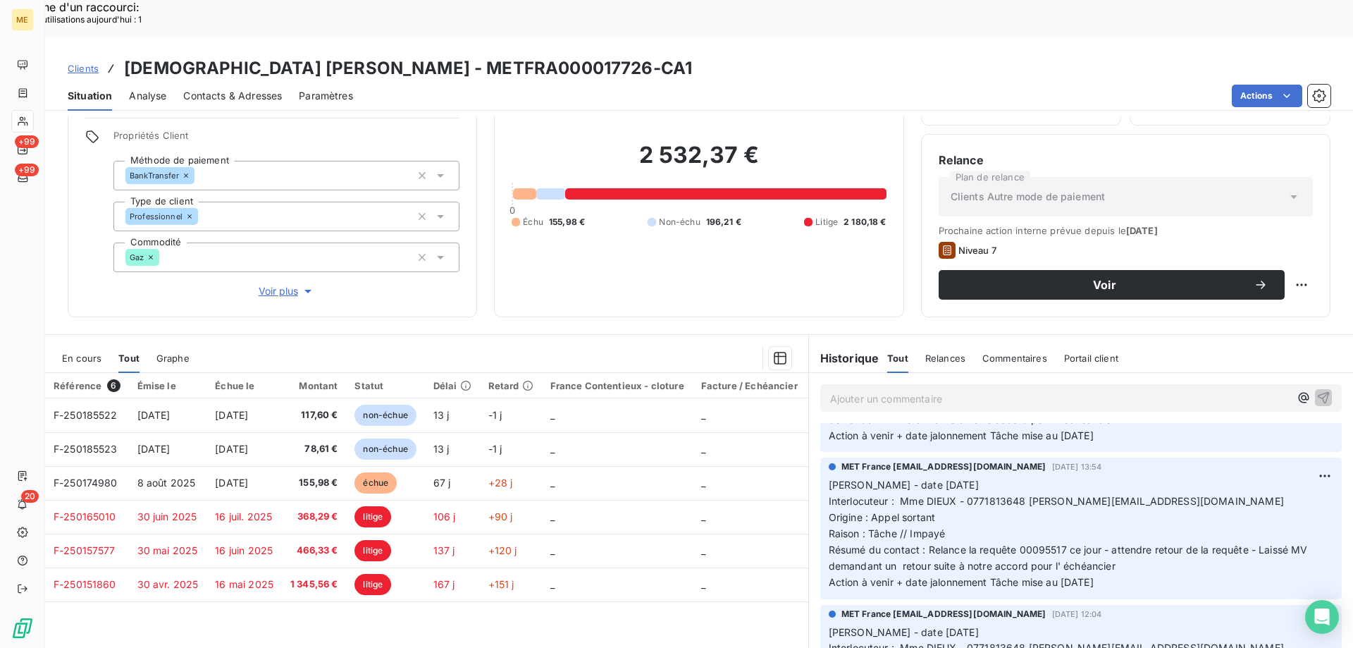
click at [1005, 390] on p "Ajouter un commentaire ﻿" at bounding box center [1059, 399] width 459 height 18
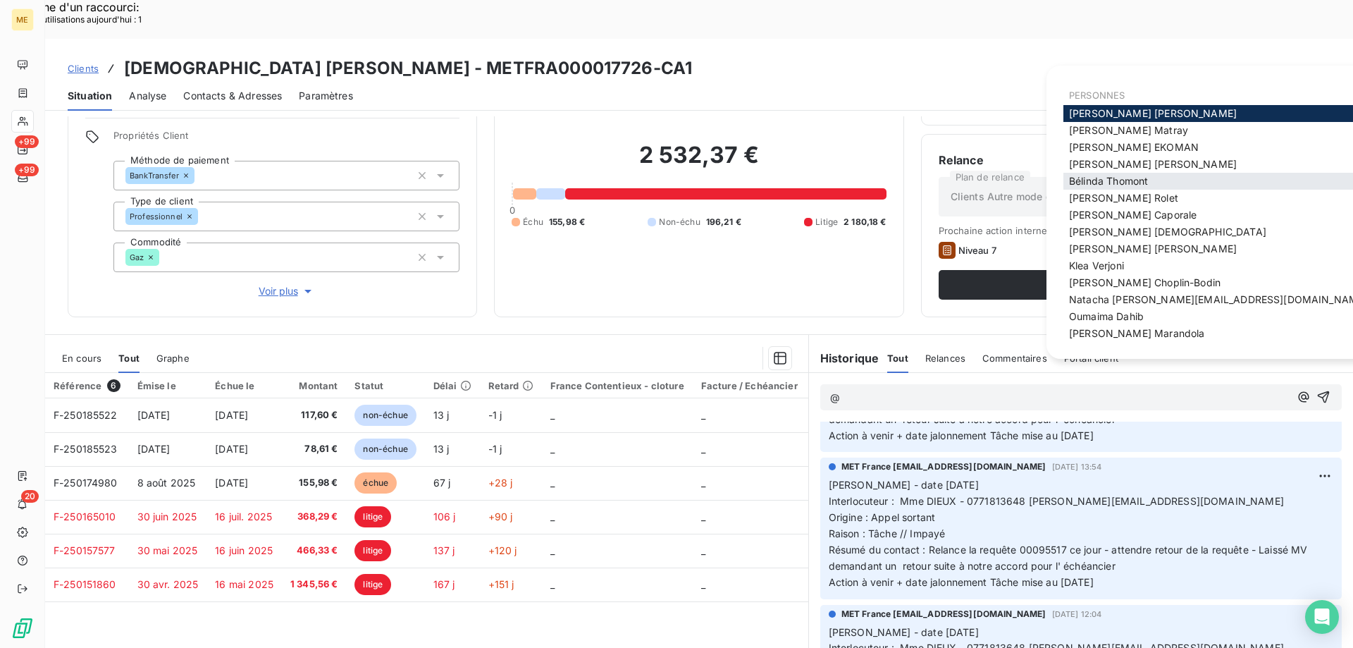
click at [1104, 177] on span "[PERSON_NAME]" at bounding box center [1108, 181] width 79 height 12
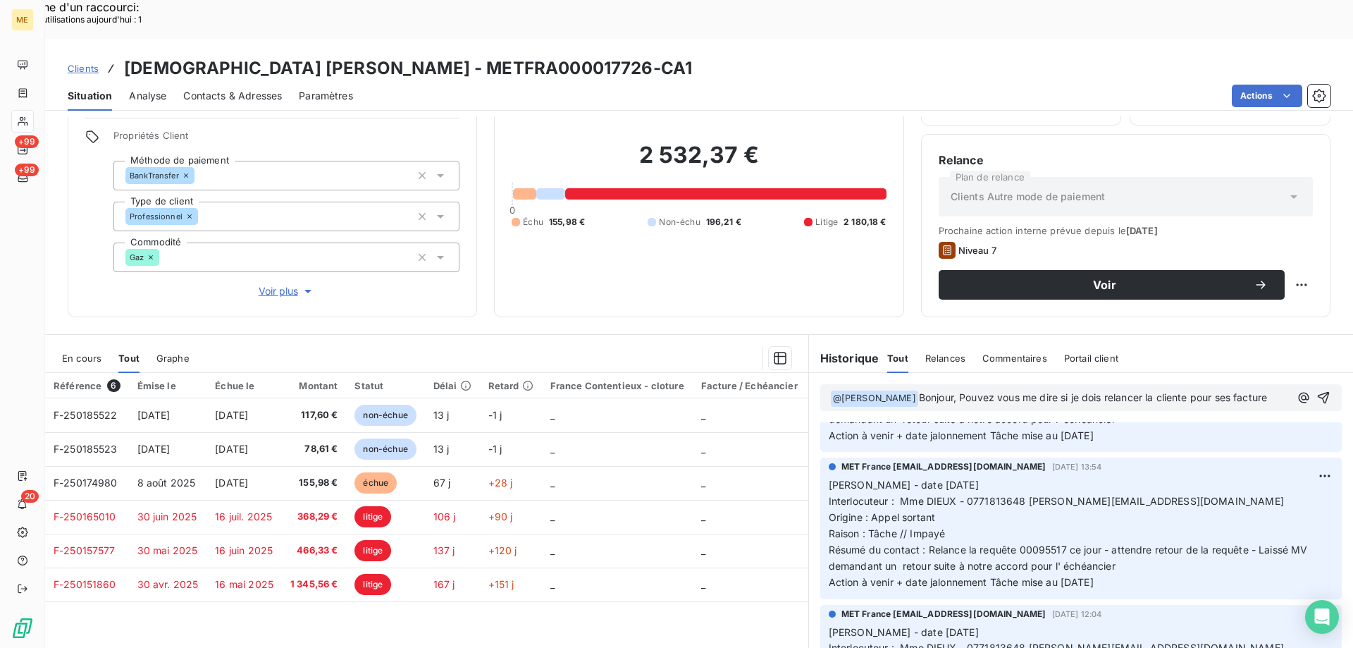
scroll to position [650, 0]
click at [265, 284] on span "Voir plus" at bounding box center [287, 291] width 56 height 14
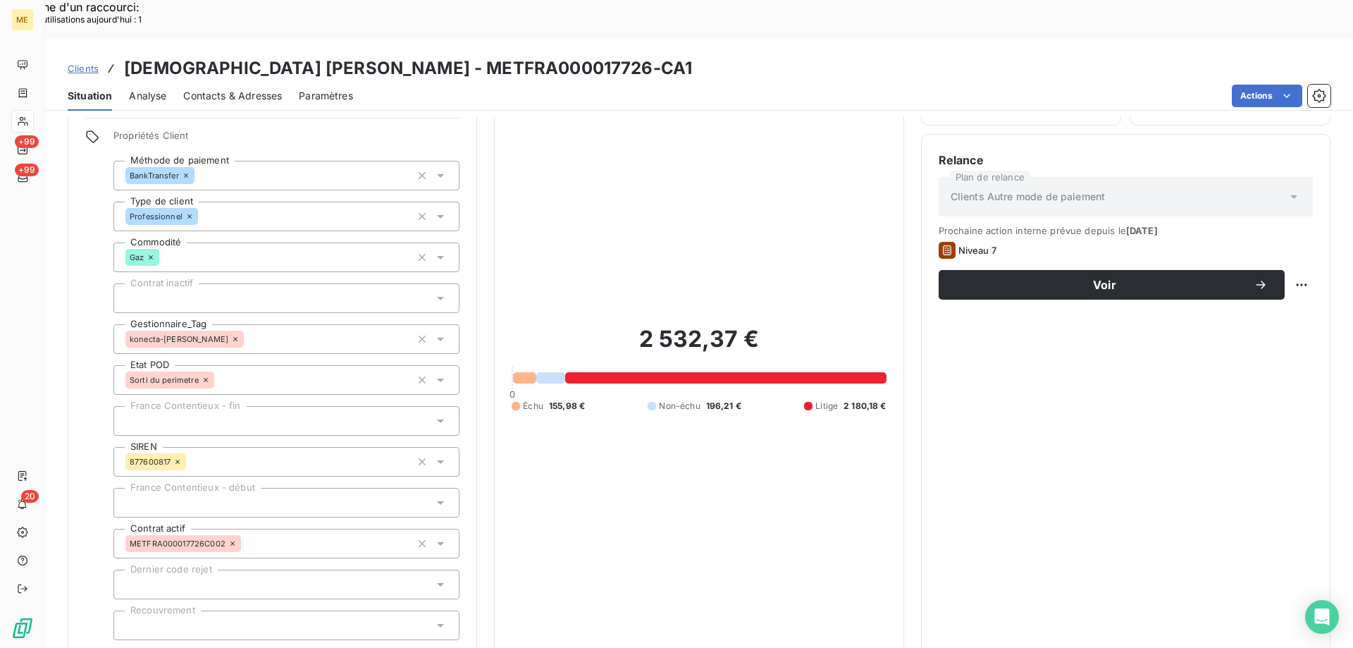
click at [268, 647] on span "Réduire" at bounding box center [287, 659] width 52 height 14
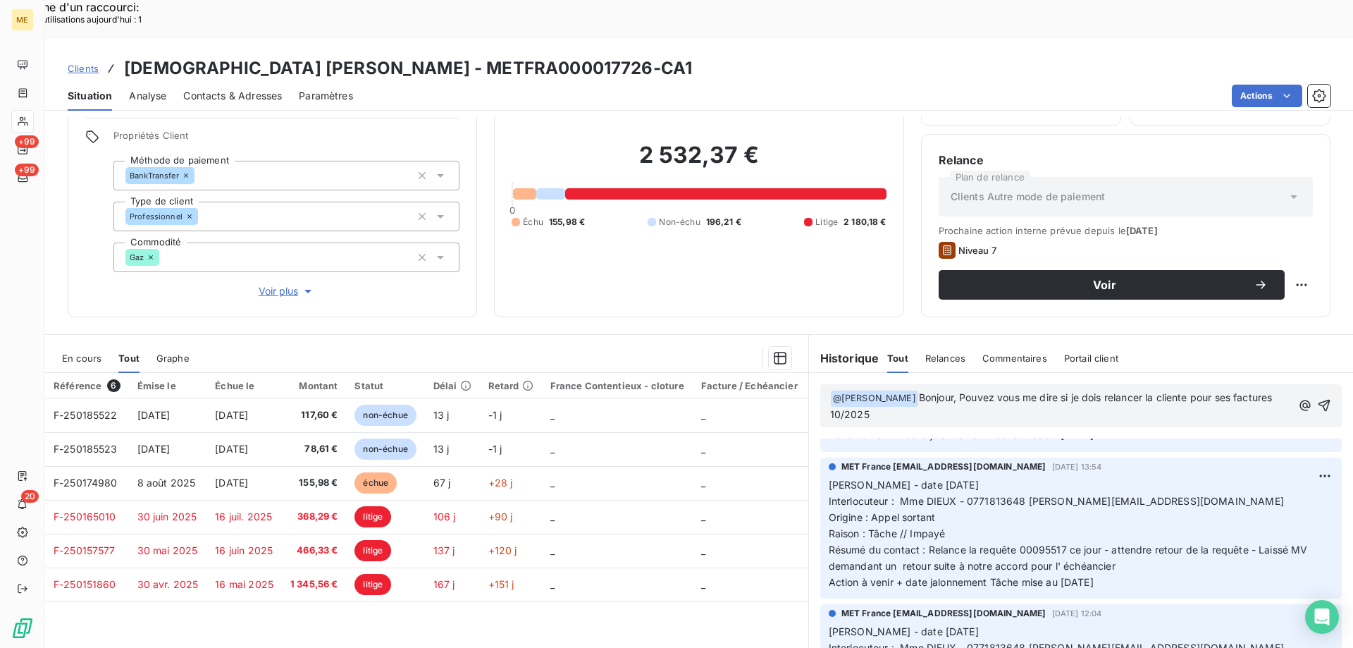
click at [1014, 390] on p "﻿ @ [PERSON_NAME] ﻿ Bonjour, Pouvez vous me dire si je dois relancer la cliente…" at bounding box center [1061, 406] width 462 height 33
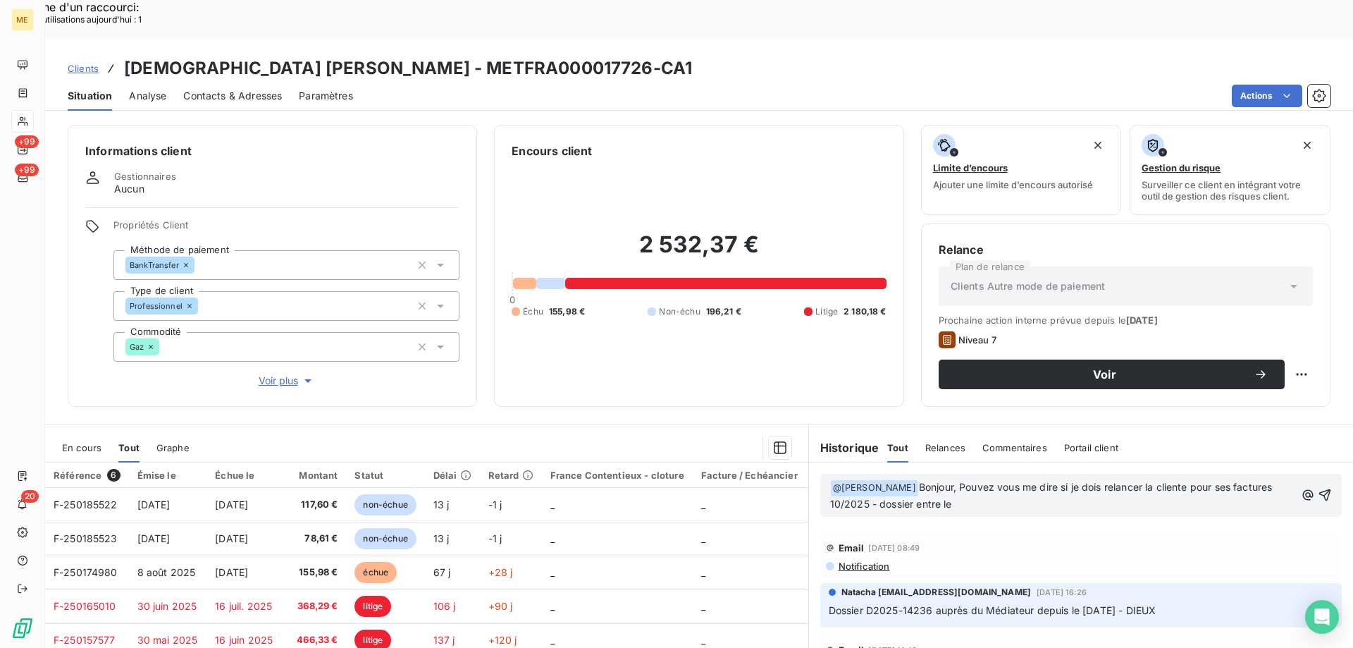
scroll to position [650, 0]
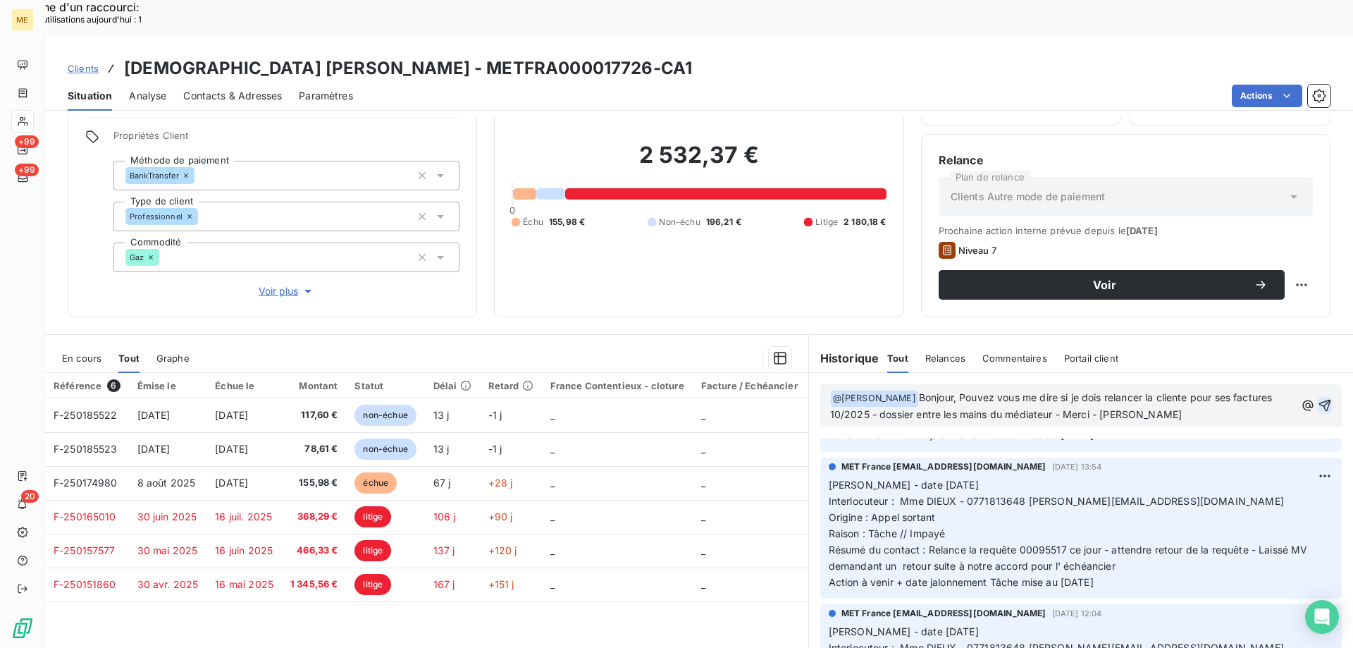
click at [1318, 398] on icon "button" at bounding box center [1325, 405] width 14 height 14
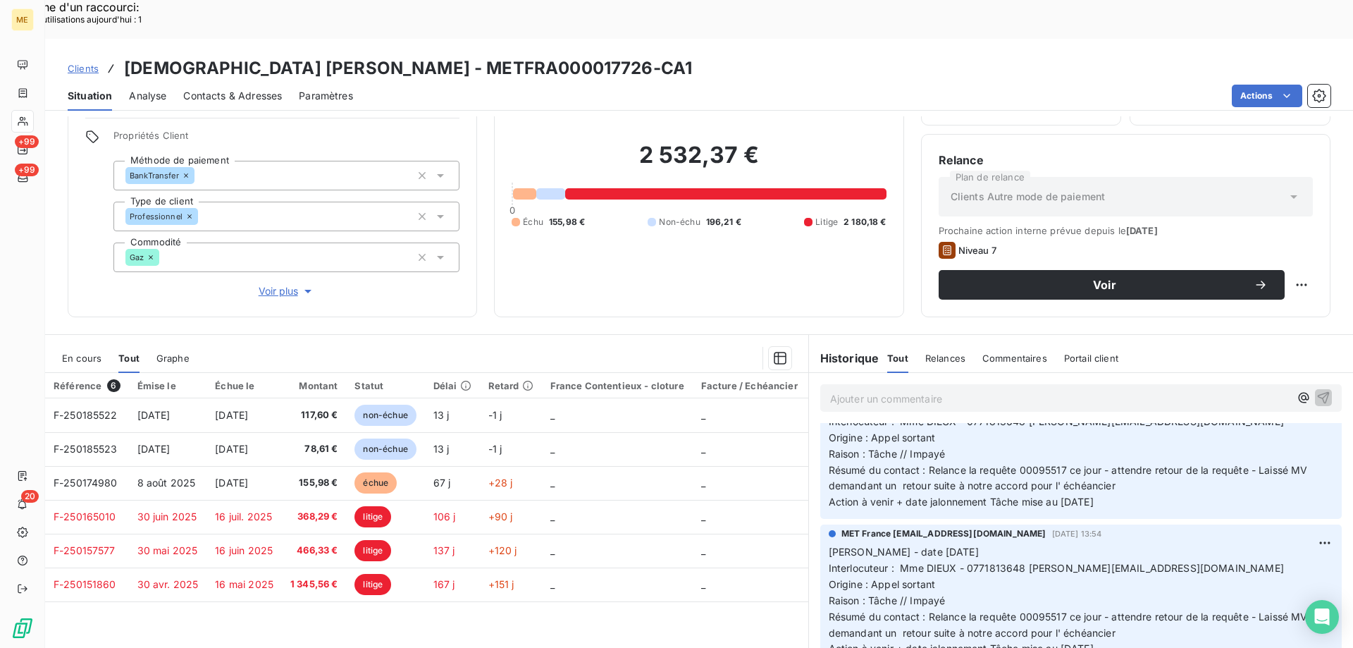
scroll to position [701, 0]
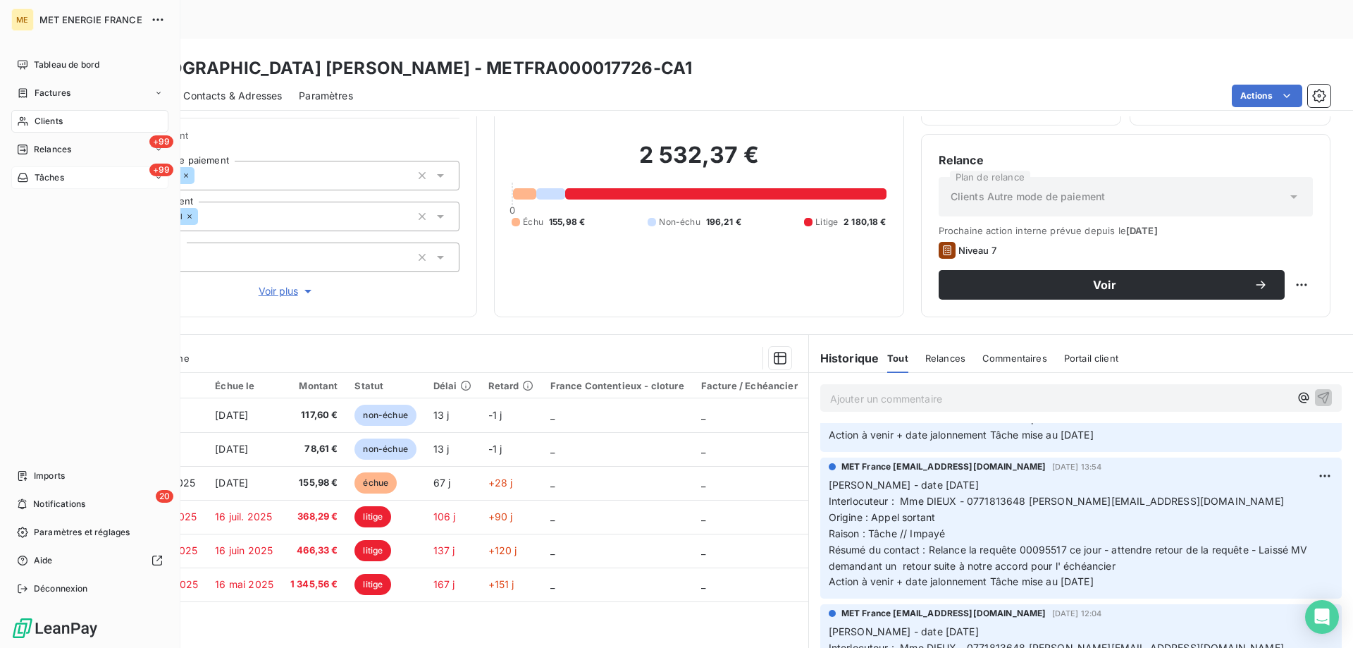
click at [96, 175] on div "+99 Tâches" at bounding box center [89, 177] width 157 height 23
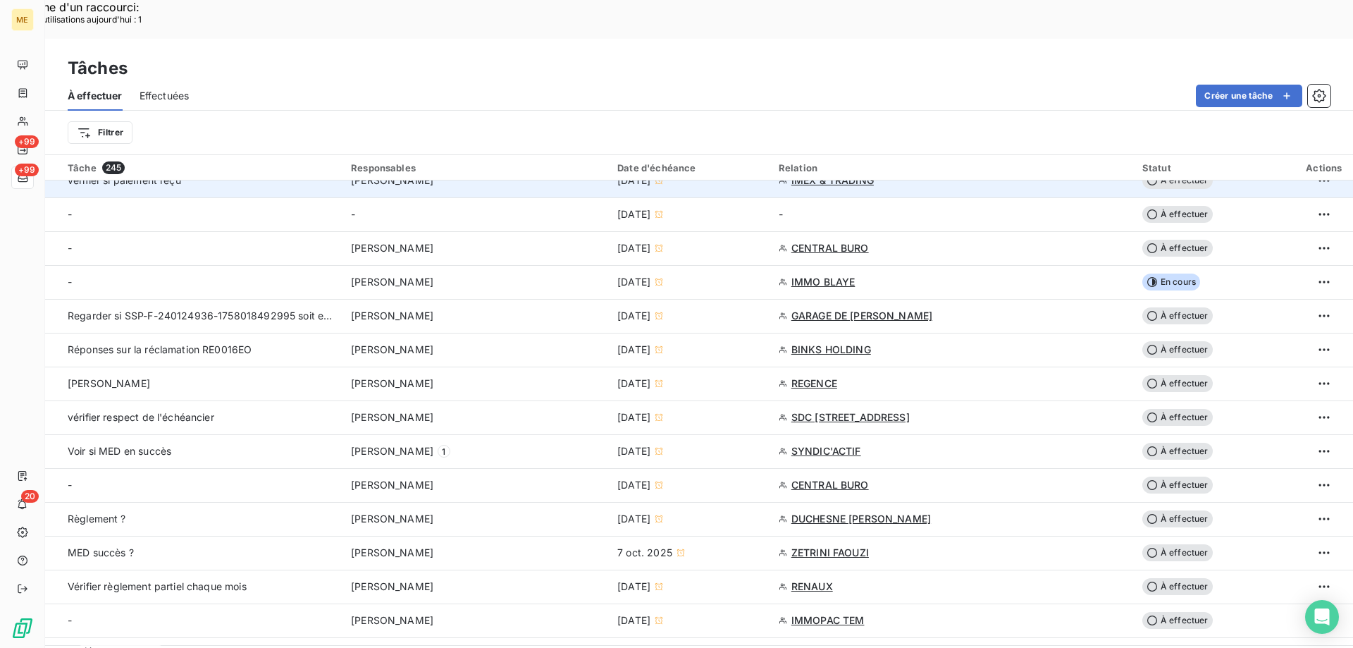
scroll to position [634, 0]
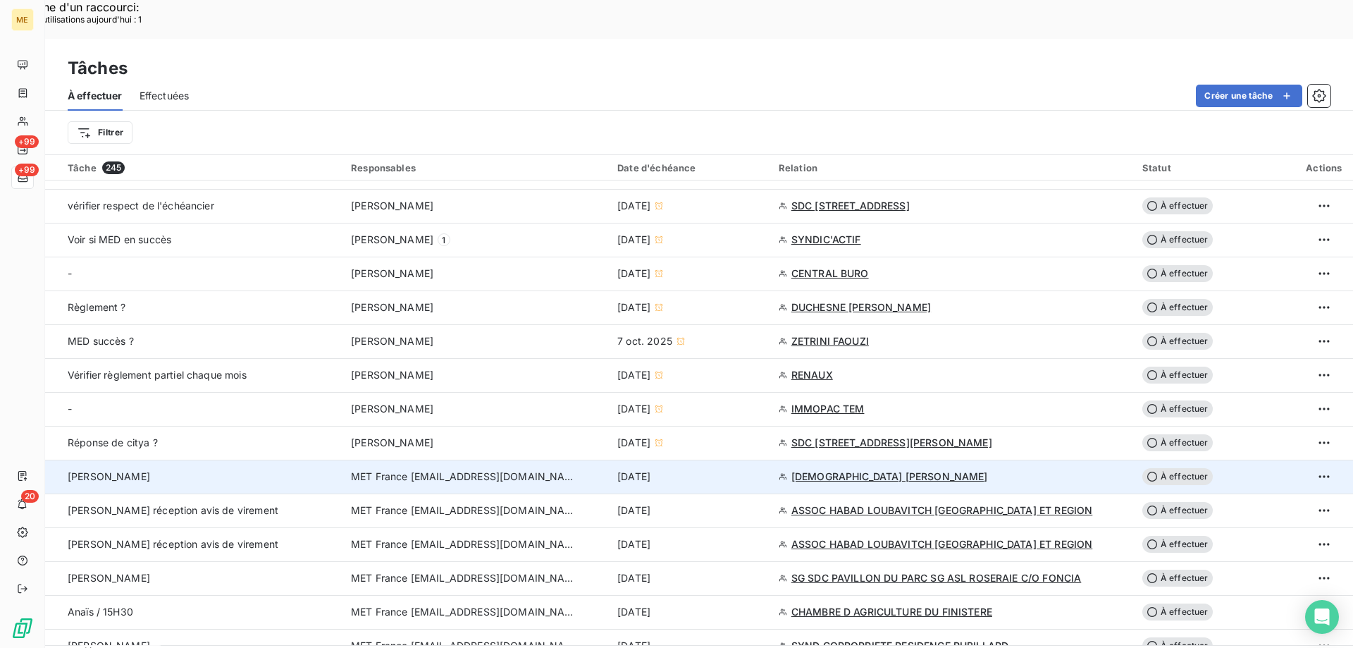
click at [1174, 468] on span "À effectuer" at bounding box center [1177, 476] width 70 height 17
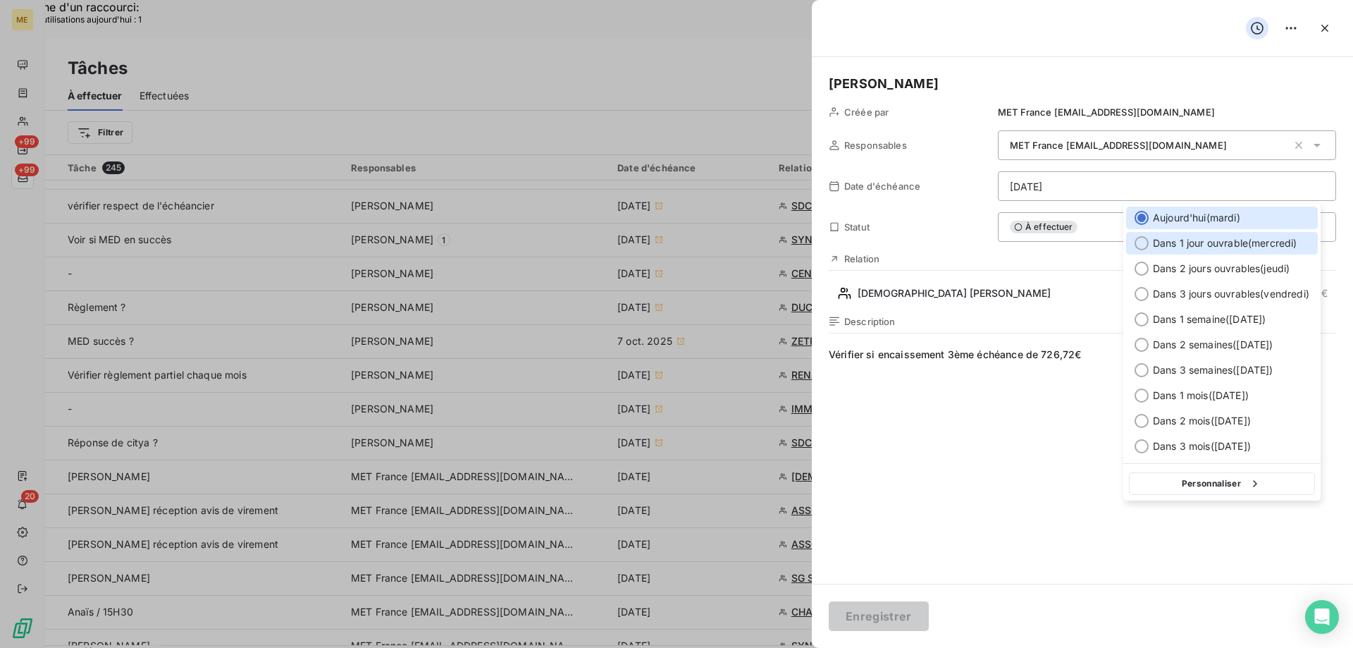
click at [1146, 240] on div at bounding box center [1142, 243] width 14 height 14
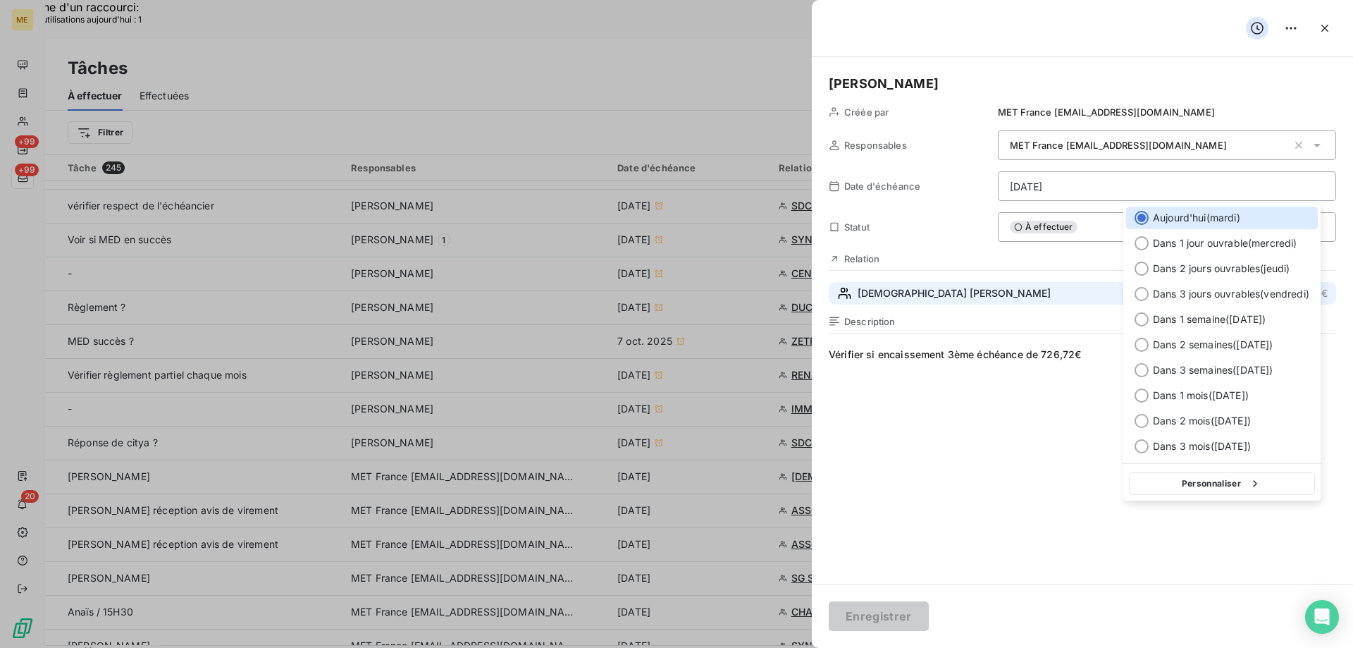
type input "[DATE]"
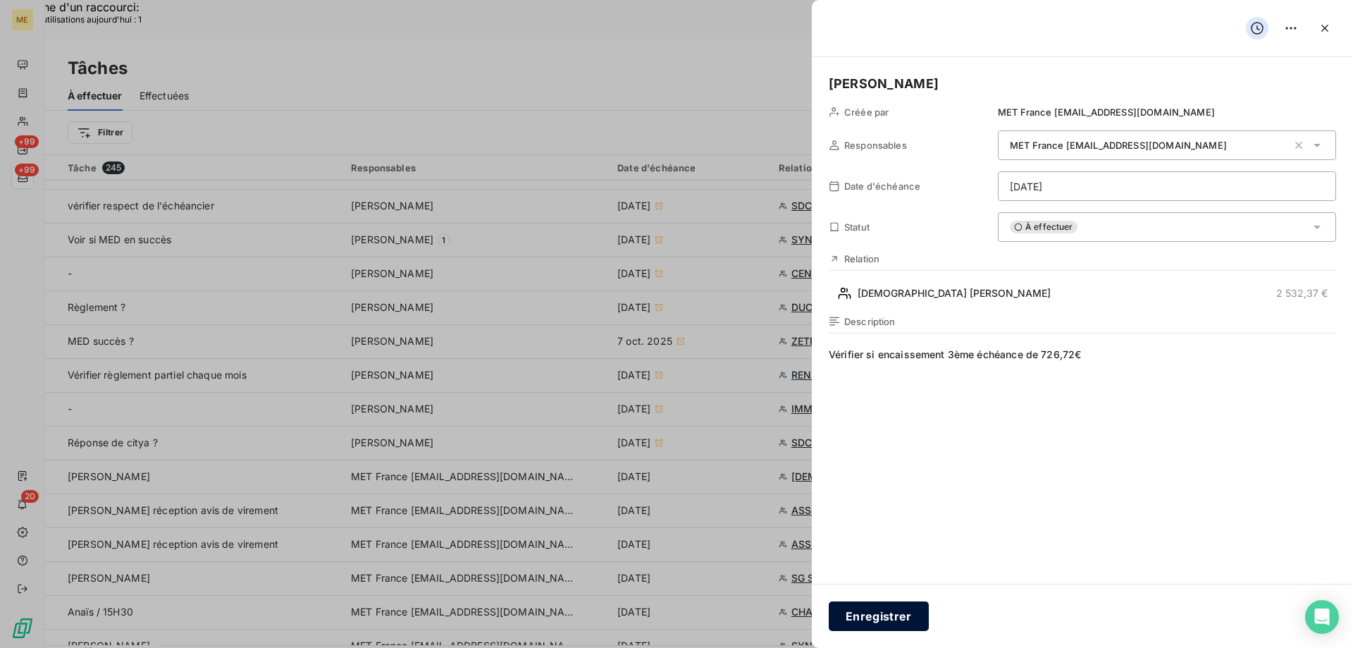
click at [887, 607] on button "Enregistrer" at bounding box center [879, 616] width 100 height 30
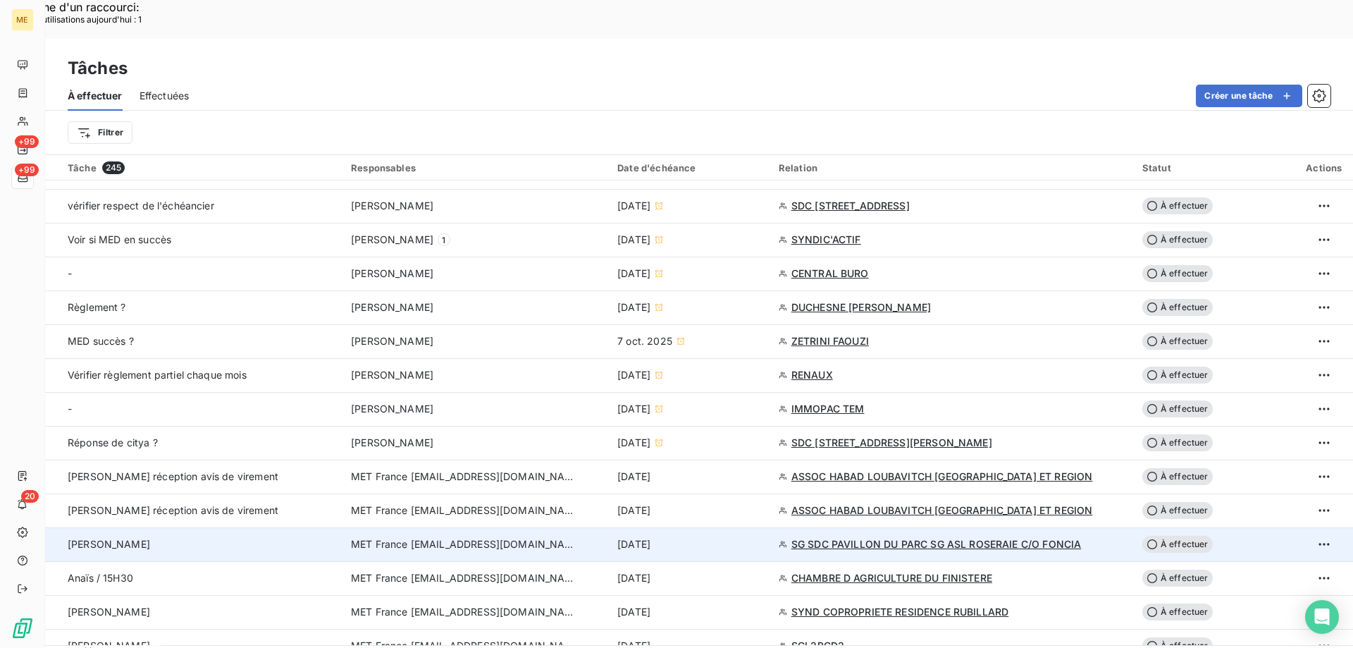
click at [853, 537] on span "SG SDC PAVILLON DU PARC SG ASL ROSERAIE C/O FONCIA" at bounding box center [936, 544] width 290 height 14
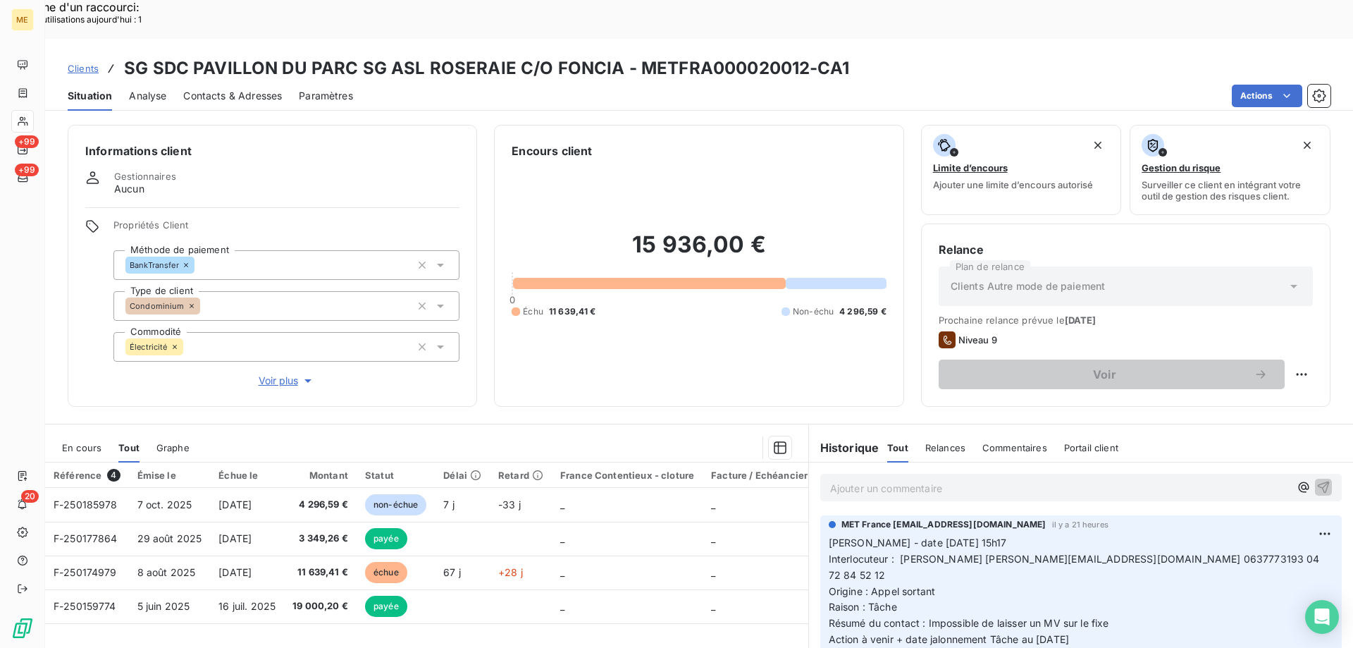
scroll to position [89, 0]
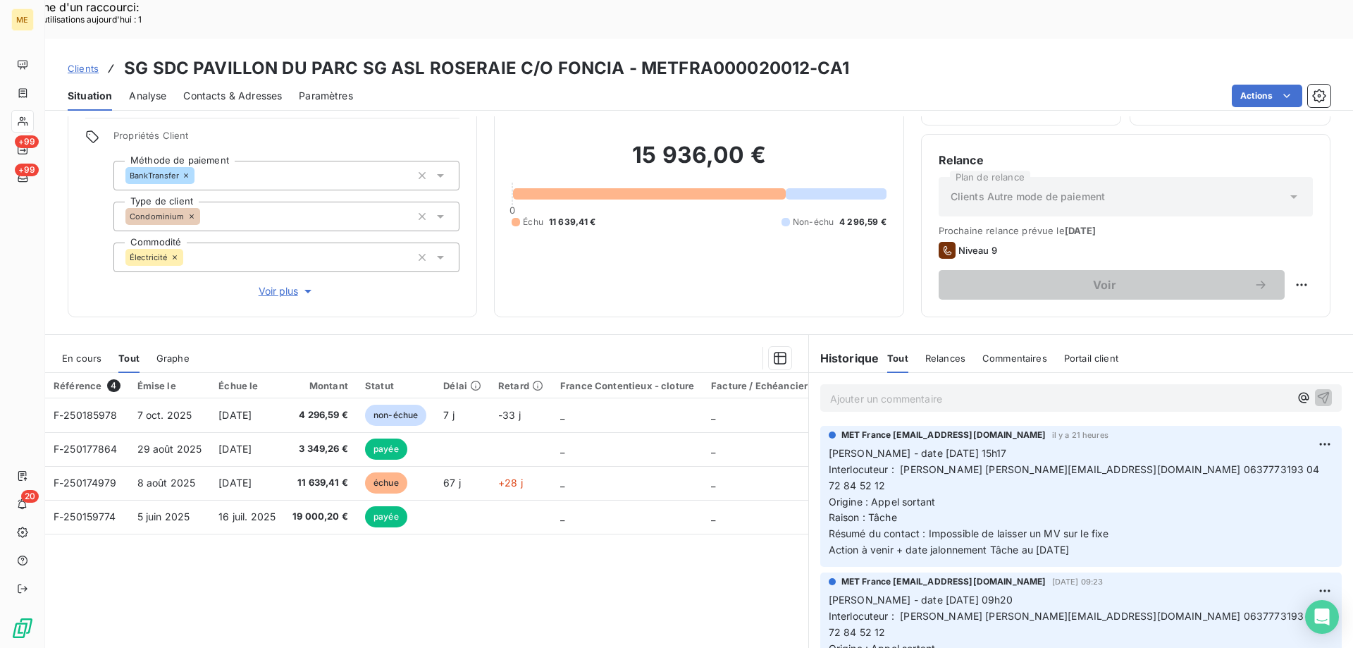
click at [272, 284] on span "Voir plus" at bounding box center [287, 291] width 56 height 14
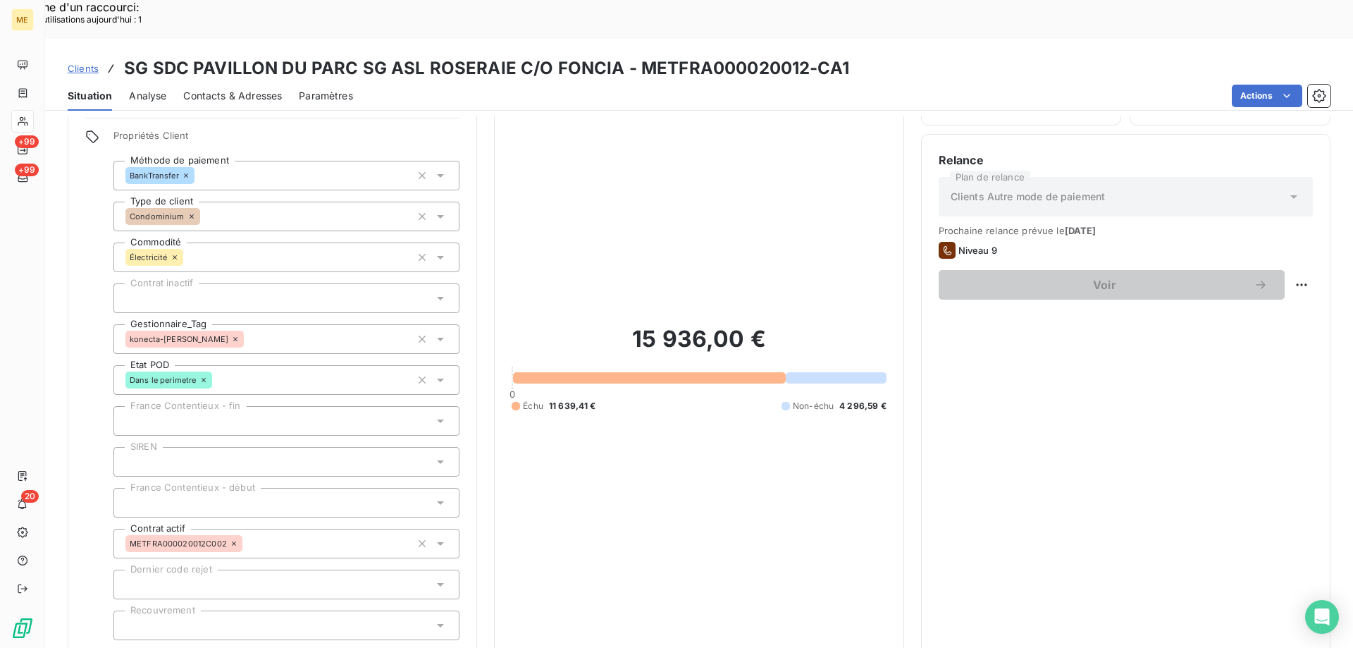
click at [276, 647] on span "Réduire" at bounding box center [287, 659] width 52 height 14
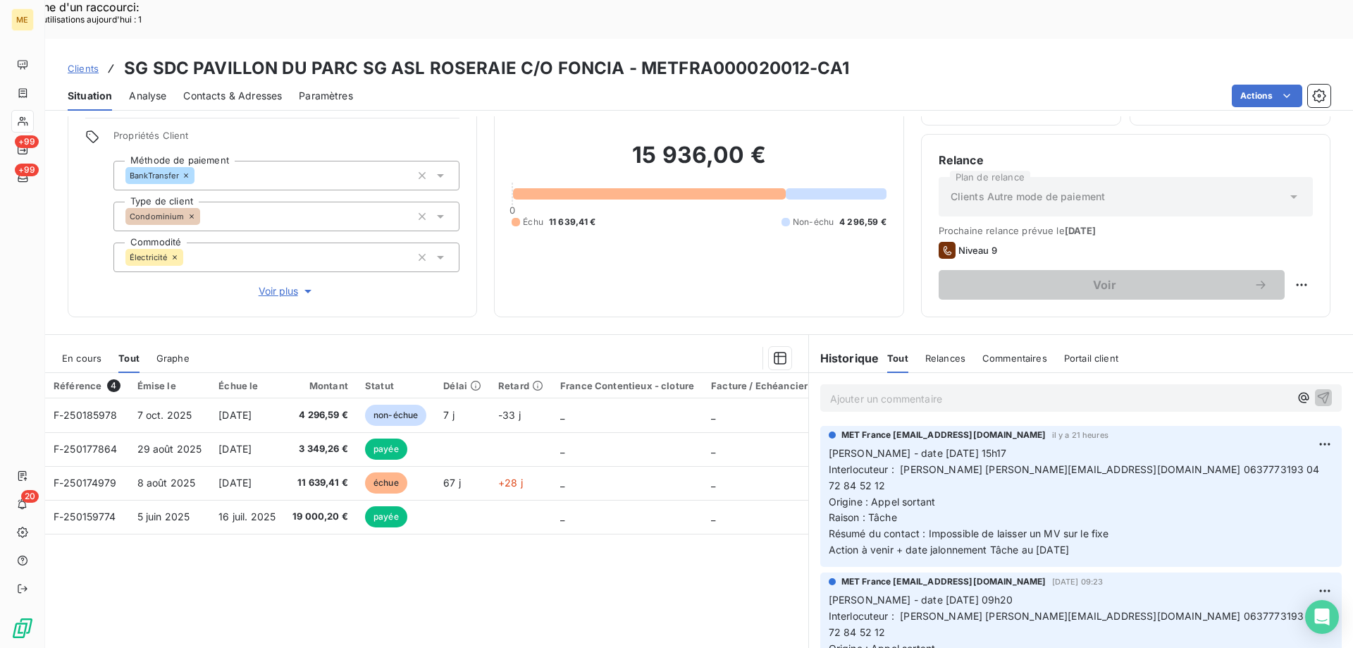
click at [1144, 463] on span "Interlocuteur : Valentin Ferreira valentin.ferreira@foncia.com 0637773193 04 72…" at bounding box center [1076, 477] width 494 height 28
drag, startPoint x: 1142, startPoint y: 428, endPoint x: 1138, endPoint y: 434, distance: 7.6
copy span "0637773193"
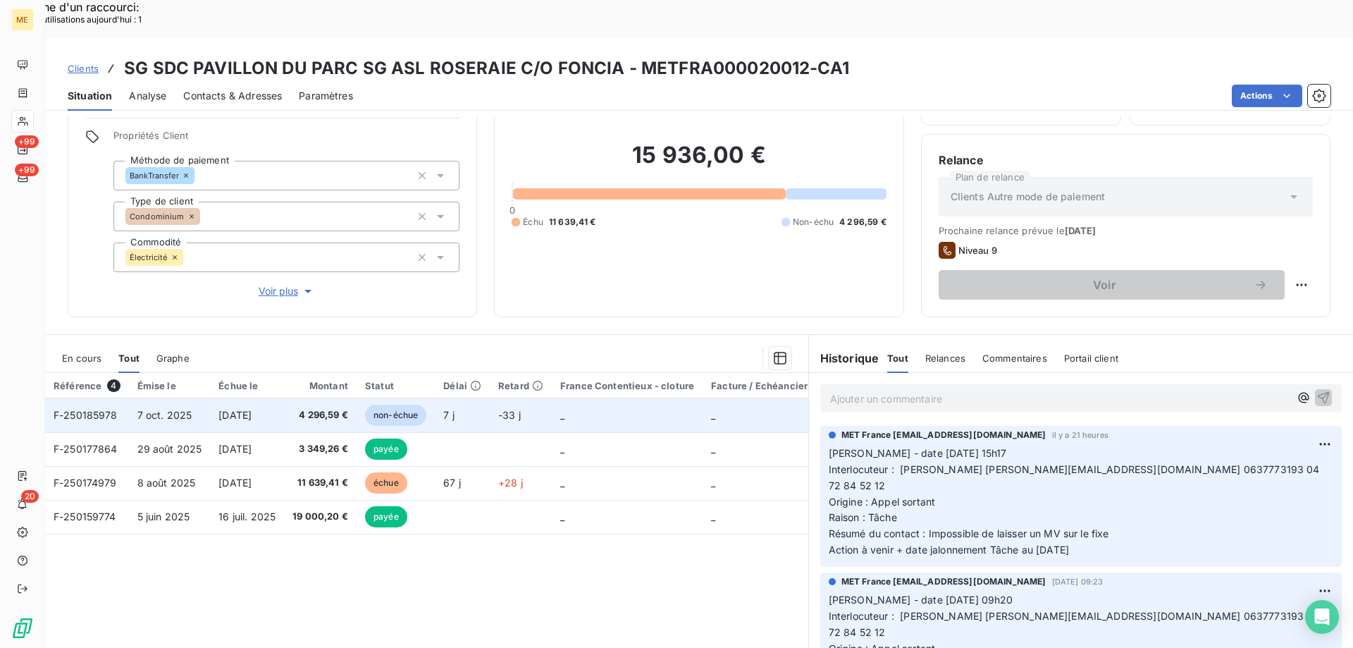
click at [95, 409] on span "F-250185978" at bounding box center [86, 415] width 64 height 12
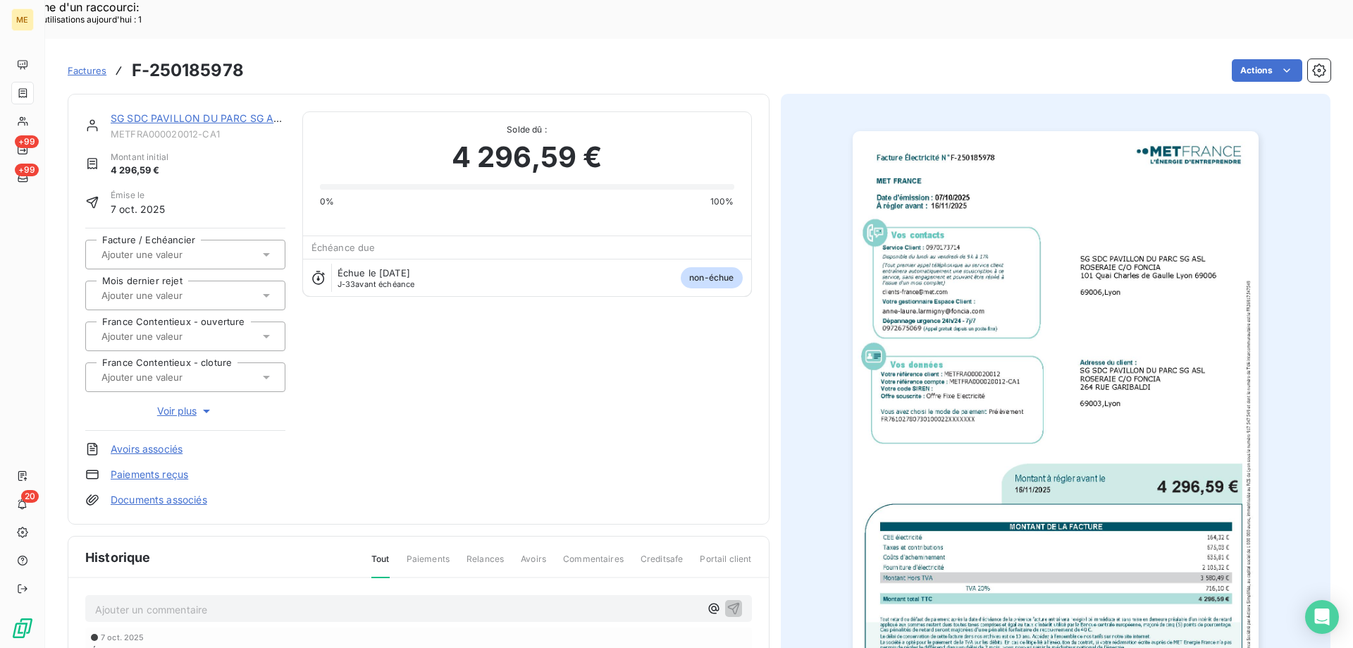
click at [1066, 204] on img "button" at bounding box center [1056, 418] width 406 height 574
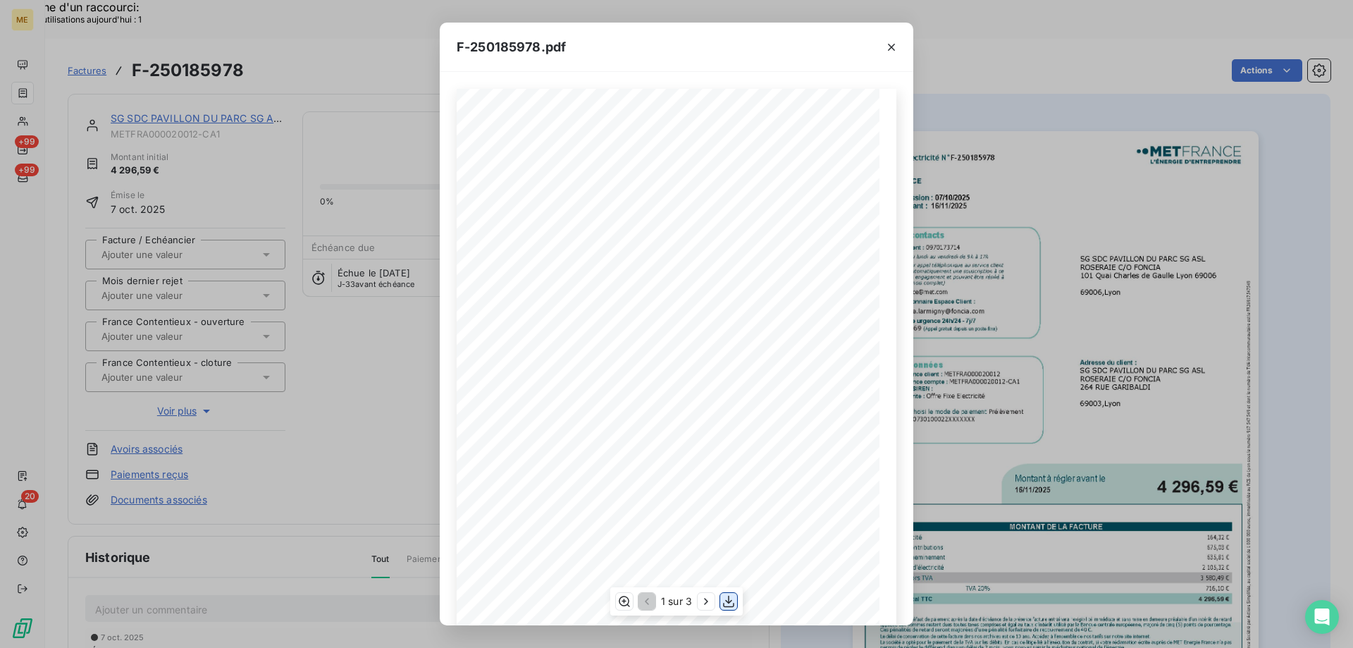
click at [724, 596] on icon "button" at bounding box center [729, 601] width 14 height 14
click at [891, 46] on icon "button" at bounding box center [891, 47] width 7 height 7
click at [891, 52] on icon "button" at bounding box center [891, 47] width 14 height 14
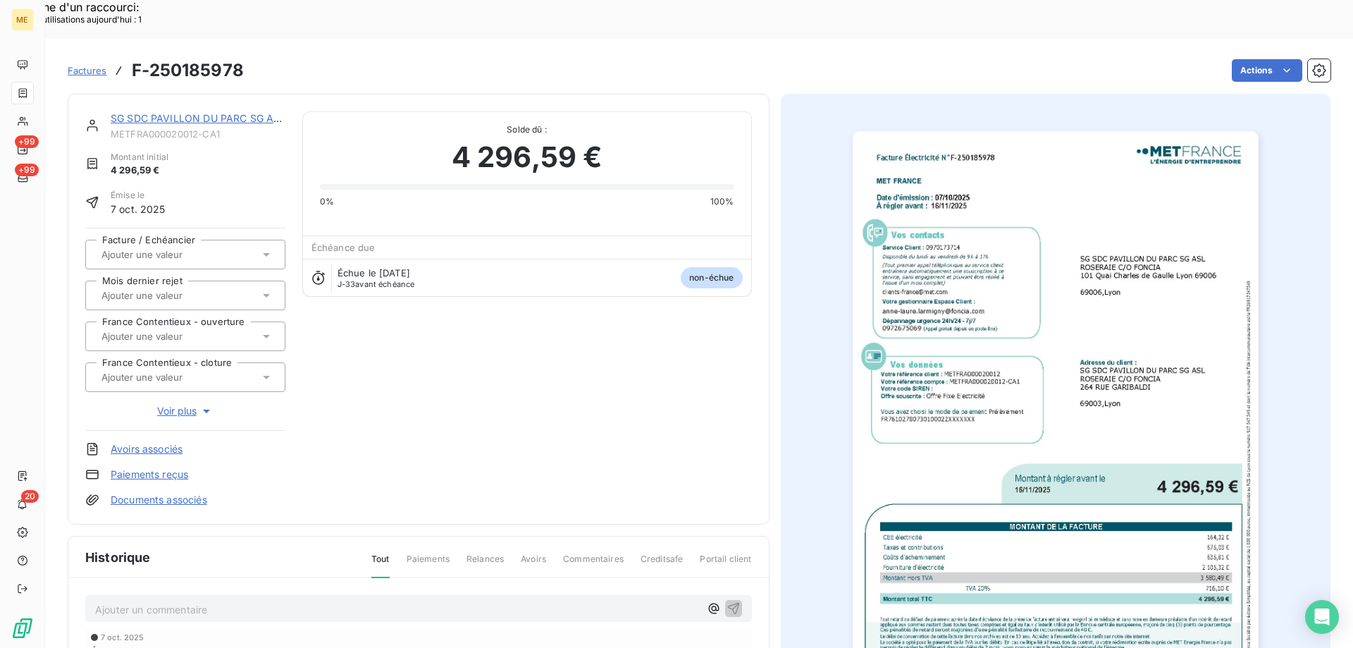
click at [887, 54] on icon "button" at bounding box center [880, 60] width 13 height 13
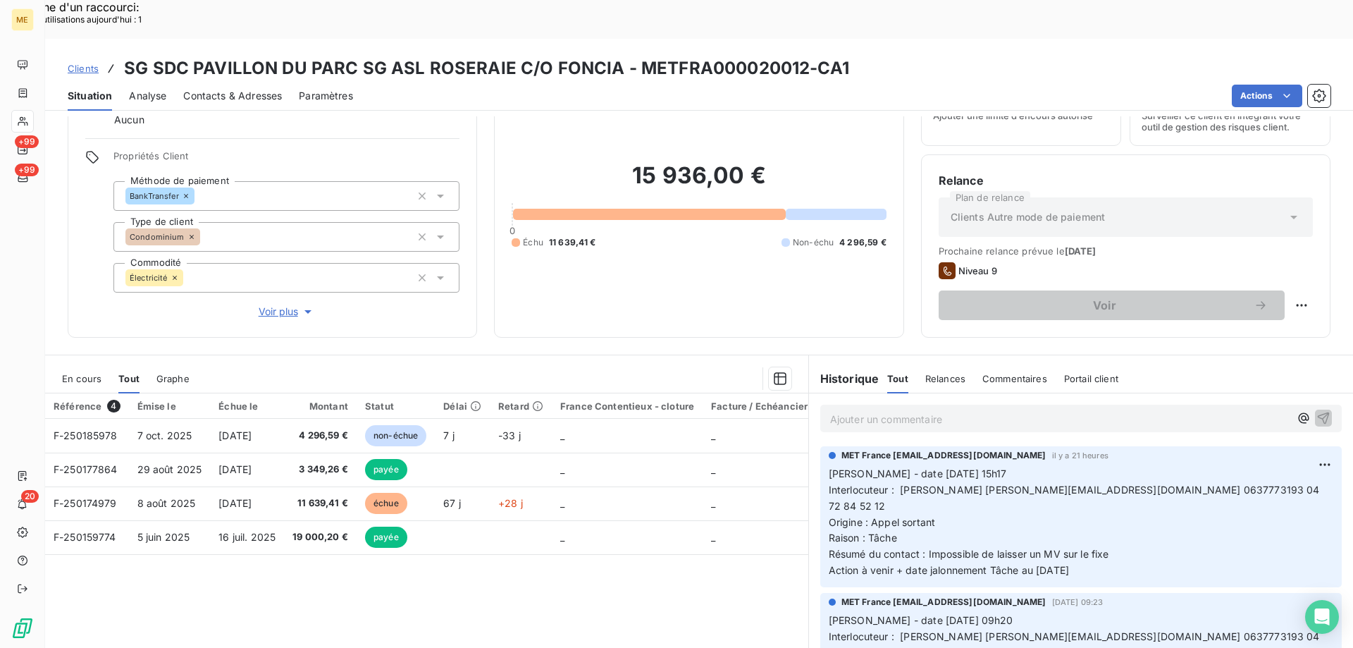
scroll to position [89, 0]
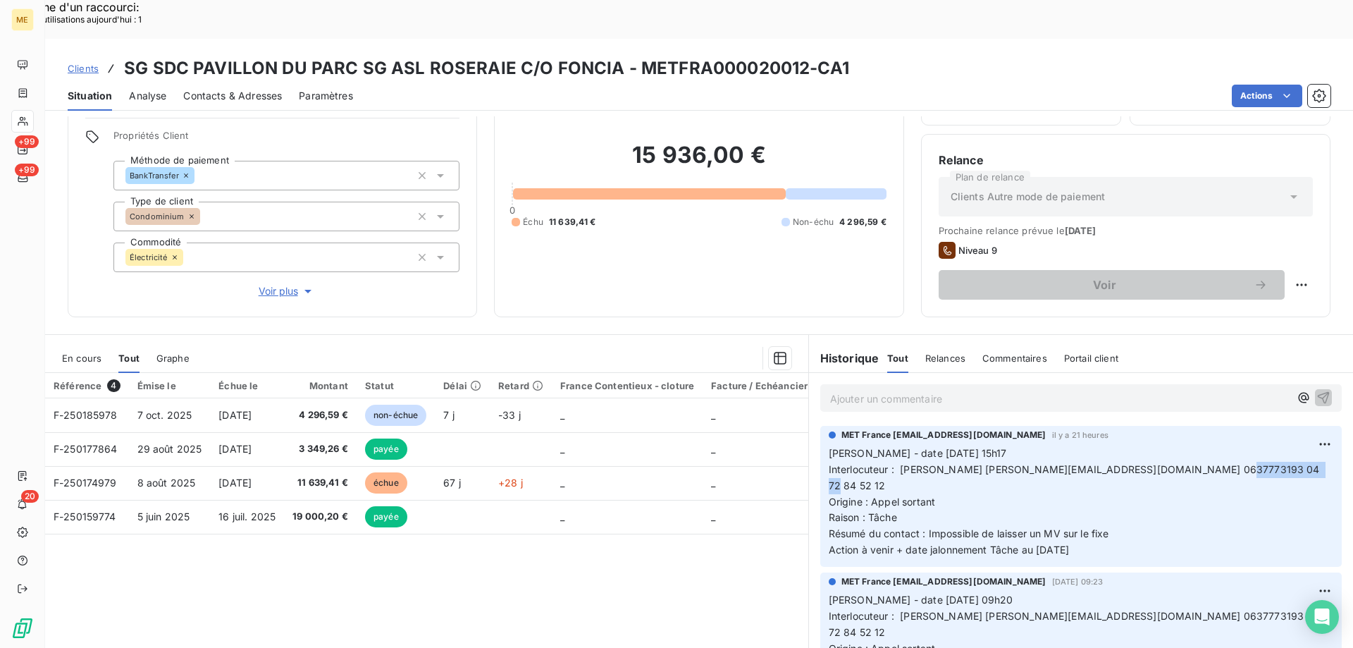
drag, startPoint x: 1178, startPoint y: 430, endPoint x: 1248, endPoint y: 431, distance: 69.8
click at [1248, 463] on span "Interlocuteur : Valentin Ferreira valentin.ferreira@foncia.com 0637773193 04 72…" at bounding box center [1076, 477] width 494 height 28
copy span "04 72 84 52 12"
drag, startPoint x: 1111, startPoint y: 494, endPoint x: 1118, endPoint y: 492, distance: 7.4
click at [1112, 494] on p "Valérie - date 13/10/2025 15h17 Interlocuteur : Valentin Ferreira valentin.ferr…" at bounding box center [1081, 501] width 505 height 113
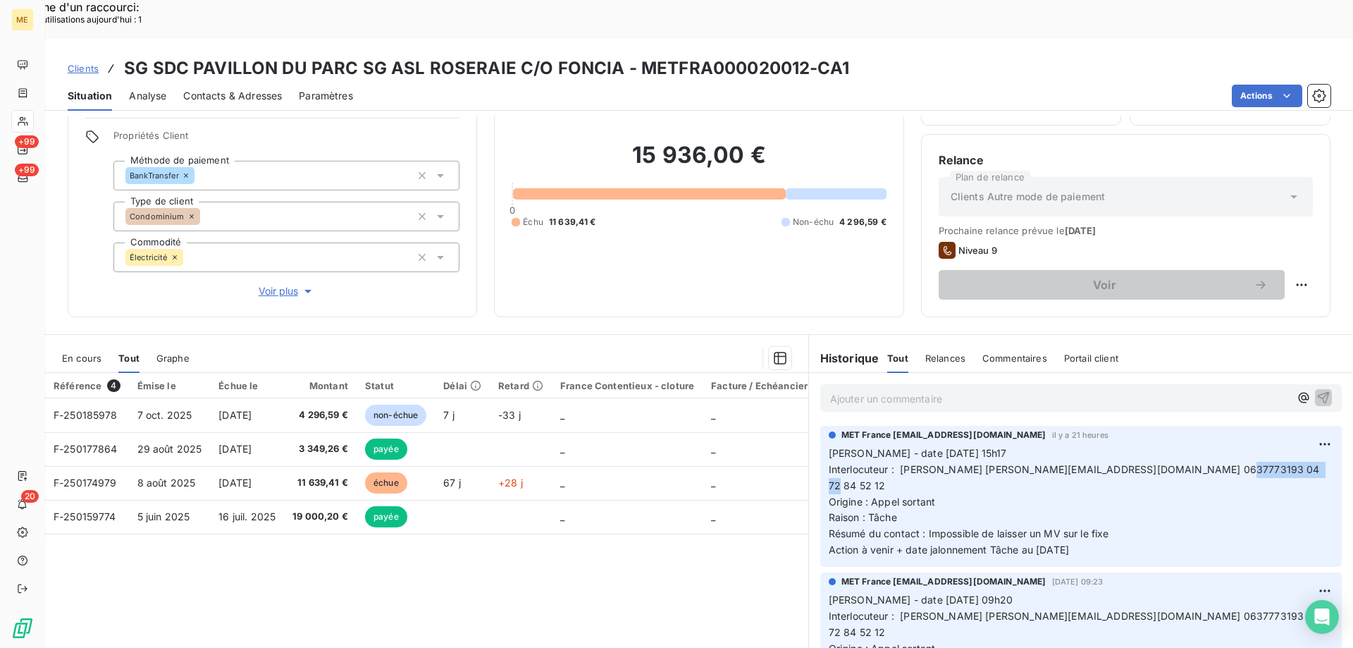
drag, startPoint x: 1178, startPoint y: 433, endPoint x: 1251, endPoint y: 437, distance: 72.7
click at [1251, 445] on p "Valérie - date 13/10/2025 15h17 Interlocuteur : Valentin Ferreira valentin.ferr…" at bounding box center [1081, 501] width 505 height 113
copy span "04 72 84 52 12"
drag, startPoint x: 632, startPoint y: 32, endPoint x: 802, endPoint y: 30, distance: 169.8
click at [802, 56] on h3 "SG SDC PAVILLON DU PARC SG ASL ROSERAIE C/O FONCIA - METFRA000020012-CA1" at bounding box center [486, 68] width 725 height 25
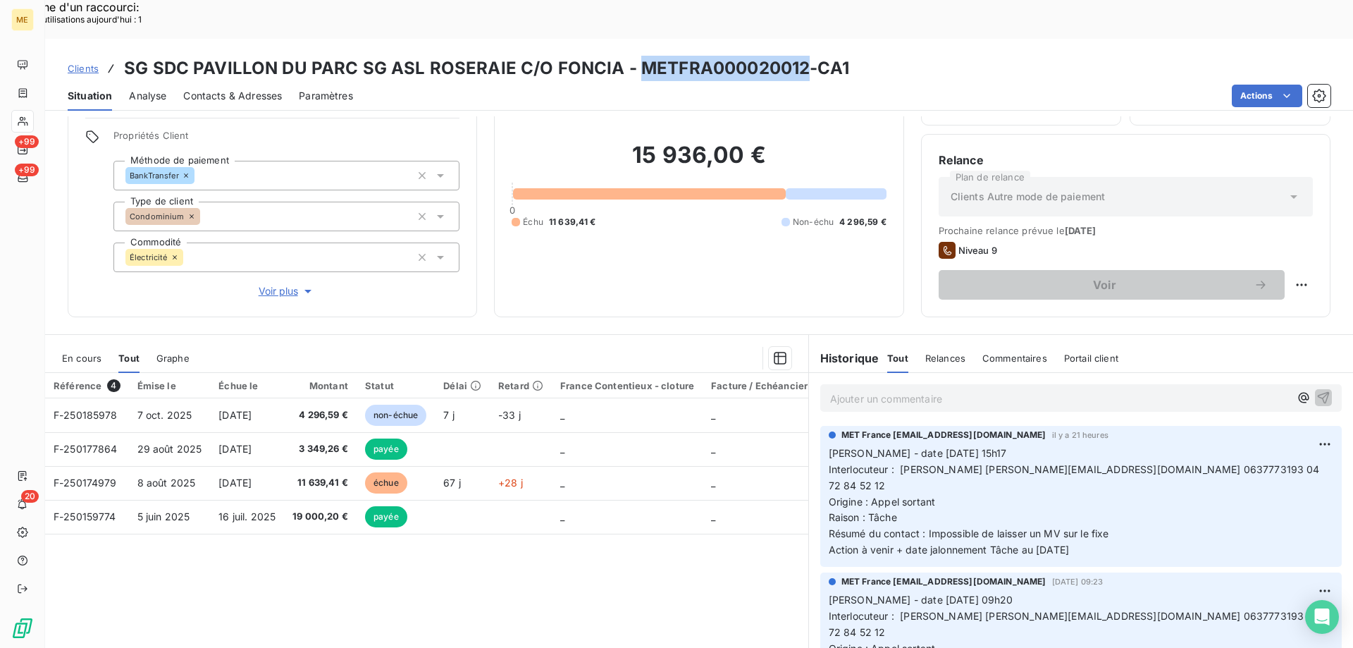
copy h3 "METFRA000020012"
drag, startPoint x: 977, startPoint y: 426, endPoint x: 1111, endPoint y: 427, distance: 133.9
click at [1111, 463] on span "Interlocuteur : Valentin Ferreira valentin.ferreira@foncia.com 0637773193 04 72…" at bounding box center [1076, 477] width 494 height 28
copy span "valentin.ferreira@foncia.com"
click at [1147, 463] on span "Interlocuteur : Valentin Ferreira valentin.ferreira@foncia.com 0637773193 04 72…" at bounding box center [1076, 477] width 494 height 28
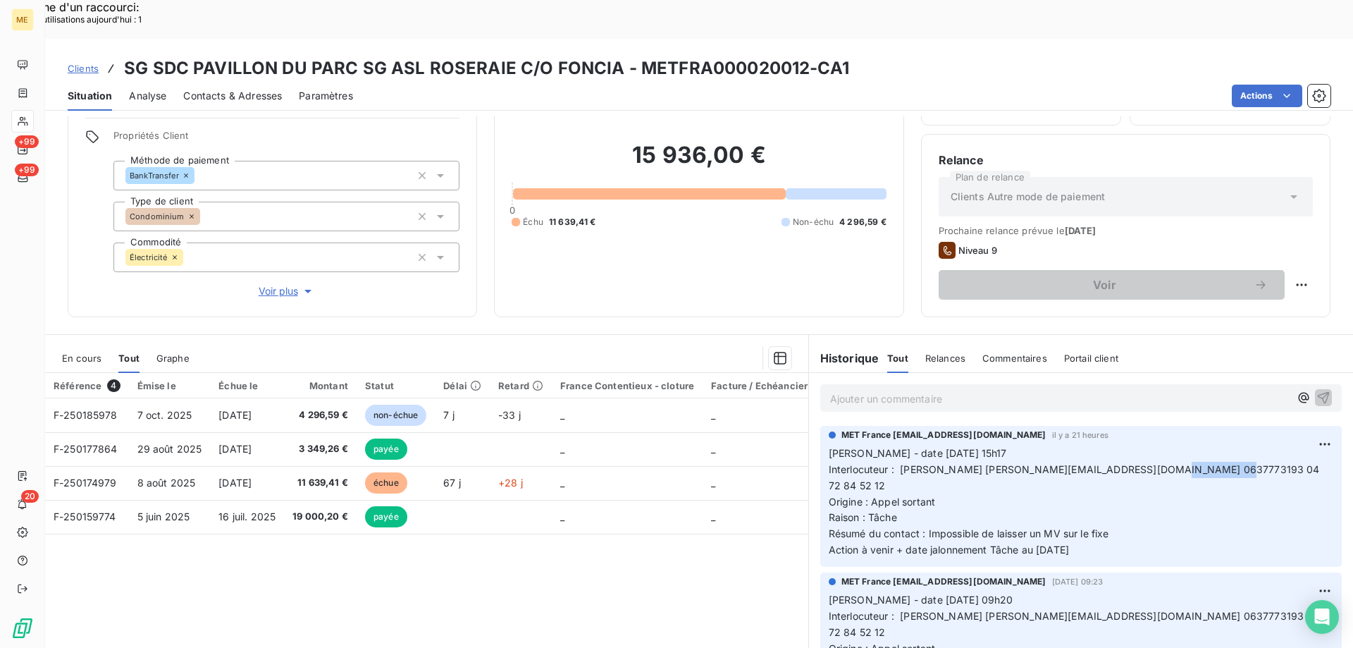
click at [1147, 463] on span "Interlocuteur : Valentin Ferreira valentin.ferreira@foncia.com 0637773193 04 72…" at bounding box center [1076, 477] width 494 height 28
copy span "0637773193"
click at [1148, 527] on span "Résumé du contact : Impossible de laisser un MV sur le fixe Action à venir + da…" at bounding box center [1085, 541] width 512 height 28
drag, startPoint x: 1180, startPoint y: 433, endPoint x: 1249, endPoint y: 433, distance: 68.4
click at [1249, 445] on p "Valérie - date 13/10/2025 15h17 Interlocuteur : Valentin Ferreira valentin.ferr…" at bounding box center [1081, 501] width 505 height 113
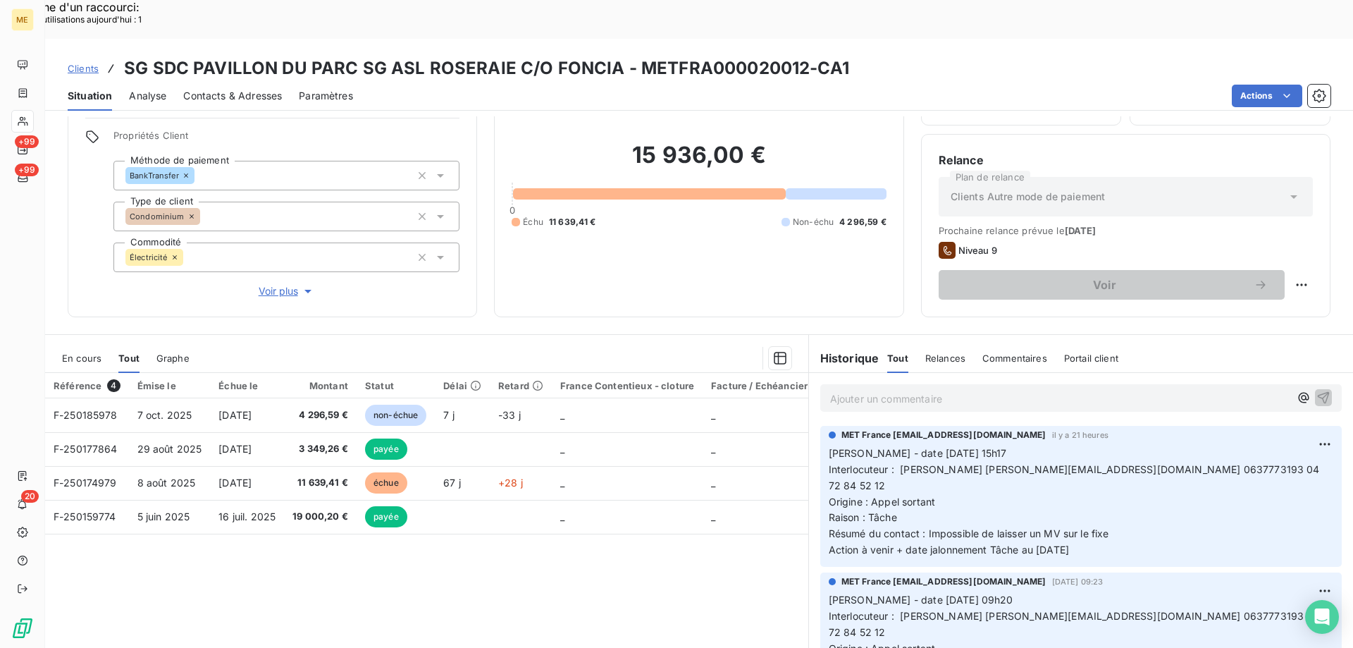
drag, startPoint x: 1218, startPoint y: 422, endPoint x: 1166, endPoint y: 513, distance: 104.8
click at [1165, 575] on div "MET France met-france@recouvrement.met.com 13 oct. 2025, 09:23" at bounding box center [1081, 581] width 505 height 13
drag, startPoint x: 1177, startPoint y: 428, endPoint x: 1249, endPoint y: 431, distance: 72.6
click at [1249, 445] on p "Valérie - date 13/10/2025 15h17 Interlocuteur : Valentin Ferreira valentin.ferr…" at bounding box center [1081, 501] width 505 height 113
copy span "04 72 84 52 12"
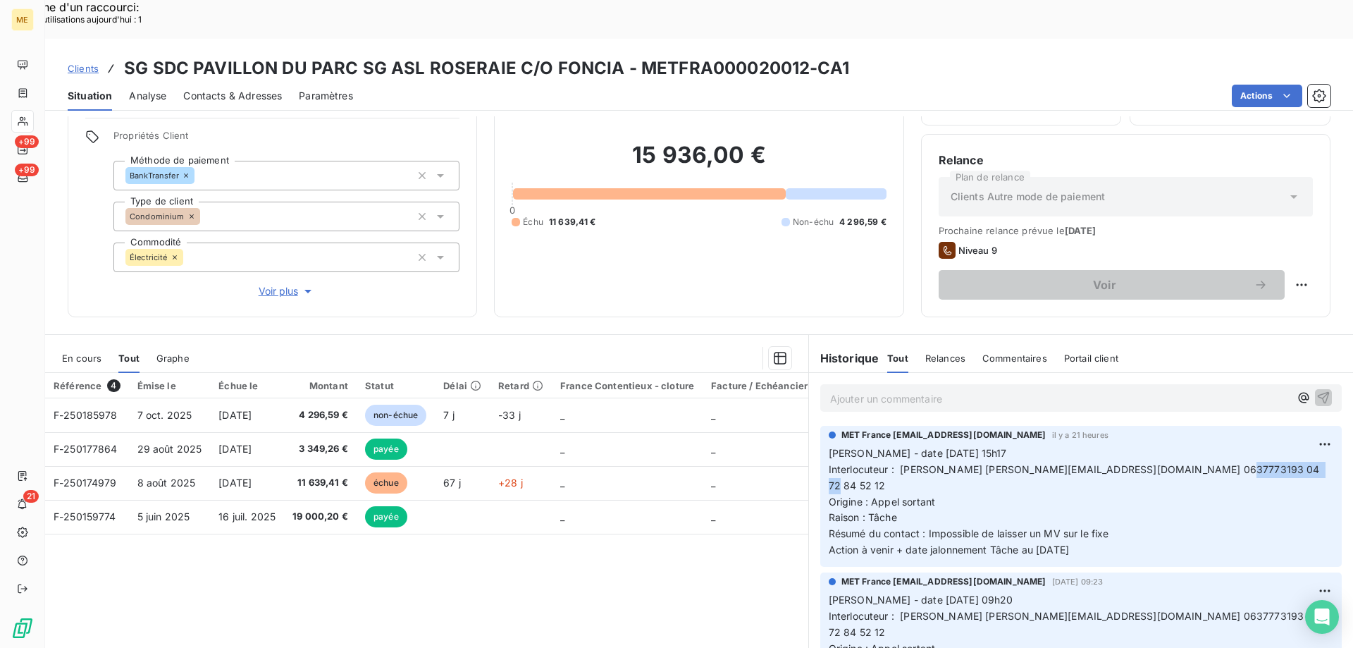
click at [274, 284] on span "Voir plus" at bounding box center [287, 291] width 56 height 14
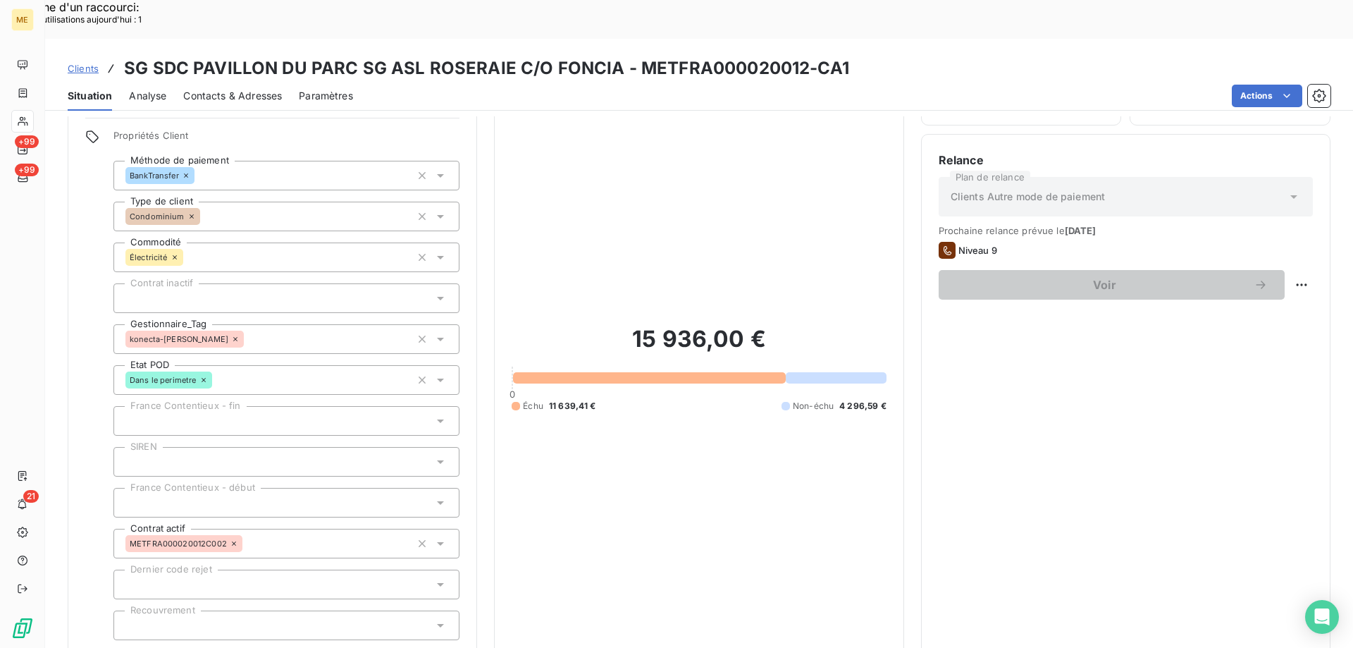
click at [279, 647] on span "Réduire" at bounding box center [287, 659] width 52 height 14
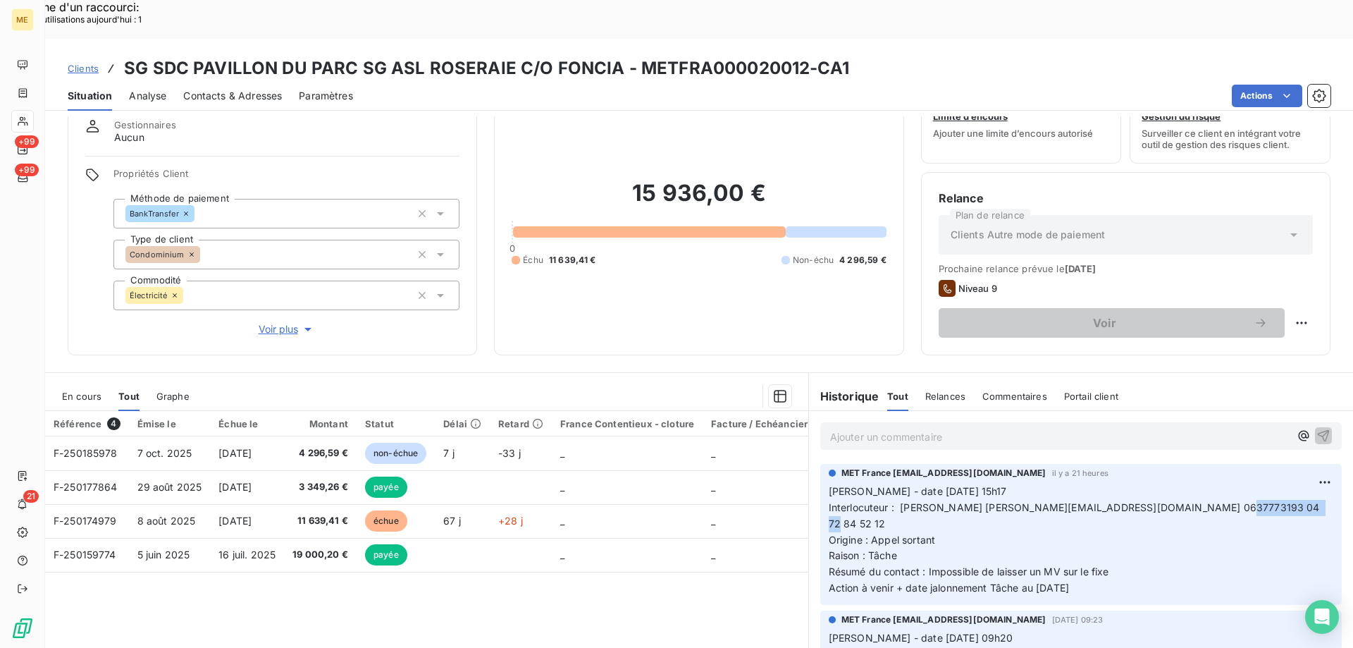
scroll to position [0, 0]
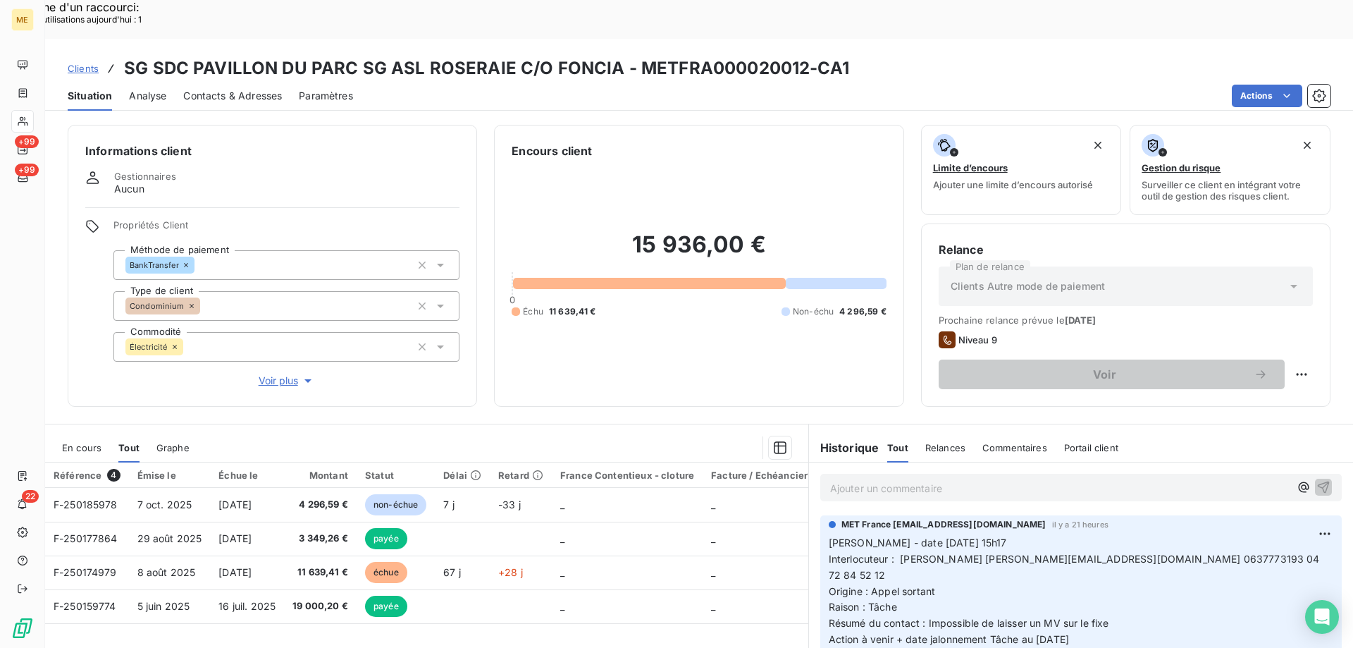
drag, startPoint x: 1061, startPoint y: 562, endPoint x: 1027, endPoint y: 546, distance: 37.2
click at [1051, 555] on p "Valérie - date 13/10/2025 15h17 Interlocuteur : Valentin Ferreira valentin.ferr…" at bounding box center [1081, 591] width 505 height 113
drag, startPoint x: 977, startPoint y: 521, endPoint x: 1111, endPoint y: 526, distance: 134.0
click at [1111, 535] on p "Valérie - date 13/10/2025 15h17 Interlocuteur : Valentin Ferreira valentin.ferr…" at bounding box center [1081, 591] width 505 height 113
copy span "valentin.ferreira@foncia.com"
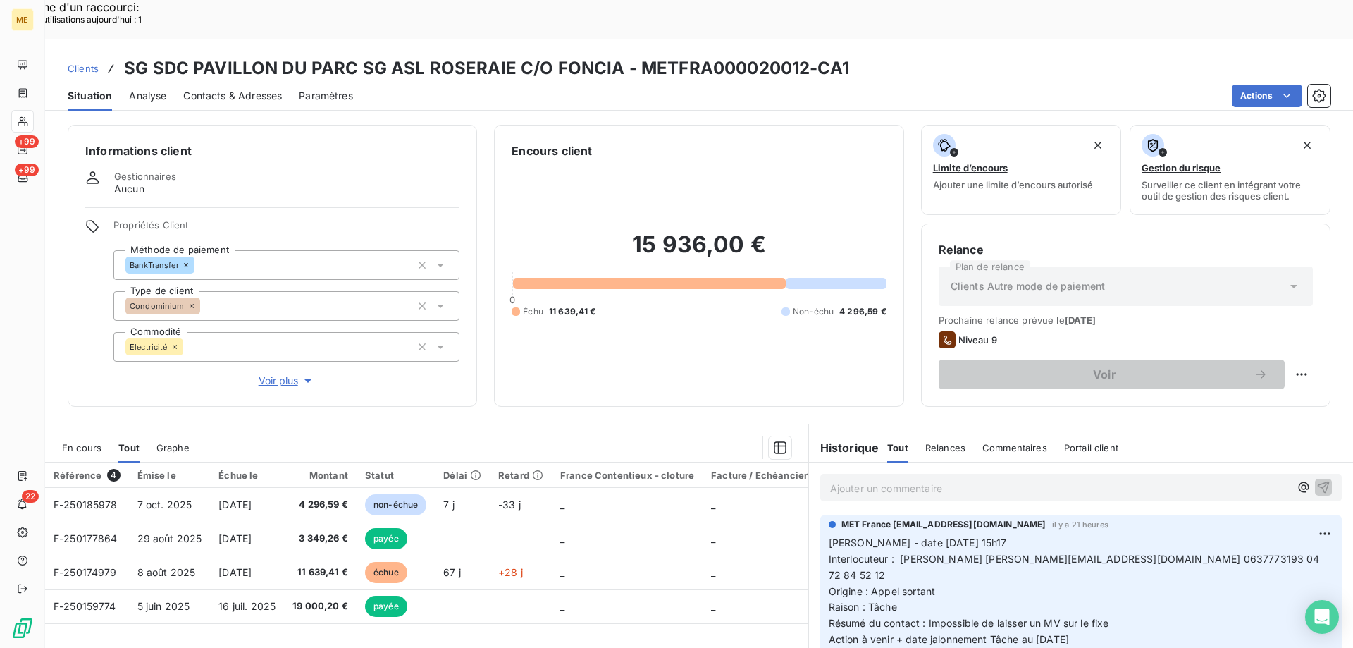
click at [1187, 543] on p "Valérie - date 13/10/2025 15h17 Interlocuteur : Valentin Ferreira valentin.ferr…" at bounding box center [1081, 591] width 505 height 113
drag, startPoint x: 1186, startPoint y: 520, endPoint x: 1246, endPoint y: 518, distance: 59.9
click at [1246, 552] on span "Interlocuteur : Valentin Ferreira valentin.ferreira@foncia.com 0637773193 04 72…" at bounding box center [1076, 566] width 494 height 28
copy span "4 72 84 52 12"
drag, startPoint x: 1115, startPoint y: 545, endPoint x: 1121, endPoint y: 541, distance: 7.6
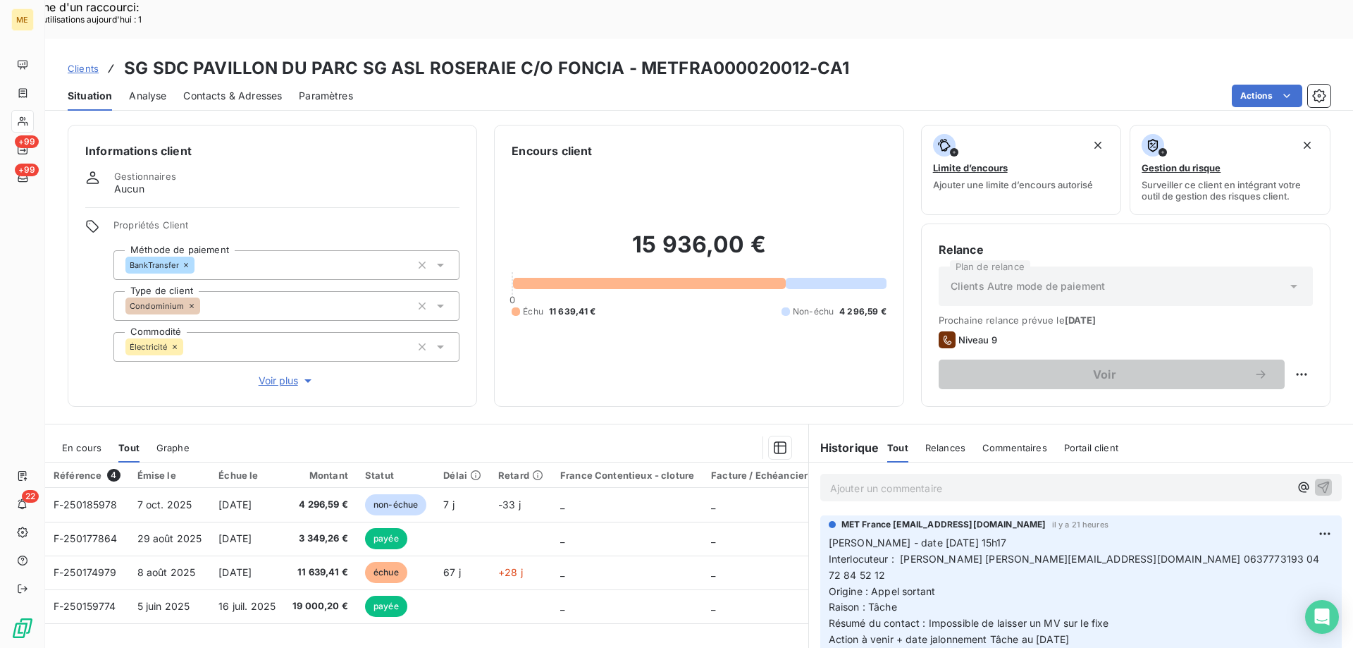
click at [1115, 545] on p "Valérie - date 13/10/2025 15h17 Interlocuteur : Valentin Ferreira valentin.ferr…" at bounding box center [1081, 591] width 505 height 113
drag, startPoint x: 1123, startPoint y: 515, endPoint x: 1173, endPoint y: 521, distance: 51.0
click at [1173, 552] on span "Interlocuteur : Valentin Ferreira valentin.ferreira@foncia.com 0637773193 04 72…" at bounding box center [1076, 566] width 494 height 28
copy span "637773193"
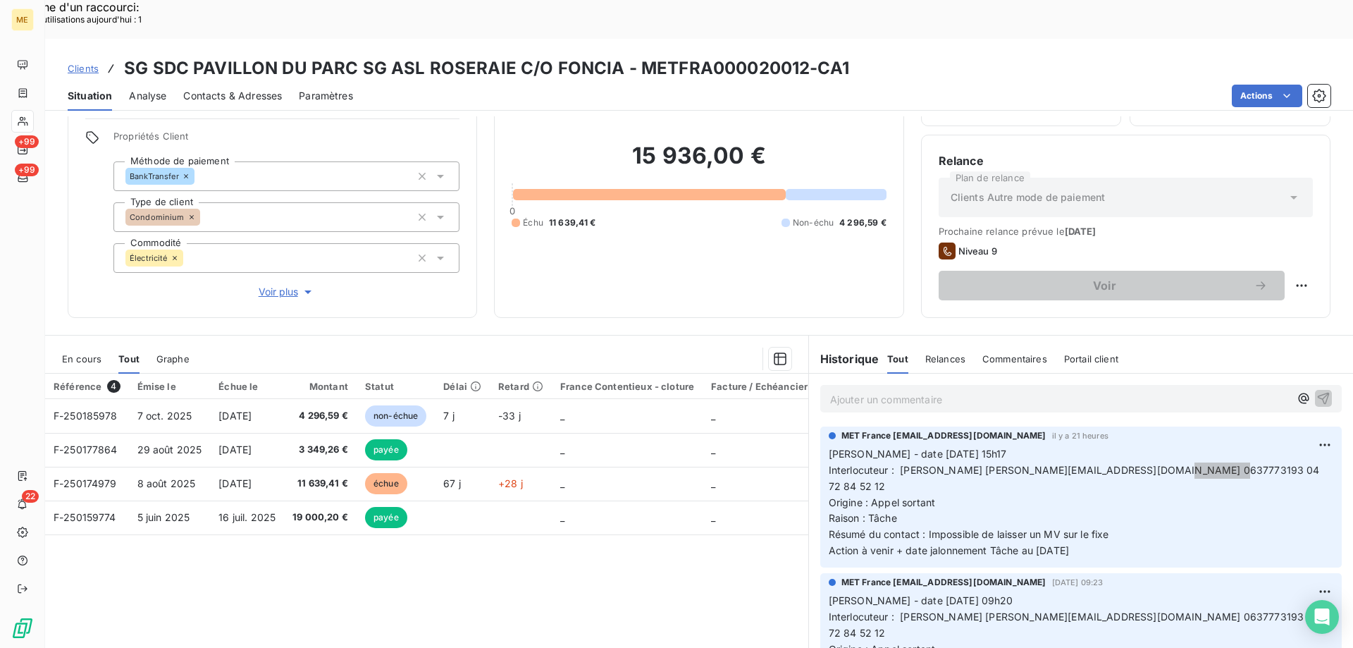
scroll to position [89, 0]
click at [1154, 471] on p "Valérie - date 13/10/2025 15h17 Interlocuteur : Valentin Ferreira valentin.ferr…" at bounding box center [1081, 501] width 505 height 113
drag, startPoint x: 1092, startPoint y: 496, endPoint x: 824, endPoint y: 409, distance: 282.1
click at [829, 445] on p "Valérie - date 13/10/2025 15h17 Interlocuteur : Valentin Ferreira valentin.ferr…" at bounding box center [1081, 501] width 505 height 113
click at [863, 390] on p "Ajouter un commentaire ﻿" at bounding box center [1059, 399] width 459 height 18
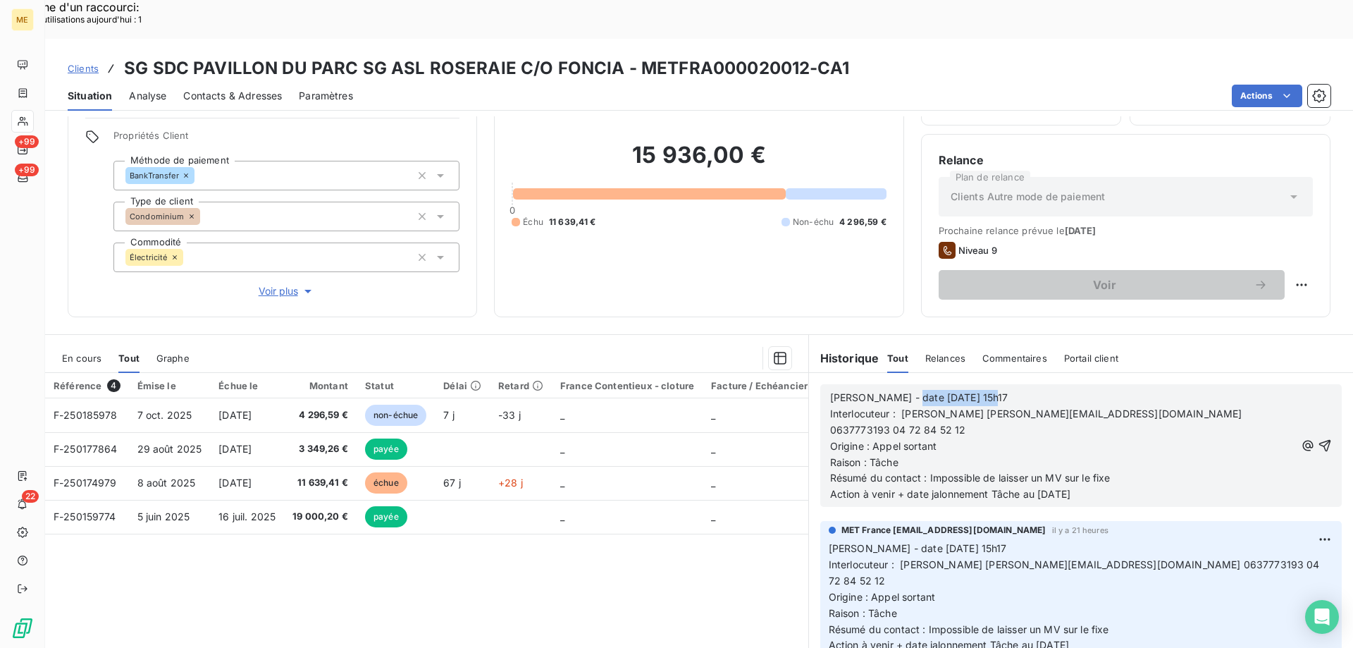
drag, startPoint x: 893, startPoint y: 357, endPoint x: 1015, endPoint y: 357, distance: 121.9
click at [1015, 390] on p "Valérie - date 13/10/2025 15h17" at bounding box center [1062, 398] width 465 height 16
drag, startPoint x: 924, startPoint y: 426, endPoint x: 1135, endPoint y: 423, distance: 210.7
click at [1135, 471] on span "Résumé du contact : Impossible de laisser un MV sur le fixe Action à venir + da…" at bounding box center [1086, 485] width 512 height 28
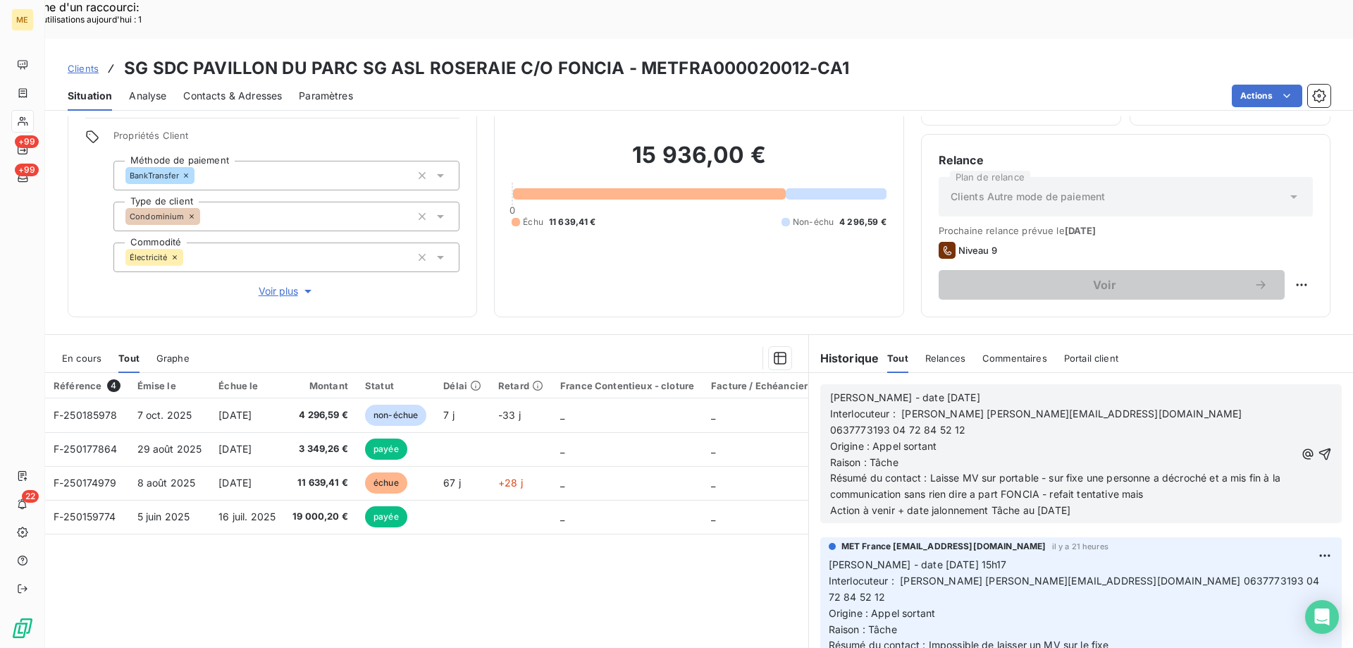
click at [1158, 471] on span "Résumé du contact : Laisse MV sur portable - sur fixe une personne a décroché e…" at bounding box center [1089, 493] width 518 height 44
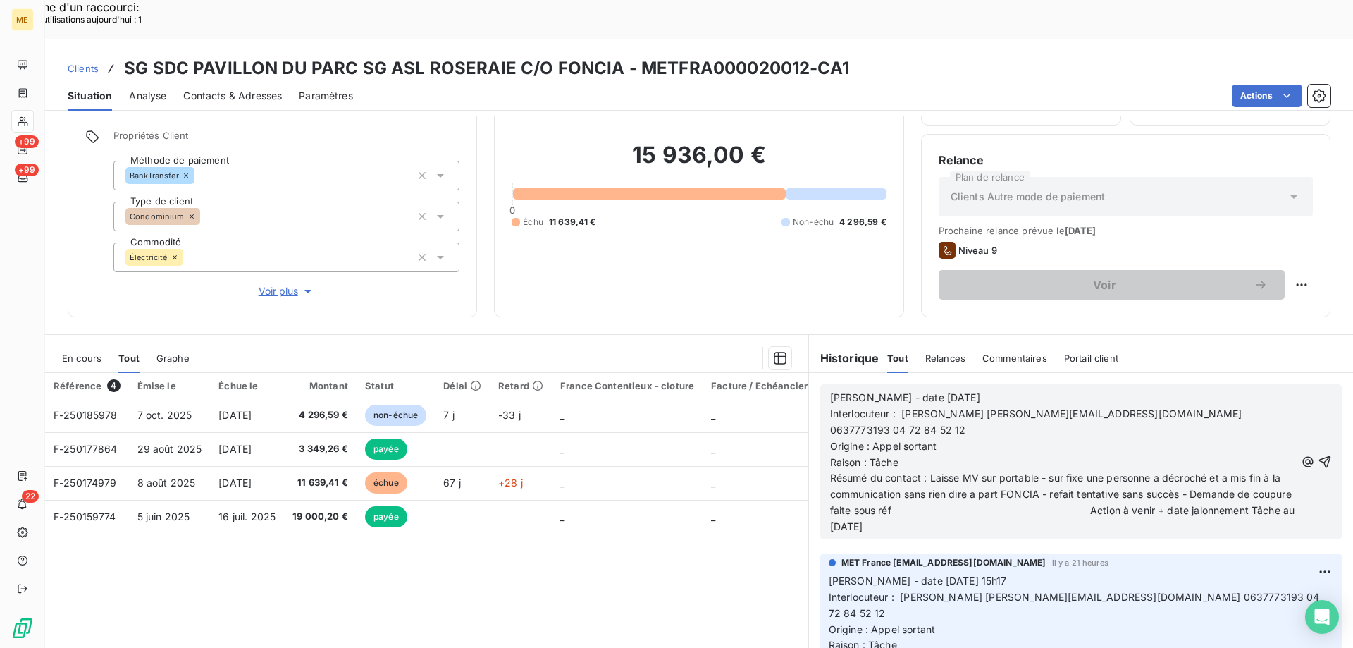
click at [968, 471] on span "Résumé du contact : Laisse MV sur portable - sur fixe une personne a décroché e…" at bounding box center [1064, 501] width 468 height 61
click at [944, 471] on span "Résumé du contact : Laisse MV sur portable - sur fixe une personne a décroché e…" at bounding box center [1064, 501] width 468 height 61
click at [1041, 472] on span "Résumé du contact : Laisse MV sur portable - sur fixe une personne a décroché e…" at bounding box center [1093, 501] width 527 height 61
click at [1319, 456] on icon "button" at bounding box center [1325, 462] width 12 height 12
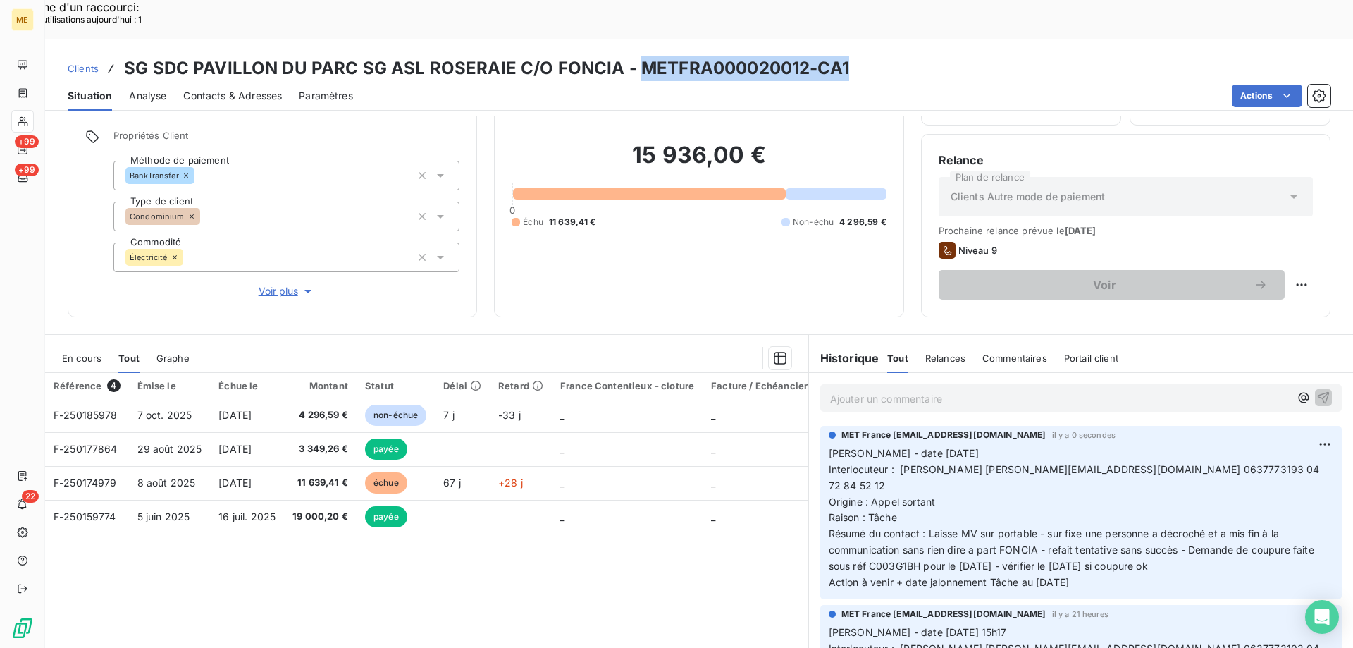
drag, startPoint x: 631, startPoint y: 26, endPoint x: 851, endPoint y: 35, distance: 220.7
click at [851, 56] on div "Clients SG SDC PAVILLON DU PARC SG ASL ROSERAIE C/O FONCIA - METFRA000020012-CA1" at bounding box center [699, 68] width 1308 height 25
click at [879, 527] on span "Résumé du contact : Laisse MV sur portable - sur fixe une personne a décroché e…" at bounding box center [1081, 557] width 504 height 61
click at [1012, 451] on p "Valérie - date 14/10/2025 Interlocuteur : Valentin Ferreira valentin.ferreira@f…" at bounding box center [1081, 517] width 505 height 145
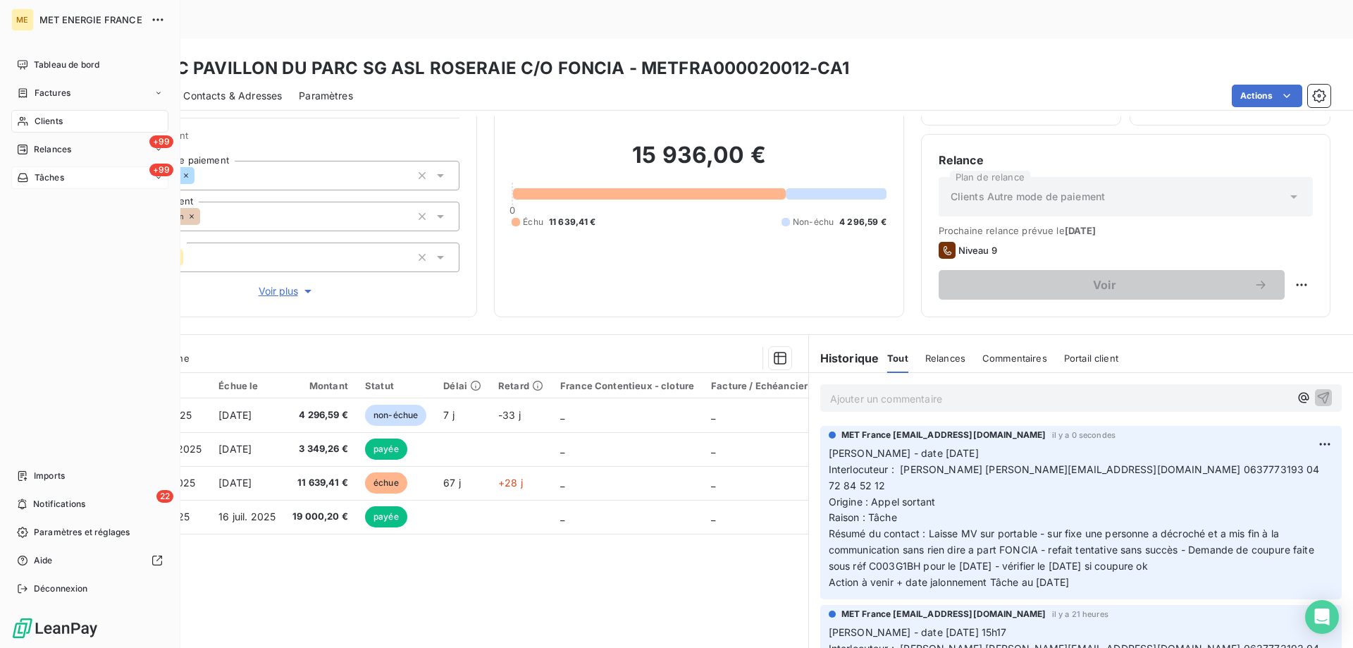
click at [85, 181] on div "+99 Tâches" at bounding box center [89, 177] width 157 height 23
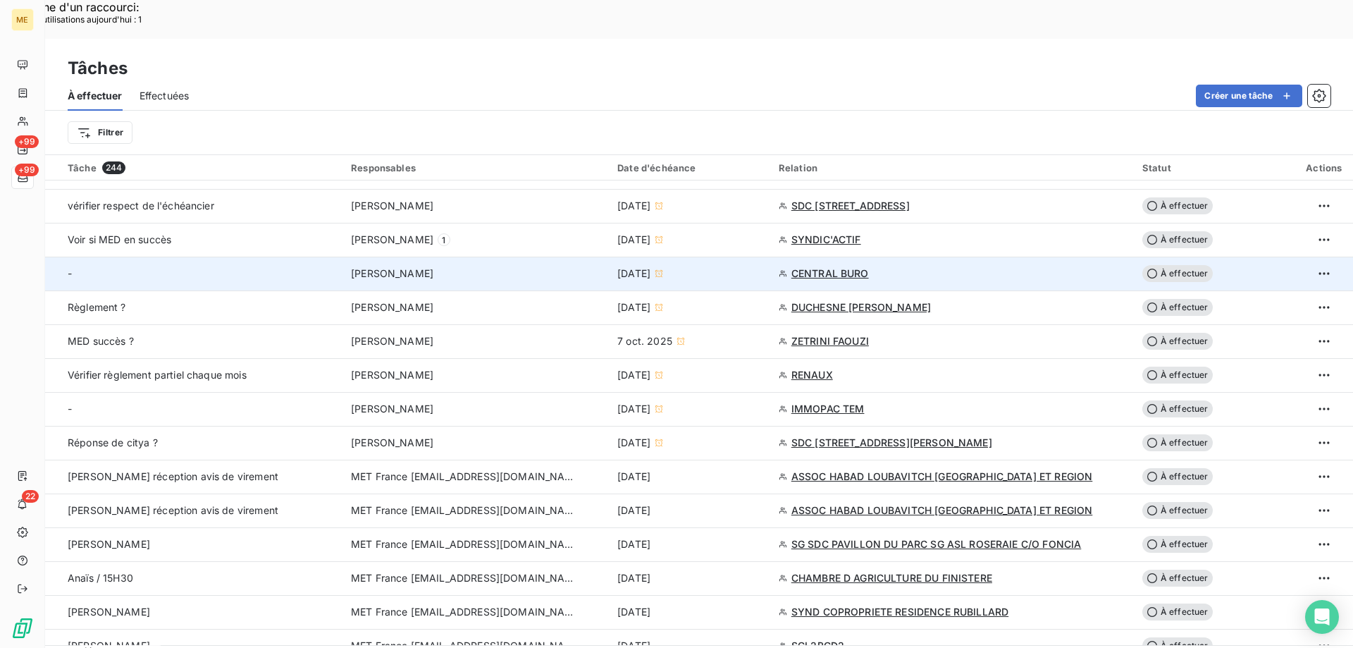
scroll to position [775, 0]
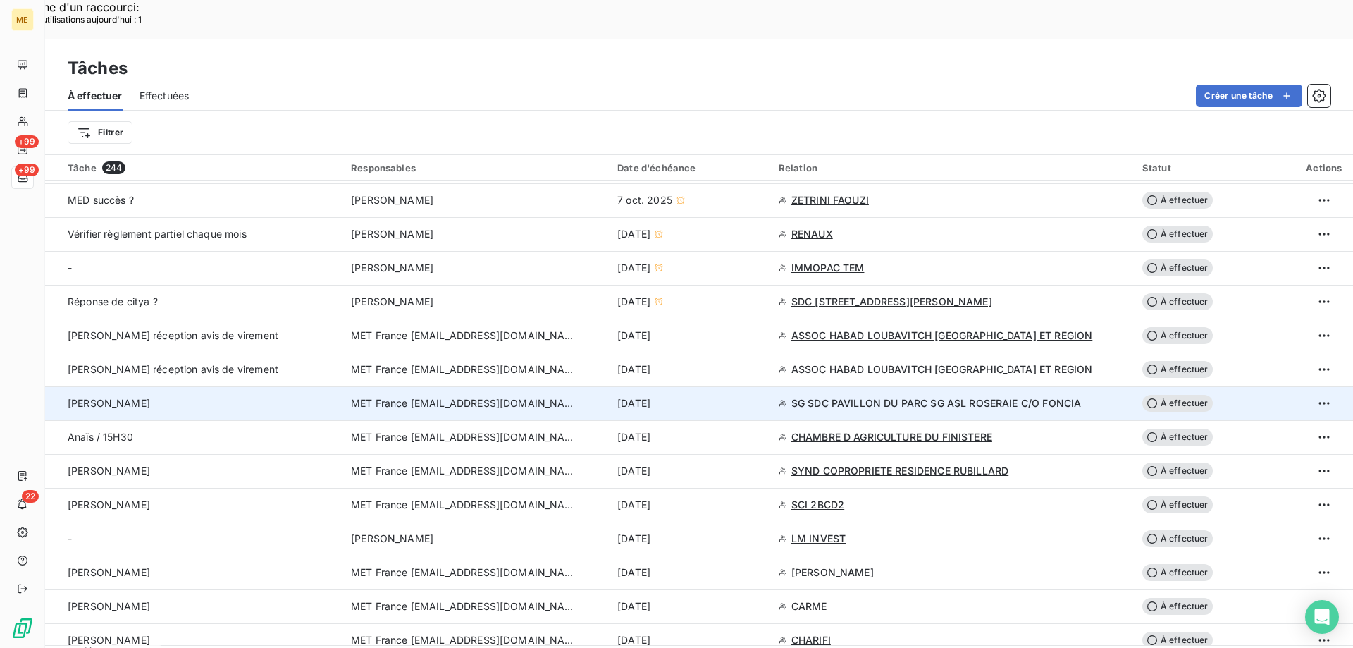
click at [1175, 395] on span "À effectuer" at bounding box center [1177, 403] width 70 height 17
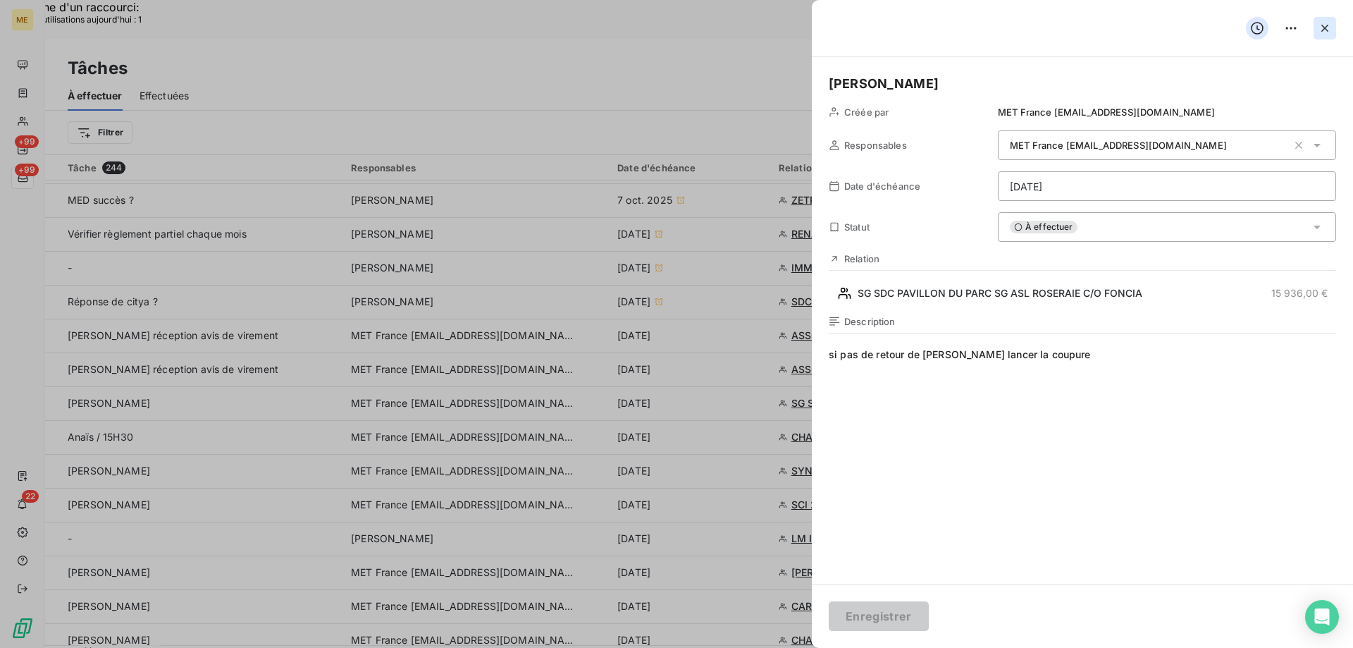
click at [1323, 31] on icon "button" at bounding box center [1324, 28] width 7 height 7
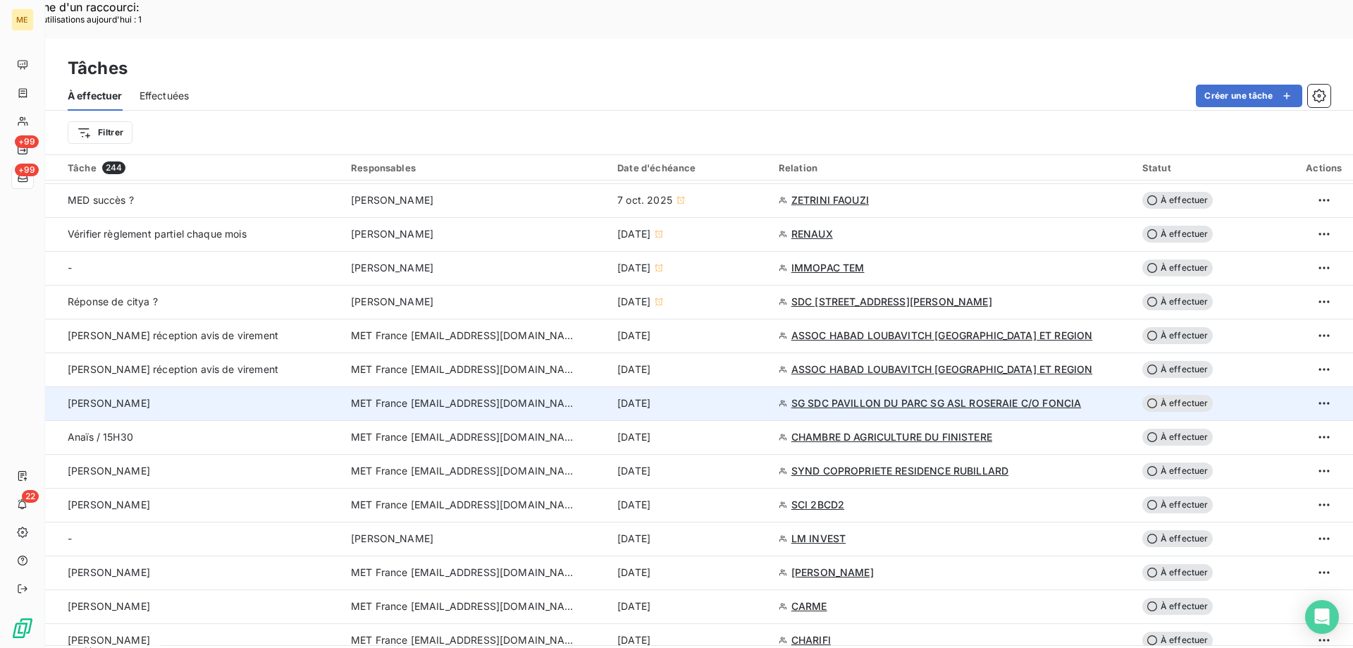
click at [1165, 395] on span "À effectuer" at bounding box center [1177, 403] width 70 height 17
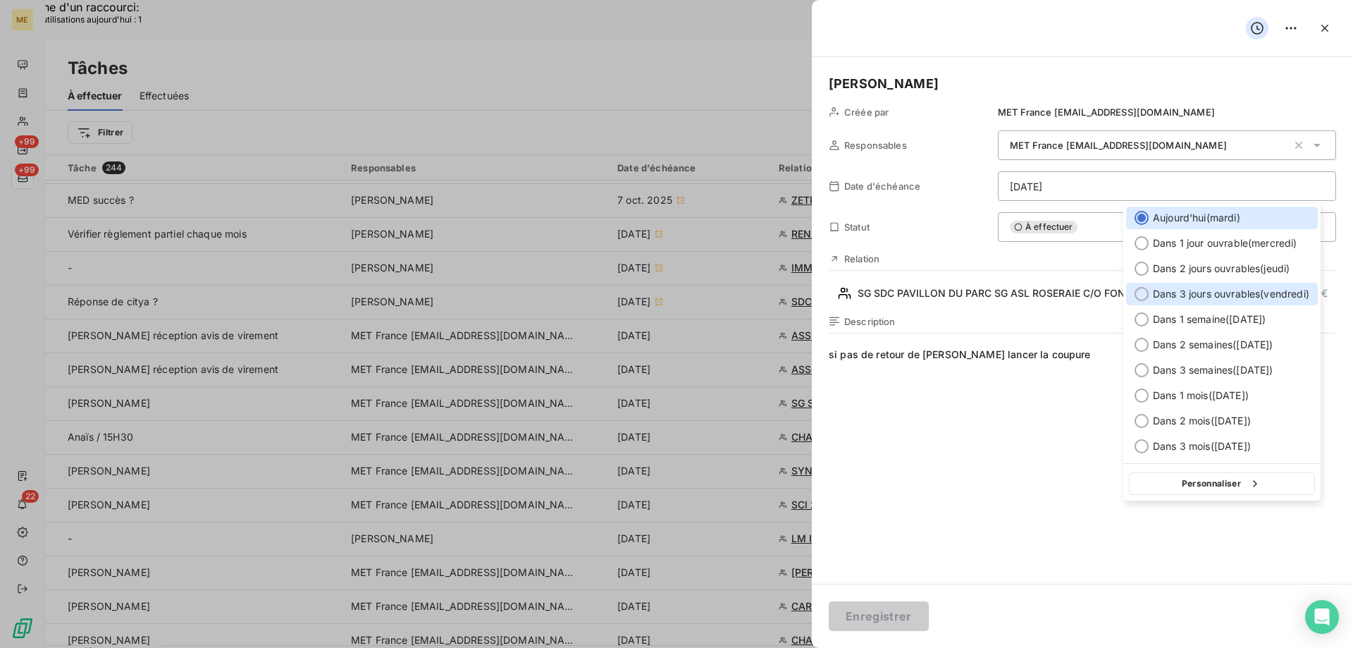
drag, startPoint x: 1140, startPoint y: 290, endPoint x: 1073, endPoint y: 366, distance: 101.8
click at [1140, 289] on div at bounding box center [1142, 294] width 14 height 14
type input "[DATE]"
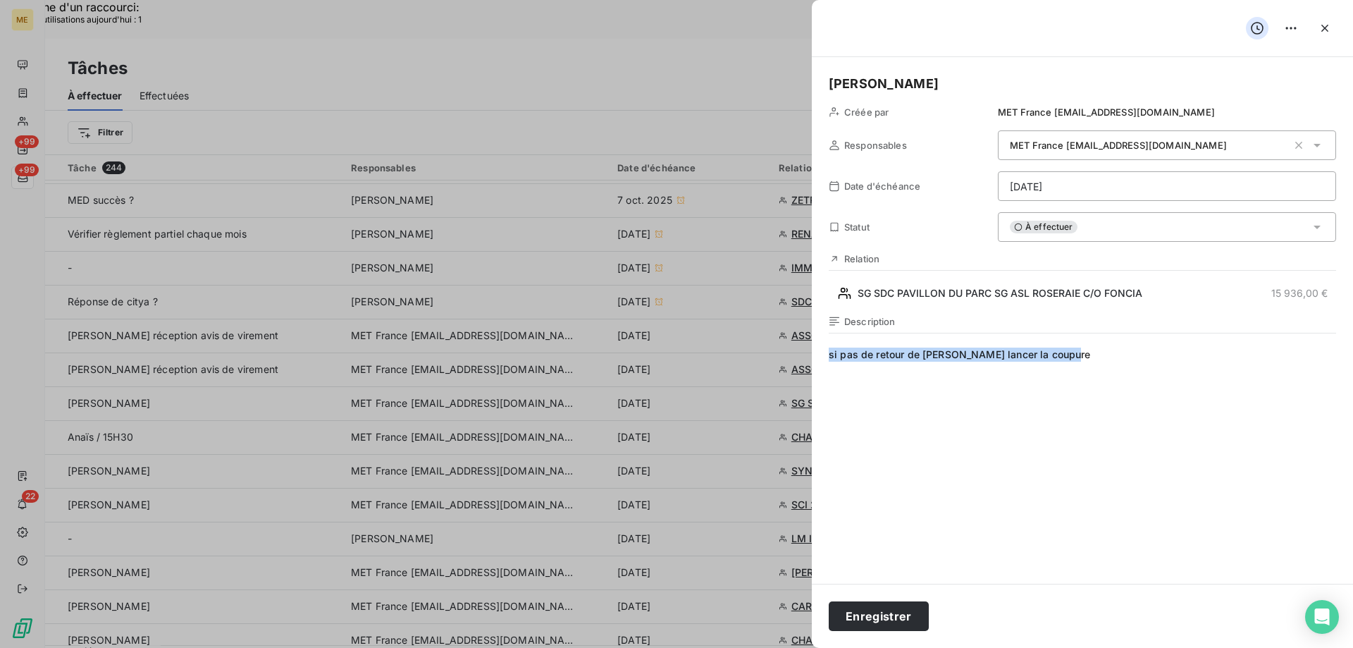
drag, startPoint x: 828, startPoint y: 359, endPoint x: 1127, endPoint y: 410, distance: 303.9
click at [1158, 368] on div "Valérie Créée par MET France met-france@recouvrement.met.com Responsables MET F…" at bounding box center [1082, 320] width 541 height 526
click at [881, 613] on button "Enregistrer" at bounding box center [879, 616] width 100 height 30
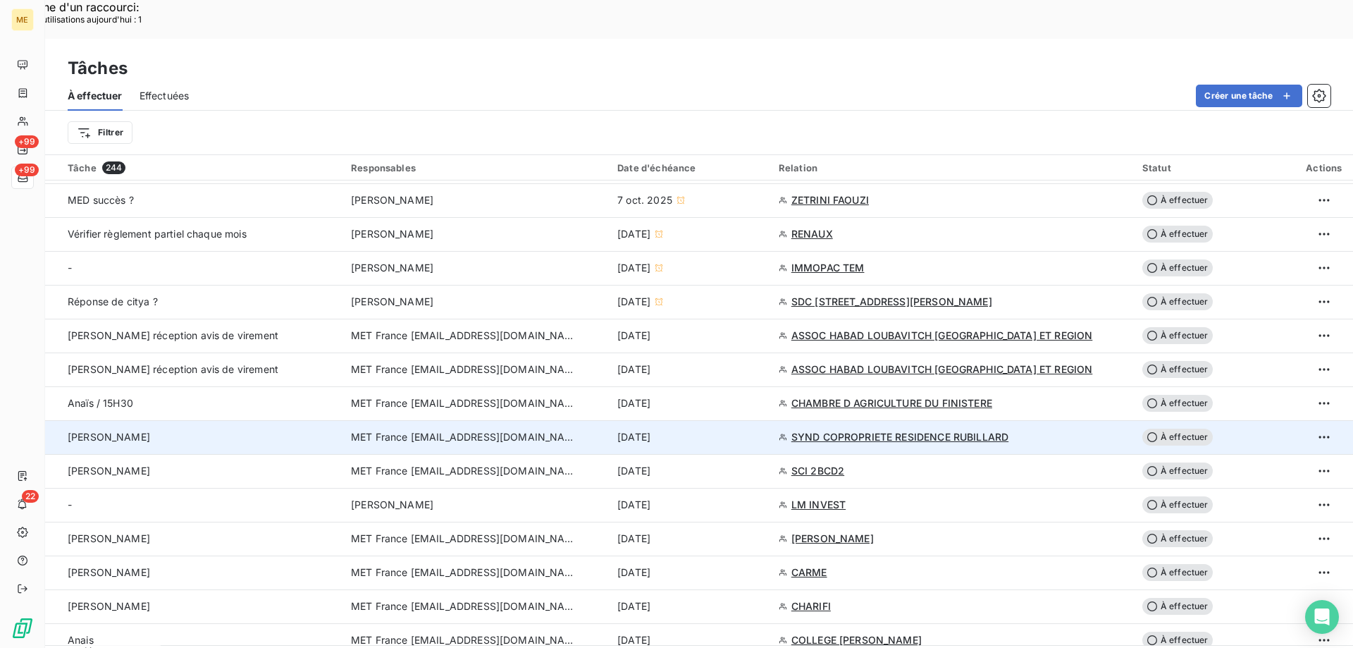
click at [856, 430] on span "SYND COPROPRIETE RESIDENCE RUBILLARD" at bounding box center [899, 437] width 217 height 14
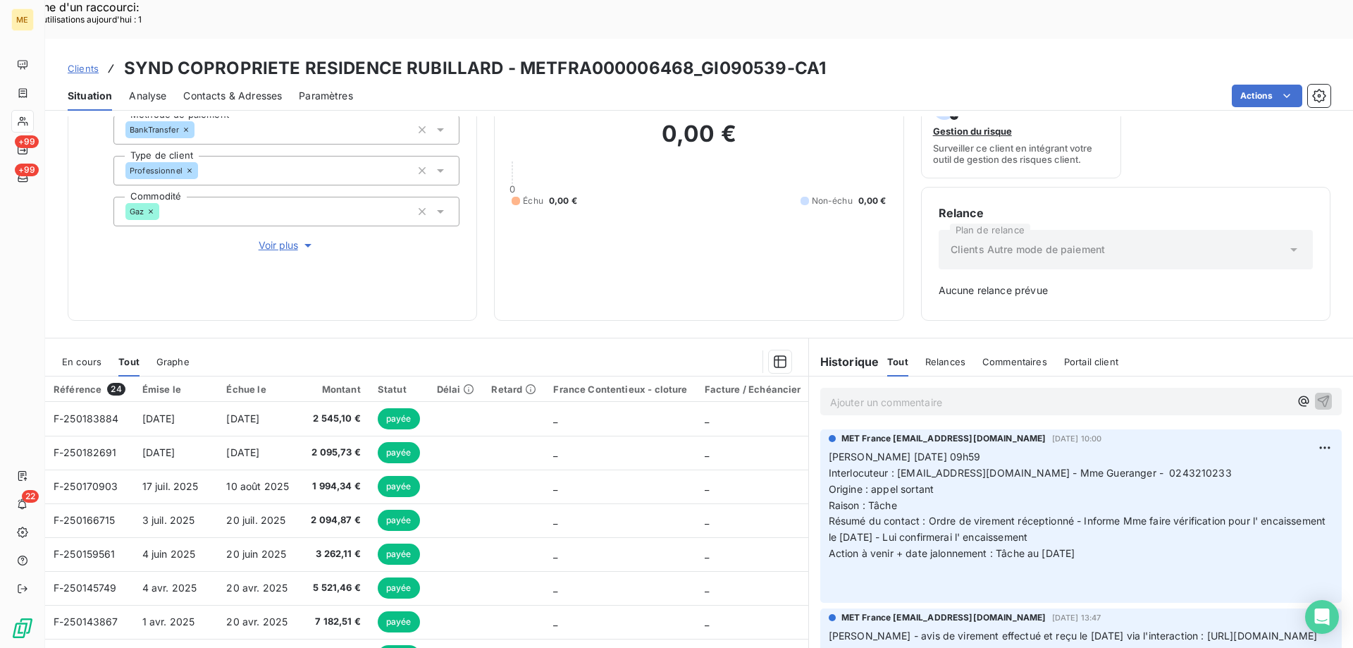
scroll to position [139, 0]
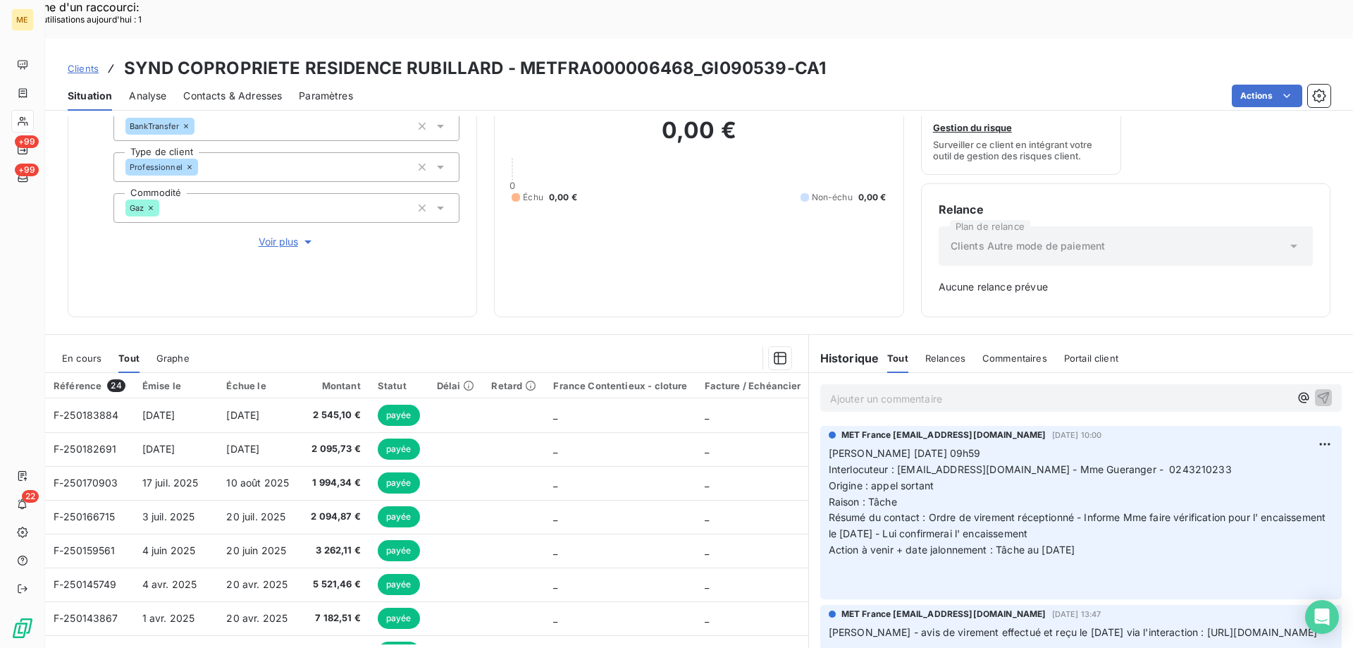
click at [1123, 445] on p "Valérie 09/10/2025 09h59 Interlocuteur : sgueranger@citya.com - Mme Gueranger -…" at bounding box center [1081, 517] width 505 height 145
click at [1125, 463] on span "Interlocuteur : sgueranger@citya.com - Mme Gueranger - 0243210233" at bounding box center [1030, 469] width 403 height 12
drag, startPoint x: 1102, startPoint y: 513, endPoint x: 822, endPoint y: 412, distance: 297.6
click at [829, 445] on p "Valérie 09/10/2025 09h59 Interlocuteur : sgueranger@citya.com - Mme Gueranger -…" at bounding box center [1081, 517] width 505 height 145
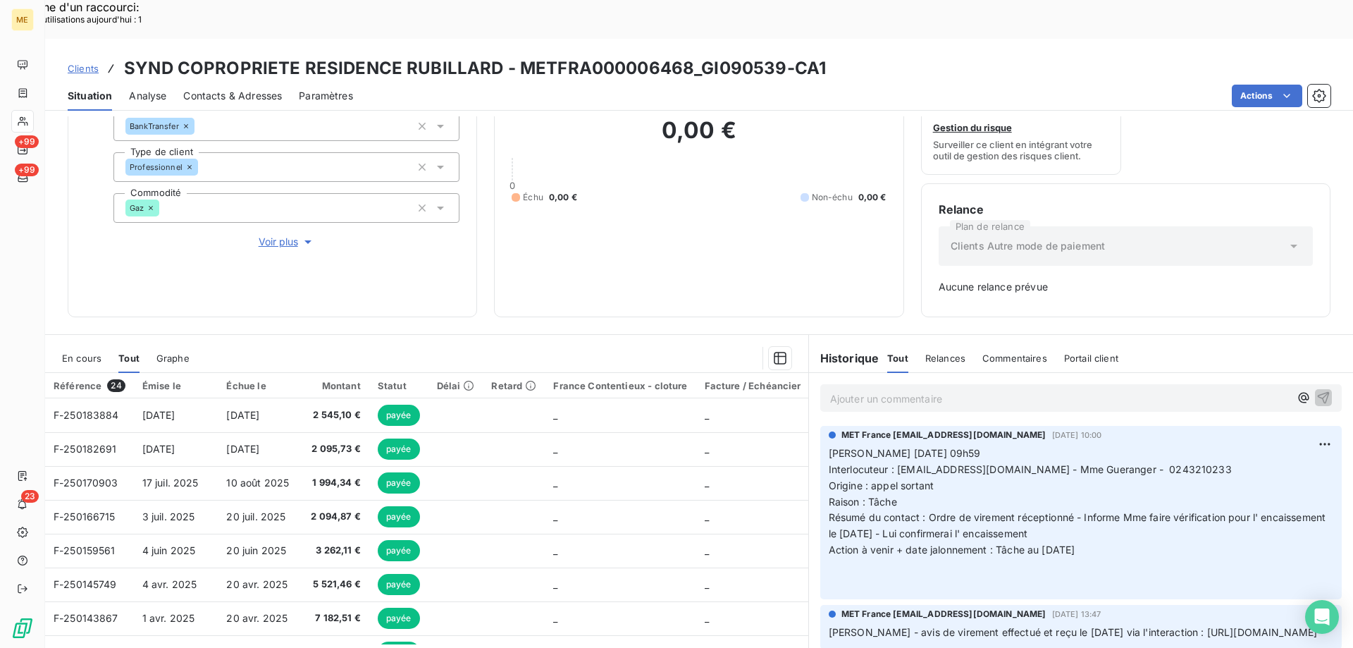
click at [846, 390] on p "Ajouter un commentaire ﻿" at bounding box center [1059, 399] width 459 height 18
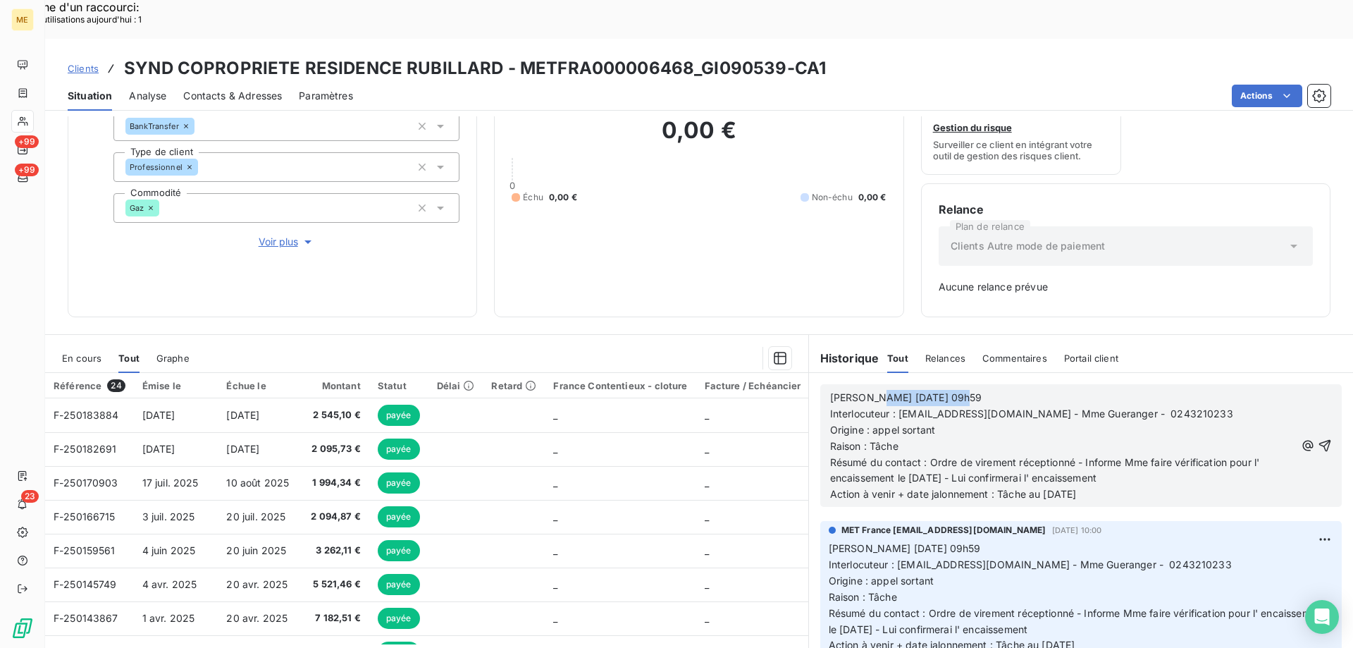
drag, startPoint x: 871, startPoint y: 361, endPoint x: 946, endPoint y: 400, distance: 84.2
click at [977, 390] on p "Valérie 09/10/2025 09h59" at bounding box center [1062, 398] width 465 height 16
drag, startPoint x: 925, startPoint y: 425, endPoint x: 1133, endPoint y: 432, distance: 208.0
click at [1133, 455] on p "Résumé du contact : Ordre de virement réceptionné - Informe Mme faire vérificat…" at bounding box center [1062, 471] width 465 height 32
drag, startPoint x: 996, startPoint y: 452, endPoint x: 1115, endPoint y: 454, distance: 119.1
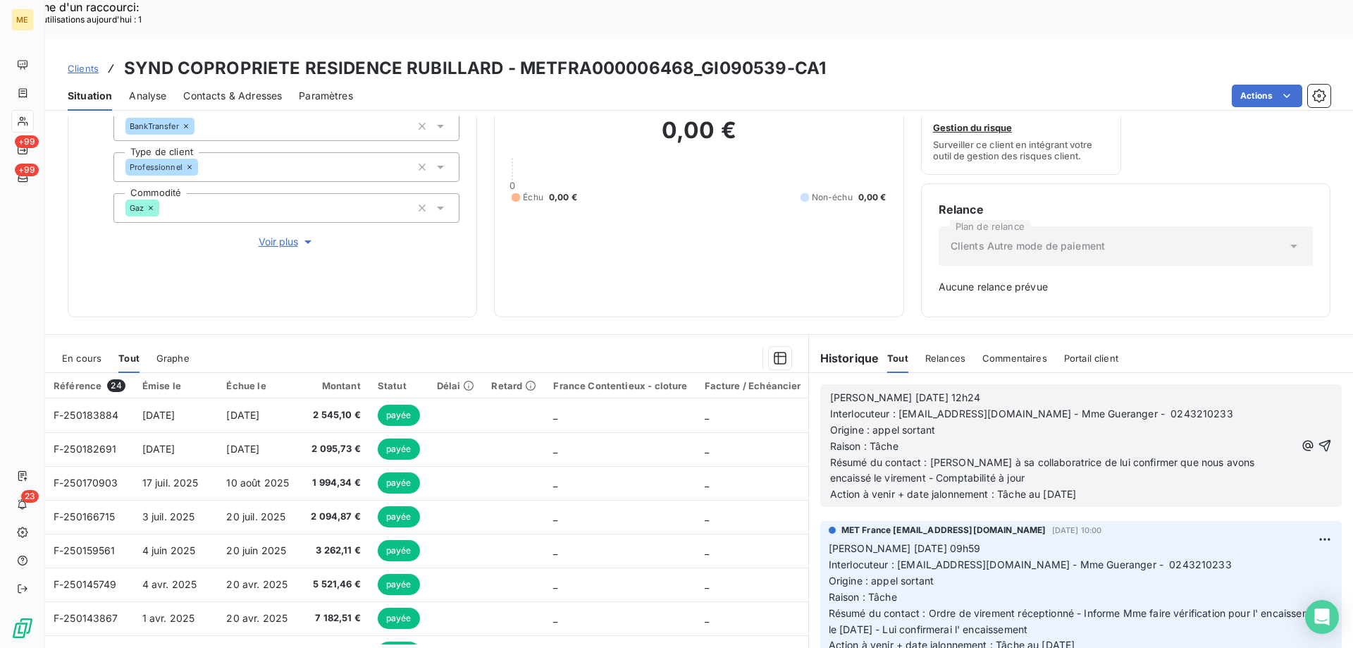
click at [1115, 486] on p "Action à venir + date jalonnement : Tâche au 14/10/2025" at bounding box center [1062, 494] width 465 height 16
click at [1318, 438] on icon "button" at bounding box center [1325, 445] width 14 height 14
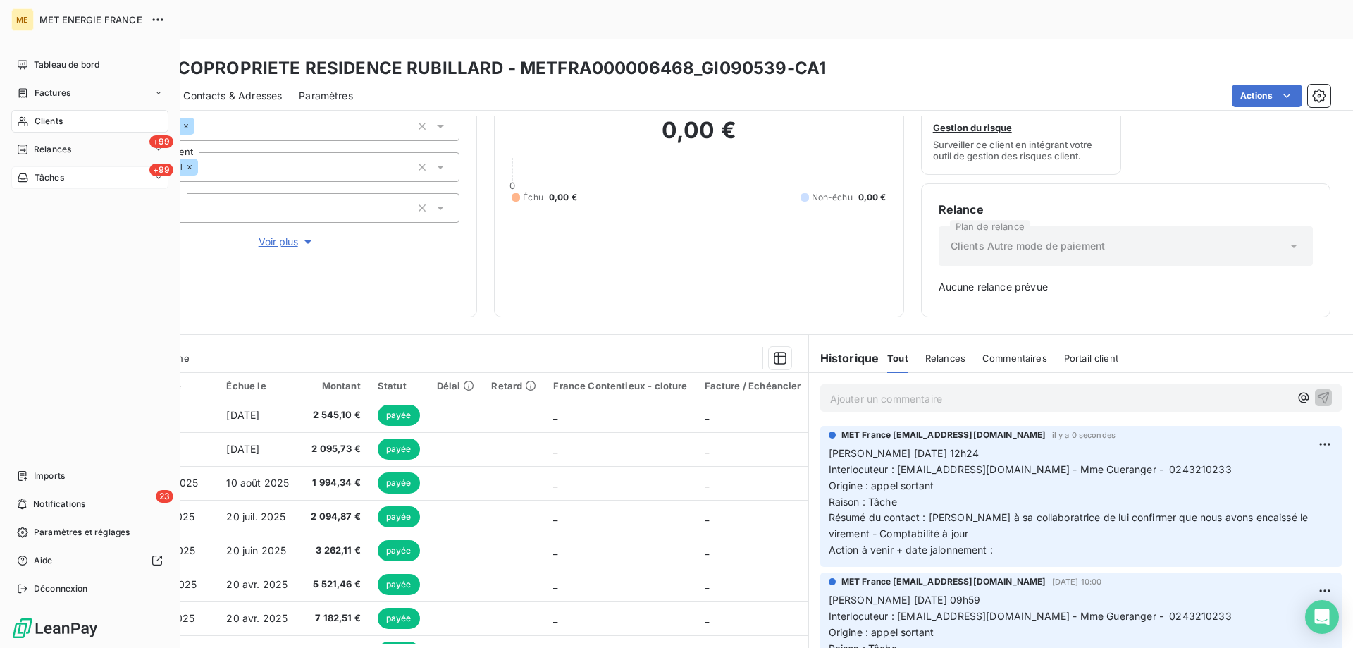
click at [90, 178] on div "+99 Tâches" at bounding box center [89, 177] width 157 height 23
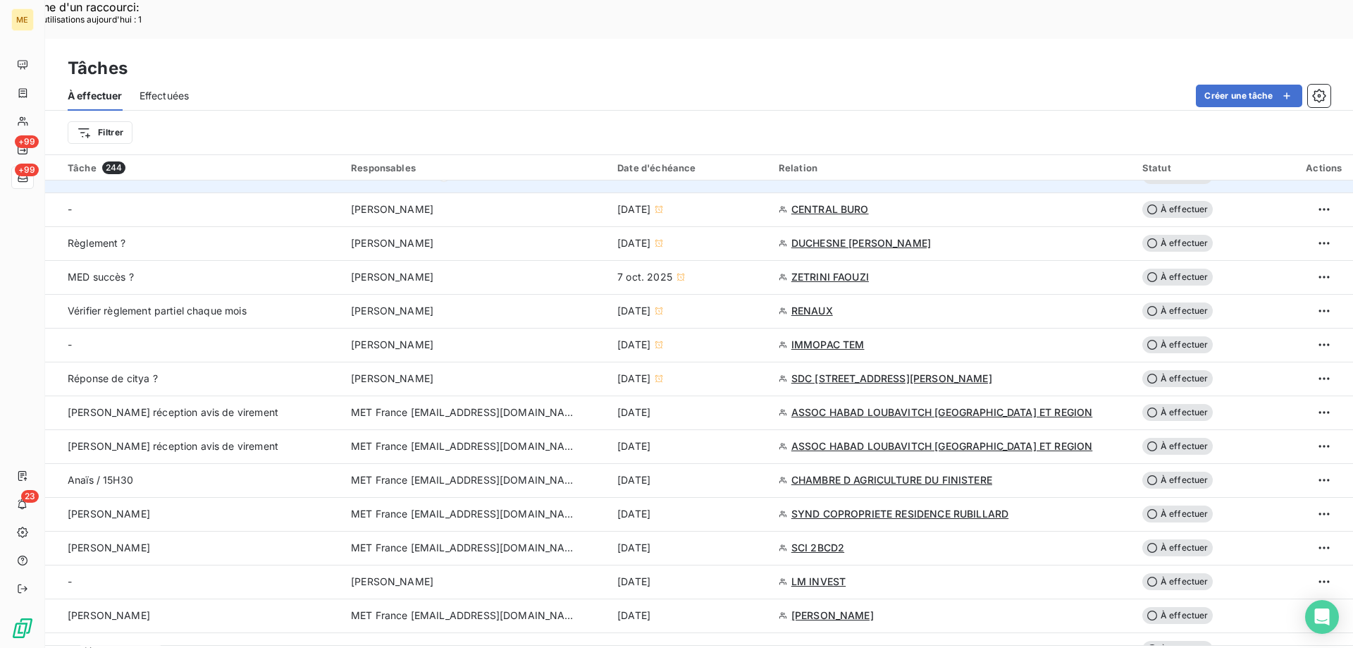
scroll to position [846, 0]
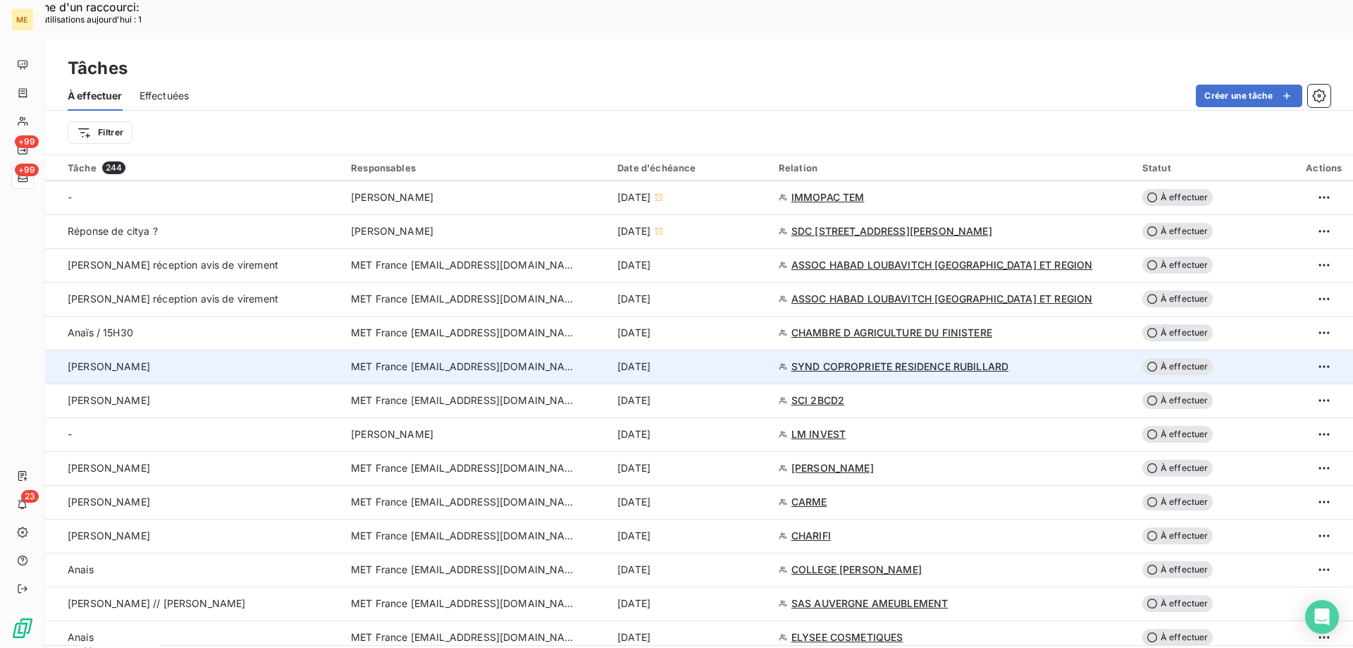
click at [1162, 358] on span "À effectuer" at bounding box center [1177, 366] width 70 height 17
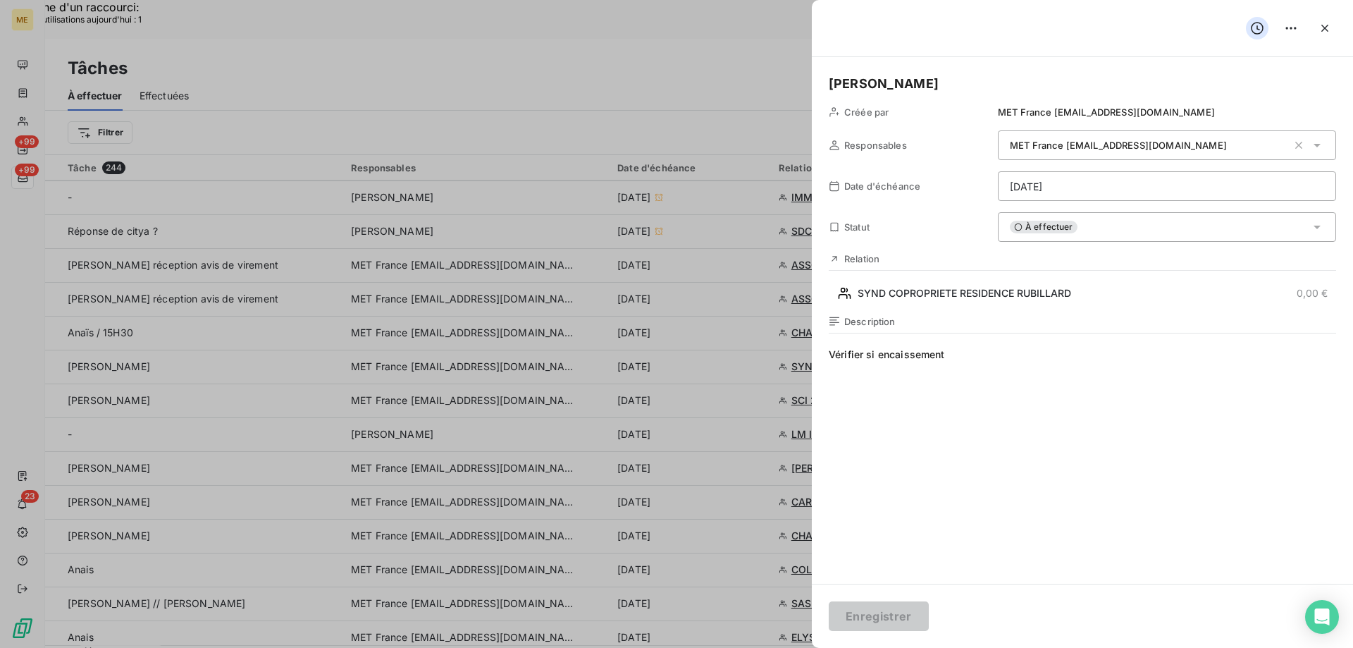
click at [1096, 221] on div "À effectuer" at bounding box center [1167, 227] width 338 height 30
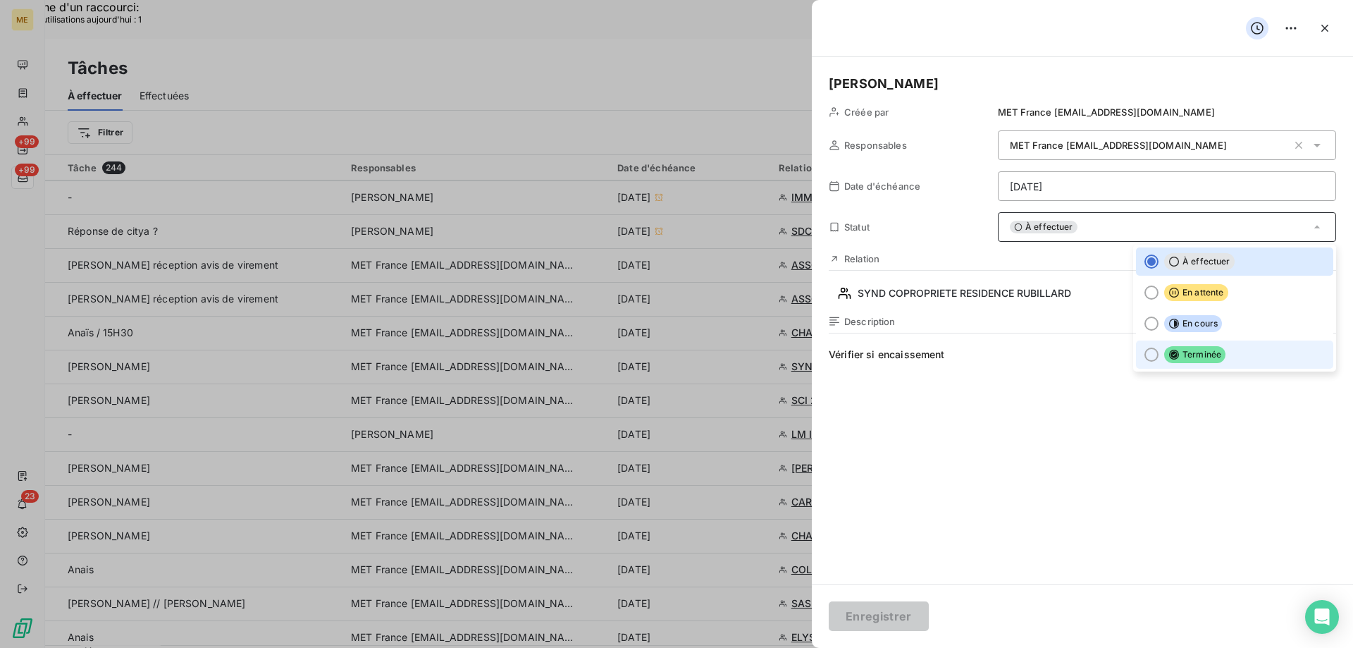
click at [1144, 348] on div at bounding box center [1151, 354] width 14 height 14
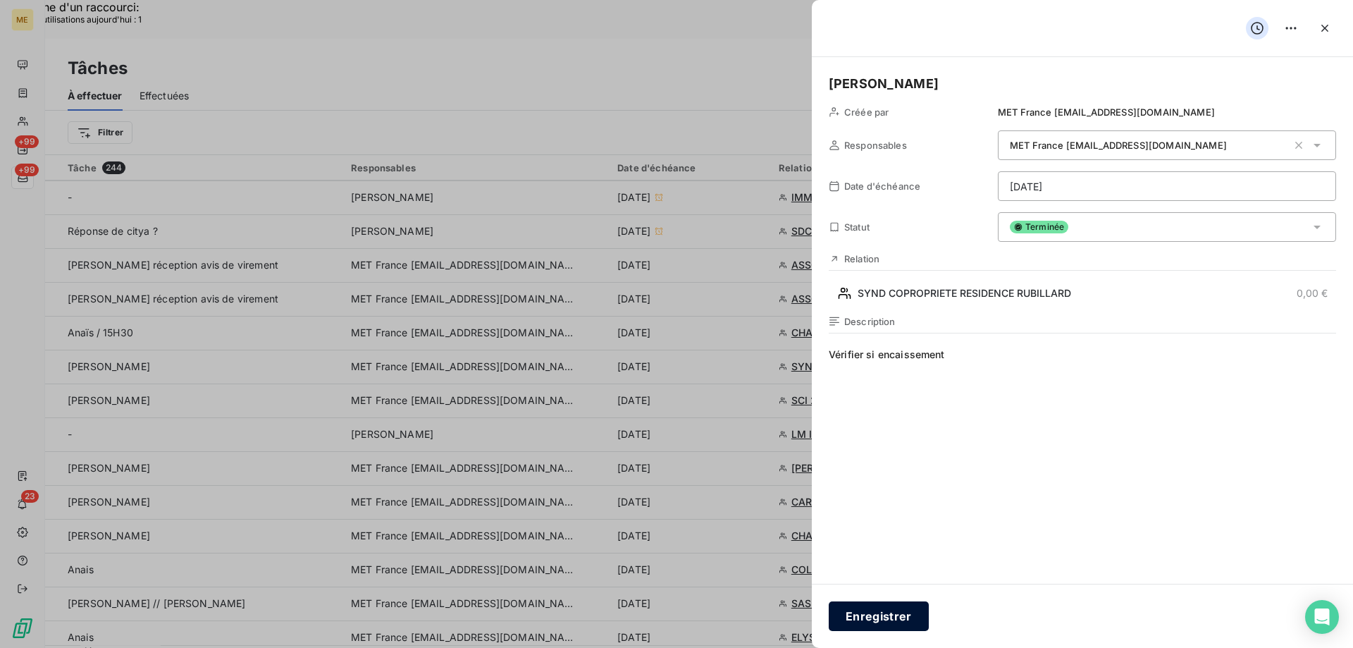
drag, startPoint x: 867, startPoint y: 614, endPoint x: 888, endPoint y: 602, distance: 24.7
click at [874, 610] on button "Enregistrer" at bounding box center [879, 616] width 100 height 30
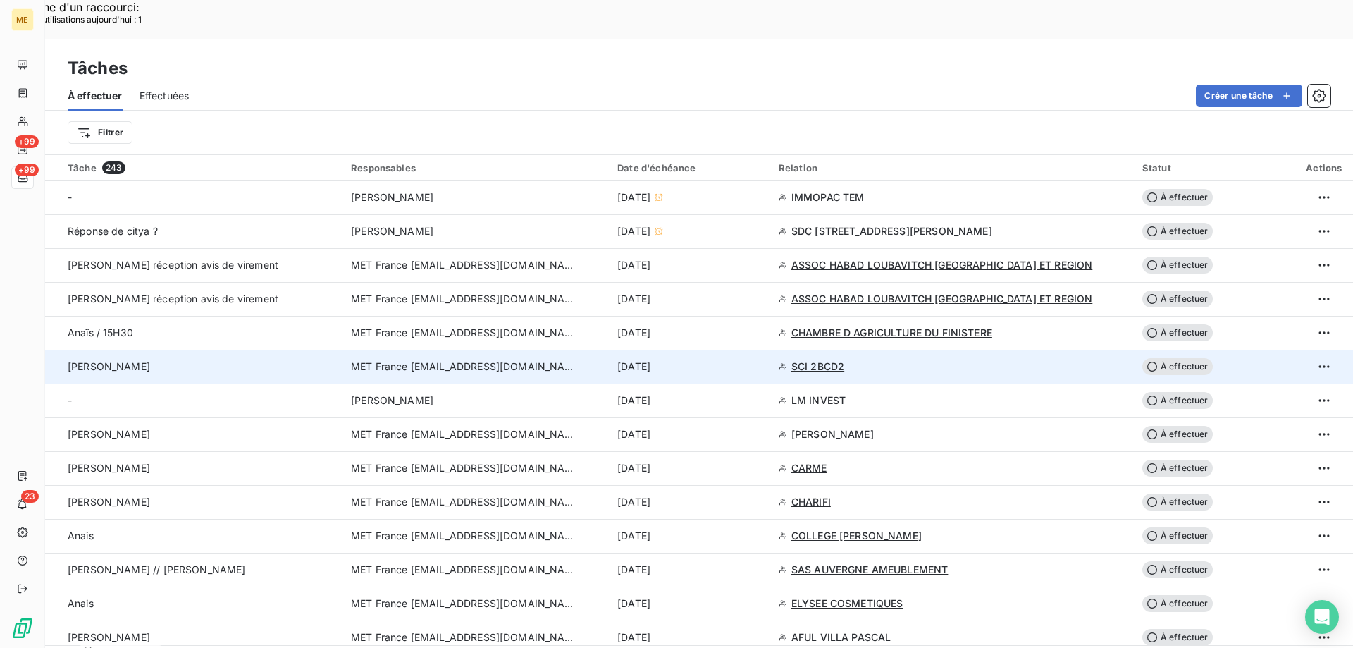
click at [820, 359] on span "SCI 2BCD2" at bounding box center [817, 366] width 53 height 14
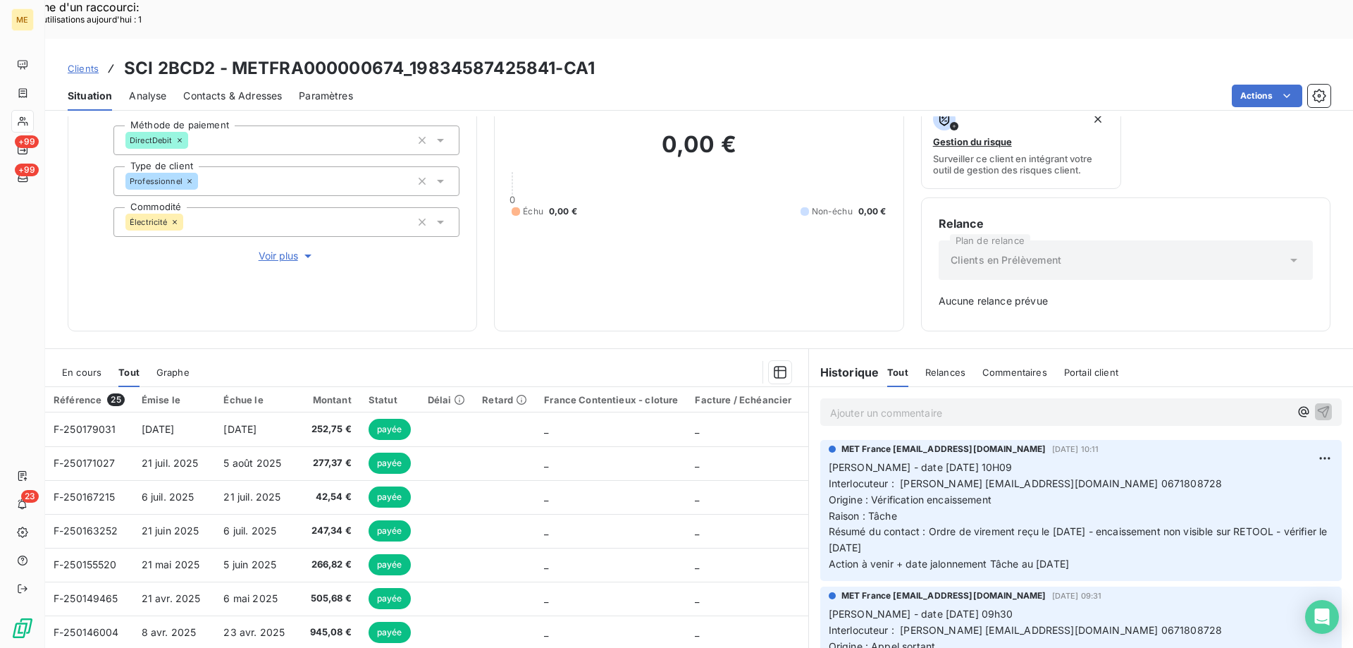
scroll to position [139, 0]
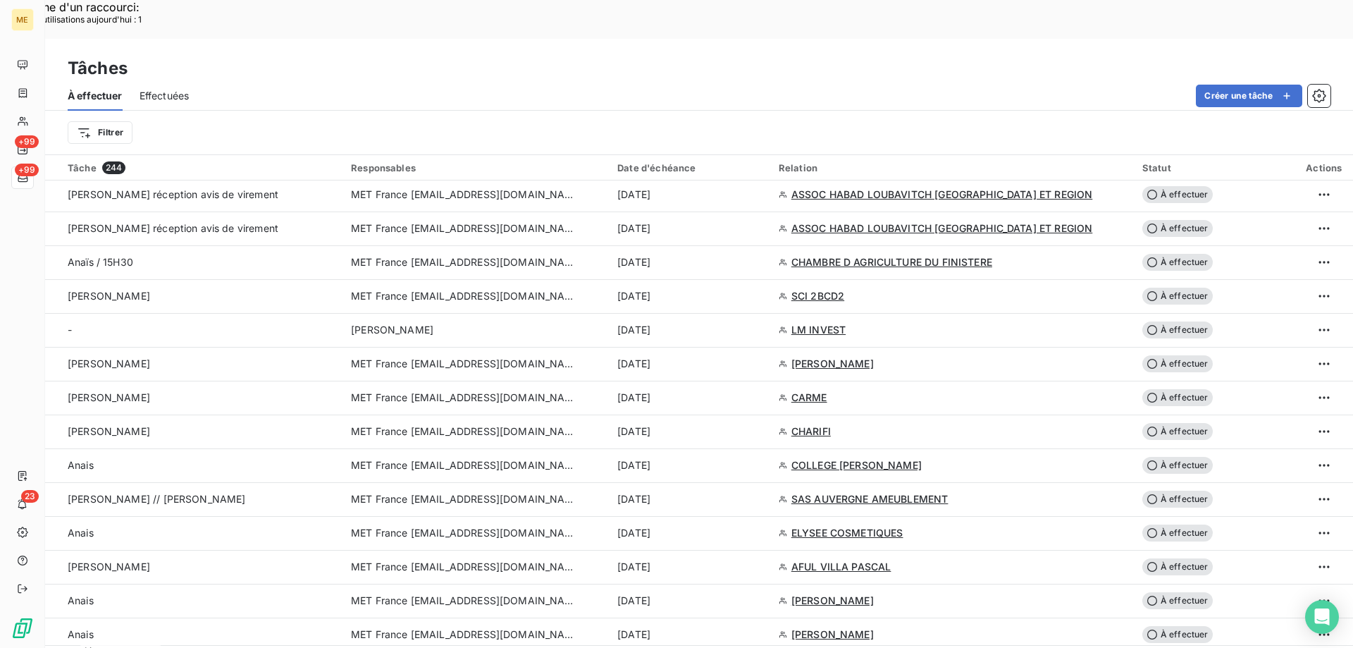
scroll to position [916, 0]
